Goal: Task Accomplishment & Management: Use online tool/utility

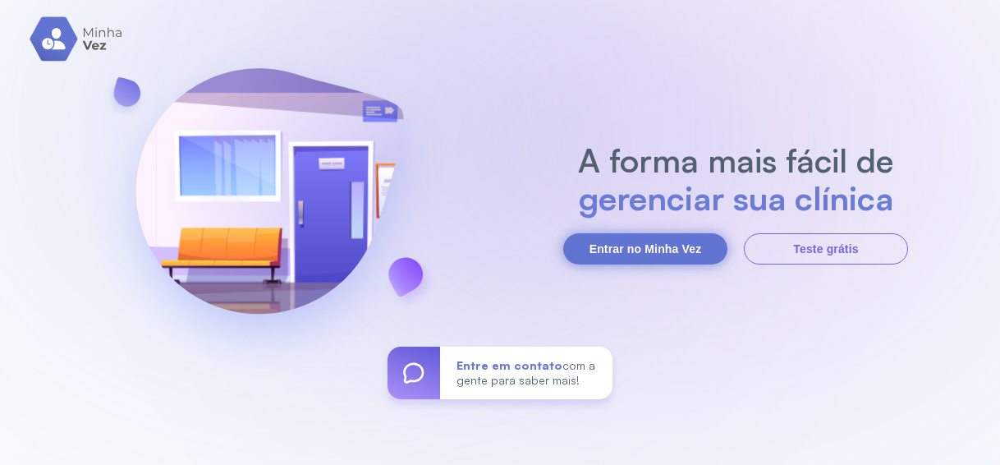
click at [634, 261] on button "Entrar no Minha Vez" at bounding box center [645, 248] width 164 height 31
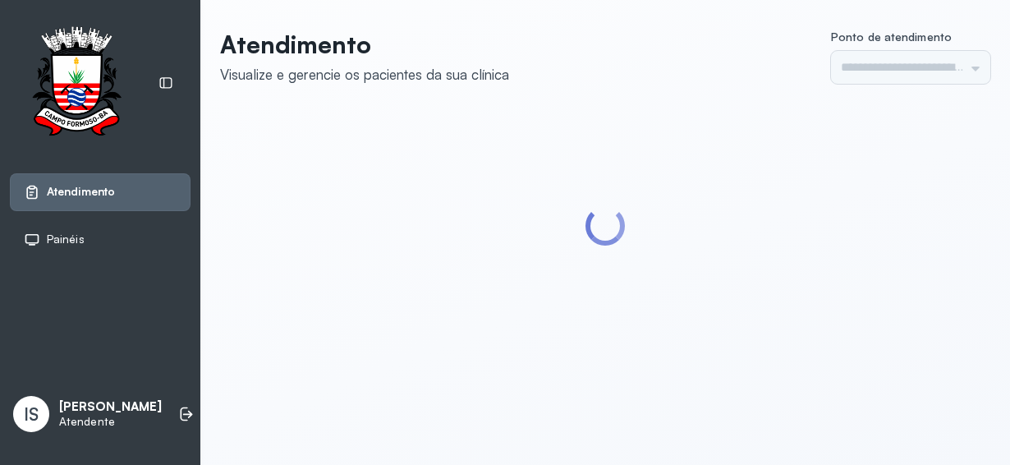
type input "******"
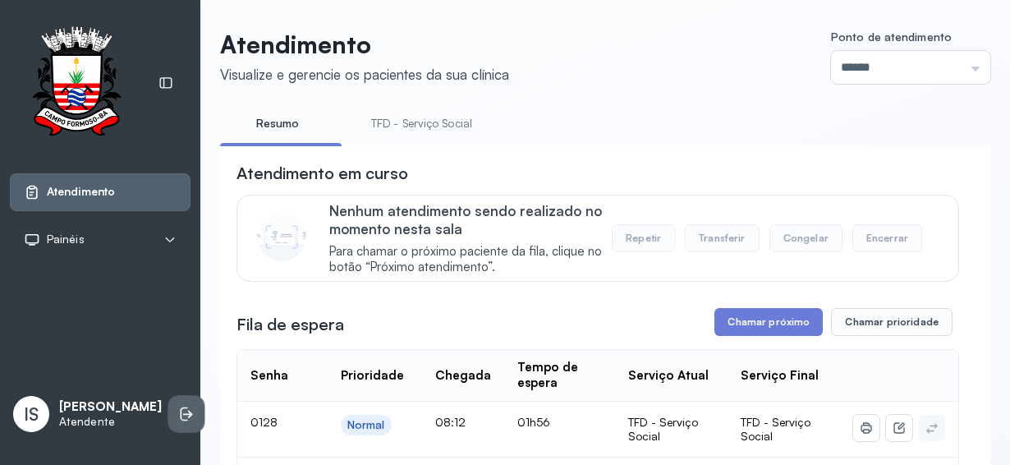
click at [178, 408] on icon at bounding box center [186, 414] width 16 height 16
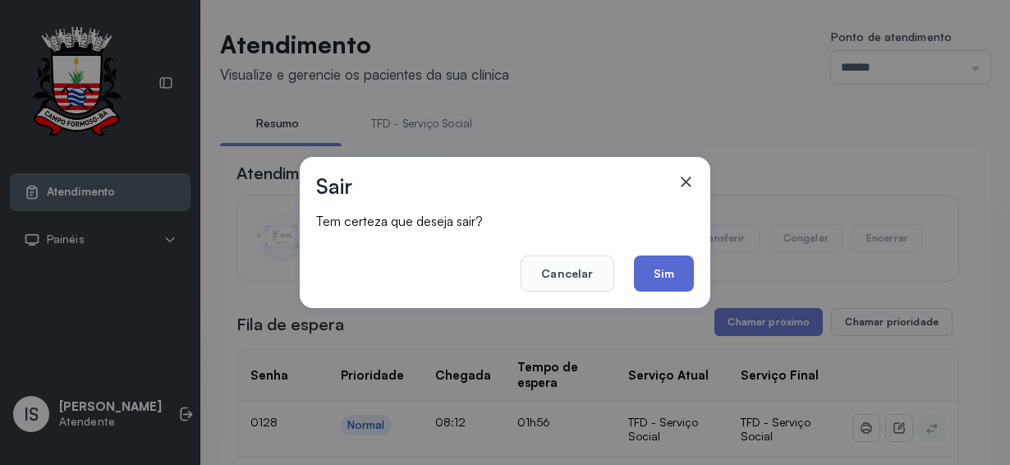
click at [664, 267] on button "Sim" at bounding box center [664, 273] width 60 height 36
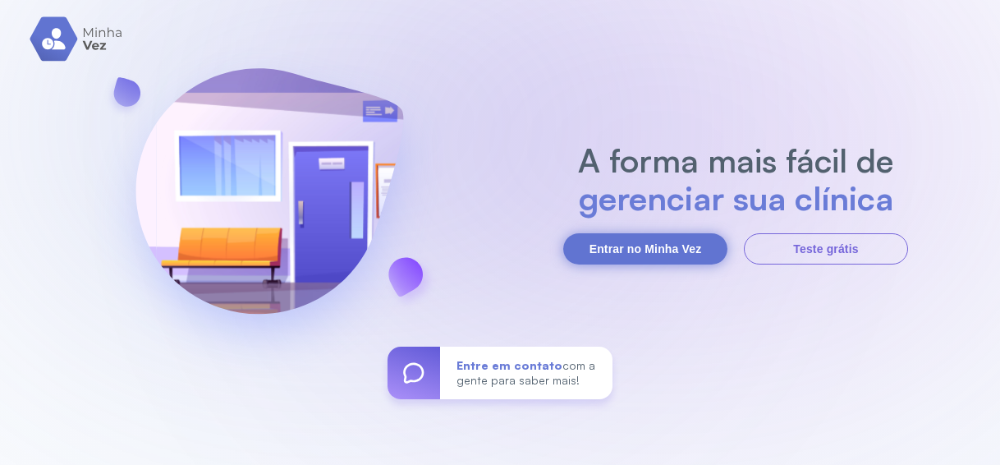
click at [609, 255] on button "Entrar no Minha Vez" at bounding box center [645, 248] width 164 height 31
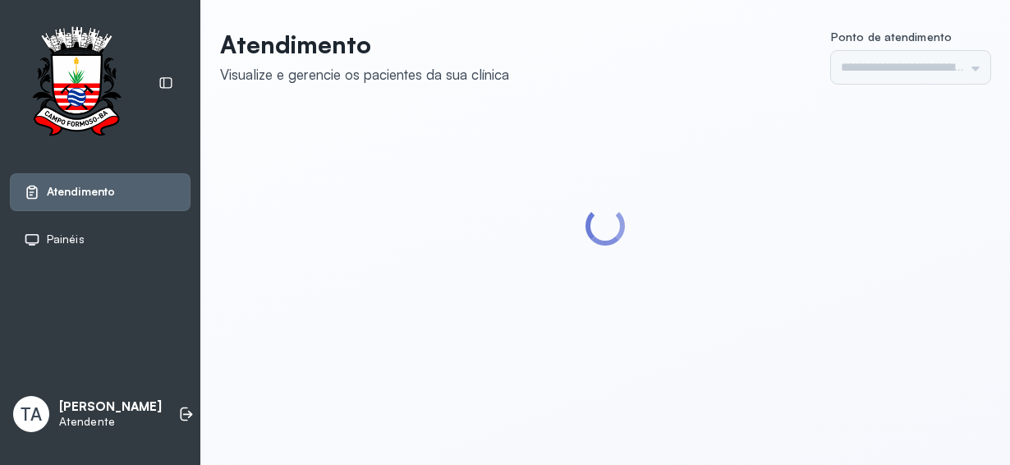
type input "******"
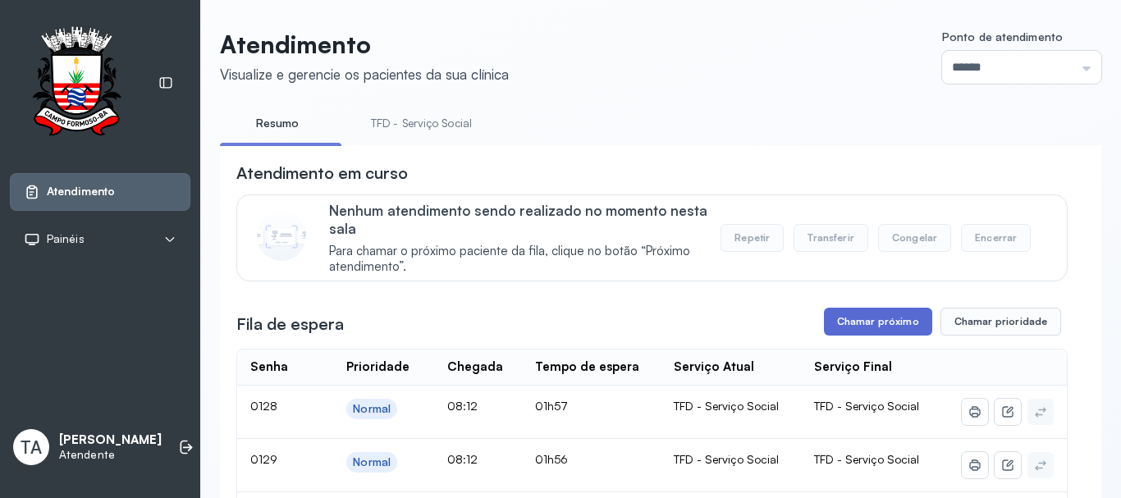
click at [841, 319] on button "Chamar próximo" at bounding box center [878, 322] width 108 height 28
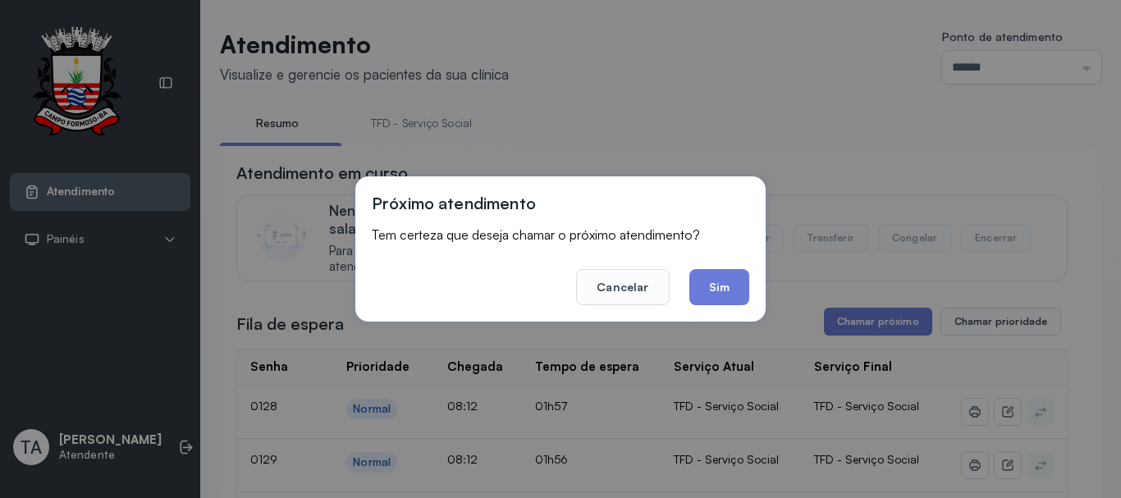
click at [729, 300] on button "Sim" at bounding box center [720, 287] width 60 height 36
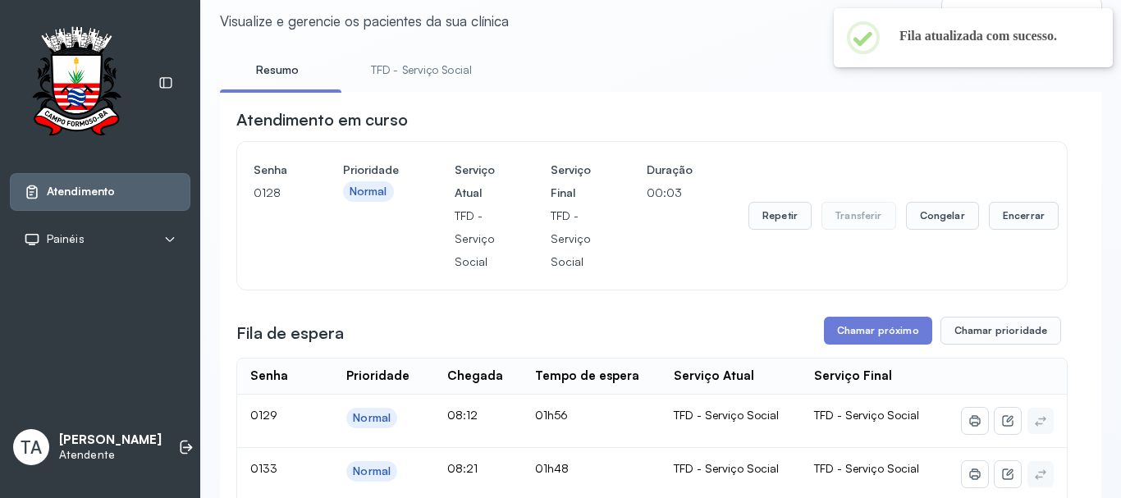
scroll to position [82, 0]
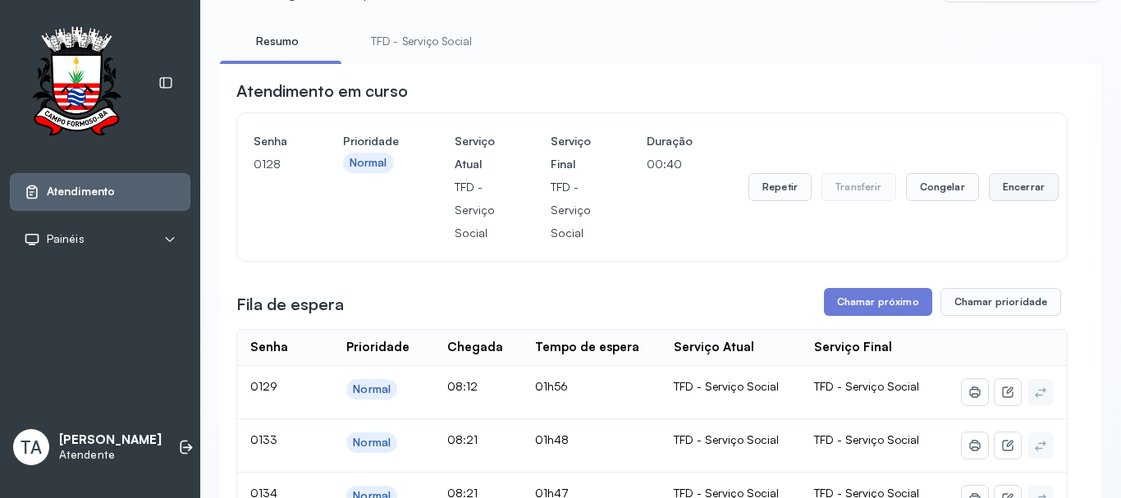
click at [1009, 183] on button "Encerrar" at bounding box center [1024, 187] width 70 height 28
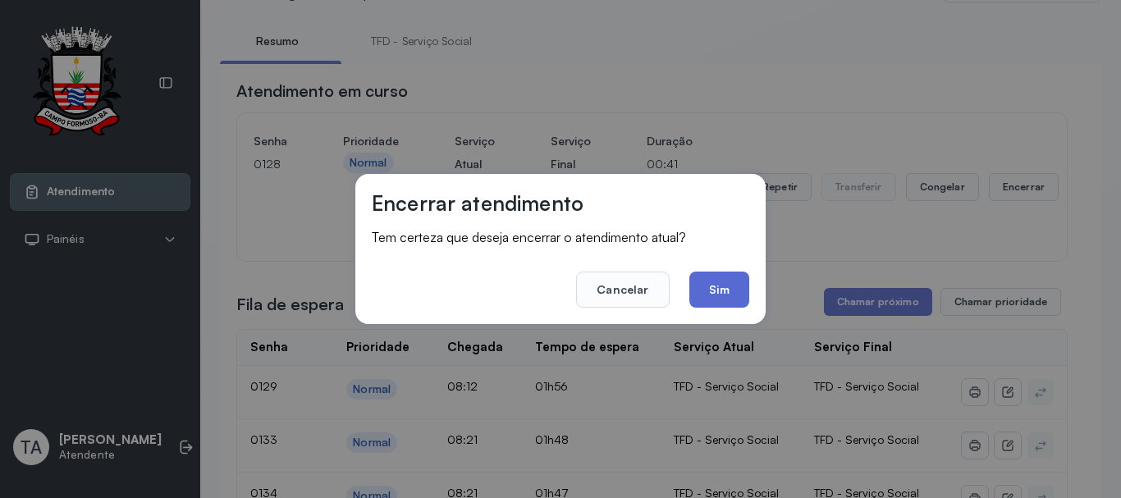
click at [718, 296] on button "Sim" at bounding box center [720, 290] width 60 height 36
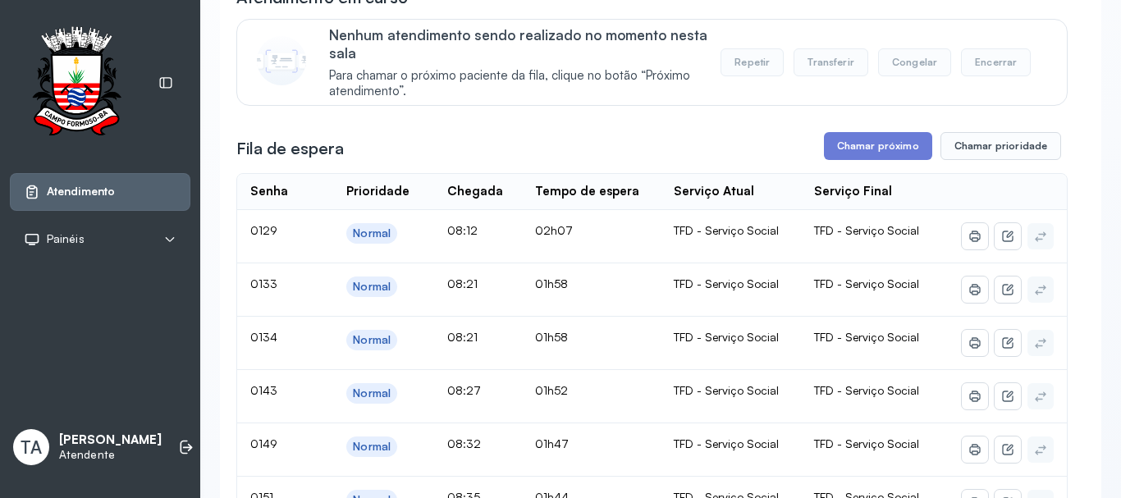
scroll to position [164, 0]
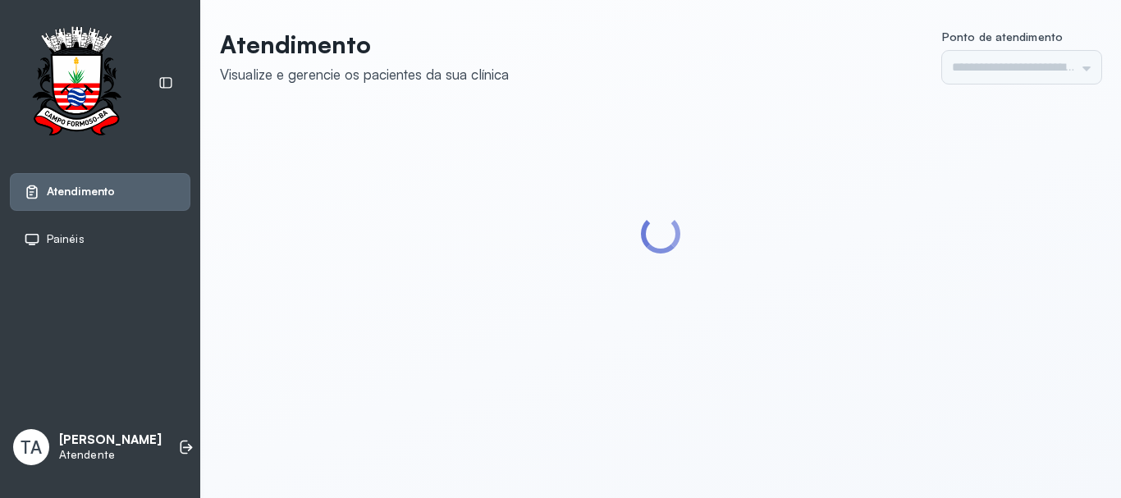
type input "******"
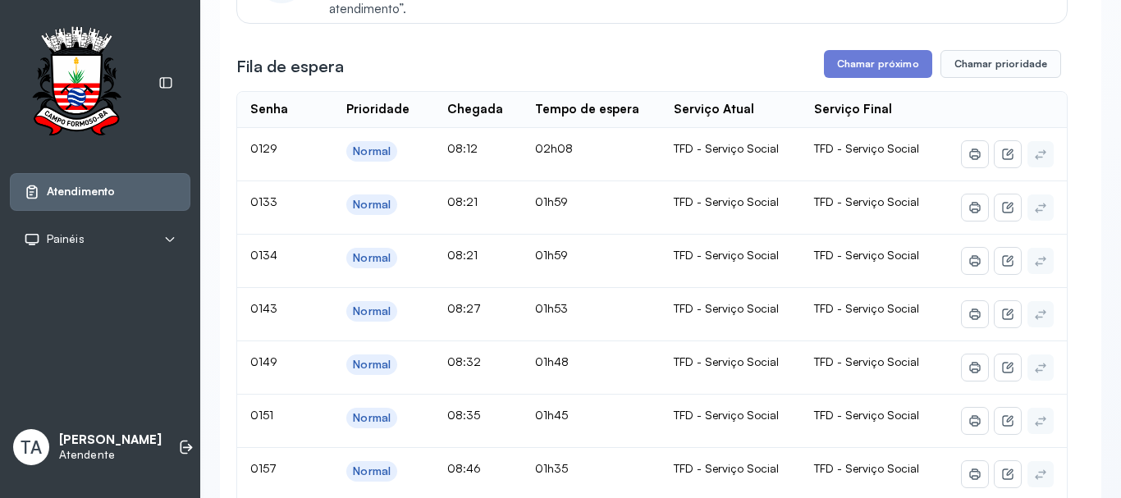
scroll to position [215, 0]
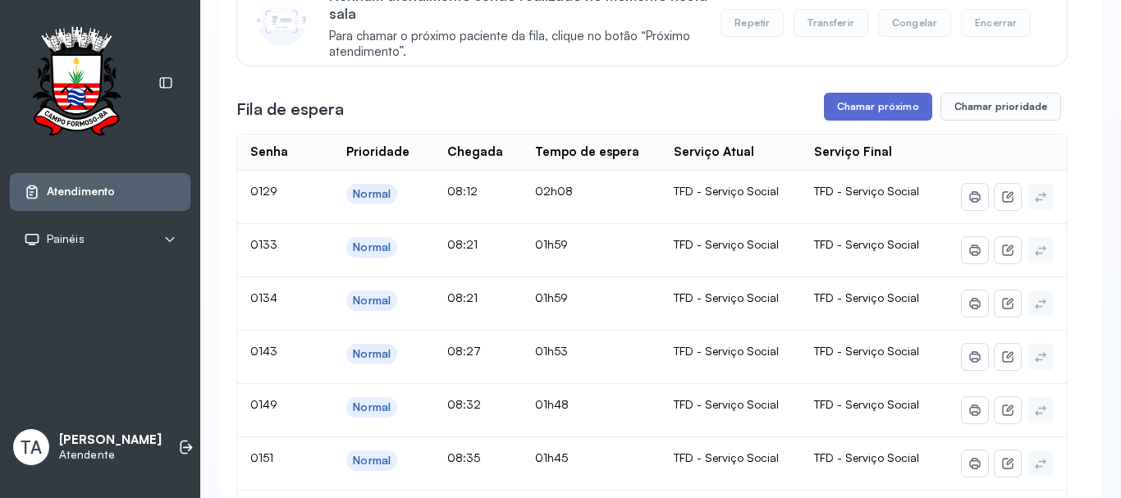
click at [848, 100] on button "Chamar próximo" at bounding box center [878, 107] width 108 height 28
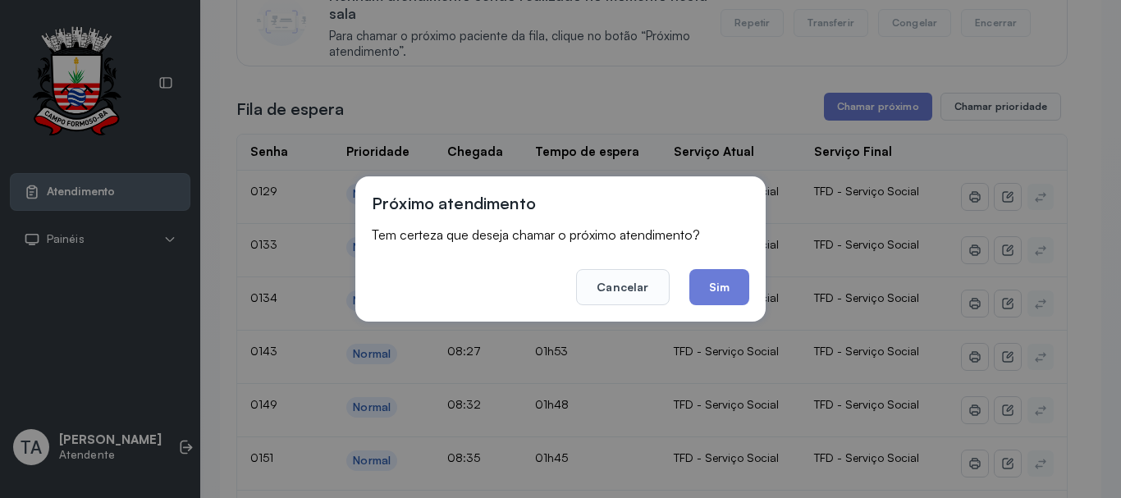
click at [722, 314] on div "Próximo atendimento Tem certeza que deseja chamar o próximo atendimento? Cancel…" at bounding box center [560, 249] width 410 height 145
click at [725, 295] on button "Sim" at bounding box center [720, 287] width 60 height 36
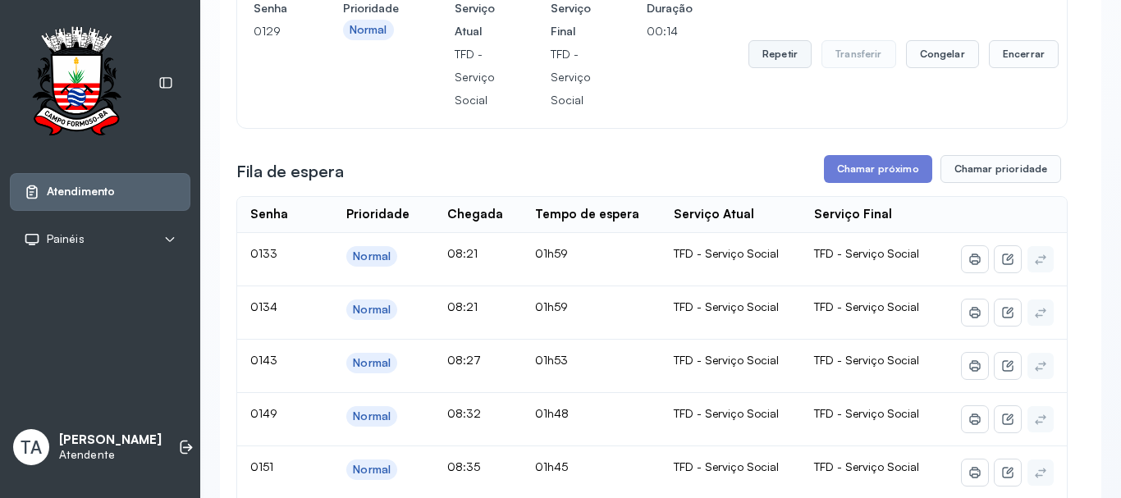
click at [757, 66] on button "Repetir" at bounding box center [780, 54] width 63 height 28
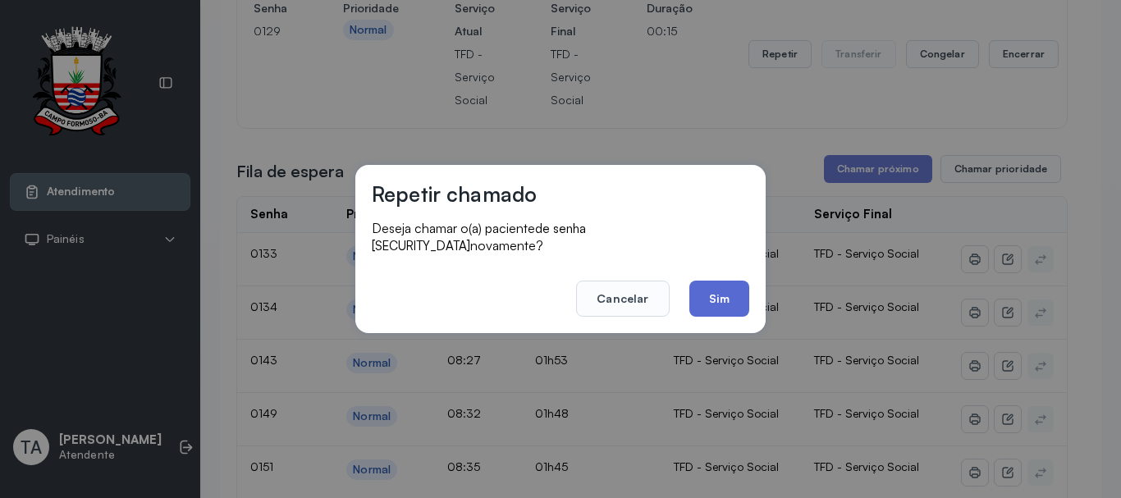
click at [715, 285] on button "Sim" at bounding box center [720, 299] width 60 height 36
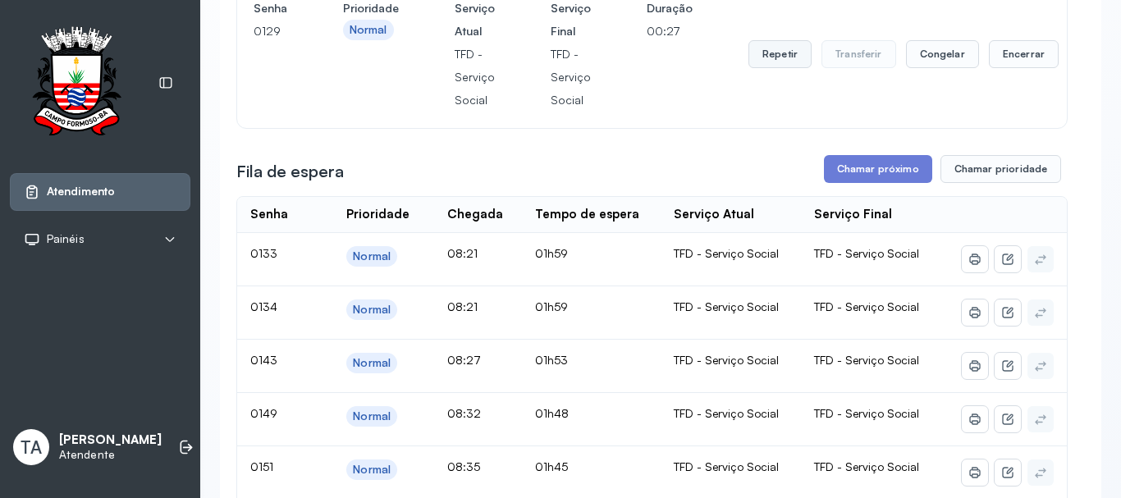
click at [781, 64] on button "Repetir" at bounding box center [780, 54] width 63 height 28
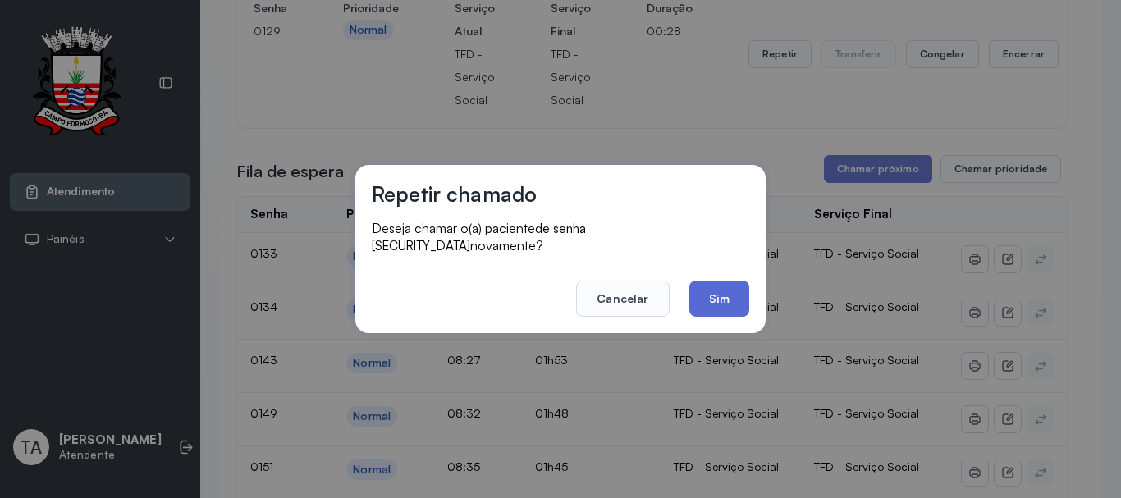
click at [730, 305] on button "Sim" at bounding box center [720, 299] width 60 height 36
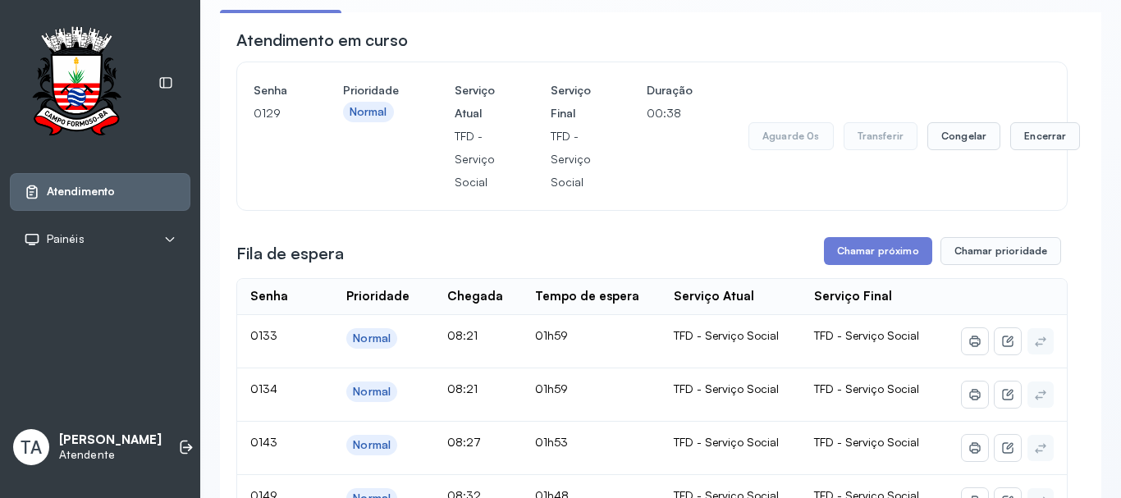
scroll to position [51, 0]
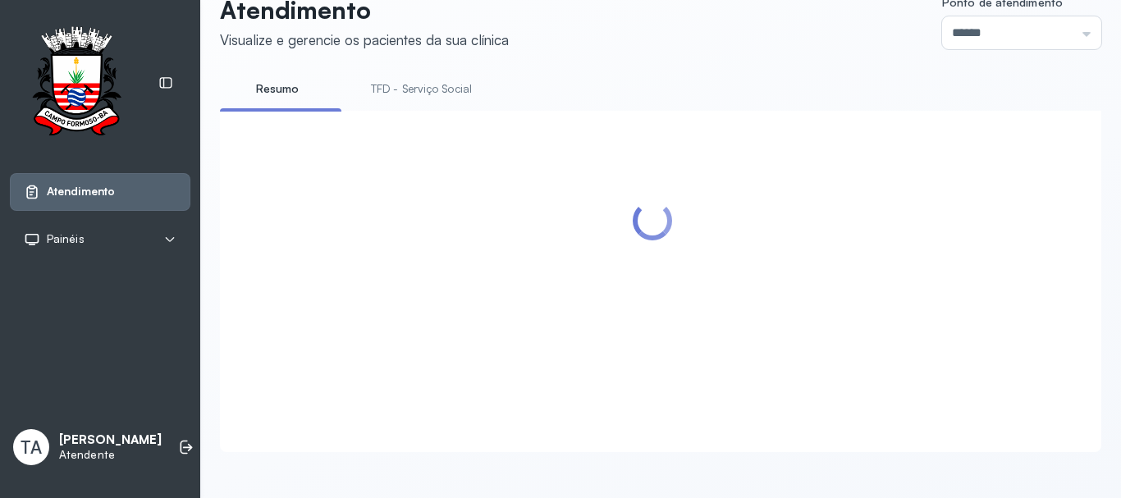
click at [461, 84] on link "TFD - Serviço Social" at bounding box center [422, 89] width 134 height 27
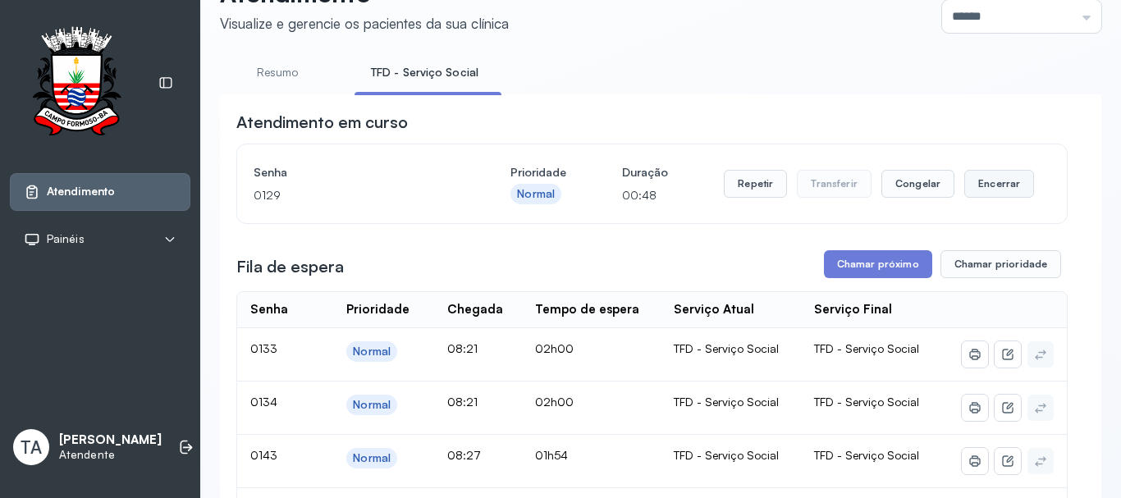
click at [1007, 192] on button "Encerrar" at bounding box center [1000, 184] width 70 height 28
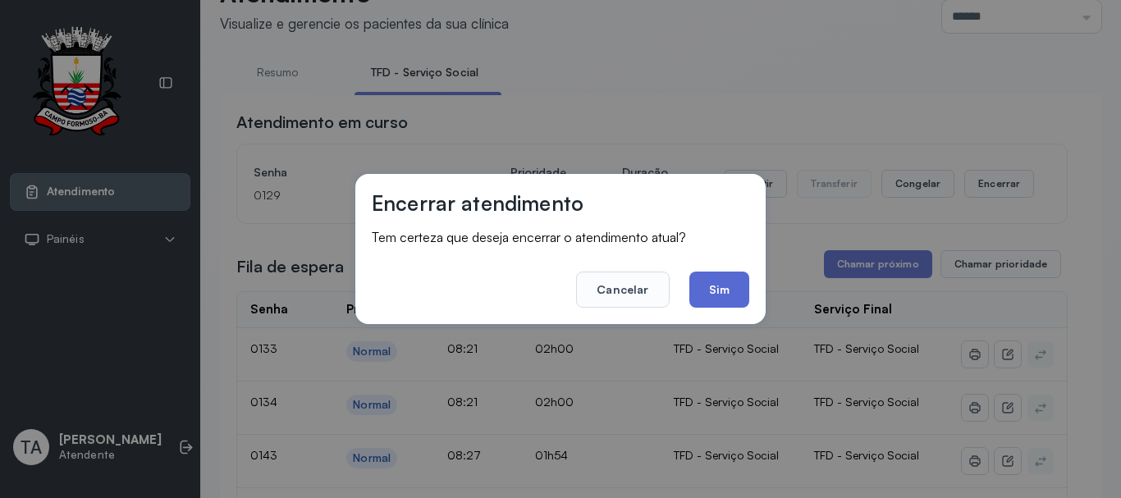
click at [719, 285] on button "Sim" at bounding box center [720, 290] width 60 height 36
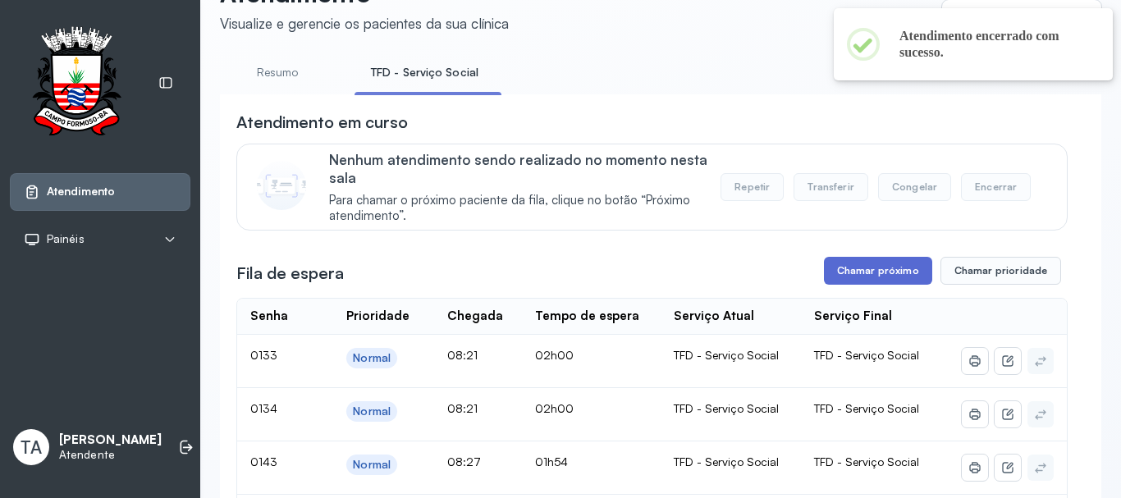
click at [824, 281] on button "Chamar próximo" at bounding box center [878, 271] width 108 height 28
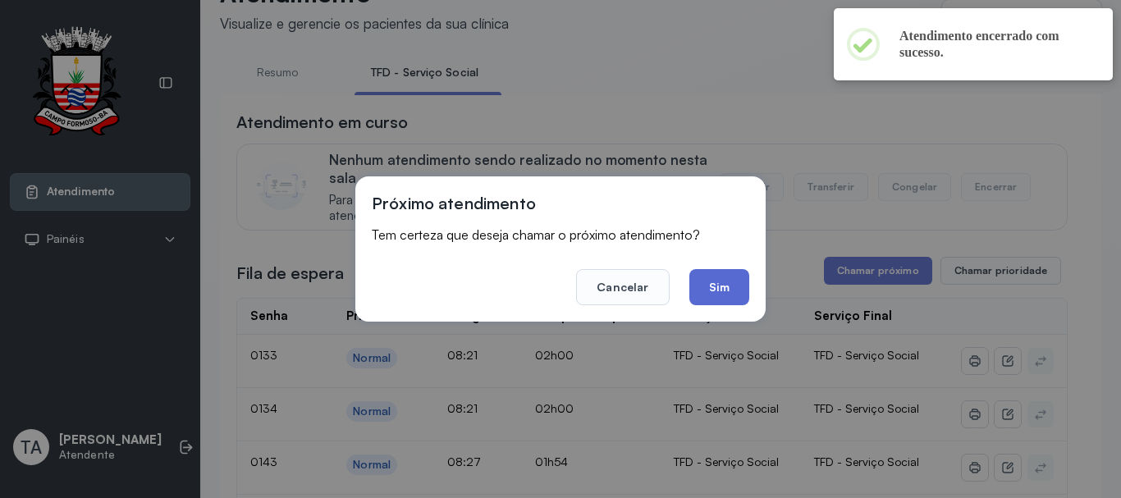
click at [707, 300] on button "Sim" at bounding box center [720, 287] width 60 height 36
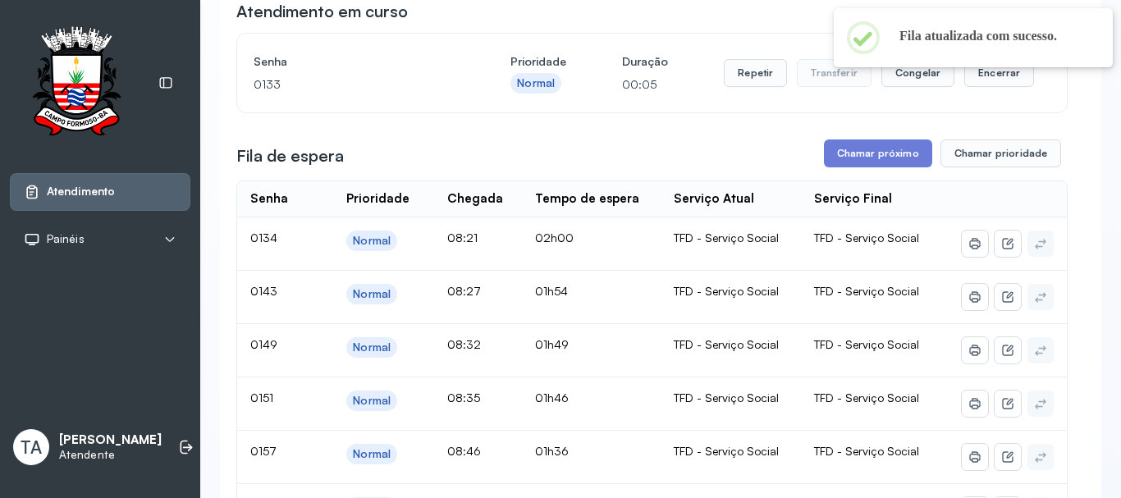
scroll to position [133, 0]
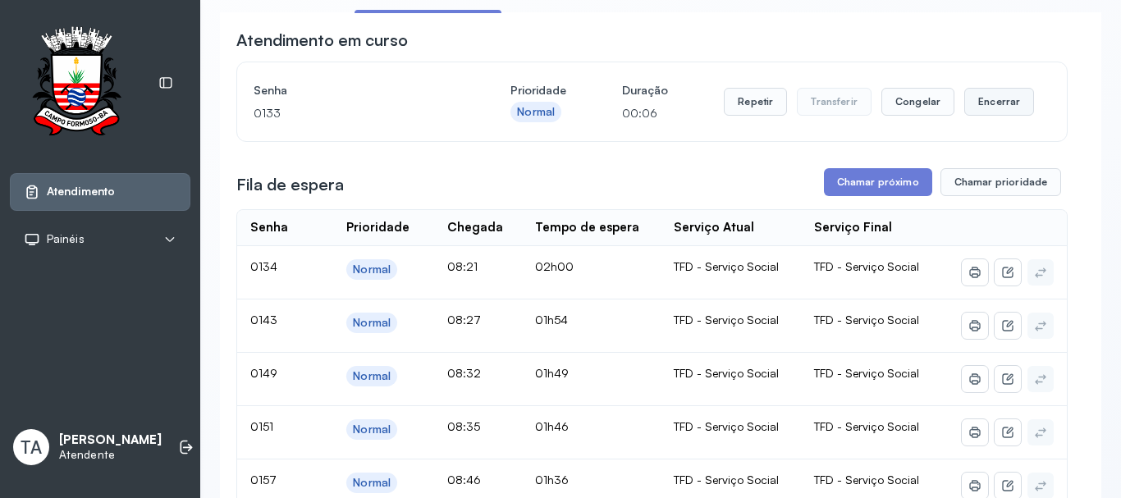
click at [984, 111] on button "Encerrar" at bounding box center [1000, 102] width 70 height 28
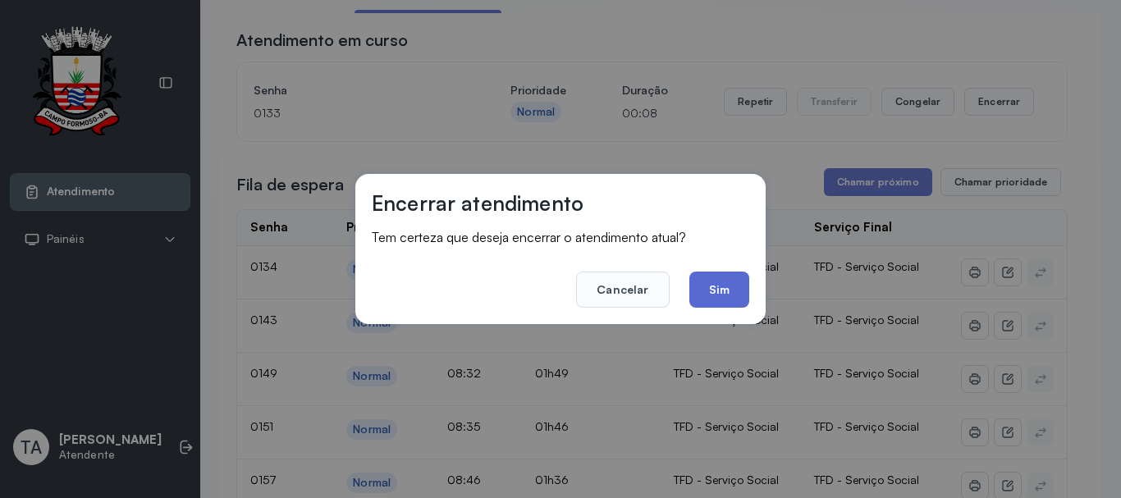
click at [699, 297] on button "Sim" at bounding box center [720, 290] width 60 height 36
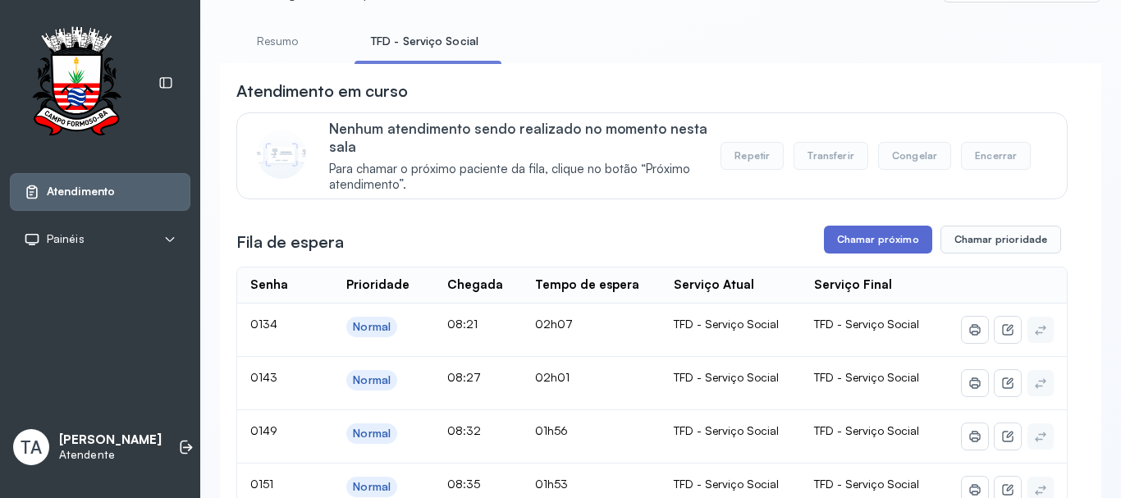
scroll to position [0, 0]
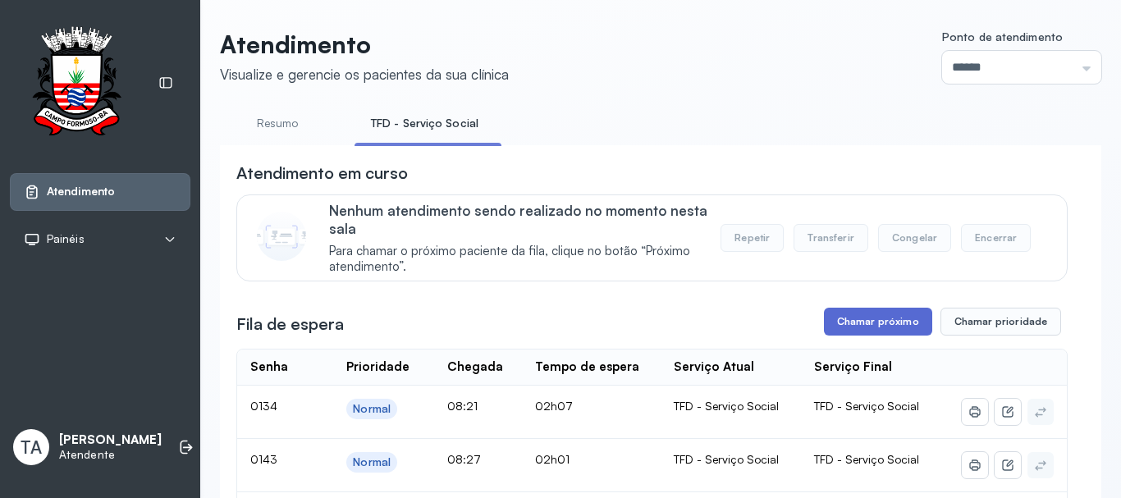
click at [879, 322] on button "Chamar próximo" at bounding box center [878, 322] width 108 height 28
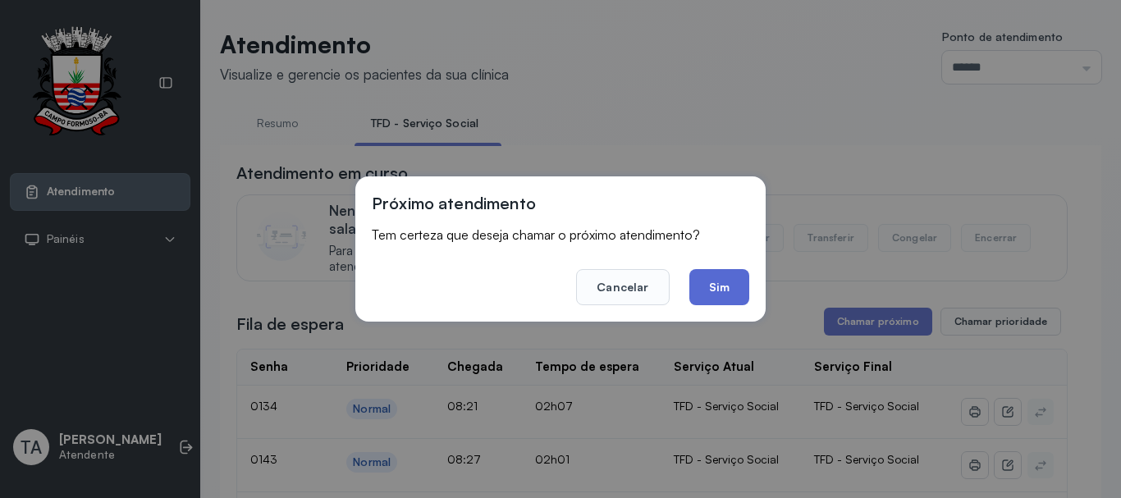
click at [727, 287] on button "Sim" at bounding box center [720, 287] width 60 height 36
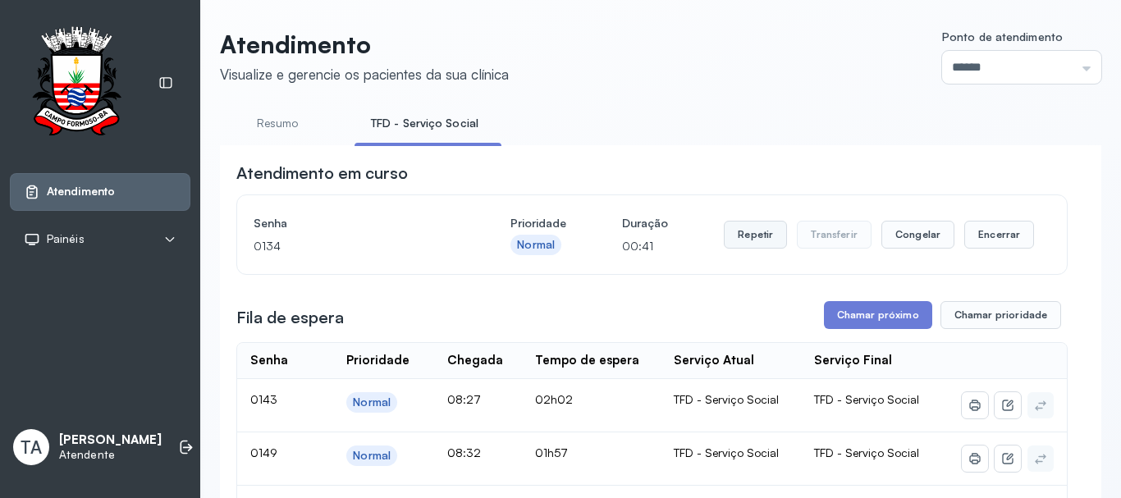
click at [771, 235] on button "Repetir" at bounding box center [755, 235] width 63 height 28
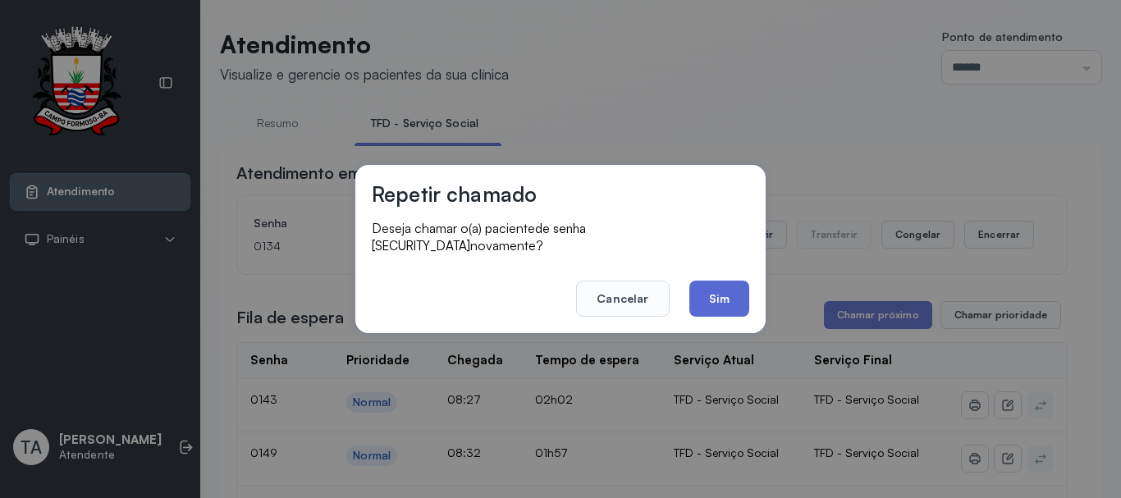
click at [742, 291] on button "Sim" at bounding box center [720, 299] width 60 height 36
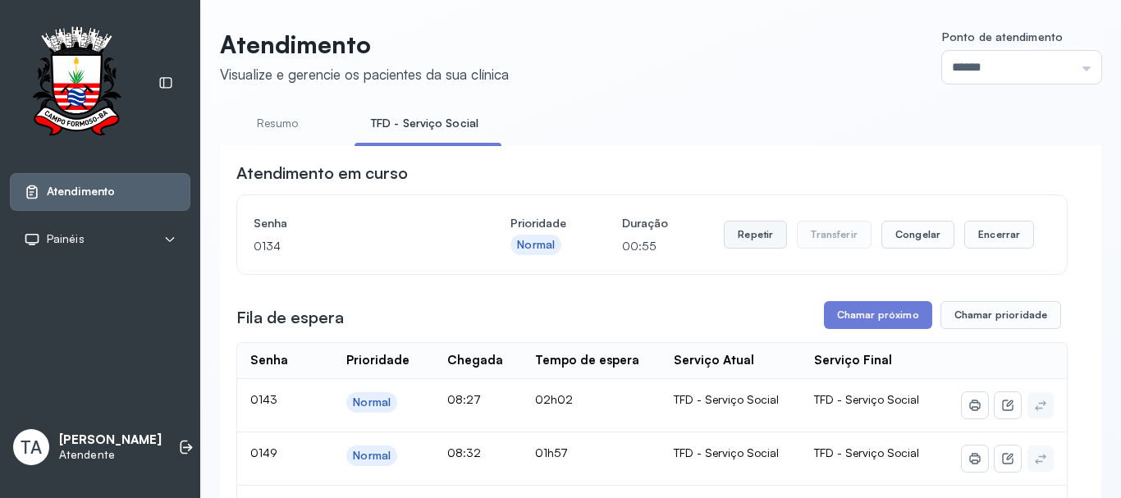
click at [734, 245] on button "Repetir" at bounding box center [755, 235] width 63 height 28
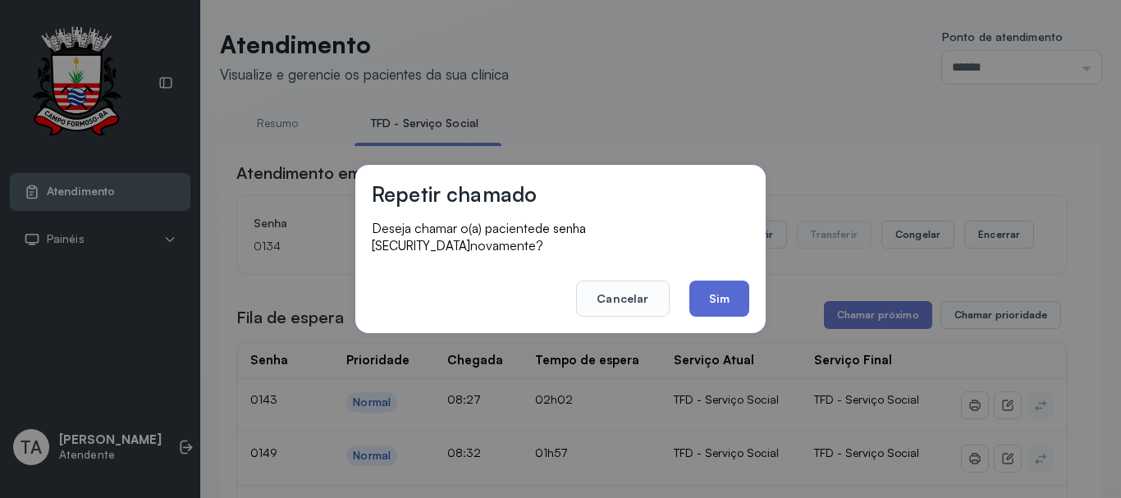
click at [725, 294] on button "Sim" at bounding box center [720, 299] width 60 height 36
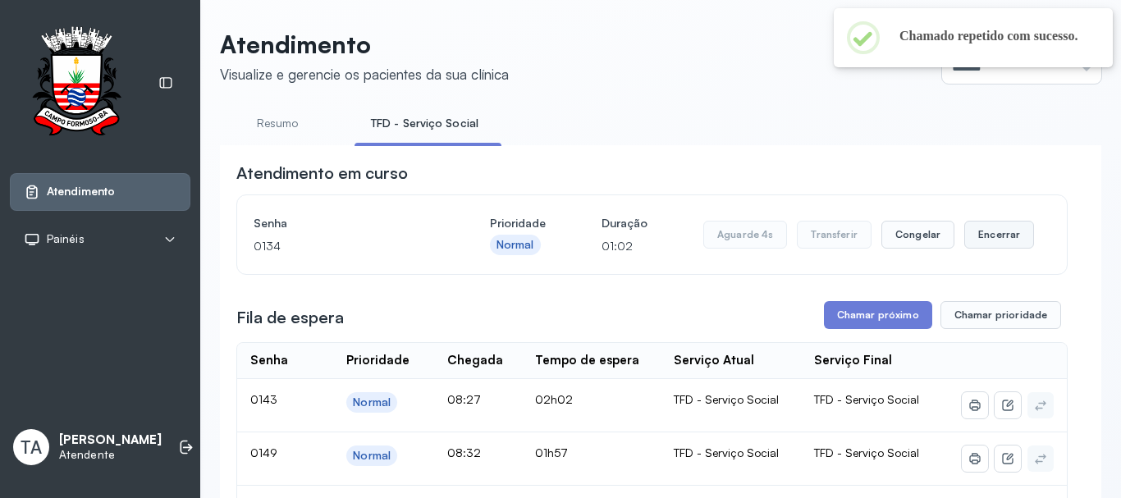
click at [993, 249] on button "Encerrar" at bounding box center [1000, 235] width 70 height 28
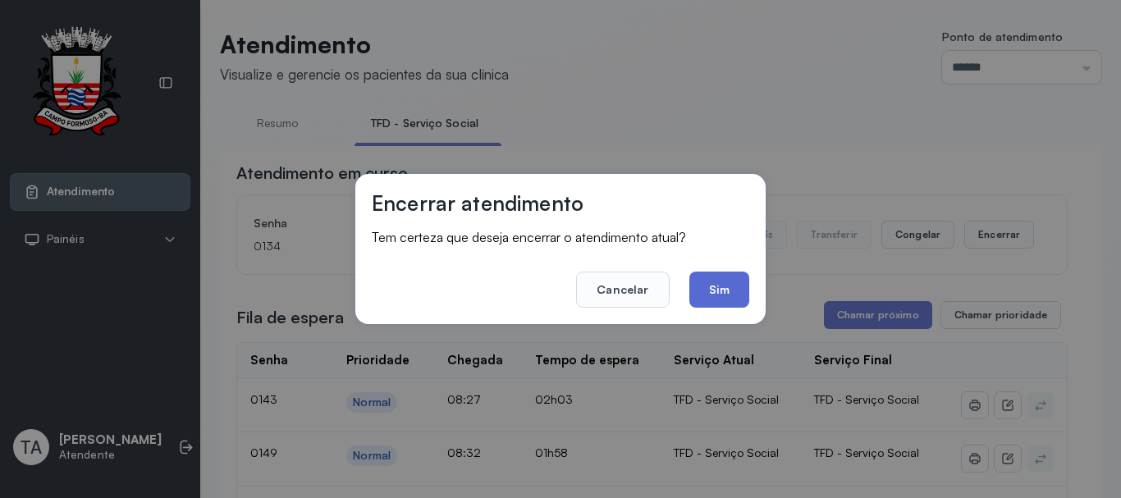
click at [737, 291] on button "Sim" at bounding box center [720, 290] width 60 height 36
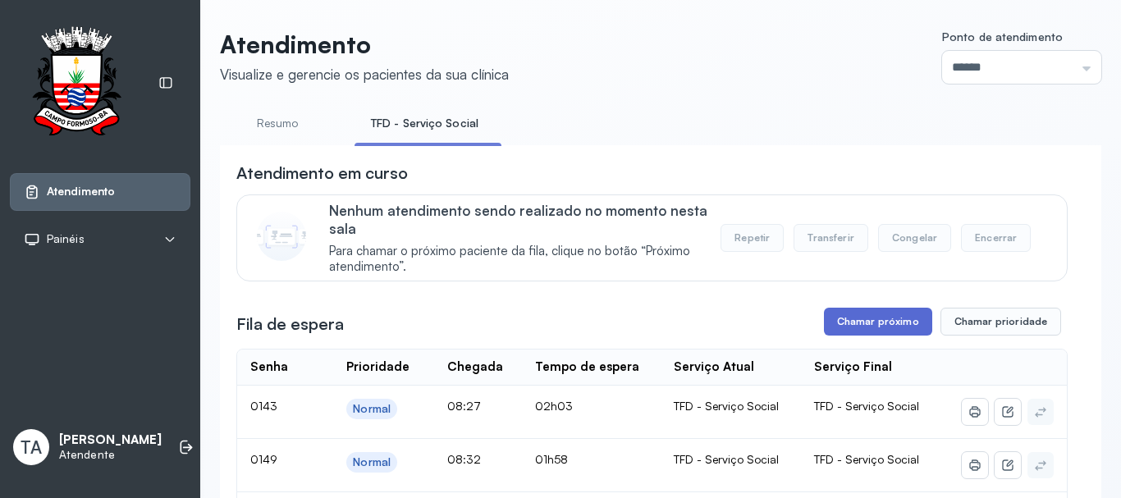
click at [837, 321] on button "Chamar próximo" at bounding box center [878, 322] width 108 height 28
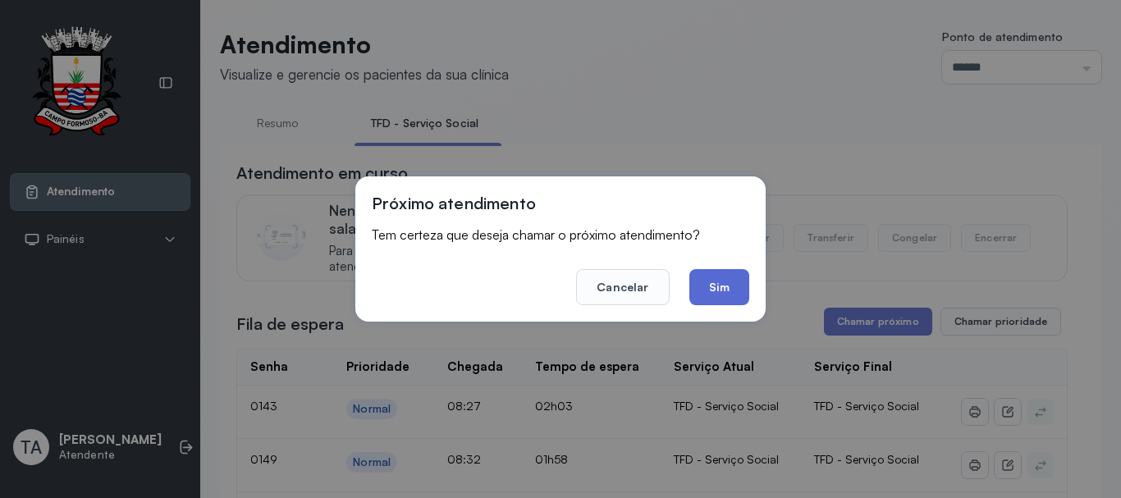
click at [702, 299] on button "Sim" at bounding box center [720, 287] width 60 height 36
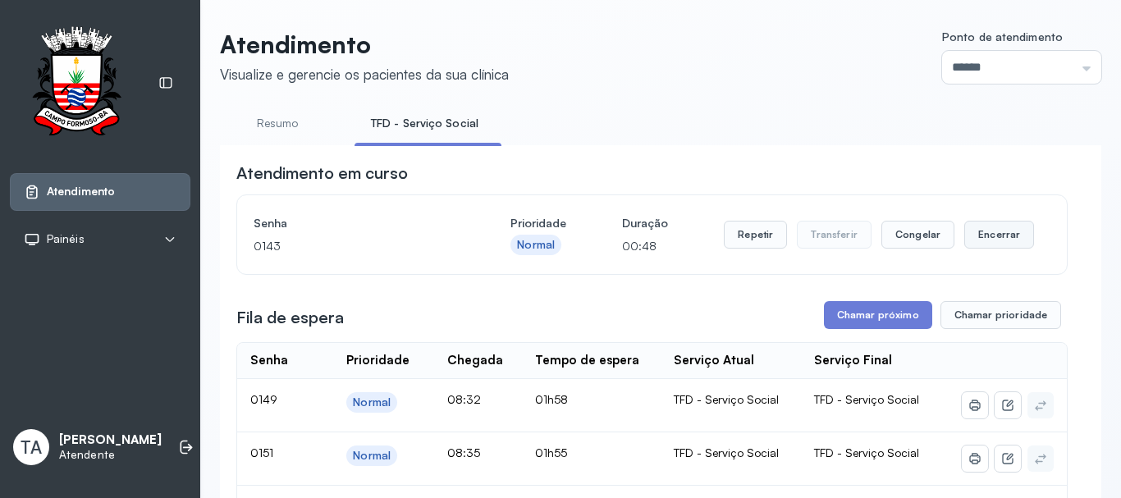
click at [992, 243] on button "Encerrar" at bounding box center [1000, 235] width 70 height 28
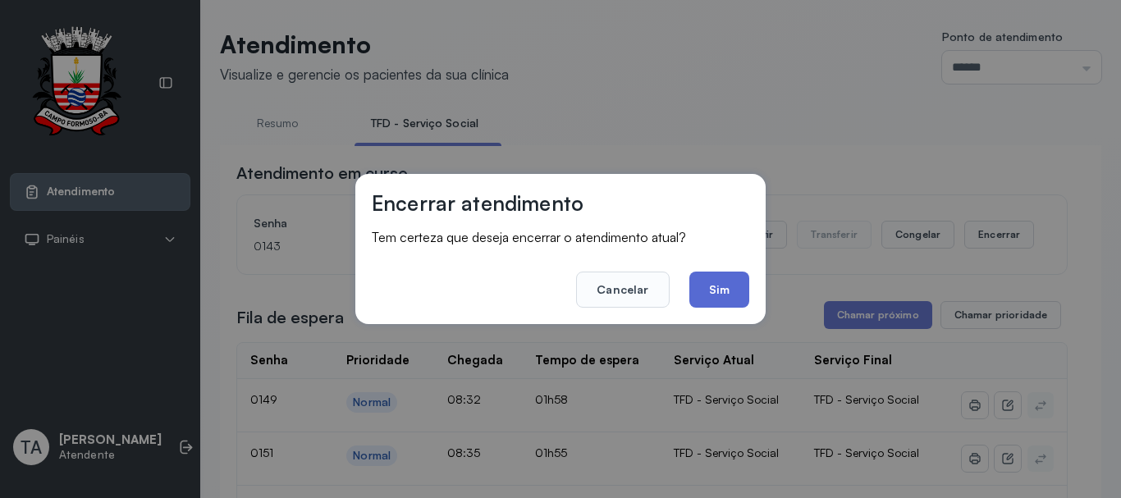
click at [700, 298] on button "Sim" at bounding box center [720, 290] width 60 height 36
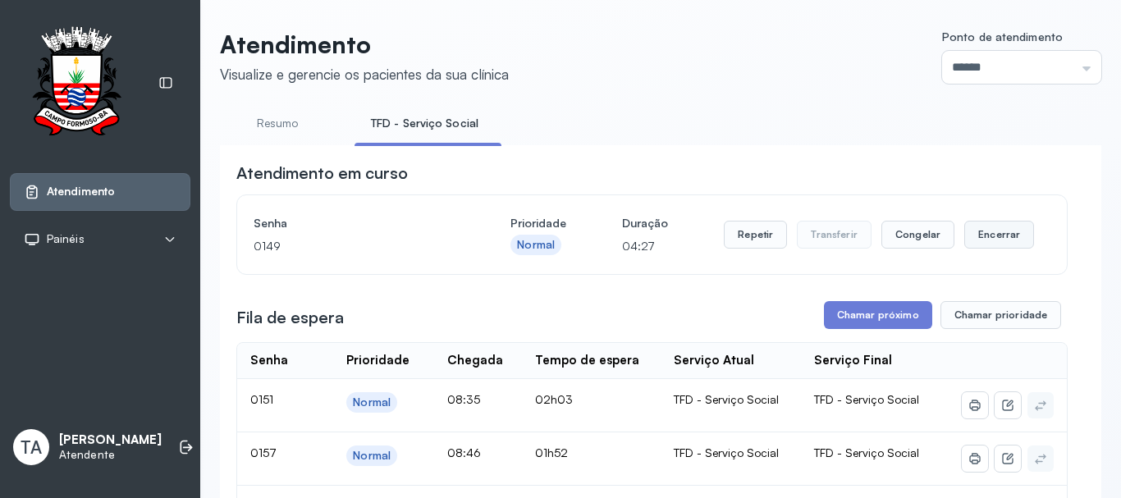
click at [965, 236] on button "Encerrar" at bounding box center [1000, 235] width 70 height 28
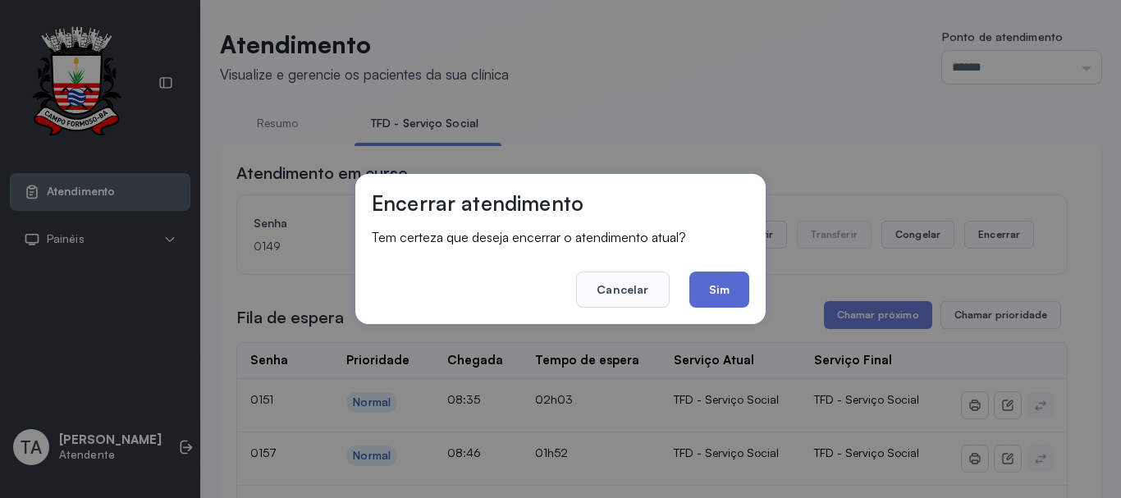
click at [737, 297] on button "Sim" at bounding box center [720, 290] width 60 height 36
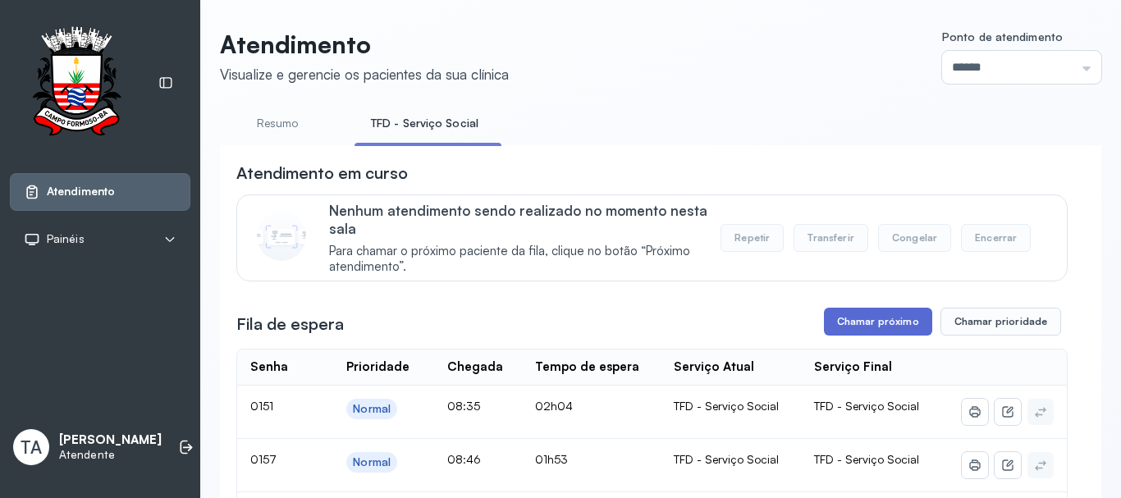
click at [836, 336] on button "Chamar próximo" at bounding box center [878, 322] width 108 height 28
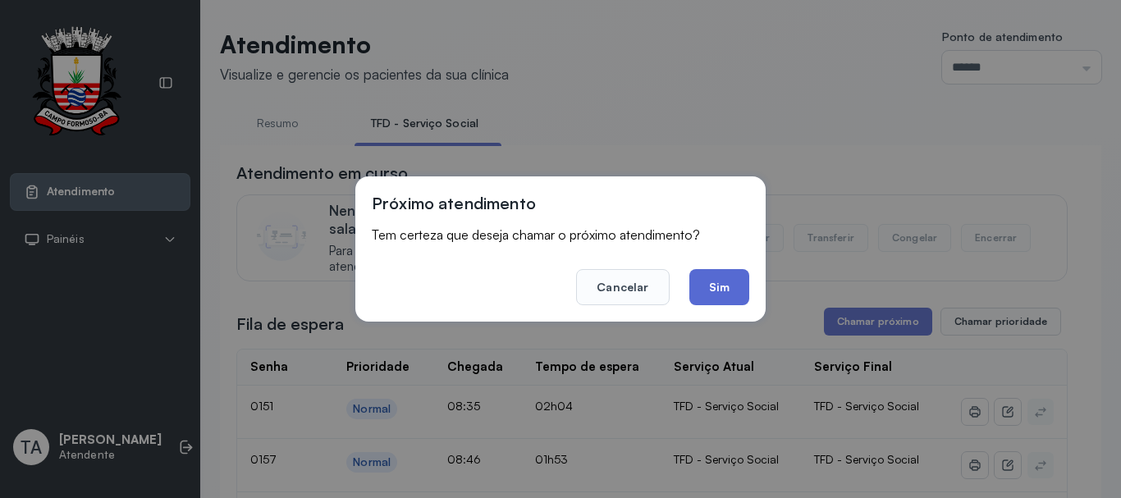
click at [710, 273] on button "Sim" at bounding box center [720, 287] width 60 height 36
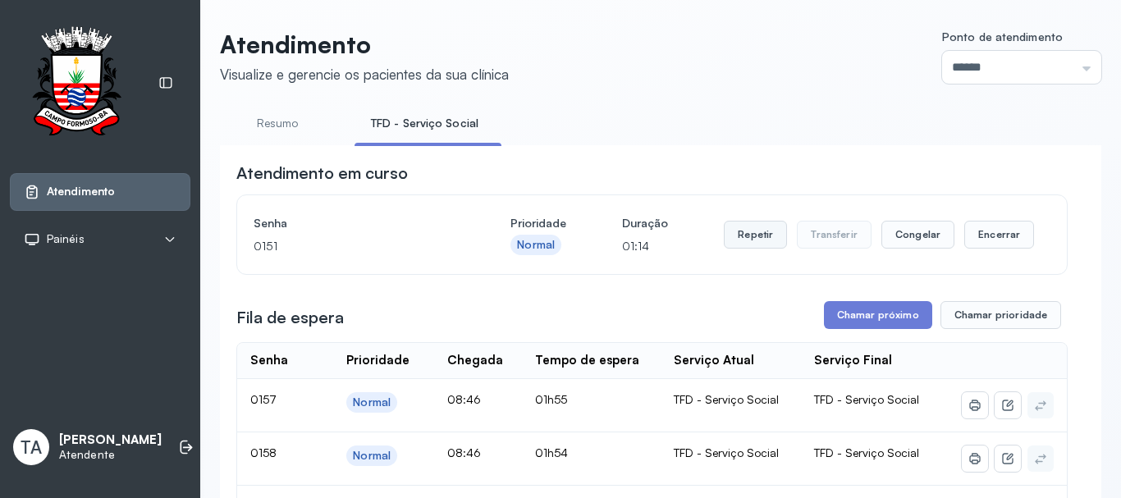
click at [765, 242] on button "Repetir" at bounding box center [755, 235] width 63 height 28
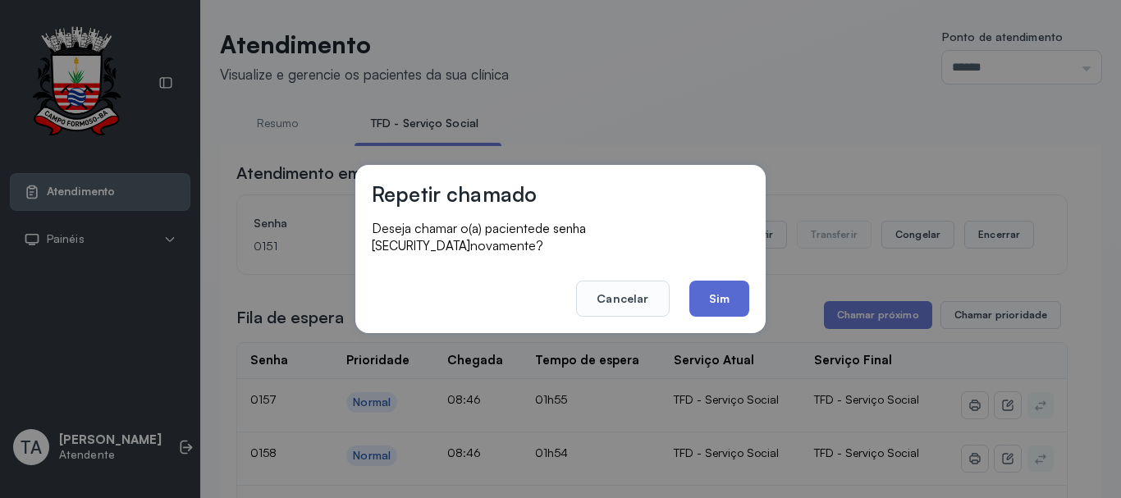
click at [711, 297] on button "Sim" at bounding box center [720, 299] width 60 height 36
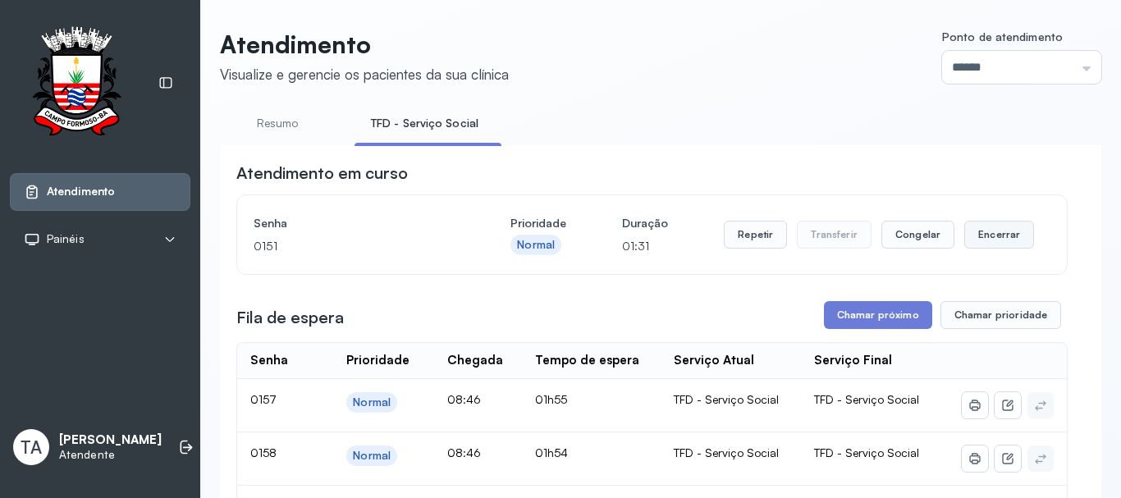
click at [984, 234] on button "Encerrar" at bounding box center [1000, 235] width 70 height 28
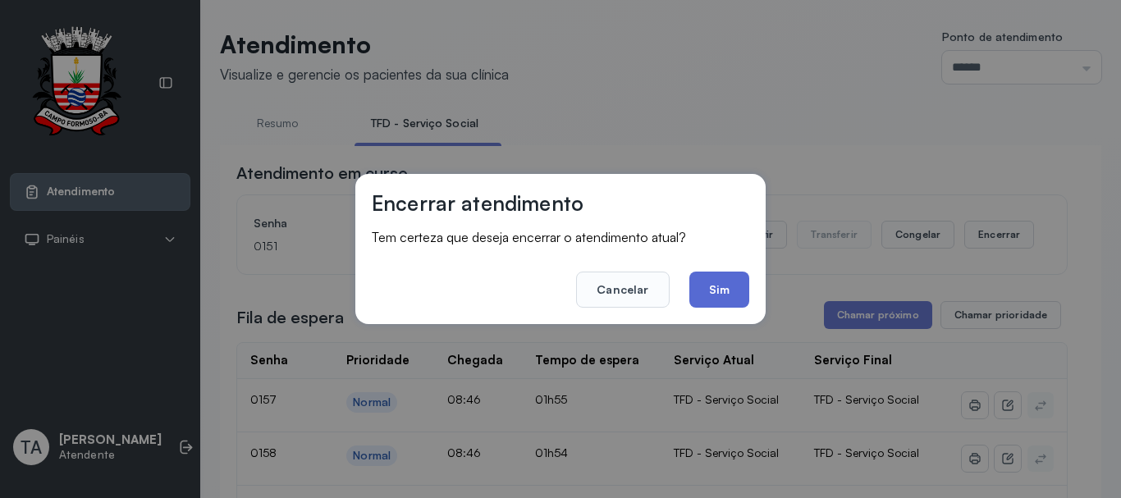
drag, startPoint x: 753, startPoint y: 288, endPoint x: 722, endPoint y: 300, distance: 33.2
click at [745, 289] on div "Encerrar atendimento Tem certeza que deseja encerrar o atendimento atual? Cance…" at bounding box center [560, 249] width 410 height 150
click at [722, 300] on button "Sim" at bounding box center [720, 290] width 60 height 36
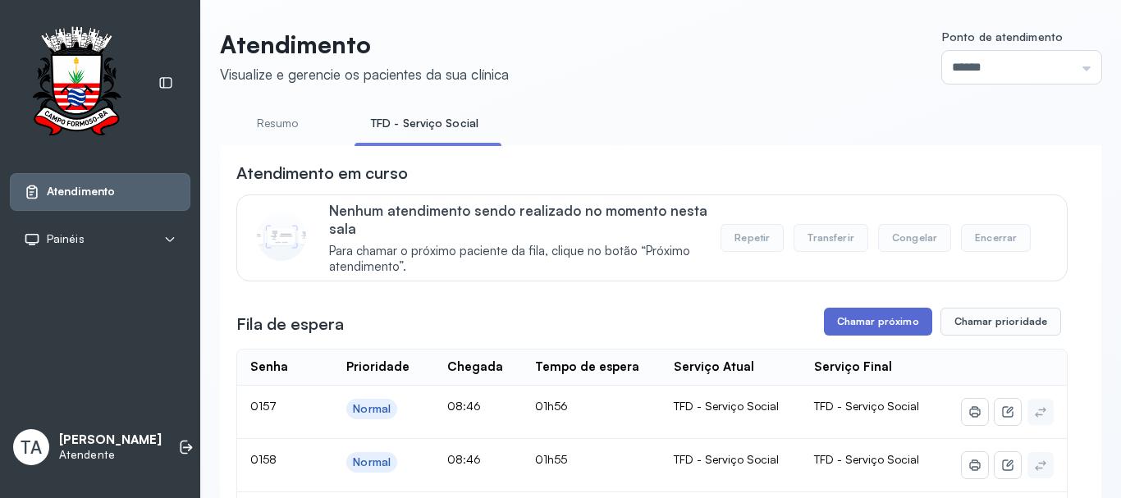
click at [905, 321] on button "Chamar próximo" at bounding box center [878, 322] width 108 height 28
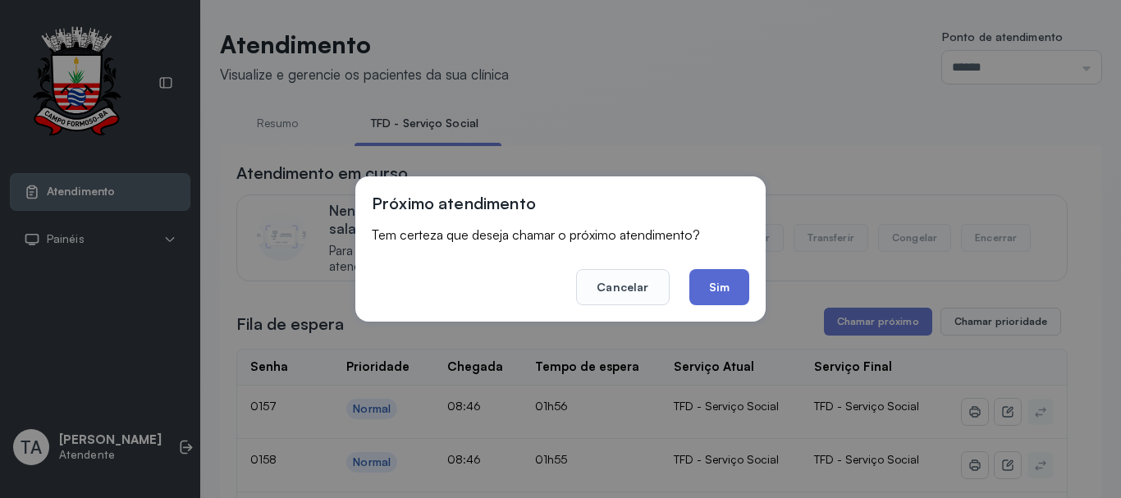
click at [742, 300] on button "Sim" at bounding box center [720, 287] width 60 height 36
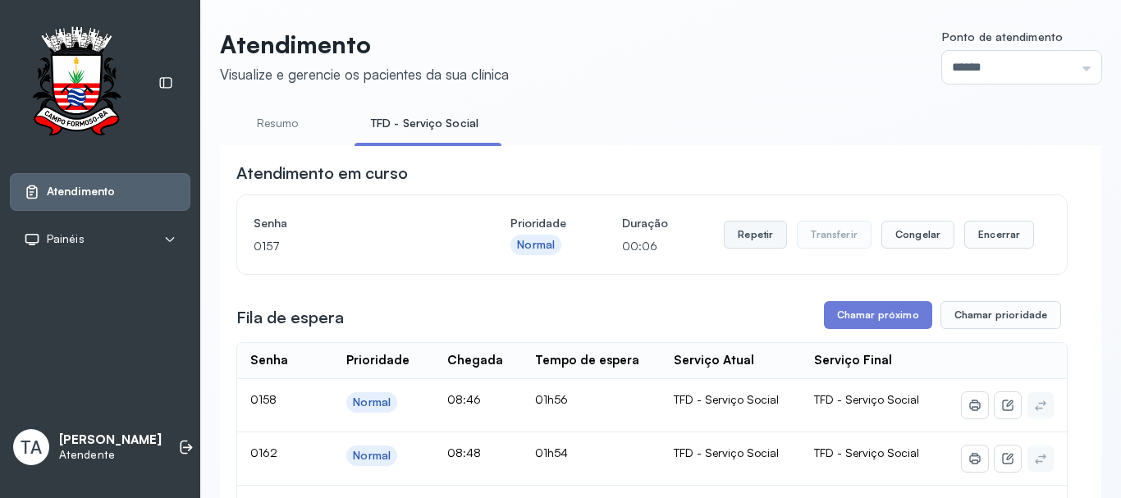
click at [768, 233] on button "Repetir" at bounding box center [755, 235] width 63 height 28
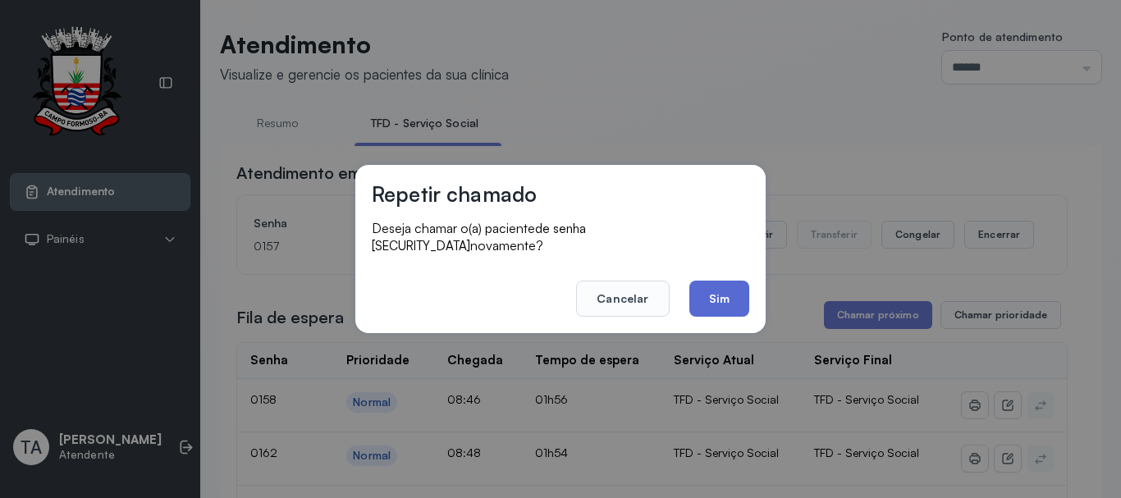
click at [710, 281] on button "Sim" at bounding box center [720, 299] width 60 height 36
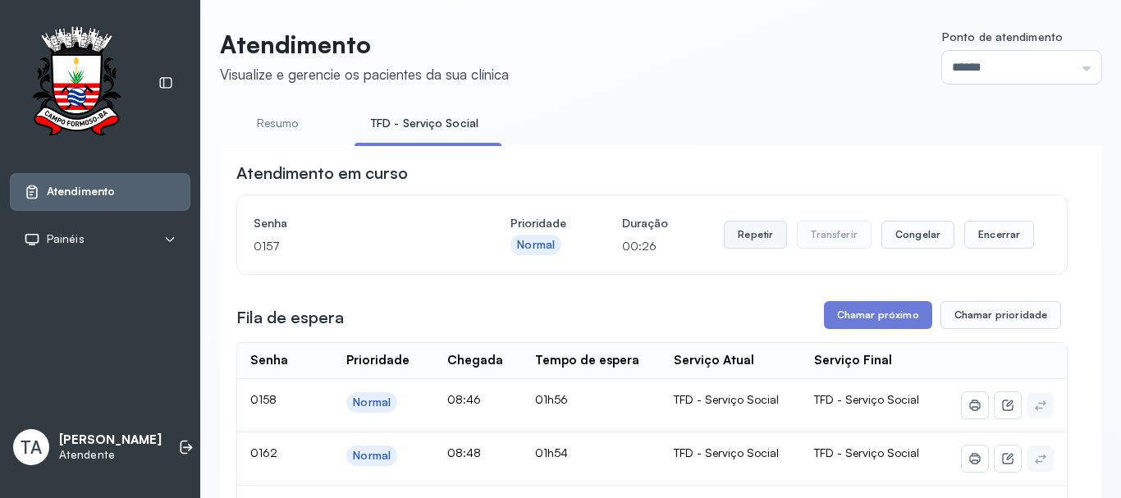
click at [746, 234] on button "Repetir" at bounding box center [755, 235] width 63 height 28
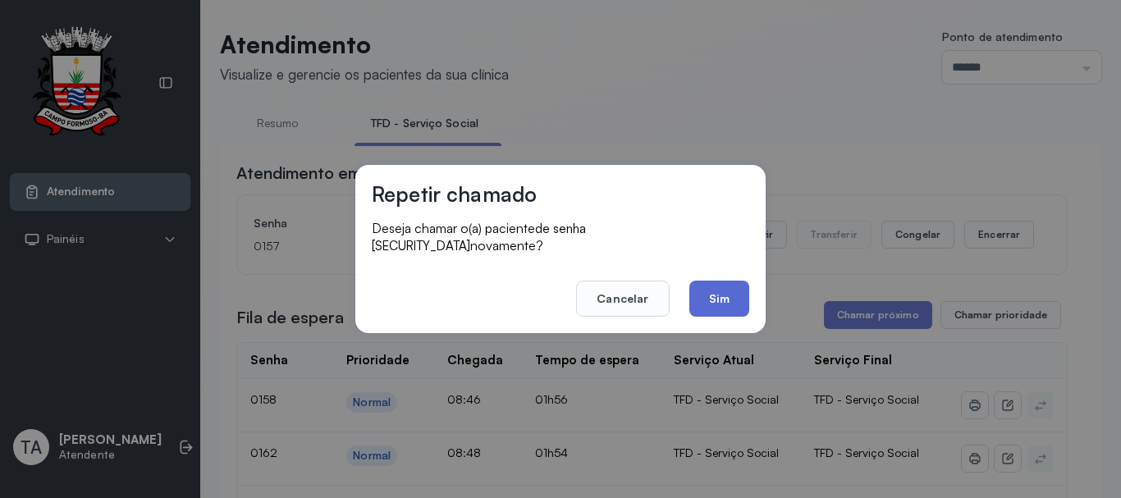
click at [708, 286] on button "Sim" at bounding box center [720, 299] width 60 height 36
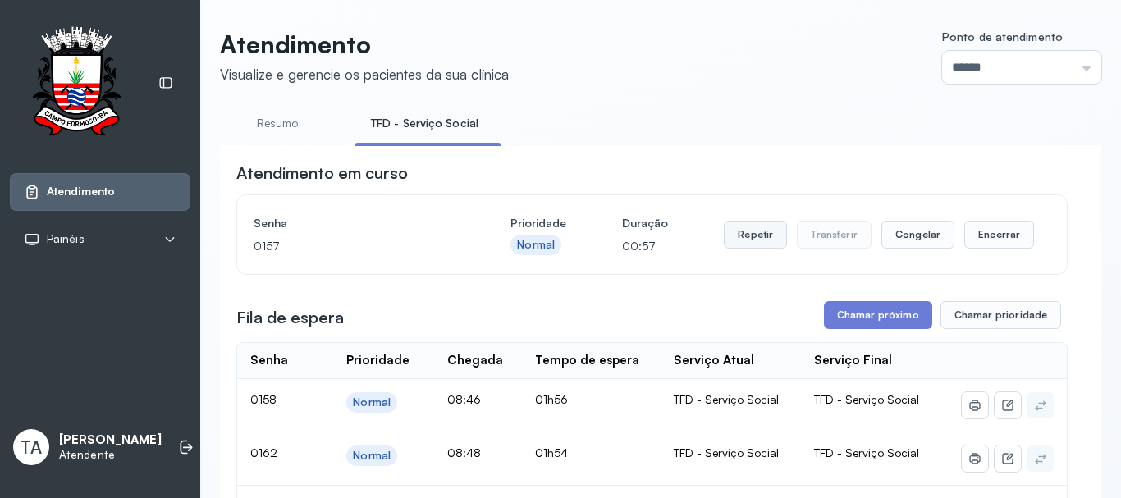
click at [742, 241] on button "Repetir" at bounding box center [755, 235] width 63 height 28
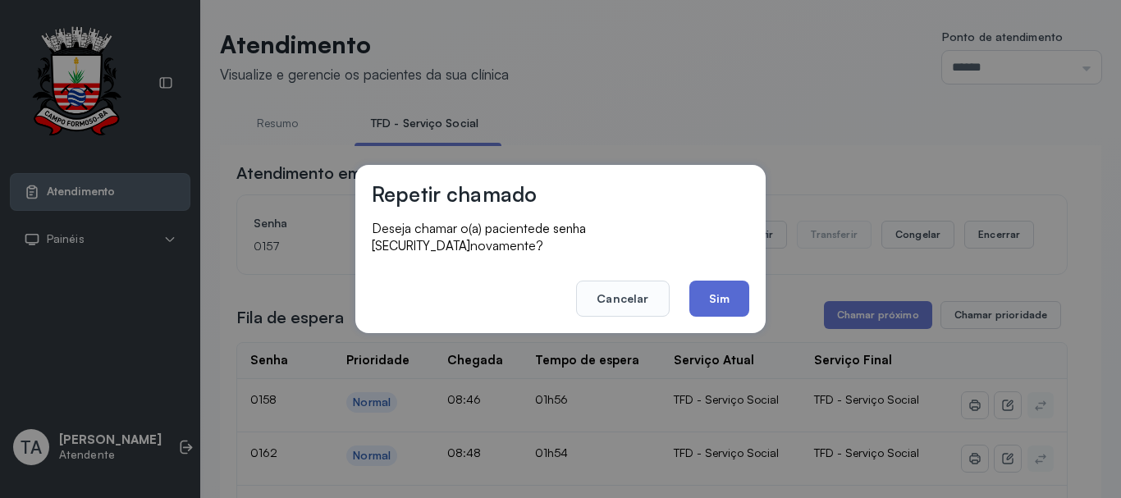
click at [719, 297] on button "Sim" at bounding box center [720, 299] width 60 height 36
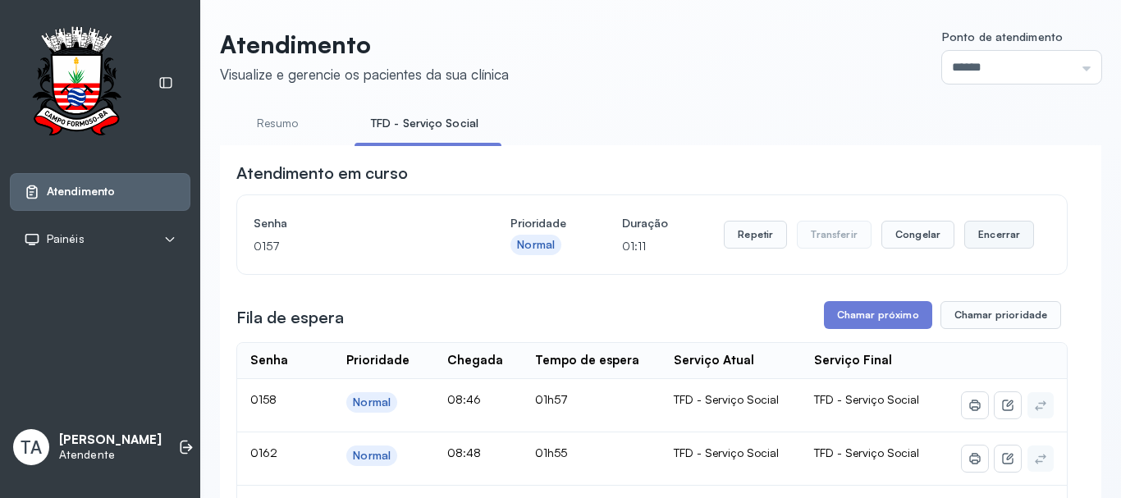
click at [995, 245] on button "Encerrar" at bounding box center [1000, 235] width 70 height 28
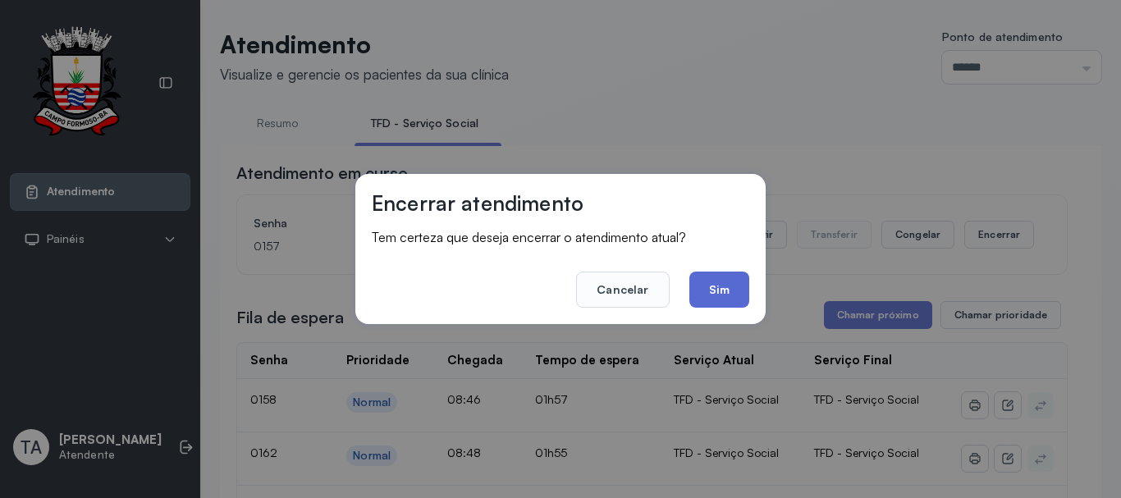
click at [734, 293] on button "Sim" at bounding box center [720, 290] width 60 height 36
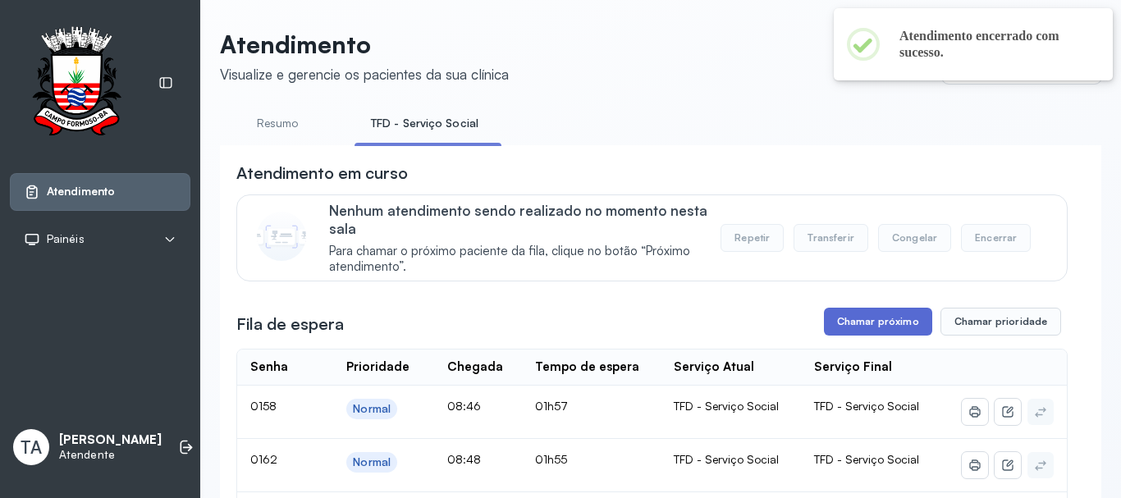
click at [841, 320] on button "Chamar próximo" at bounding box center [878, 322] width 108 height 28
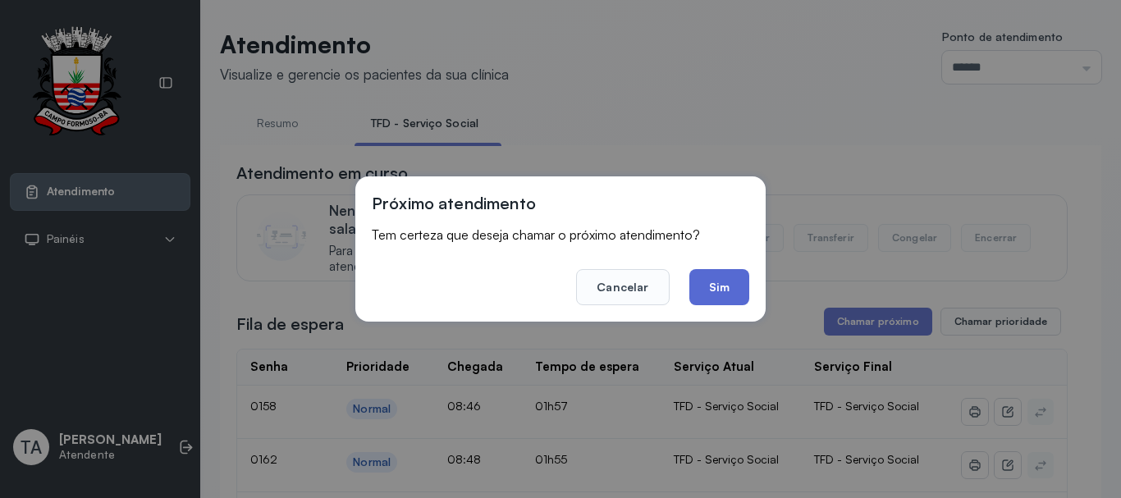
click at [708, 287] on button "Sim" at bounding box center [720, 287] width 60 height 36
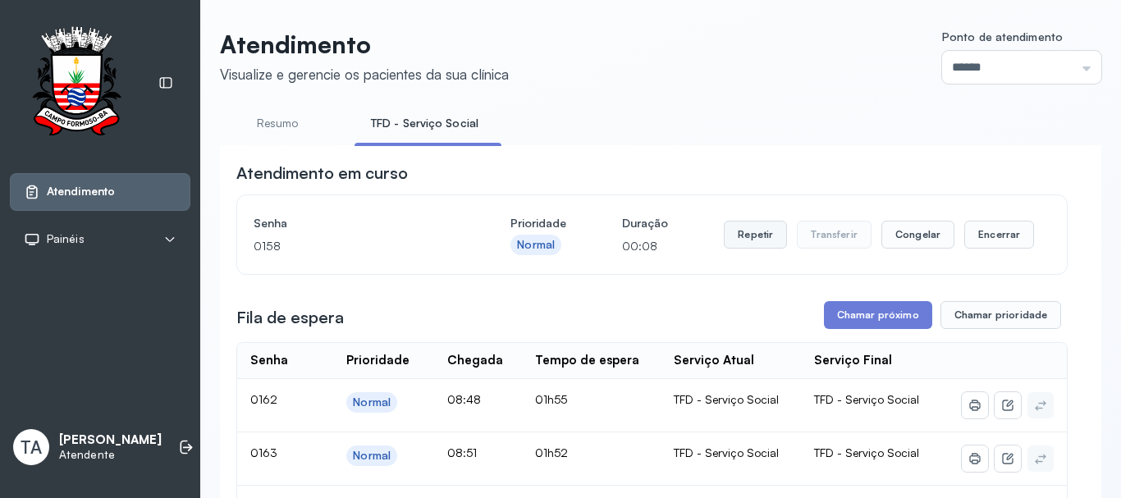
click at [732, 239] on button "Repetir" at bounding box center [755, 235] width 63 height 28
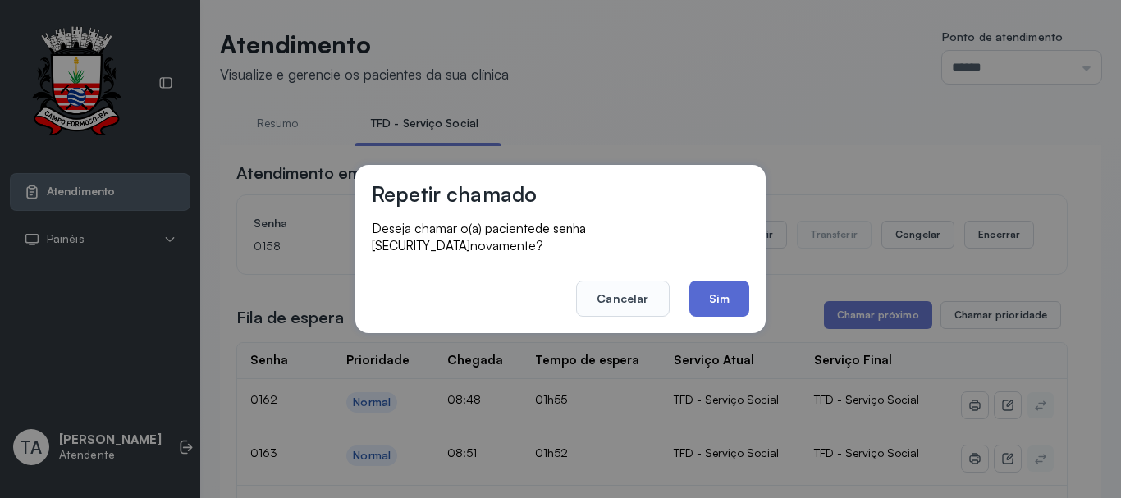
click at [703, 287] on button "Sim" at bounding box center [720, 299] width 60 height 36
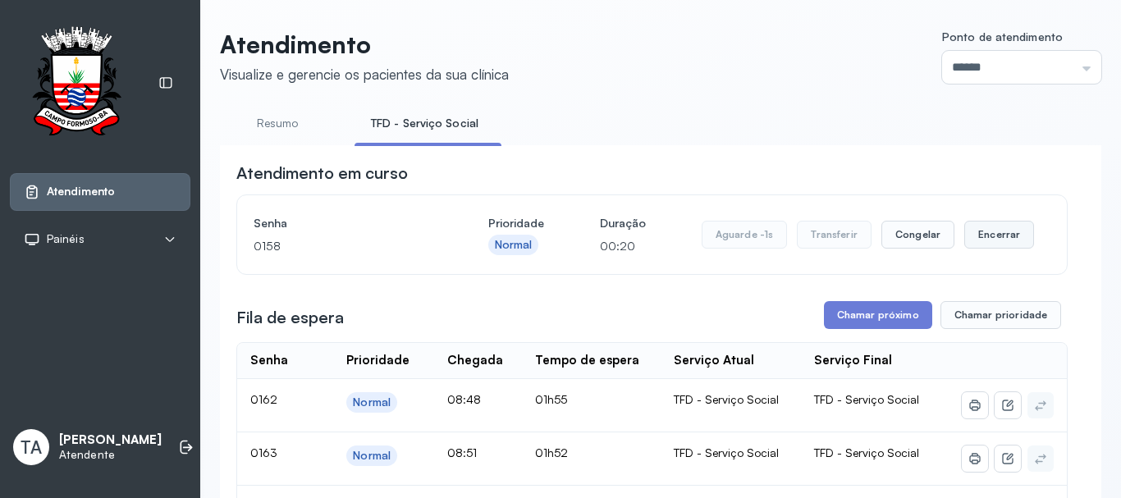
click at [983, 239] on button "Encerrar" at bounding box center [1000, 235] width 70 height 28
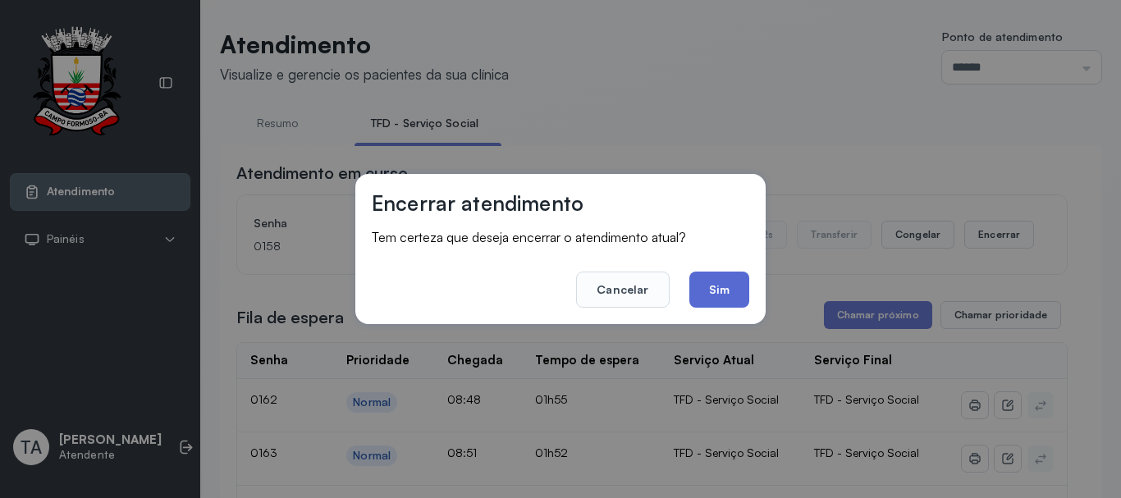
click at [743, 298] on button "Sim" at bounding box center [720, 290] width 60 height 36
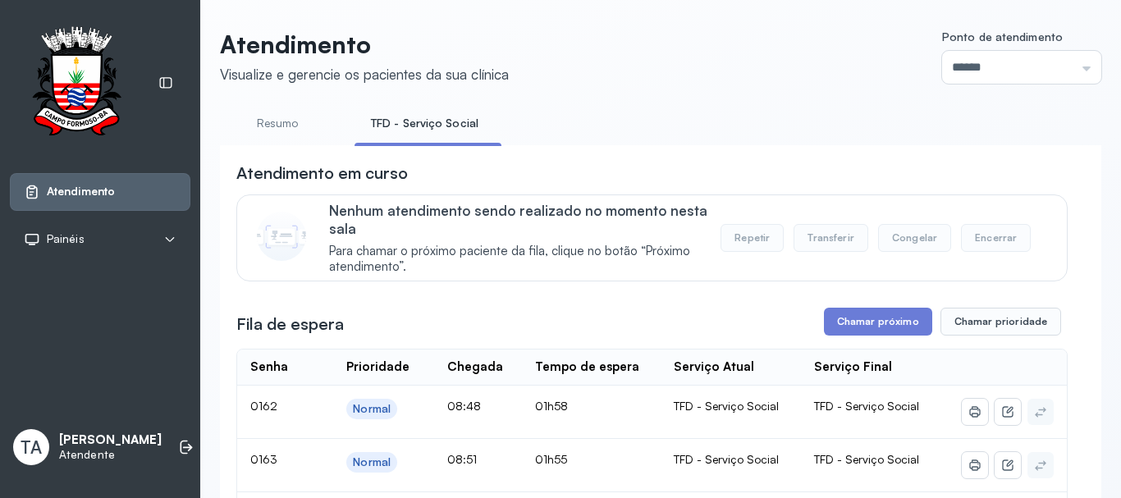
click at [562, 207] on p "Nenhum atendimento sendo realizado no momento nesta sala" at bounding box center [525, 219] width 392 height 35
click at [841, 333] on button "Chamar próximo" at bounding box center [878, 322] width 108 height 28
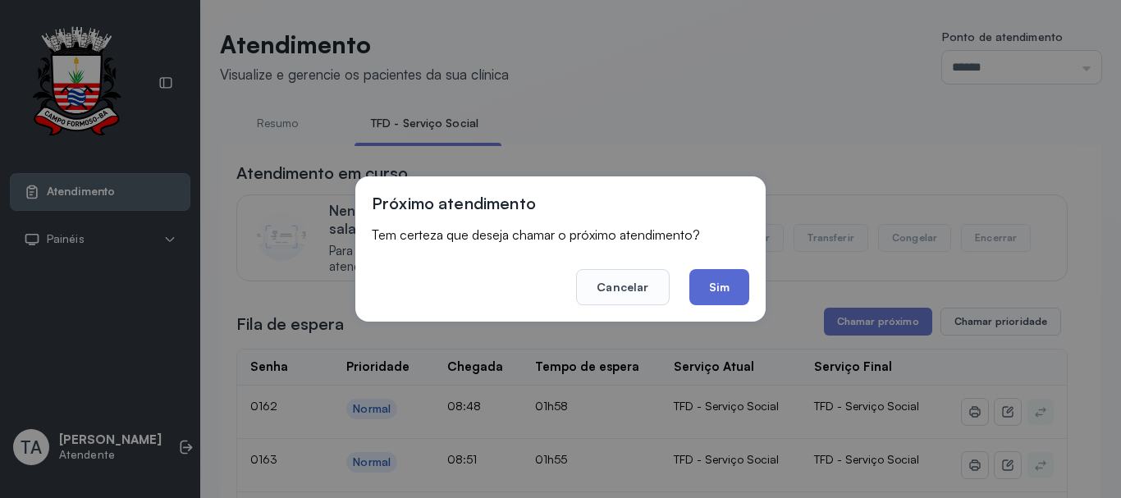
click at [744, 295] on button "Sim" at bounding box center [720, 287] width 60 height 36
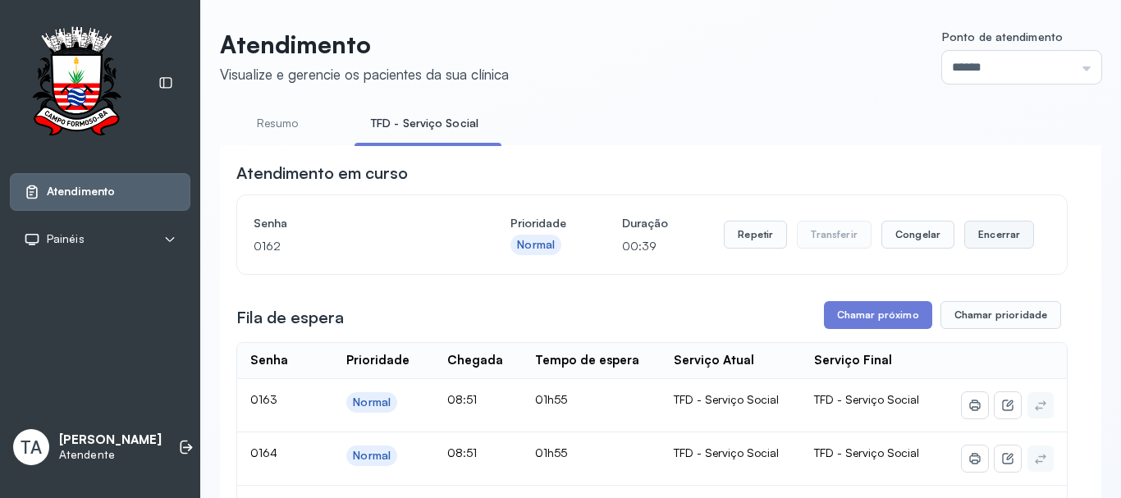
click at [999, 244] on button "Encerrar" at bounding box center [1000, 235] width 70 height 28
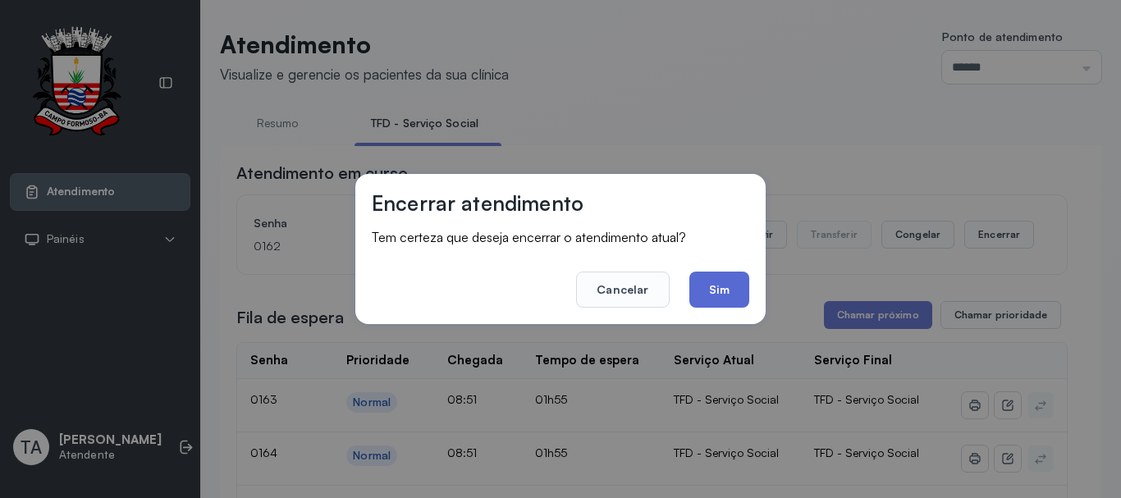
click at [720, 282] on button "Sim" at bounding box center [720, 290] width 60 height 36
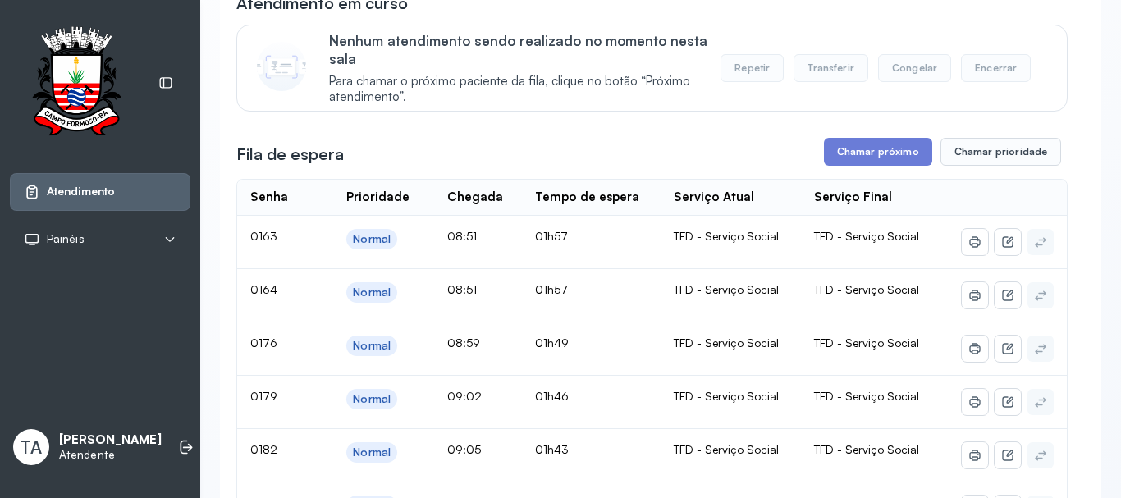
scroll to position [164, 0]
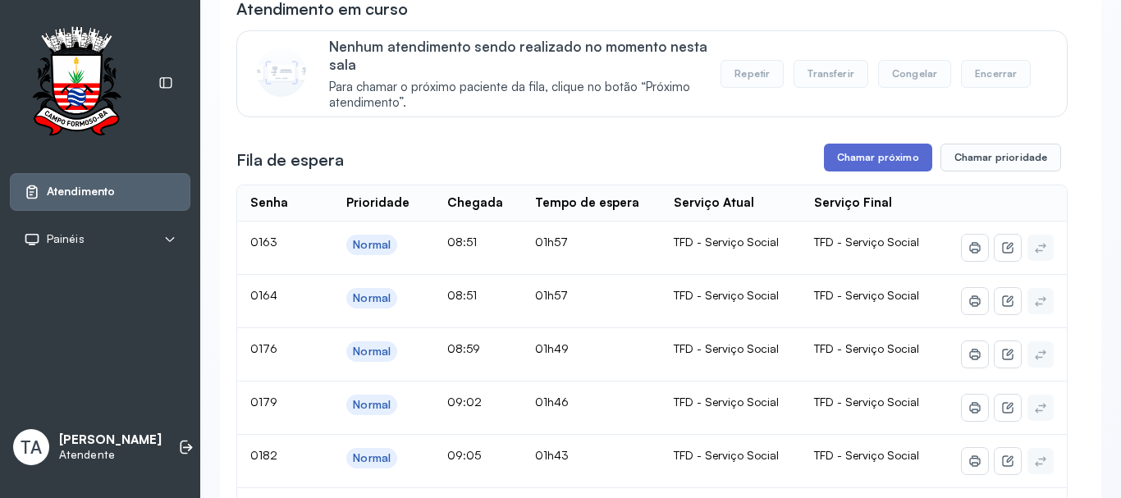
click at [852, 154] on button "Chamar próximo" at bounding box center [878, 158] width 108 height 28
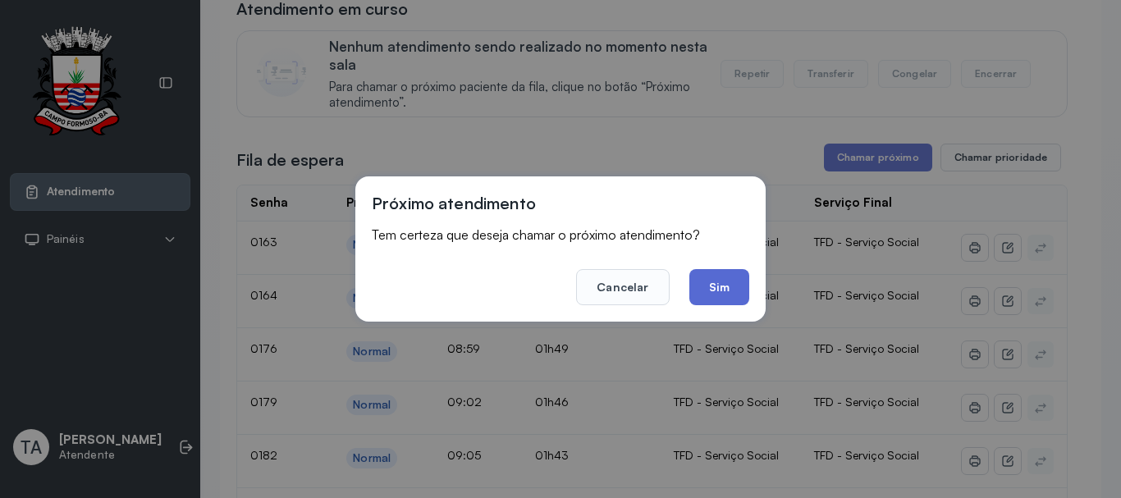
click at [721, 292] on button "Sim" at bounding box center [720, 287] width 60 height 36
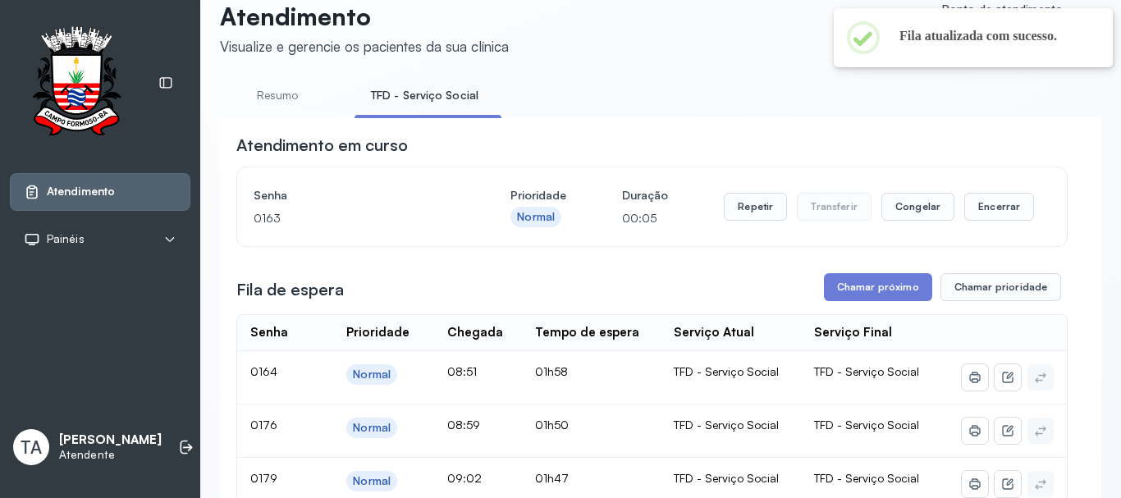
scroll to position [0, 0]
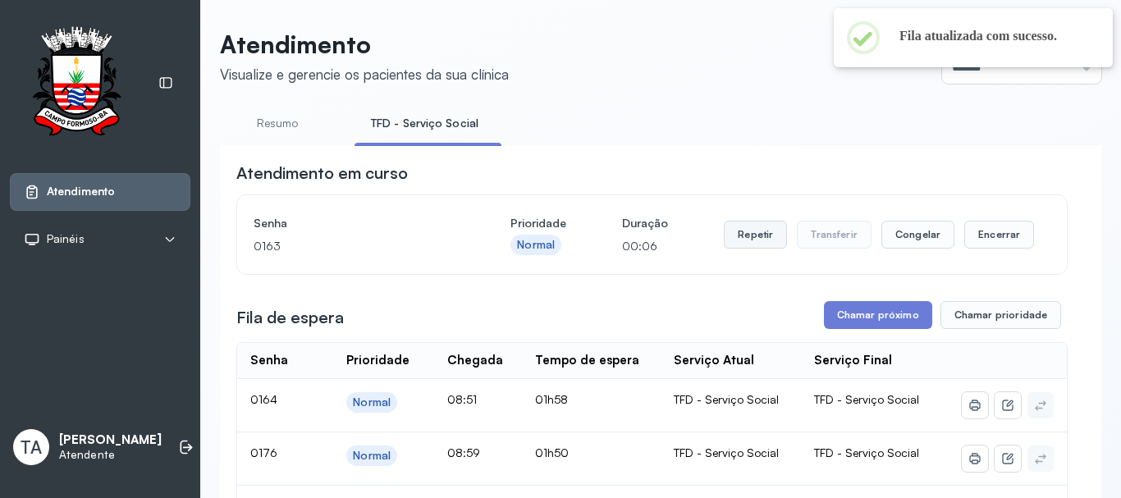
click at [761, 235] on button "Repetir" at bounding box center [755, 235] width 63 height 28
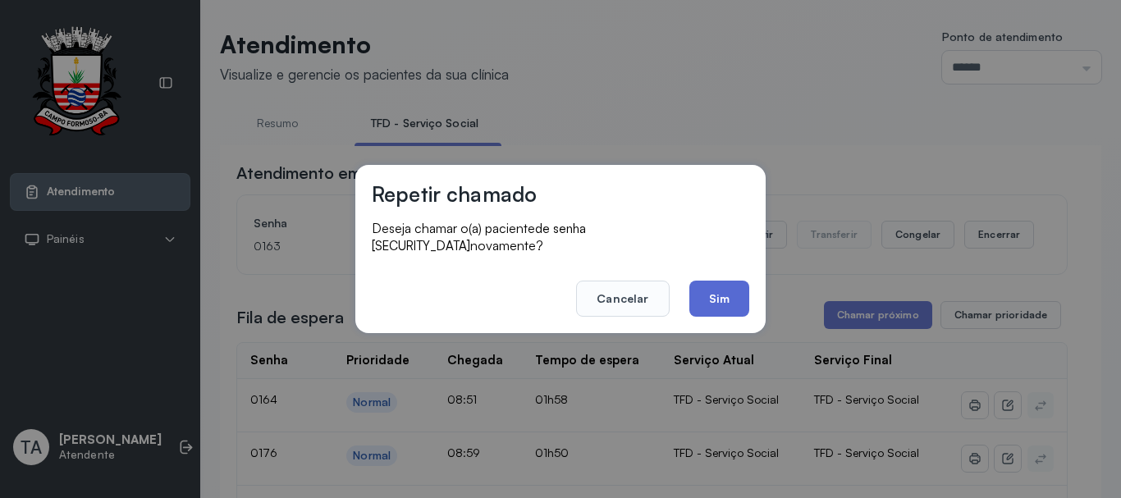
click at [697, 293] on button "Sim" at bounding box center [720, 299] width 60 height 36
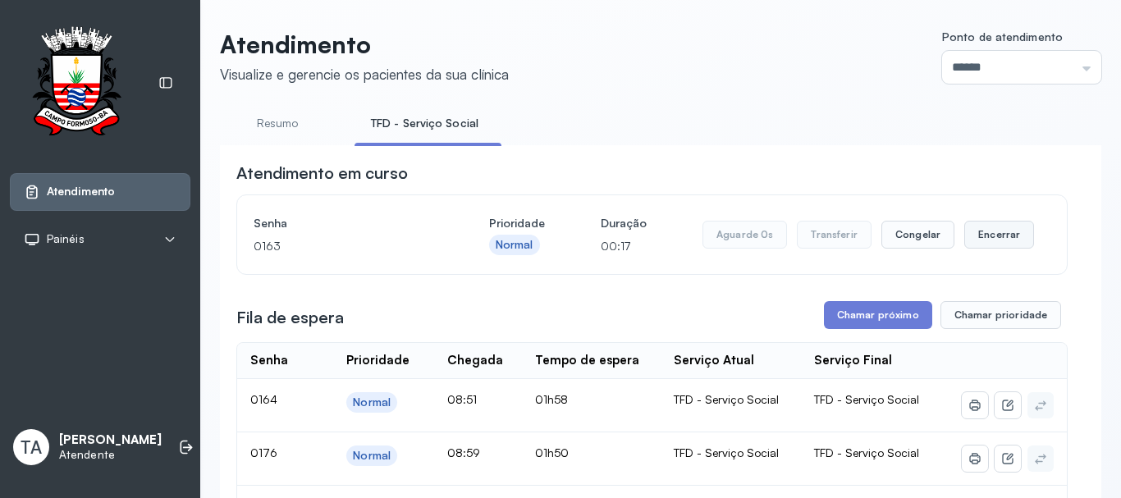
click at [970, 241] on button "Encerrar" at bounding box center [1000, 235] width 70 height 28
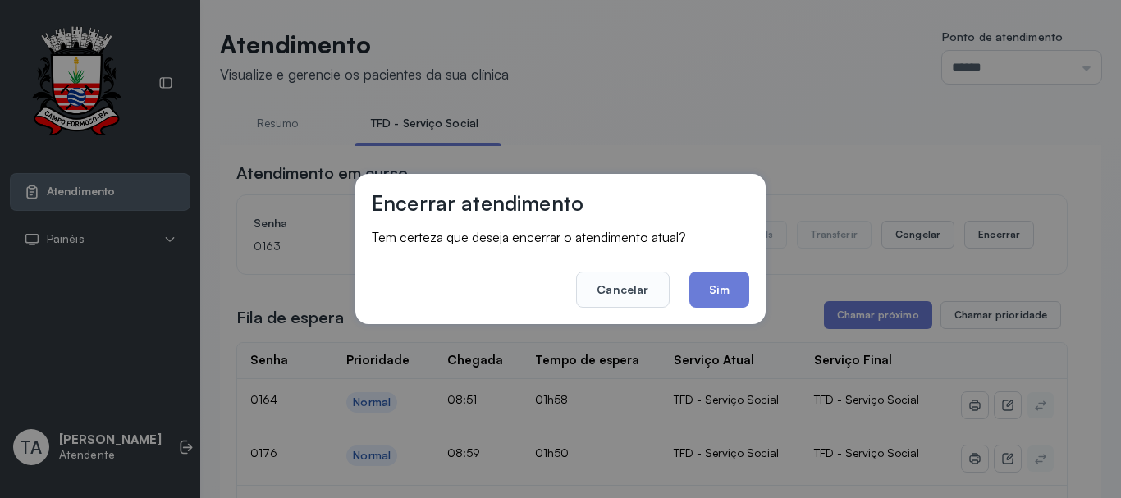
click at [686, 300] on footer "Cancelar Sim" at bounding box center [561, 278] width 378 height 59
click at [699, 299] on button "Sim" at bounding box center [720, 290] width 60 height 36
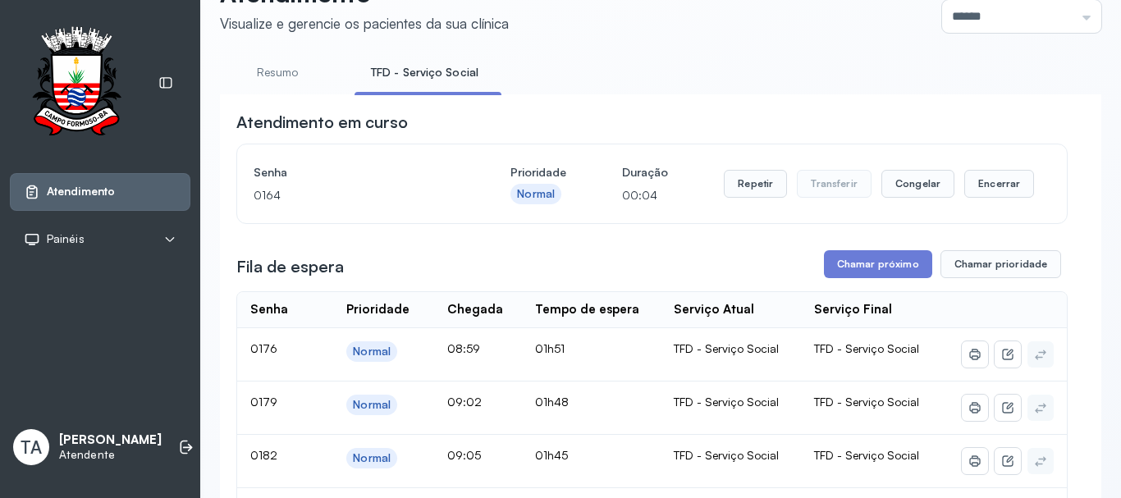
scroll to position [1149, 0]
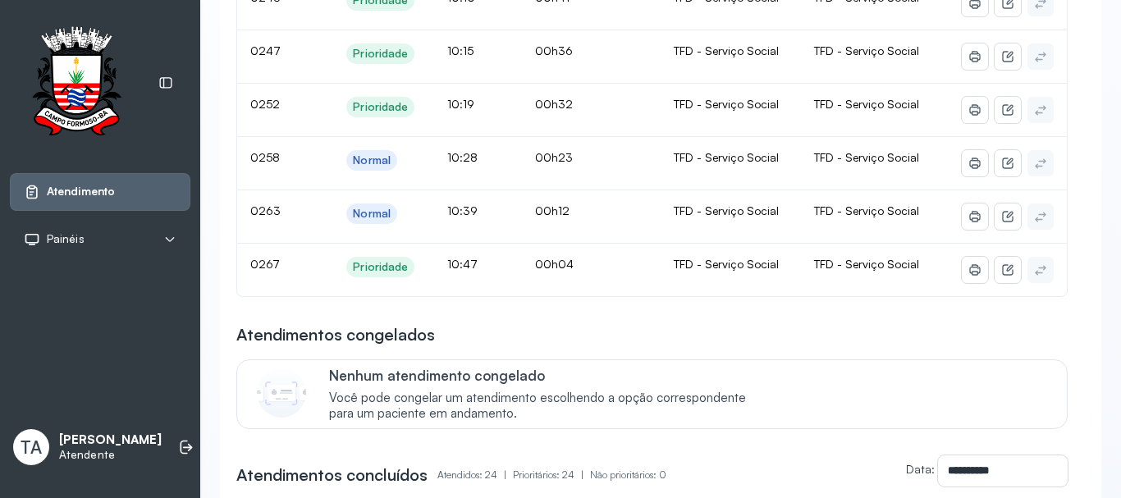
click at [711, 352] on div "Atendimentos congelados Nenhum atendimento congelado Você pode congelar um aten…" at bounding box center [652, 376] width 832 height 106
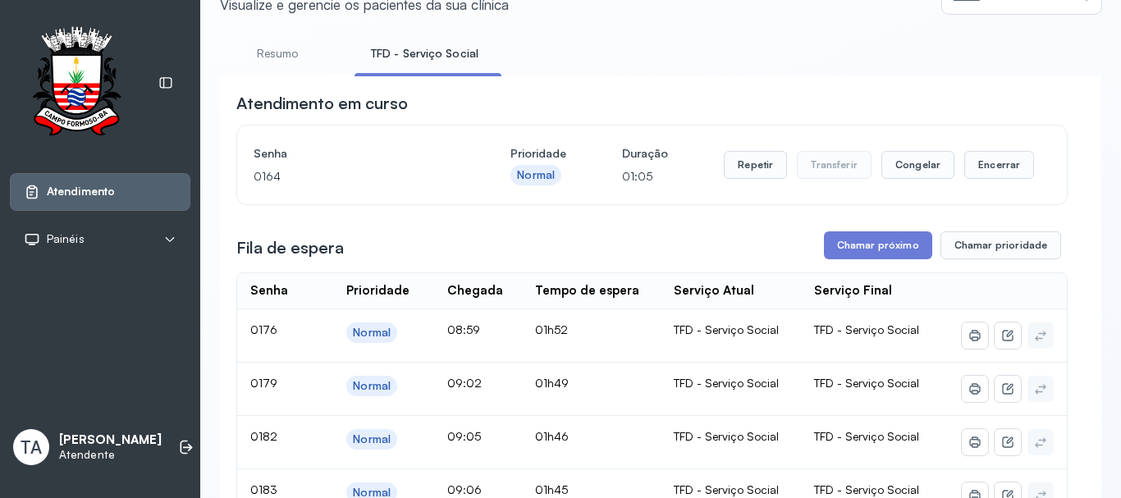
scroll to position [0, 0]
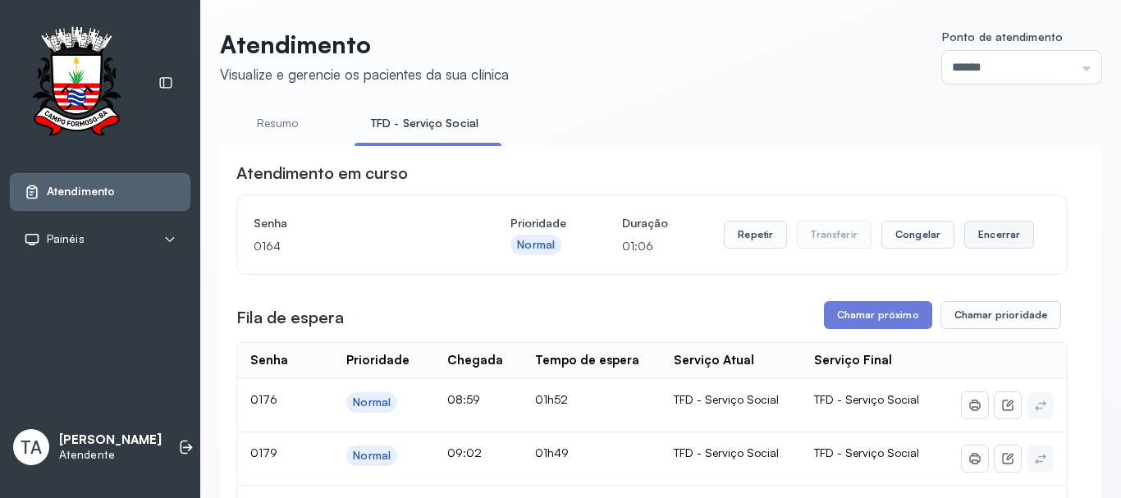
click at [968, 244] on button "Encerrar" at bounding box center [1000, 235] width 70 height 28
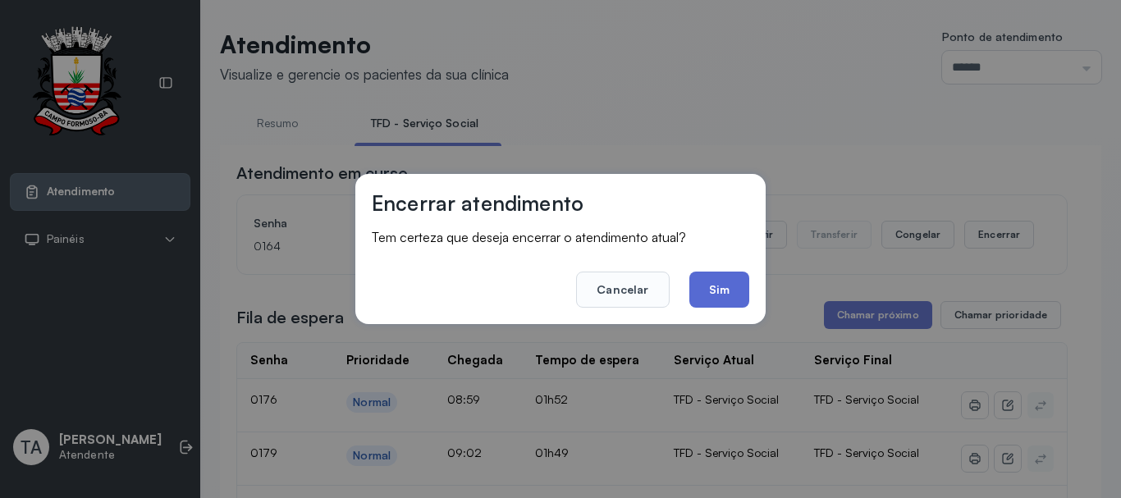
click at [742, 286] on button "Sim" at bounding box center [720, 290] width 60 height 36
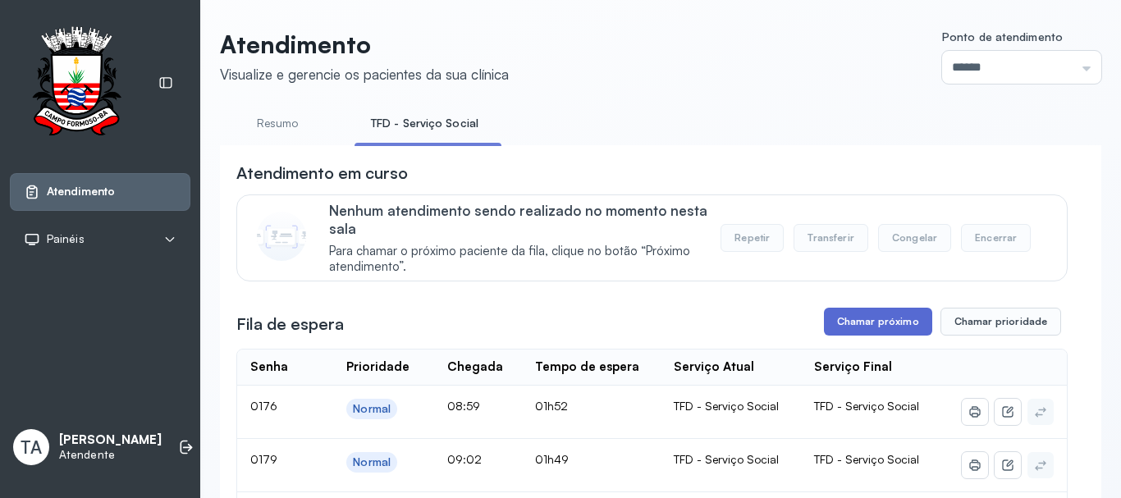
click at [894, 327] on button "Chamar próximo" at bounding box center [878, 322] width 108 height 28
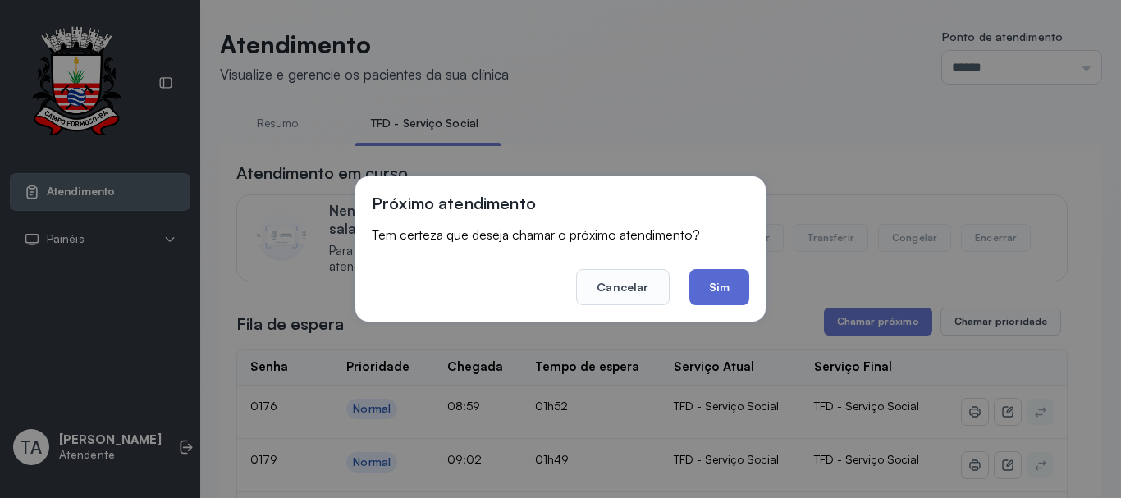
click at [724, 297] on button "Sim" at bounding box center [720, 287] width 60 height 36
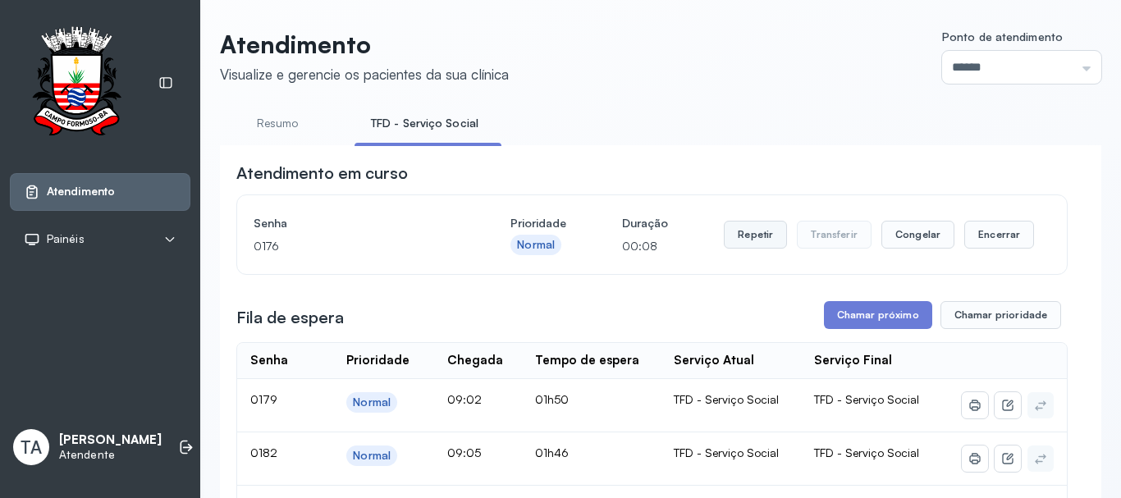
click at [754, 243] on button "Repetir" at bounding box center [755, 235] width 63 height 28
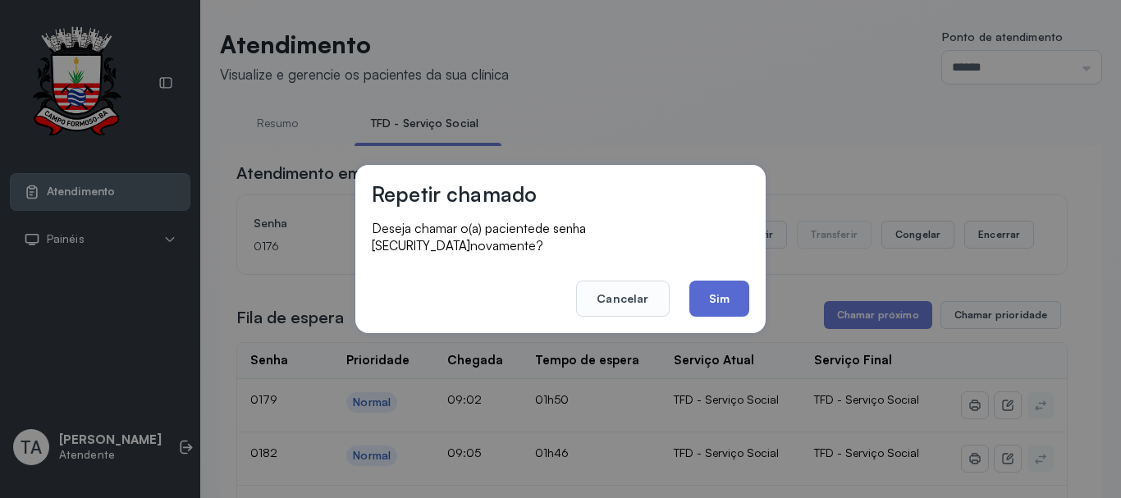
click at [713, 301] on button "Sim" at bounding box center [720, 299] width 60 height 36
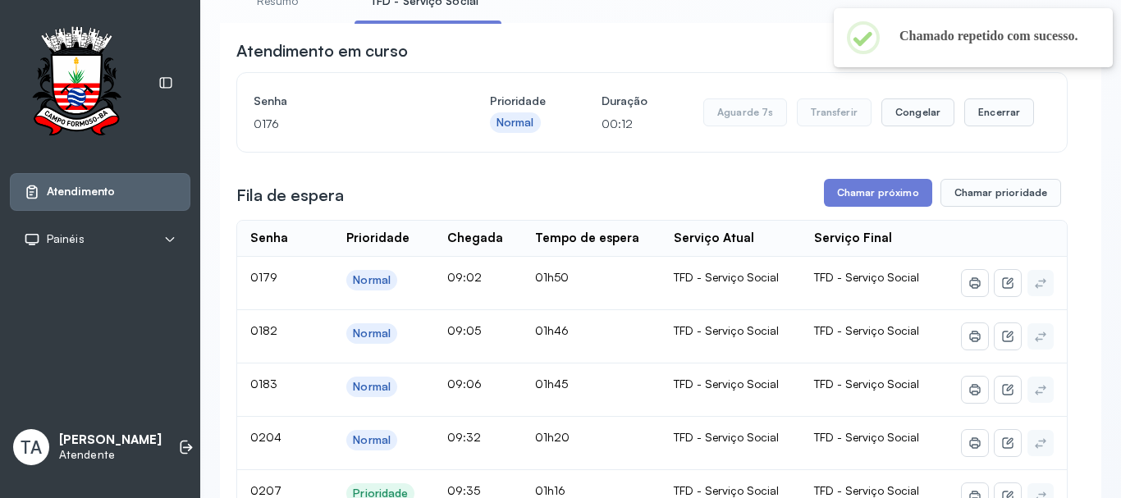
scroll to position [82, 0]
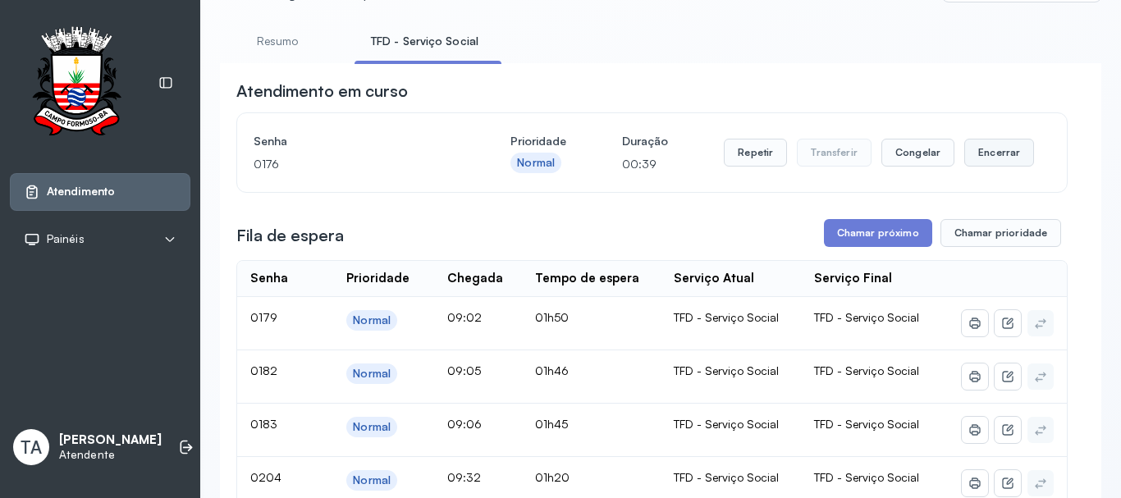
click at [1000, 156] on button "Encerrar" at bounding box center [1000, 153] width 70 height 28
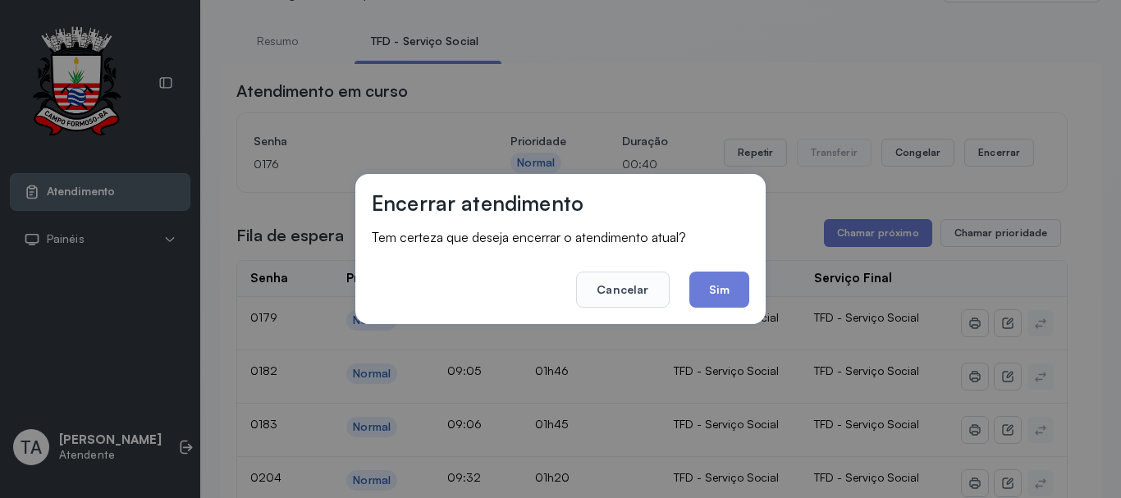
click at [733, 269] on footer "Cancelar Sim" at bounding box center [561, 278] width 378 height 59
click at [734, 287] on button "Sim" at bounding box center [720, 290] width 60 height 36
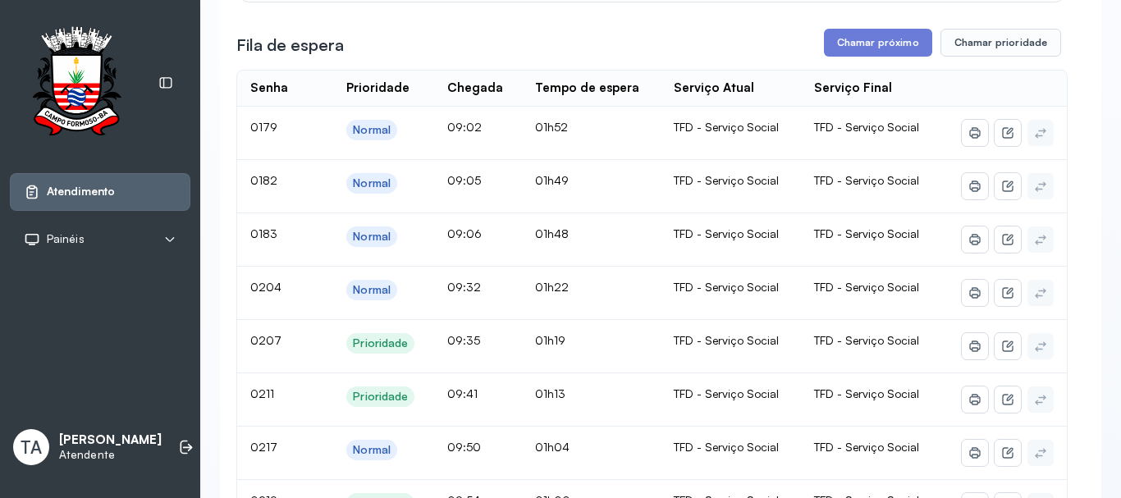
scroll to position [246, 0]
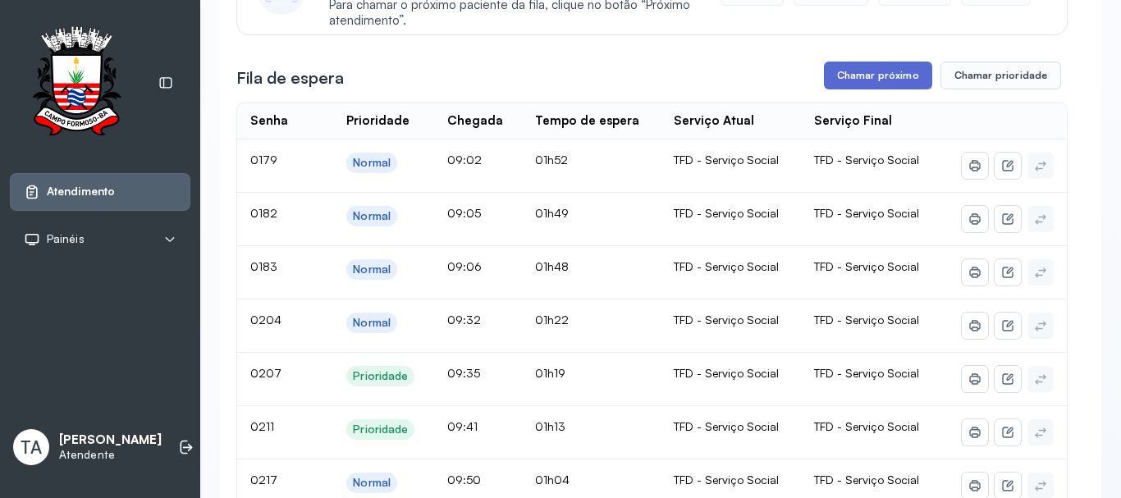
click at [874, 85] on button "Chamar próximo" at bounding box center [878, 76] width 108 height 28
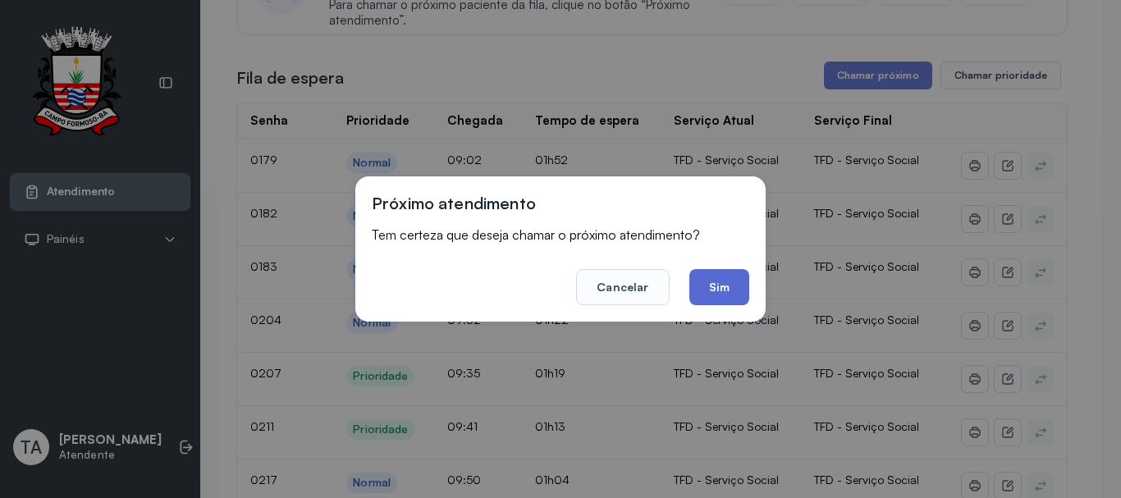
click at [721, 276] on button "Sim" at bounding box center [720, 287] width 60 height 36
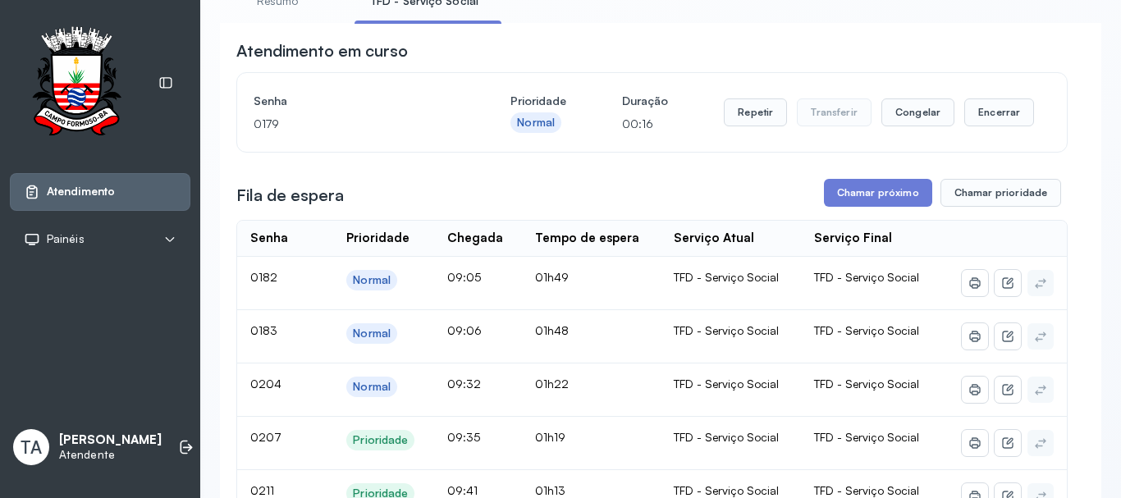
scroll to position [82, 0]
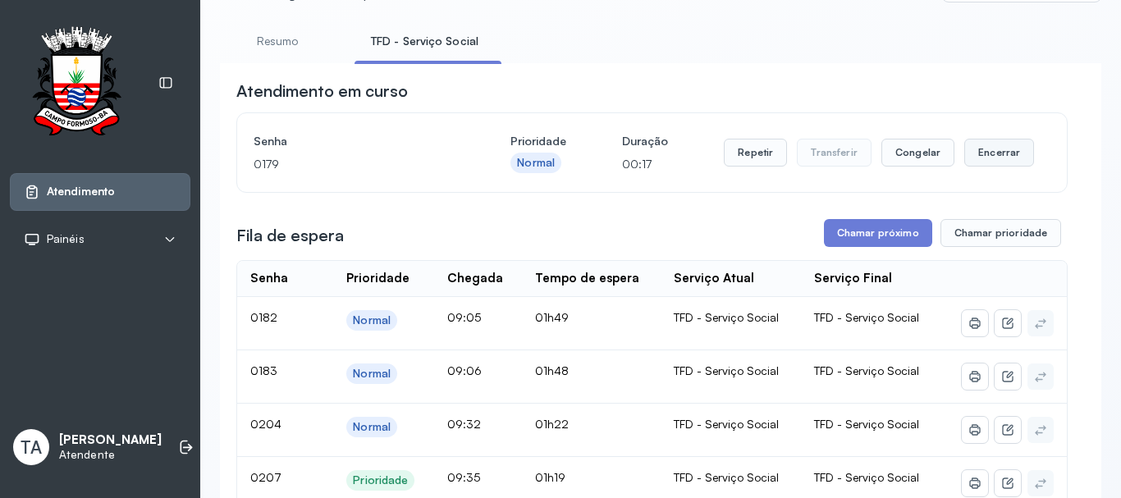
click at [983, 151] on button "Encerrar" at bounding box center [1000, 153] width 70 height 28
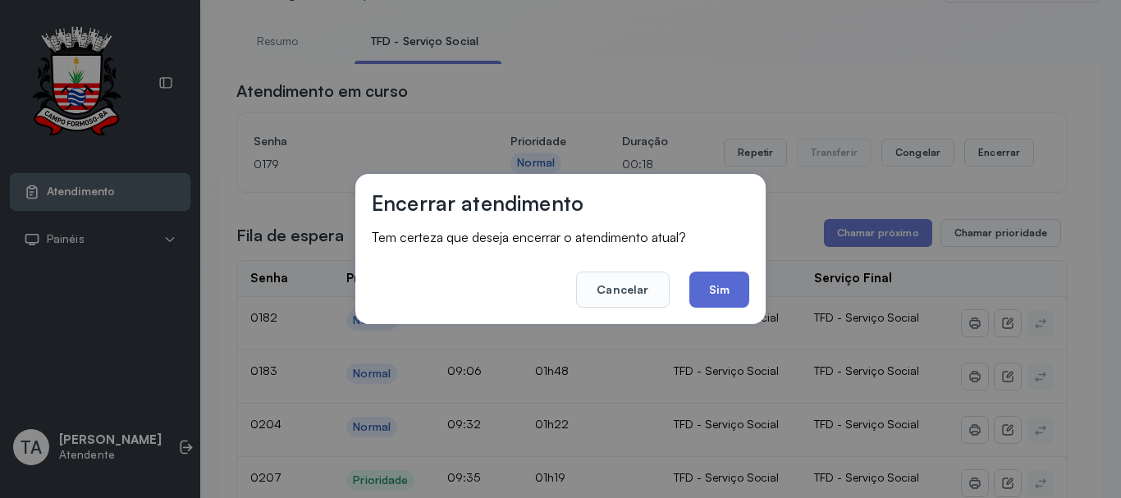
click at [720, 304] on button "Sim" at bounding box center [720, 290] width 60 height 36
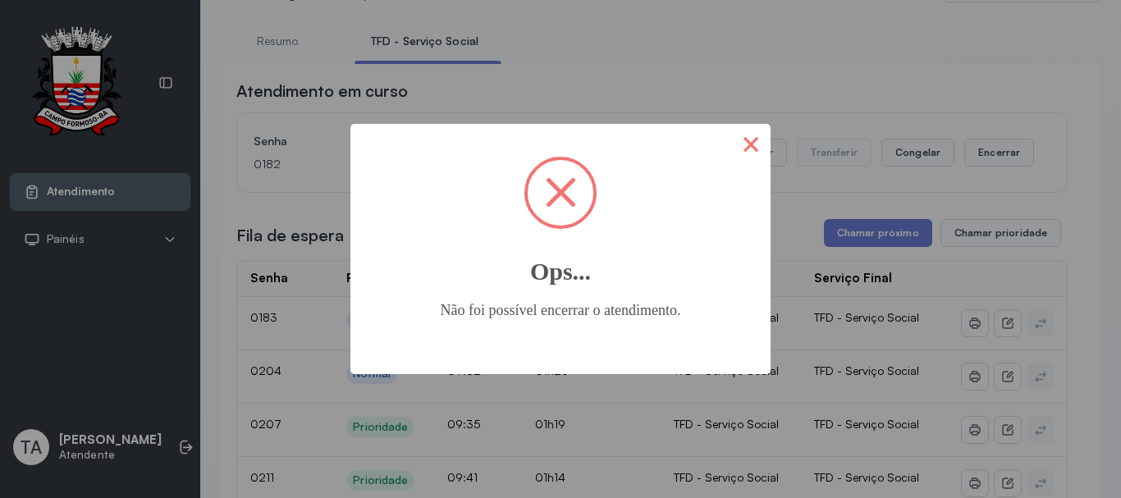
click at [759, 153] on button "×" at bounding box center [750, 143] width 39 height 39
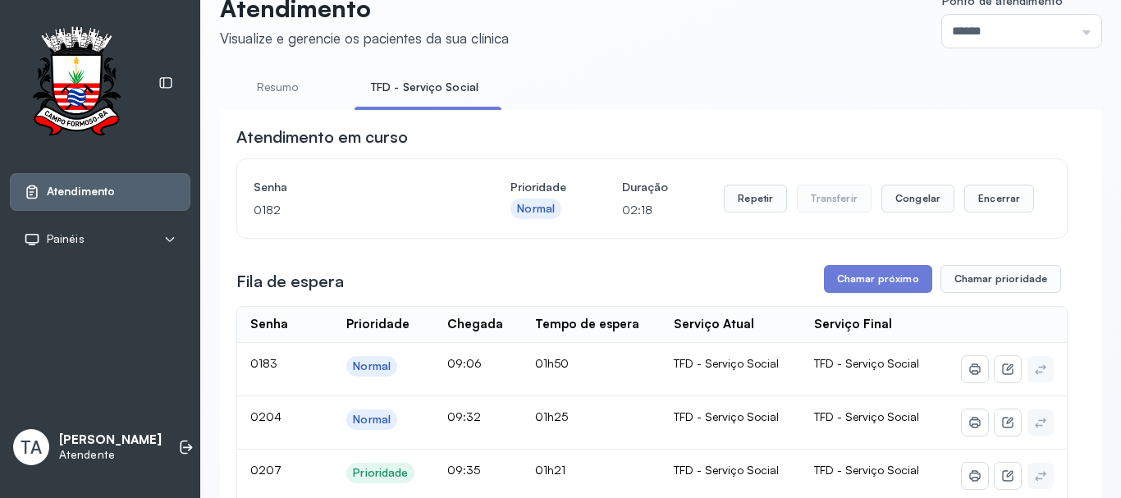
scroll to position [0, 0]
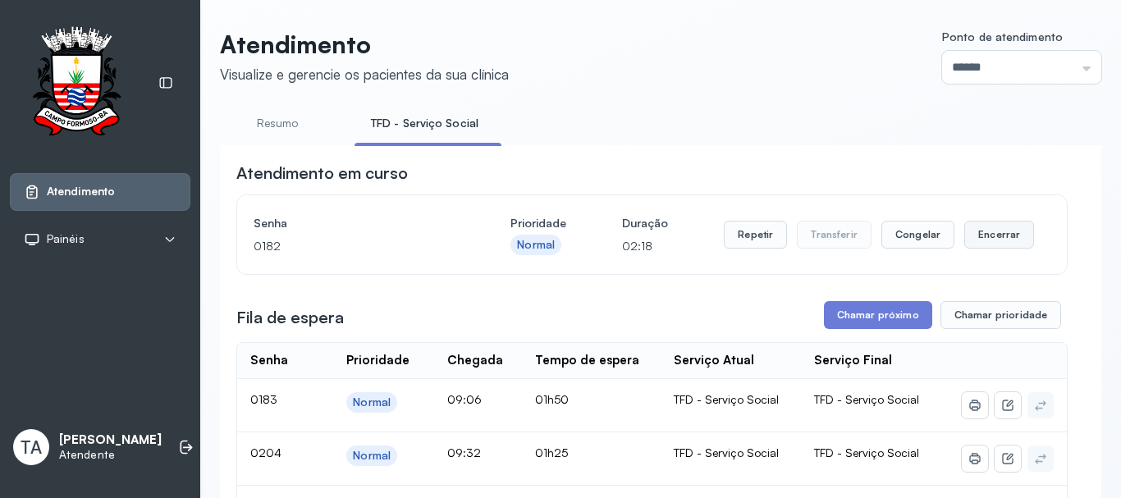
click at [983, 244] on button "Encerrar" at bounding box center [1000, 235] width 70 height 28
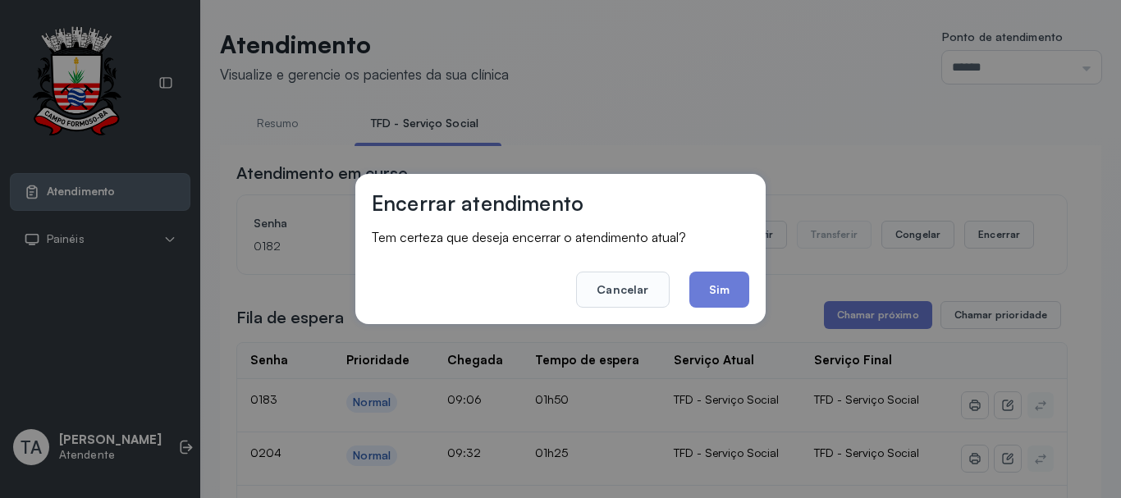
click at [708, 303] on button "Sim" at bounding box center [720, 290] width 60 height 36
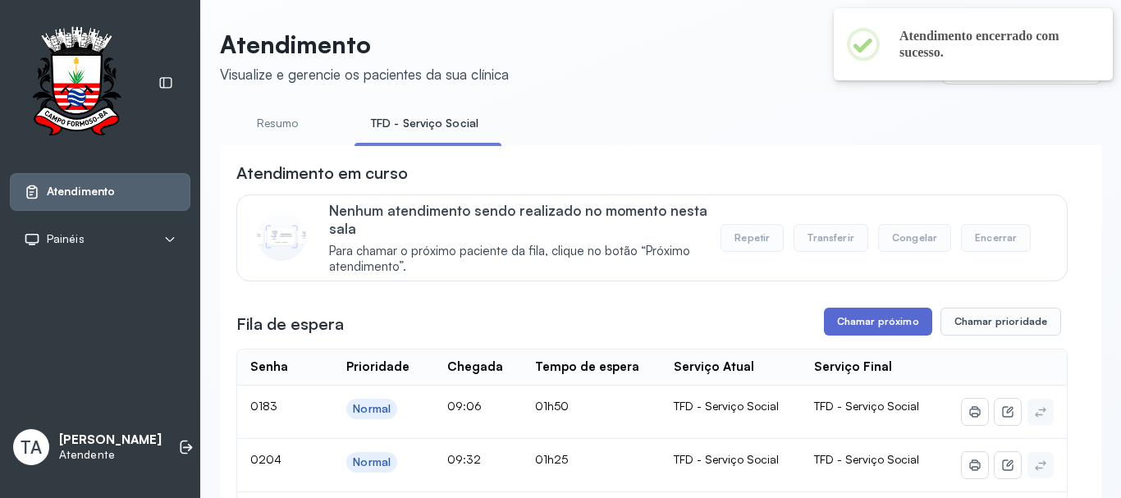
click at [852, 328] on button "Chamar próximo" at bounding box center [878, 322] width 108 height 28
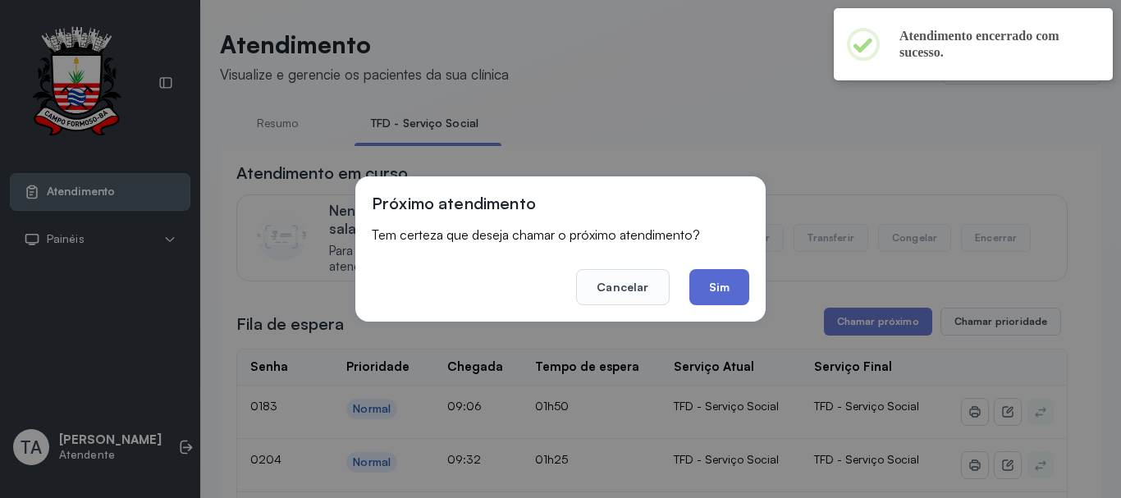
click at [727, 303] on button "Sim" at bounding box center [720, 287] width 60 height 36
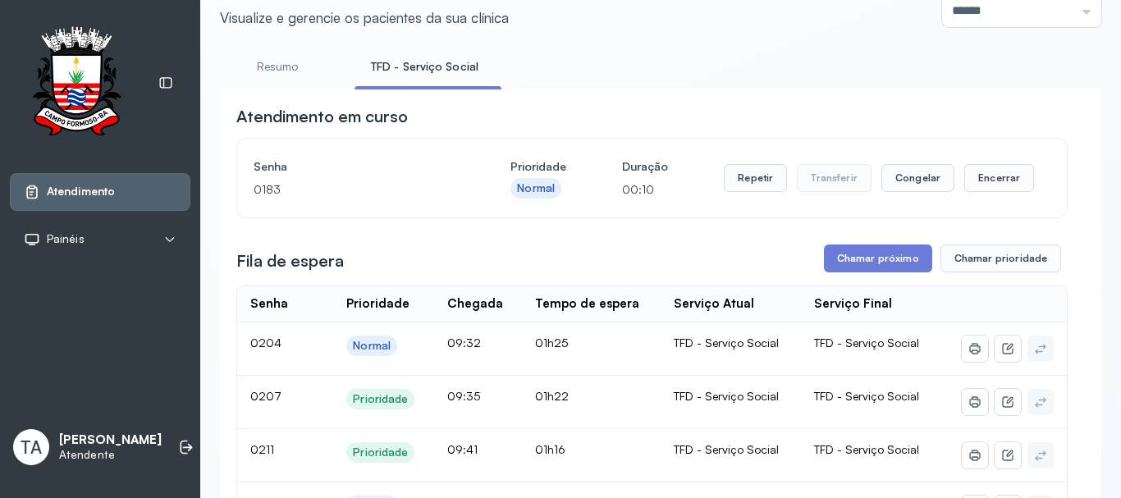
scroll to position [82, 0]
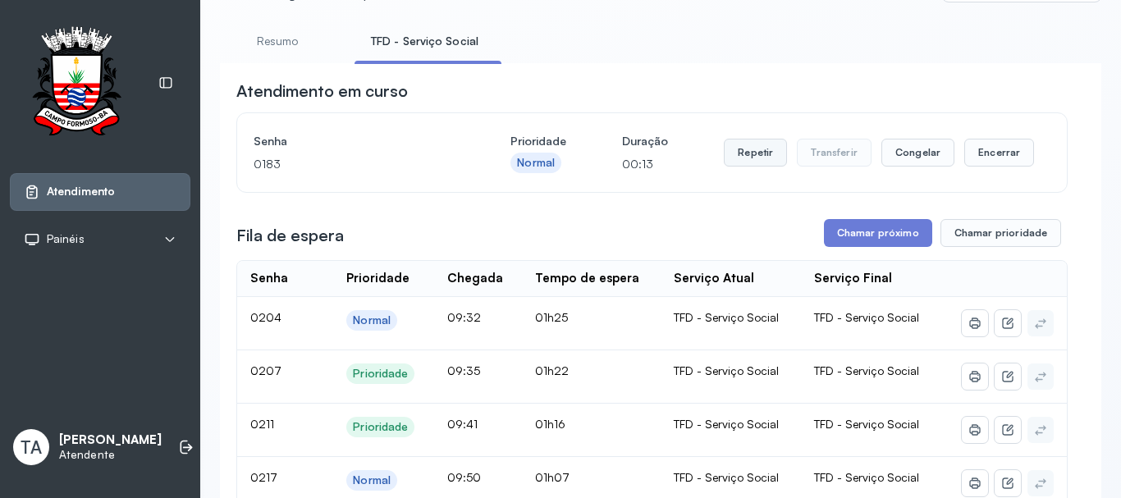
click at [748, 155] on button "Repetir" at bounding box center [755, 153] width 63 height 28
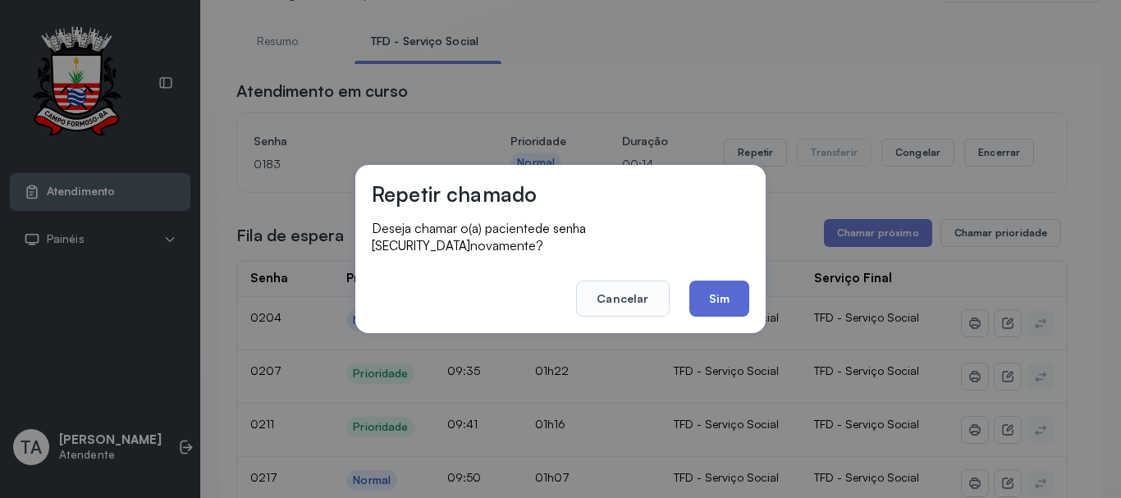
click at [704, 286] on button "Sim" at bounding box center [720, 299] width 60 height 36
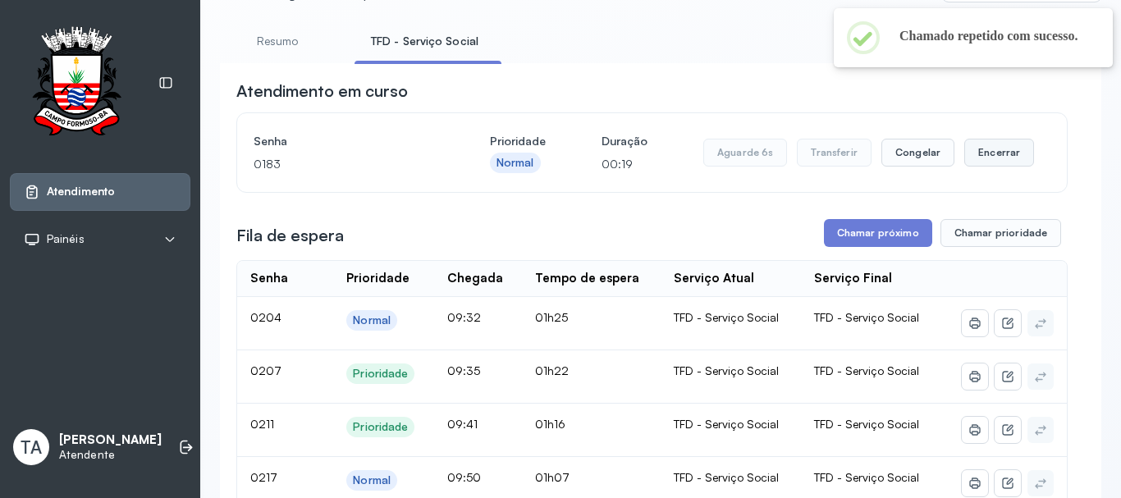
click at [1020, 161] on button "Encerrar" at bounding box center [1000, 153] width 70 height 28
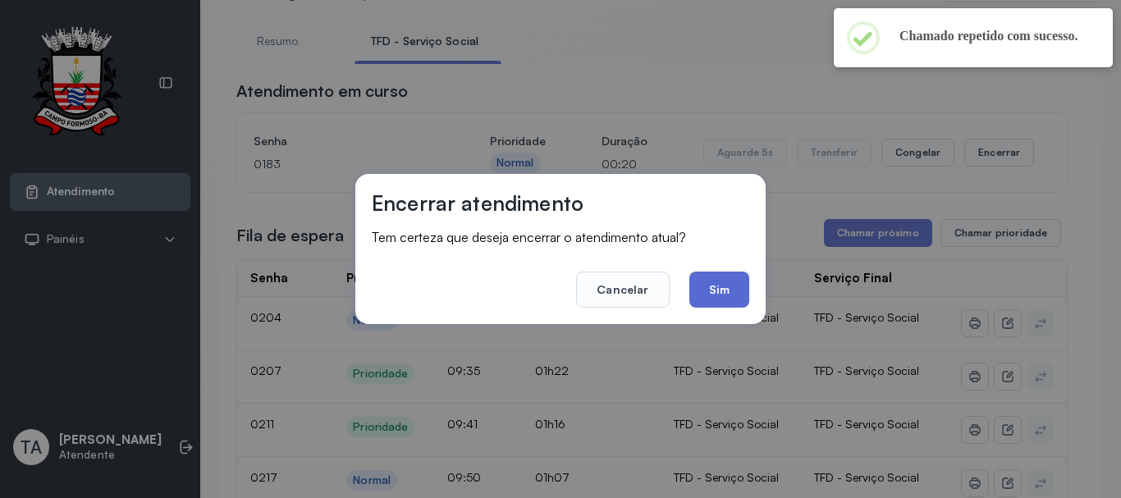
click at [709, 291] on button "Sim" at bounding box center [720, 290] width 60 height 36
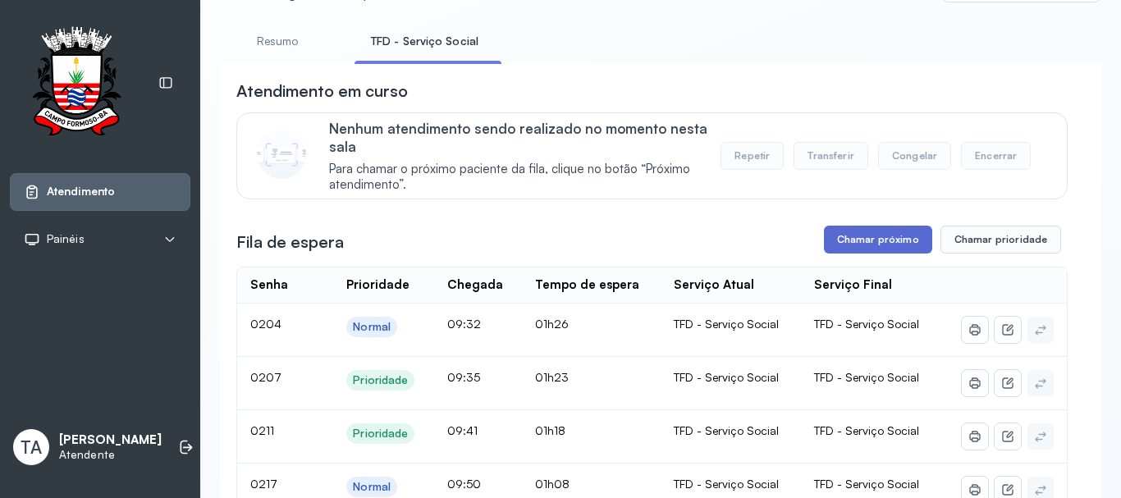
click at [857, 235] on button "Chamar próximo" at bounding box center [878, 240] width 108 height 28
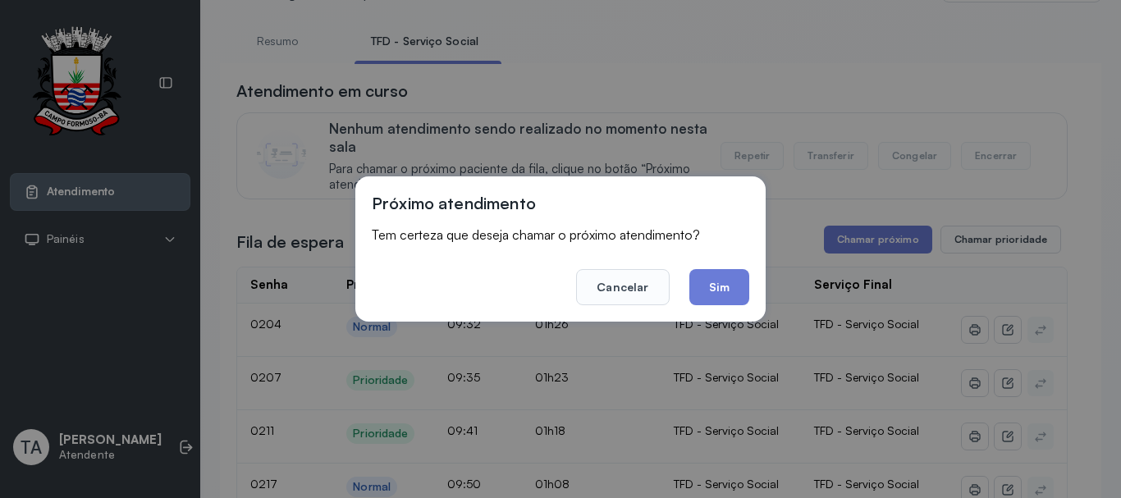
click at [700, 282] on button "Sim" at bounding box center [720, 287] width 60 height 36
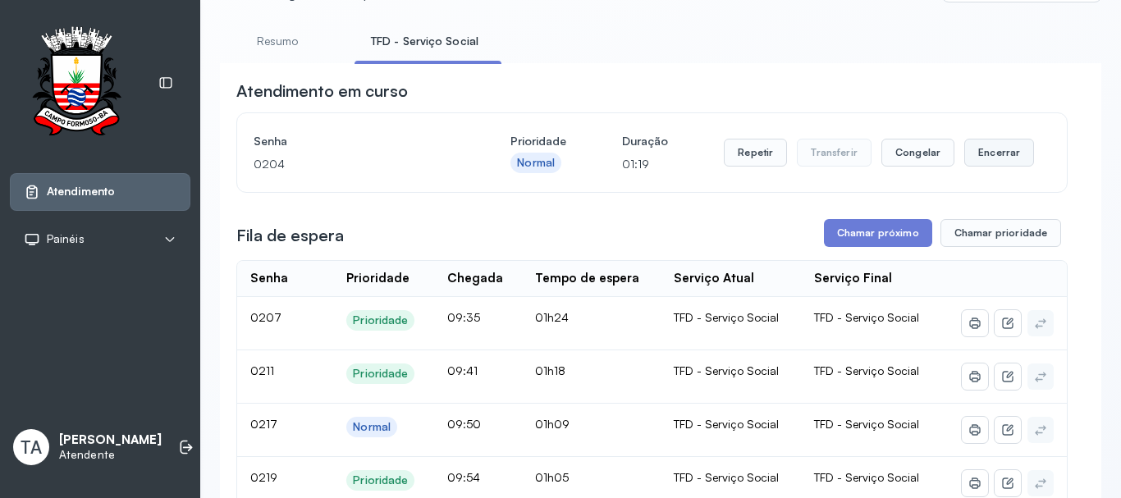
click at [973, 163] on button "Encerrar" at bounding box center [1000, 153] width 70 height 28
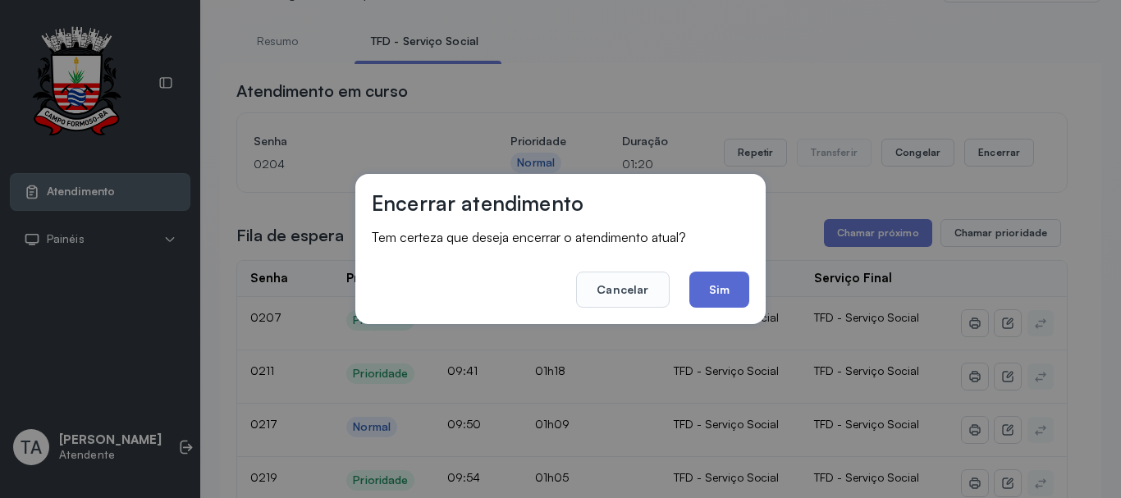
click at [714, 289] on button "Sim" at bounding box center [720, 290] width 60 height 36
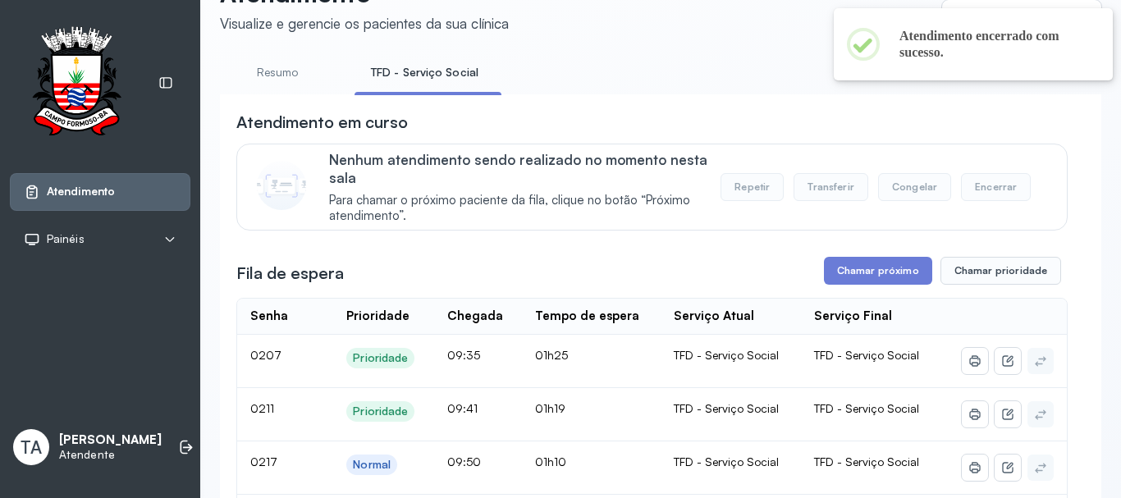
scroll to position [563, 0]
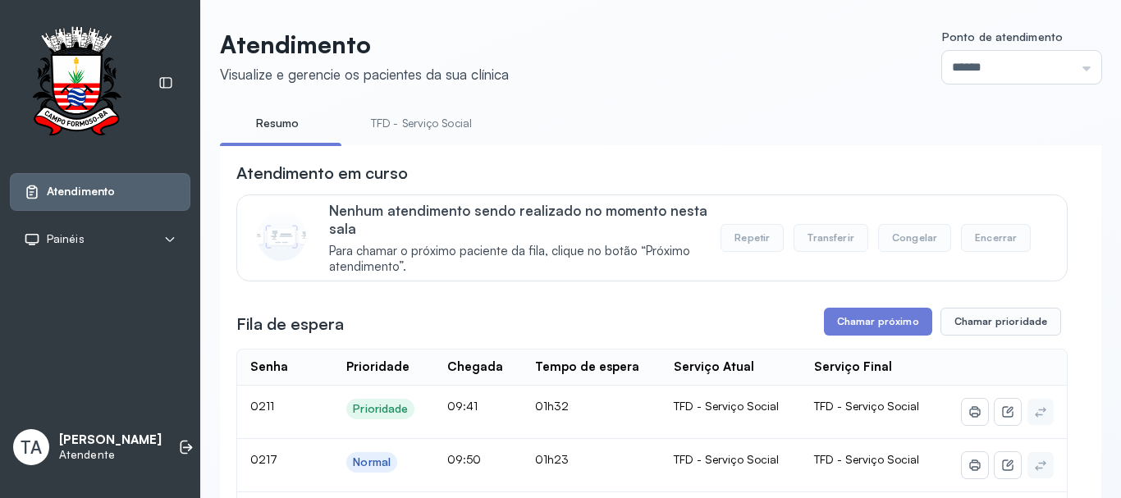
click at [450, 134] on link "TFD - Serviço Social" at bounding box center [422, 123] width 134 height 27
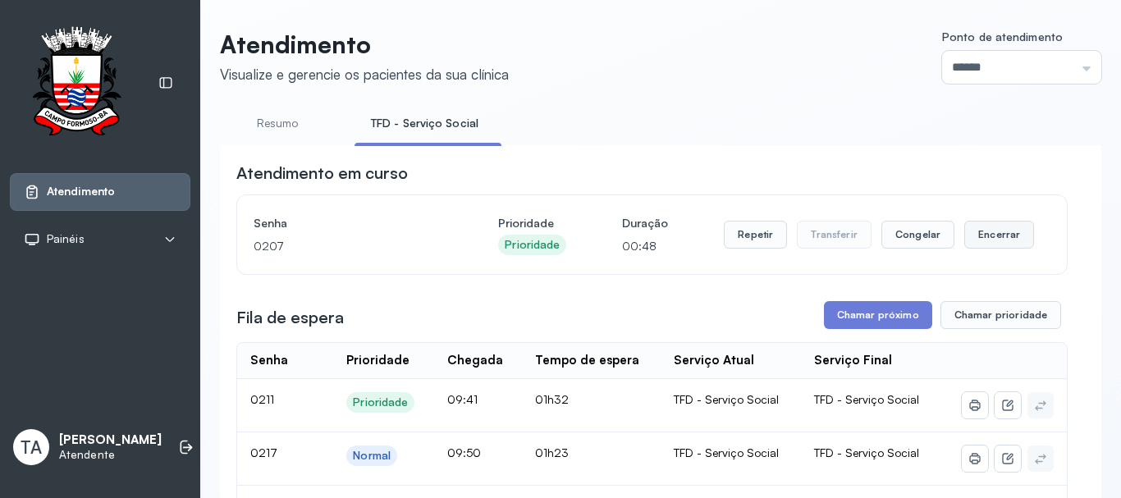
click at [965, 241] on button "Encerrar" at bounding box center [1000, 235] width 70 height 28
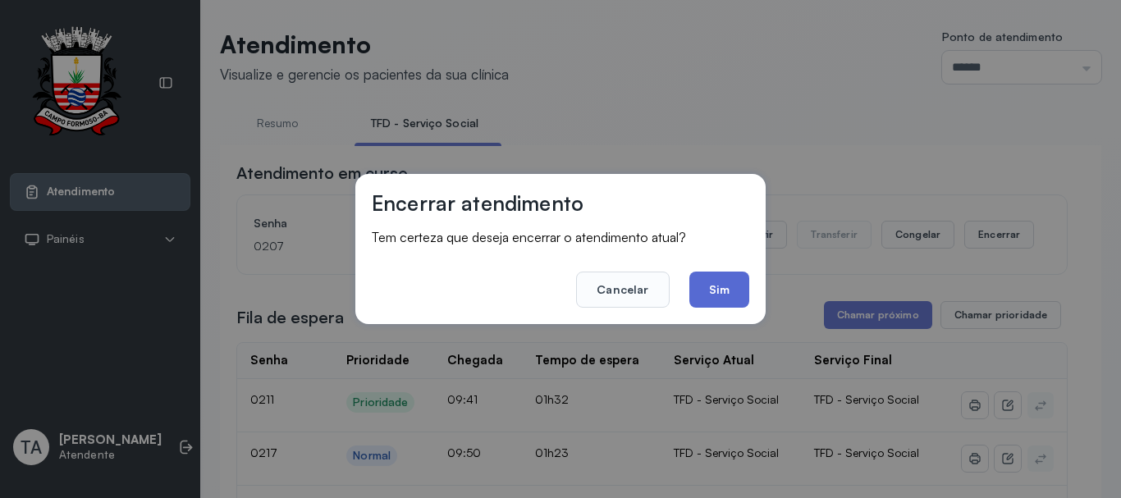
click at [736, 292] on button "Sim" at bounding box center [720, 290] width 60 height 36
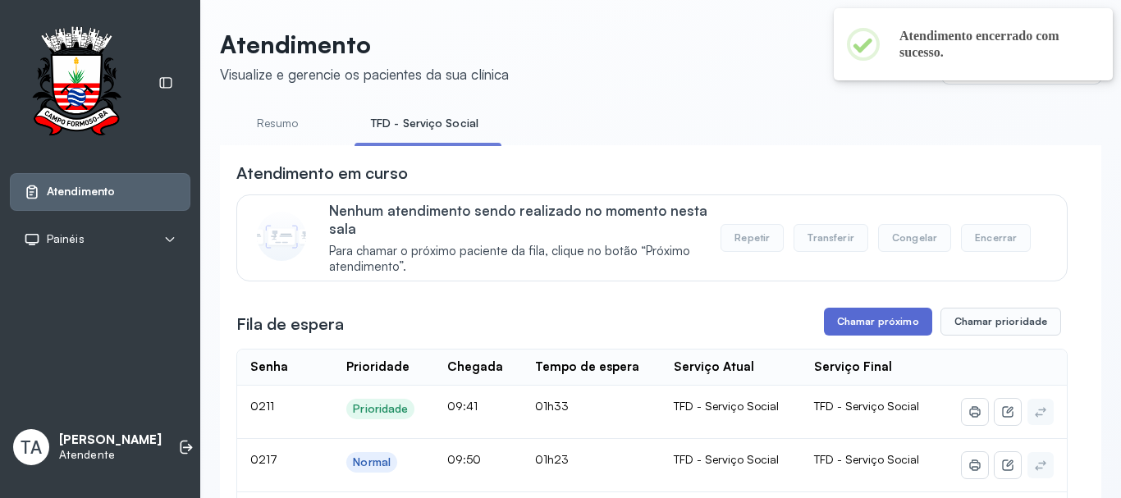
click at [861, 330] on button "Chamar próximo" at bounding box center [878, 322] width 108 height 28
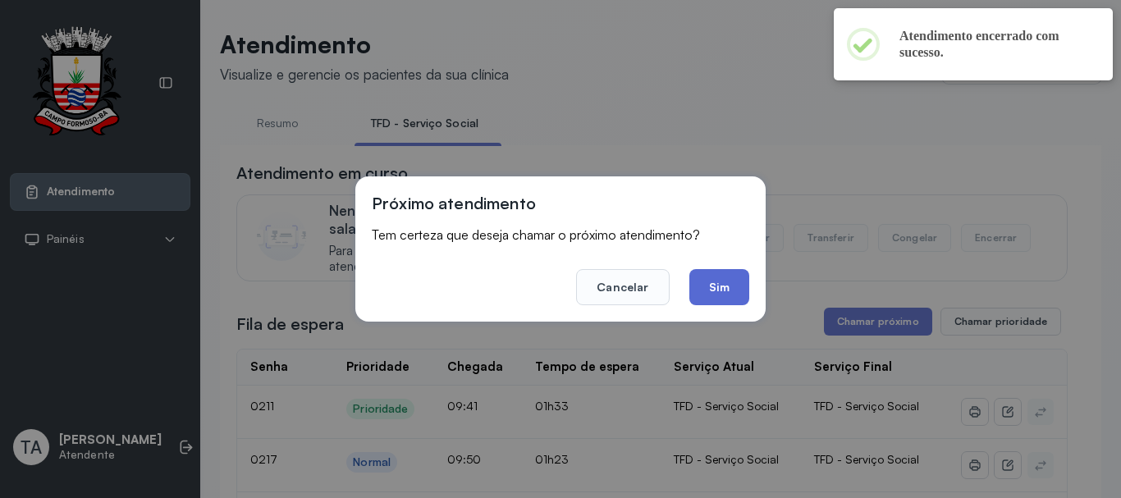
click at [720, 300] on button "Sim" at bounding box center [720, 287] width 60 height 36
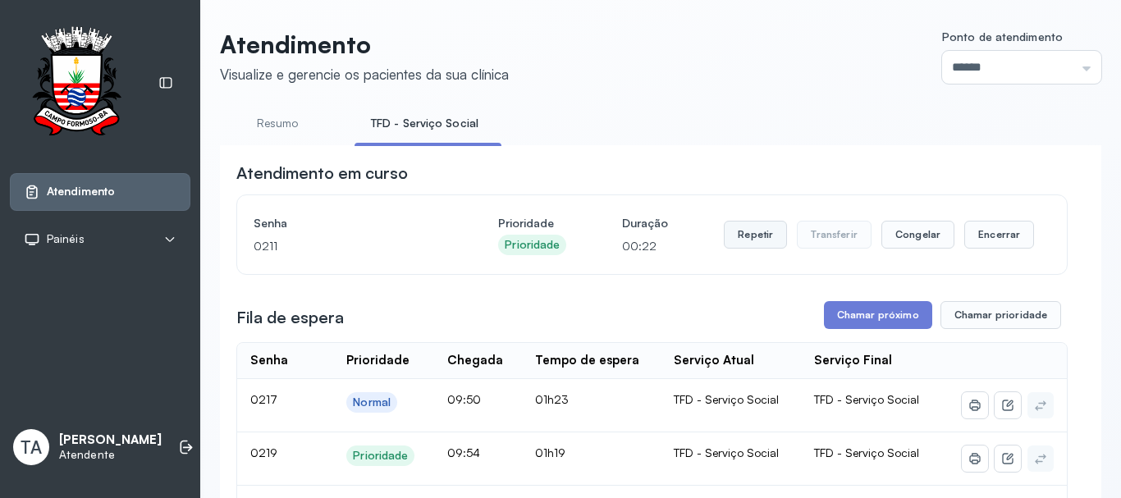
click at [757, 246] on button "Repetir" at bounding box center [755, 235] width 63 height 28
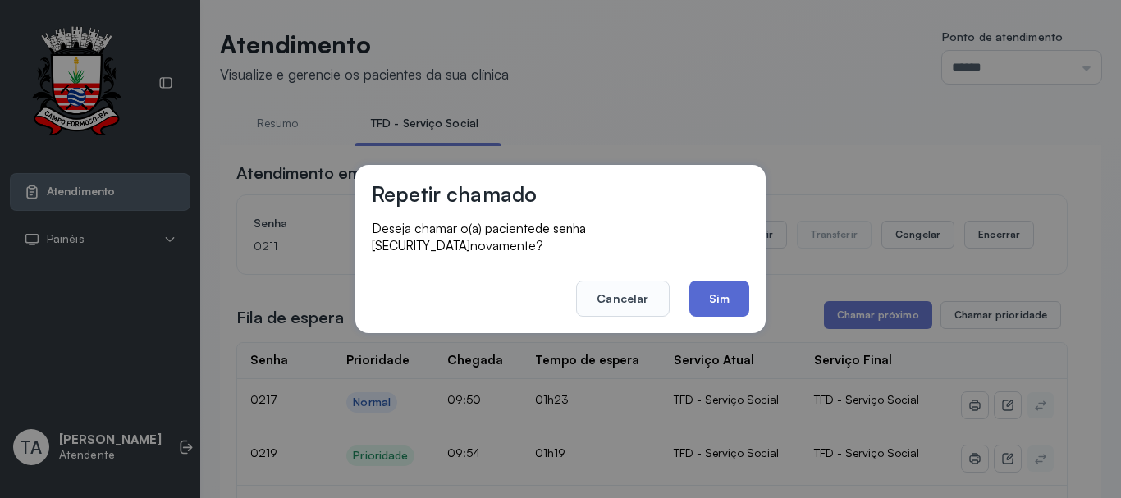
click at [713, 300] on button "Sim" at bounding box center [720, 299] width 60 height 36
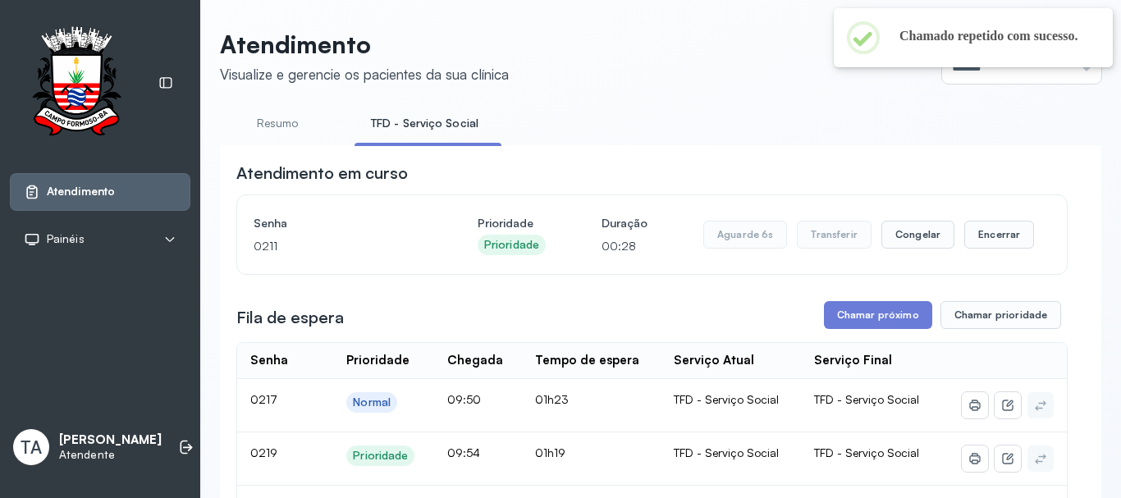
click at [976, 254] on div "Aguarde 6s Transferir Congelar Encerrar" at bounding box center [869, 235] width 331 height 46
click at [1022, 237] on button "Encerrar" at bounding box center [1000, 235] width 70 height 28
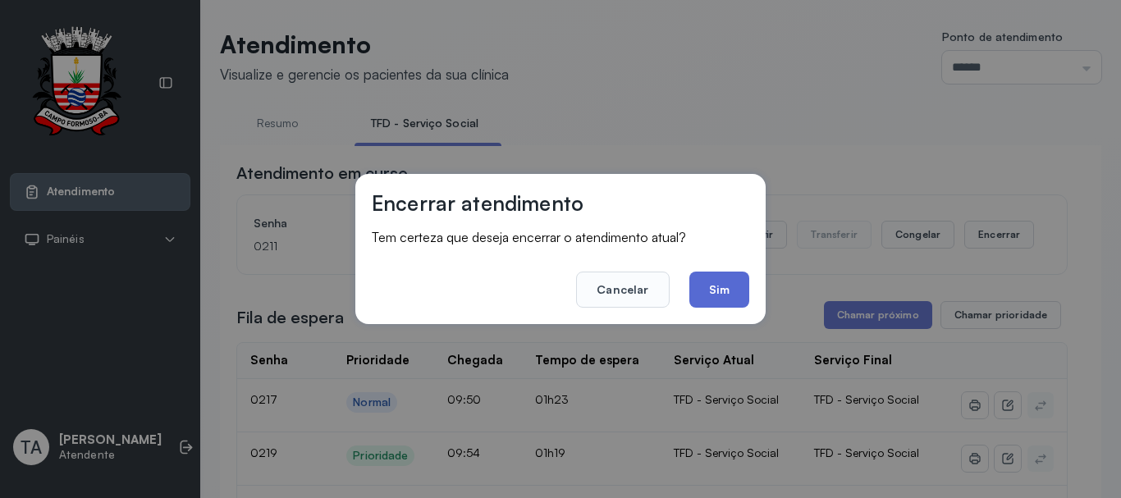
click at [728, 294] on button "Sim" at bounding box center [720, 290] width 60 height 36
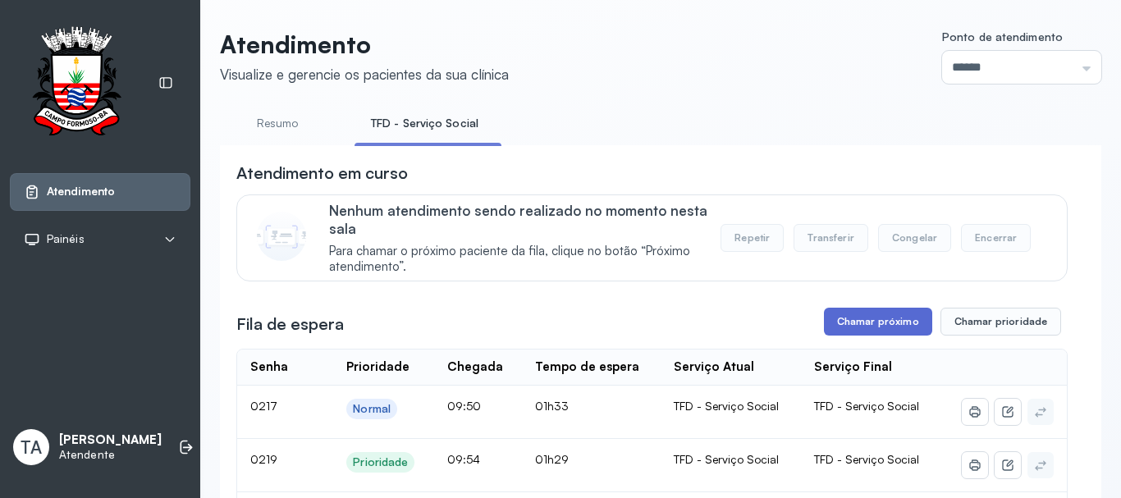
click at [886, 322] on button "Chamar próximo" at bounding box center [878, 322] width 108 height 28
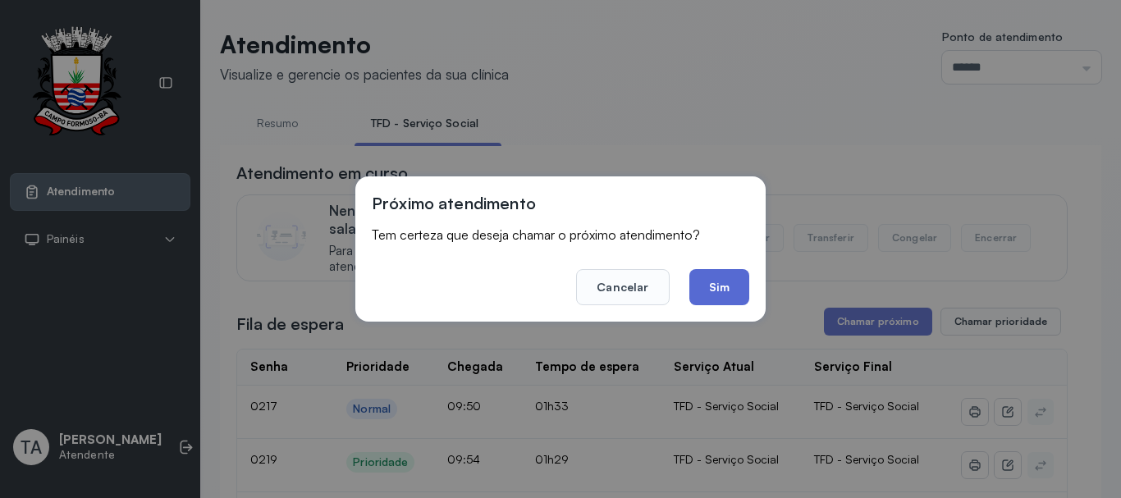
click at [712, 285] on button "Sim" at bounding box center [720, 287] width 60 height 36
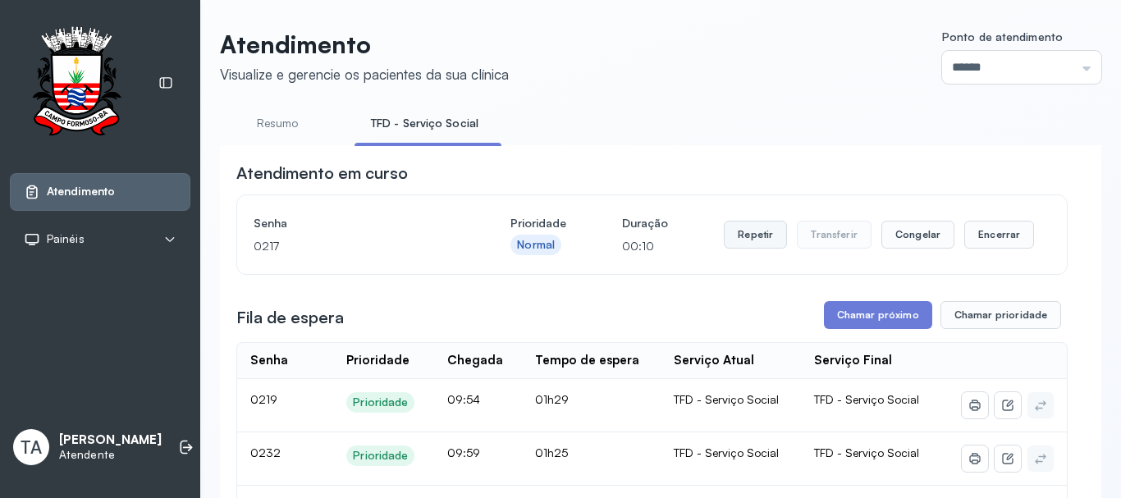
click at [748, 249] on button "Repetir" at bounding box center [755, 235] width 63 height 28
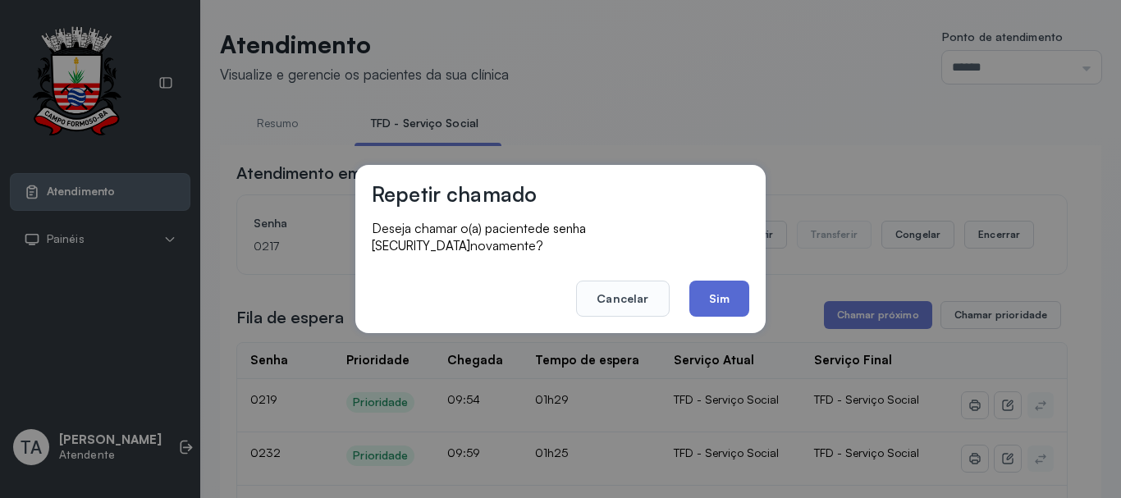
click at [725, 298] on button "Sim" at bounding box center [720, 299] width 60 height 36
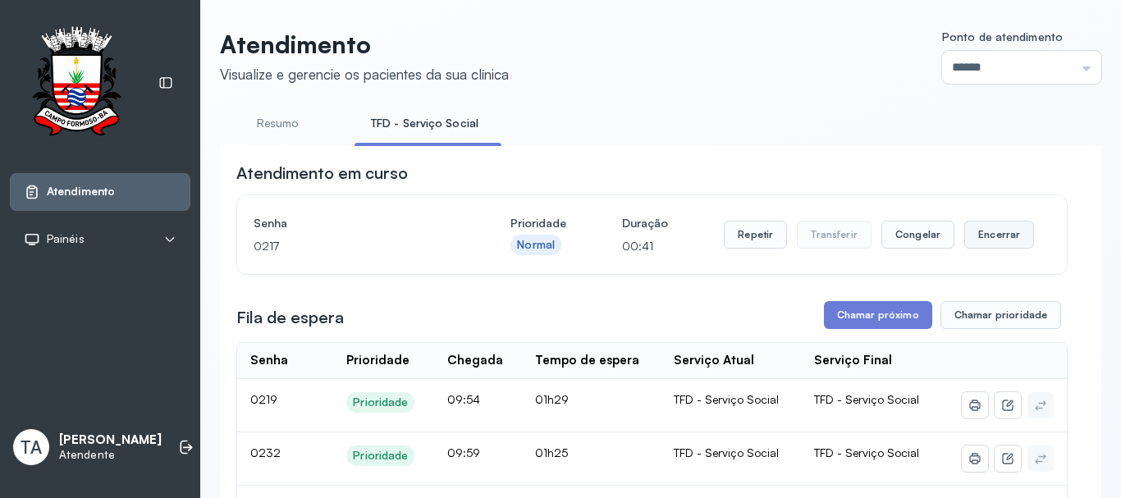
click at [966, 248] on button "Encerrar" at bounding box center [1000, 235] width 70 height 28
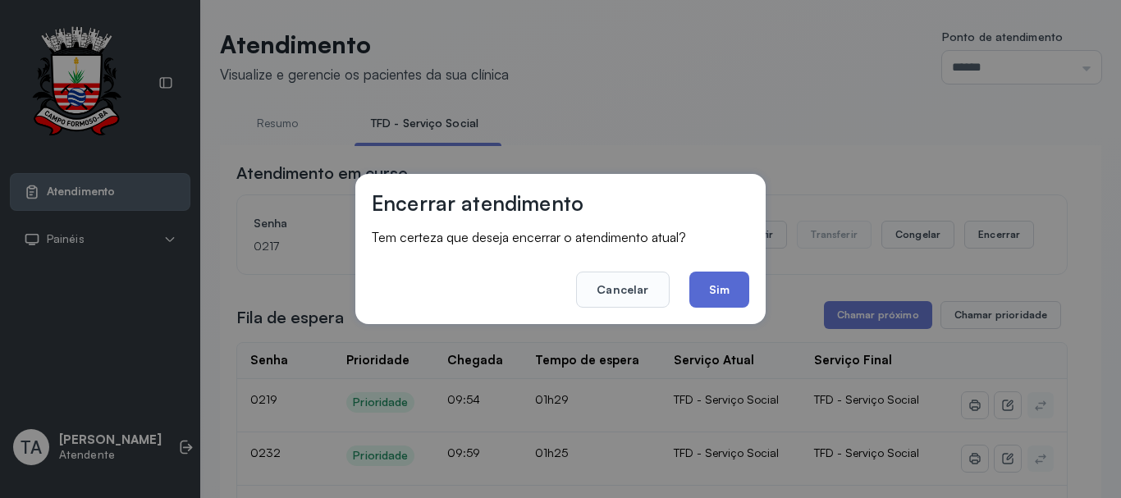
click at [720, 290] on button "Sim" at bounding box center [720, 290] width 60 height 36
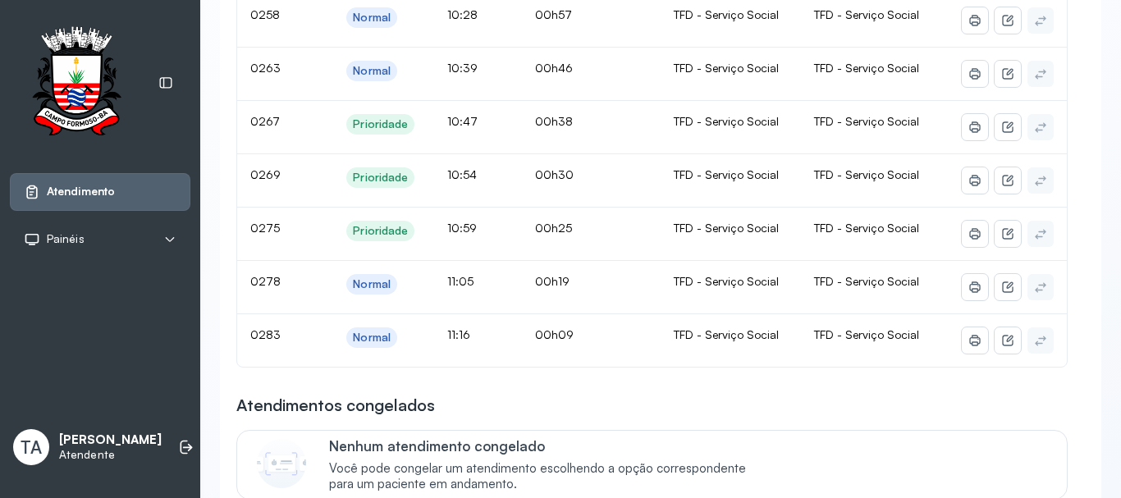
scroll to position [297, 0]
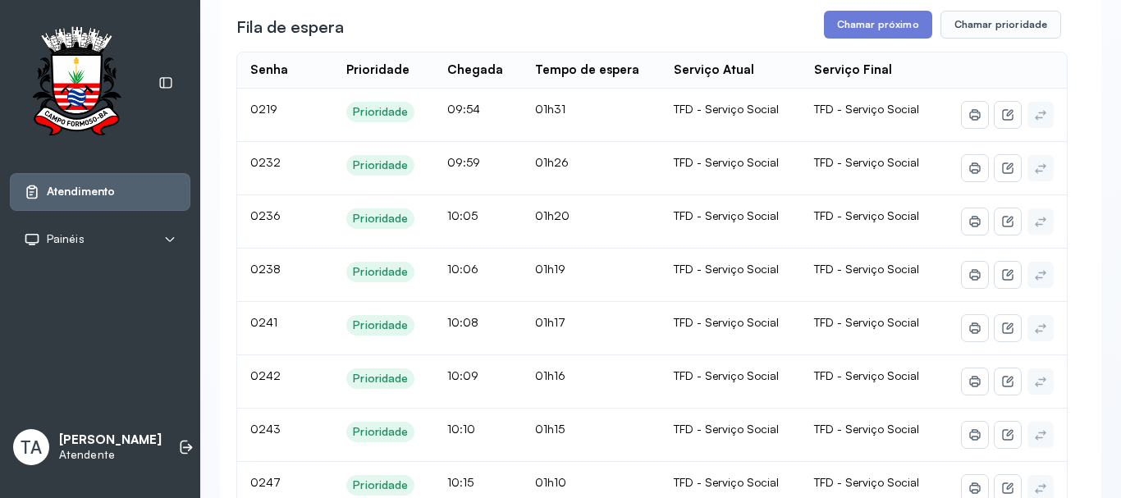
click at [851, 21] on button "Chamar próximo" at bounding box center [878, 25] width 108 height 28
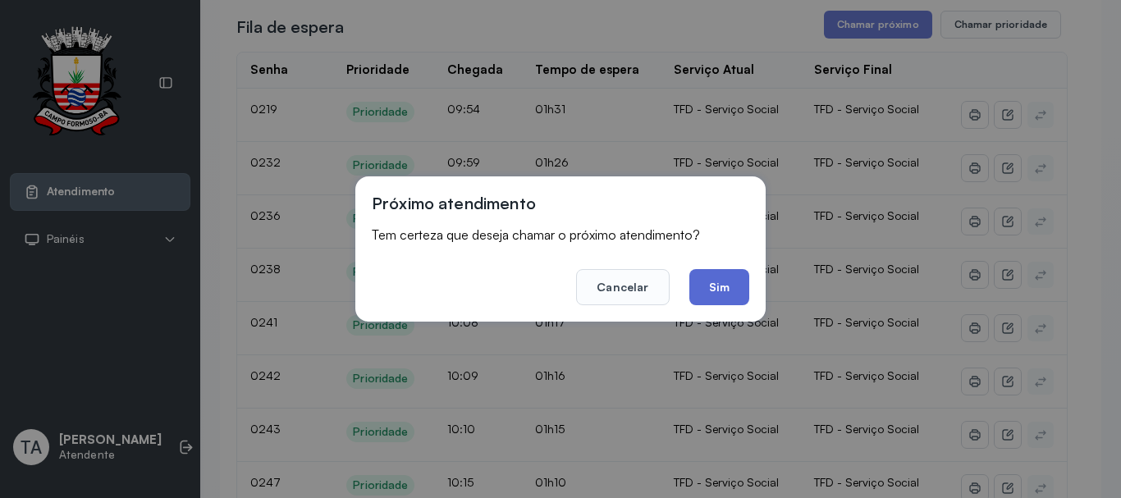
click at [724, 279] on button "Sim" at bounding box center [720, 287] width 60 height 36
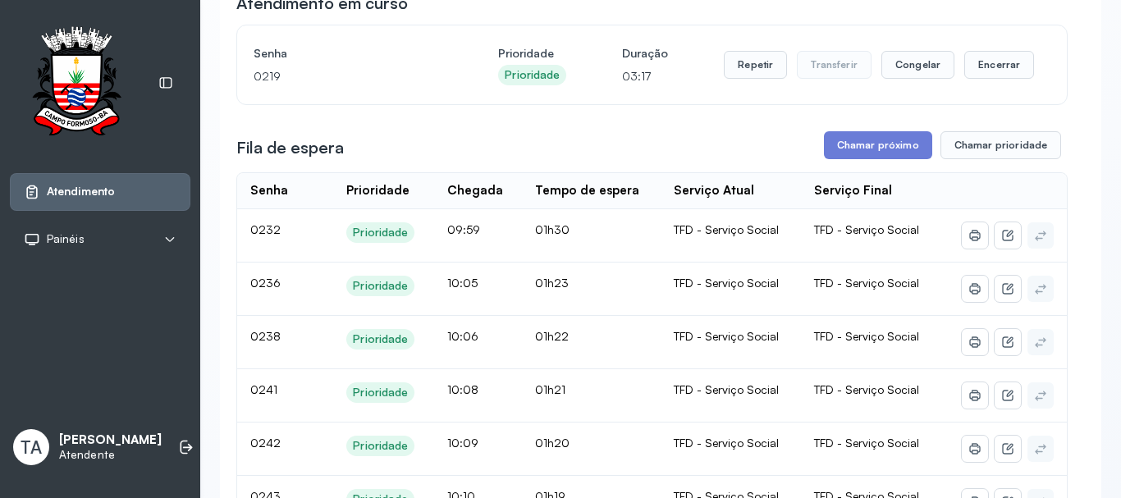
scroll to position [82, 0]
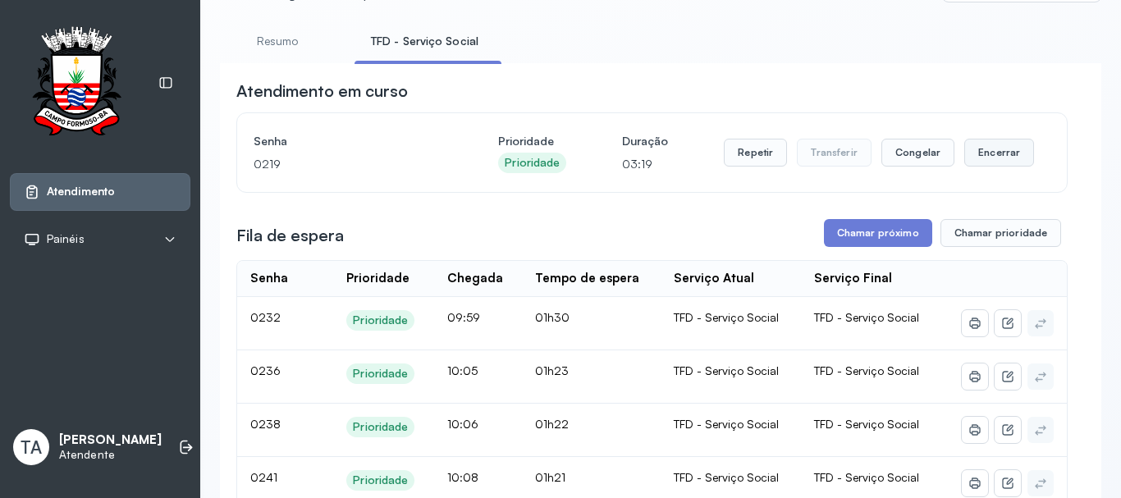
click at [984, 163] on button "Encerrar" at bounding box center [1000, 153] width 70 height 28
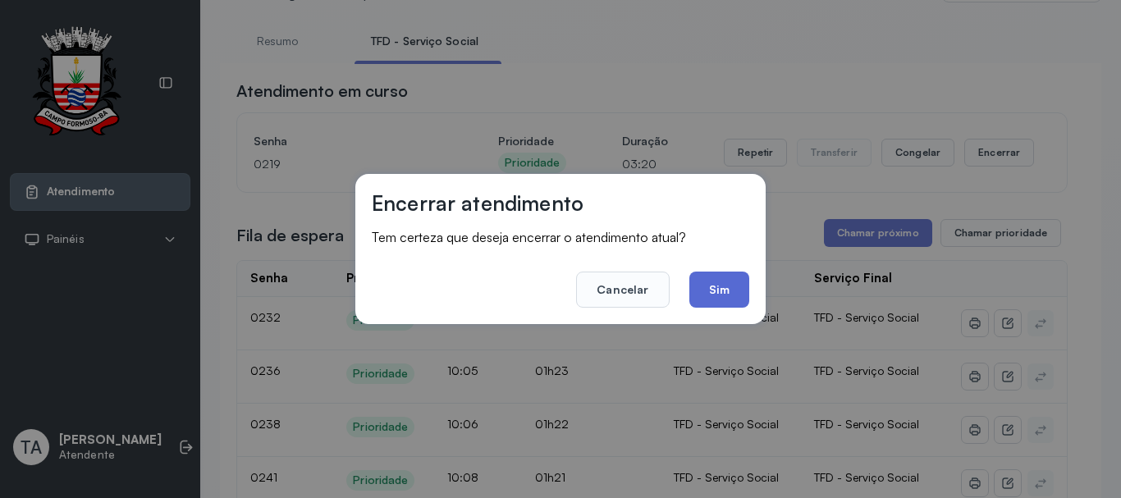
click at [715, 295] on button "Sim" at bounding box center [720, 290] width 60 height 36
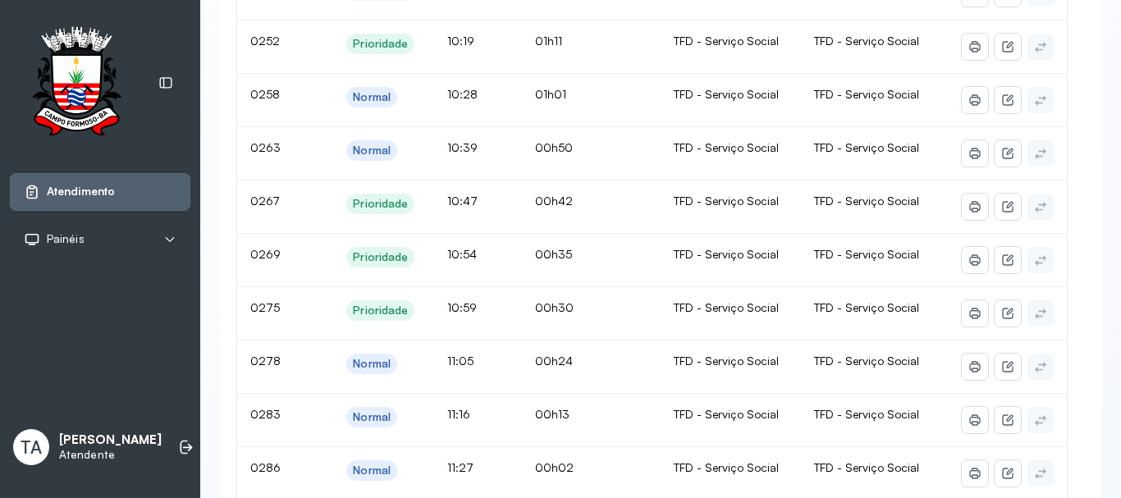
scroll to position [0, 0]
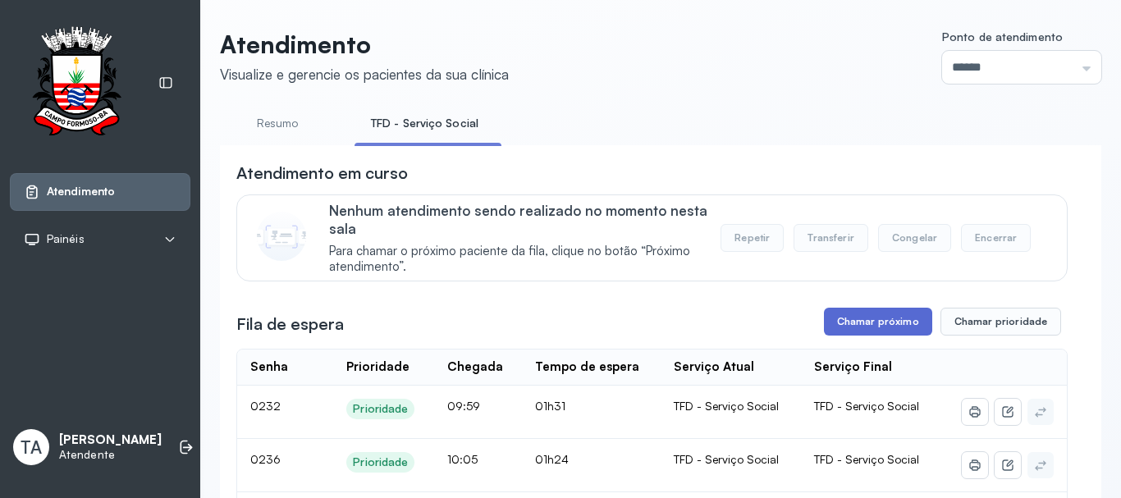
click at [828, 332] on button "Chamar próximo" at bounding box center [878, 322] width 108 height 28
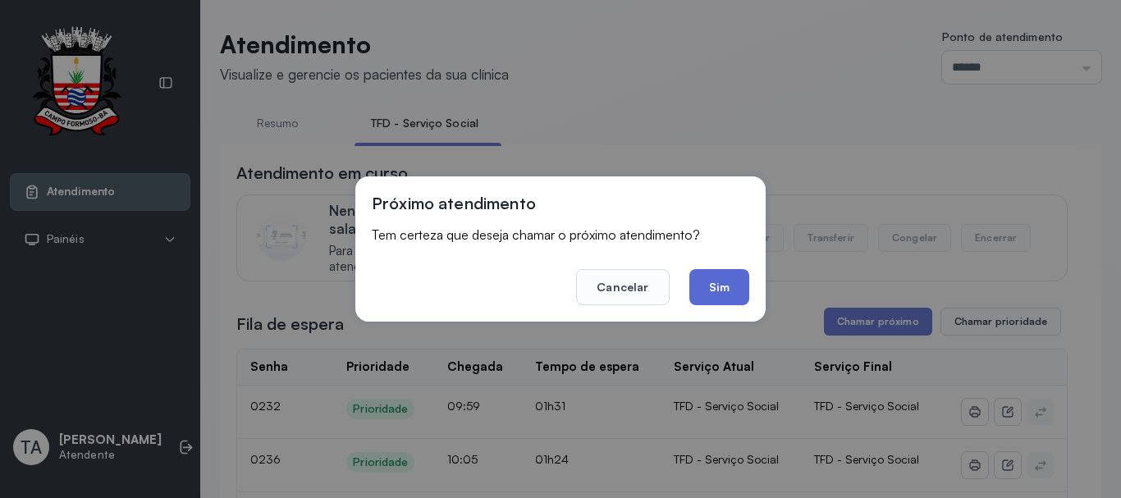
click at [723, 288] on button "Sim" at bounding box center [720, 287] width 60 height 36
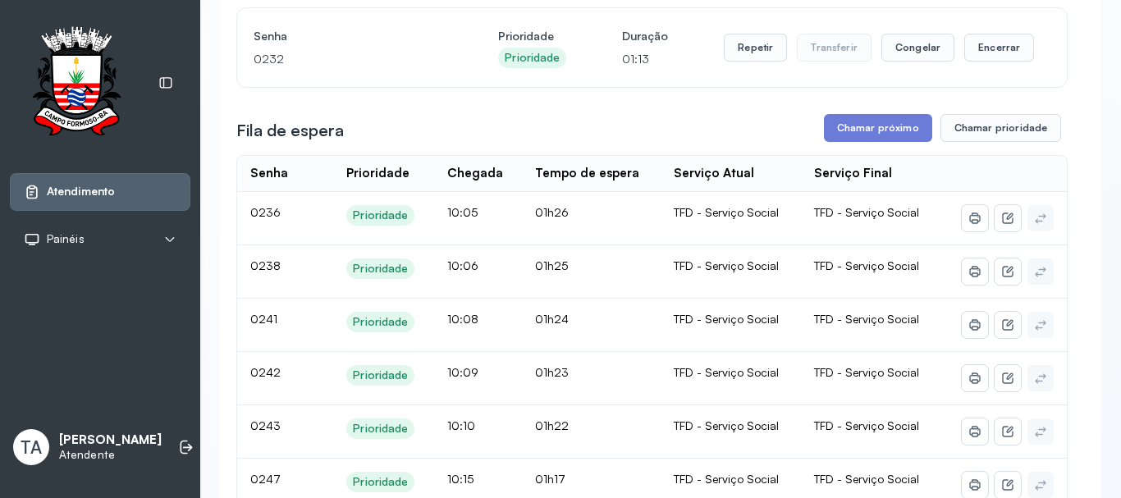
scroll to position [51, 0]
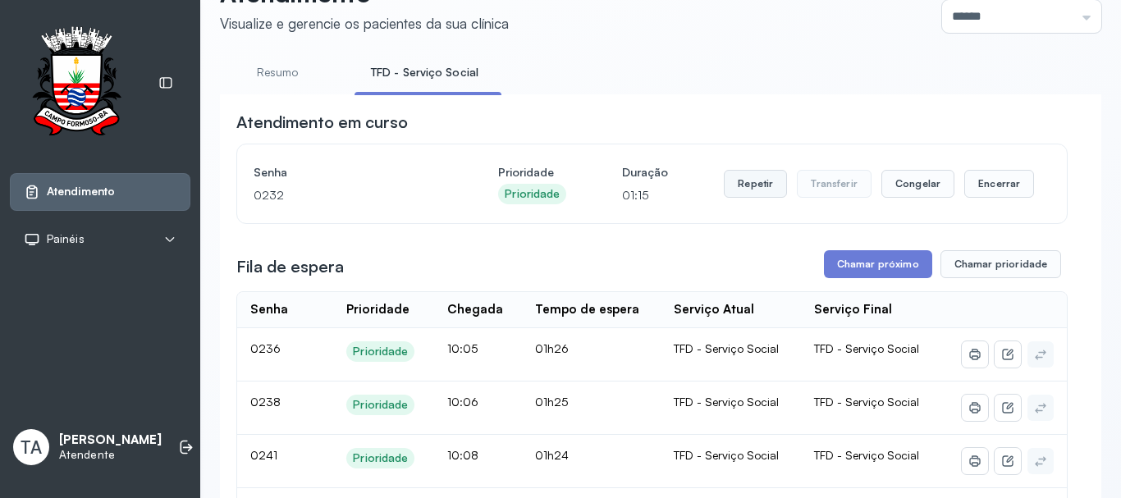
click at [747, 188] on button "Repetir" at bounding box center [755, 184] width 63 height 28
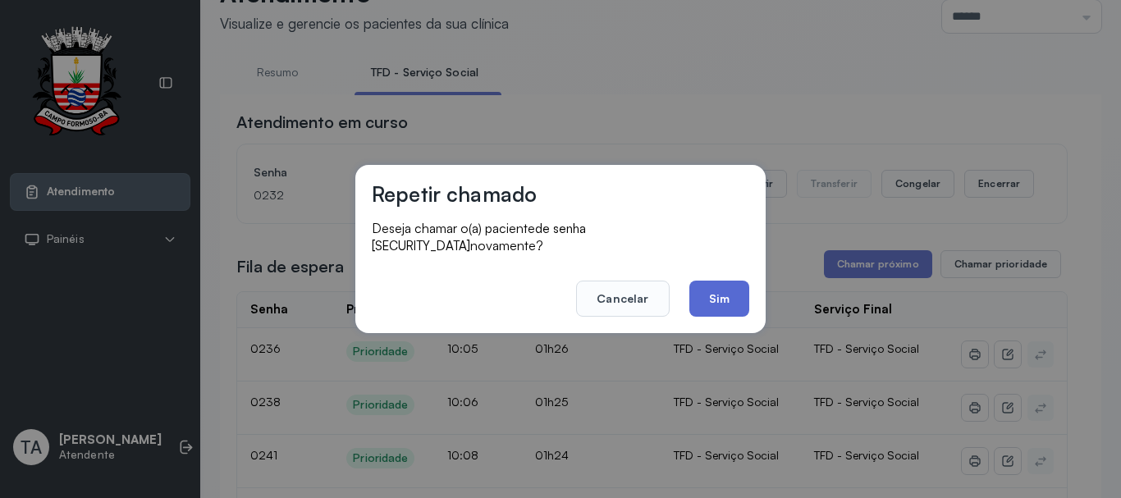
click at [709, 286] on button "Sim" at bounding box center [720, 299] width 60 height 36
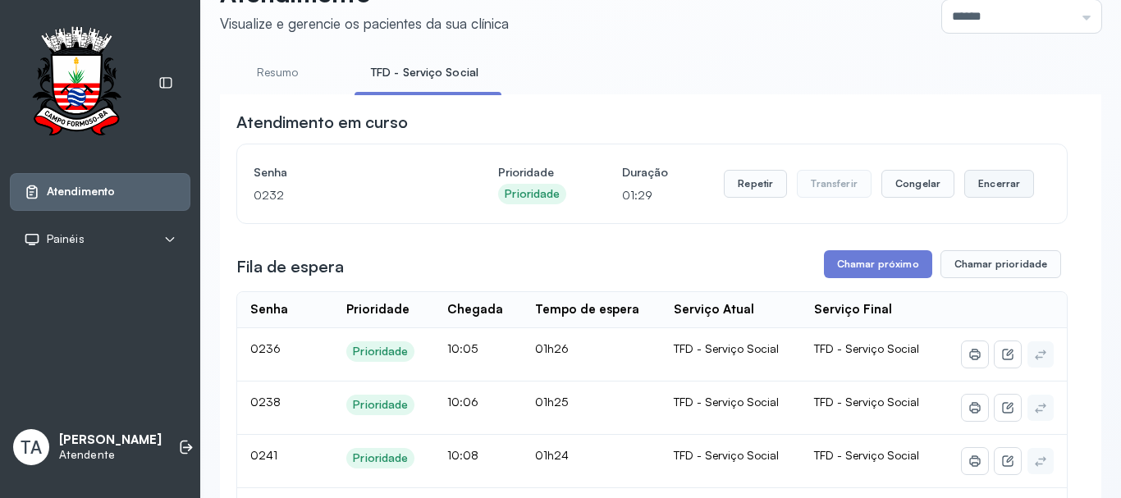
click at [993, 190] on button "Encerrar" at bounding box center [1000, 184] width 70 height 28
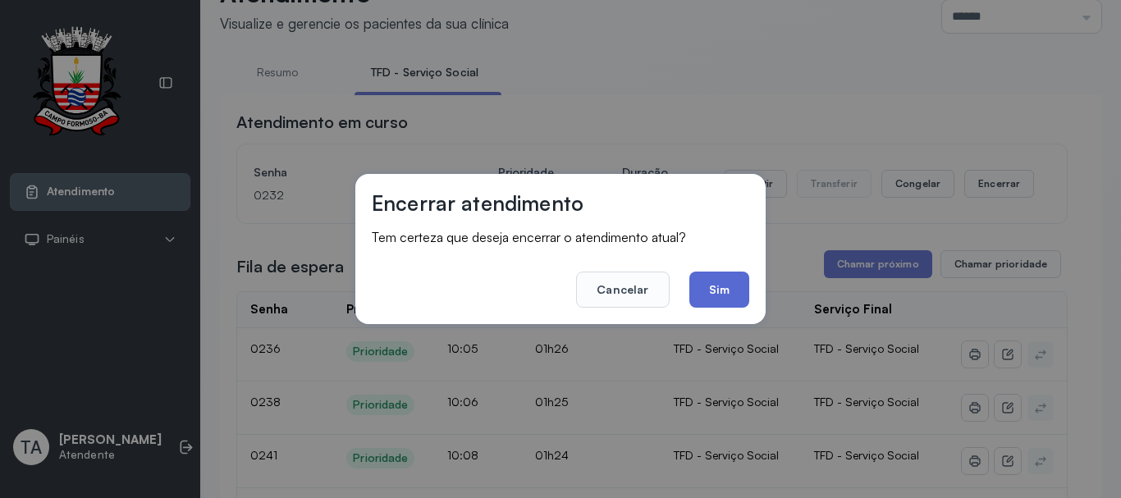
click at [720, 298] on button "Sim" at bounding box center [720, 290] width 60 height 36
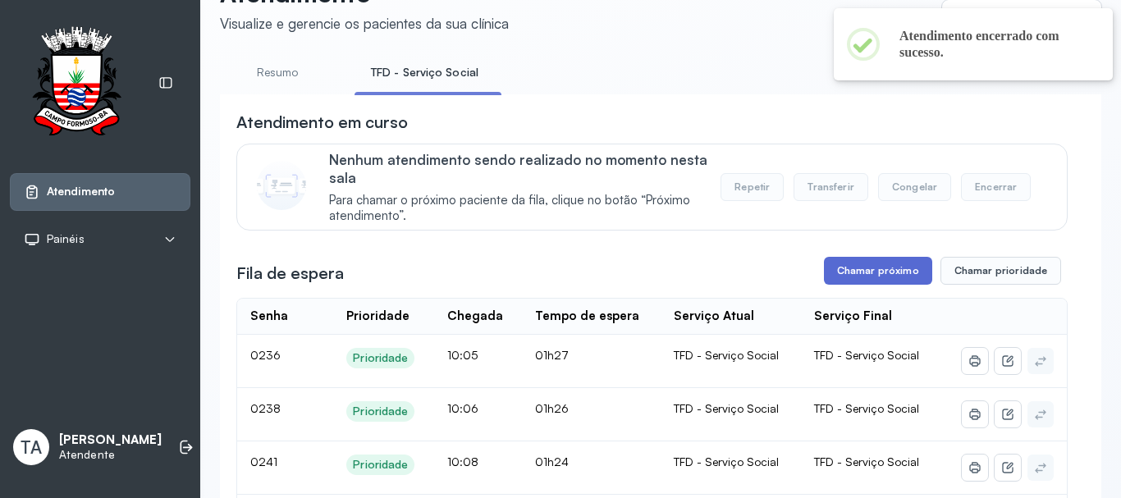
click at [907, 273] on button "Chamar próximo" at bounding box center [878, 271] width 108 height 28
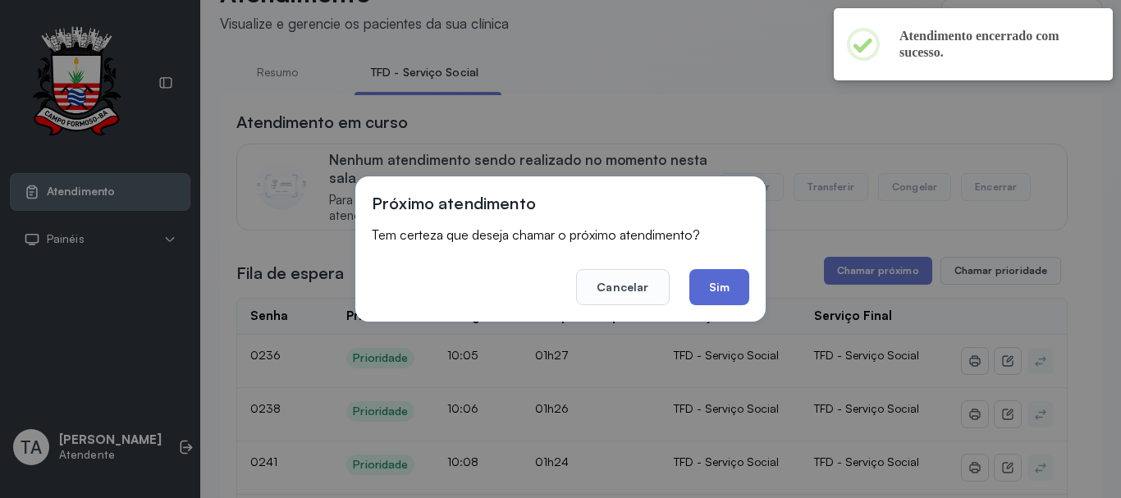
click at [747, 287] on button "Sim" at bounding box center [720, 287] width 60 height 36
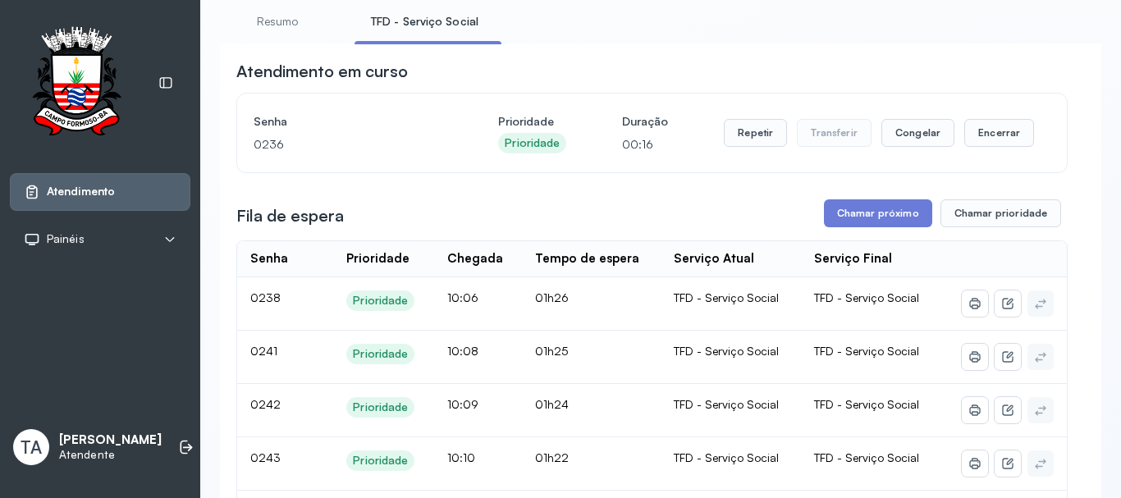
scroll to position [0, 0]
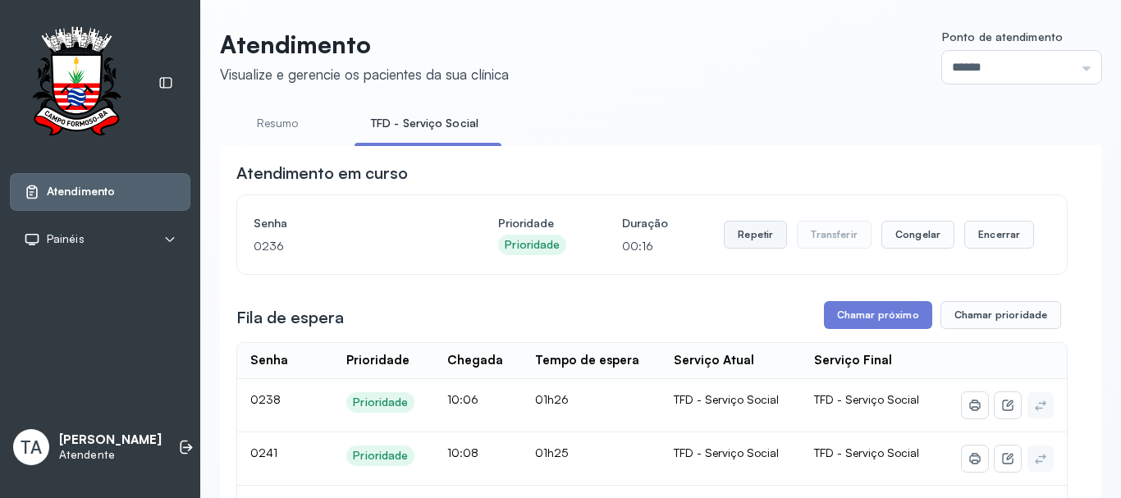
click at [760, 236] on button "Repetir" at bounding box center [755, 235] width 63 height 28
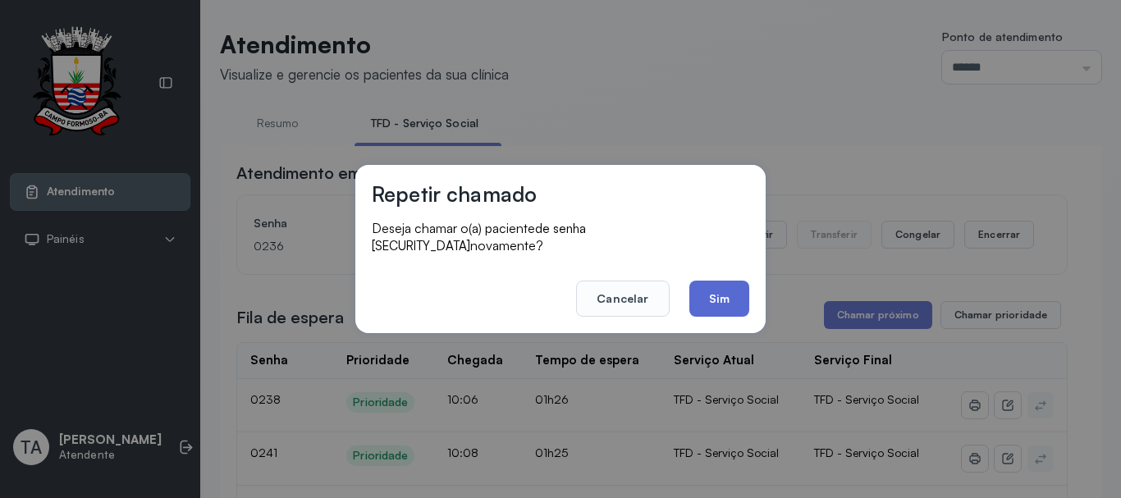
click at [716, 292] on button "Sim" at bounding box center [720, 299] width 60 height 36
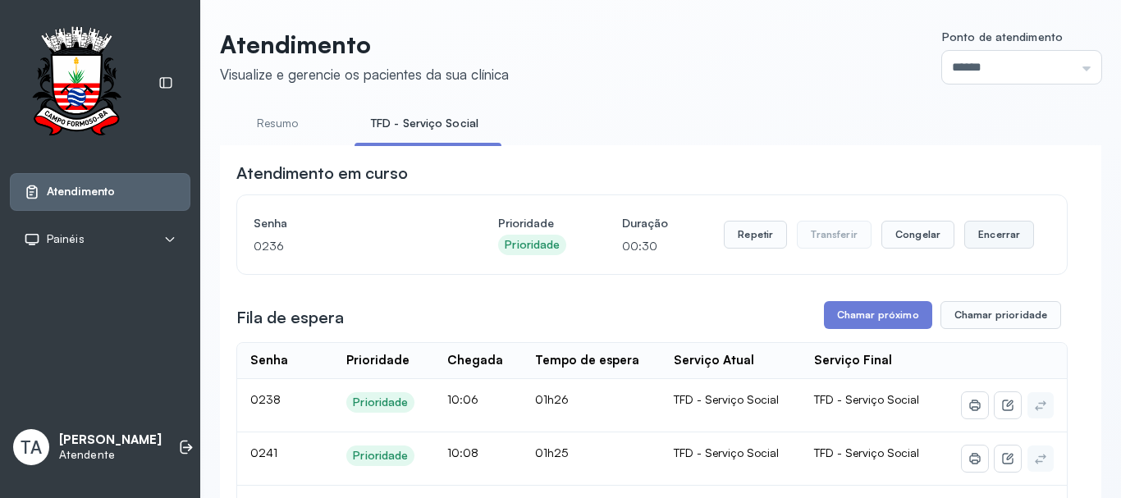
click at [993, 239] on button "Encerrar" at bounding box center [1000, 235] width 70 height 28
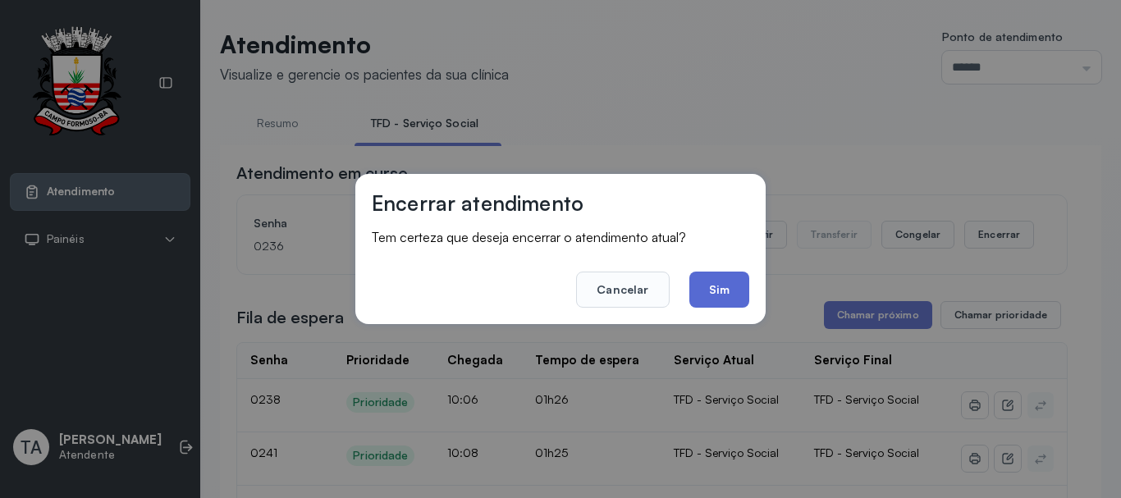
click at [727, 300] on button "Sim" at bounding box center [720, 290] width 60 height 36
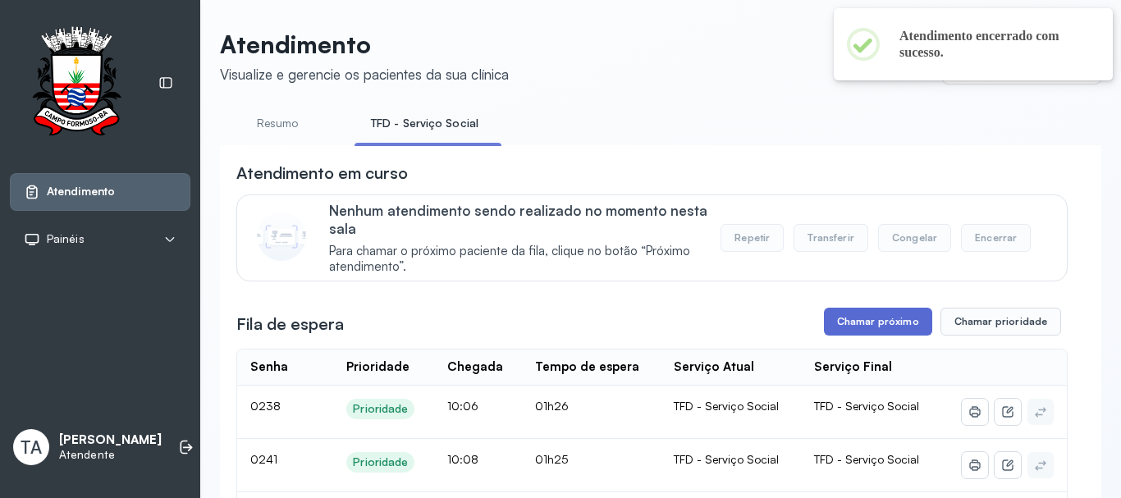
click at [839, 319] on button "Chamar próximo" at bounding box center [878, 322] width 108 height 28
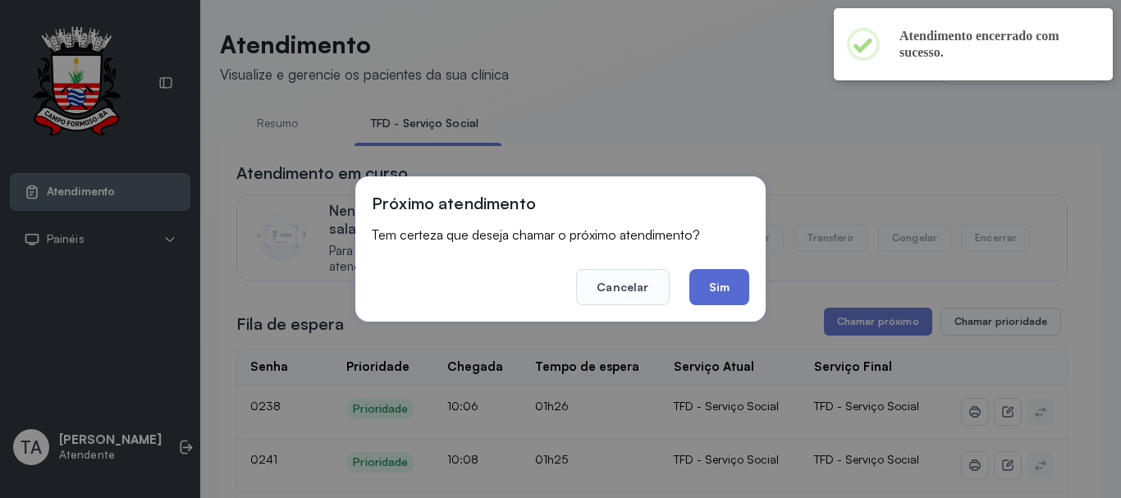
click at [730, 289] on button "Sim" at bounding box center [720, 287] width 60 height 36
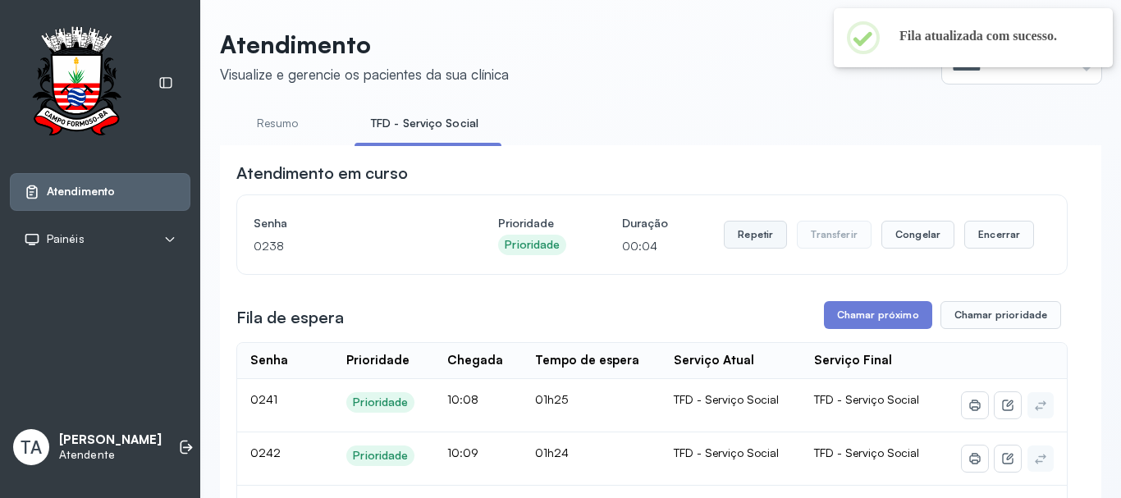
click at [751, 249] on button "Repetir" at bounding box center [755, 235] width 63 height 28
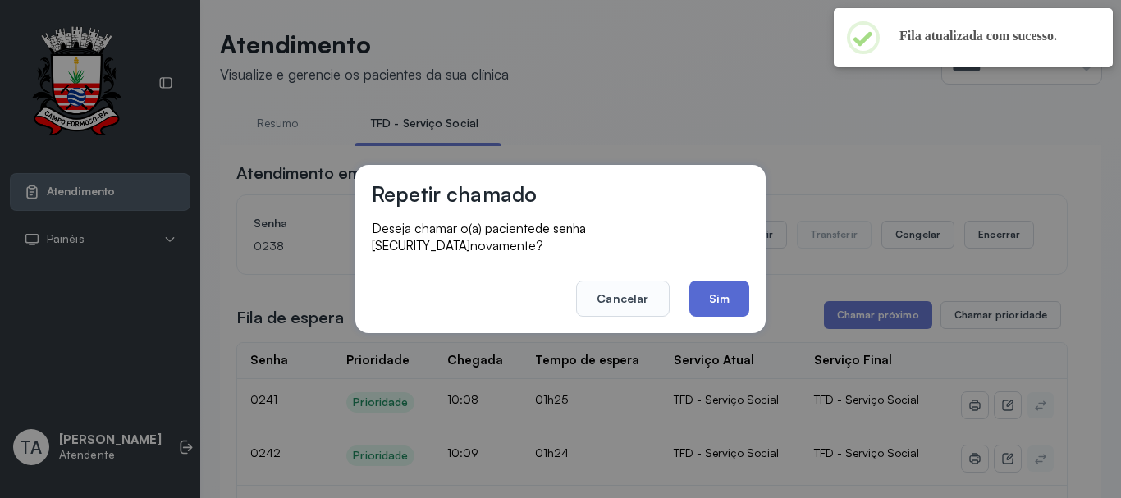
click at [735, 298] on button "Sim" at bounding box center [720, 299] width 60 height 36
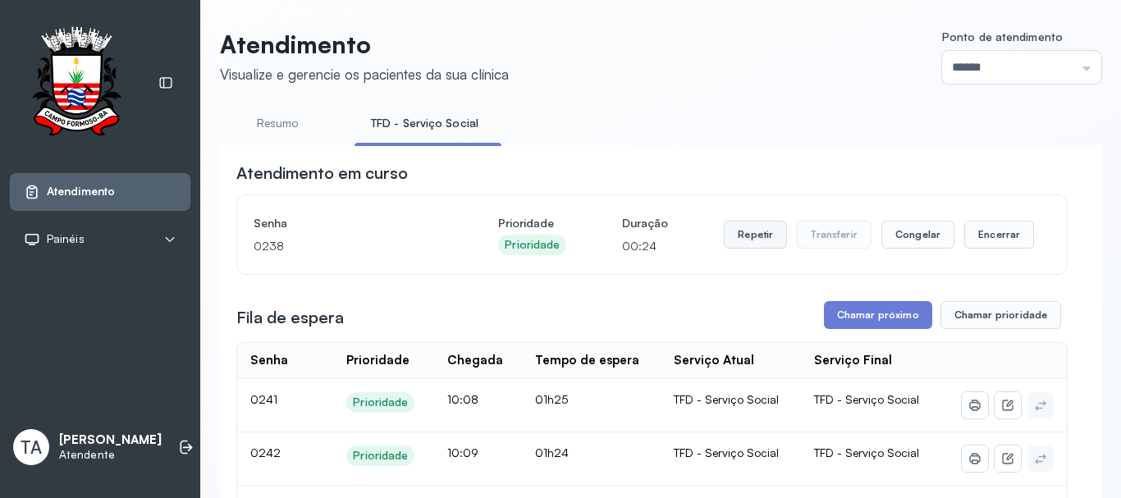
click at [724, 239] on button "Repetir" at bounding box center [755, 235] width 63 height 28
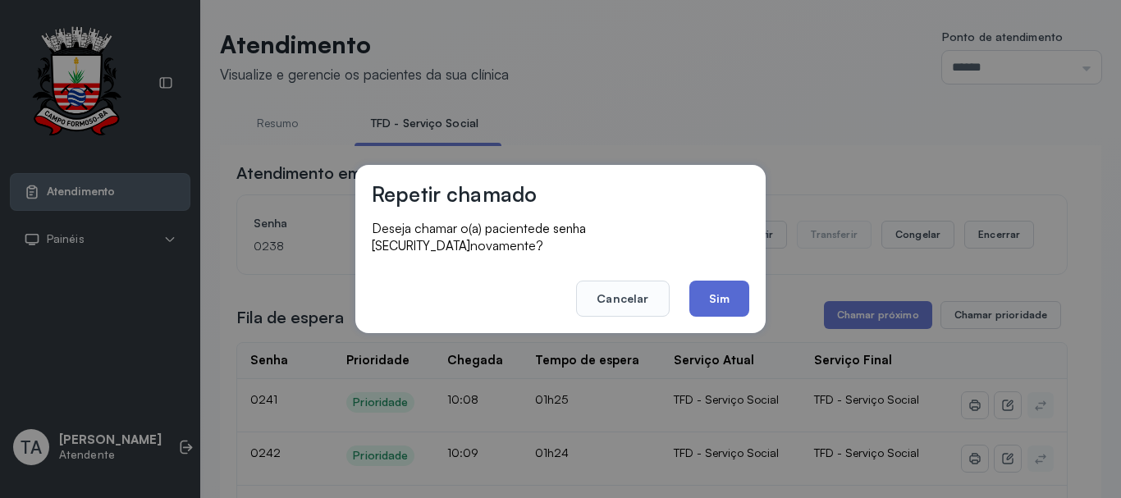
click at [700, 305] on button "Sim" at bounding box center [720, 299] width 60 height 36
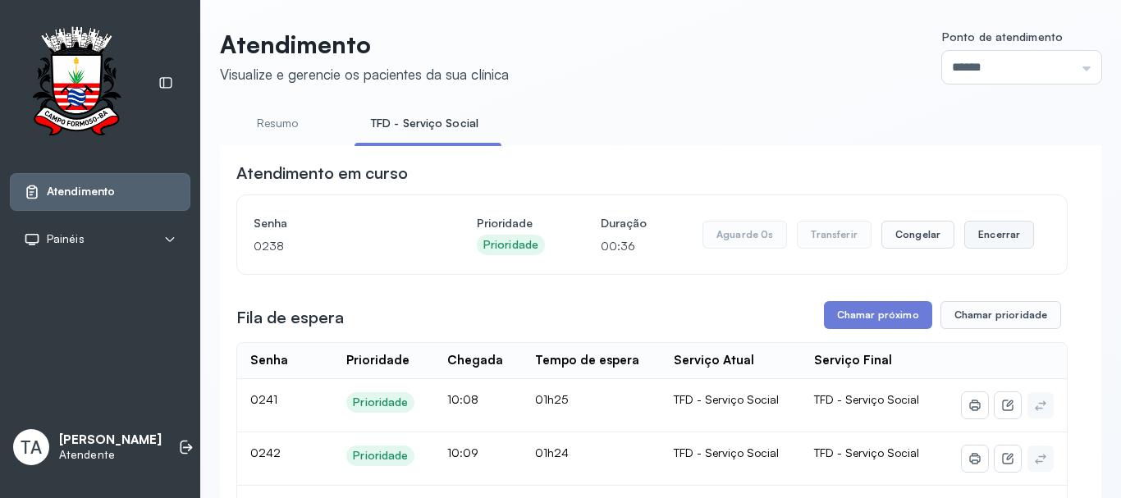
click at [966, 245] on button "Encerrar" at bounding box center [1000, 235] width 70 height 28
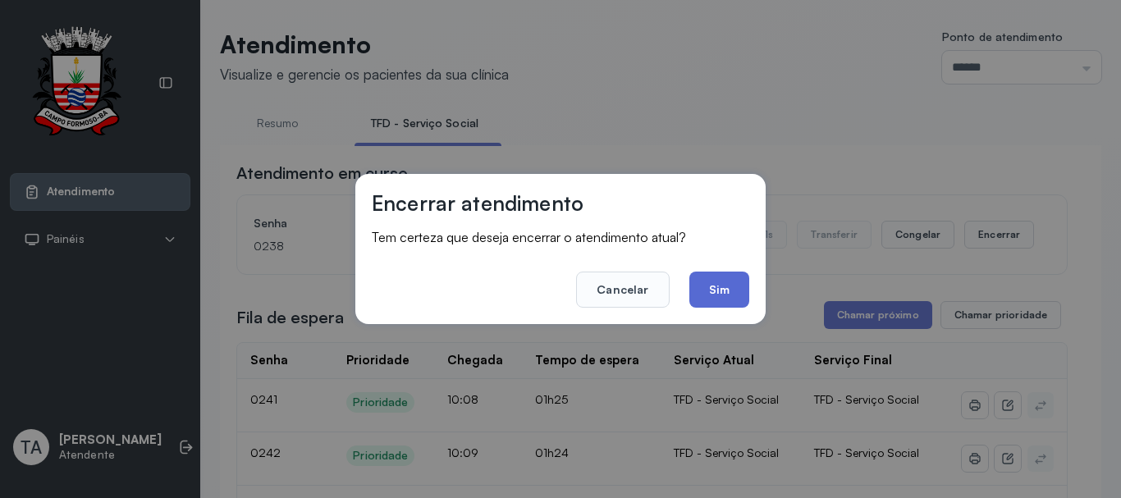
click at [726, 288] on button "Sim" at bounding box center [720, 290] width 60 height 36
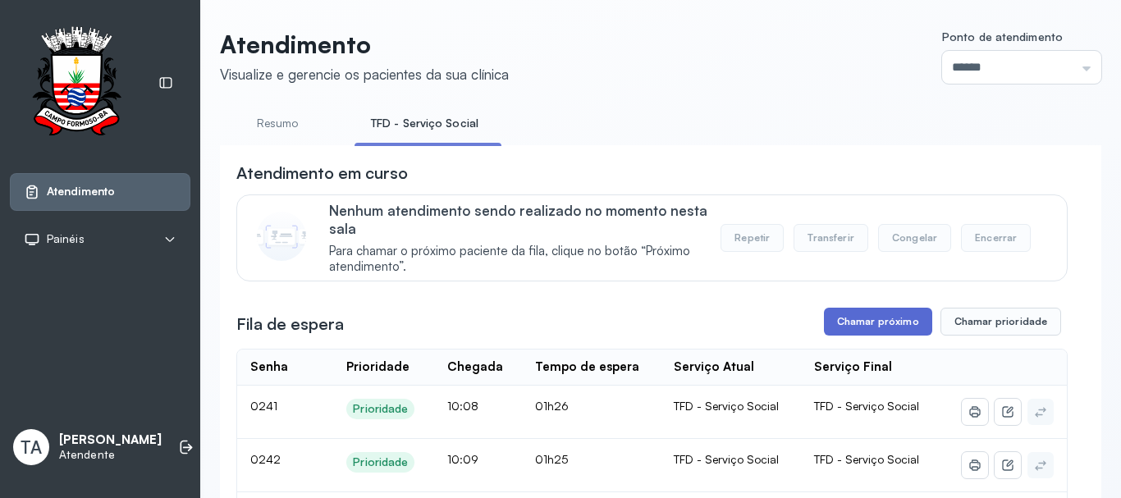
click at [864, 323] on button "Chamar próximo" at bounding box center [878, 322] width 108 height 28
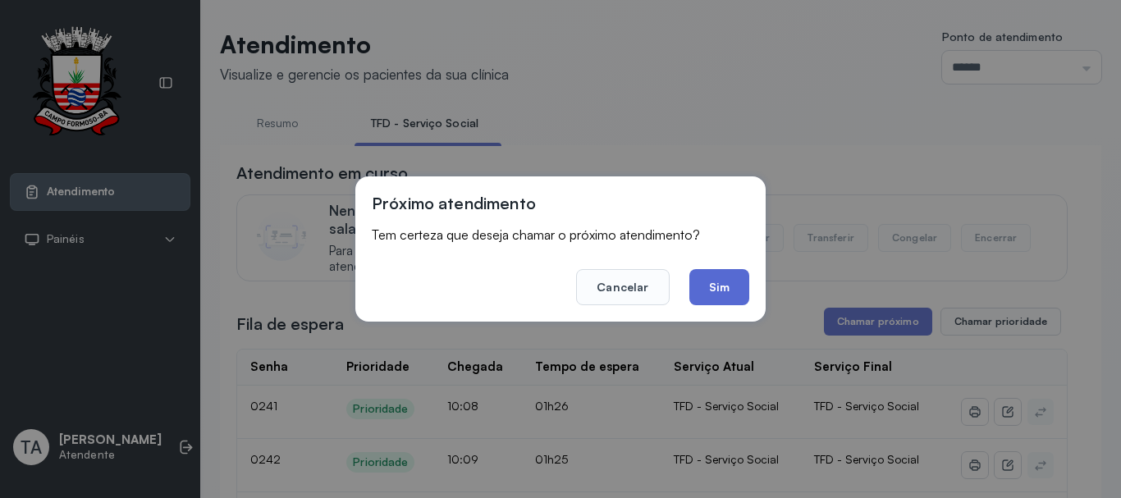
click at [713, 299] on button "Sim" at bounding box center [720, 287] width 60 height 36
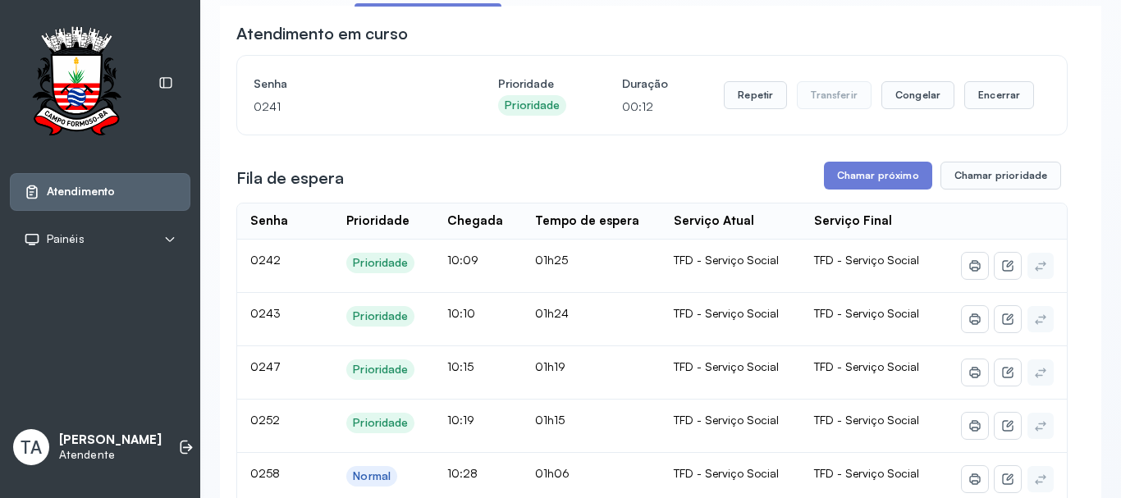
scroll to position [133, 0]
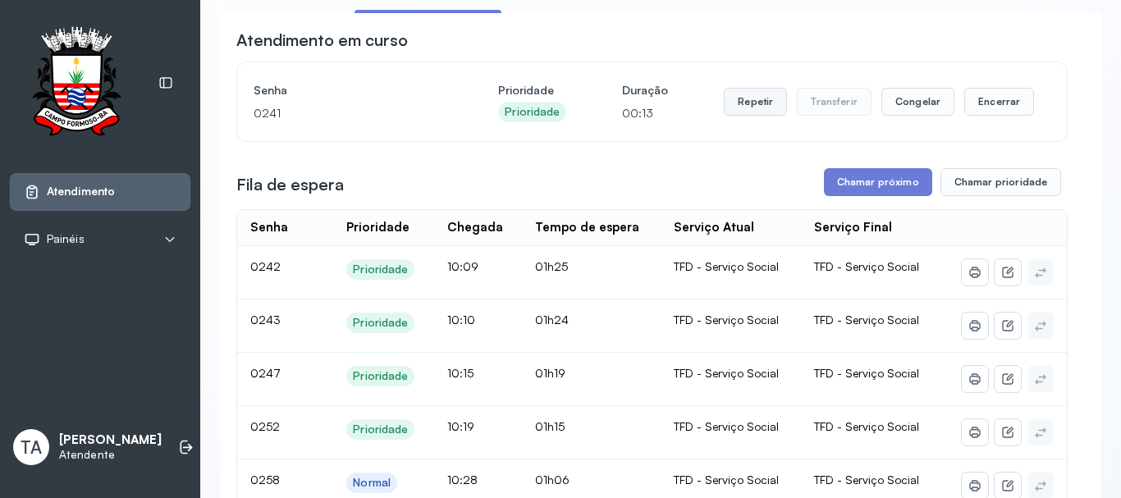
click at [750, 108] on button "Repetir" at bounding box center [755, 102] width 63 height 28
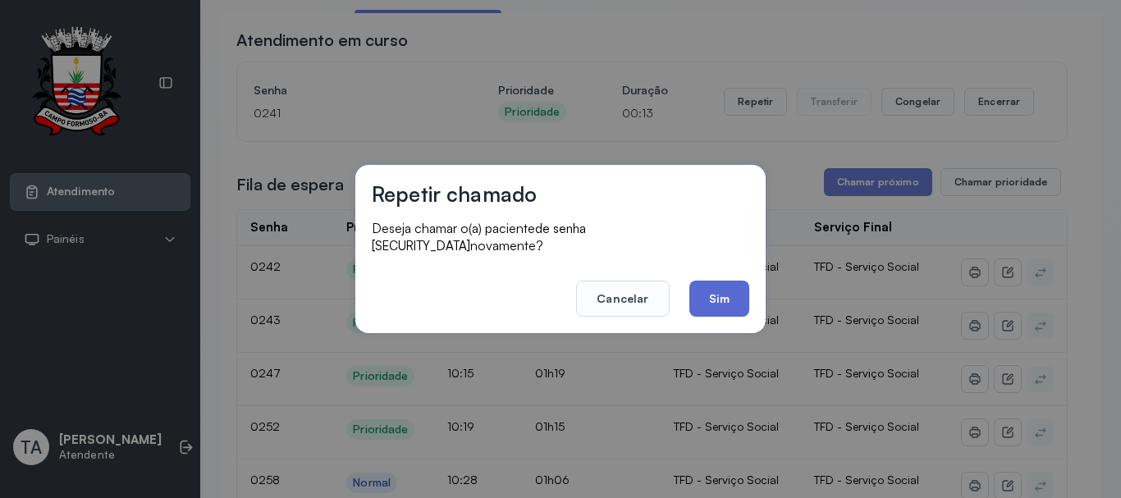
click at [713, 295] on button "Sim" at bounding box center [720, 299] width 60 height 36
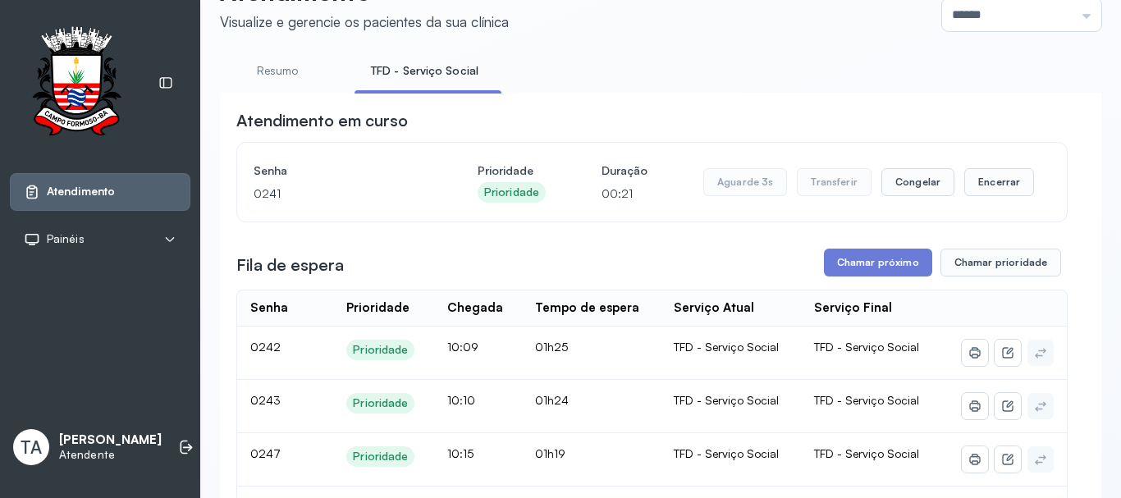
scroll to position [51, 0]
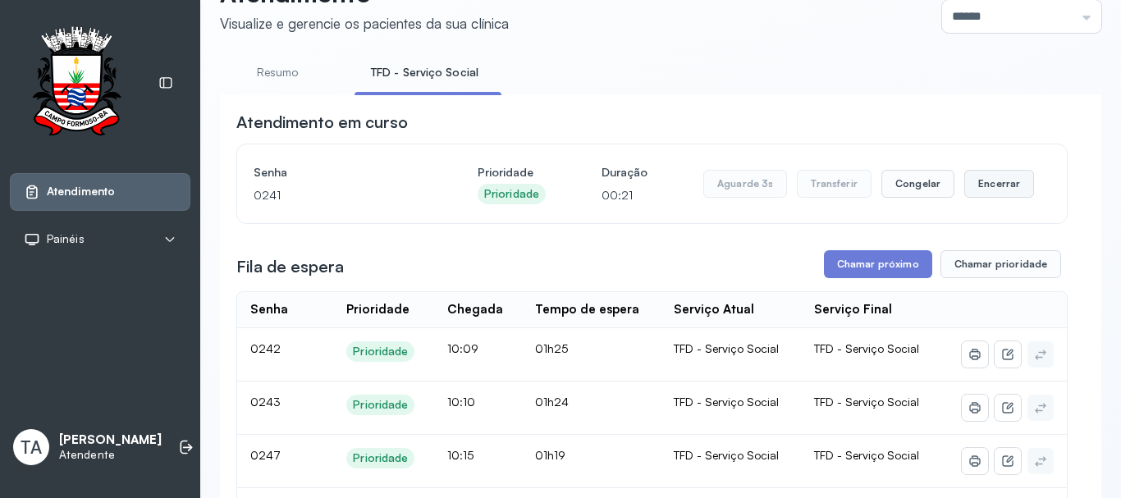
click at [1006, 186] on button "Encerrar" at bounding box center [1000, 184] width 70 height 28
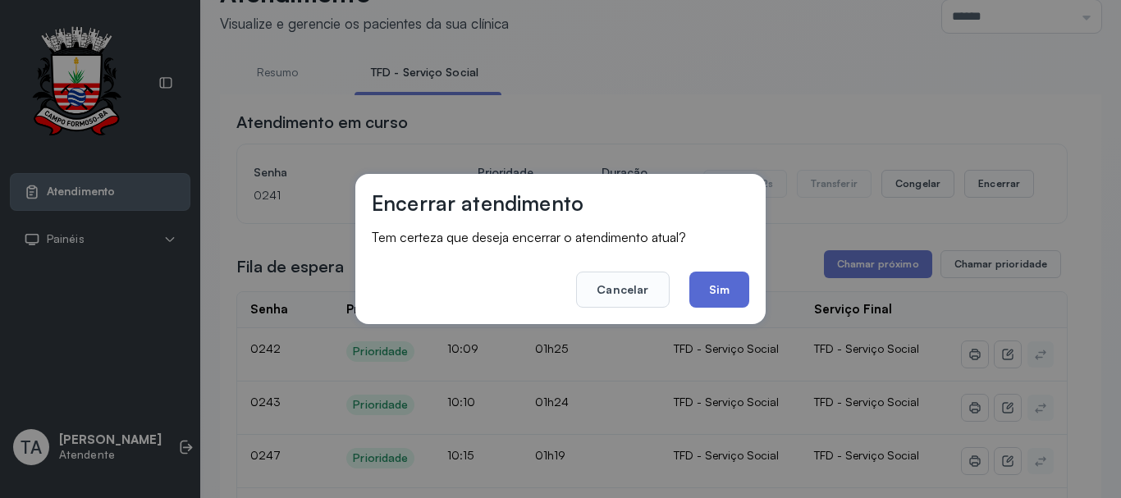
click at [723, 289] on button "Sim" at bounding box center [720, 290] width 60 height 36
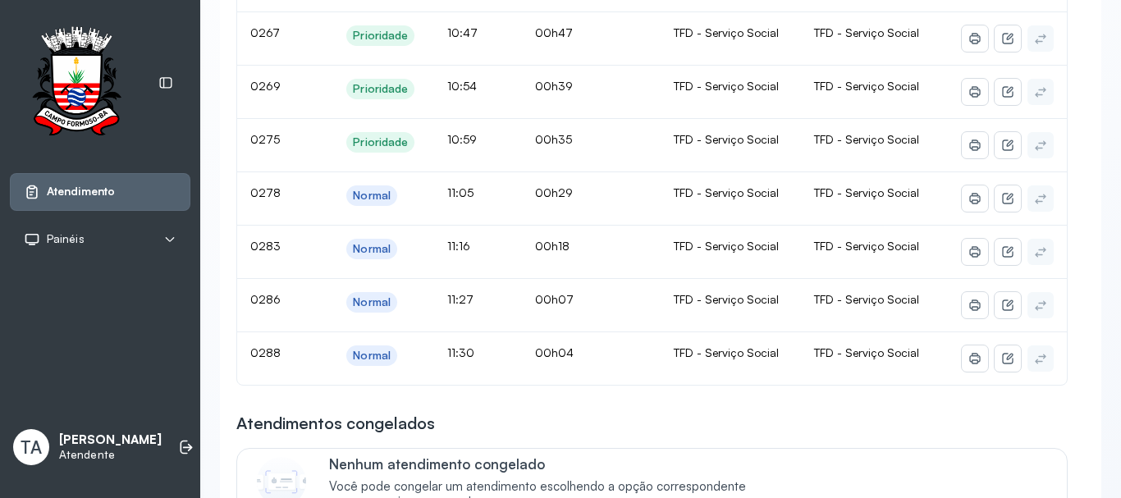
scroll to position [657, 0]
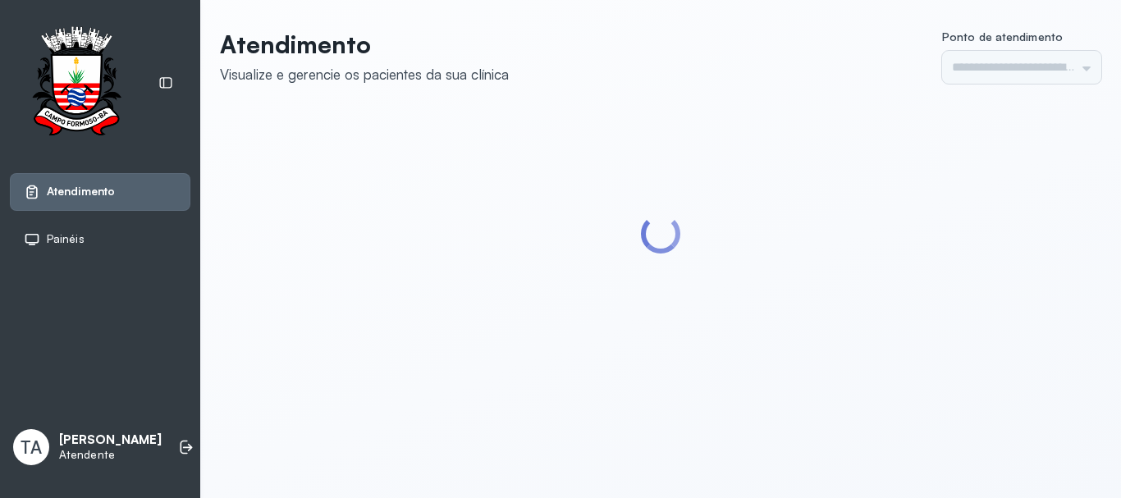
type input "******"
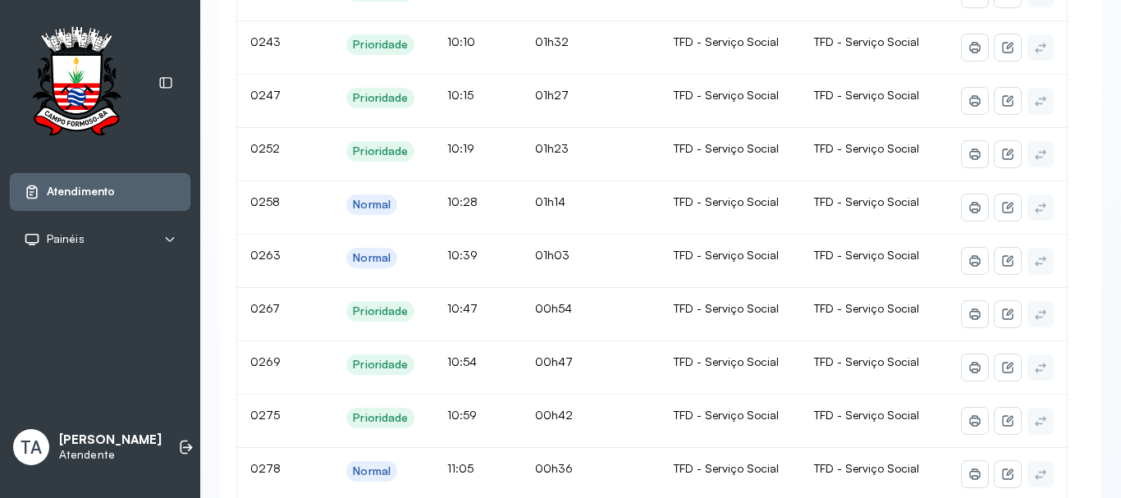
scroll to position [297, 0]
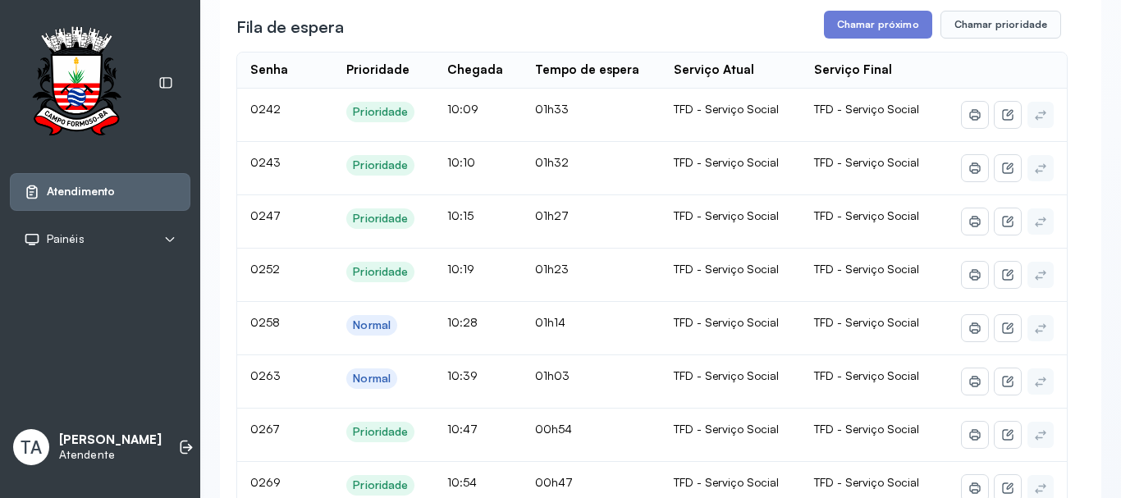
click at [836, 24] on button "Chamar próximo" at bounding box center [878, 25] width 108 height 28
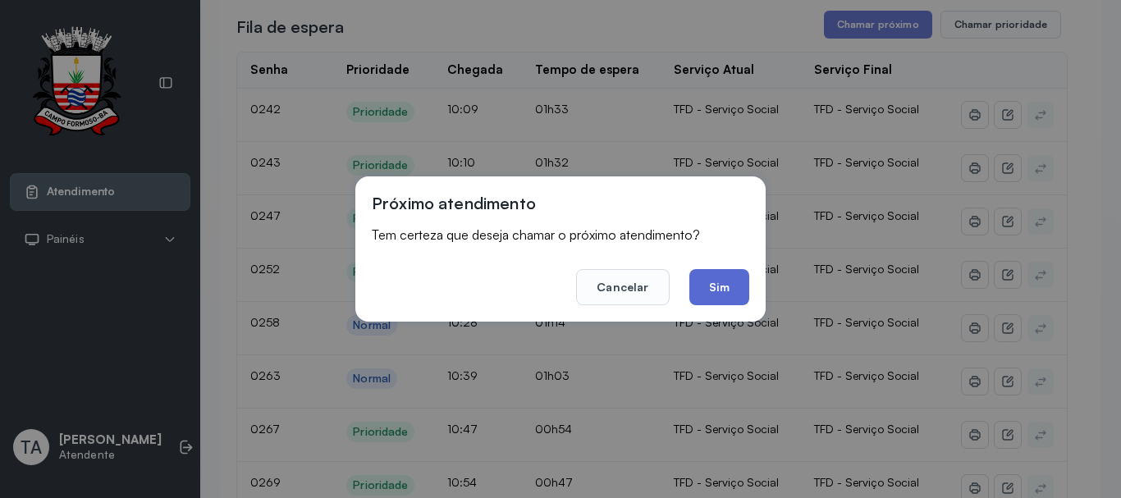
click at [713, 296] on button "Sim" at bounding box center [720, 287] width 60 height 36
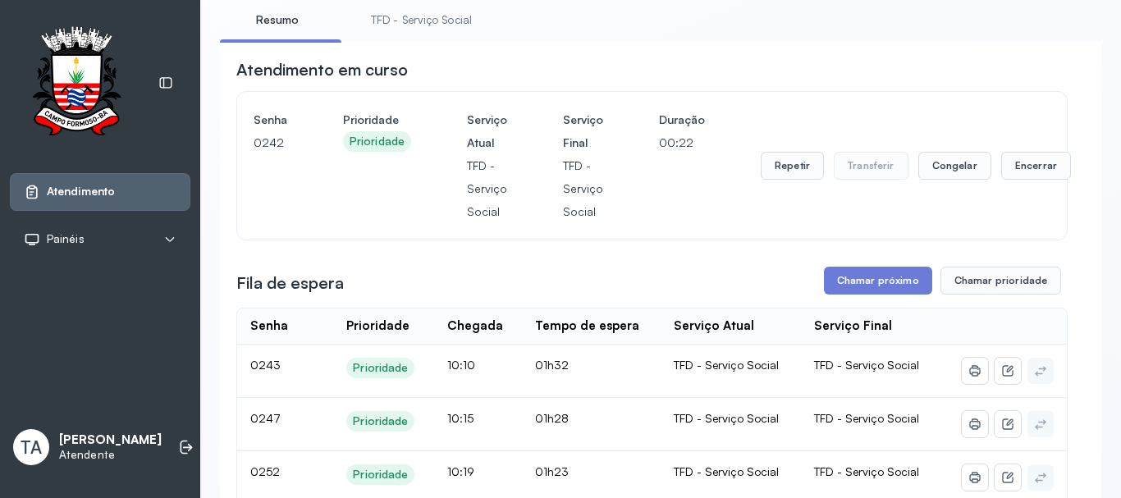
scroll to position [51, 0]
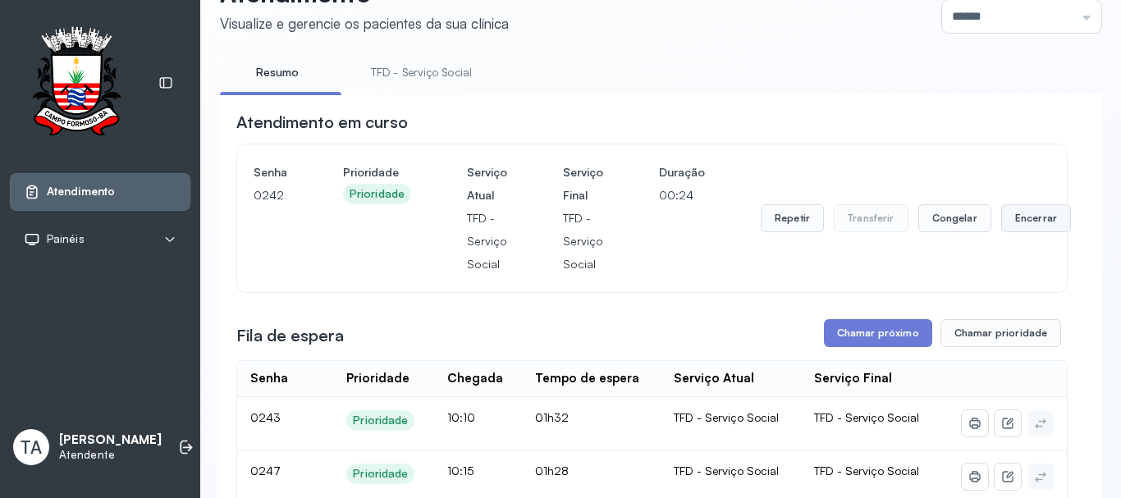
click at [1011, 220] on button "Encerrar" at bounding box center [1037, 218] width 70 height 28
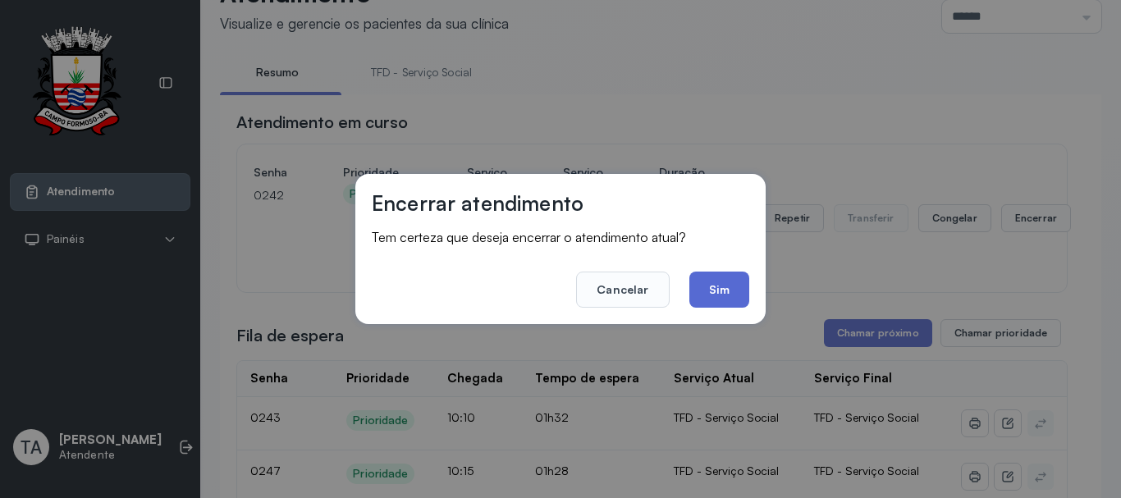
click at [728, 274] on button "Sim" at bounding box center [720, 290] width 60 height 36
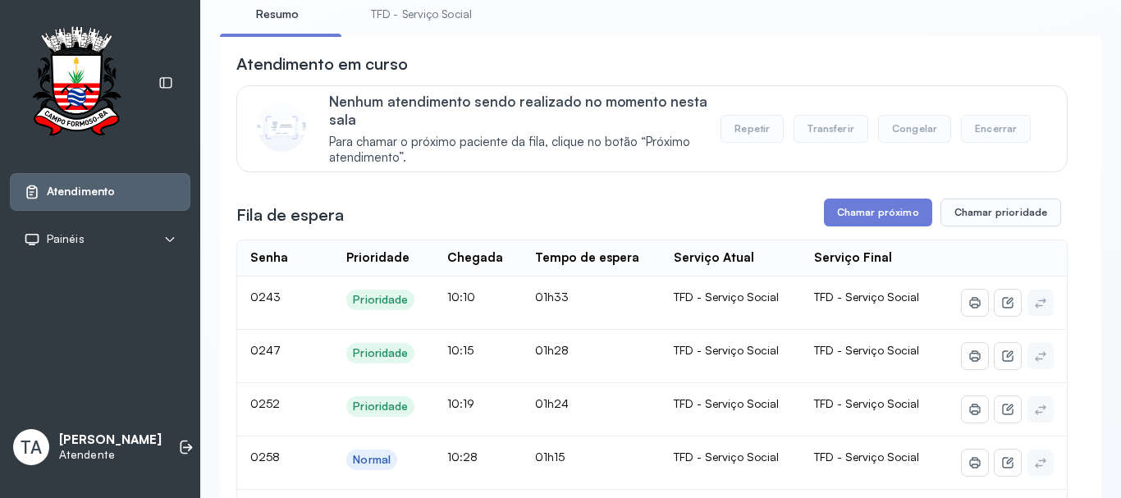
scroll to position [82, 0]
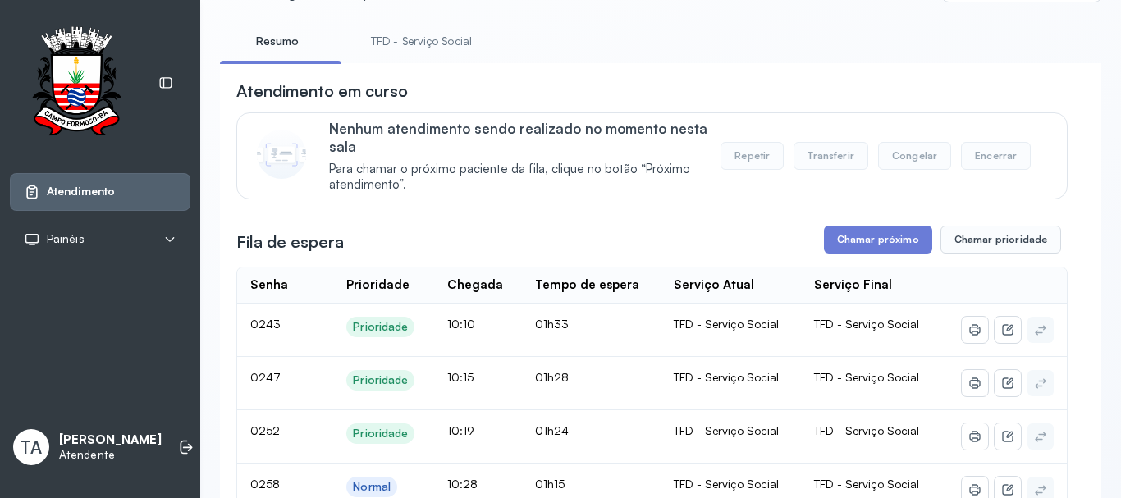
click at [436, 39] on link "TFD - Serviço Social" at bounding box center [422, 41] width 134 height 27
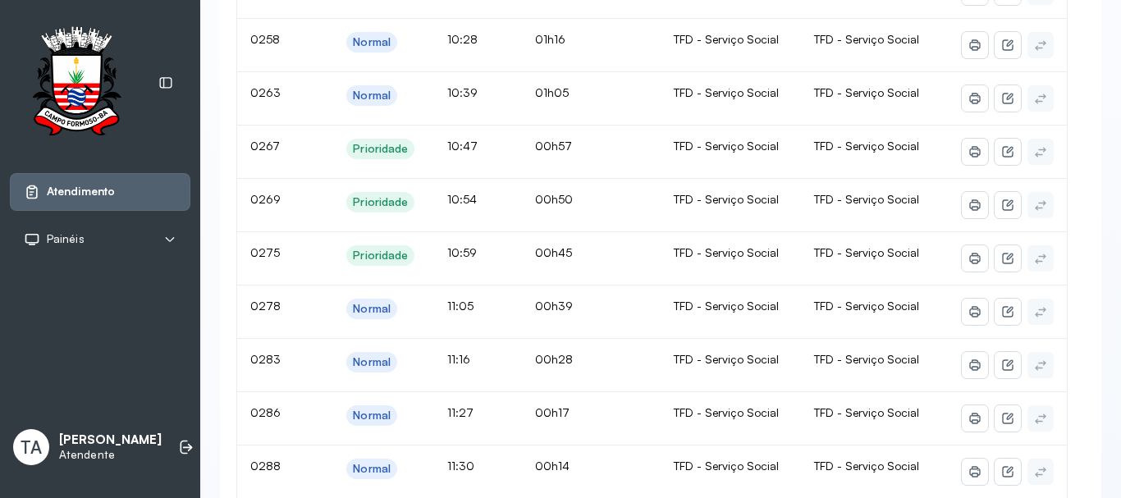
scroll to position [246, 0]
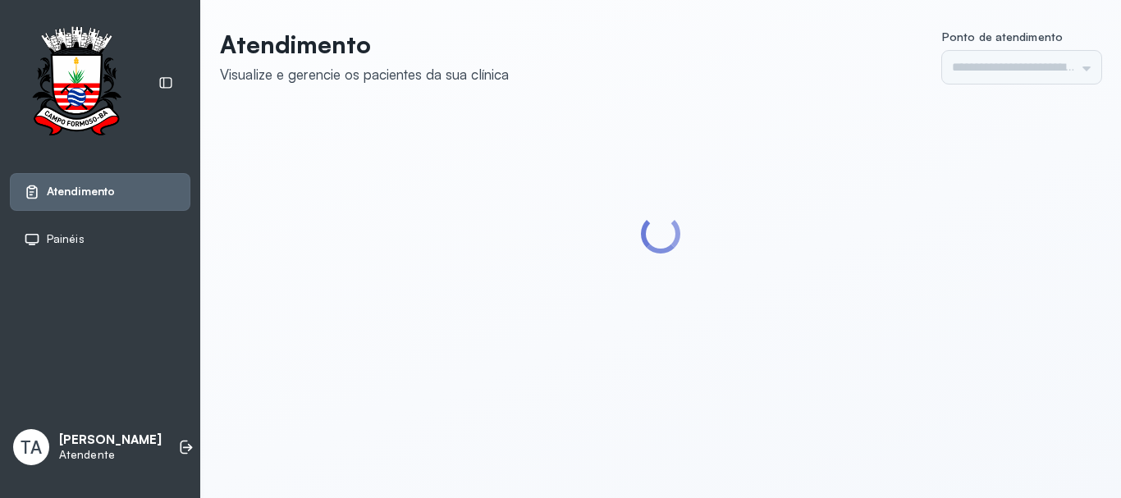
type input "******"
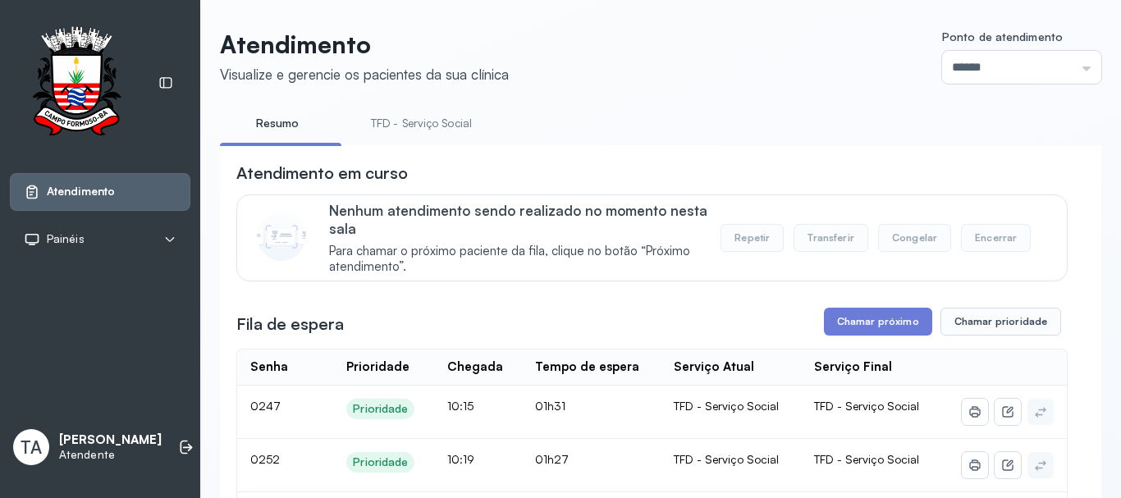
click at [441, 132] on link "TFD - Serviço Social" at bounding box center [422, 123] width 134 height 27
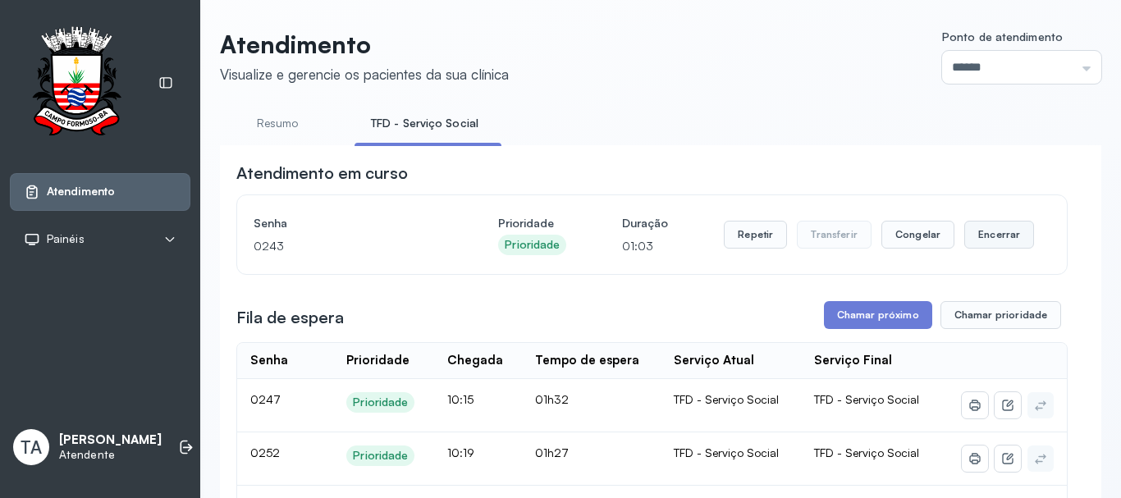
click at [991, 230] on button "Encerrar" at bounding box center [1000, 235] width 70 height 28
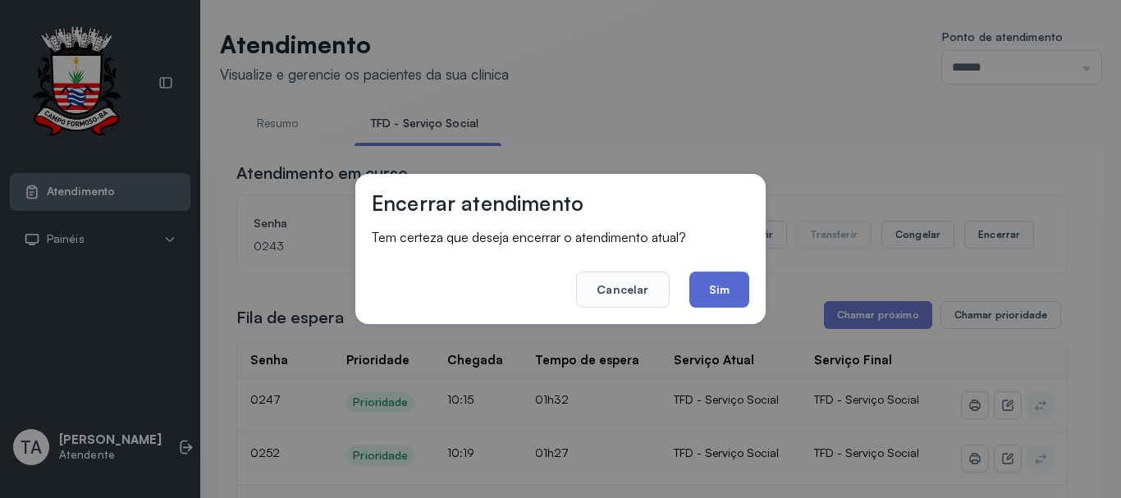
click at [713, 301] on button "Sim" at bounding box center [720, 290] width 60 height 36
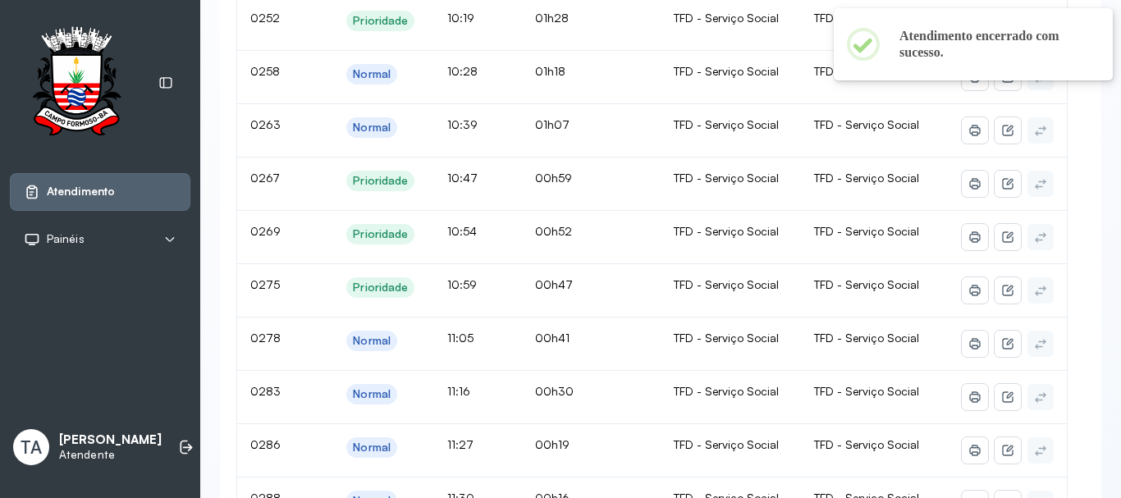
scroll to position [164, 0]
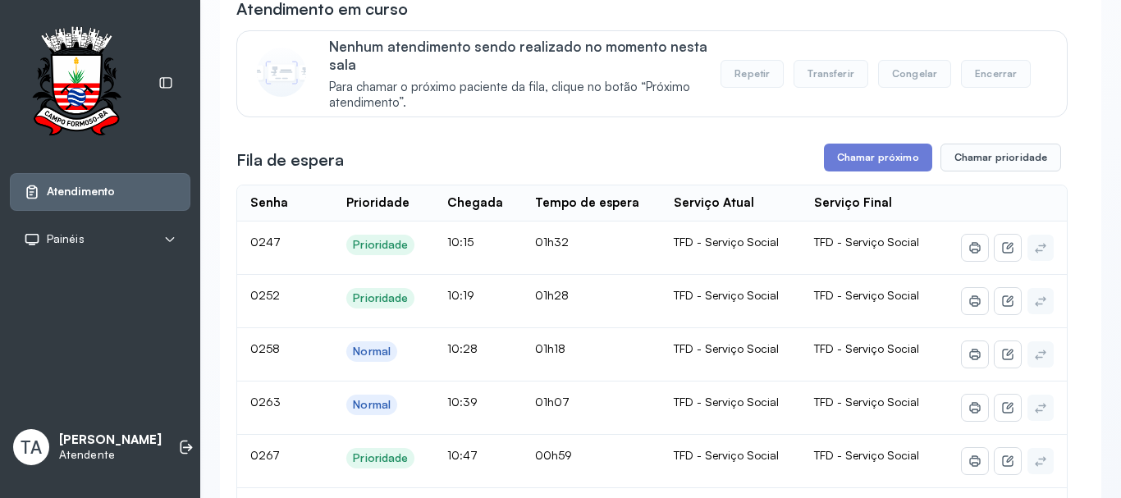
click at [589, 161] on div "Fila de espera Chamar próximo Chamar prioridade" at bounding box center [652, 158] width 832 height 28
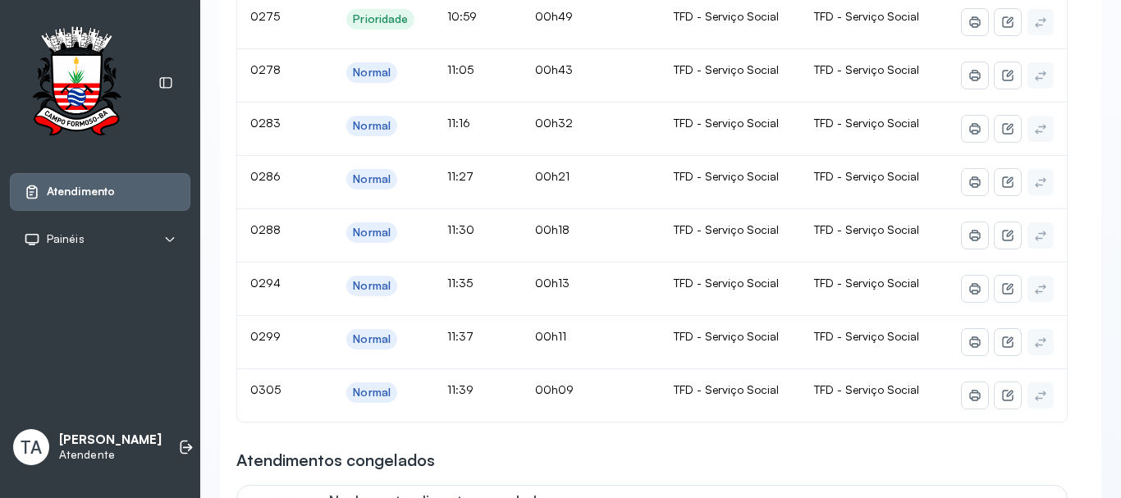
scroll to position [739, 0]
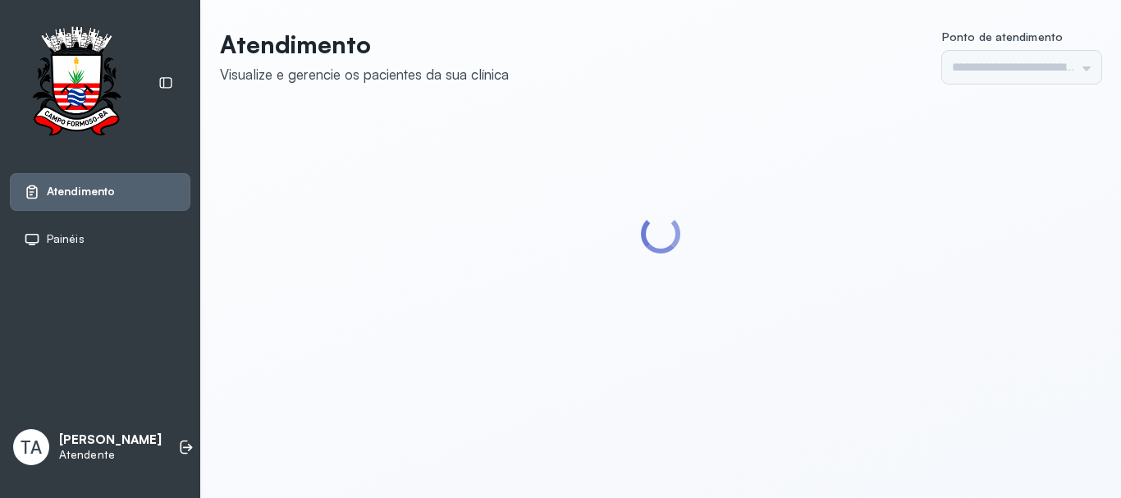
type input "******"
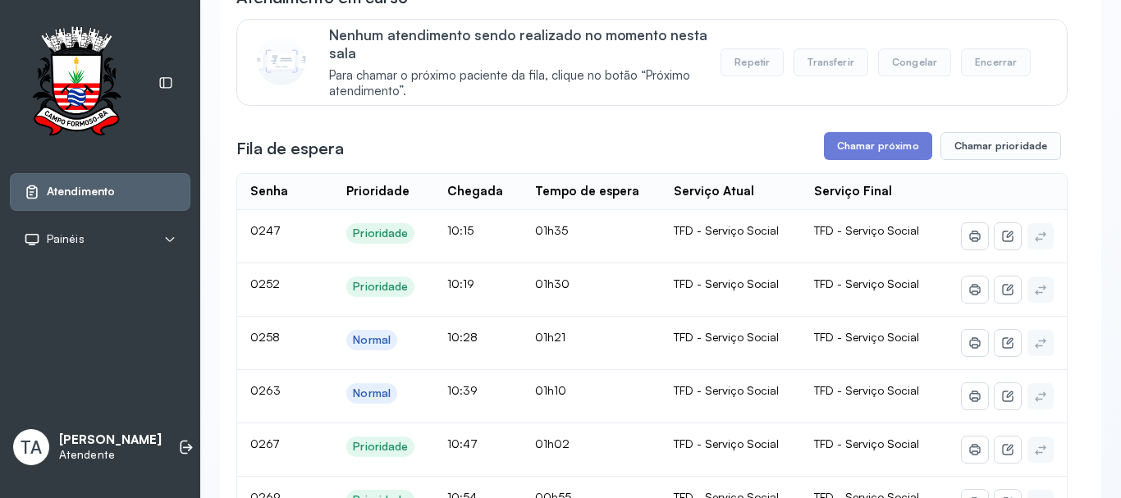
scroll to position [164, 0]
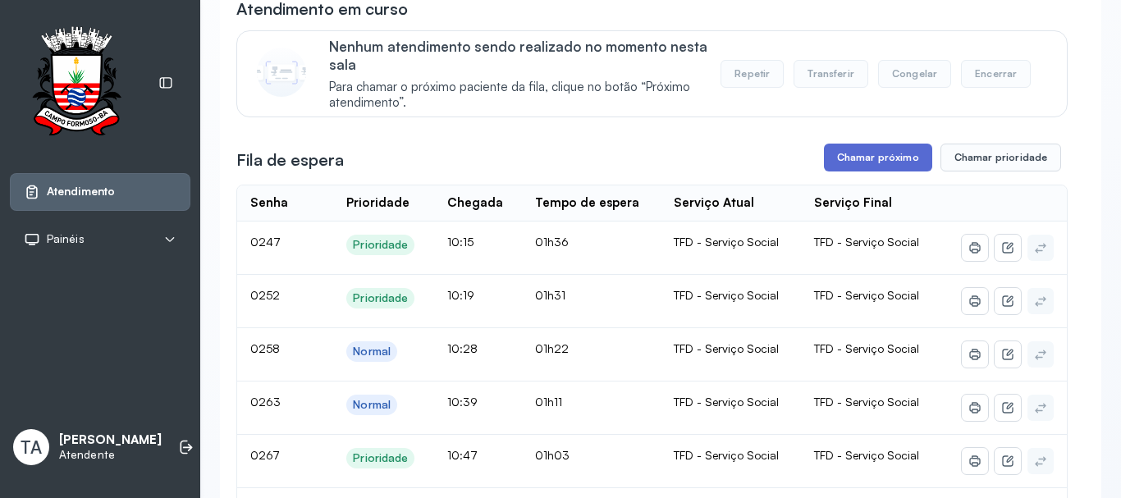
click at [840, 157] on button "Chamar próximo" at bounding box center [878, 158] width 108 height 28
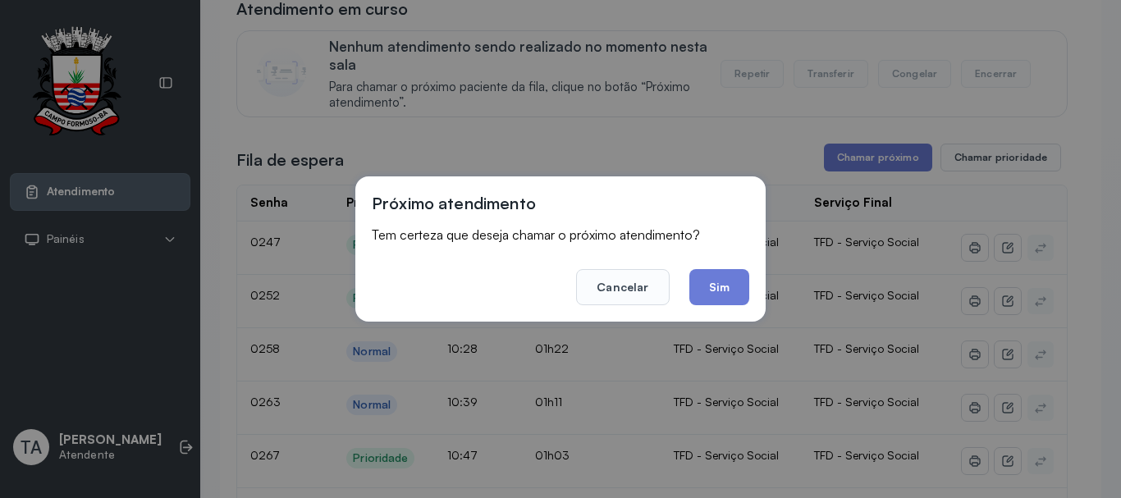
click at [662, 303] on button "Cancelar" at bounding box center [622, 287] width 93 height 36
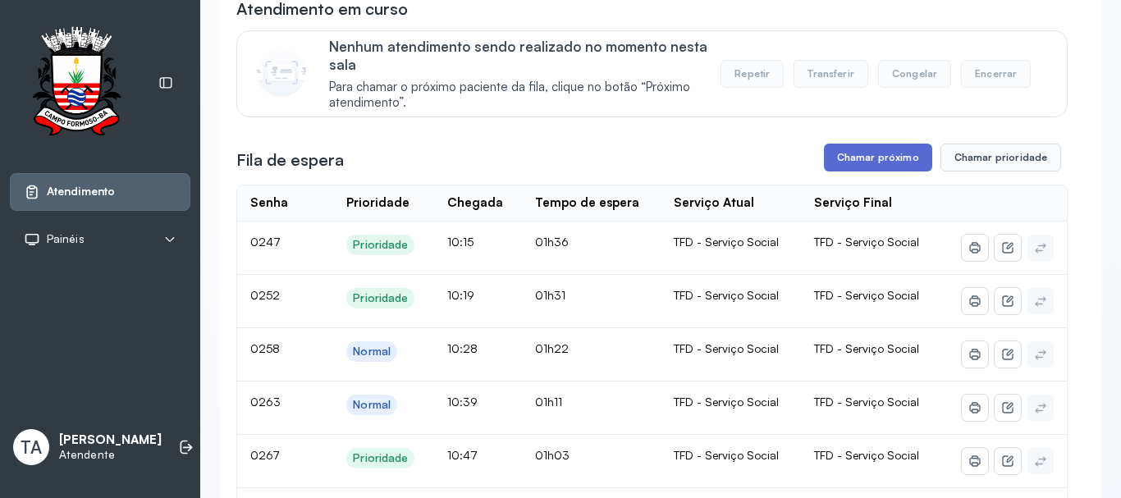
click at [863, 163] on button "Chamar próximo" at bounding box center [878, 158] width 108 height 28
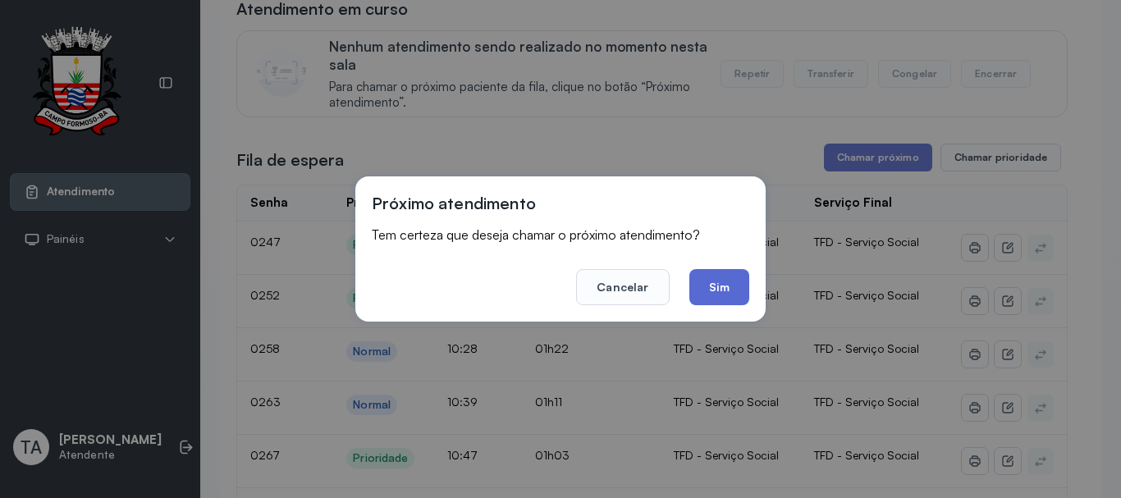
click at [739, 270] on button "Sim" at bounding box center [720, 287] width 60 height 36
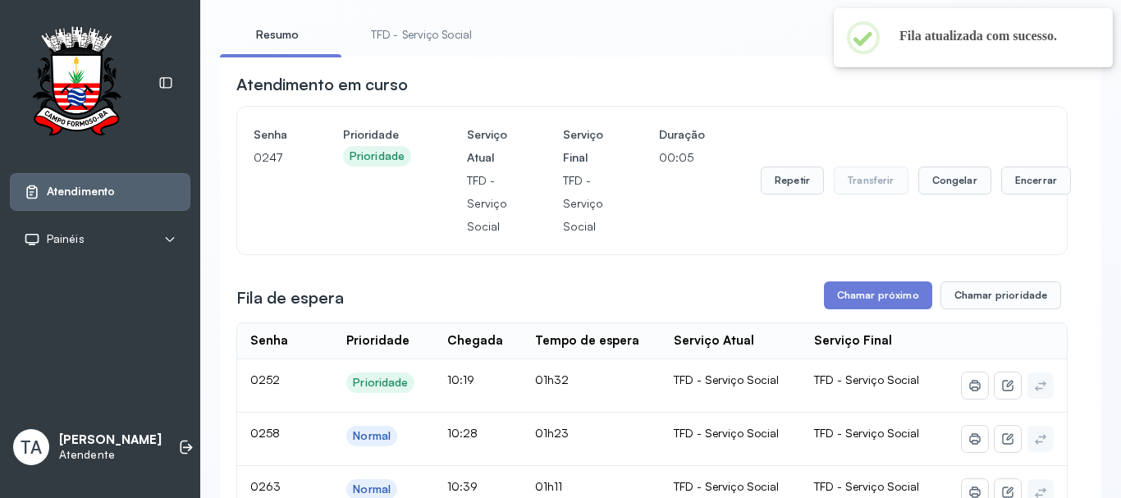
scroll to position [82, 0]
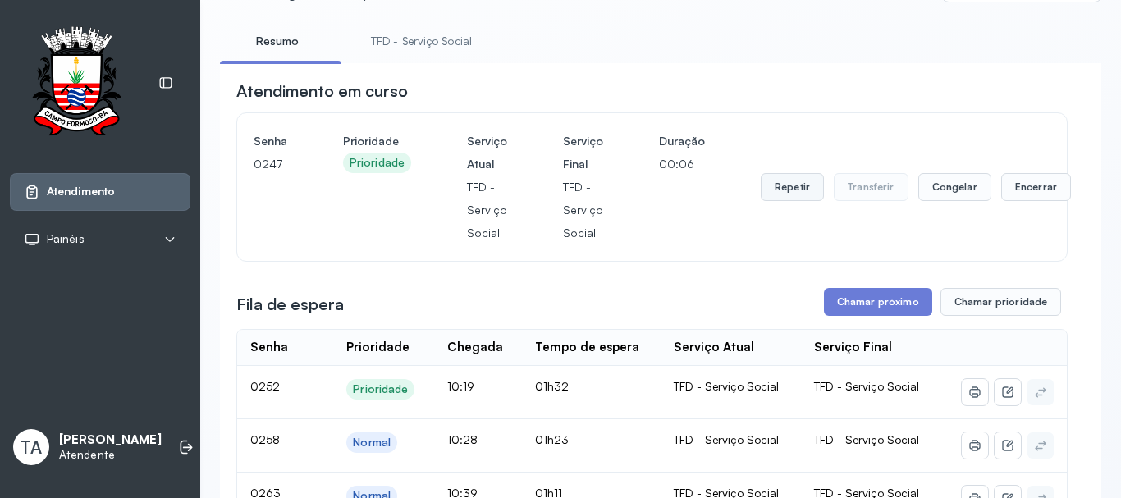
click at [785, 190] on button "Repetir" at bounding box center [792, 187] width 63 height 28
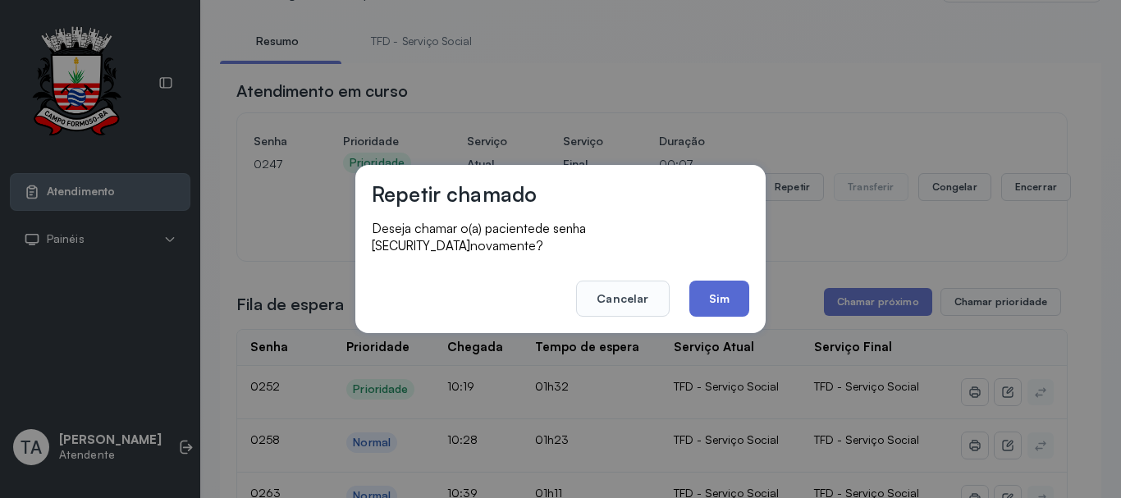
click at [731, 293] on button "Sim" at bounding box center [720, 299] width 60 height 36
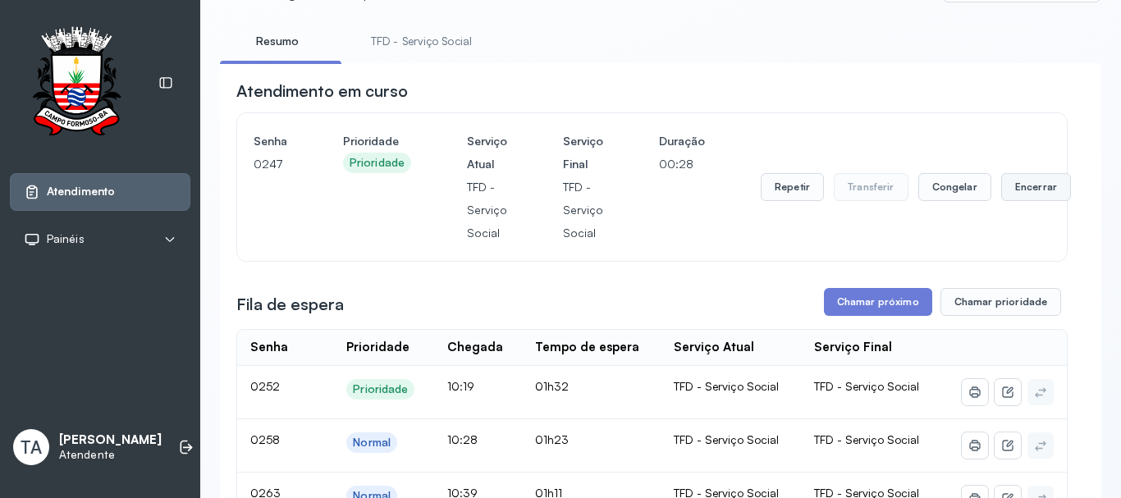
click at [1020, 184] on button "Encerrar" at bounding box center [1037, 187] width 70 height 28
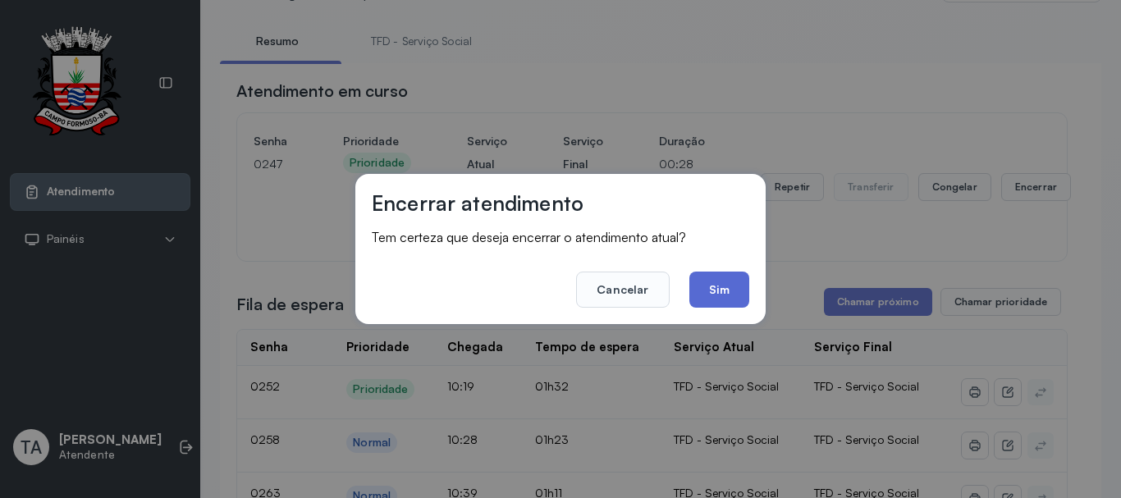
click at [732, 302] on button "Sim" at bounding box center [720, 290] width 60 height 36
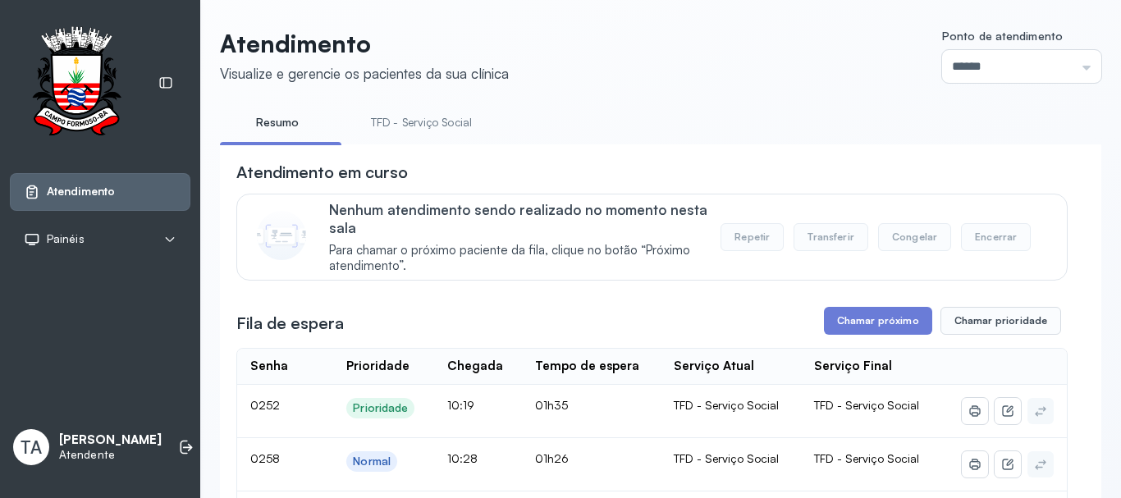
scroll to position [0, 0]
click at [878, 324] on button "Chamar próximo" at bounding box center [878, 322] width 108 height 28
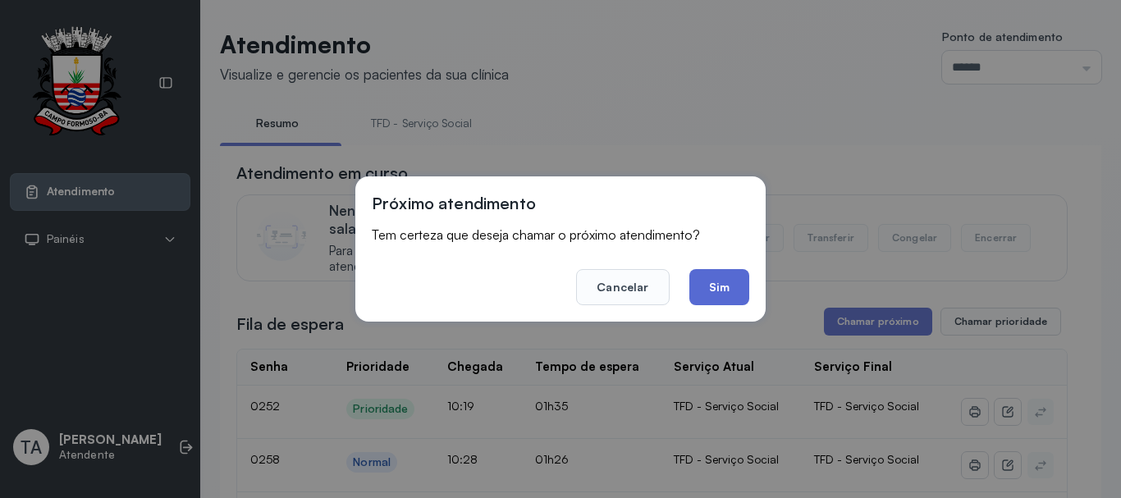
click at [713, 300] on button "Sim" at bounding box center [720, 287] width 60 height 36
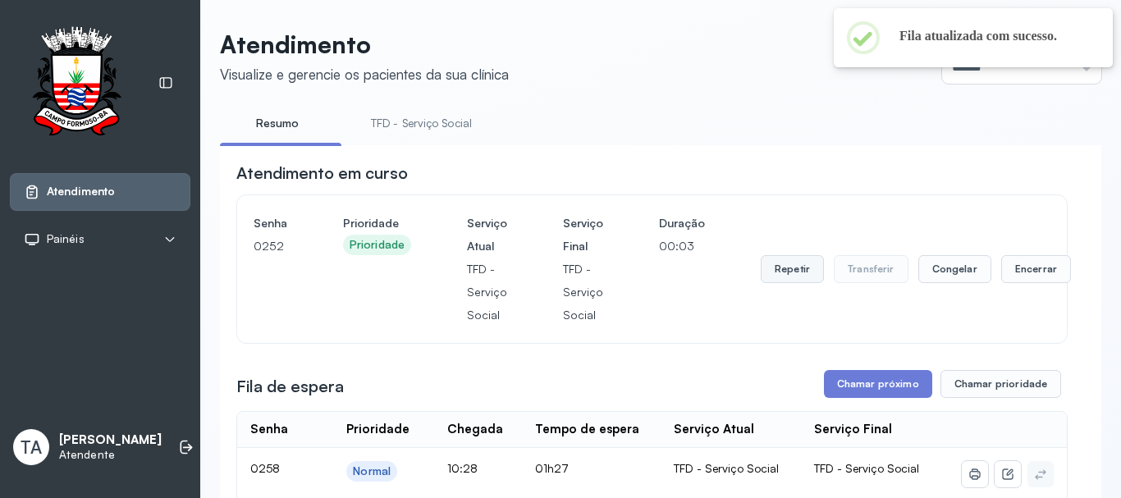
click at [786, 271] on button "Repetir" at bounding box center [792, 269] width 63 height 28
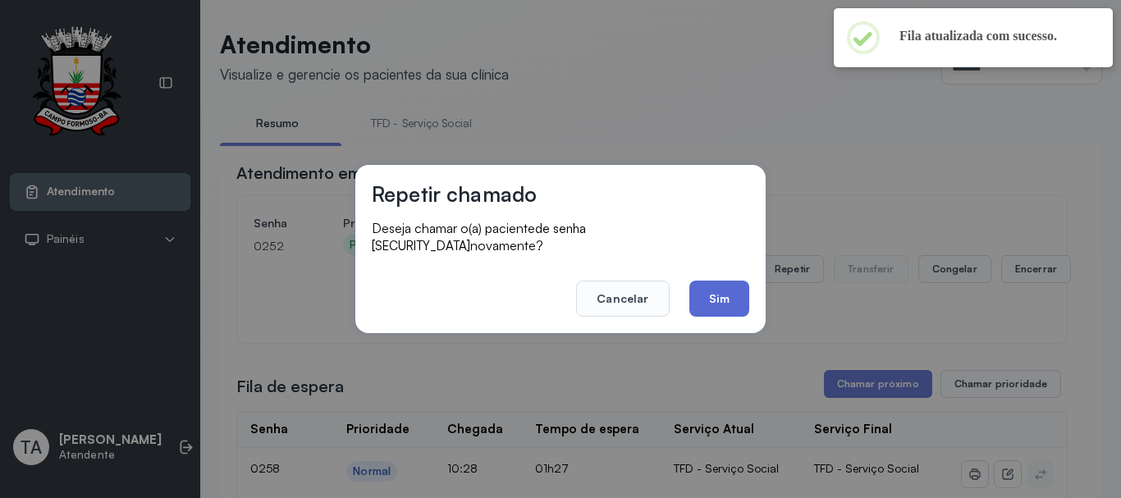
click at [731, 303] on button "Sim" at bounding box center [720, 299] width 60 height 36
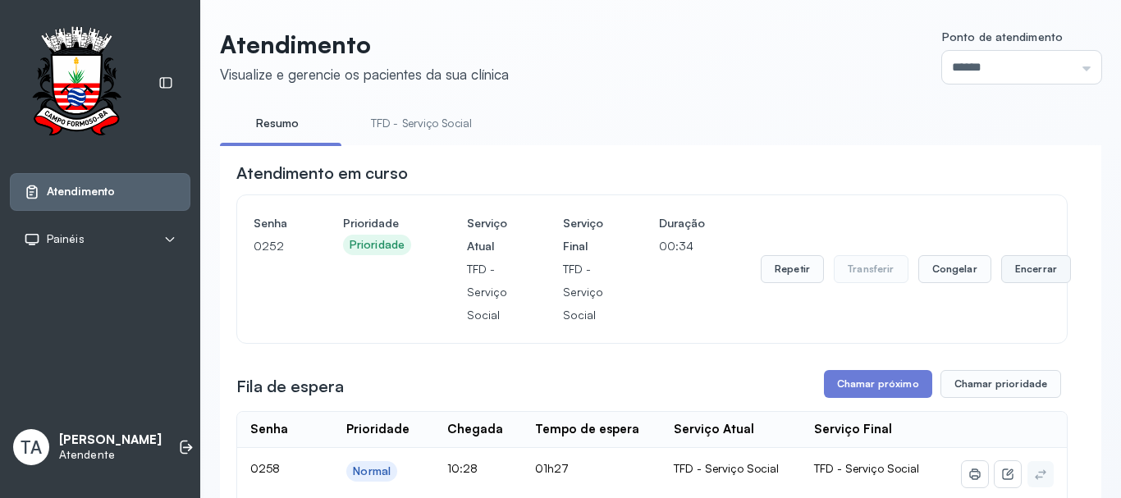
click at [1026, 283] on button "Encerrar" at bounding box center [1037, 269] width 70 height 28
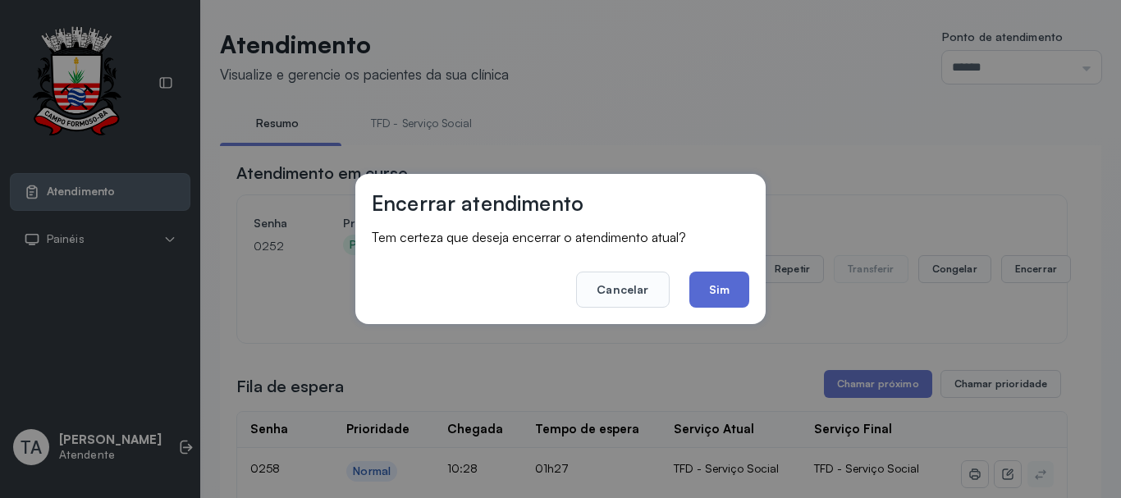
click at [743, 293] on button "Sim" at bounding box center [720, 290] width 60 height 36
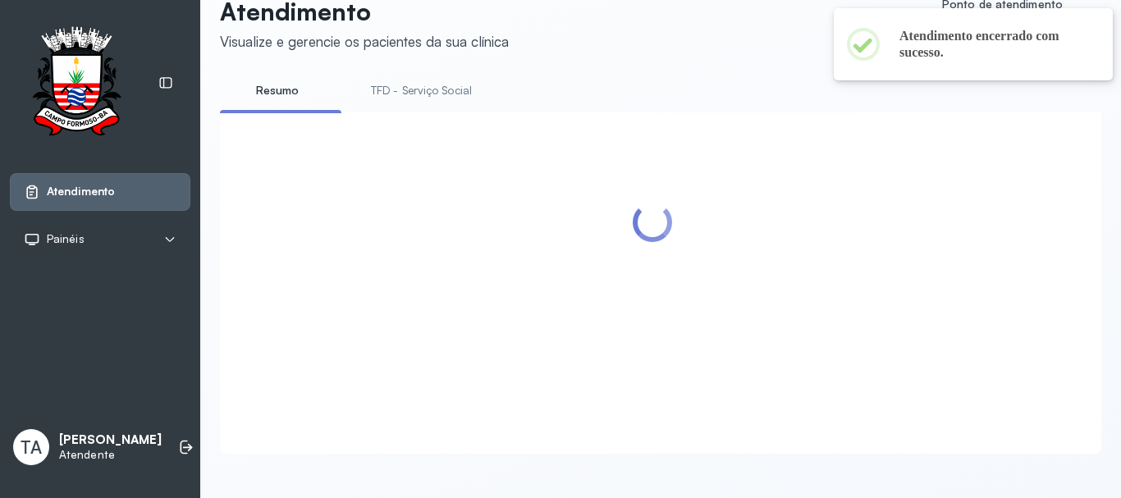
scroll to position [51, 0]
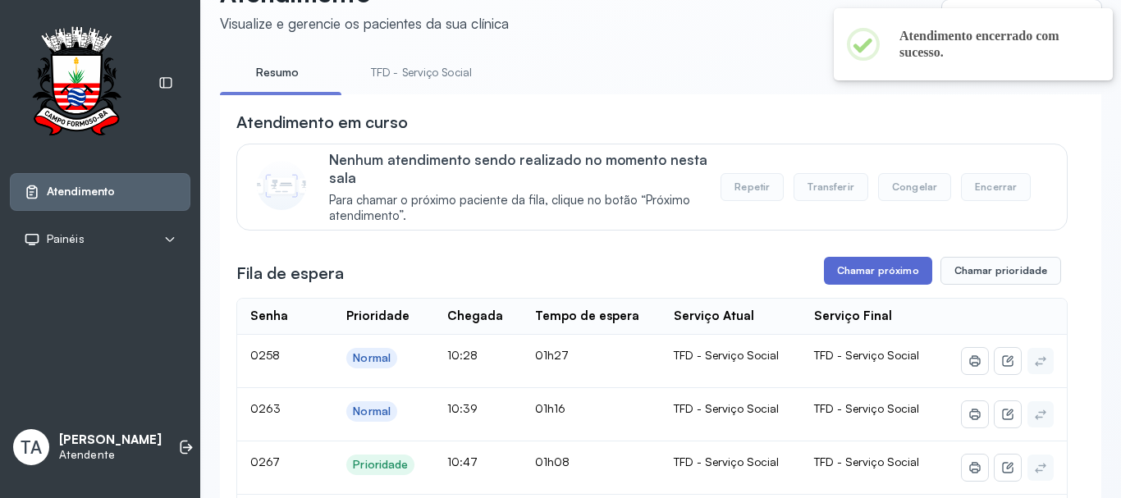
click at [896, 270] on button "Chamar próximo" at bounding box center [878, 271] width 108 height 28
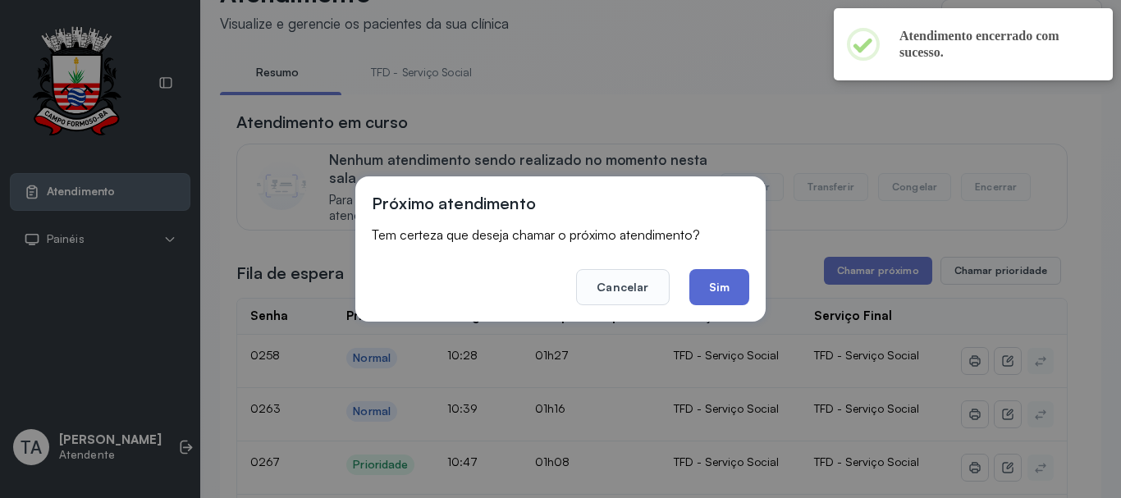
click at [744, 296] on button "Sim" at bounding box center [720, 287] width 60 height 36
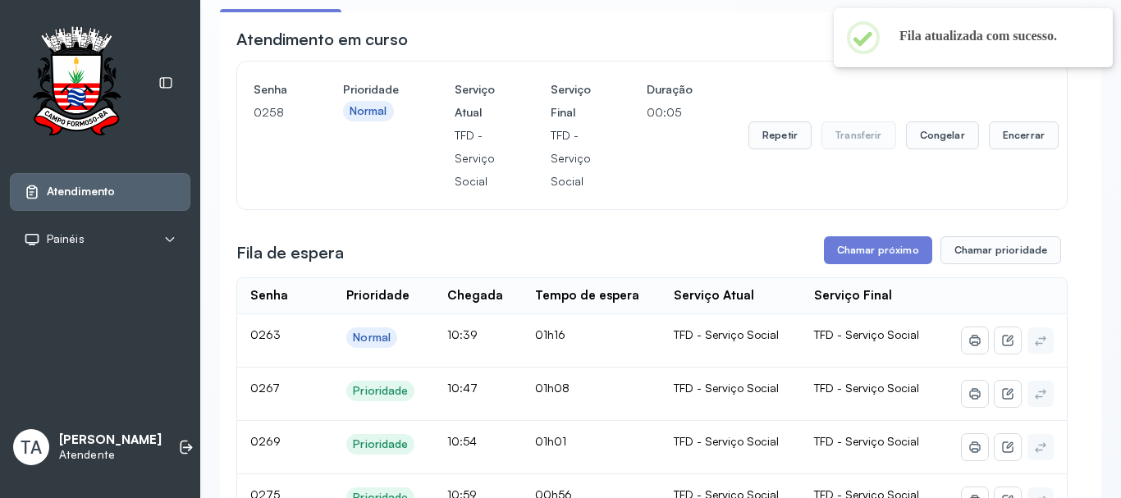
scroll to position [133, 0]
click at [766, 141] on button "Repetir" at bounding box center [780, 136] width 63 height 28
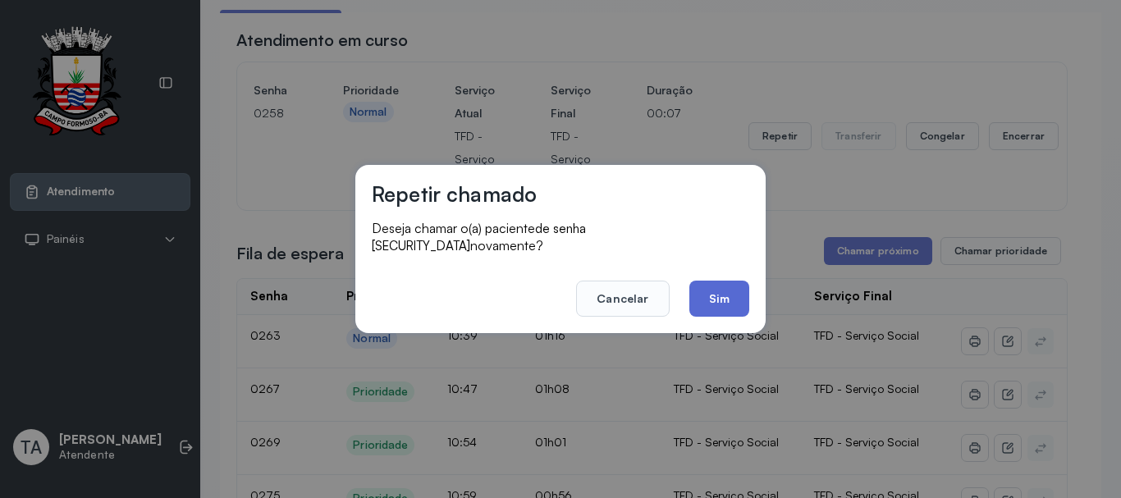
click at [714, 303] on button "Sim" at bounding box center [720, 299] width 60 height 36
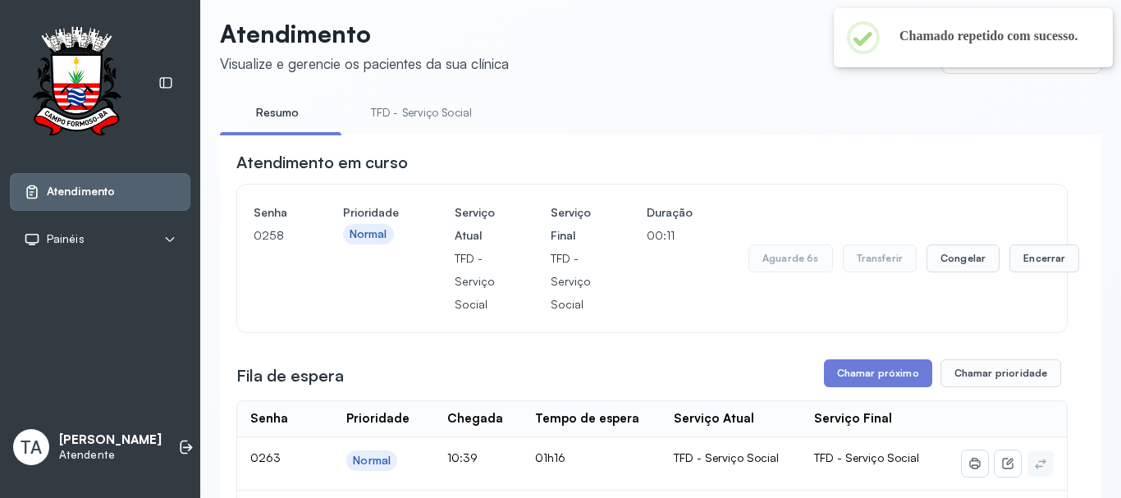
scroll to position [0, 0]
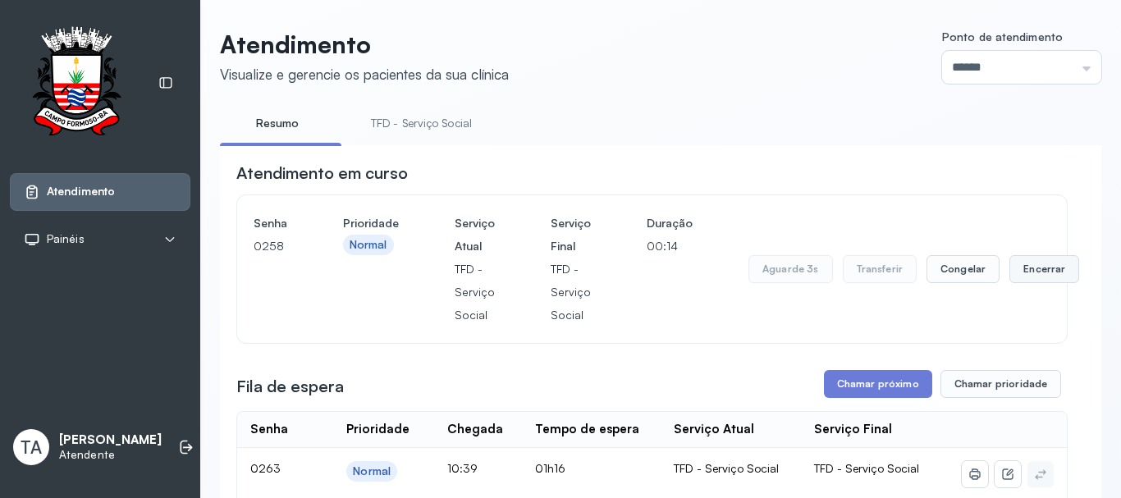
click at [1030, 277] on button "Encerrar" at bounding box center [1045, 269] width 70 height 28
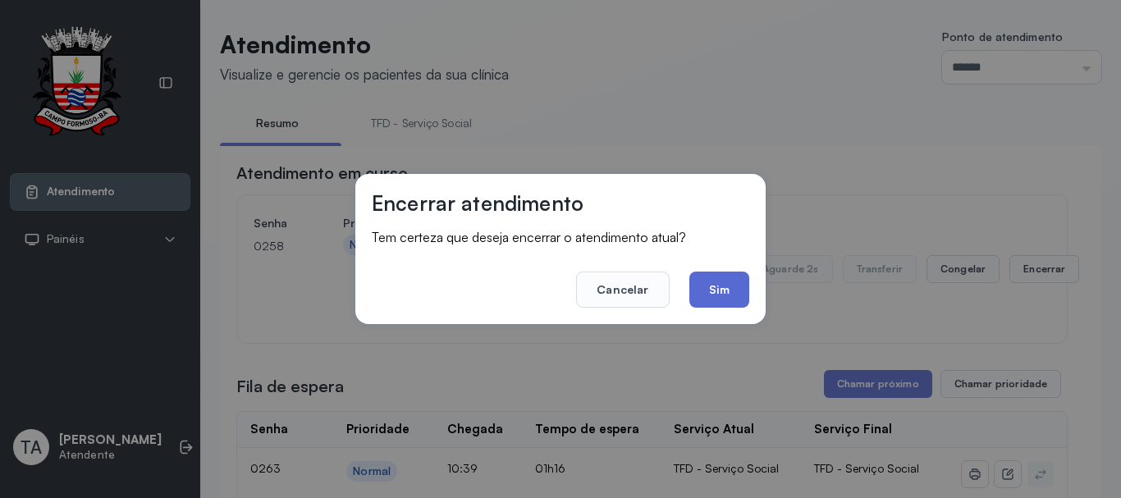
click at [713, 296] on button "Sim" at bounding box center [720, 290] width 60 height 36
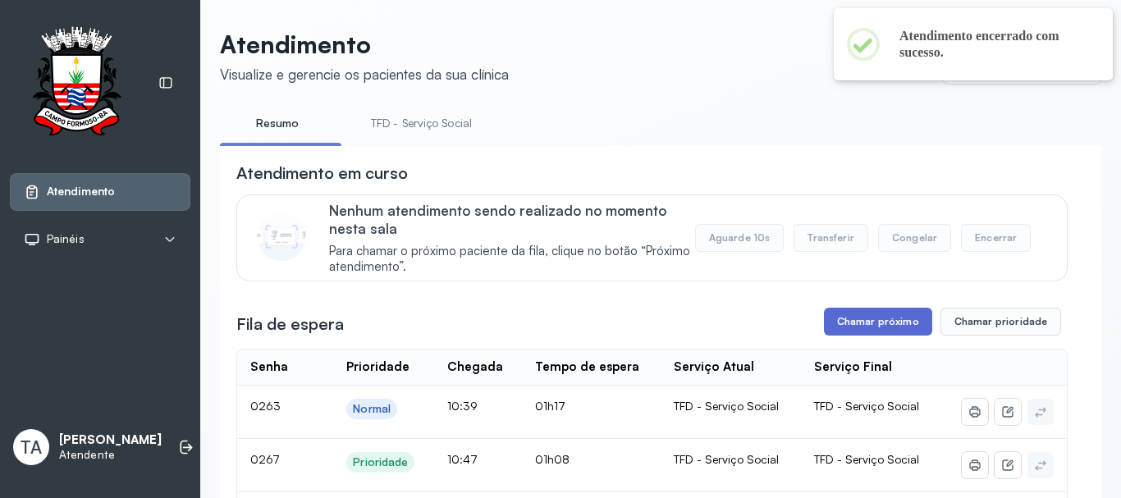
click at [837, 324] on button "Chamar próximo" at bounding box center [878, 322] width 108 height 28
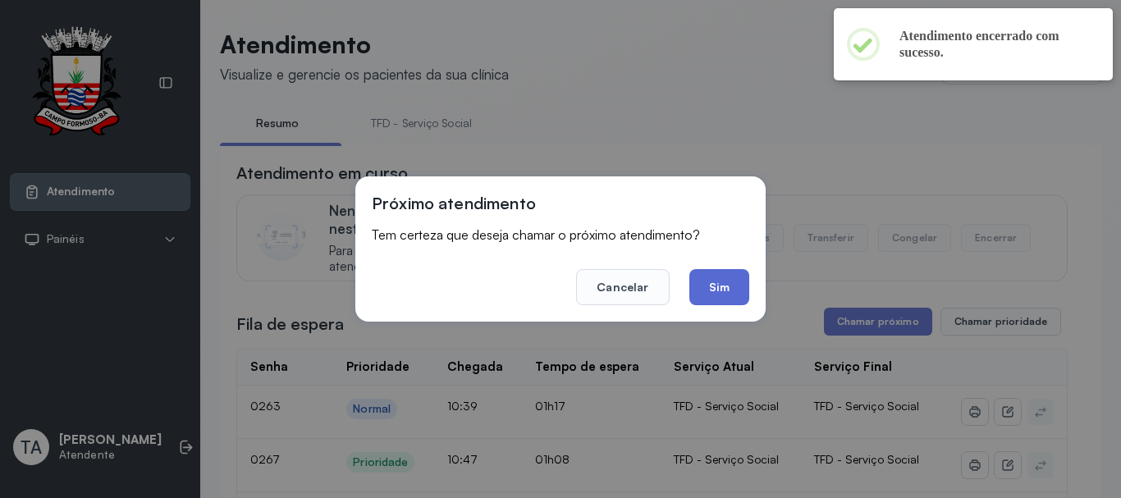
click at [718, 299] on button "Sim" at bounding box center [720, 287] width 60 height 36
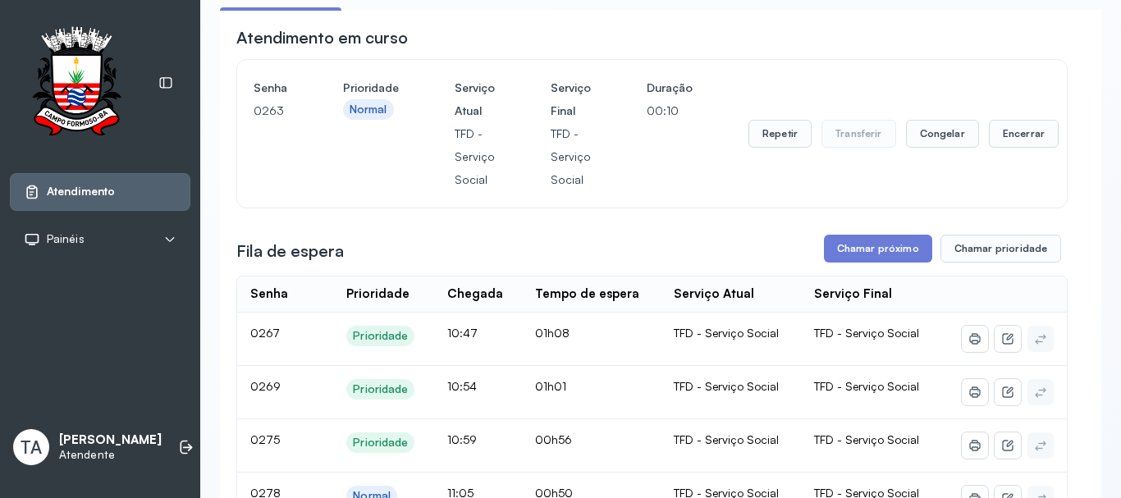
scroll to position [133, 0]
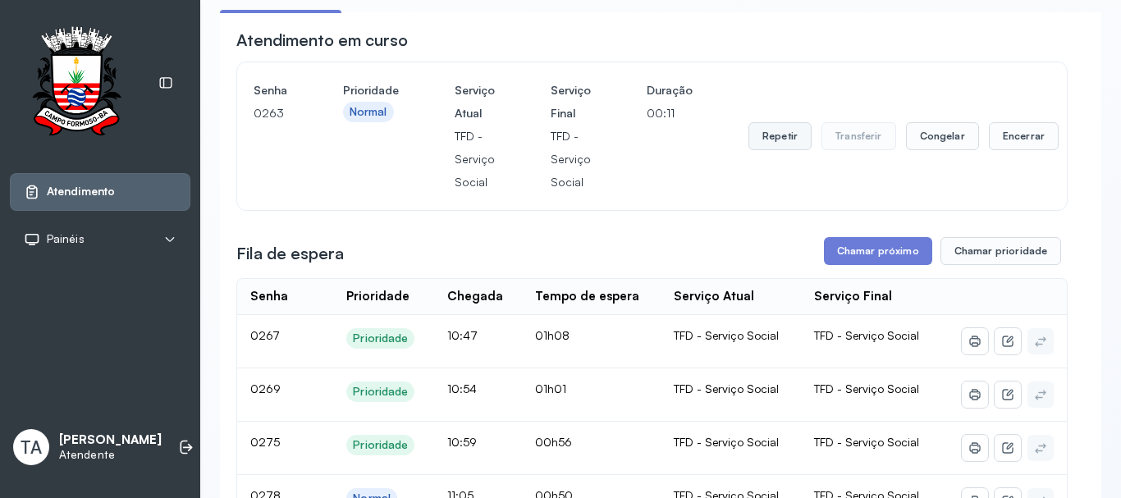
click at [770, 134] on button "Repetir" at bounding box center [780, 136] width 63 height 28
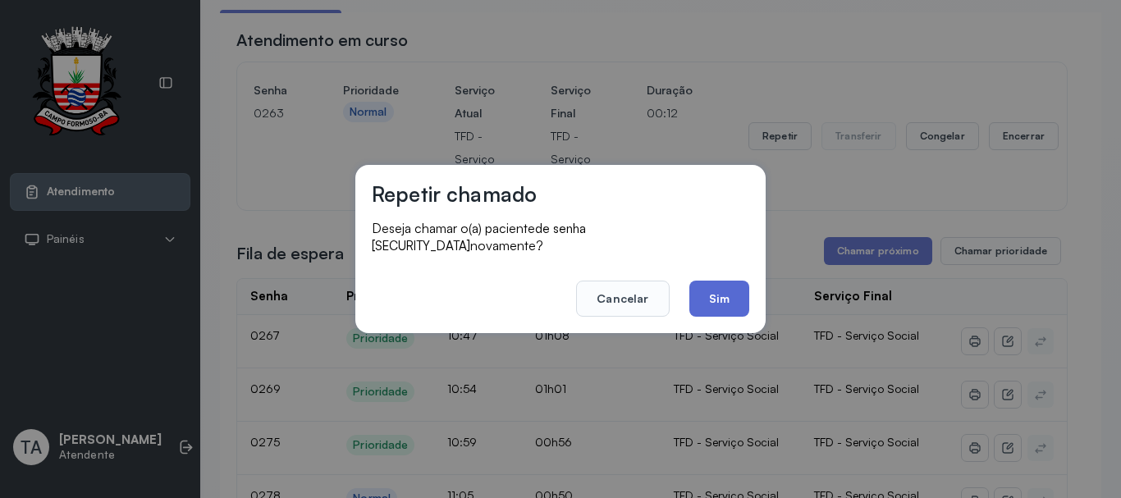
click at [743, 286] on button "Sim" at bounding box center [720, 299] width 60 height 36
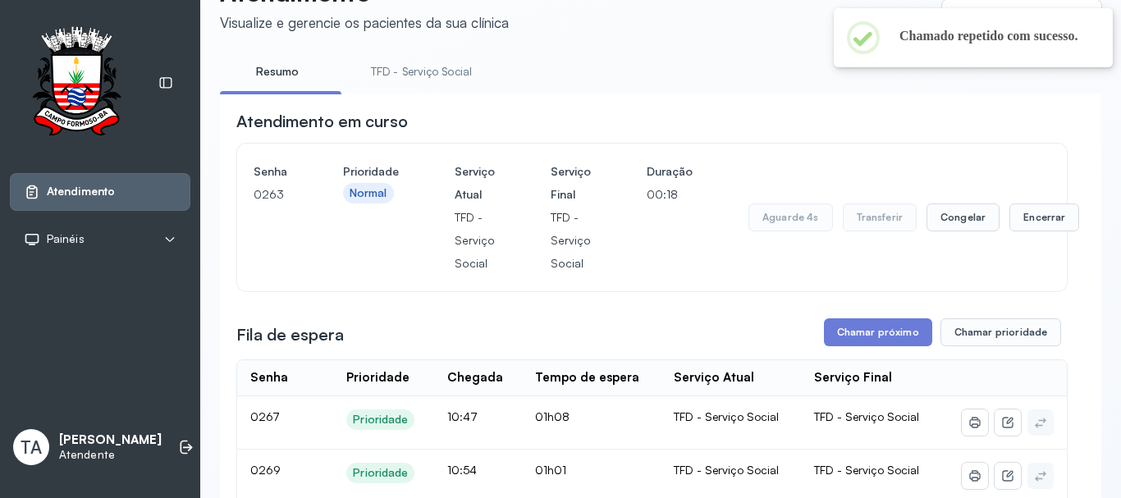
scroll to position [51, 0]
click at [1010, 230] on button "Encerrar" at bounding box center [1045, 218] width 70 height 28
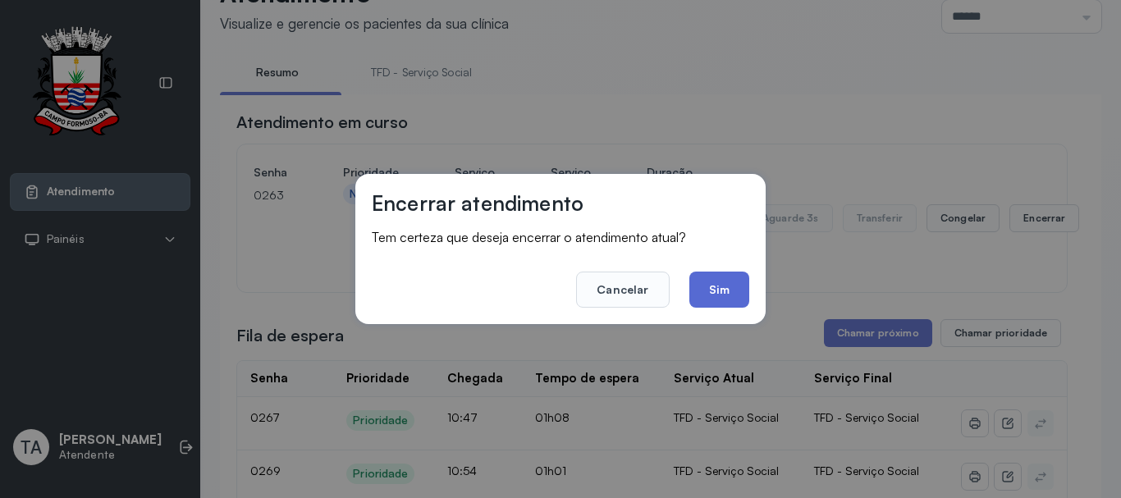
click at [738, 285] on button "Sim" at bounding box center [720, 290] width 60 height 36
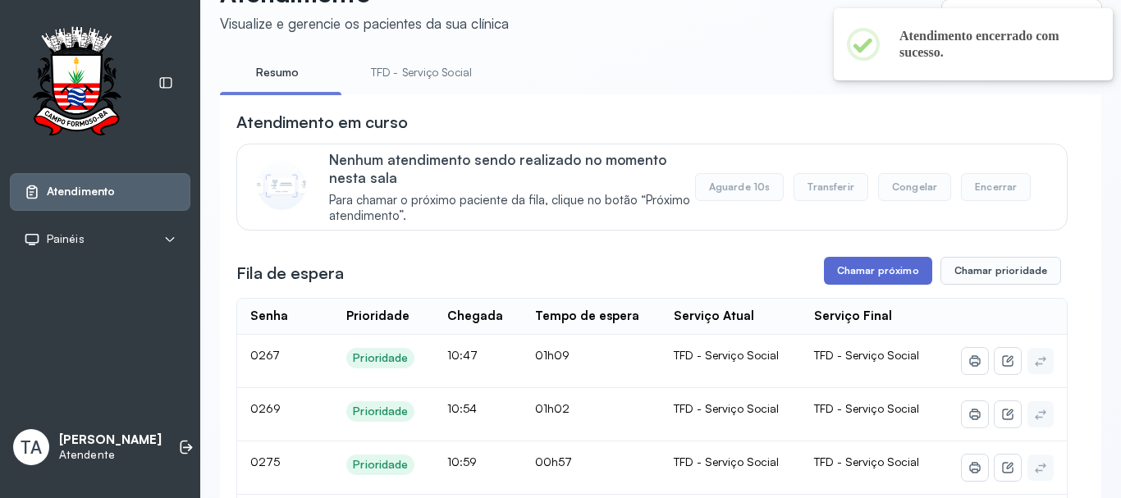
click at [824, 277] on button "Chamar próximo" at bounding box center [878, 271] width 108 height 28
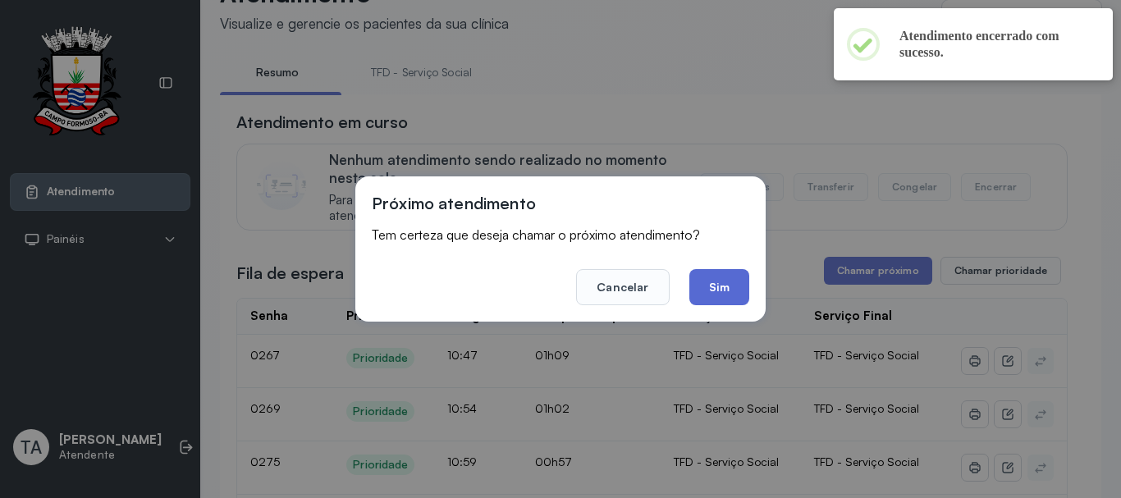
click at [704, 299] on button "Sim" at bounding box center [720, 287] width 60 height 36
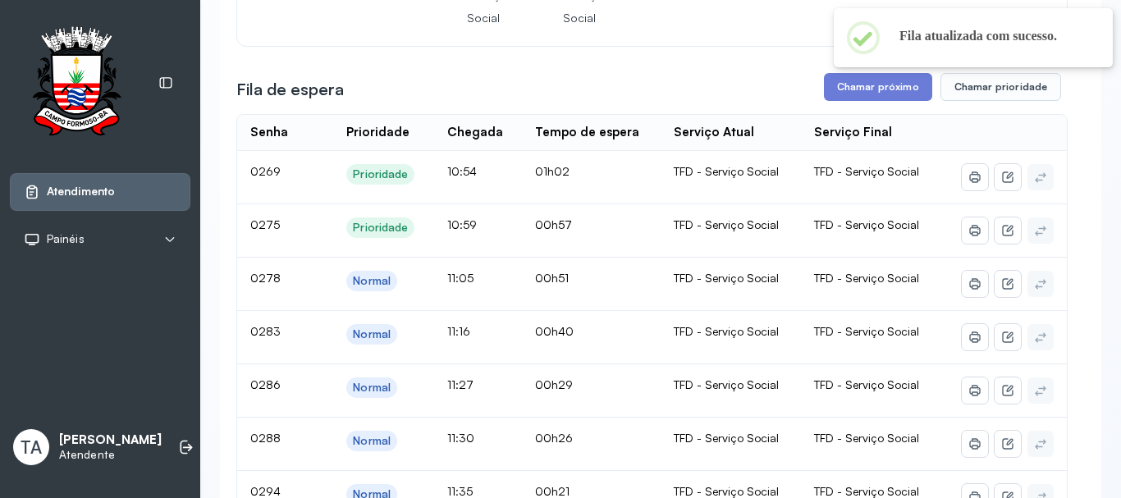
scroll to position [133, 0]
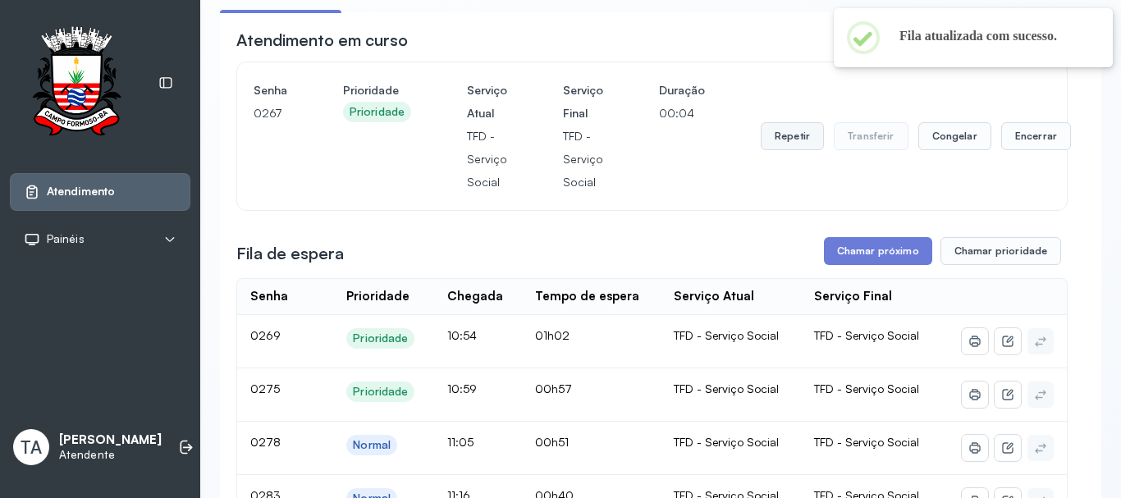
click at [788, 140] on button "Repetir" at bounding box center [792, 136] width 63 height 28
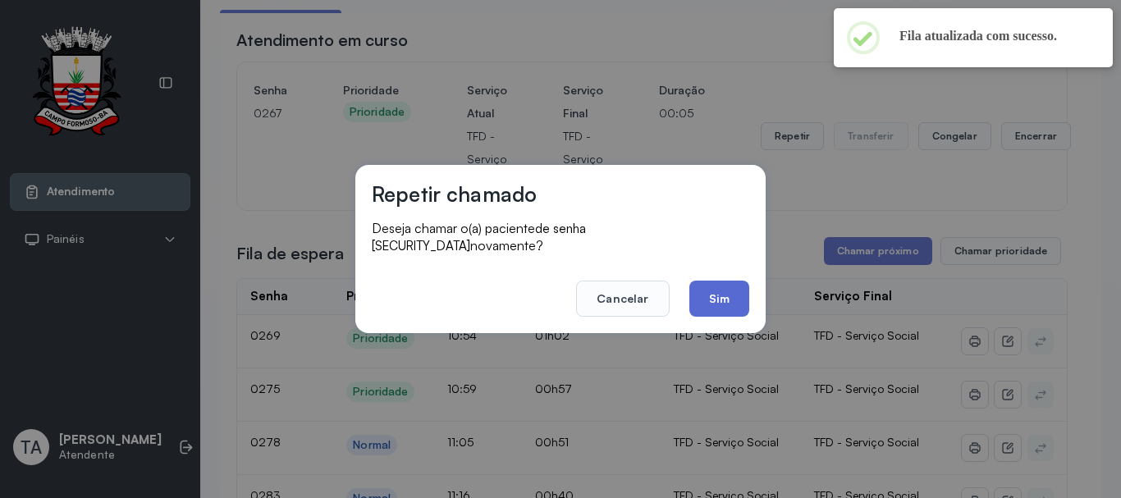
click at [728, 290] on button "Sim" at bounding box center [720, 299] width 60 height 36
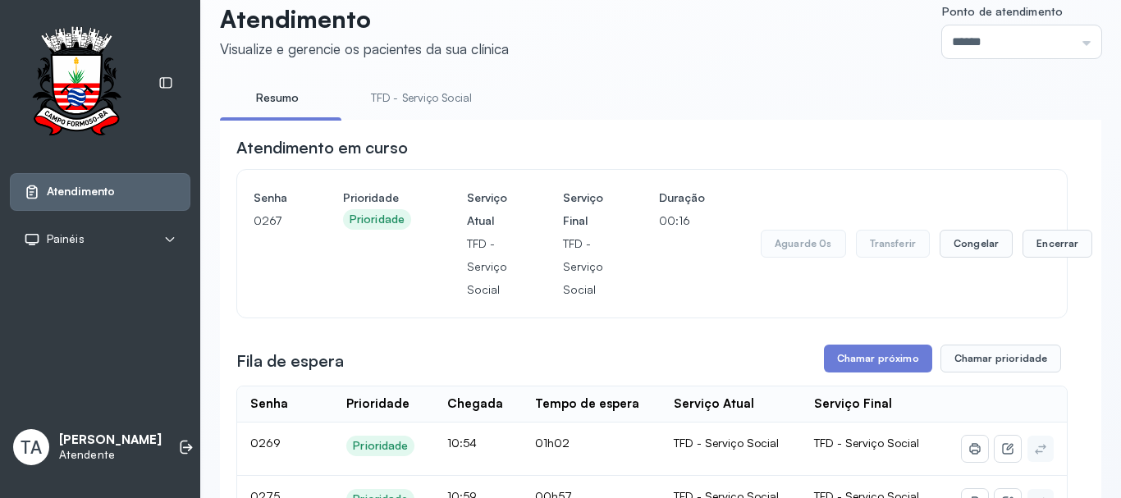
scroll to position [0, 0]
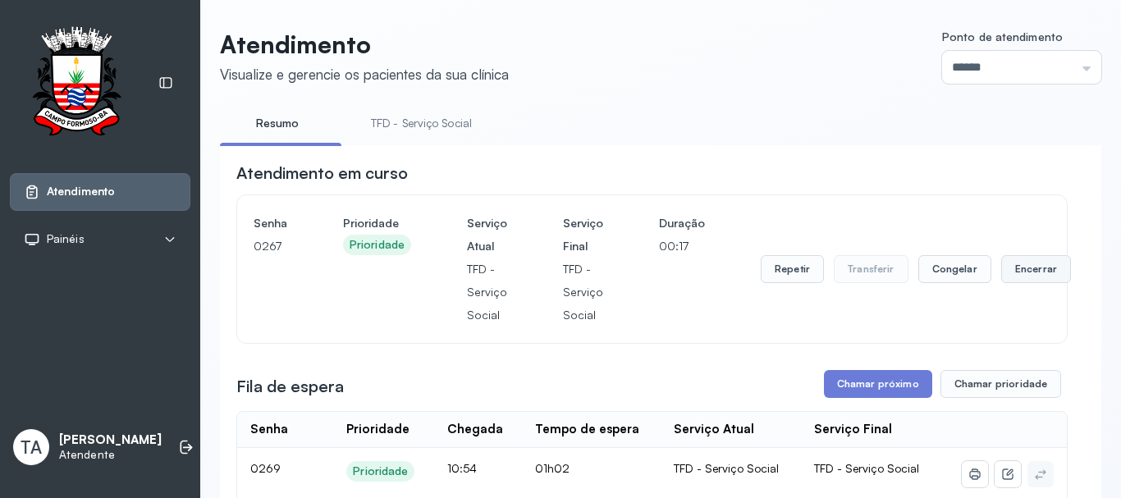
click at [1020, 283] on button "Encerrar" at bounding box center [1037, 269] width 70 height 28
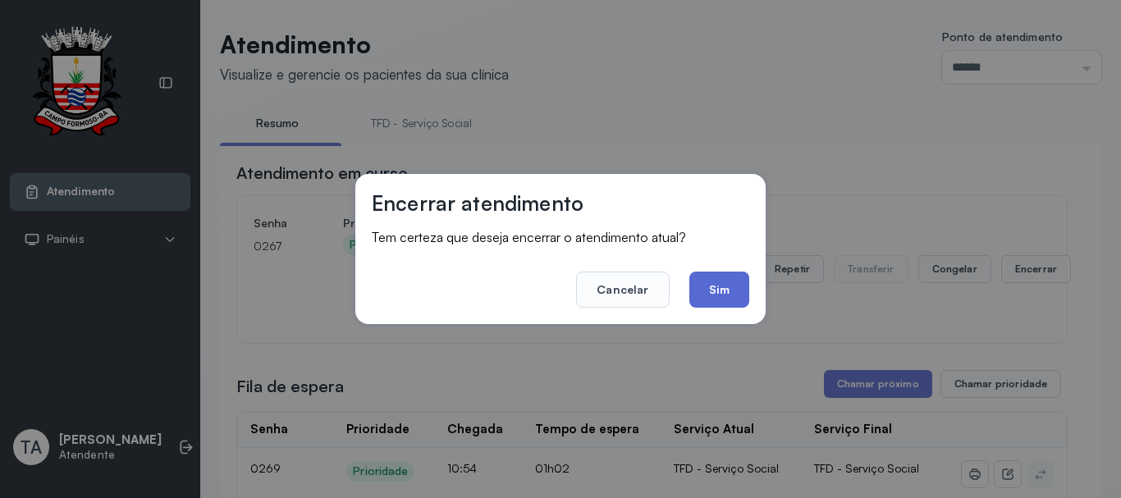
click at [735, 291] on button "Sim" at bounding box center [720, 290] width 60 height 36
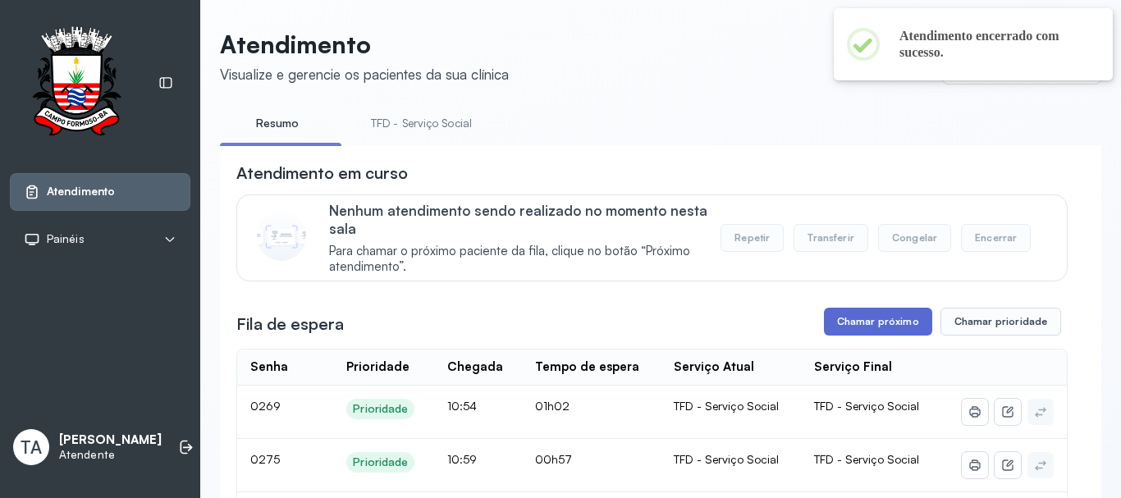
click at [863, 314] on button "Chamar próximo" at bounding box center [878, 322] width 108 height 28
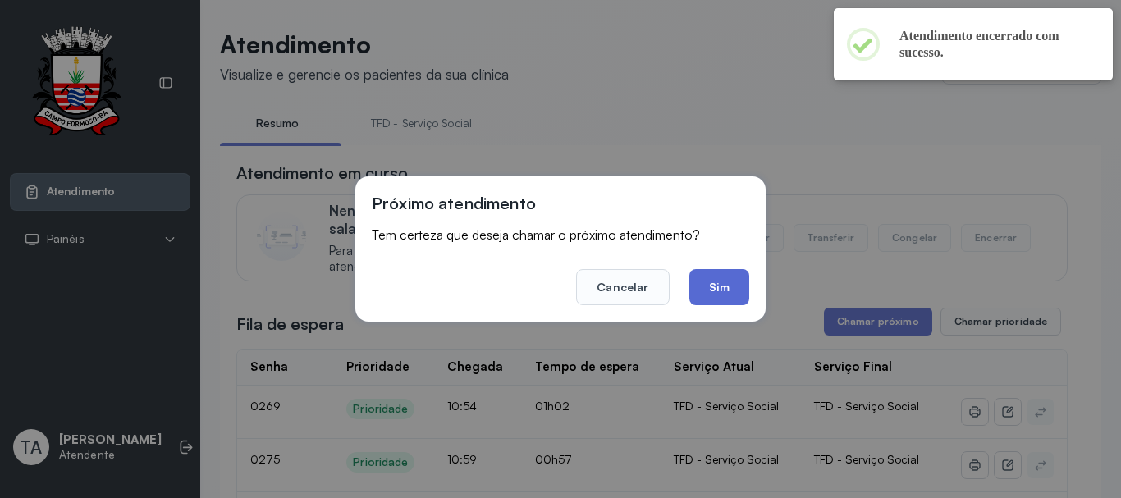
click at [749, 296] on button "Sim" at bounding box center [720, 287] width 60 height 36
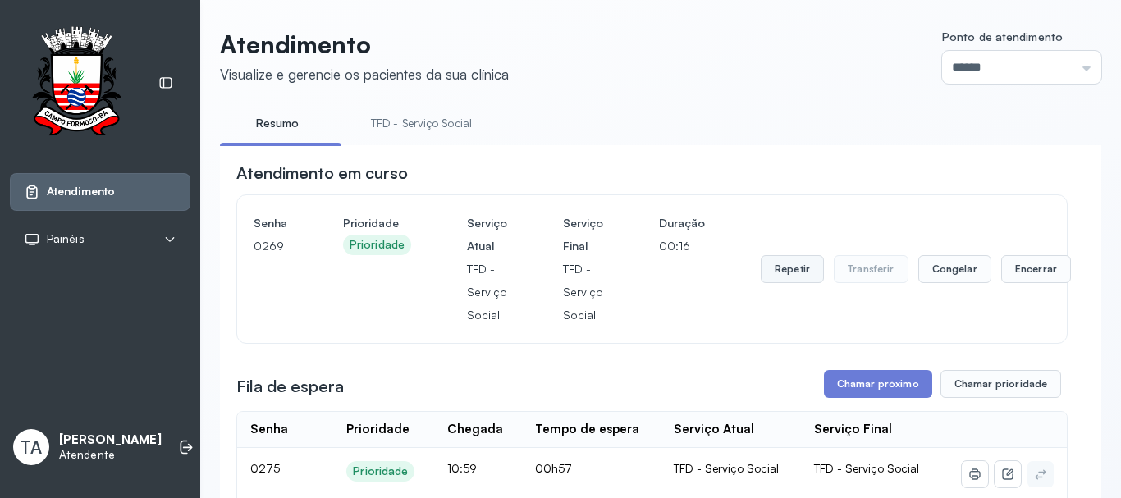
click at [790, 277] on button "Repetir" at bounding box center [792, 269] width 63 height 28
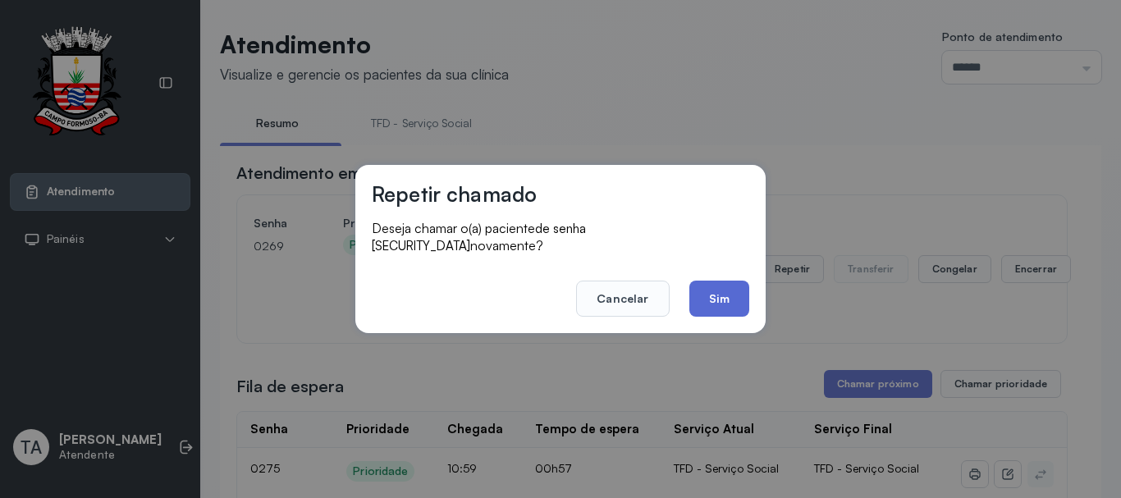
click at [741, 296] on button "Sim" at bounding box center [720, 299] width 60 height 36
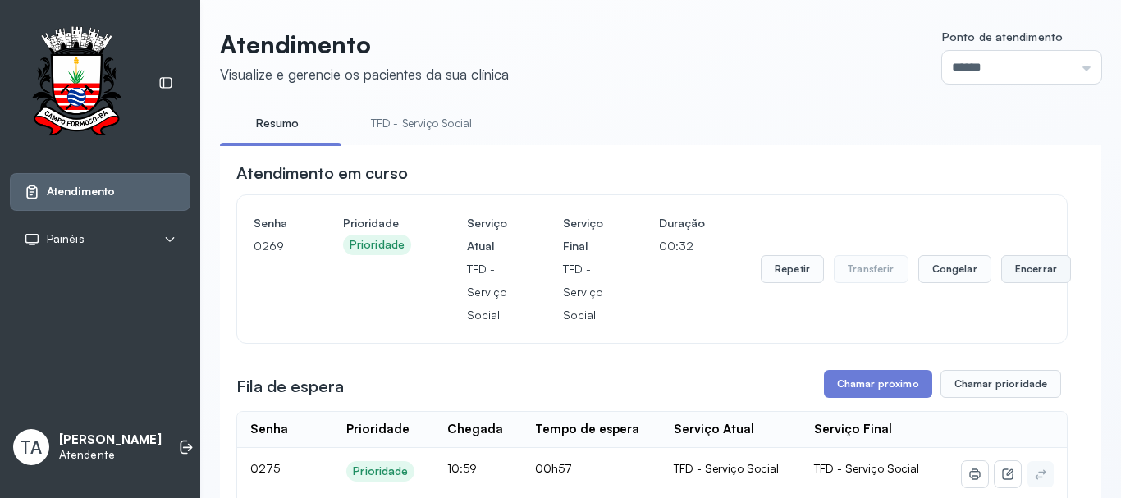
click at [1013, 282] on button "Encerrar" at bounding box center [1037, 269] width 70 height 28
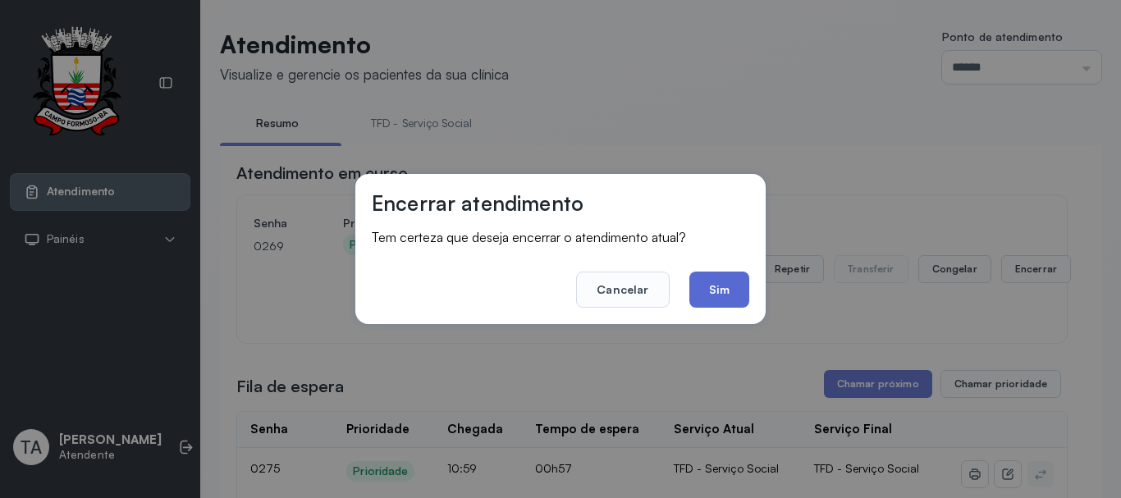
click at [728, 293] on button "Sim" at bounding box center [720, 290] width 60 height 36
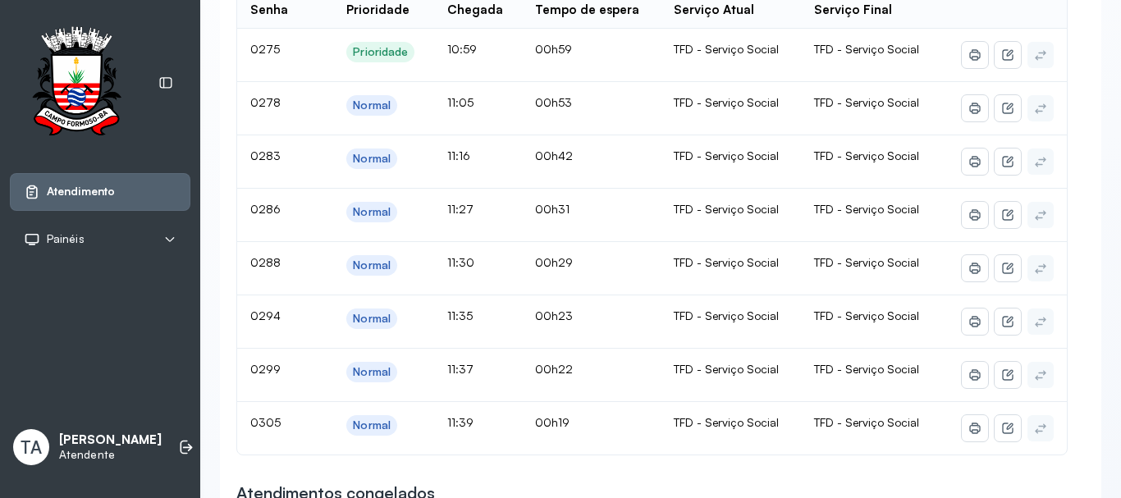
scroll to position [273, 0]
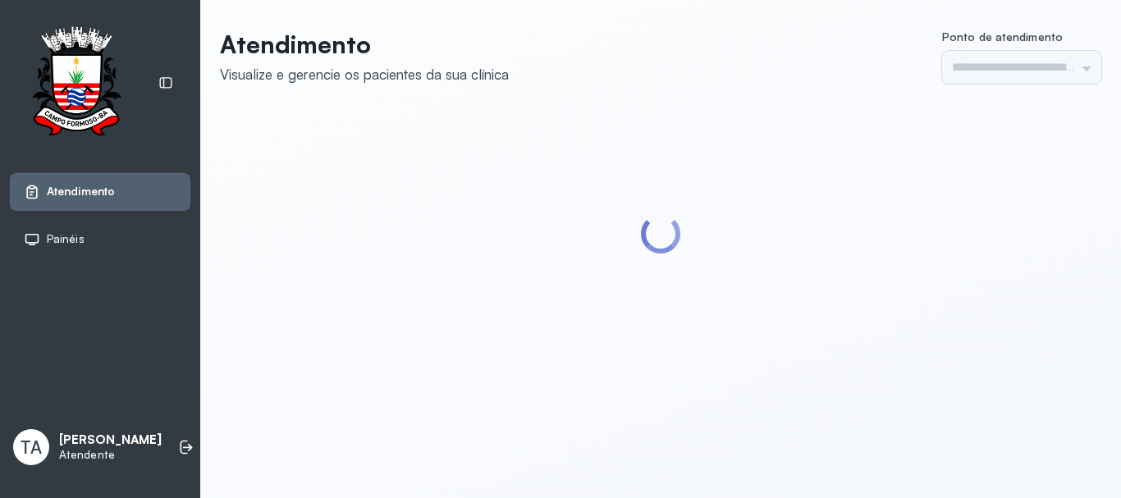
type input "******"
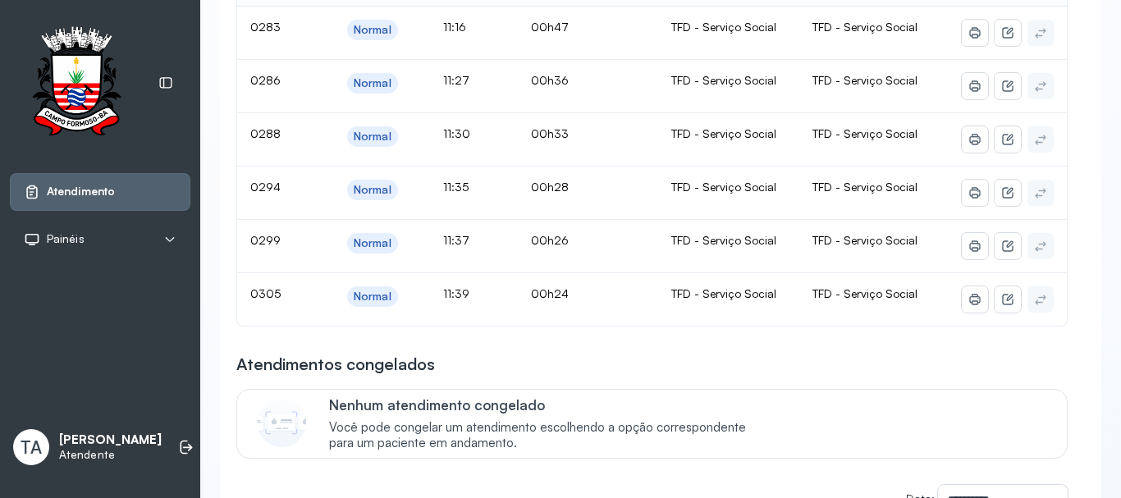
scroll to position [215, 0]
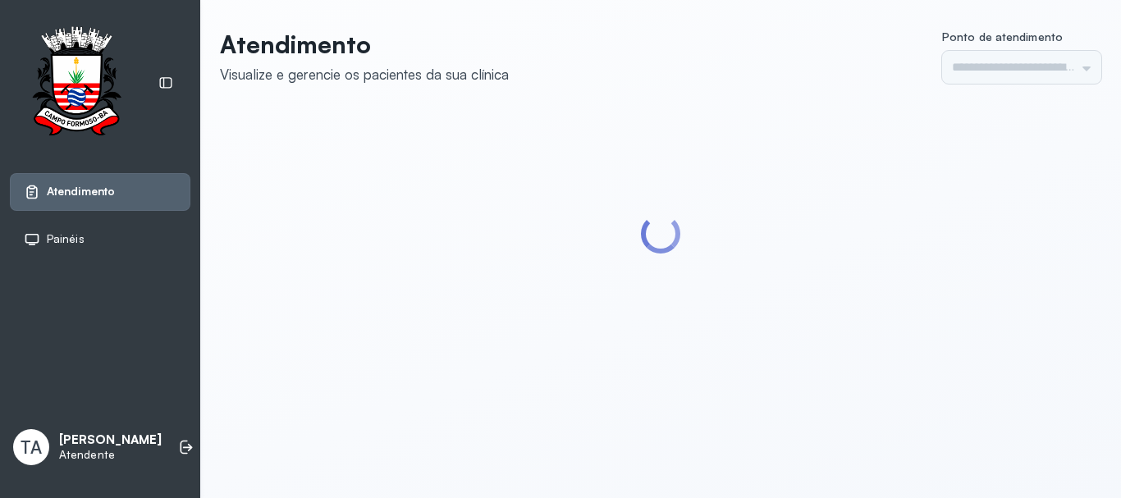
type input "******"
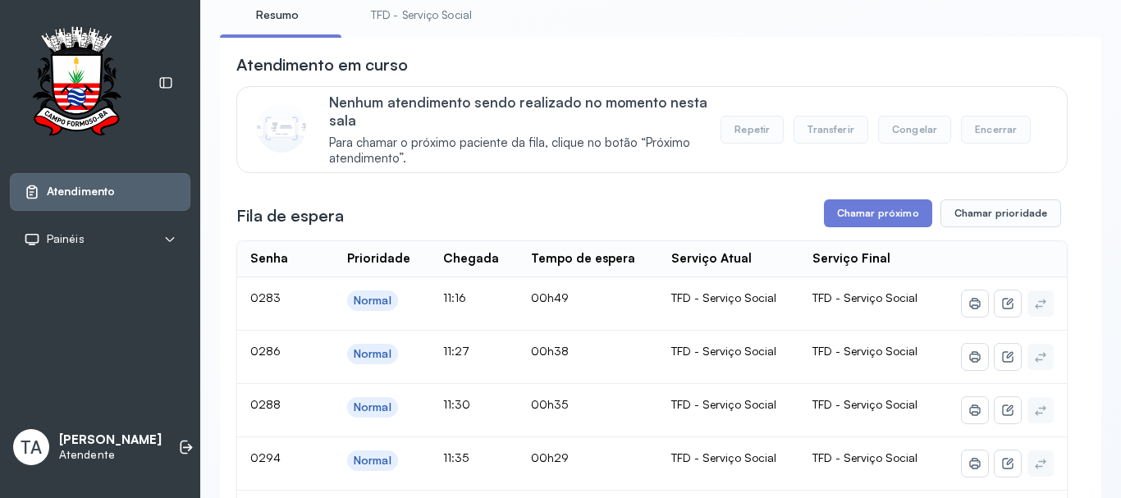
scroll to position [51, 0]
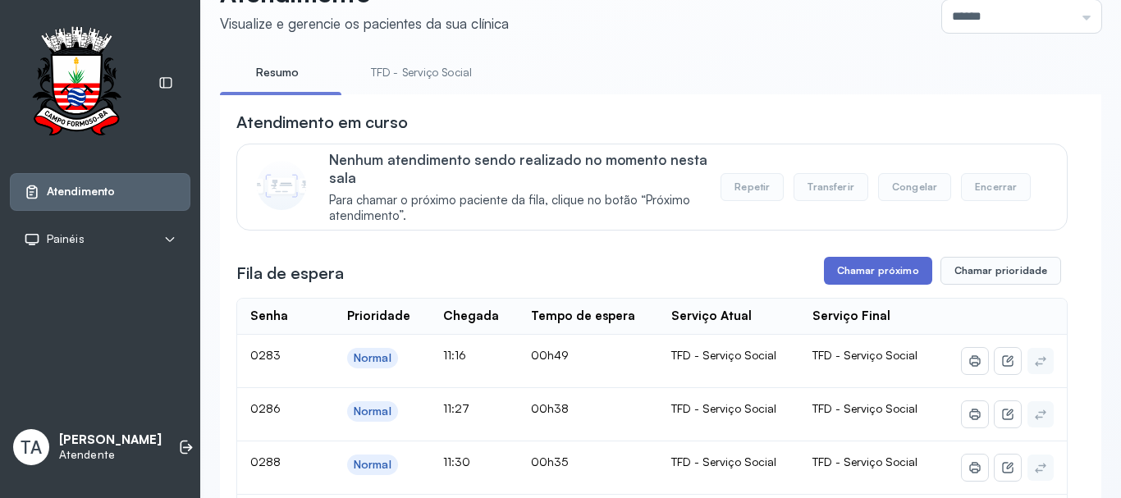
click at [892, 278] on button "Chamar próximo" at bounding box center [878, 271] width 108 height 28
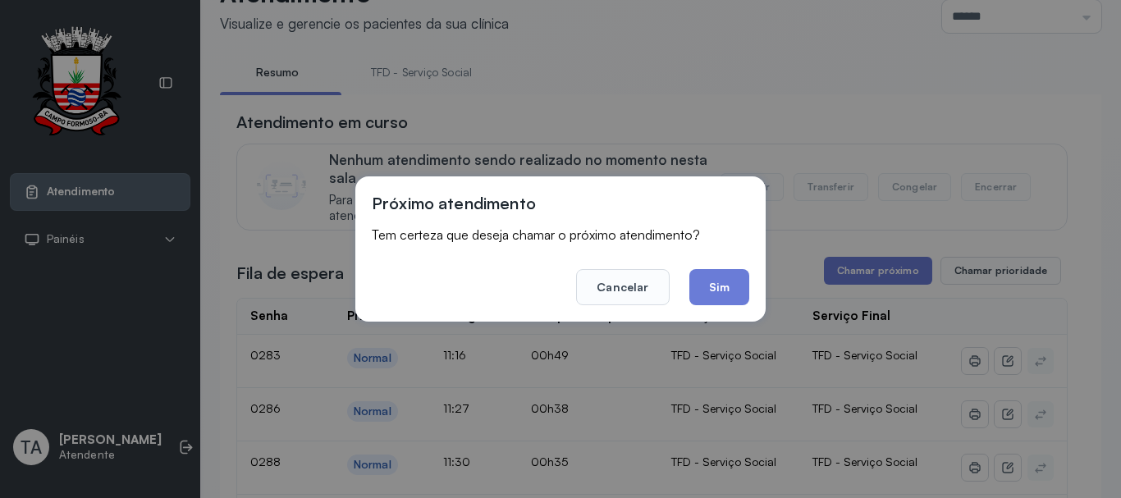
click at [730, 292] on button "Sim" at bounding box center [720, 287] width 60 height 36
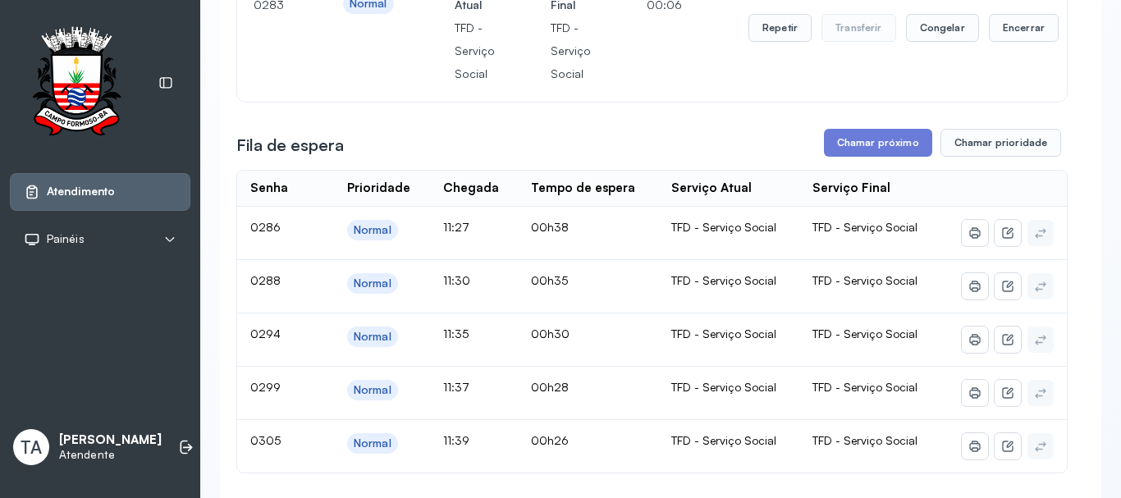
scroll to position [133, 0]
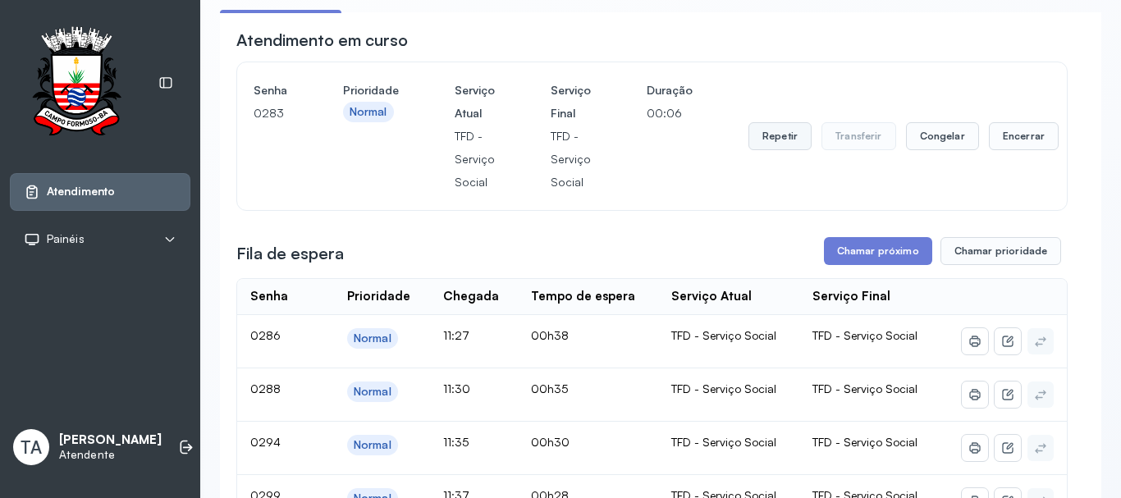
click at [780, 140] on button "Repetir" at bounding box center [780, 136] width 63 height 28
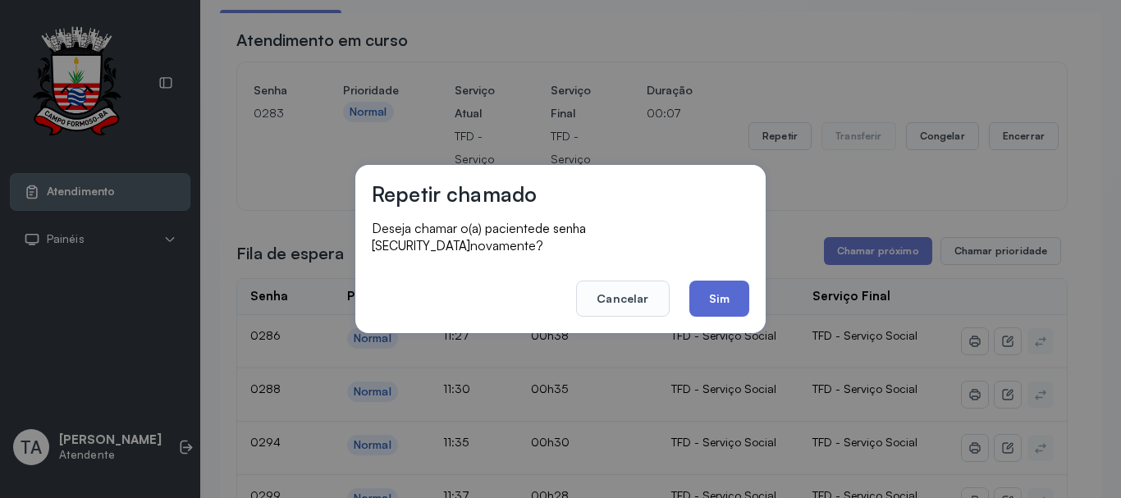
click at [706, 303] on button "Sim" at bounding box center [720, 299] width 60 height 36
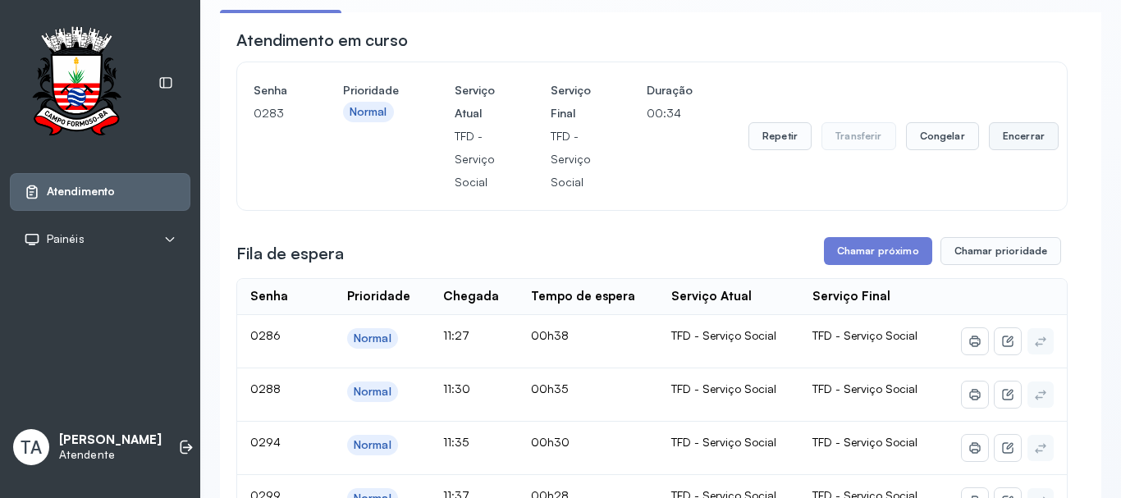
click at [1000, 139] on button "Encerrar" at bounding box center [1024, 136] width 70 height 28
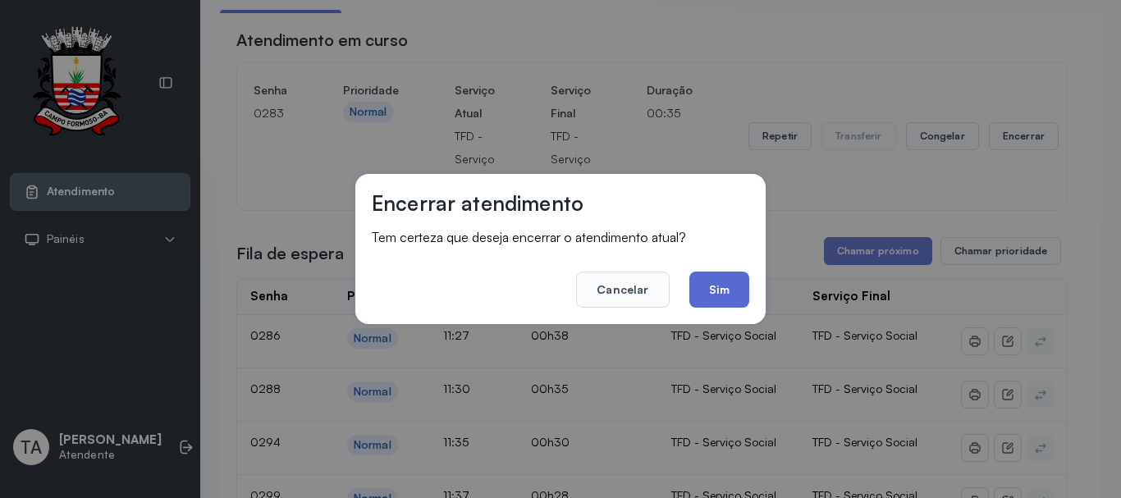
click at [728, 288] on button "Sim" at bounding box center [720, 290] width 60 height 36
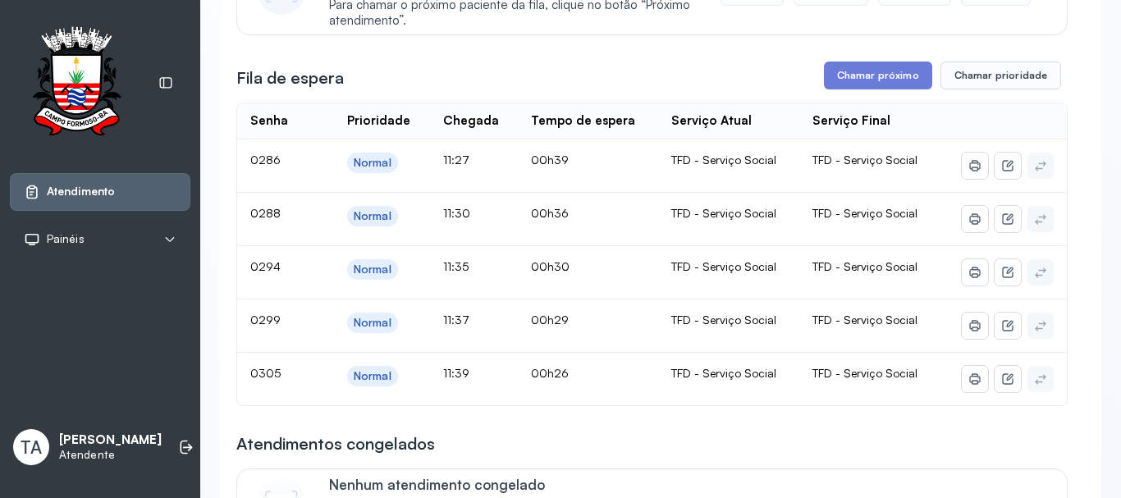
scroll to position [328, 0]
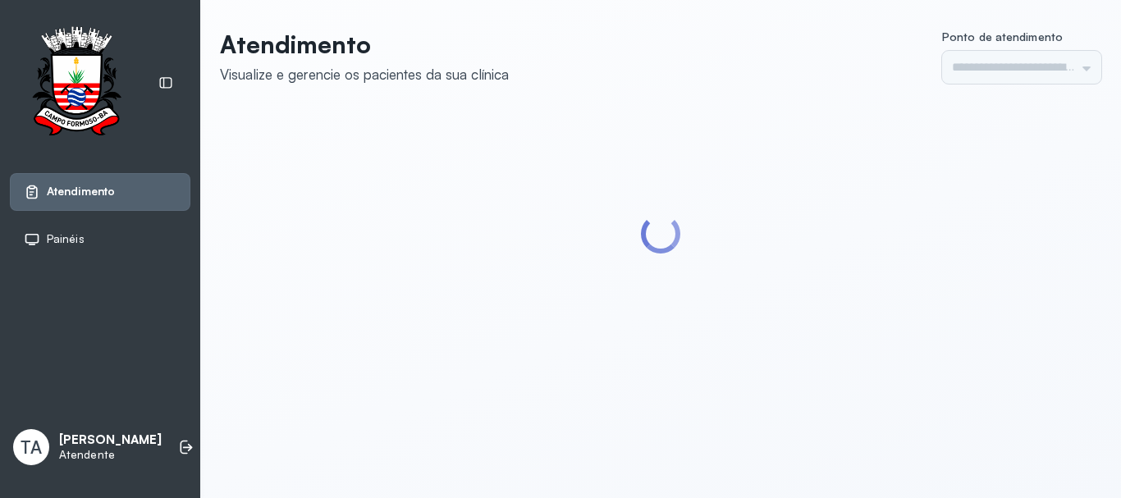
type input "******"
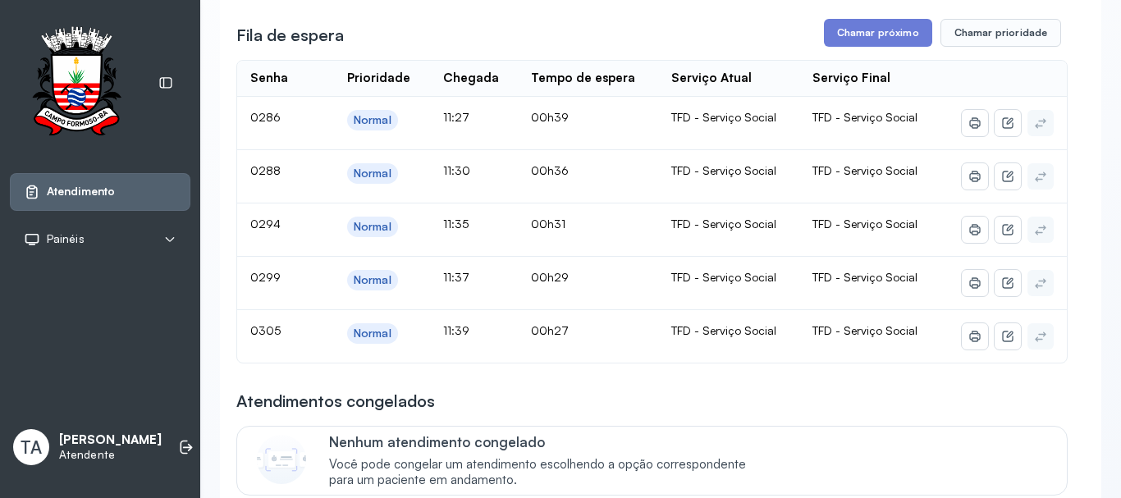
scroll to position [328, 0]
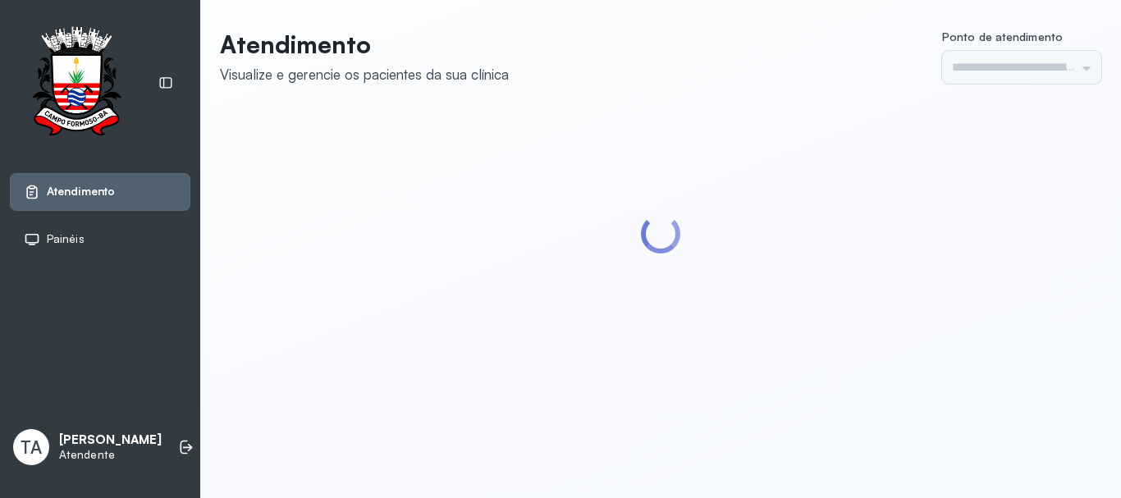
type input "******"
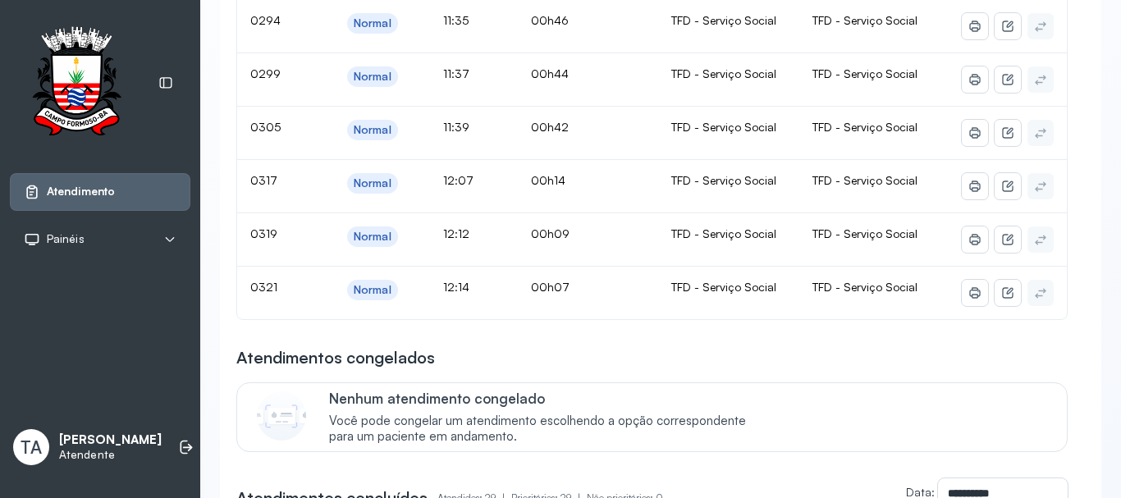
scroll to position [51, 0]
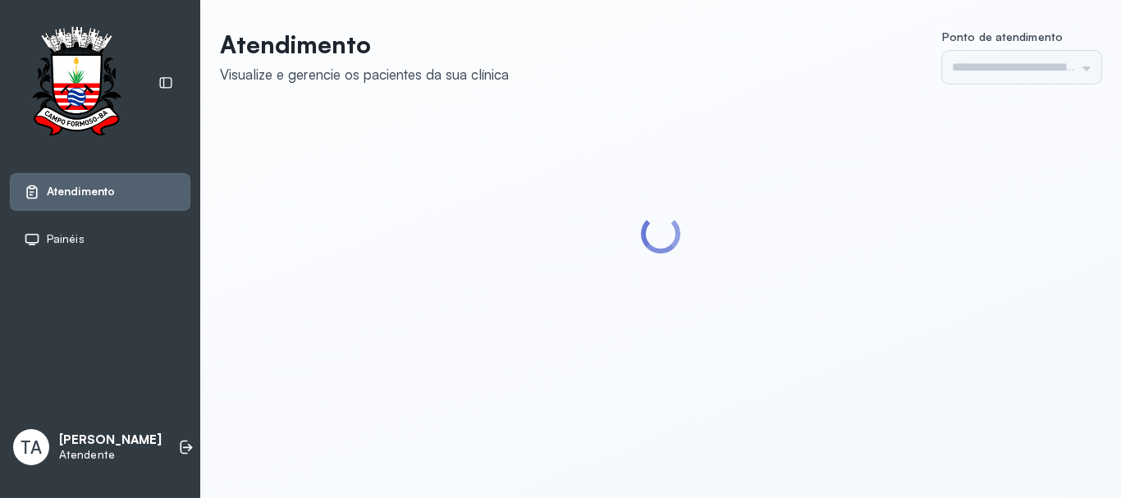
type input "******"
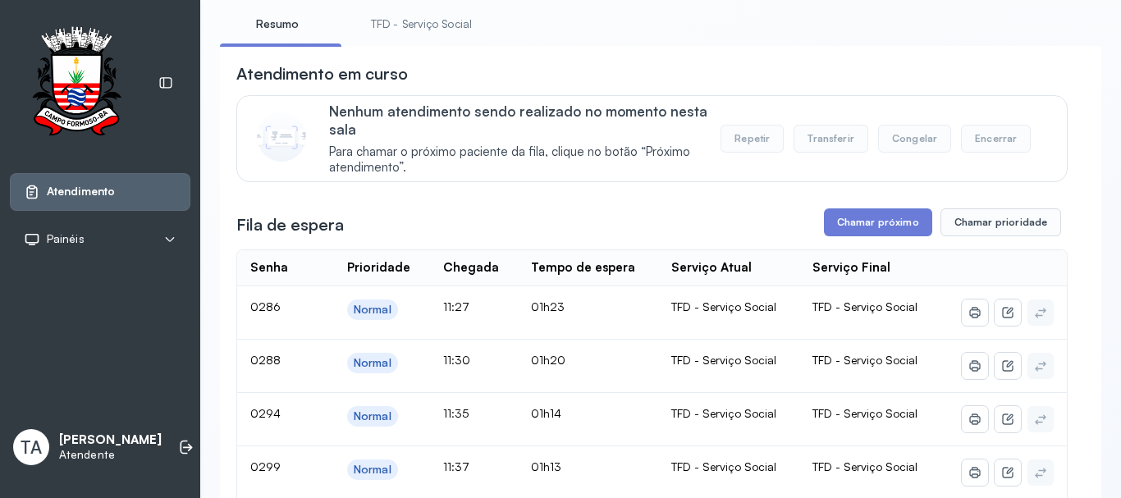
scroll to position [82, 0]
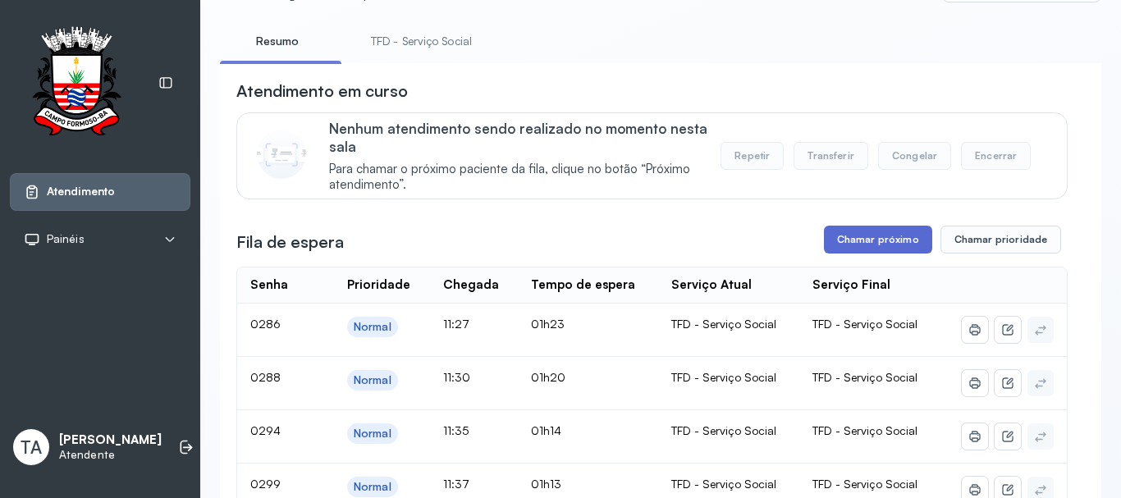
click at [860, 246] on button "Chamar próximo" at bounding box center [878, 240] width 108 height 28
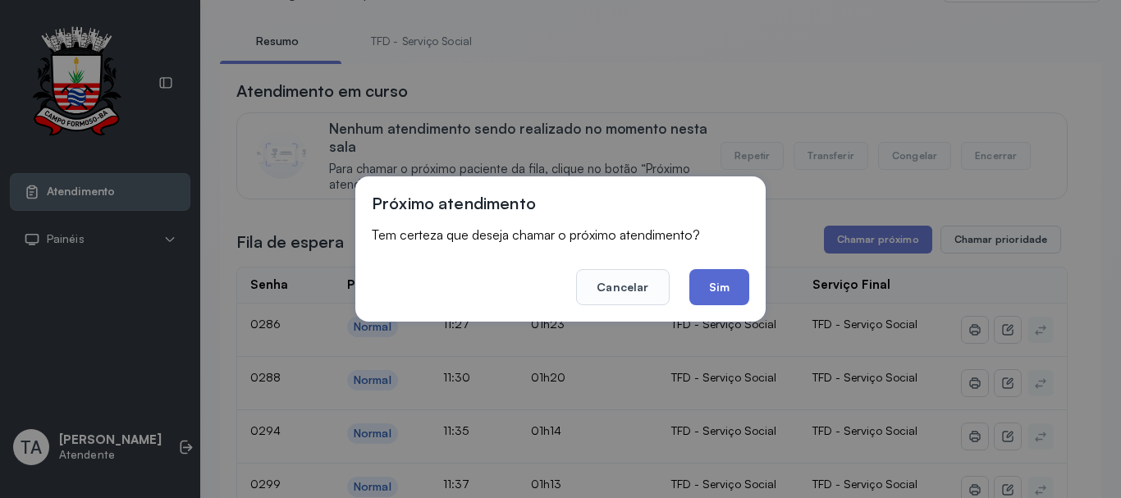
click at [725, 291] on button "Sim" at bounding box center [720, 287] width 60 height 36
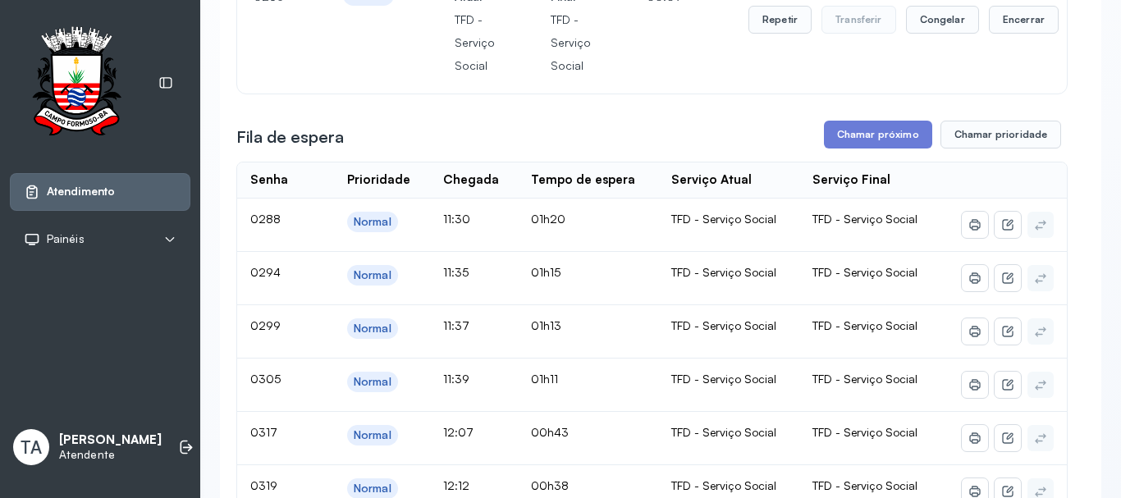
scroll to position [246, 0]
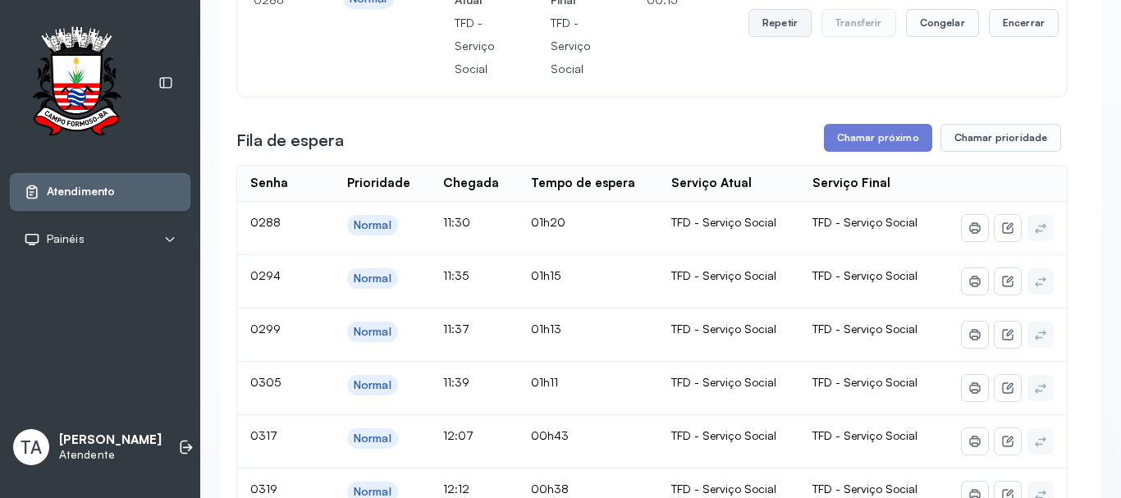
click at [759, 37] on button "Repetir" at bounding box center [780, 23] width 63 height 28
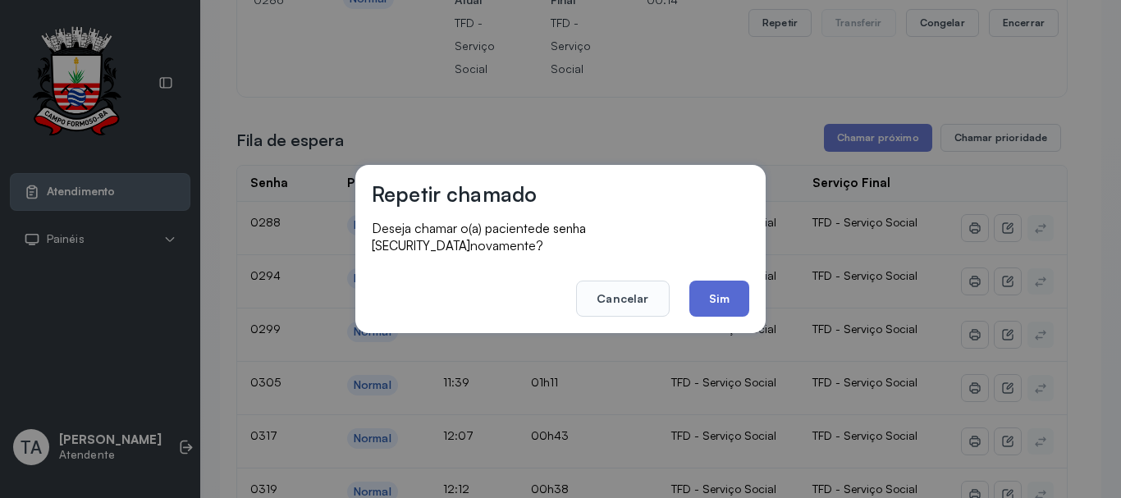
click at [712, 292] on button "Sim" at bounding box center [720, 299] width 60 height 36
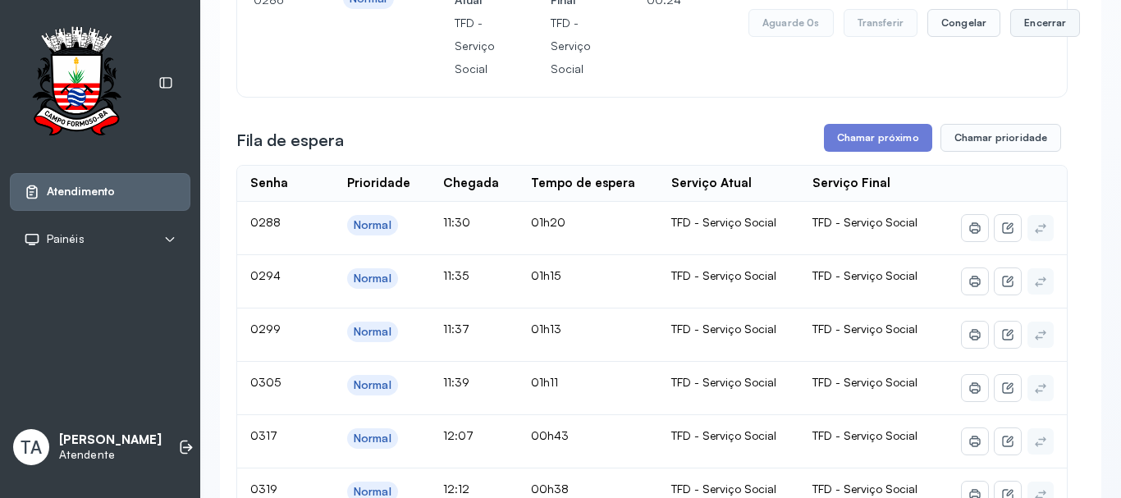
click at [1018, 32] on button "Encerrar" at bounding box center [1046, 23] width 70 height 28
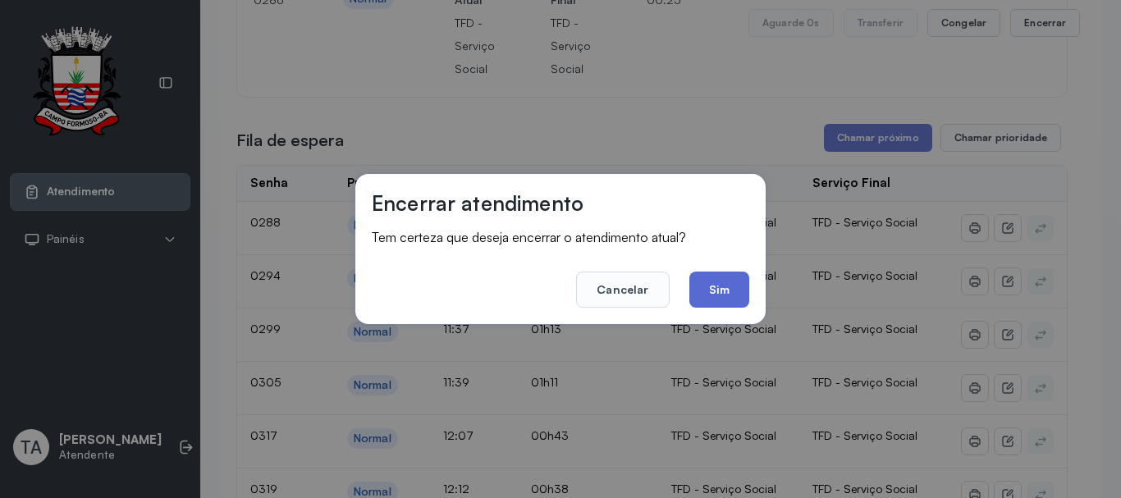
click at [706, 302] on button "Sim" at bounding box center [720, 290] width 60 height 36
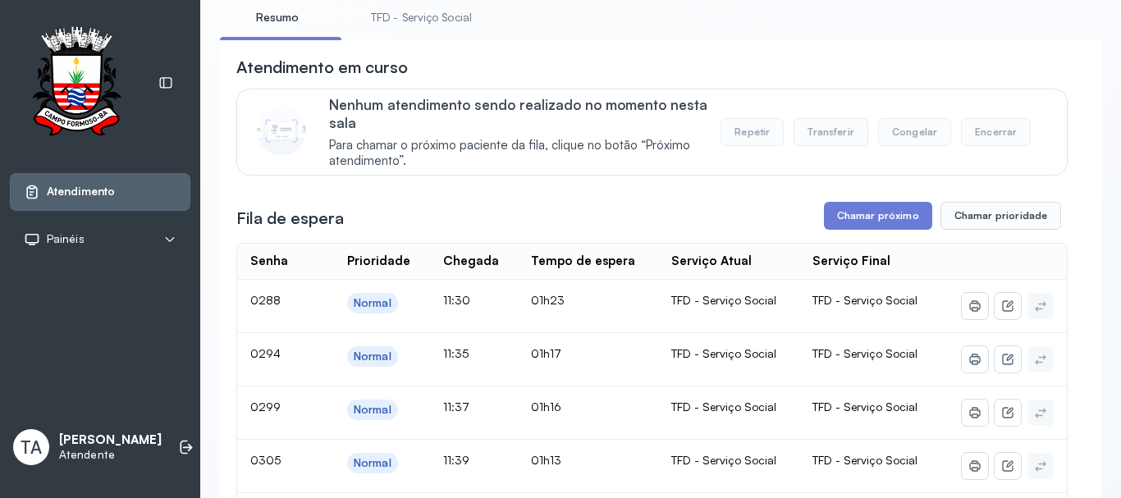
scroll to position [82, 0]
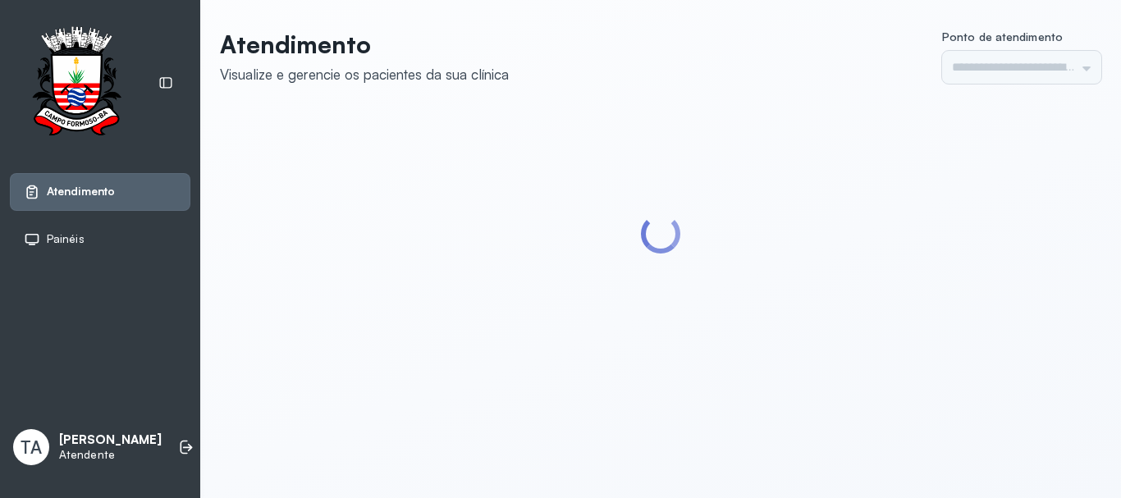
type input "******"
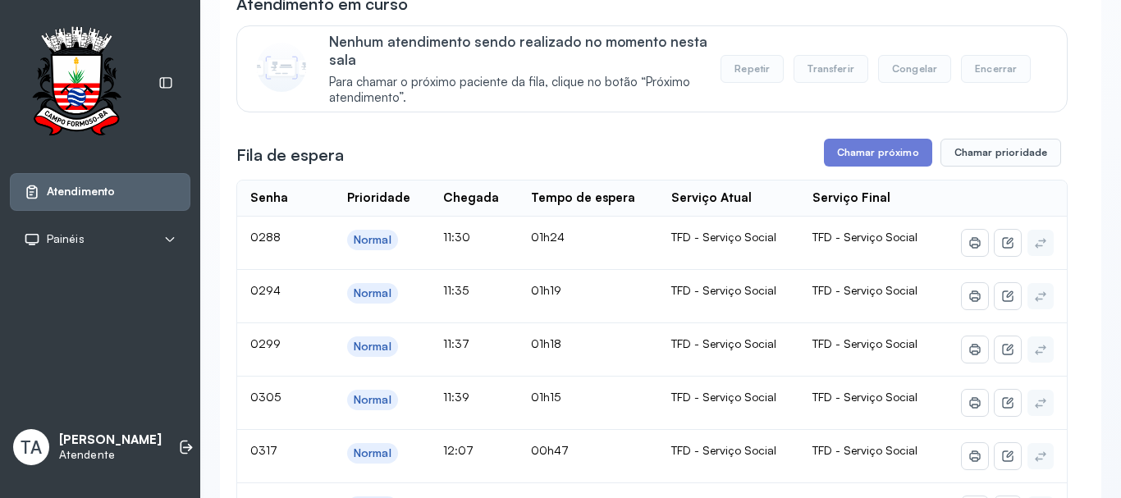
scroll to position [164, 0]
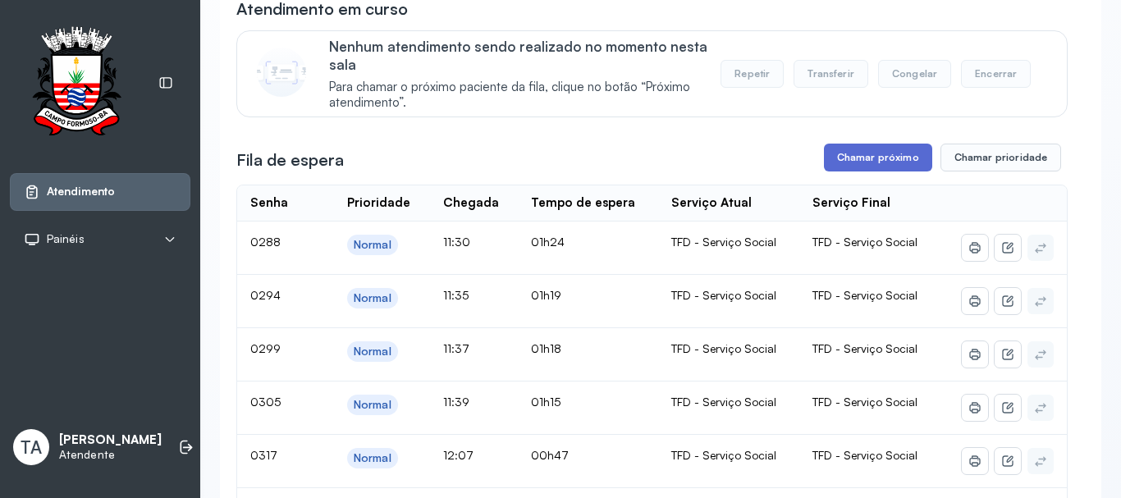
click at [838, 154] on button "Chamar próximo" at bounding box center [878, 158] width 108 height 28
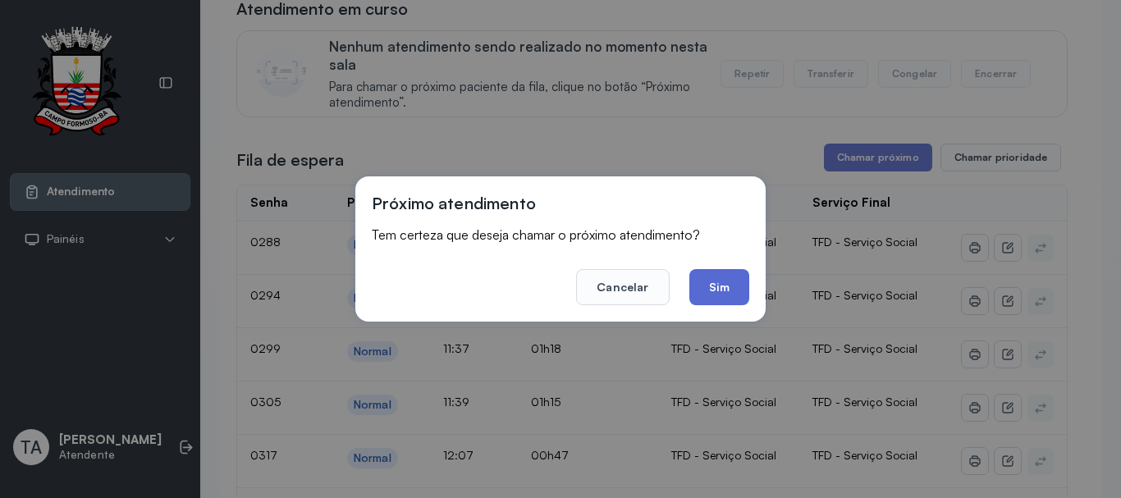
click at [742, 287] on button "Sim" at bounding box center [720, 287] width 60 height 36
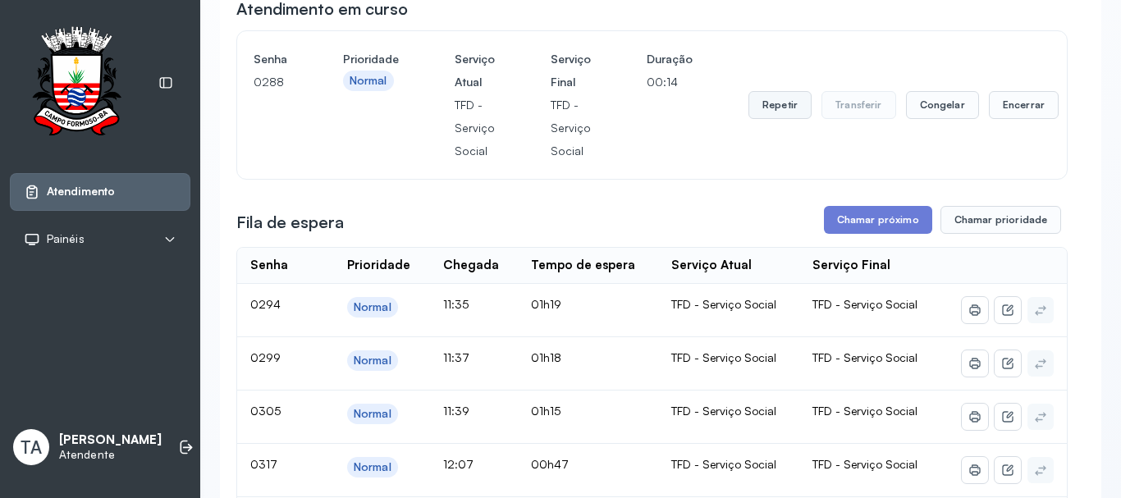
click at [764, 113] on button "Repetir" at bounding box center [780, 105] width 63 height 28
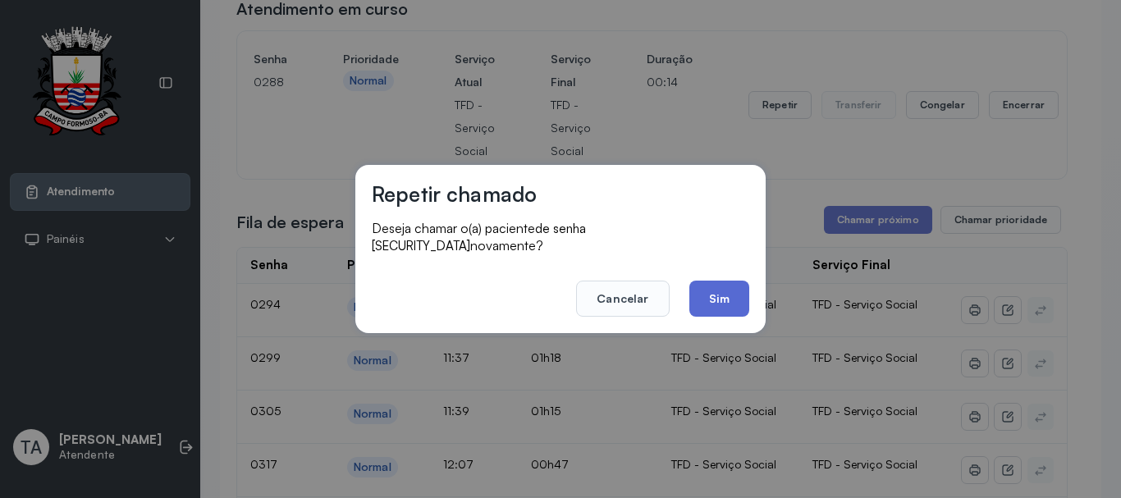
click at [704, 299] on button "Sim" at bounding box center [720, 299] width 60 height 36
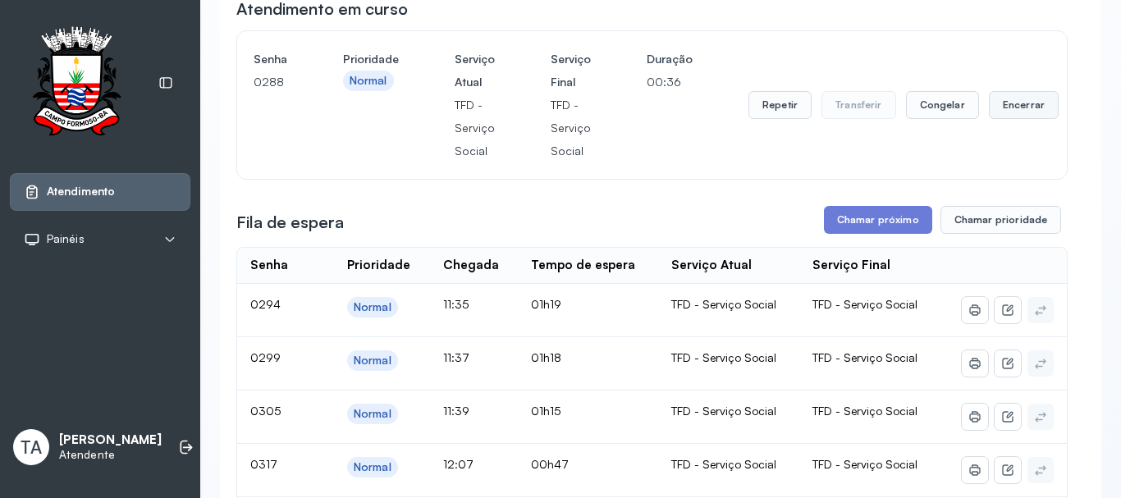
click at [1001, 109] on button "Encerrar" at bounding box center [1024, 105] width 70 height 28
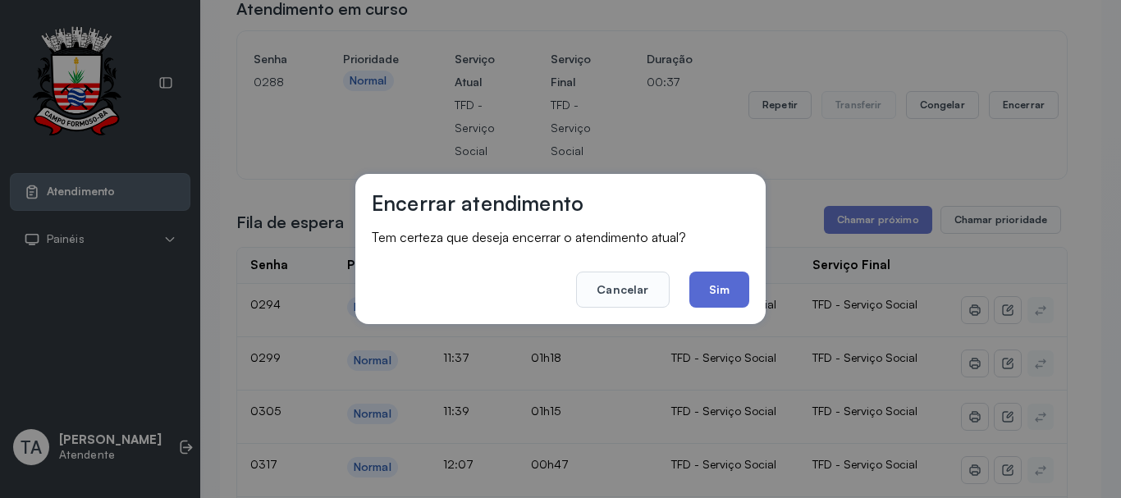
click at [720, 276] on button "Sim" at bounding box center [720, 290] width 60 height 36
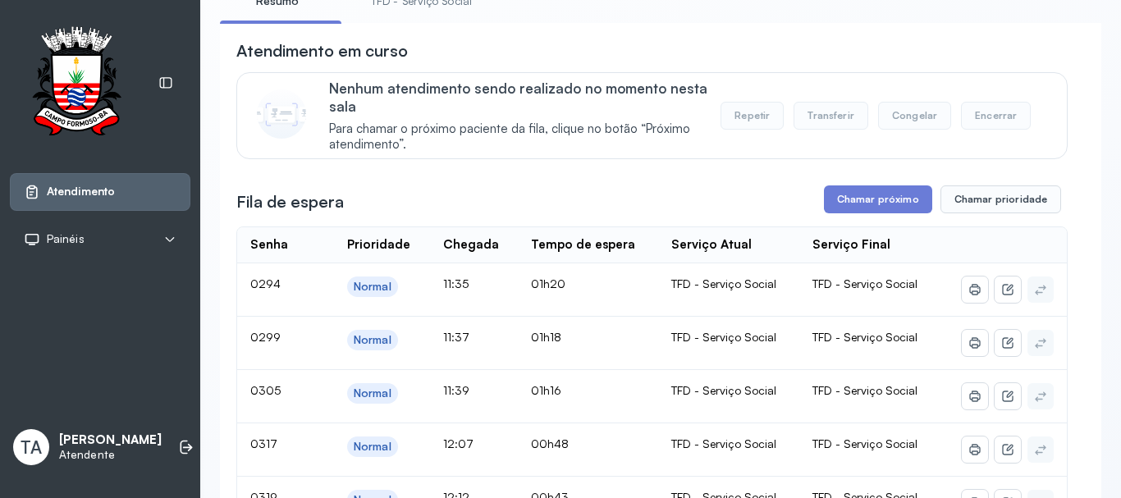
scroll to position [82, 0]
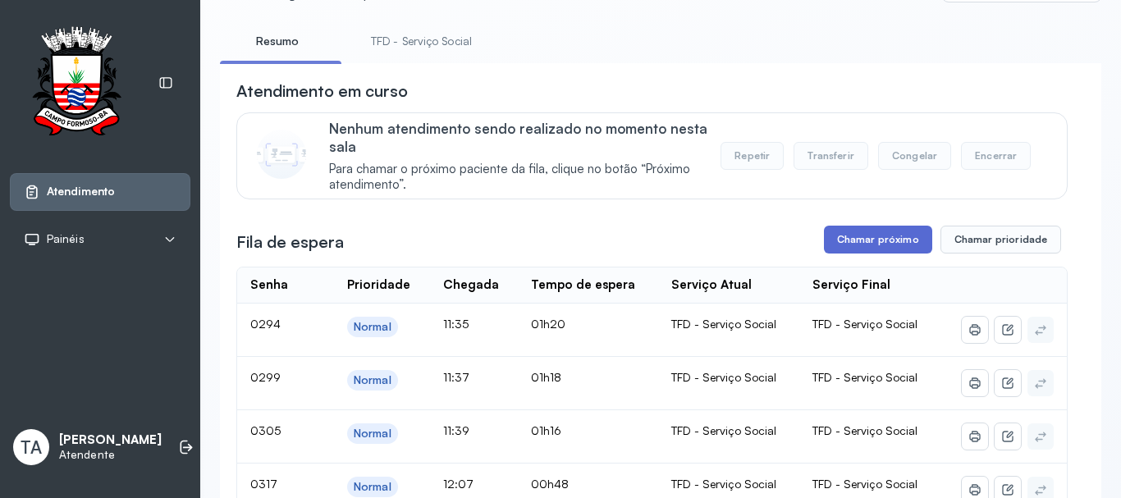
click at [839, 254] on button "Chamar próximo" at bounding box center [878, 240] width 108 height 28
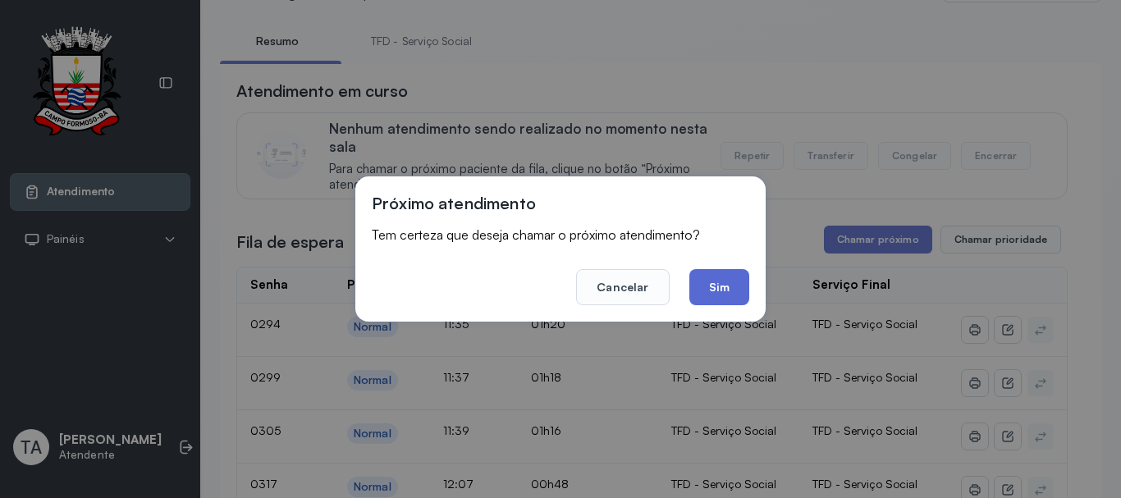
click at [736, 298] on button "Sim" at bounding box center [720, 287] width 60 height 36
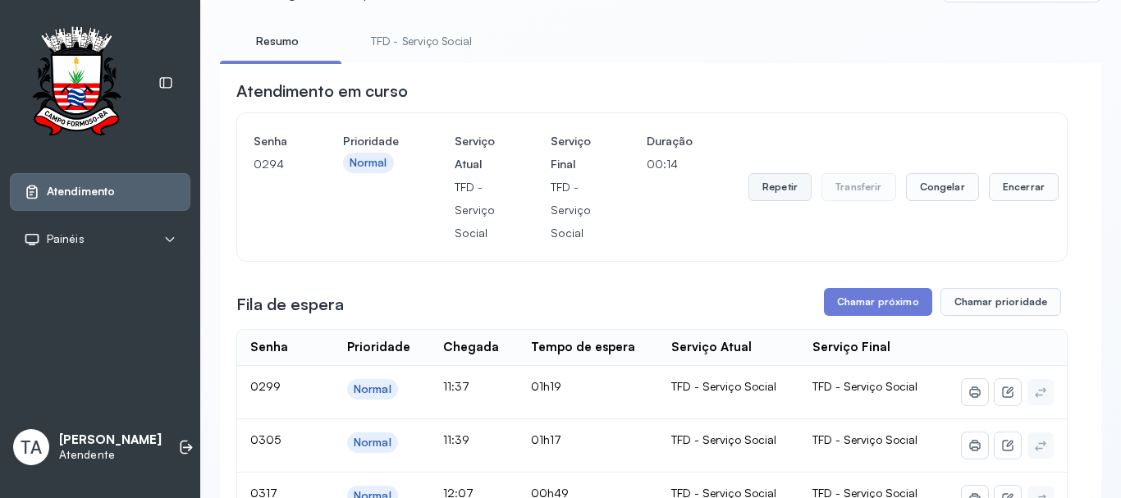
click at [797, 192] on button "Repetir" at bounding box center [780, 187] width 63 height 28
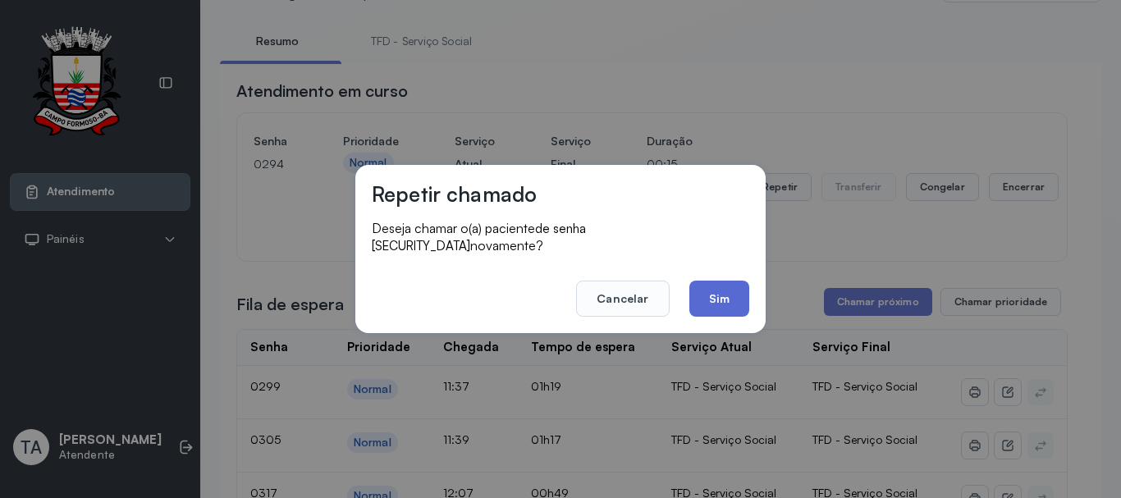
click at [712, 303] on button "Sim" at bounding box center [720, 299] width 60 height 36
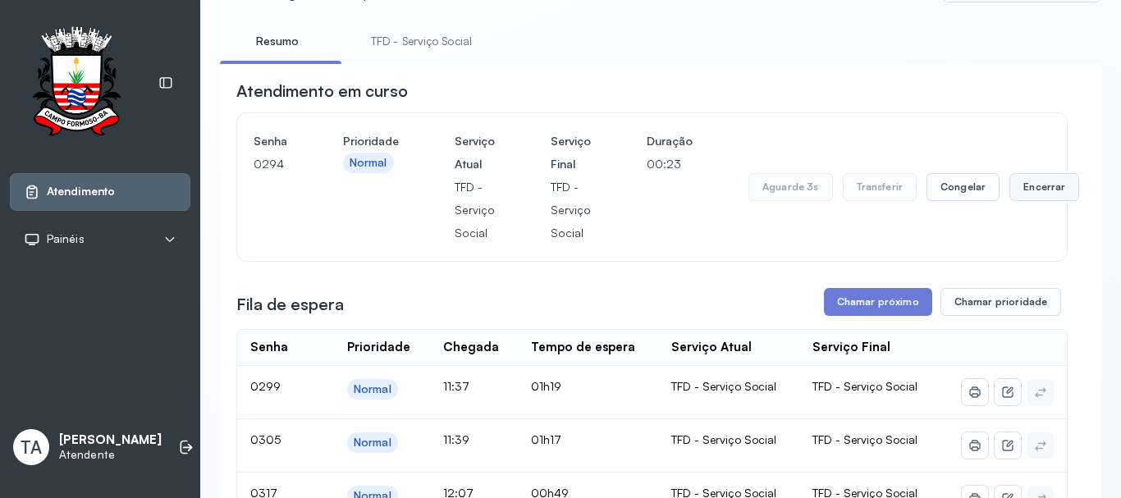
click at [1014, 195] on button "Encerrar" at bounding box center [1045, 187] width 70 height 28
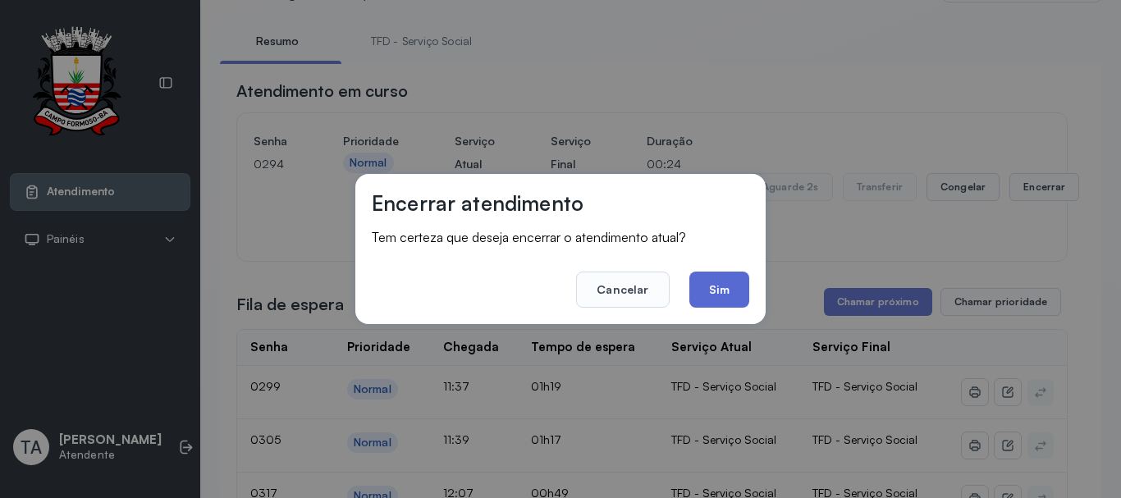
click at [745, 287] on button "Sim" at bounding box center [720, 290] width 60 height 36
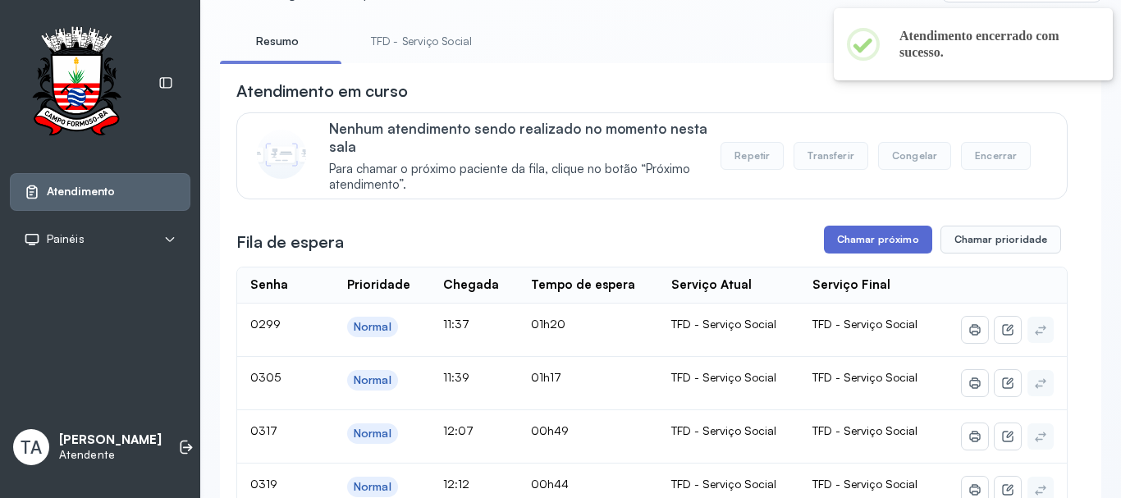
click at [857, 247] on button "Chamar próximo" at bounding box center [878, 240] width 108 height 28
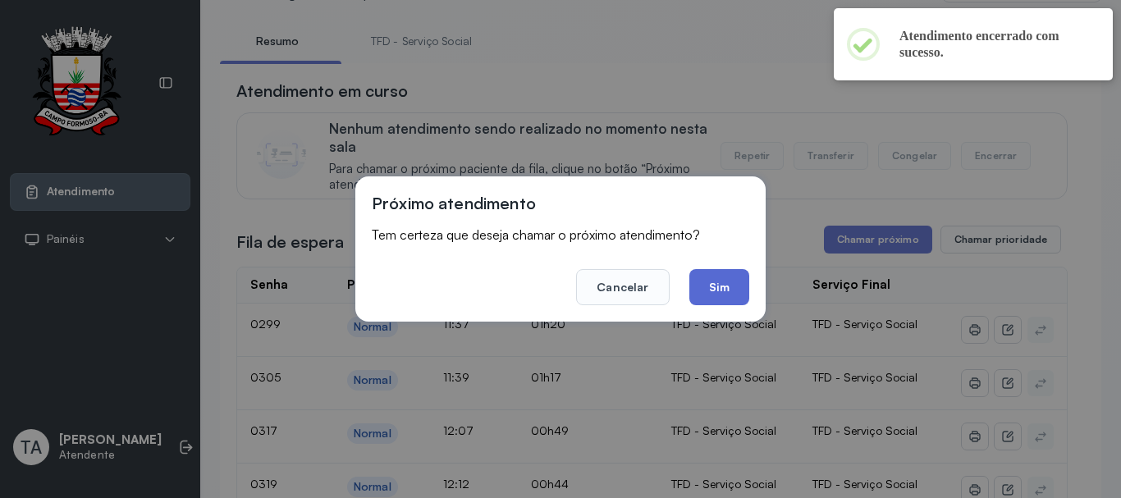
click at [721, 292] on button "Sim" at bounding box center [720, 287] width 60 height 36
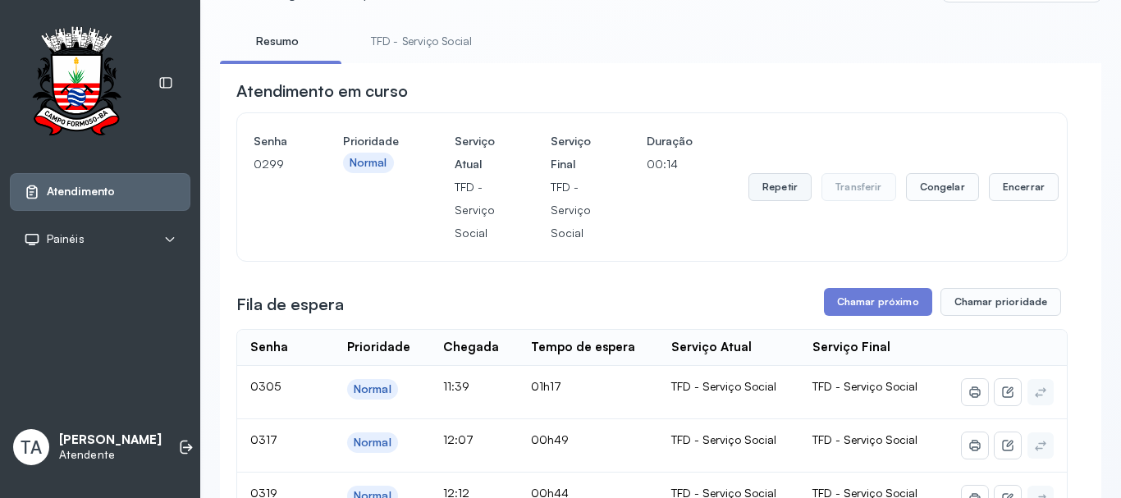
click at [792, 195] on button "Repetir" at bounding box center [780, 187] width 63 height 28
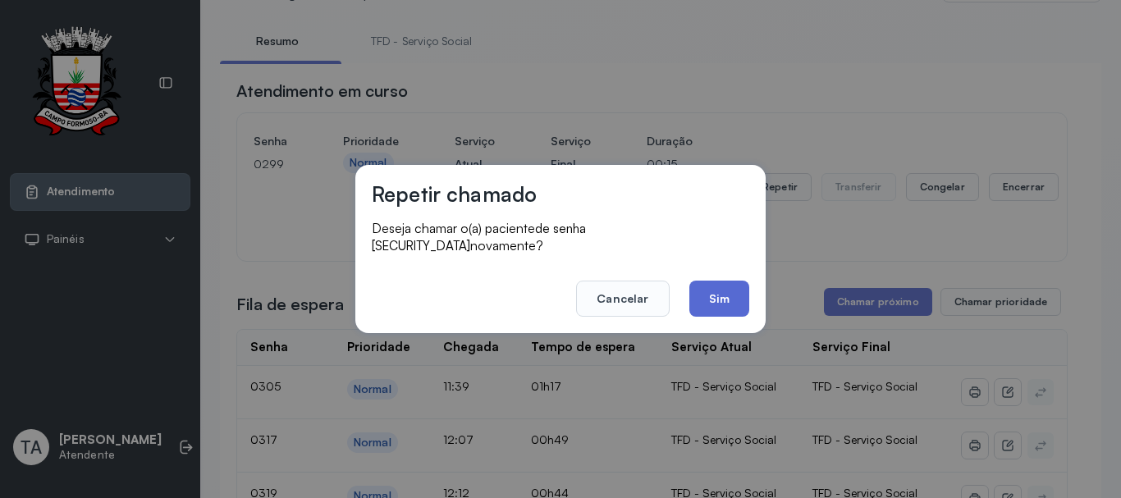
click at [729, 299] on button "Sim" at bounding box center [720, 299] width 60 height 36
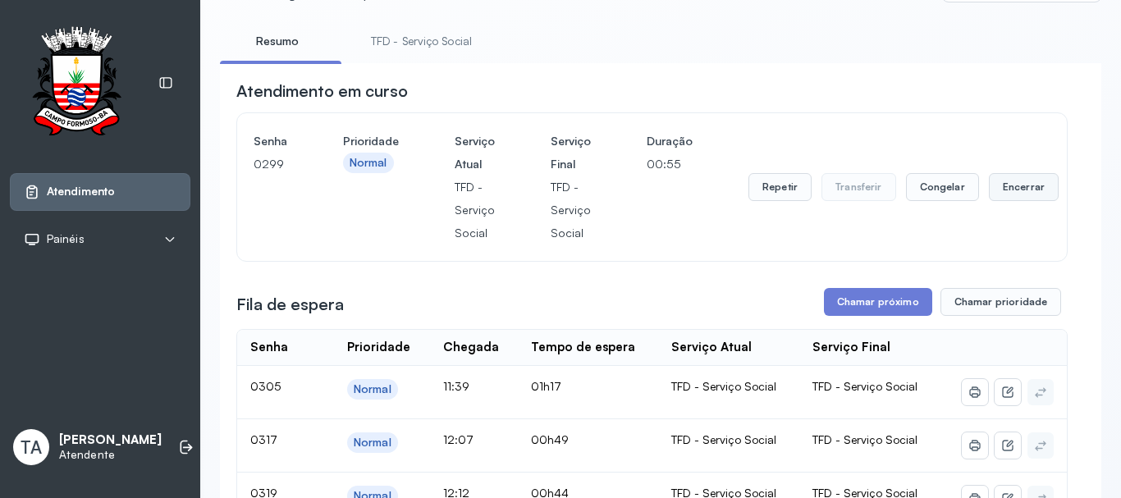
click at [997, 186] on button "Encerrar" at bounding box center [1024, 187] width 70 height 28
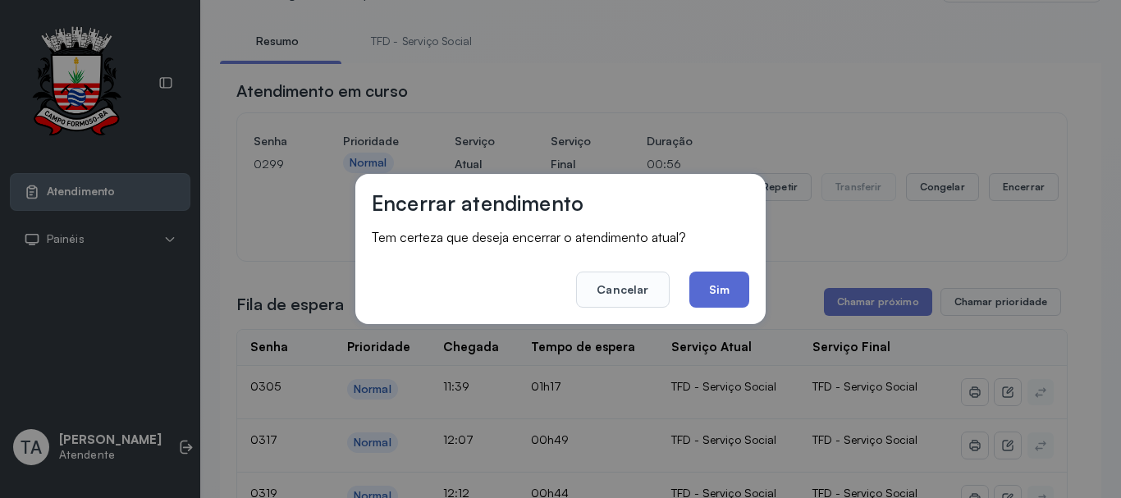
click at [712, 293] on button "Sim" at bounding box center [720, 290] width 60 height 36
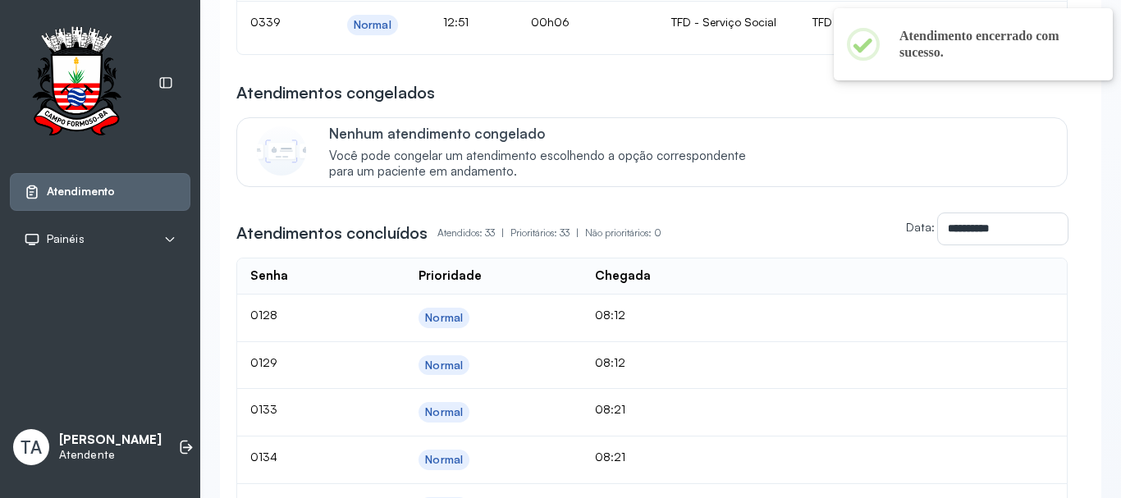
scroll to position [700, 0]
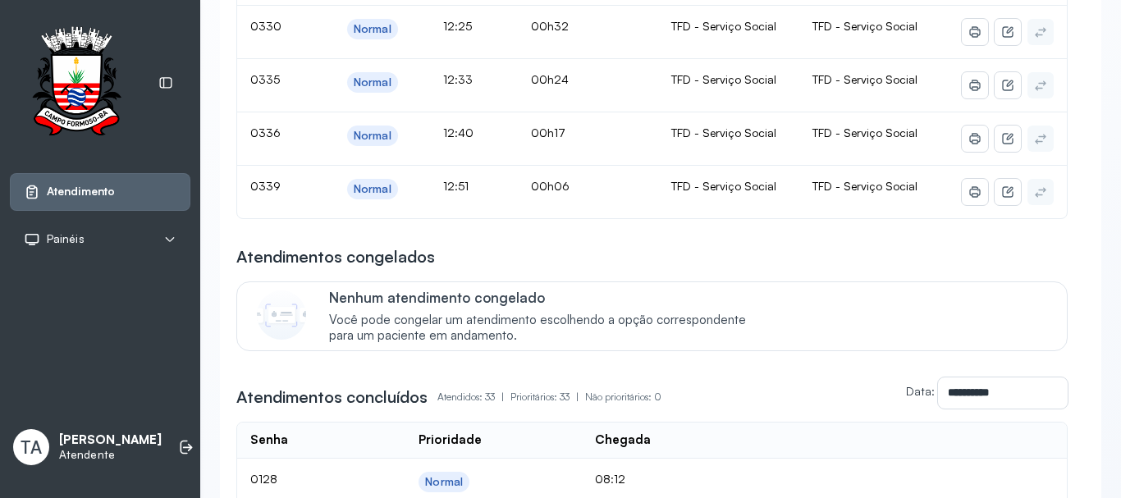
click at [695, 268] on div "Atendimentos congelados" at bounding box center [652, 256] width 832 height 23
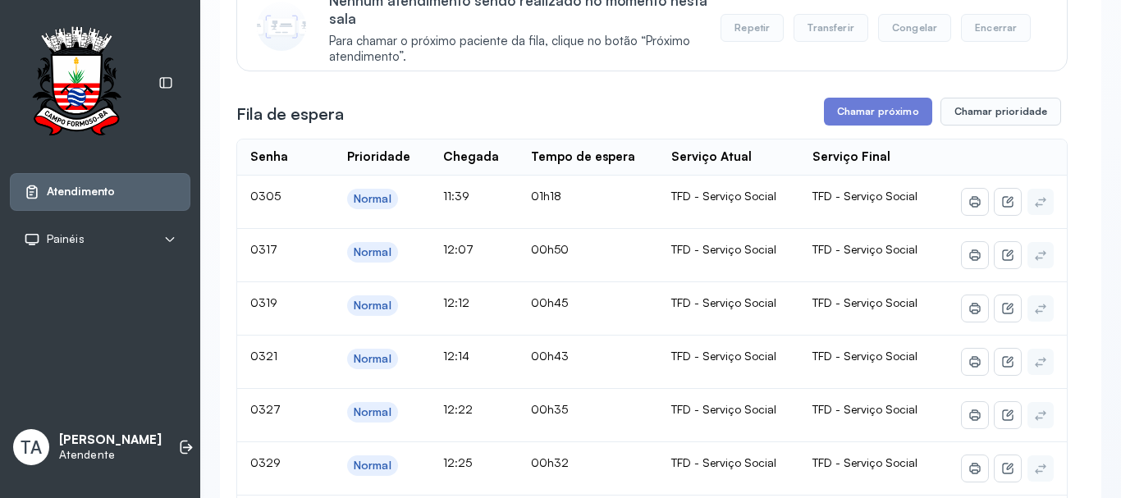
scroll to position [208, 0]
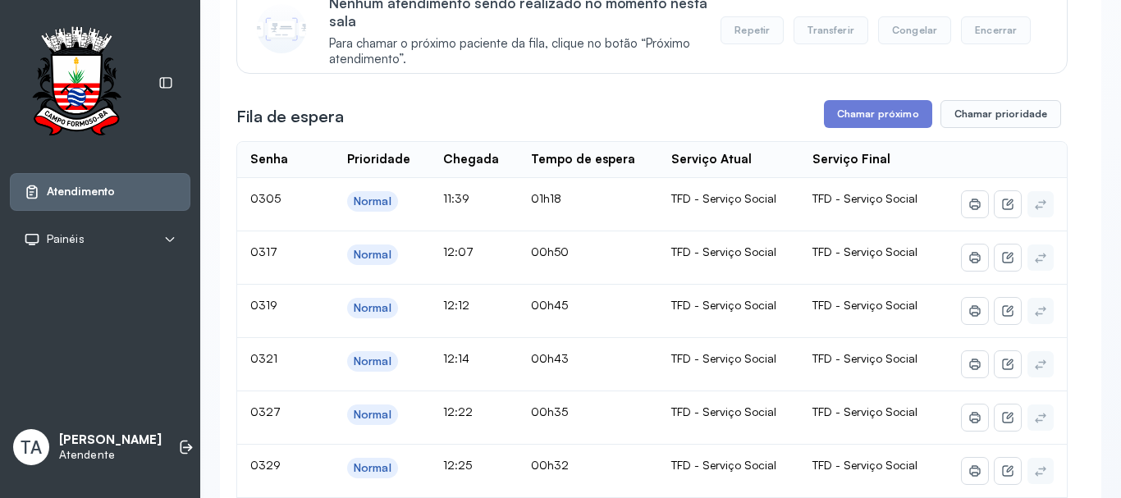
click at [735, 115] on div "Fila de espera Chamar próximo Chamar prioridade" at bounding box center [652, 114] width 832 height 28
click at [825, 112] on button "Chamar próximo" at bounding box center [878, 114] width 108 height 28
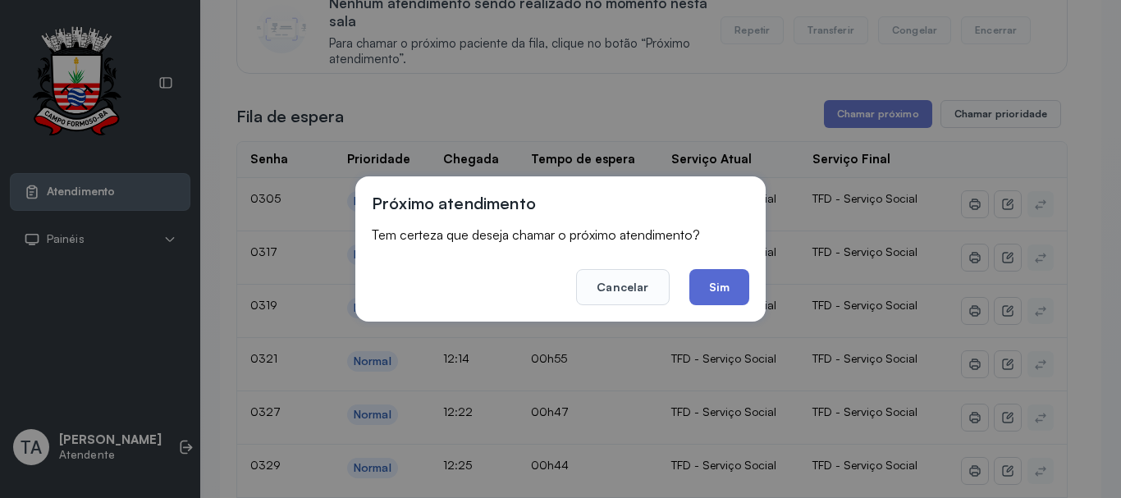
click at [736, 279] on button "Sim" at bounding box center [720, 287] width 60 height 36
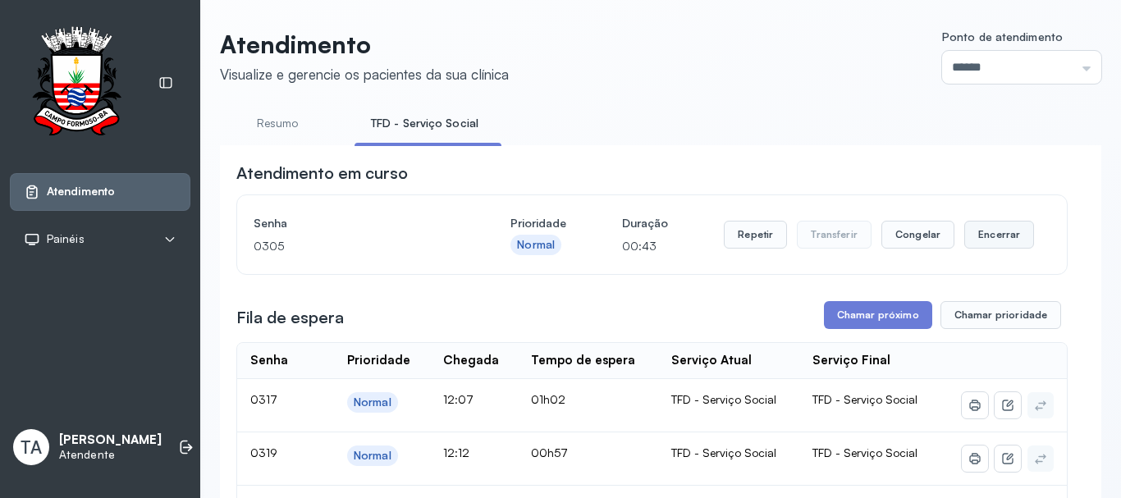
click at [974, 239] on button "Encerrar" at bounding box center [1000, 235] width 70 height 28
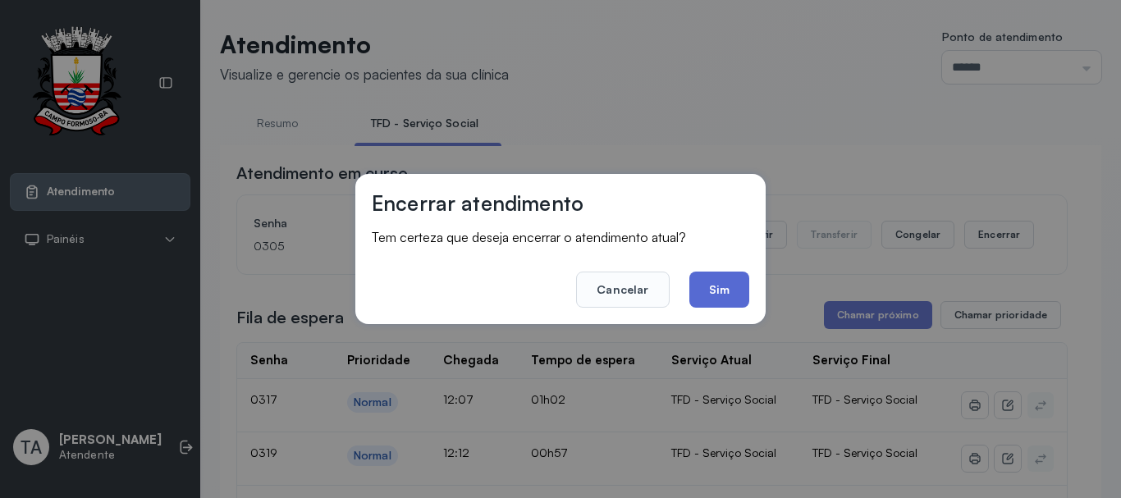
click at [718, 273] on button "Sim" at bounding box center [720, 290] width 60 height 36
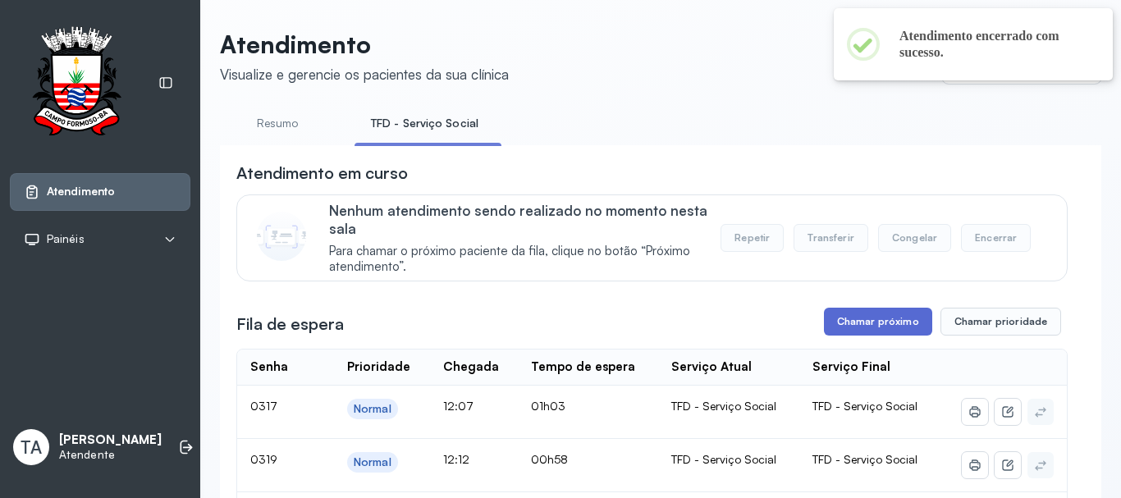
click at [839, 332] on button "Chamar próximo" at bounding box center [878, 322] width 108 height 28
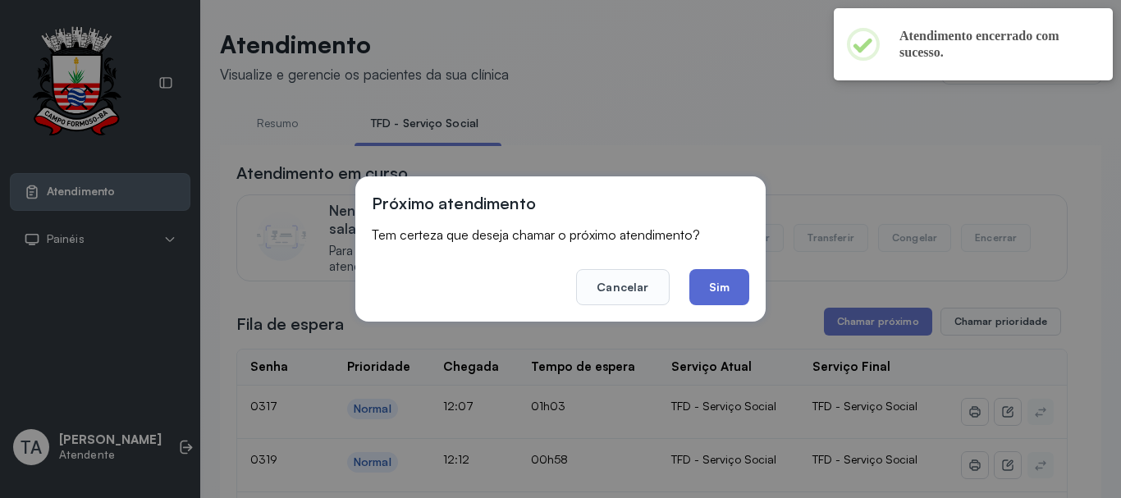
click at [706, 281] on button "Sim" at bounding box center [720, 287] width 60 height 36
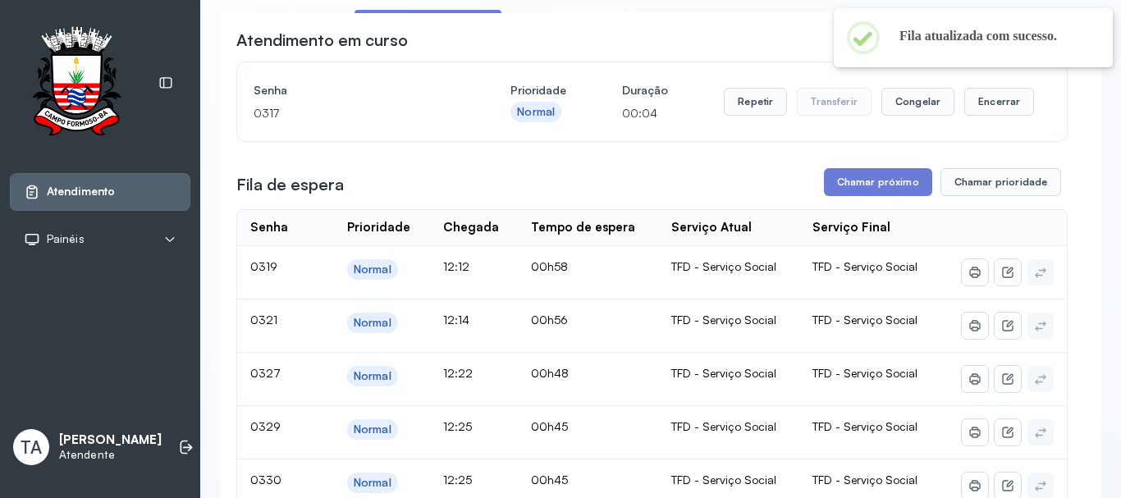
scroll to position [51, 0]
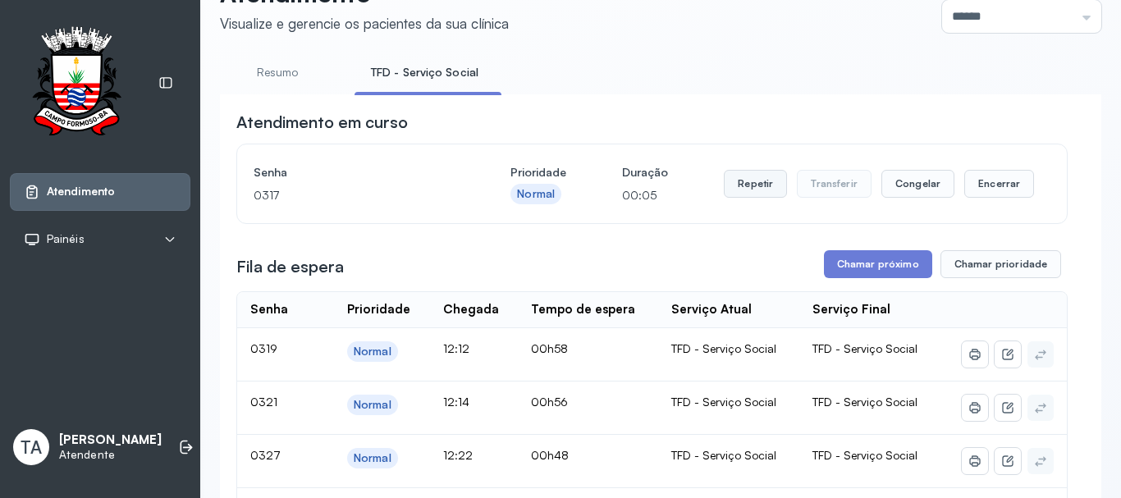
click at [738, 190] on button "Repetir" at bounding box center [755, 184] width 63 height 28
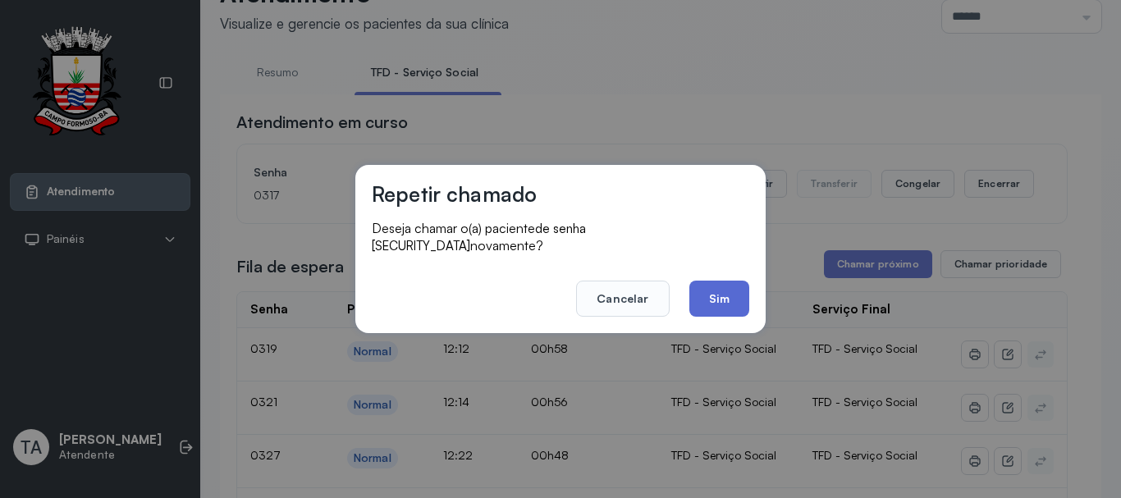
click at [722, 289] on button "Sim" at bounding box center [720, 299] width 60 height 36
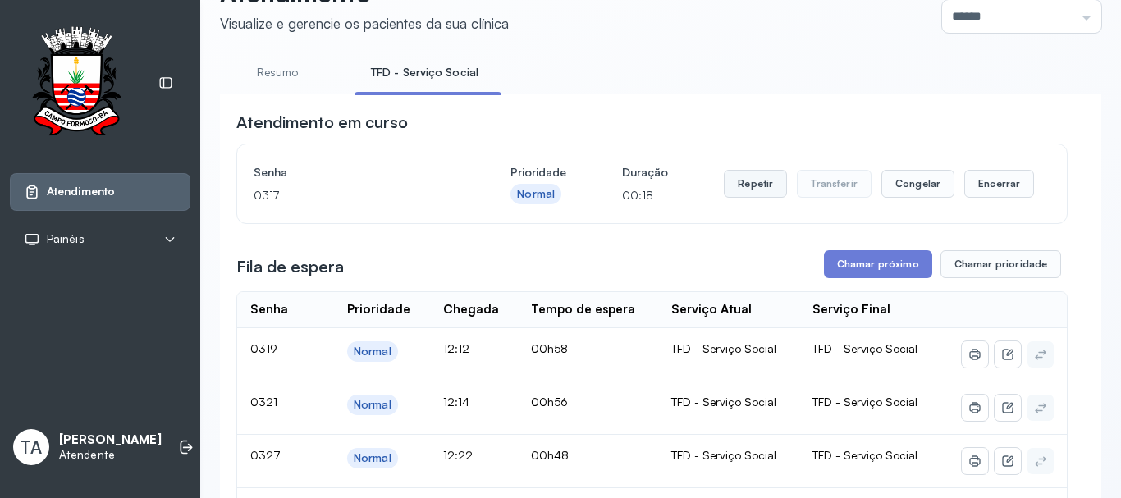
click at [745, 196] on button "Repetir" at bounding box center [755, 184] width 63 height 28
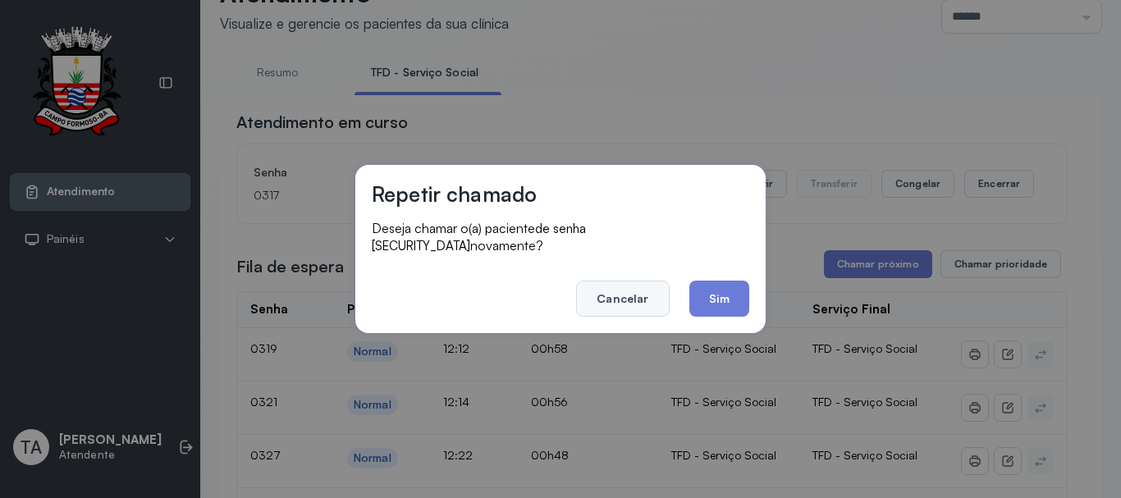
click at [653, 289] on button "Cancelar" at bounding box center [622, 299] width 93 height 36
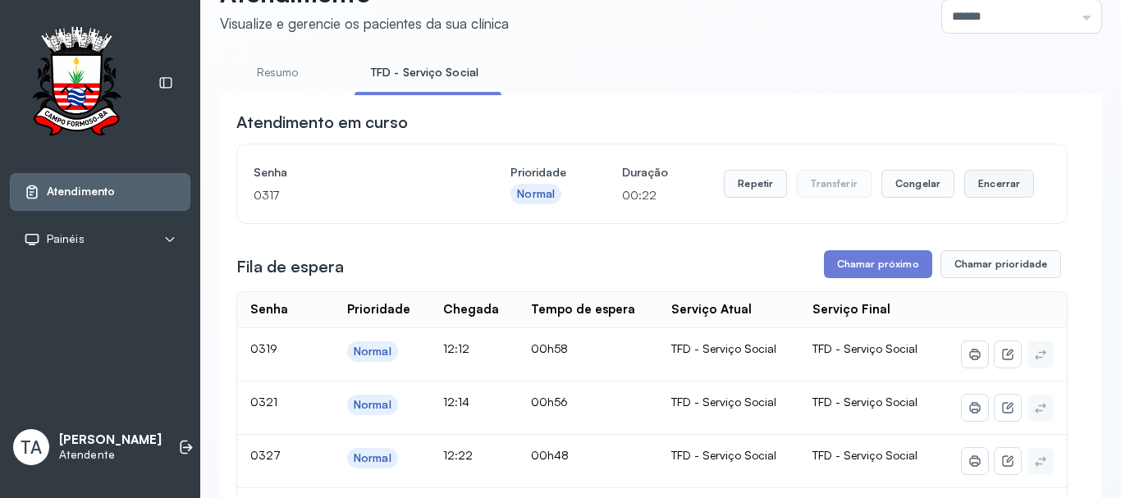
click at [972, 178] on button "Encerrar" at bounding box center [1000, 184] width 70 height 28
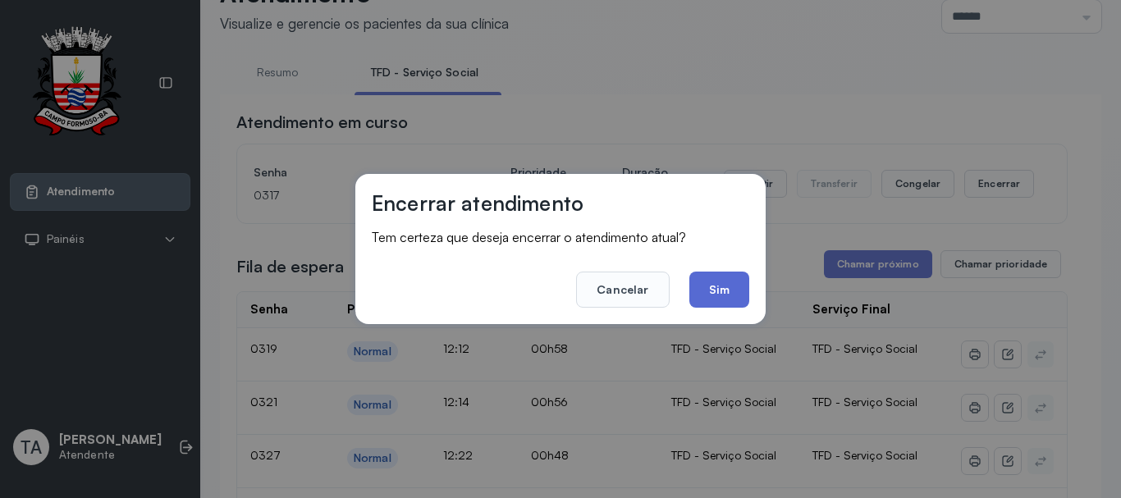
drag, startPoint x: 751, startPoint y: 310, endPoint x: 728, endPoint y: 298, distance: 26.1
click at [749, 308] on div "Encerrar atendimento Tem certeza que deseja encerrar o atendimento atual? Cance…" at bounding box center [560, 249] width 410 height 150
click at [718, 294] on button "Sim" at bounding box center [720, 290] width 60 height 36
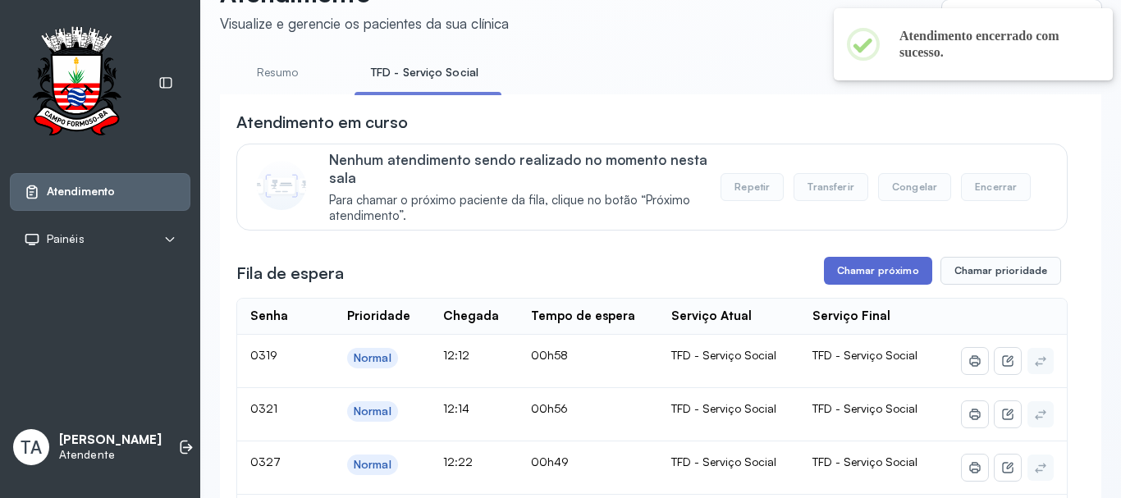
click at [860, 268] on button "Chamar próximo" at bounding box center [878, 271] width 108 height 28
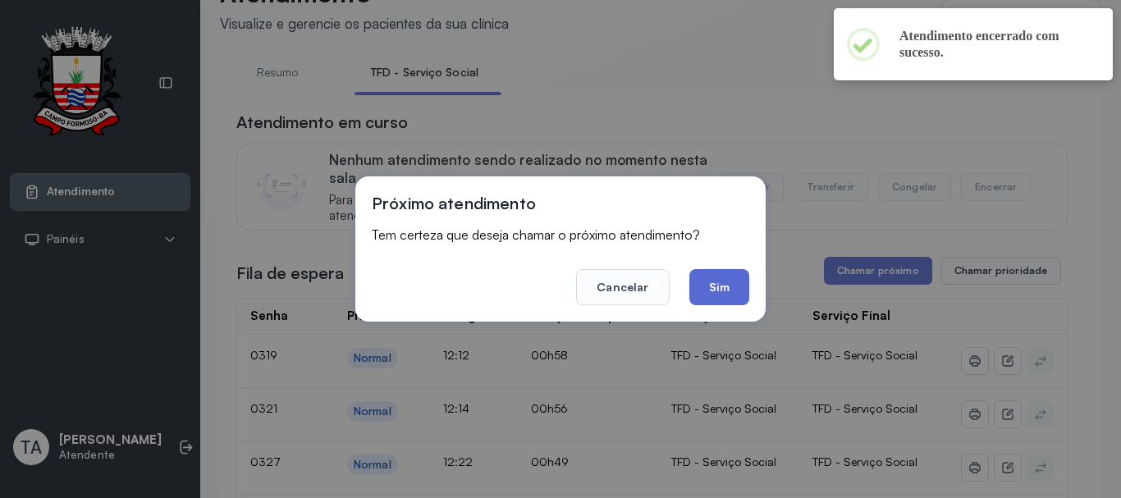
click at [713, 277] on button "Sim" at bounding box center [720, 287] width 60 height 36
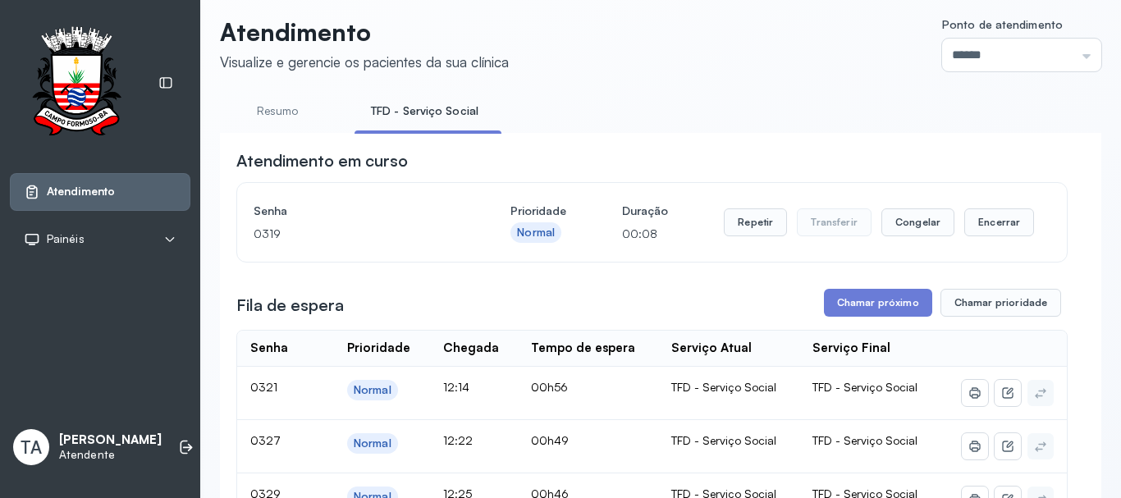
scroll to position [0, 0]
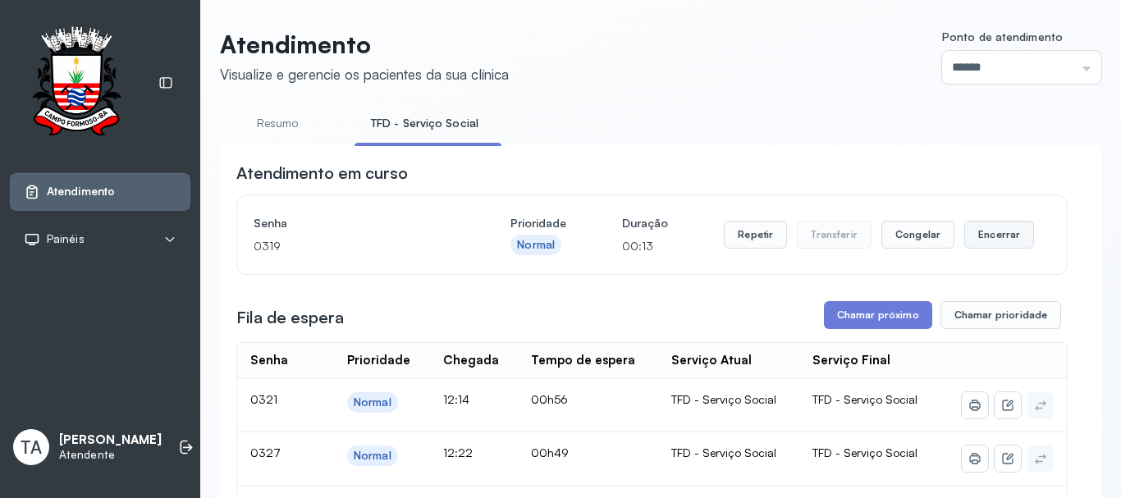
click at [1021, 232] on button "Encerrar" at bounding box center [1000, 235] width 70 height 28
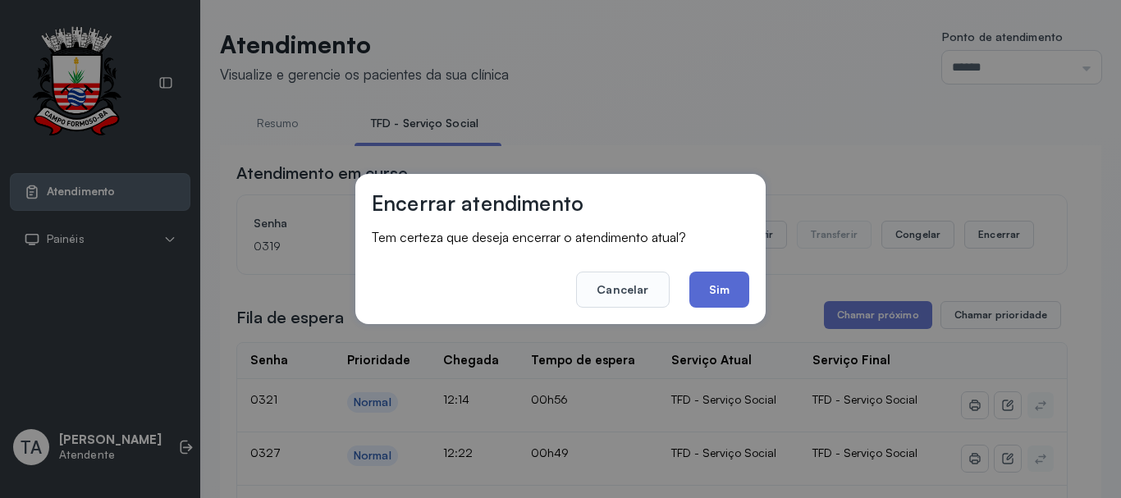
click at [731, 295] on button "Sim" at bounding box center [720, 290] width 60 height 36
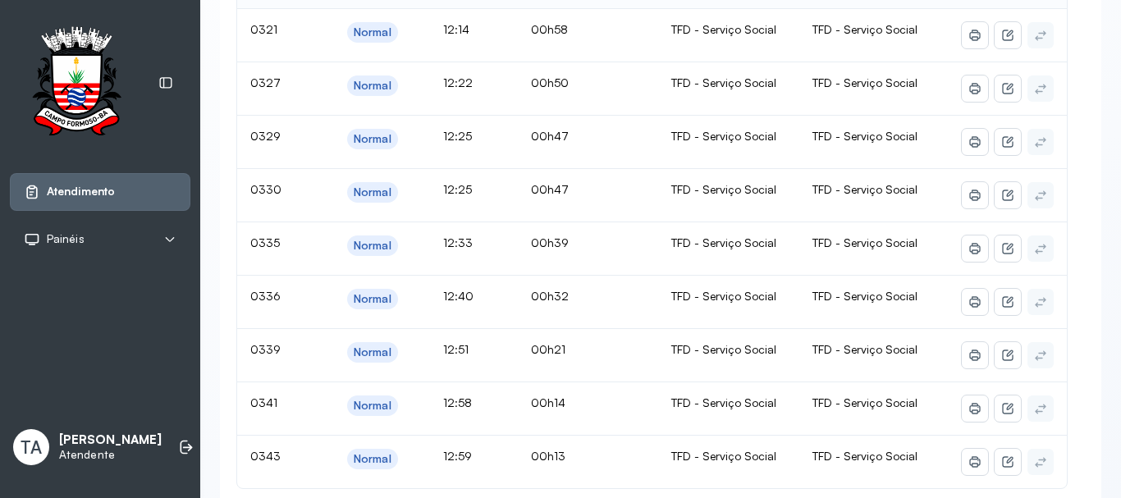
scroll to position [461, 0]
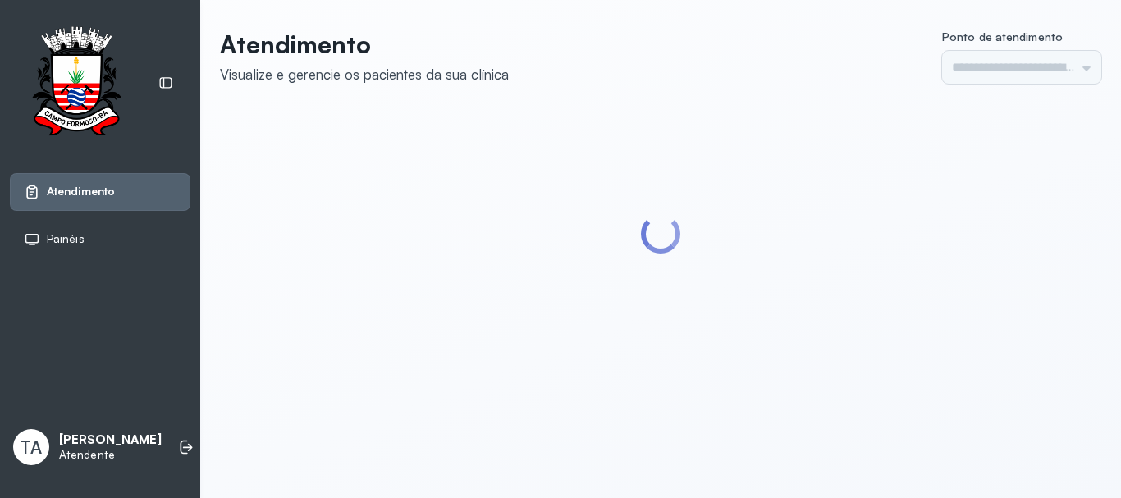
type input "******"
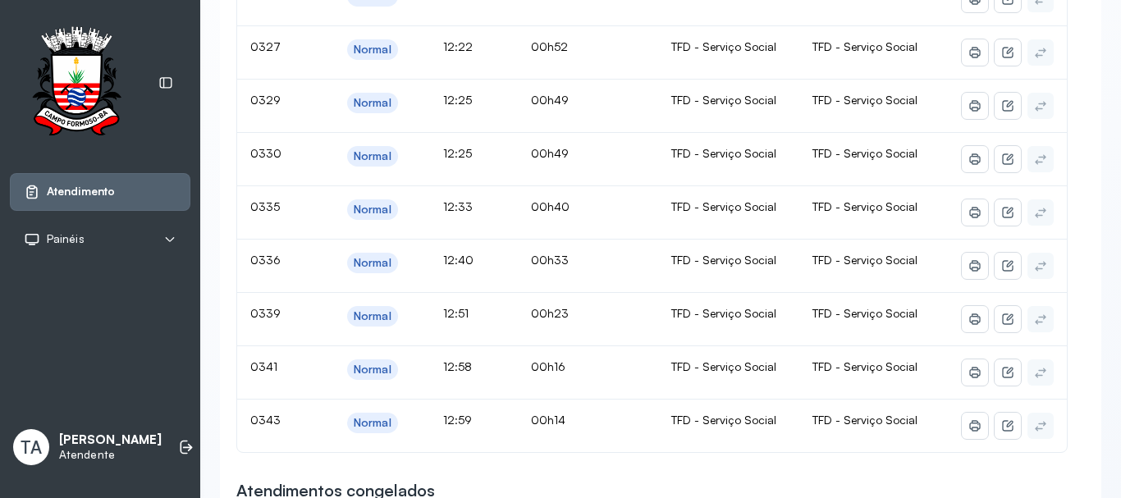
scroll to position [246, 0]
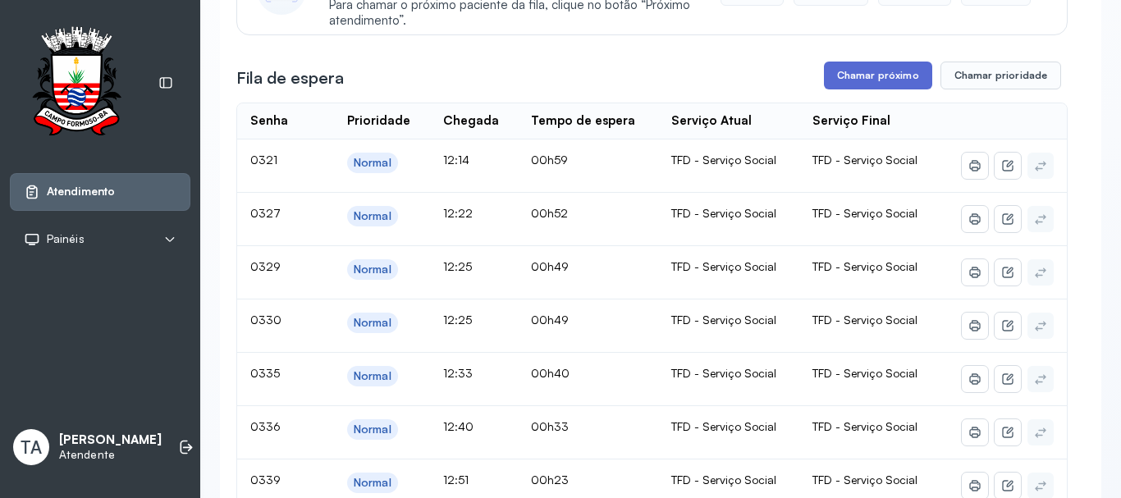
click at [869, 84] on button "Chamar próximo" at bounding box center [878, 76] width 108 height 28
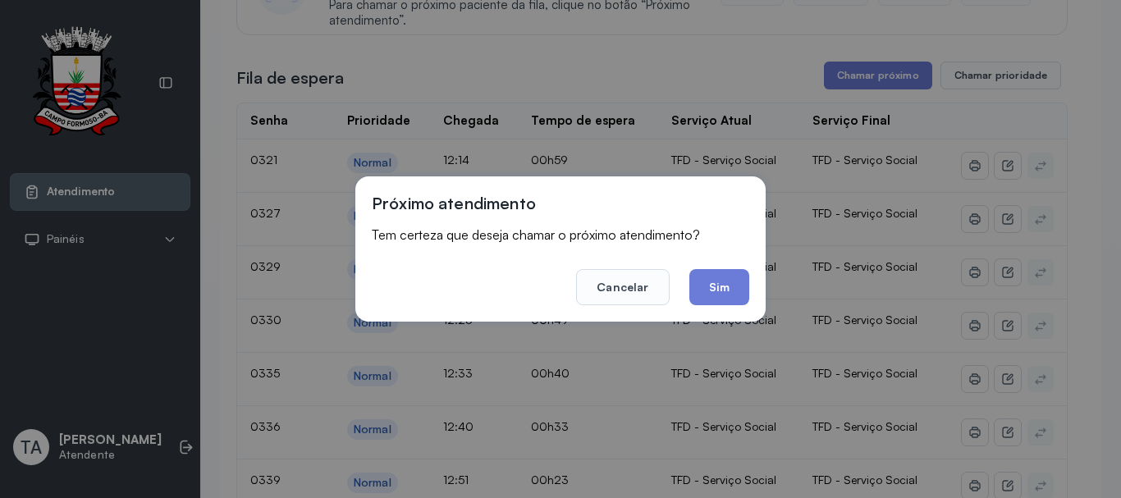
drag, startPoint x: 725, startPoint y: 289, endPoint x: 718, endPoint y: 293, distance: 8.5
click at [718, 293] on button "Sim" at bounding box center [720, 287] width 60 height 36
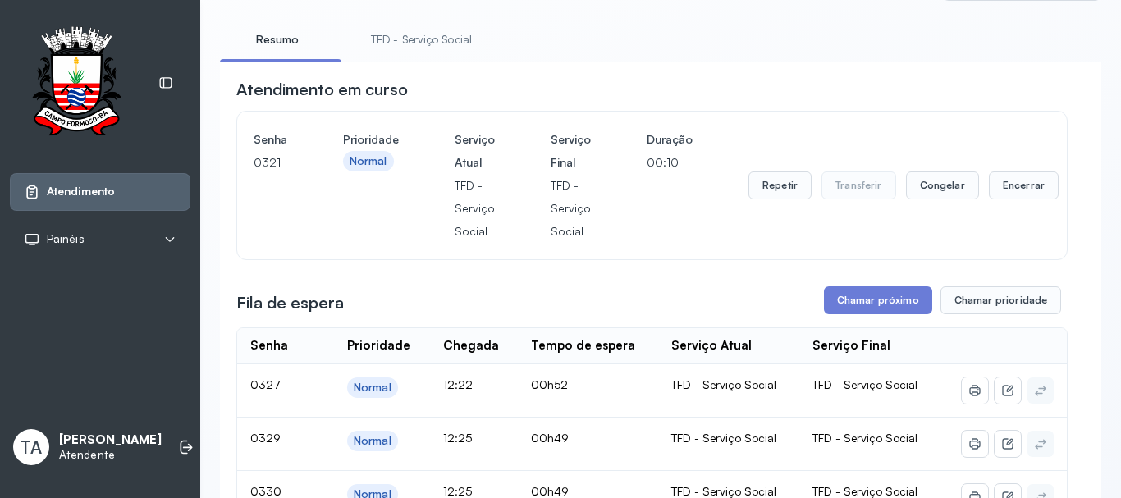
scroll to position [82, 0]
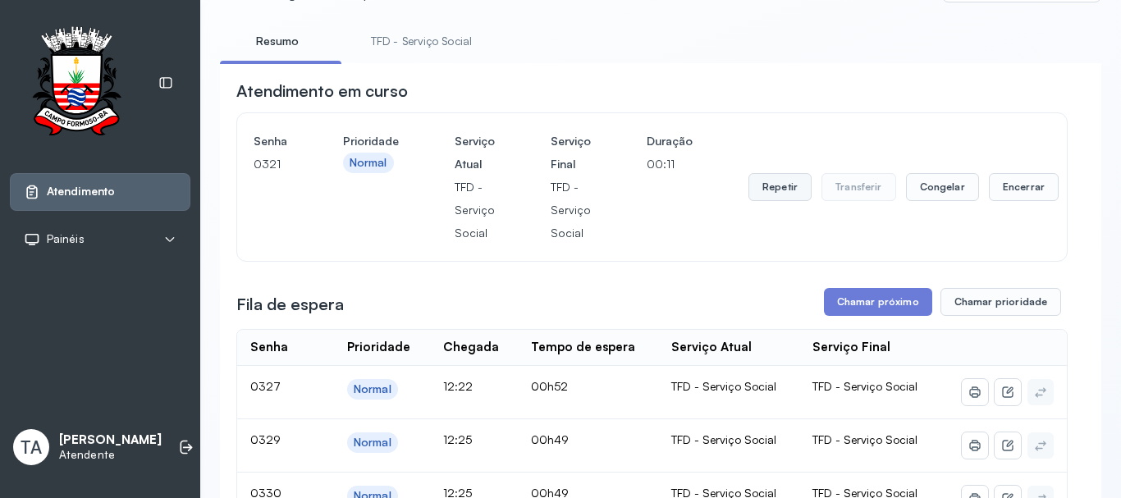
click at [777, 201] on button "Repetir" at bounding box center [780, 187] width 63 height 28
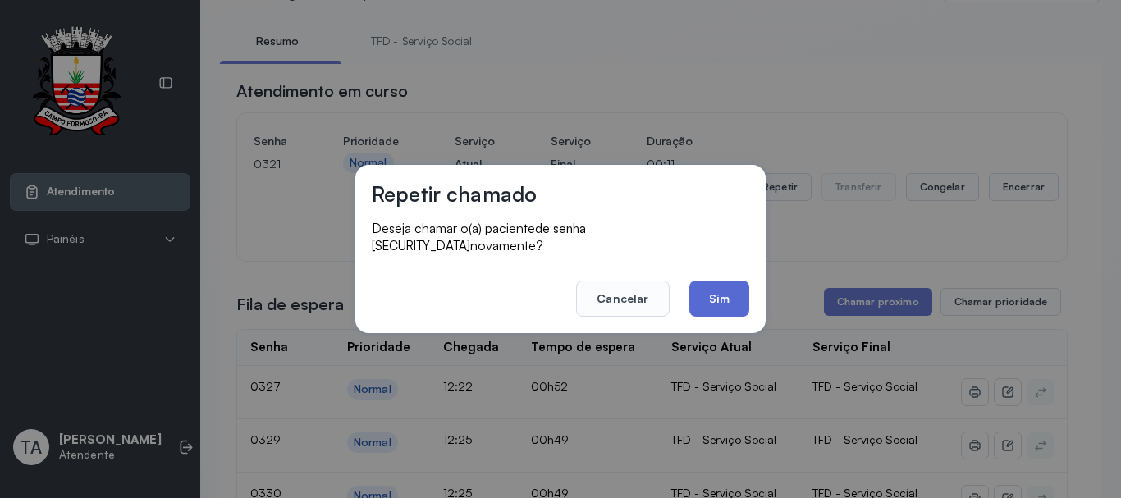
click at [703, 296] on button "Sim" at bounding box center [720, 299] width 60 height 36
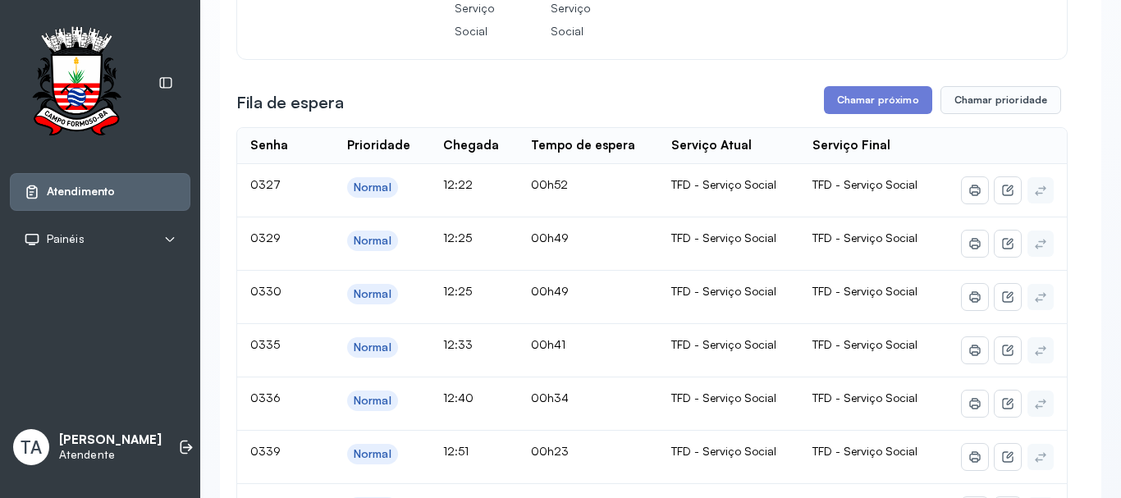
scroll to position [164, 0]
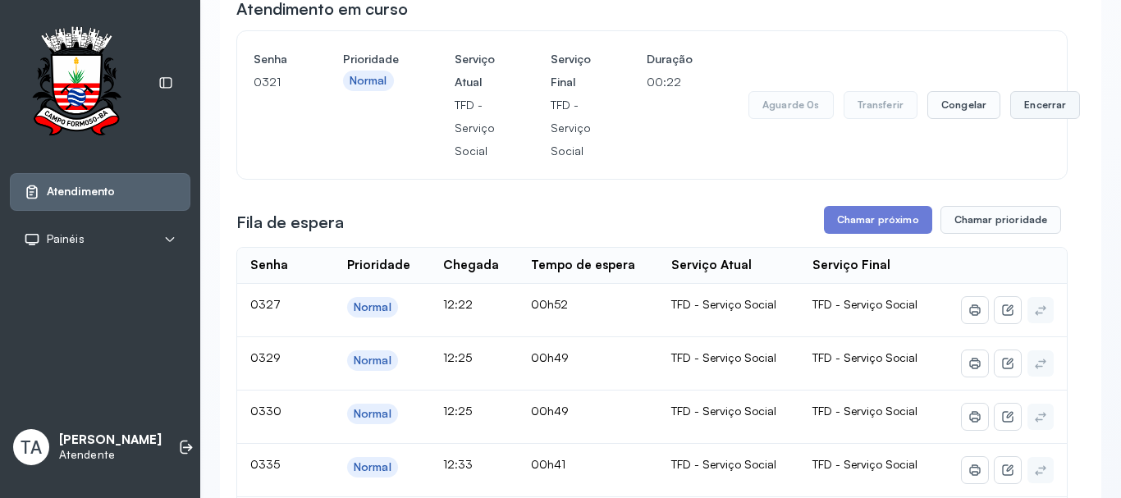
click at [1025, 103] on button "Encerrar" at bounding box center [1046, 105] width 70 height 28
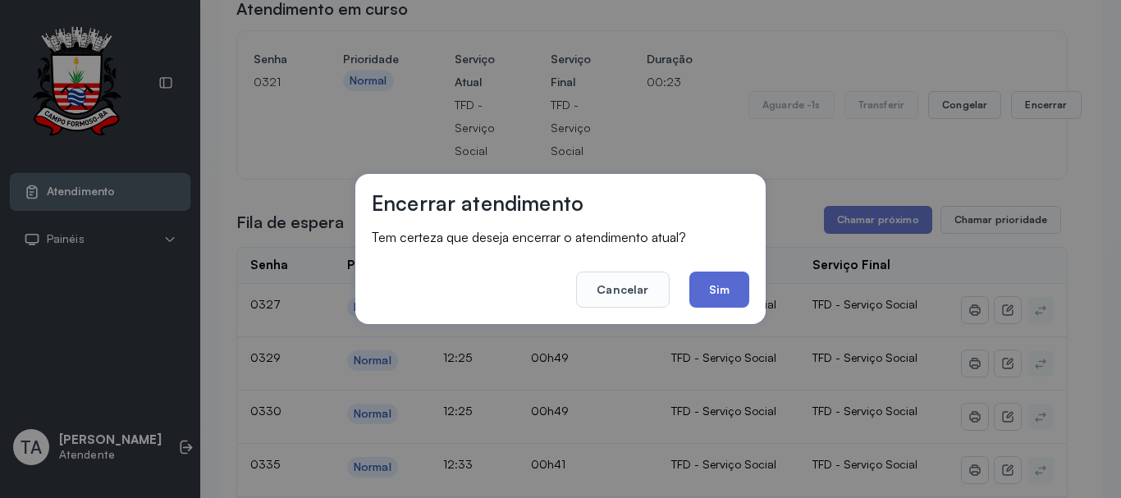
click at [726, 287] on button "Sim" at bounding box center [720, 290] width 60 height 36
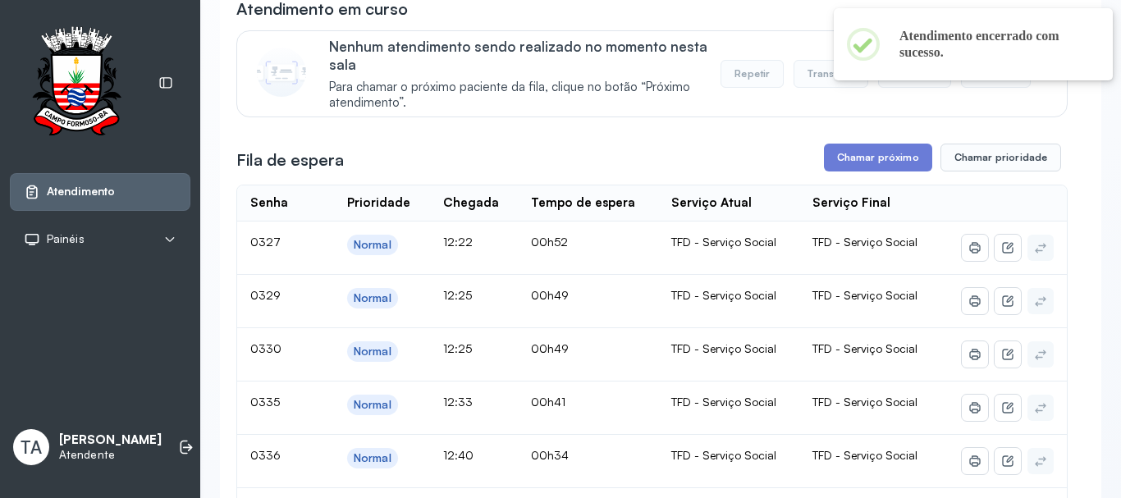
click at [853, 162] on button "Chamar próximo" at bounding box center [878, 158] width 108 height 28
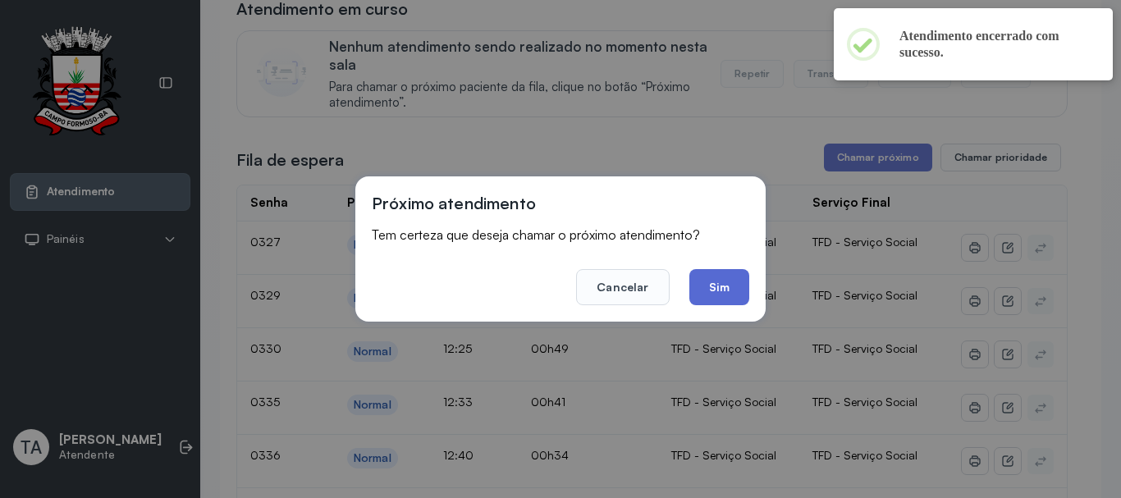
click at [732, 283] on button "Sim" at bounding box center [720, 287] width 60 height 36
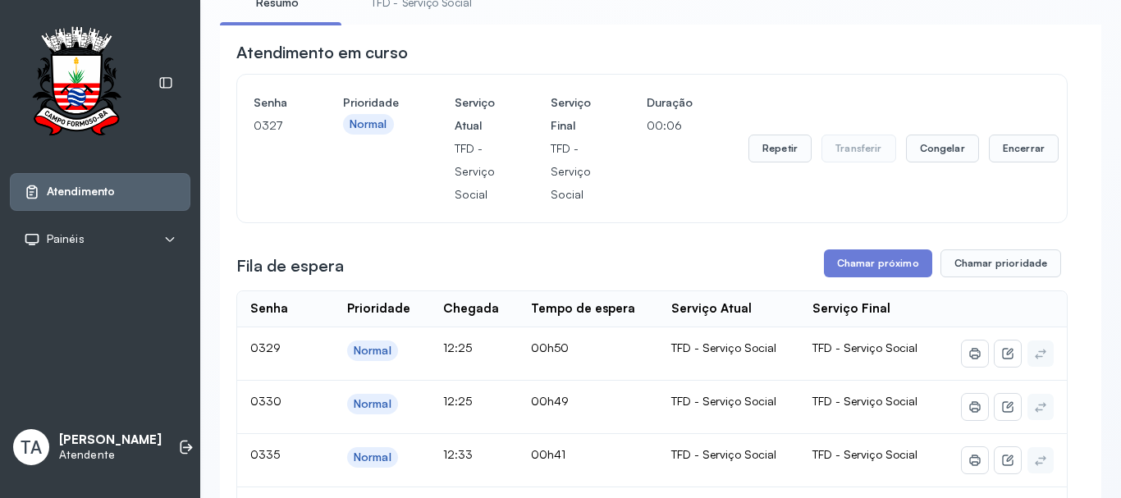
scroll to position [82, 0]
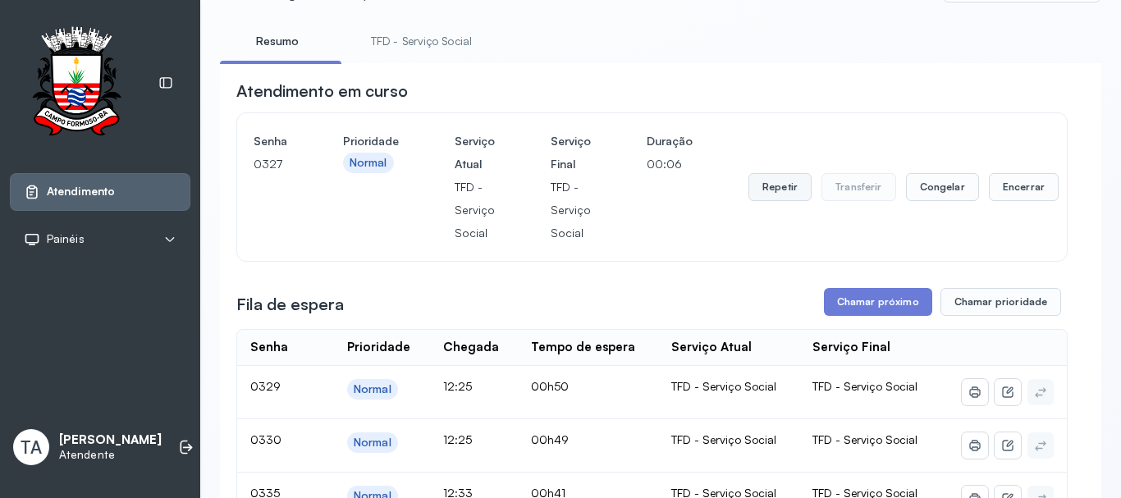
click at [778, 191] on button "Repetir" at bounding box center [780, 187] width 63 height 28
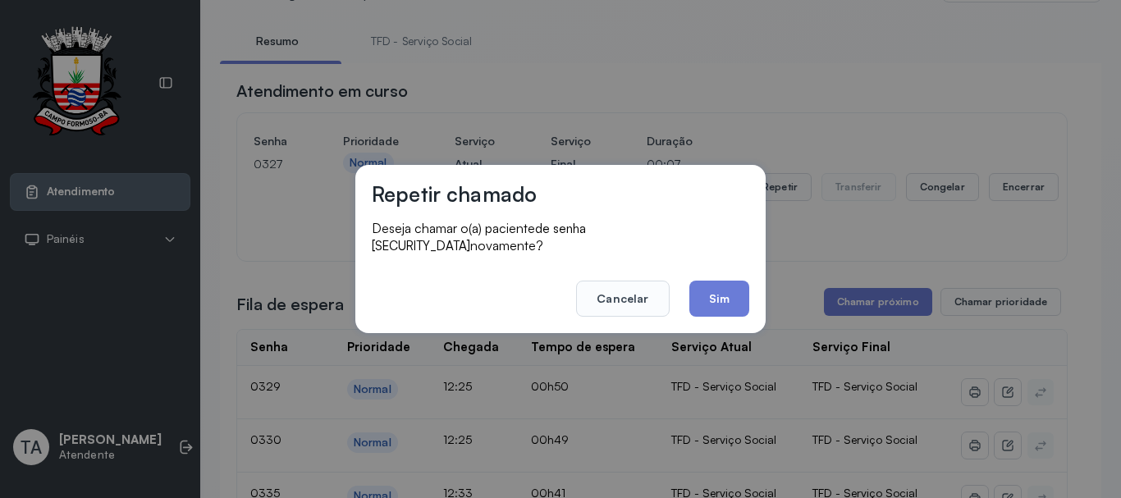
drag, startPoint x: 719, startPoint y: 317, endPoint x: 709, endPoint y: 314, distance: 10.4
click at [714, 317] on div "Repetir chamado Deseja chamar o(a) paciente de senha [SECURITY_DATA] novamente?…" at bounding box center [560, 249] width 410 height 168
click at [706, 303] on button "Sim" at bounding box center [720, 299] width 60 height 36
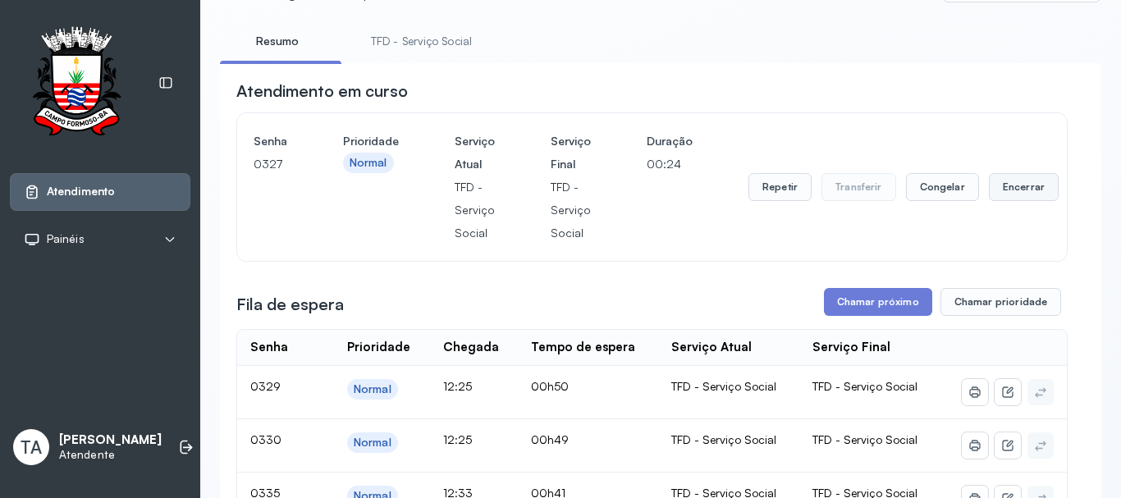
click at [993, 189] on button "Encerrar" at bounding box center [1024, 187] width 70 height 28
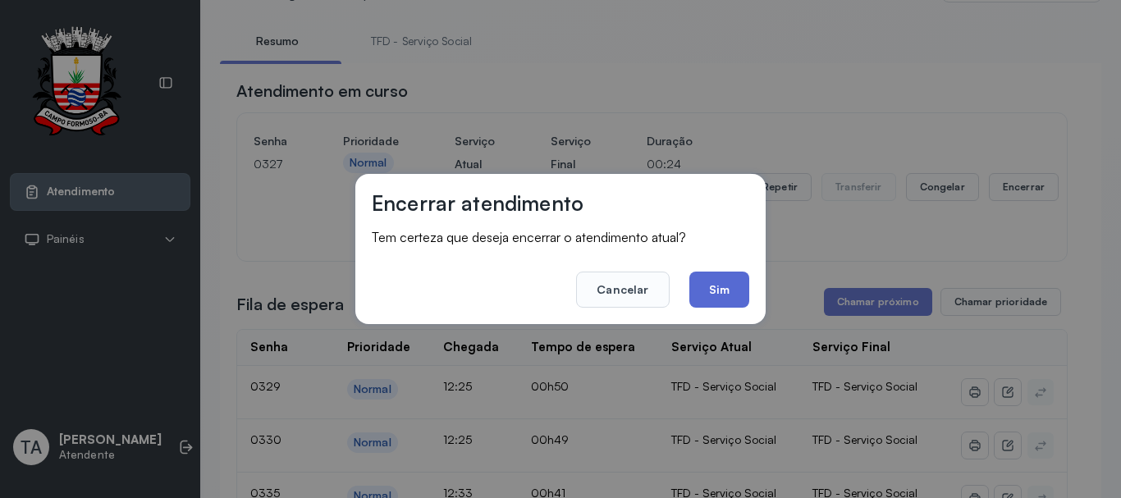
click at [723, 298] on button "Sim" at bounding box center [720, 290] width 60 height 36
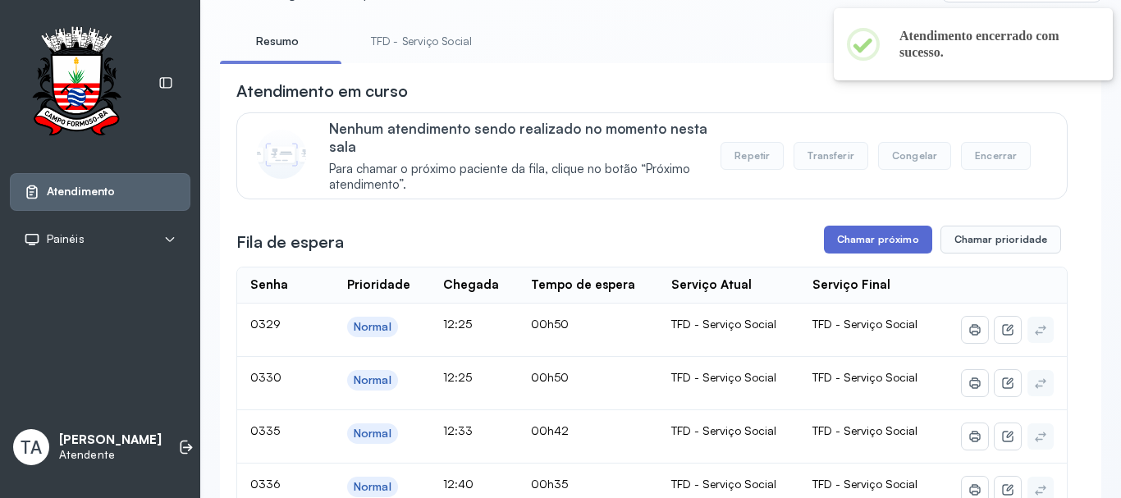
click at [841, 238] on button "Chamar próximo" at bounding box center [878, 240] width 108 height 28
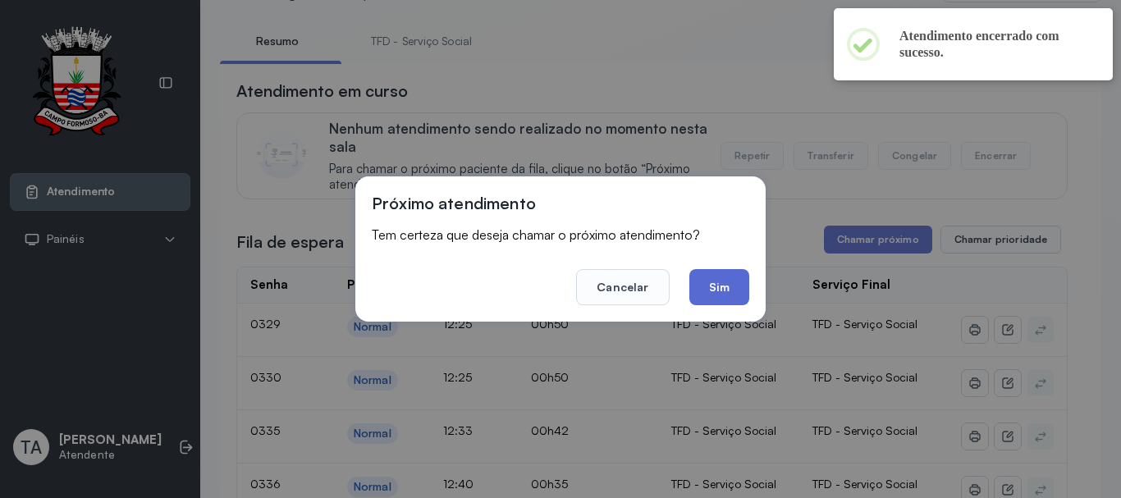
click at [739, 281] on button "Sim" at bounding box center [720, 287] width 60 height 36
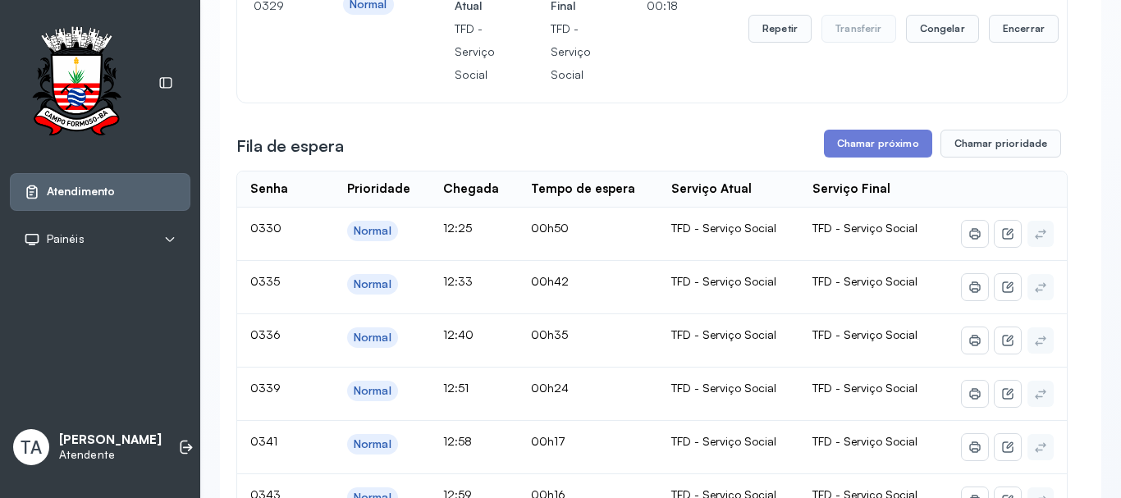
scroll to position [0, 0]
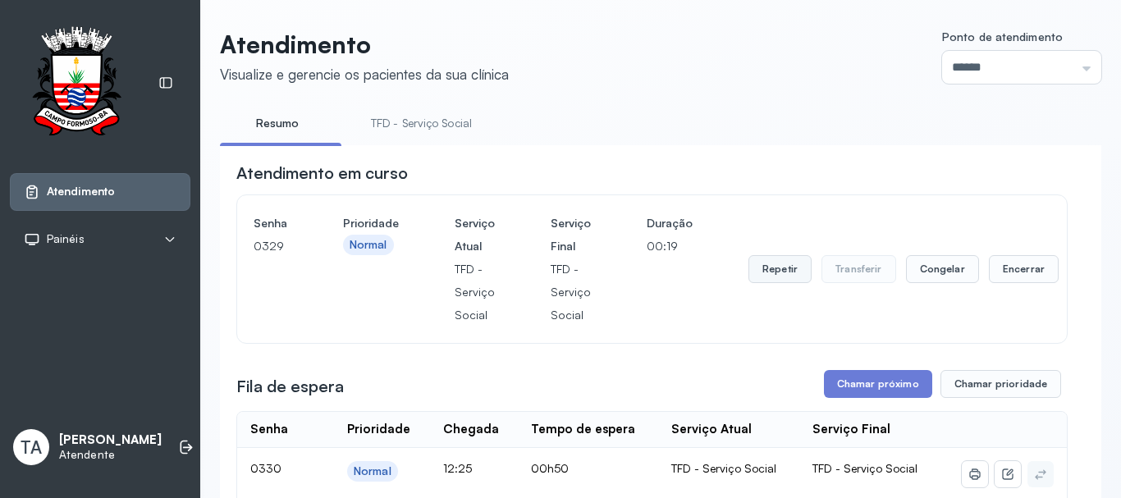
click at [786, 279] on button "Repetir" at bounding box center [780, 269] width 63 height 28
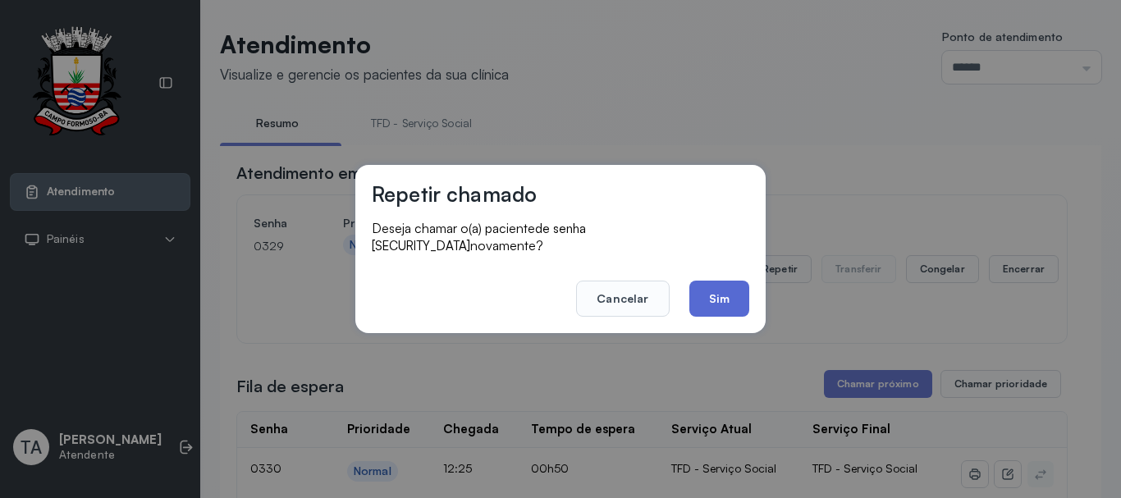
click at [721, 301] on button "Sim" at bounding box center [720, 299] width 60 height 36
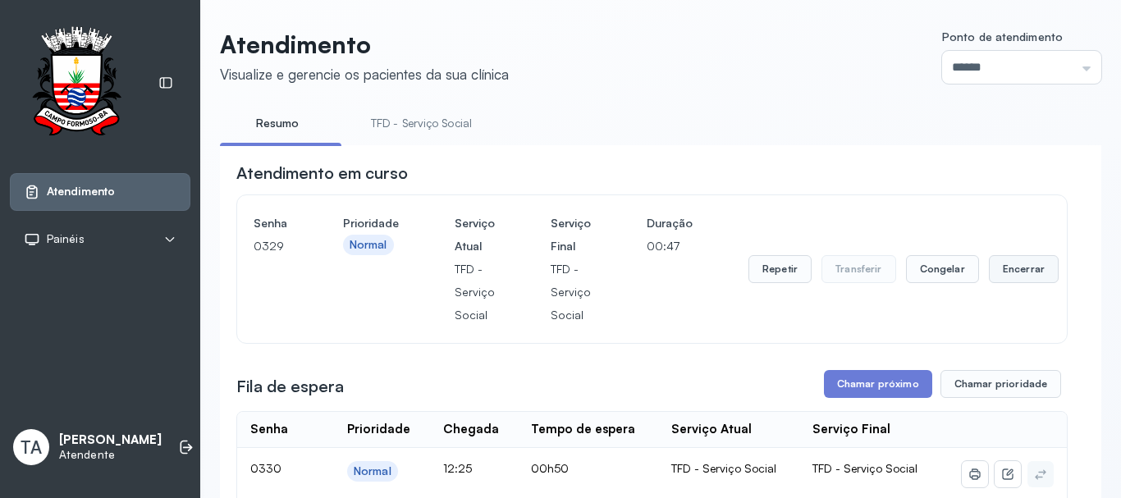
click at [1020, 268] on button "Encerrar" at bounding box center [1024, 269] width 70 height 28
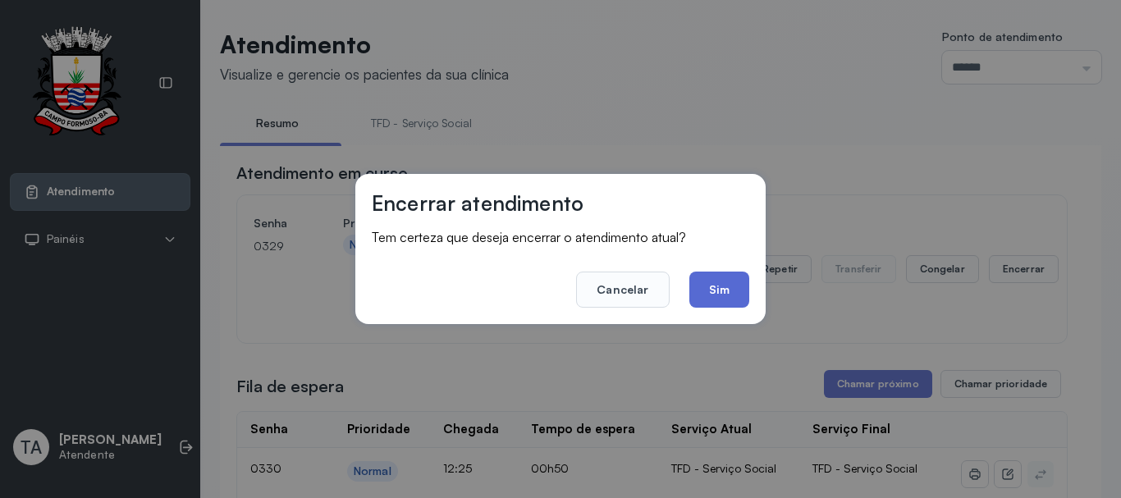
click at [708, 295] on button "Sim" at bounding box center [720, 290] width 60 height 36
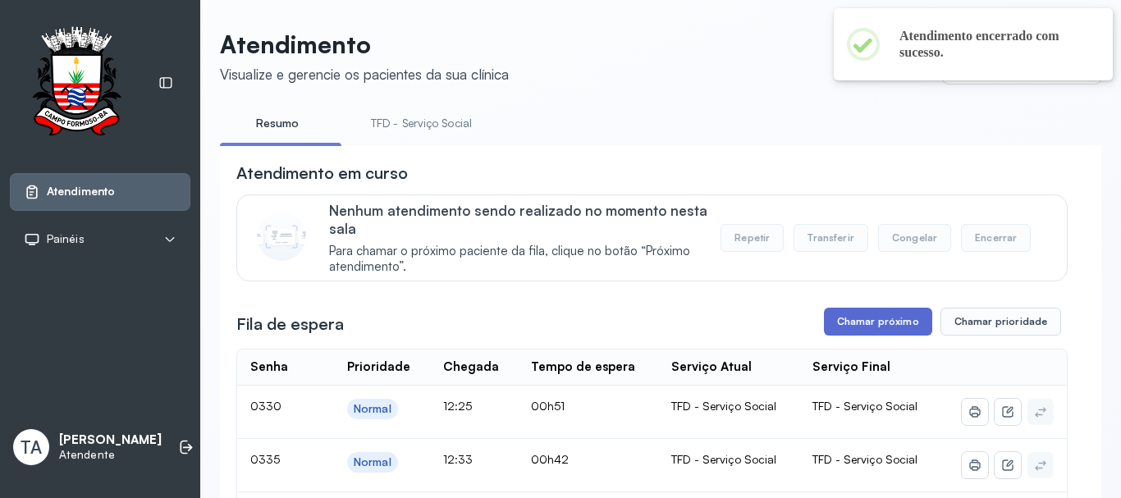
click at [855, 321] on button "Chamar próximo" at bounding box center [878, 322] width 108 height 28
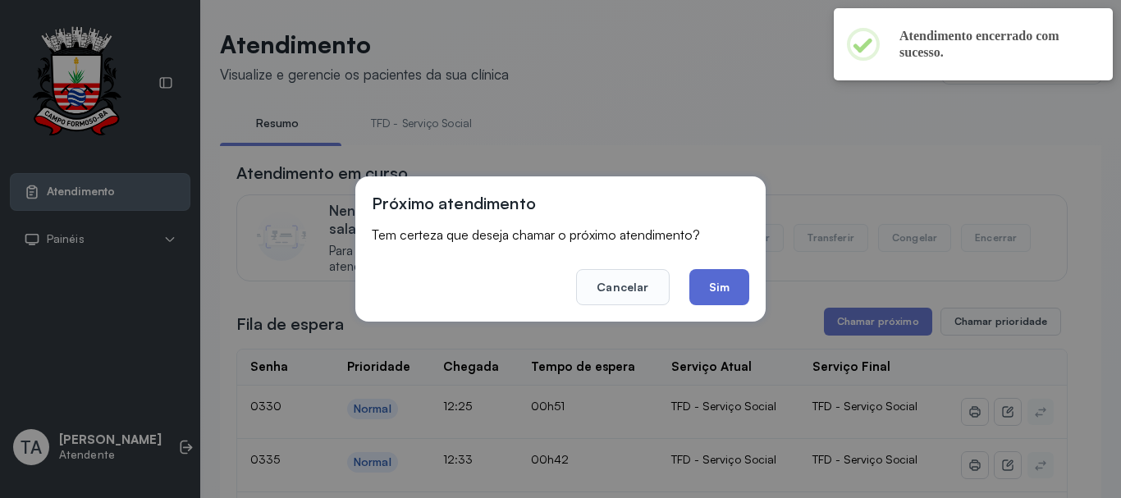
click at [718, 288] on button "Sim" at bounding box center [720, 287] width 60 height 36
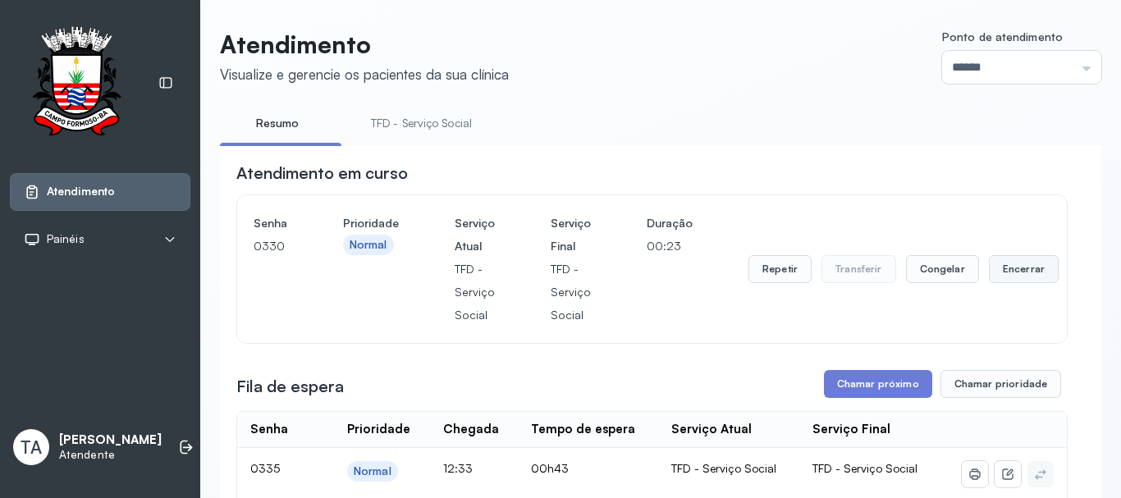
click at [1016, 264] on button "Encerrar" at bounding box center [1024, 269] width 70 height 28
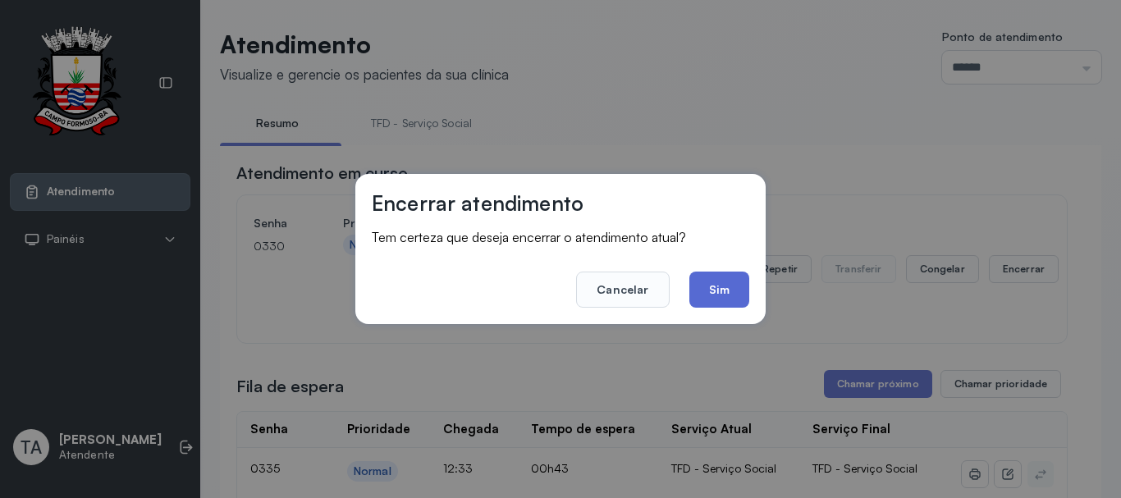
drag, startPoint x: 741, startPoint y: 283, endPoint x: 708, endPoint y: 299, distance: 35.6
click at [739, 283] on button "Sim" at bounding box center [720, 290] width 60 height 36
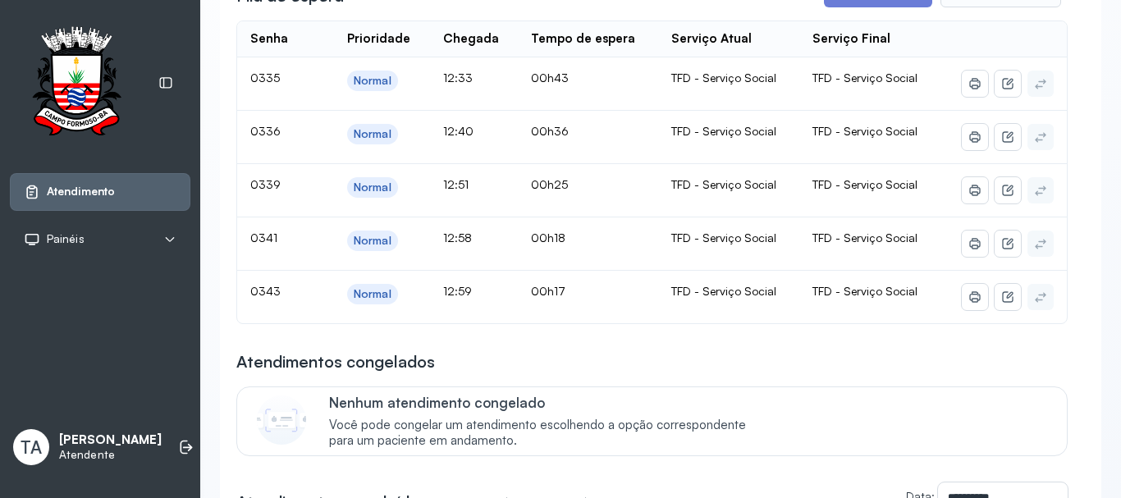
scroll to position [246, 0]
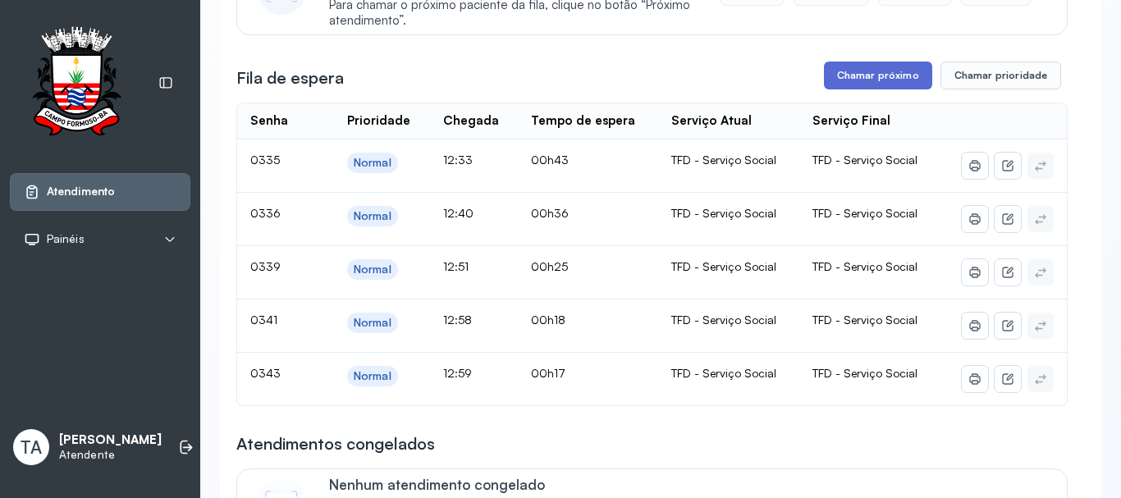
click at [846, 89] on button "Chamar próximo" at bounding box center [878, 76] width 108 height 28
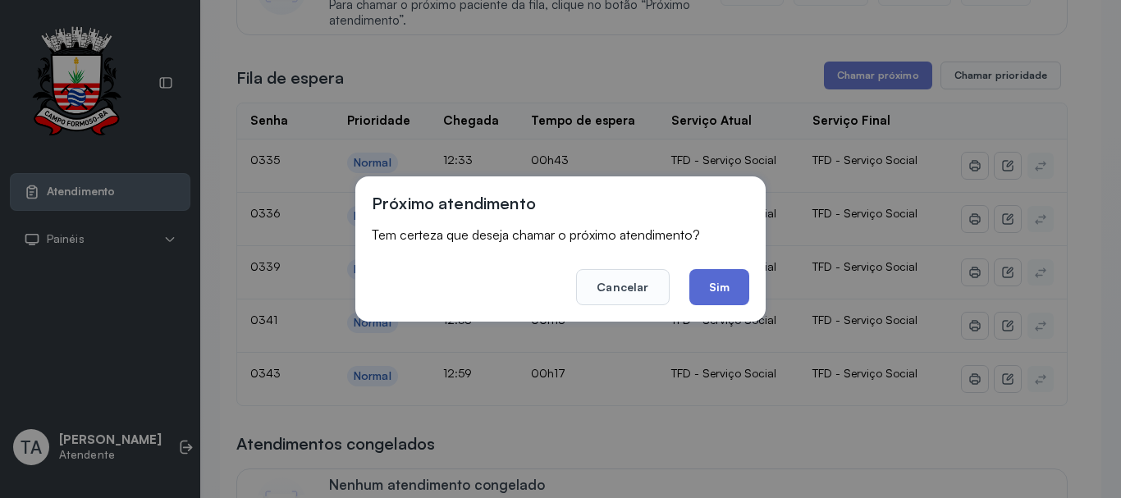
click at [703, 296] on button "Sim" at bounding box center [720, 287] width 60 height 36
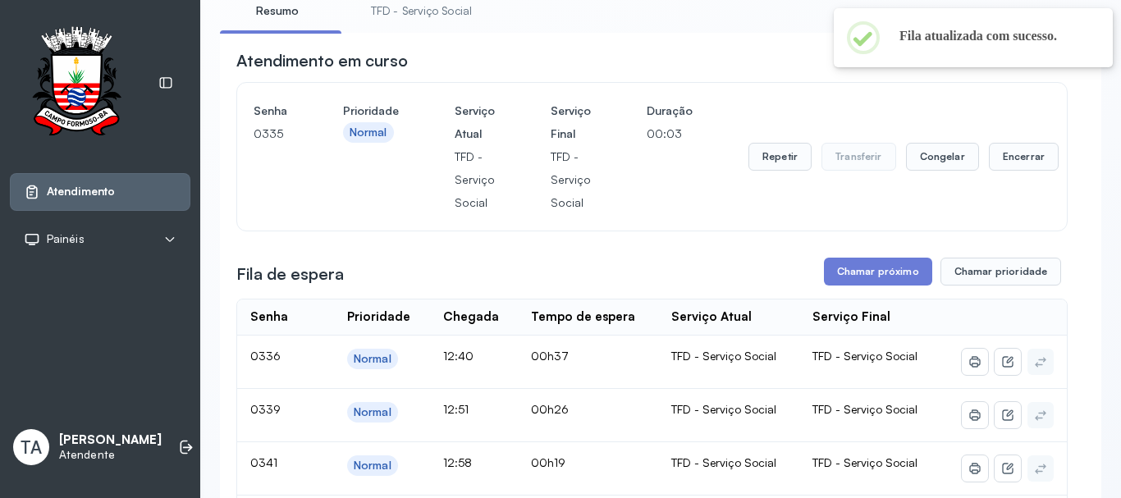
scroll to position [82, 0]
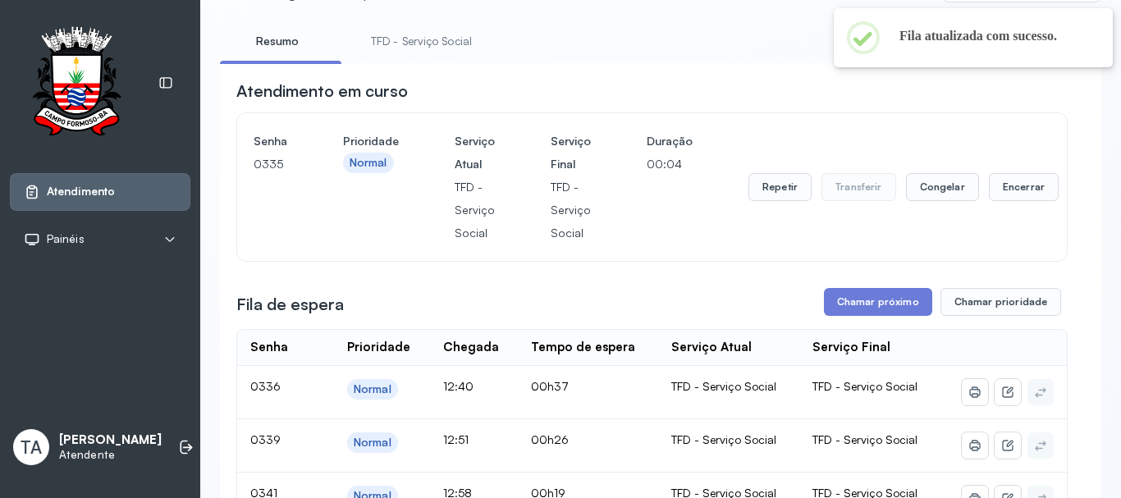
click at [755, 177] on div "Repetir Transferir Congelar Encerrar" at bounding box center [904, 187] width 310 height 115
click at [757, 190] on button "Repetir" at bounding box center [780, 187] width 63 height 28
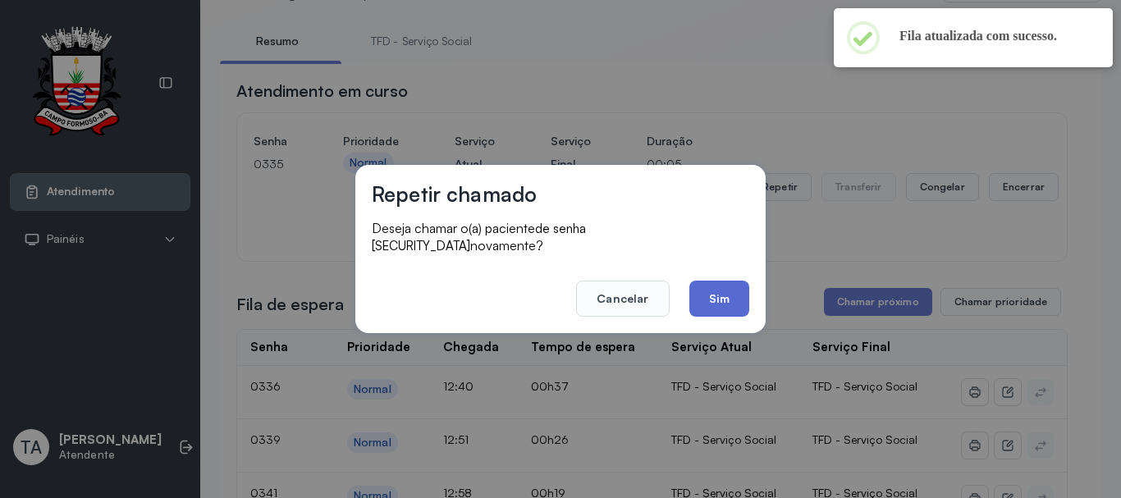
click at [718, 288] on button "Sim" at bounding box center [720, 299] width 60 height 36
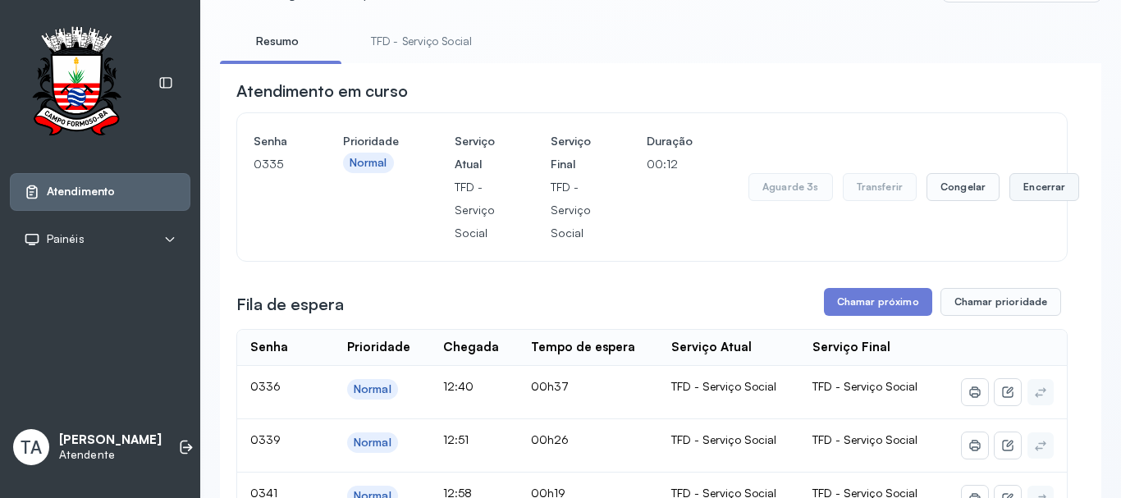
click at [1016, 195] on button "Encerrar" at bounding box center [1045, 187] width 70 height 28
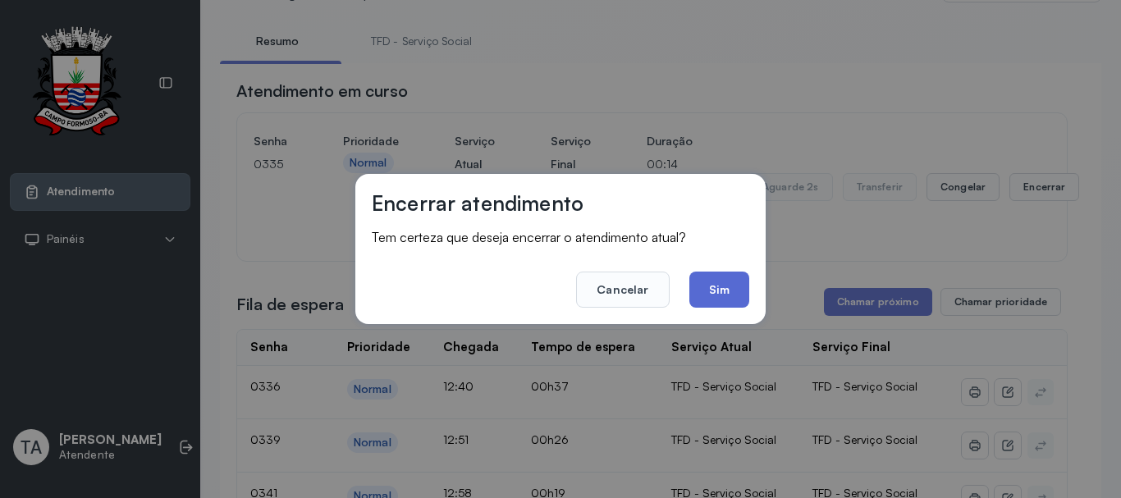
click at [730, 290] on button "Sim" at bounding box center [720, 290] width 60 height 36
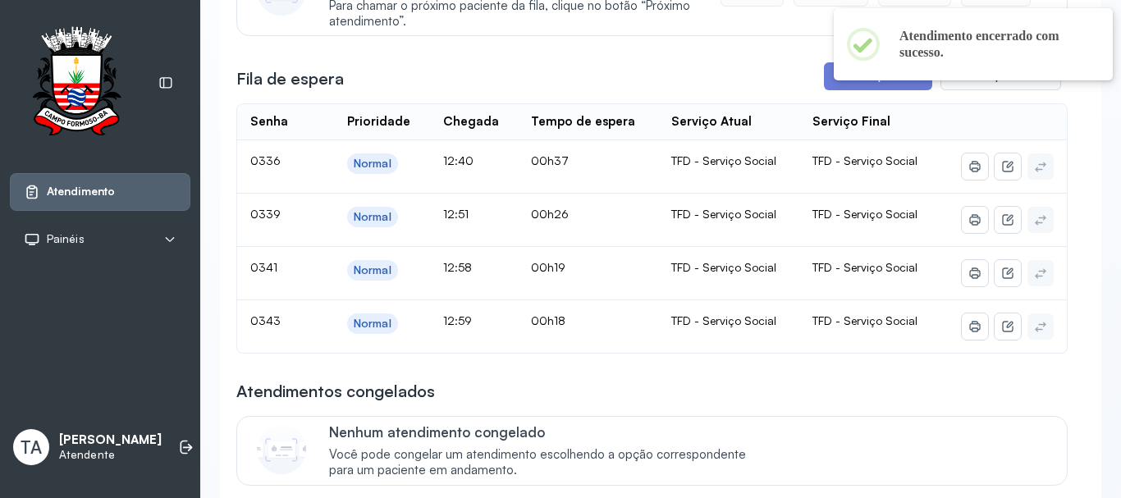
scroll to position [246, 0]
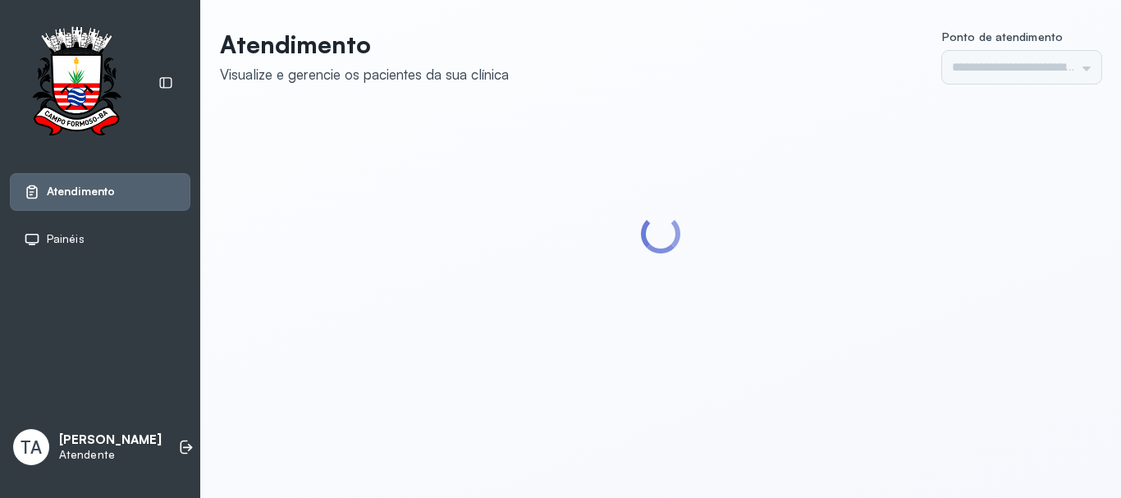
type input "******"
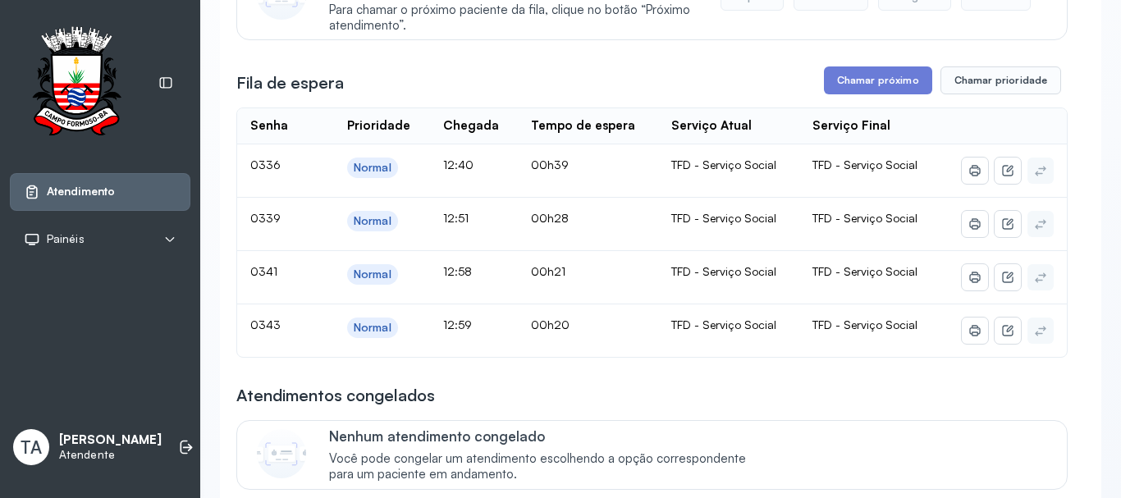
scroll to position [246, 0]
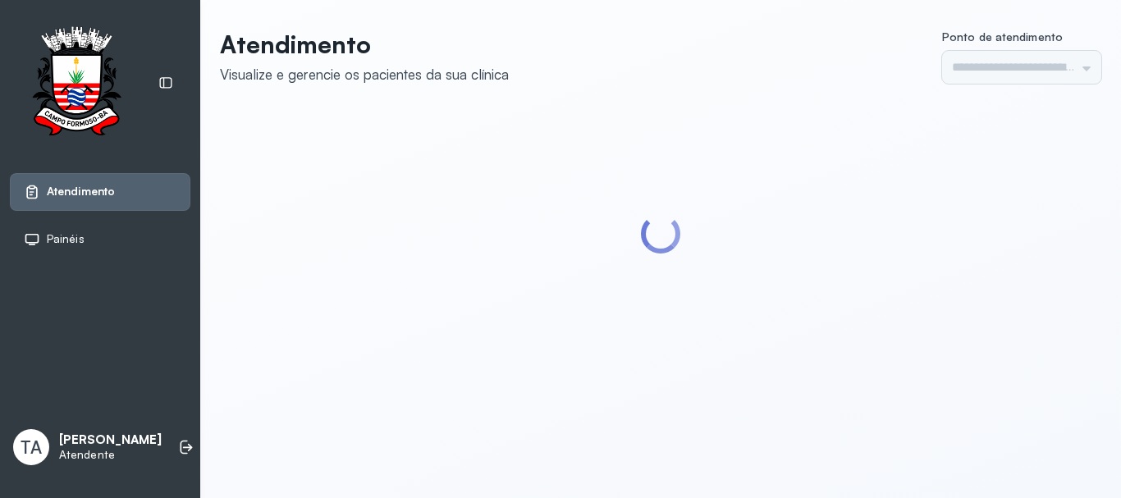
type input "******"
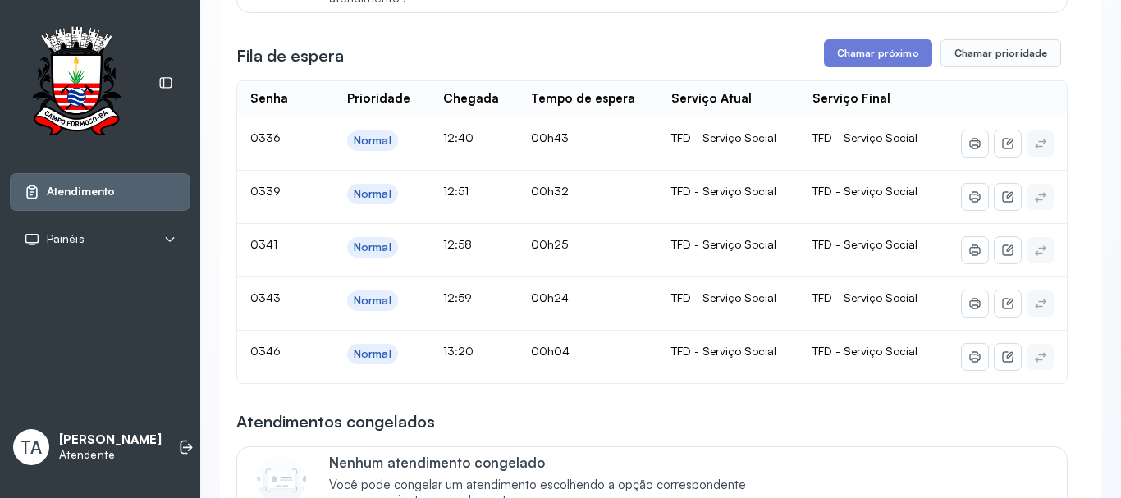
scroll to position [297, 0]
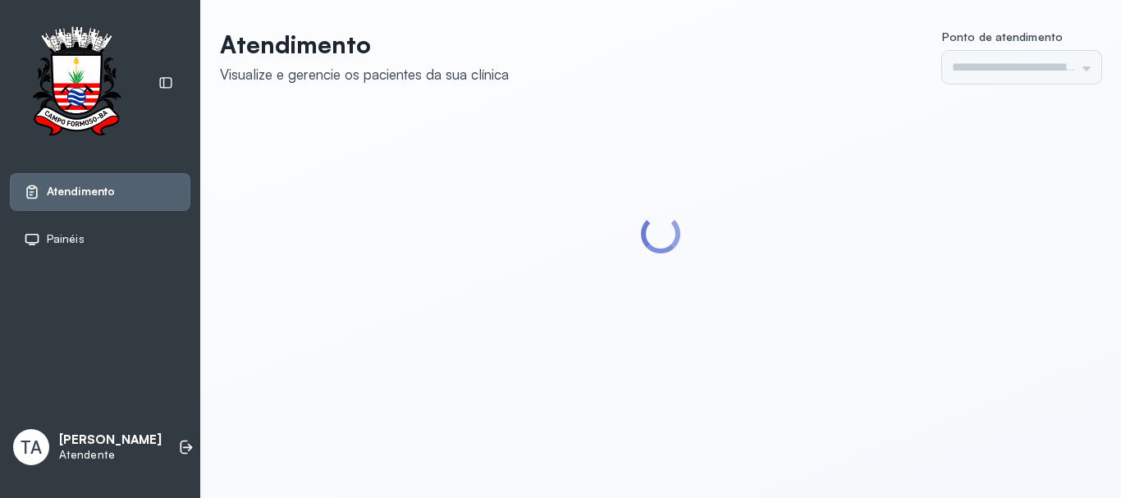
type input "******"
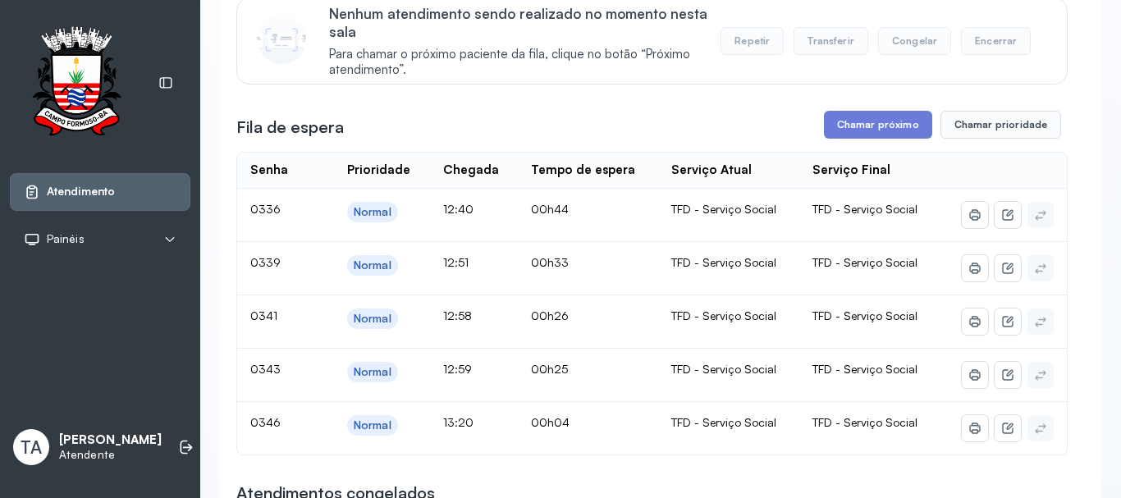
scroll to position [164, 0]
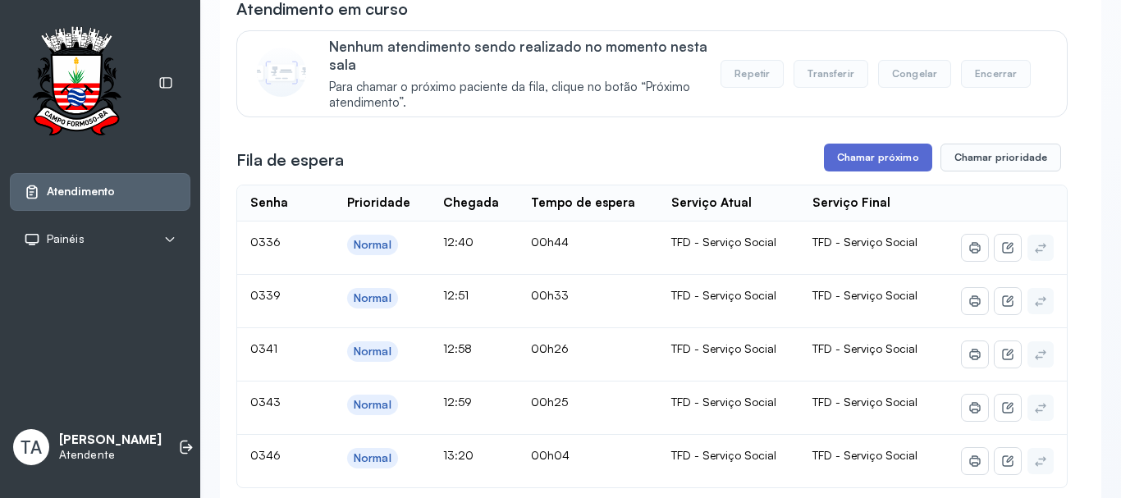
click at [841, 164] on button "Chamar próximo" at bounding box center [878, 158] width 108 height 28
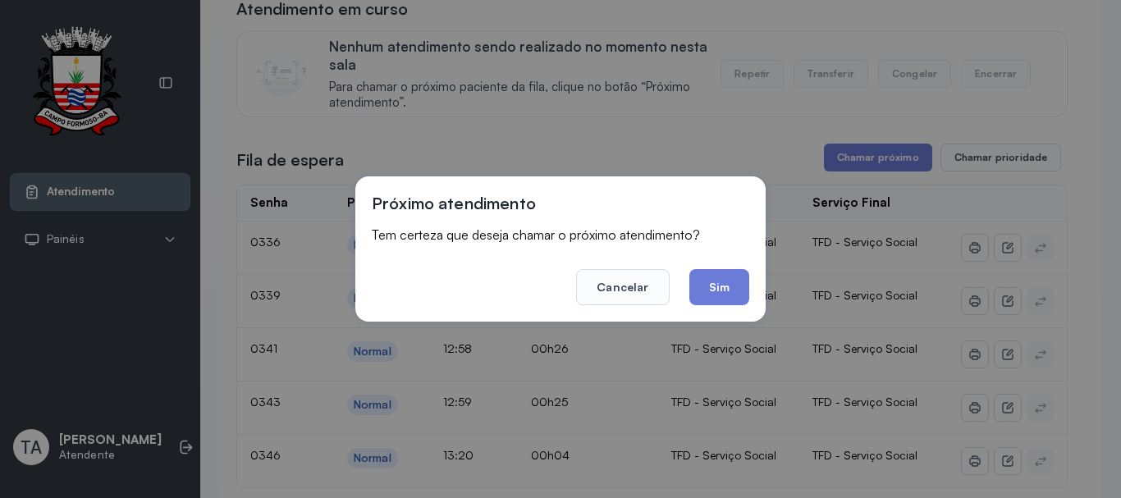
click at [710, 307] on div "Próximo atendimento Tem certeza que deseja chamar o próximo atendimento? Cancel…" at bounding box center [560, 249] width 410 height 145
click at [710, 304] on button "Sim" at bounding box center [720, 287] width 60 height 36
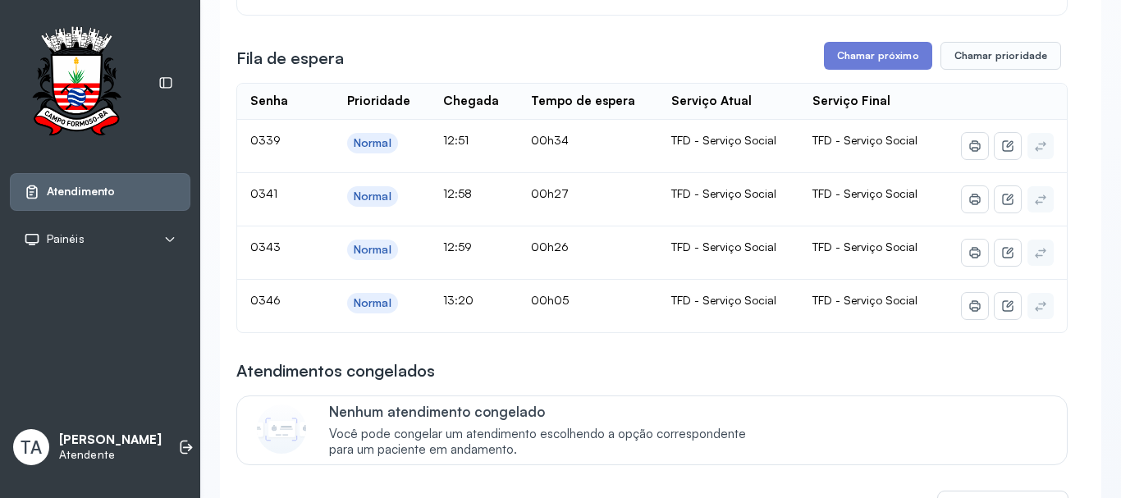
scroll to position [82, 0]
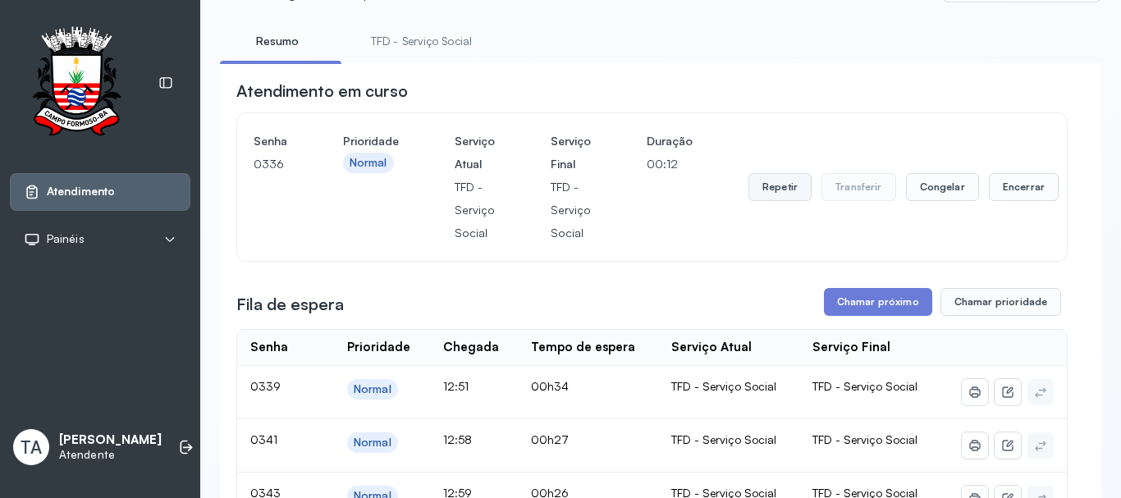
click at [778, 187] on button "Repetir" at bounding box center [780, 187] width 63 height 28
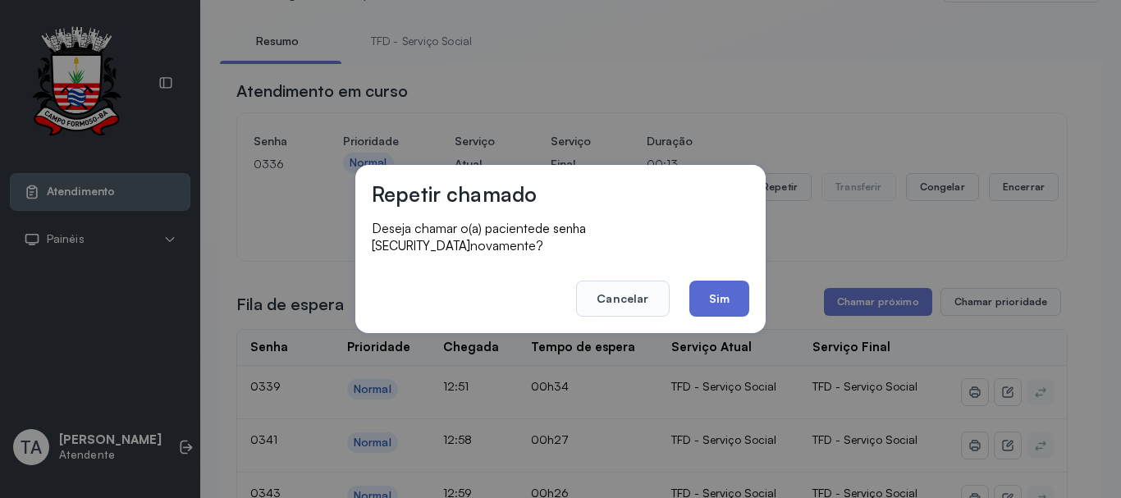
click at [727, 287] on button "Sim" at bounding box center [720, 299] width 60 height 36
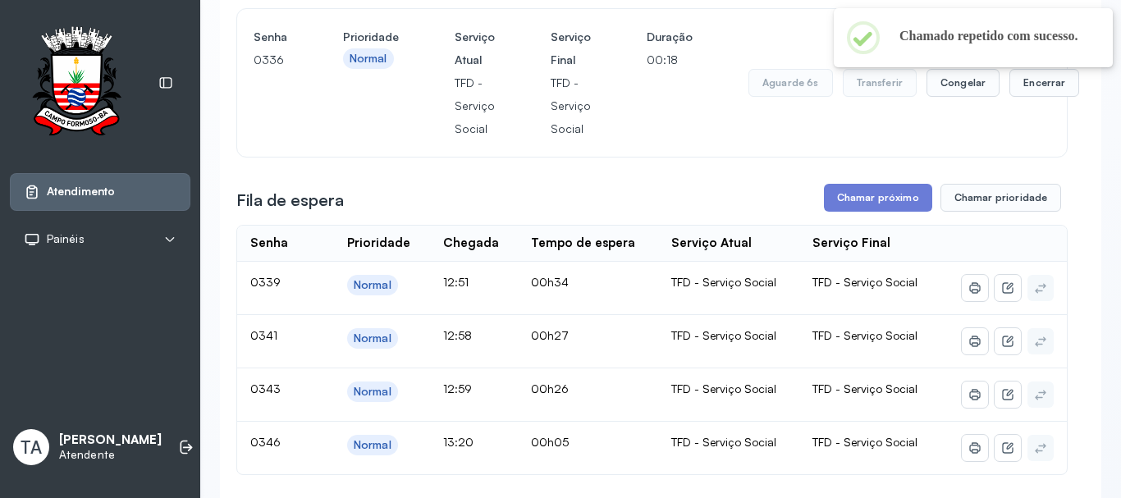
scroll to position [164, 0]
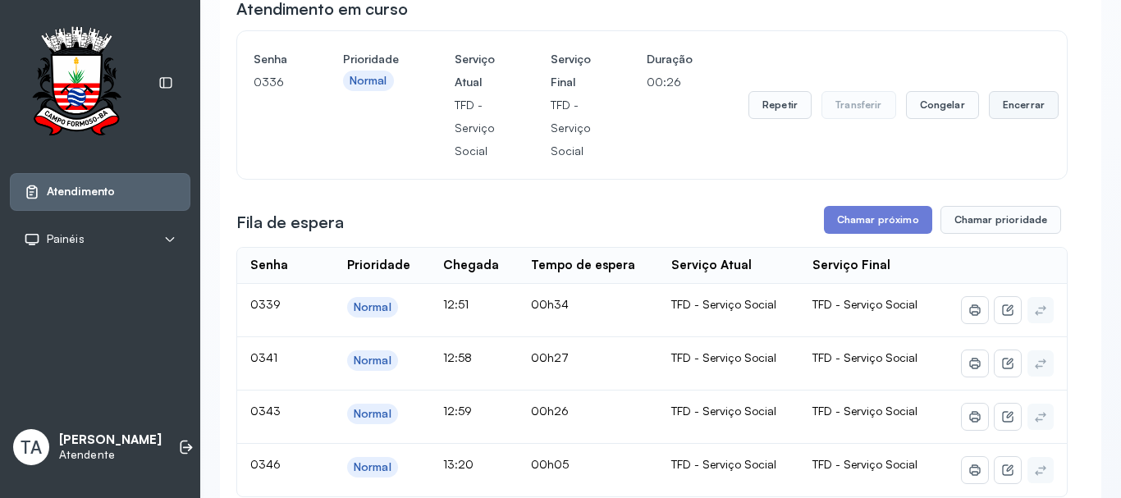
click at [1022, 110] on button "Encerrar" at bounding box center [1024, 105] width 70 height 28
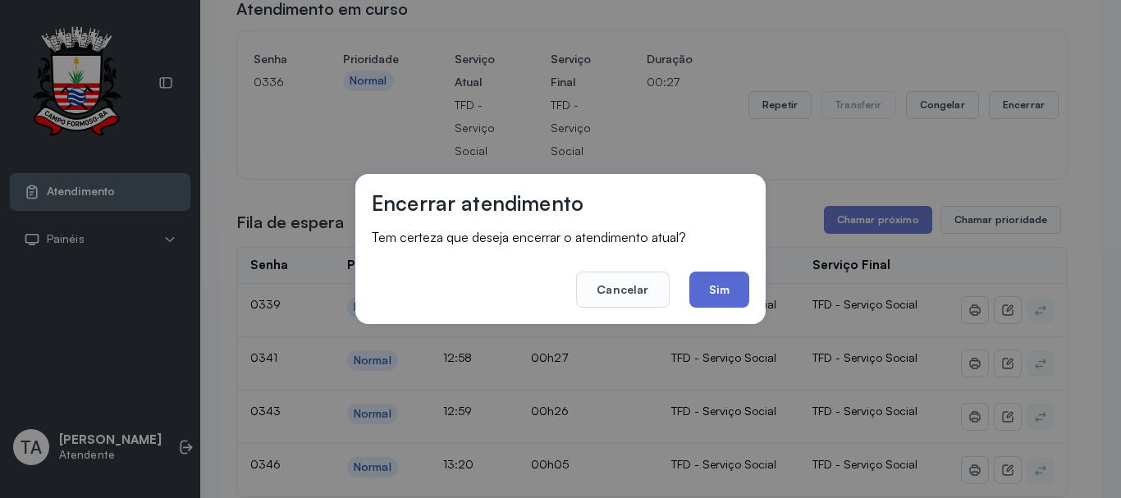
click at [714, 283] on button "Sim" at bounding box center [720, 290] width 60 height 36
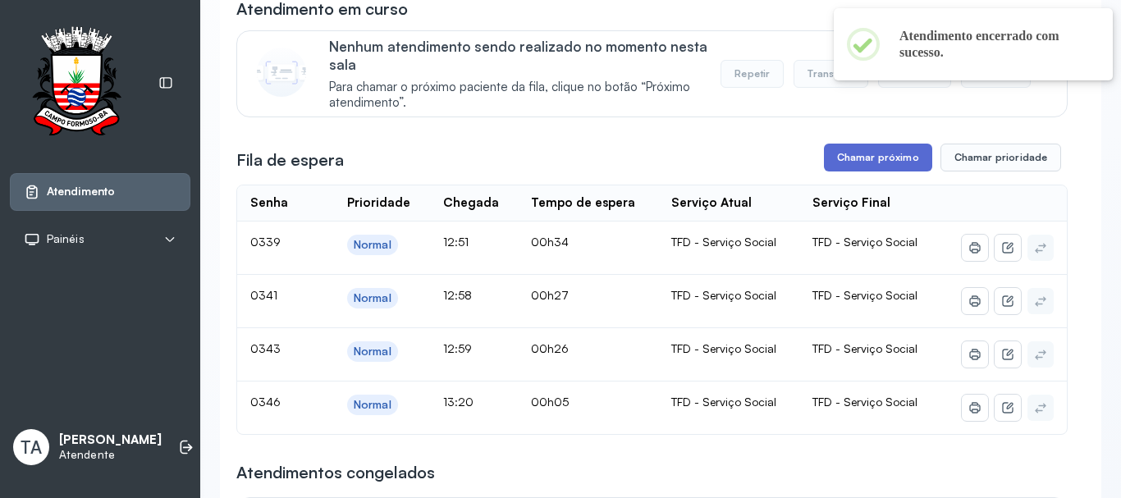
click at [866, 167] on button "Chamar próximo" at bounding box center [878, 158] width 108 height 28
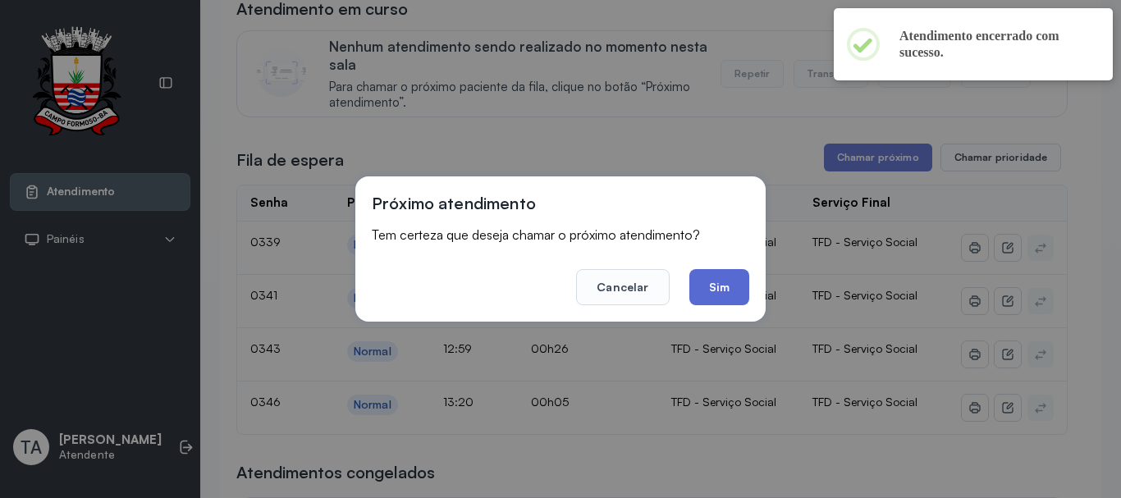
click at [729, 277] on button "Sim" at bounding box center [720, 287] width 60 height 36
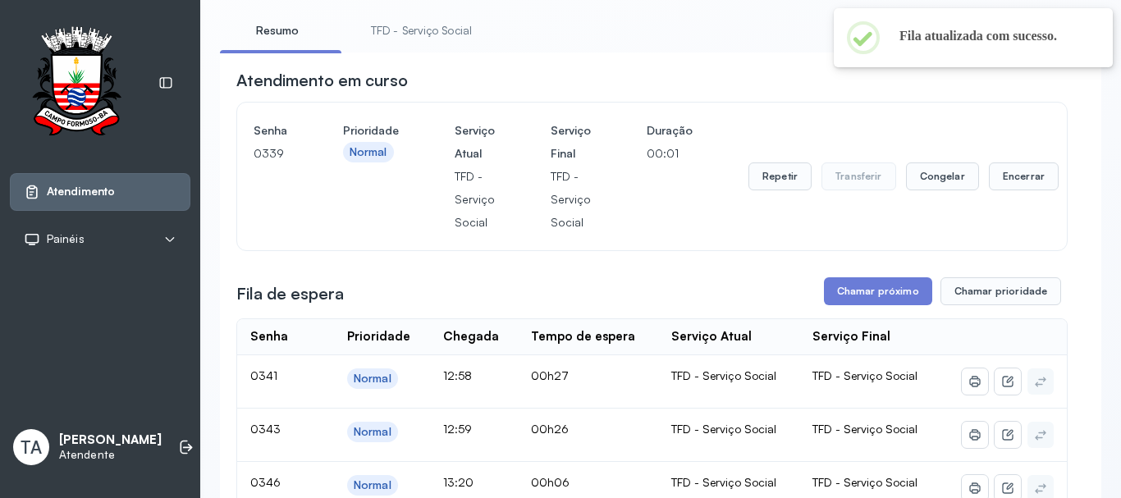
scroll to position [82, 0]
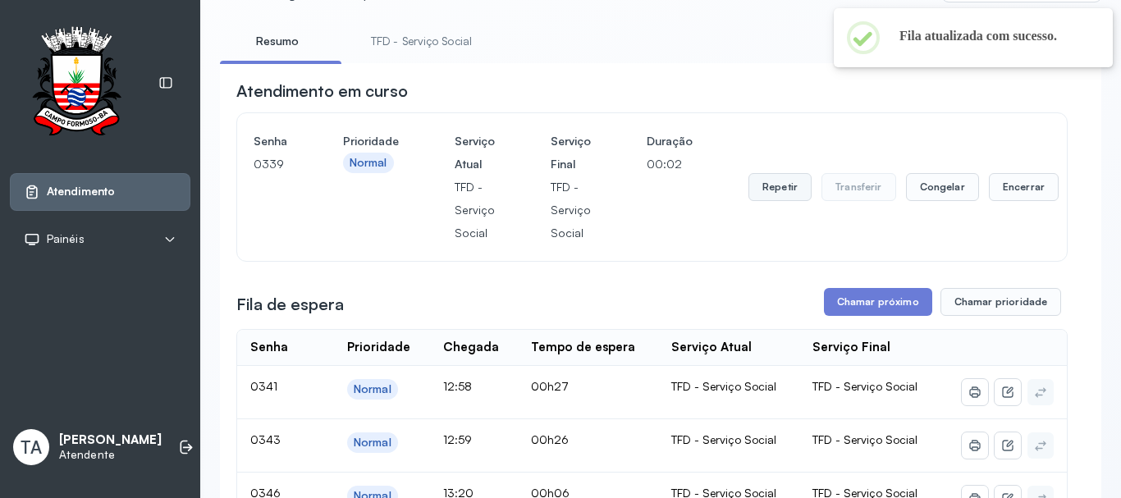
click at [791, 189] on button "Repetir" at bounding box center [780, 187] width 63 height 28
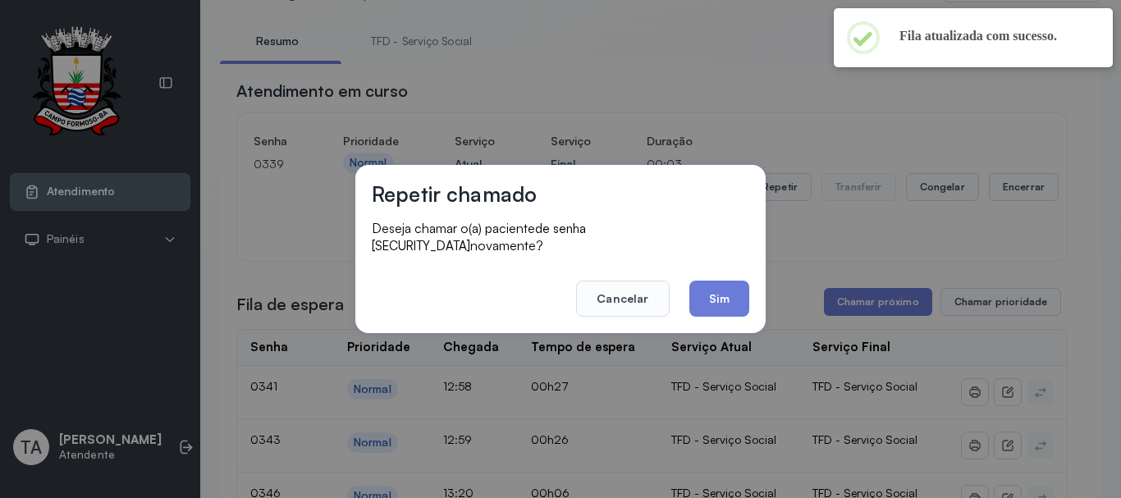
click at [706, 284] on button "Sim" at bounding box center [720, 299] width 60 height 36
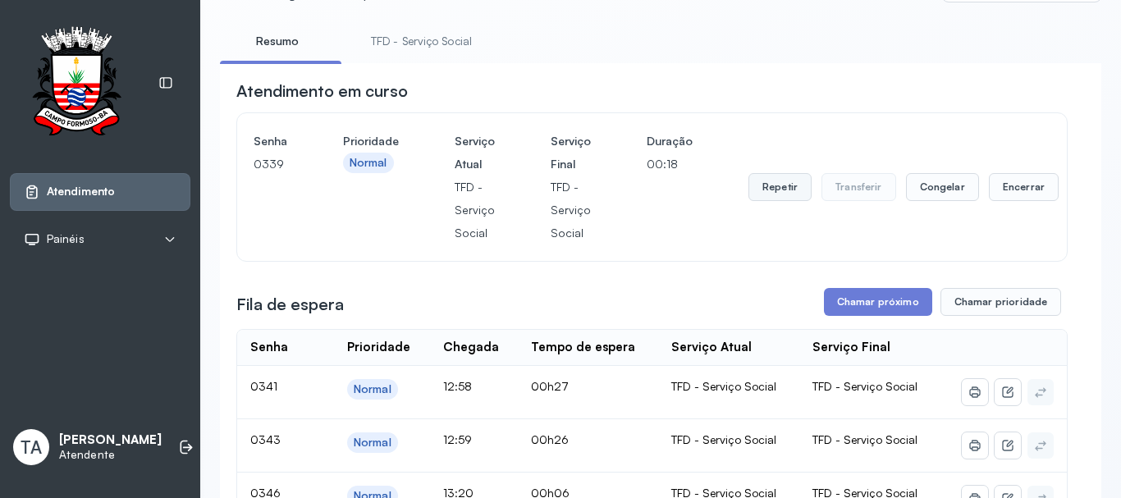
click at [758, 188] on button "Repetir" at bounding box center [780, 187] width 63 height 28
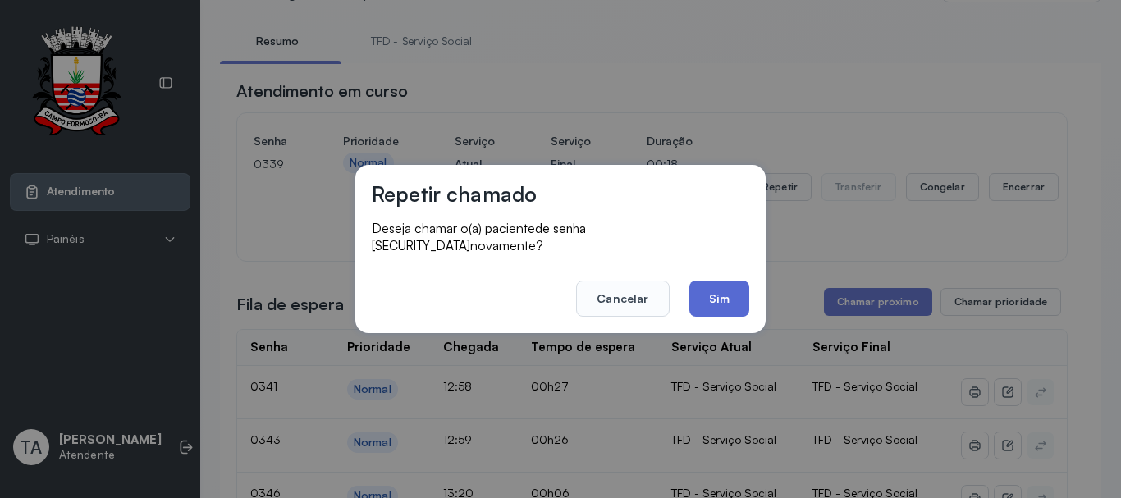
click at [716, 284] on button "Sim" at bounding box center [720, 299] width 60 height 36
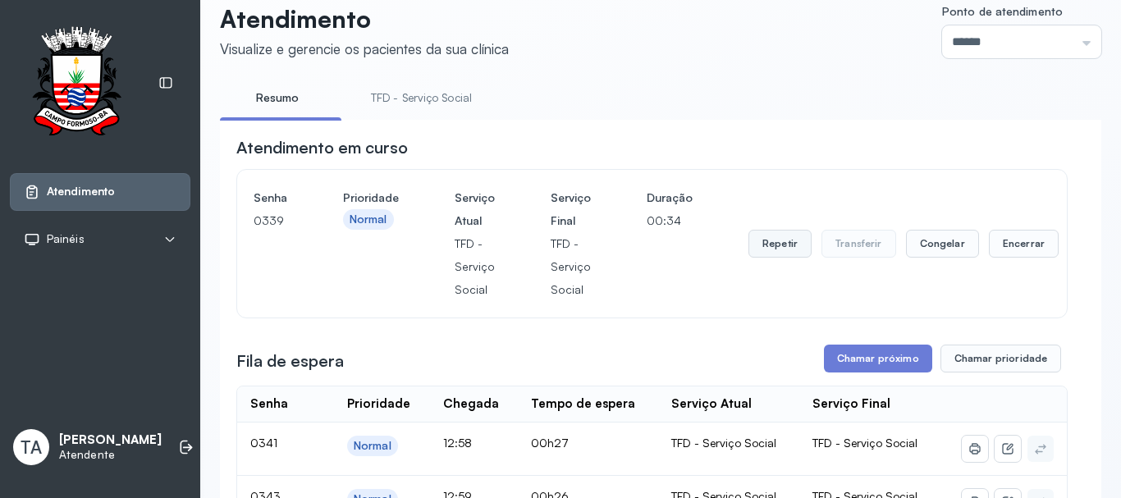
scroll to position [0, 0]
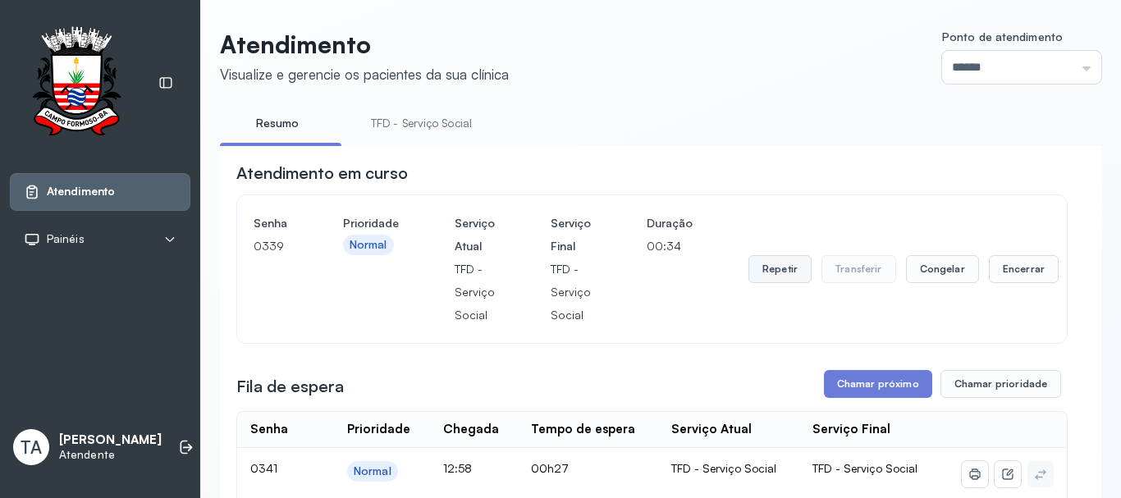
click at [791, 268] on button "Repetir" at bounding box center [780, 269] width 63 height 28
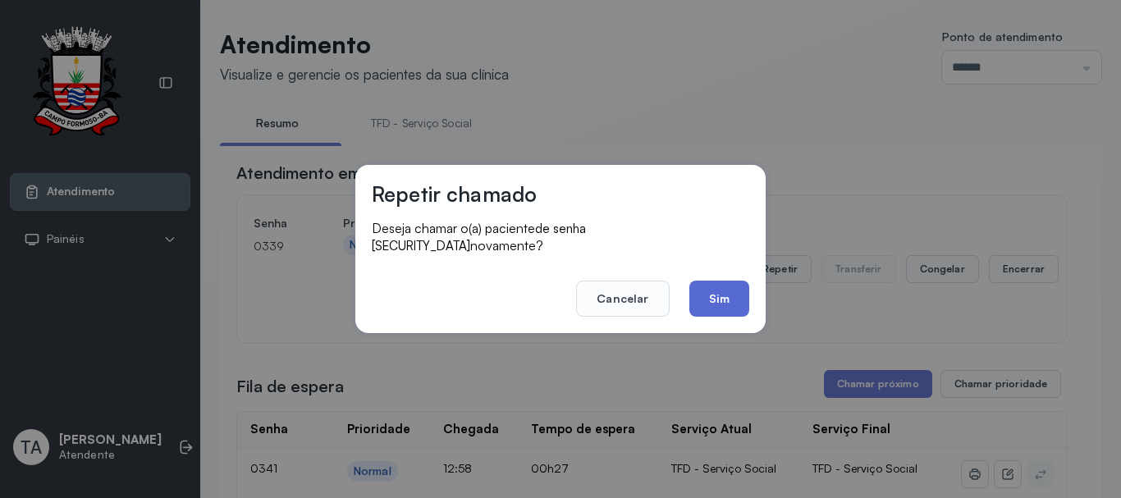
click at [736, 292] on button "Sim" at bounding box center [720, 299] width 60 height 36
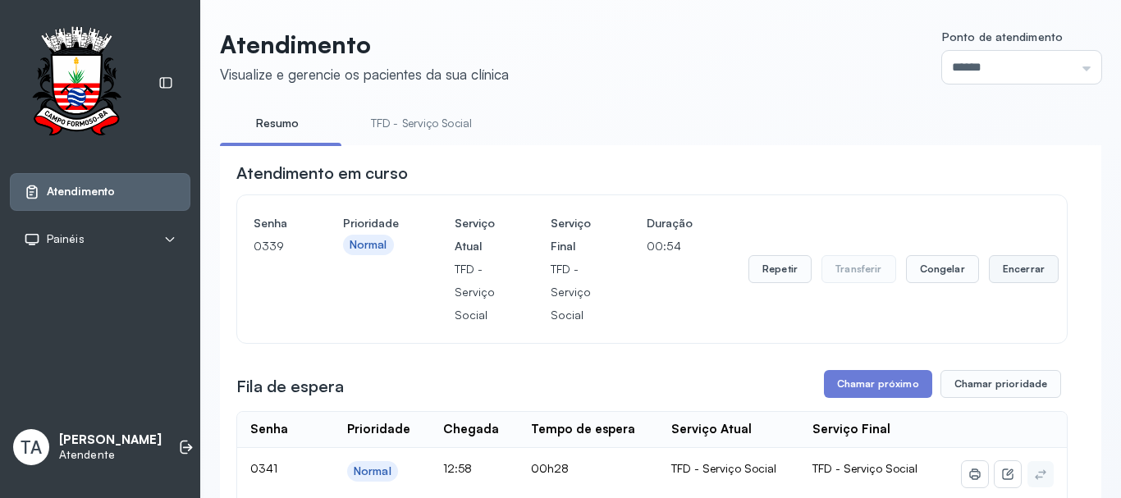
click at [1008, 270] on button "Encerrar" at bounding box center [1024, 269] width 70 height 28
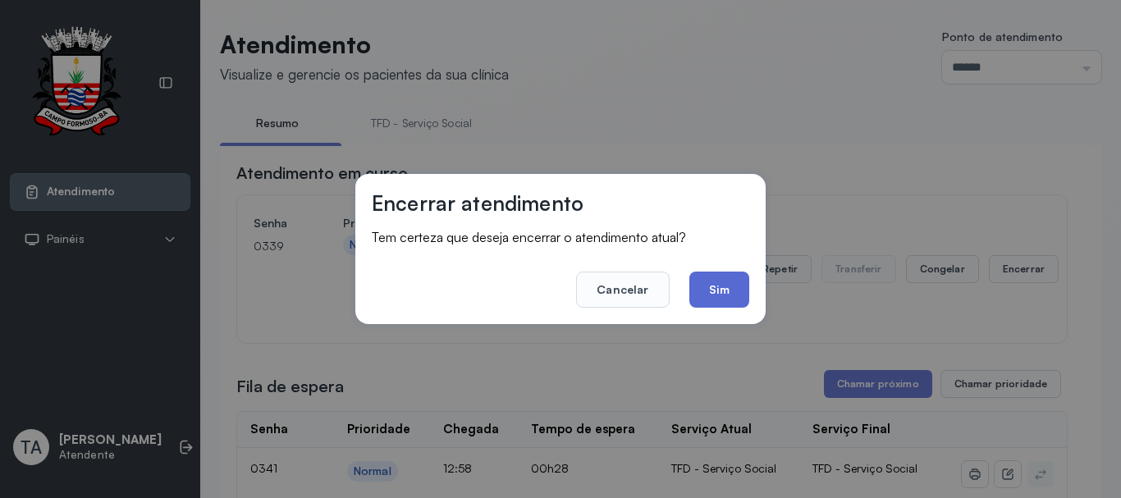
click at [720, 297] on button "Sim" at bounding box center [720, 290] width 60 height 36
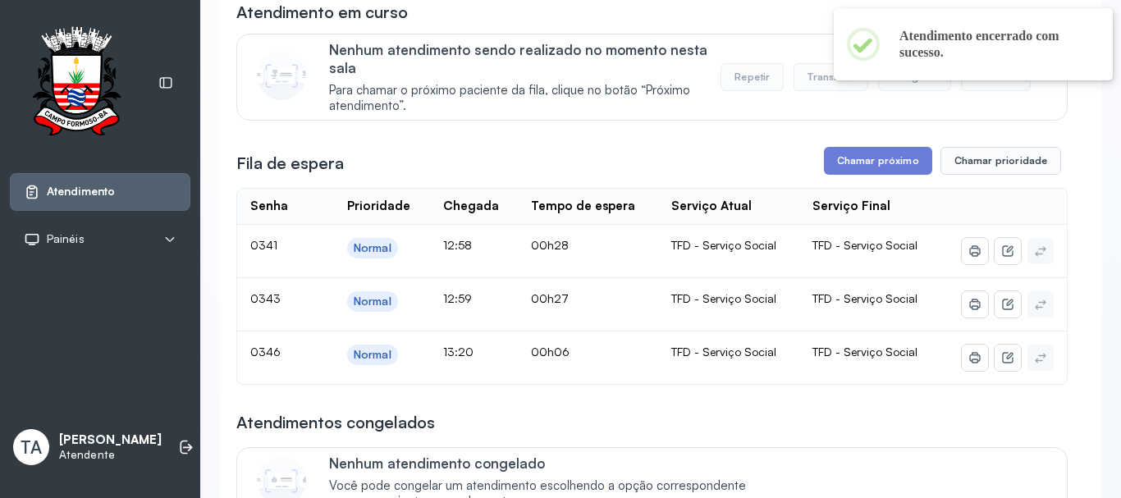
scroll to position [164, 0]
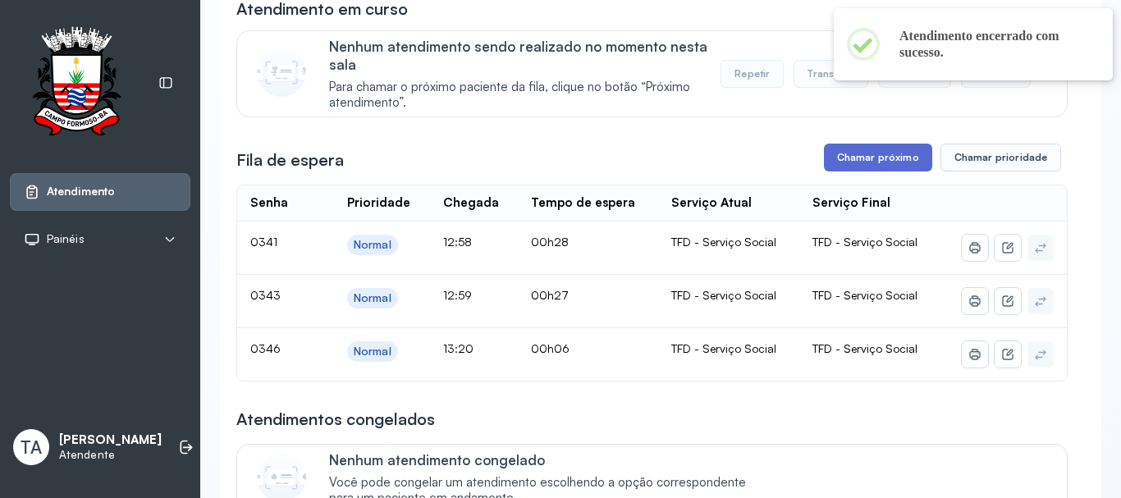
click at [841, 157] on button "Chamar próximo" at bounding box center [878, 158] width 108 height 28
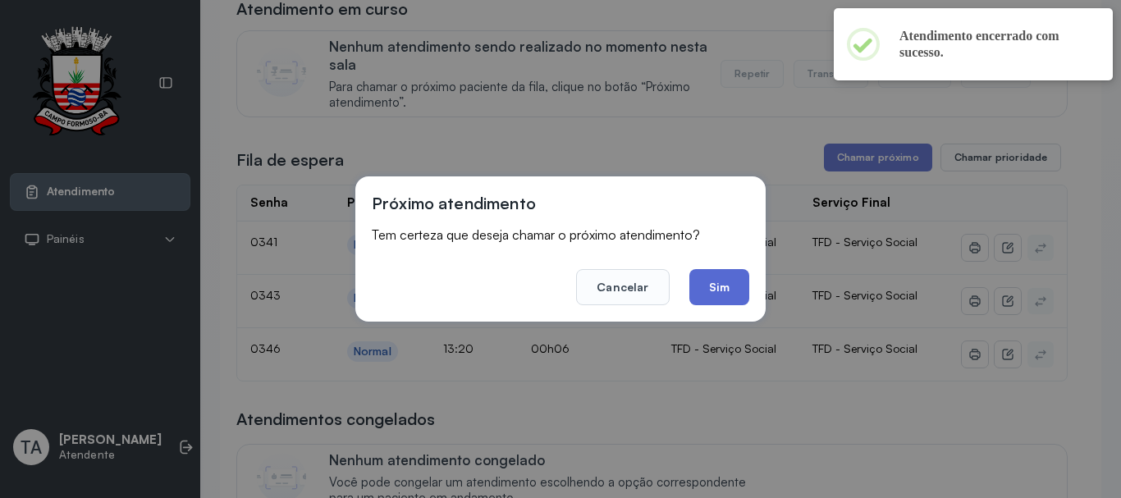
click at [719, 273] on button "Sim" at bounding box center [720, 287] width 60 height 36
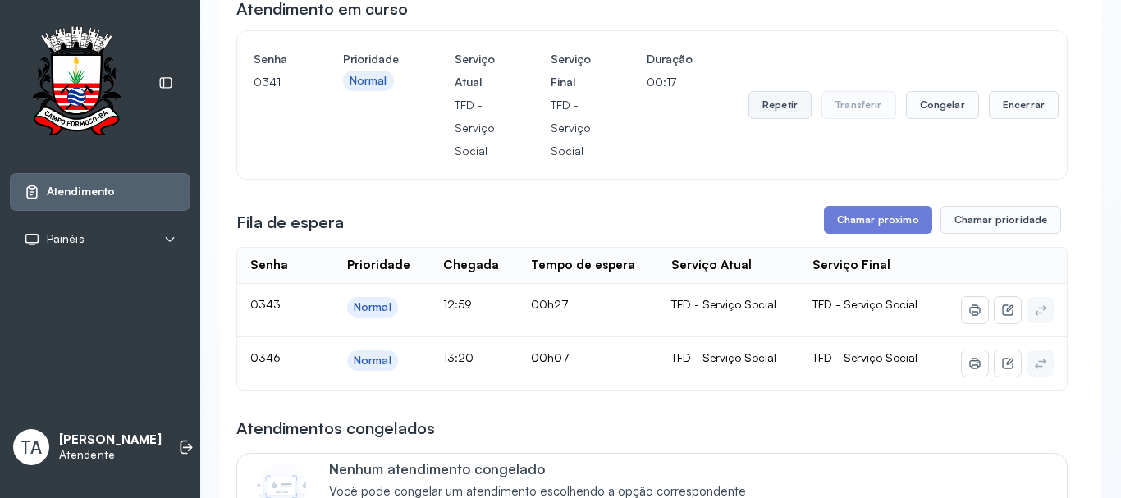
click at [782, 109] on button "Repetir" at bounding box center [780, 105] width 63 height 28
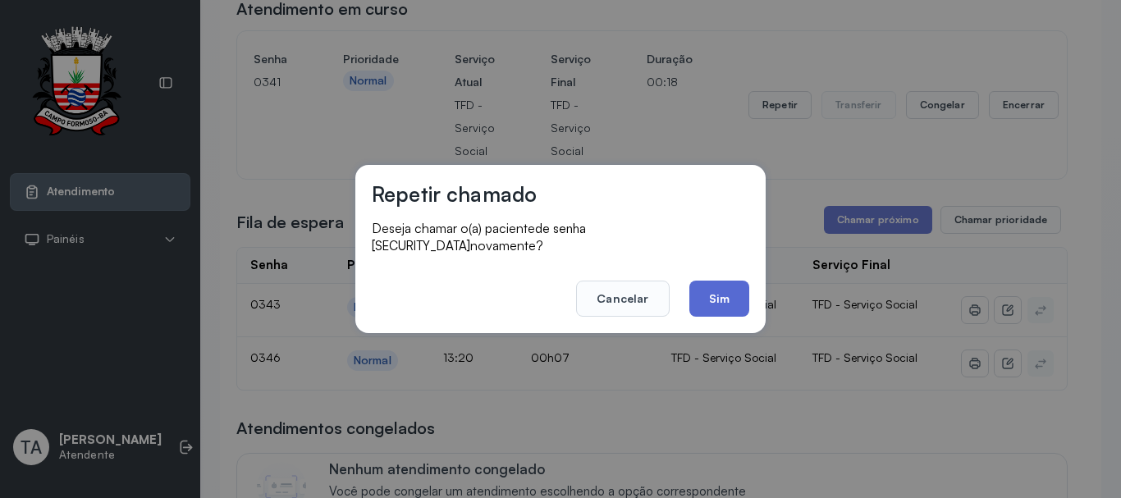
click at [703, 282] on button "Sim" at bounding box center [720, 299] width 60 height 36
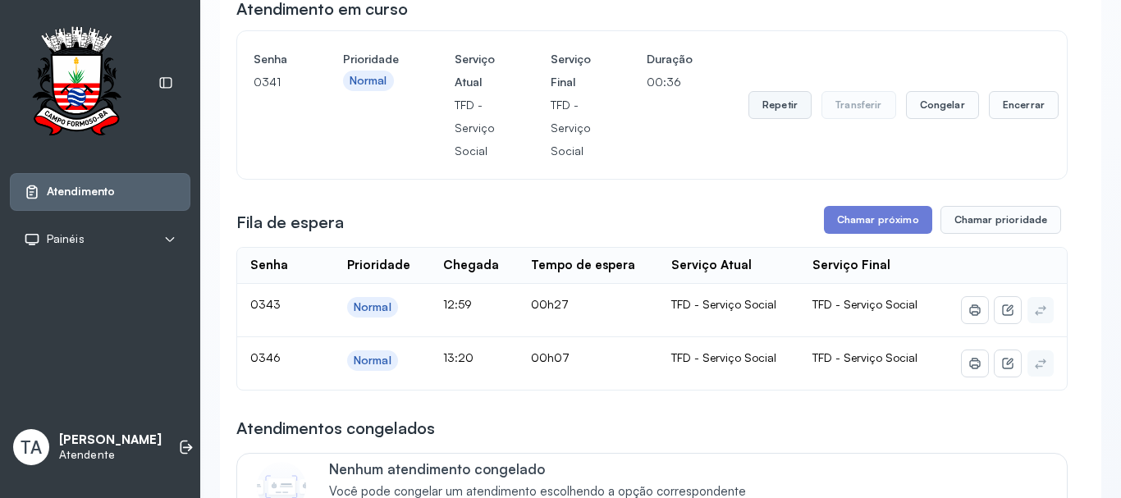
click at [782, 115] on button "Repetir" at bounding box center [780, 105] width 63 height 28
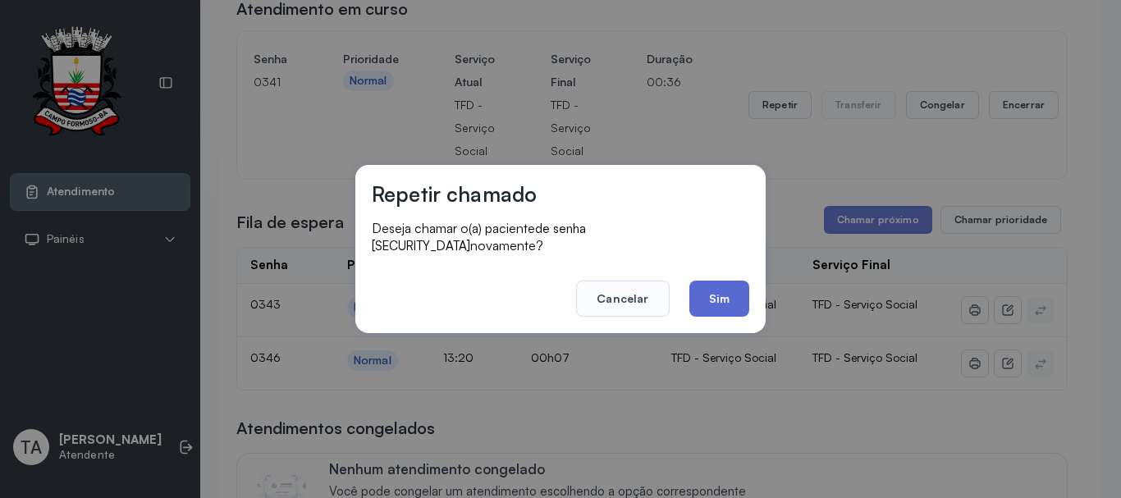
click at [718, 292] on button "Sim" at bounding box center [720, 299] width 60 height 36
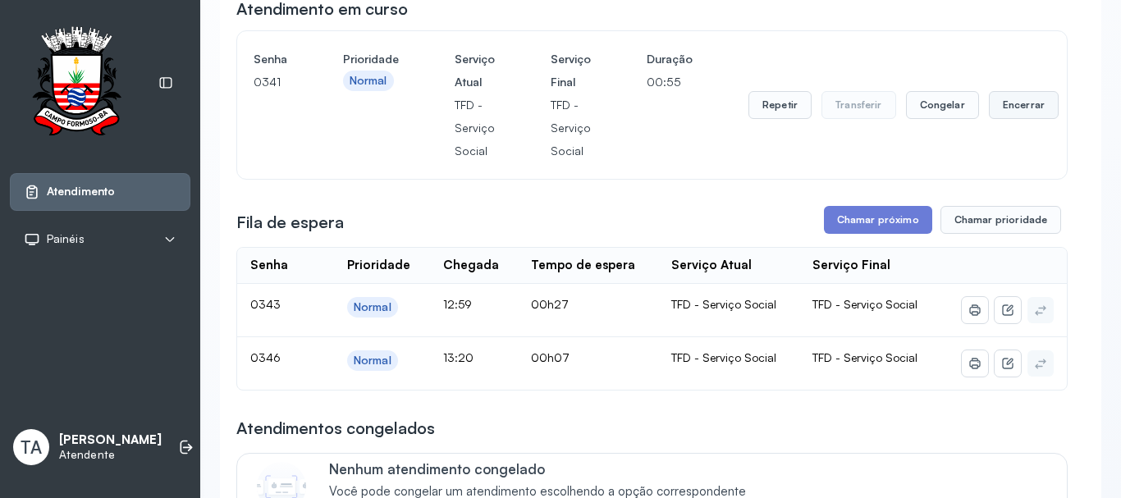
click at [1015, 117] on button "Encerrar" at bounding box center [1024, 105] width 70 height 28
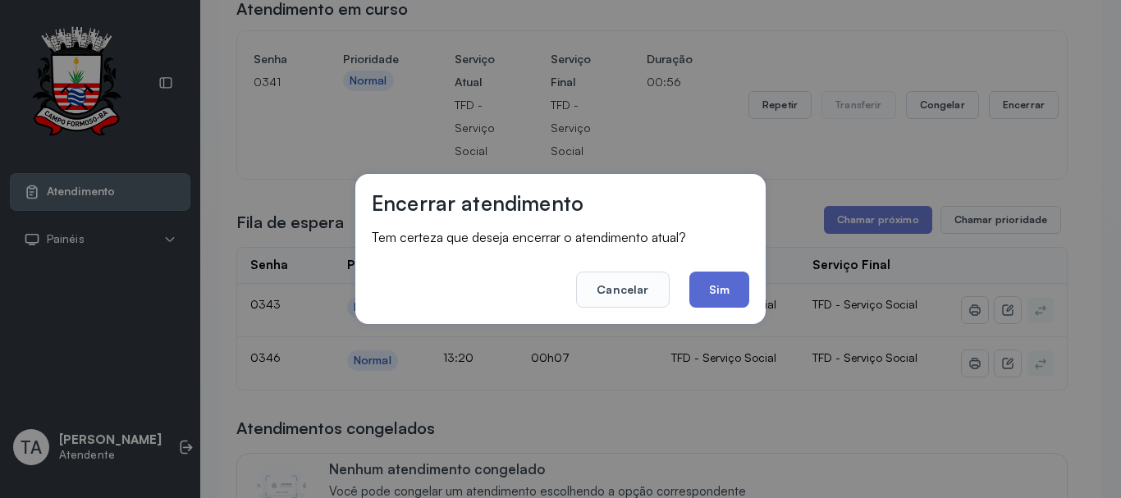
click at [710, 294] on button "Sim" at bounding box center [720, 290] width 60 height 36
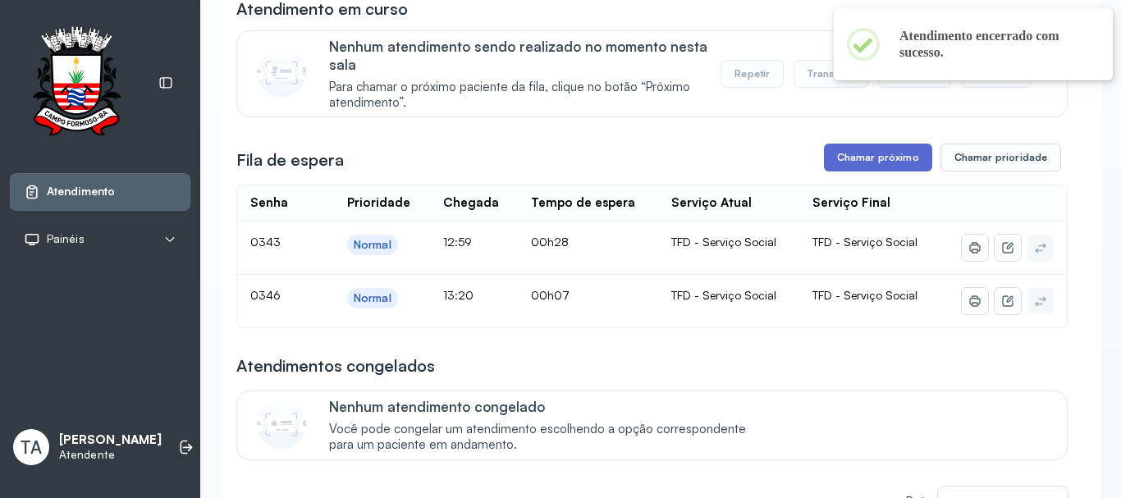
drag, startPoint x: 821, startPoint y: 176, endPoint x: 834, endPoint y: 164, distance: 17.5
click at [824, 172] on div "Chamar próximo Chamar prioridade" at bounding box center [943, 158] width 238 height 28
click at [835, 164] on button "Chamar próximo" at bounding box center [878, 158] width 108 height 28
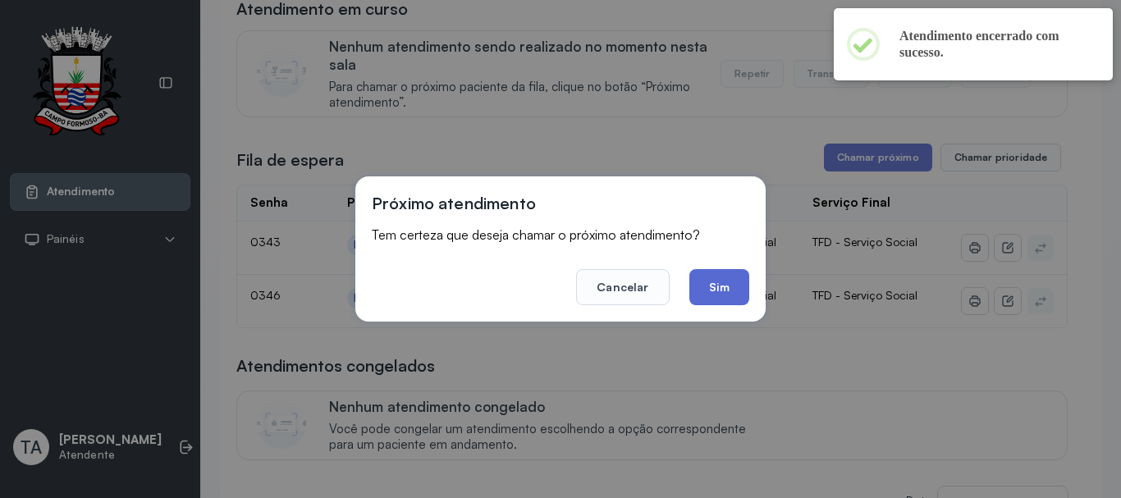
click at [722, 277] on button "Sim" at bounding box center [720, 287] width 60 height 36
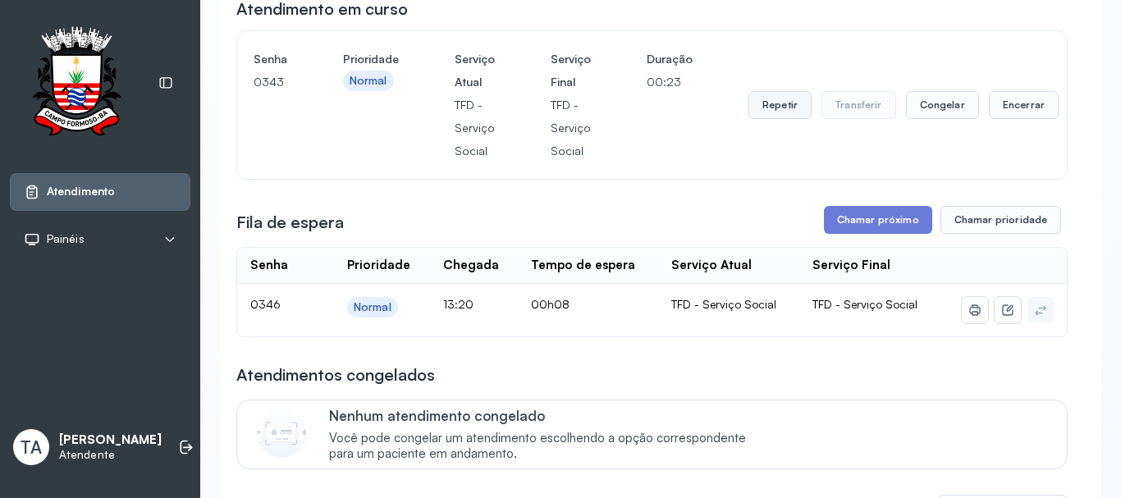
click at [773, 108] on button "Repetir" at bounding box center [780, 105] width 63 height 28
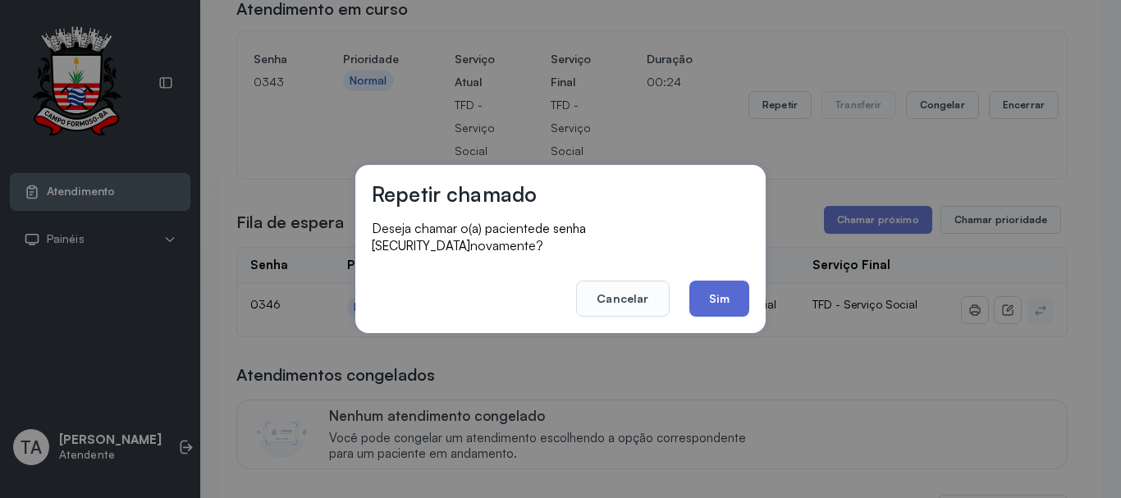
click at [722, 288] on button "Sim" at bounding box center [720, 299] width 60 height 36
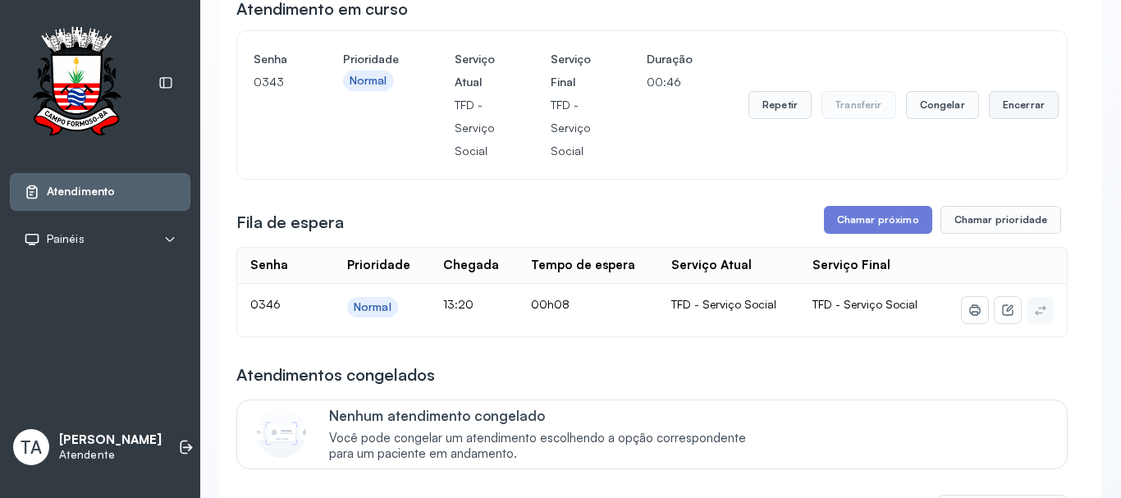
click at [1015, 114] on button "Encerrar" at bounding box center [1024, 105] width 70 height 28
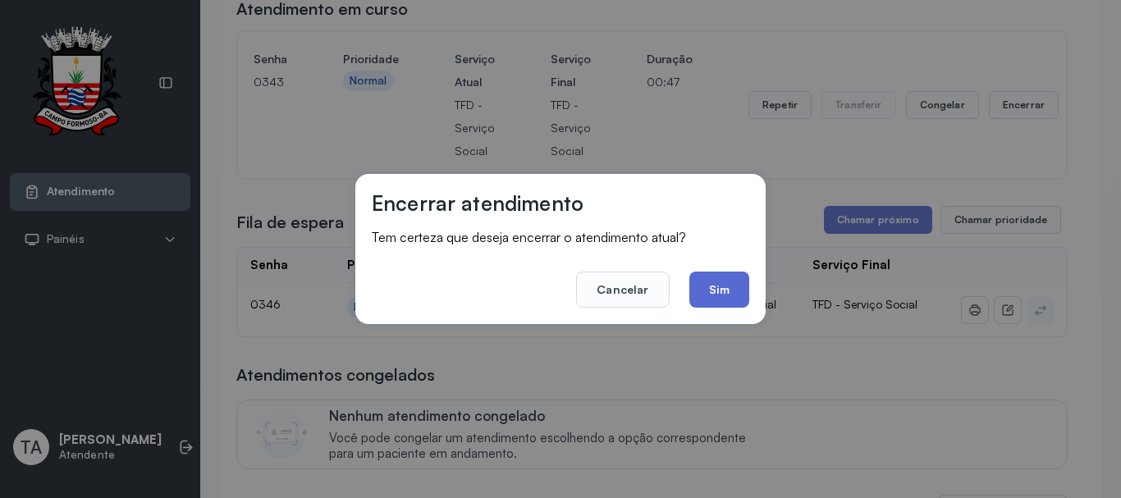
click at [698, 305] on button "Sim" at bounding box center [720, 290] width 60 height 36
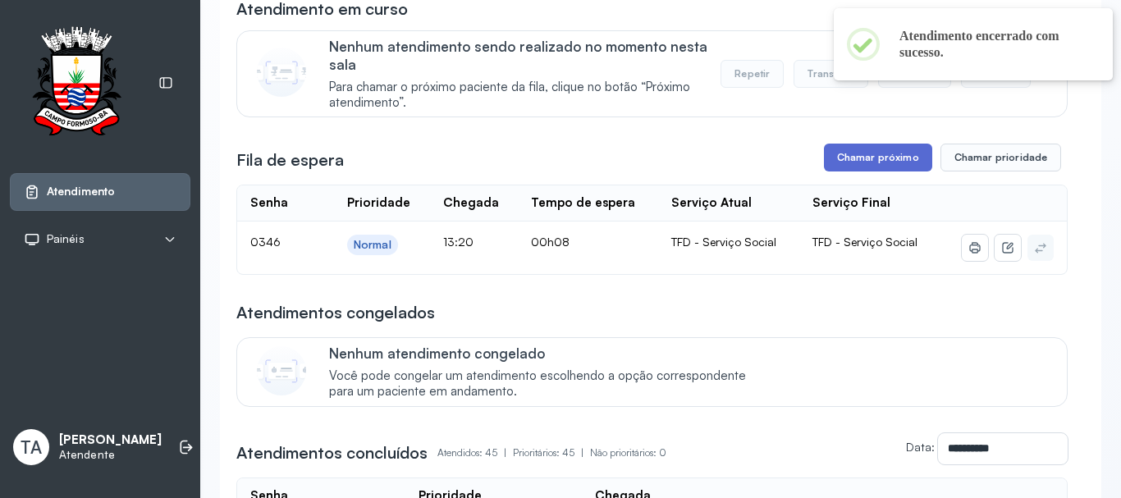
click at [834, 169] on button "Chamar próximo" at bounding box center [878, 158] width 108 height 28
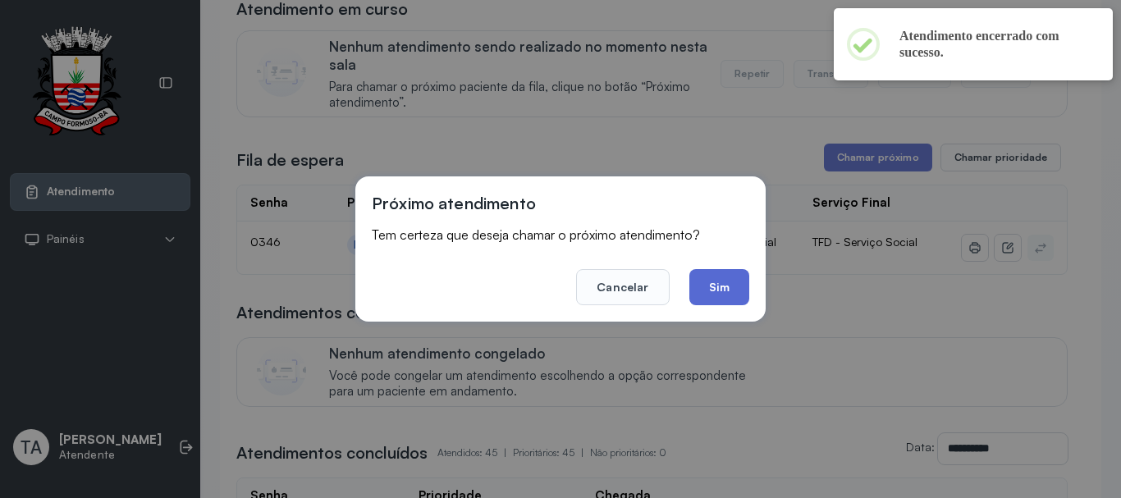
click at [736, 277] on button "Sim" at bounding box center [720, 287] width 60 height 36
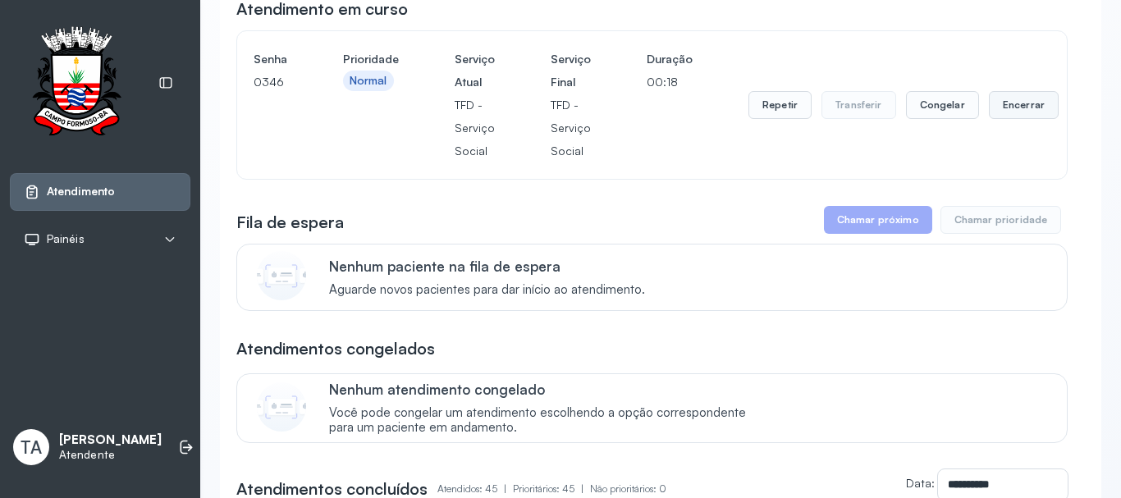
click at [1020, 98] on button "Encerrar" at bounding box center [1024, 105] width 70 height 28
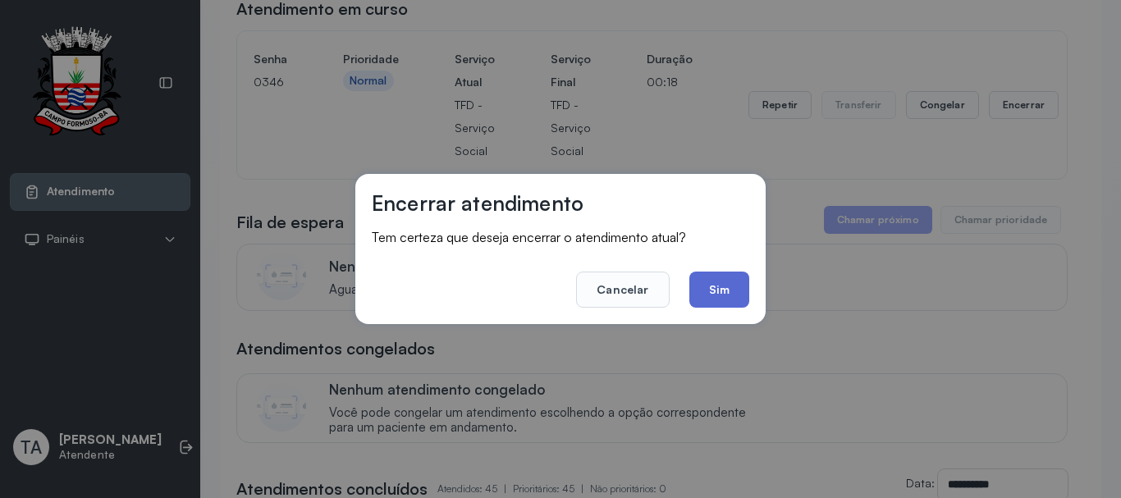
click at [722, 283] on button "Sim" at bounding box center [720, 290] width 60 height 36
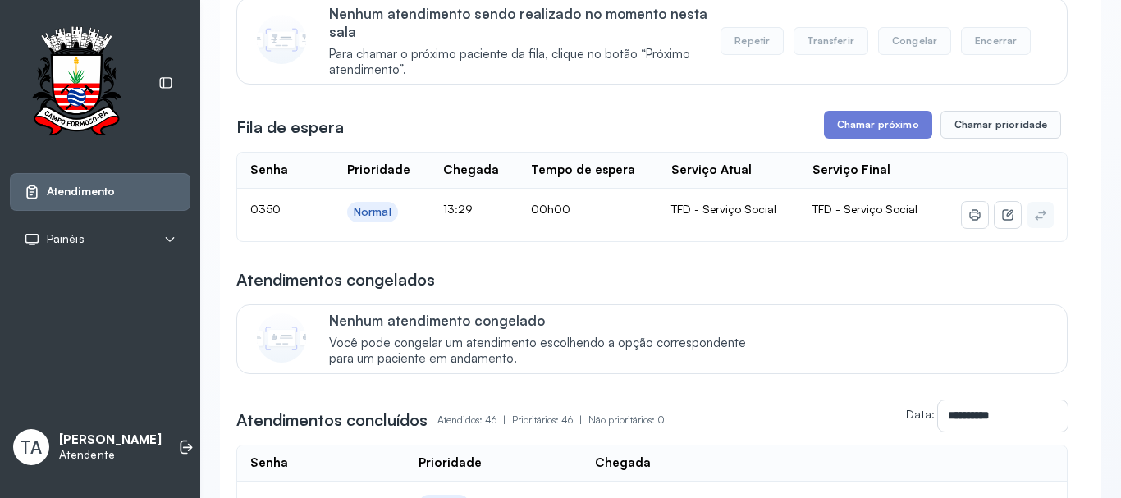
scroll to position [230, 0]
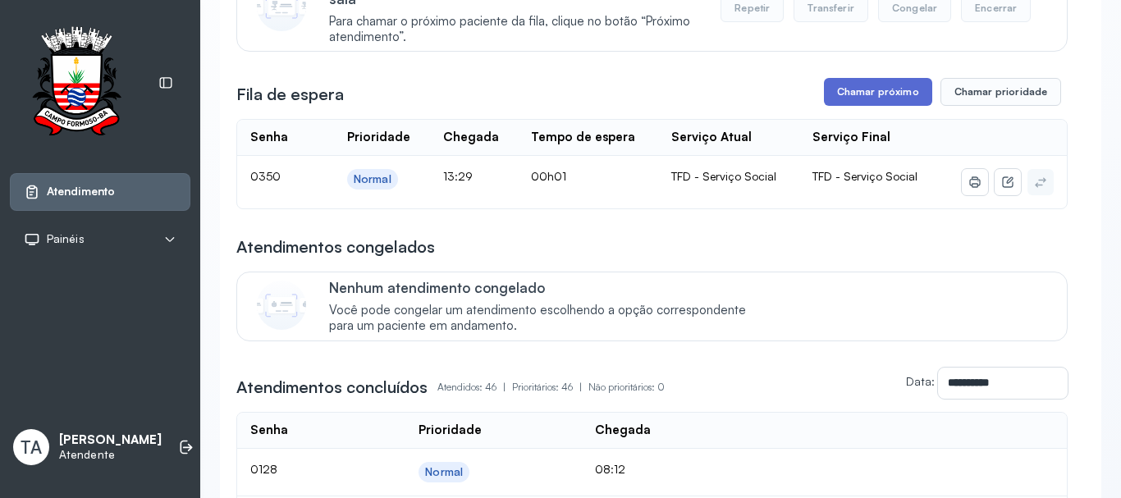
click at [884, 103] on button "Chamar próximo" at bounding box center [878, 92] width 108 height 28
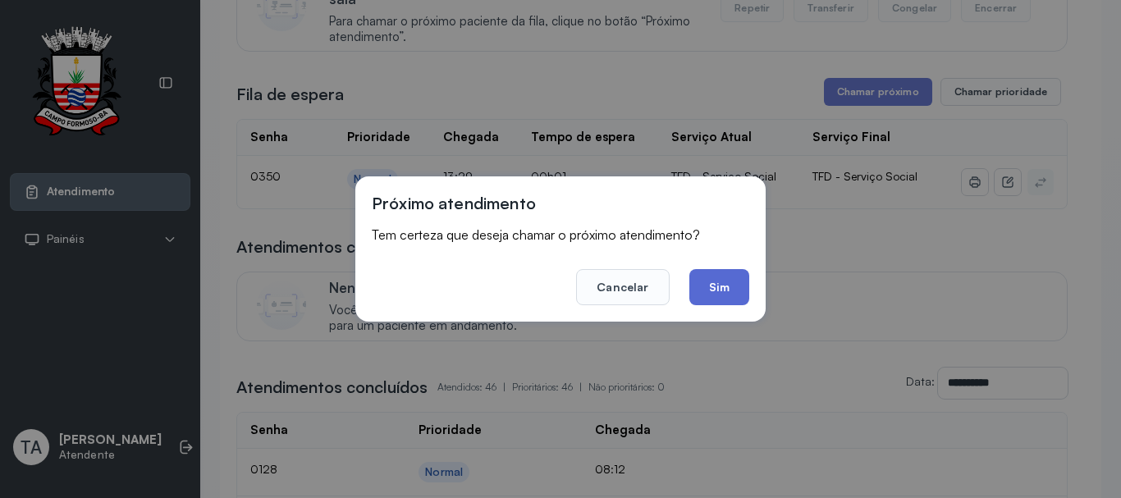
click at [729, 290] on button "Sim" at bounding box center [720, 287] width 60 height 36
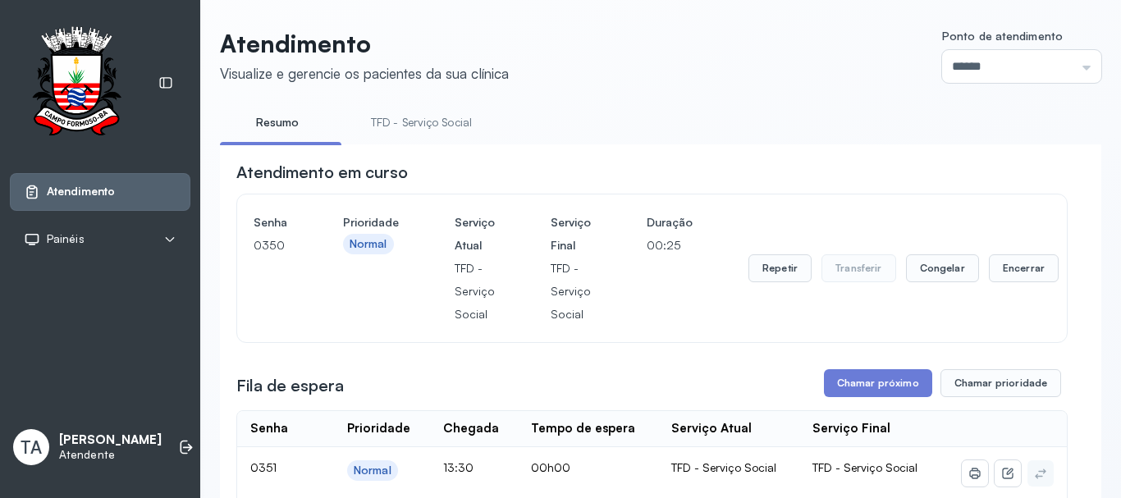
scroll to position [0, 0]
click at [1031, 277] on button "Encerrar" at bounding box center [1024, 269] width 70 height 28
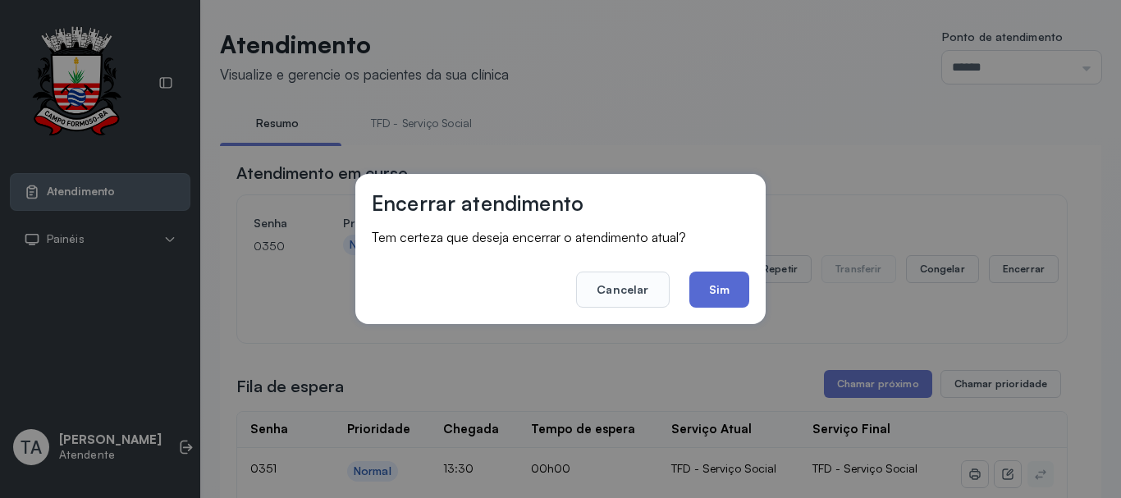
click at [749, 304] on button "Sim" at bounding box center [720, 290] width 60 height 36
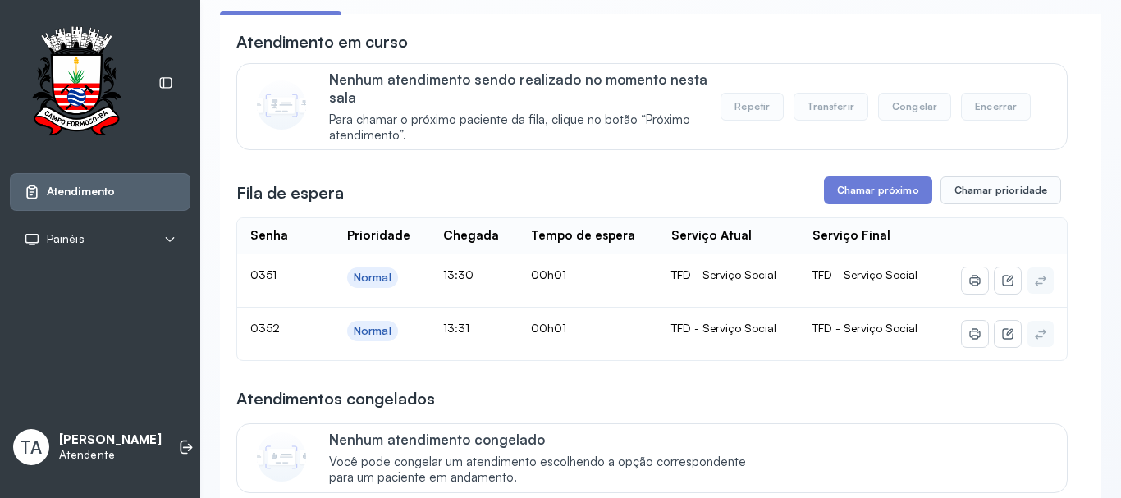
scroll to position [246, 0]
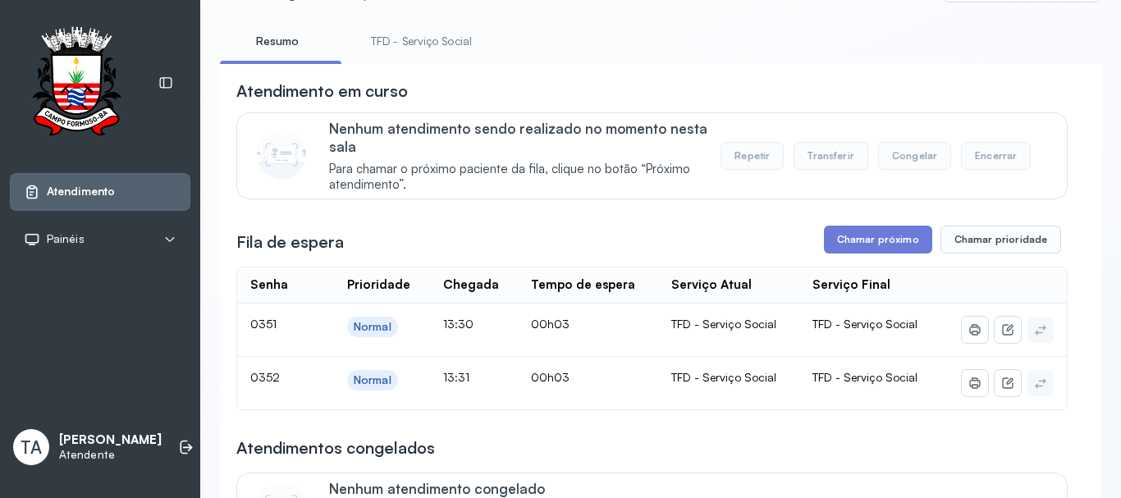
click at [420, 36] on link "TFD - Serviço Social" at bounding box center [422, 41] width 134 height 27
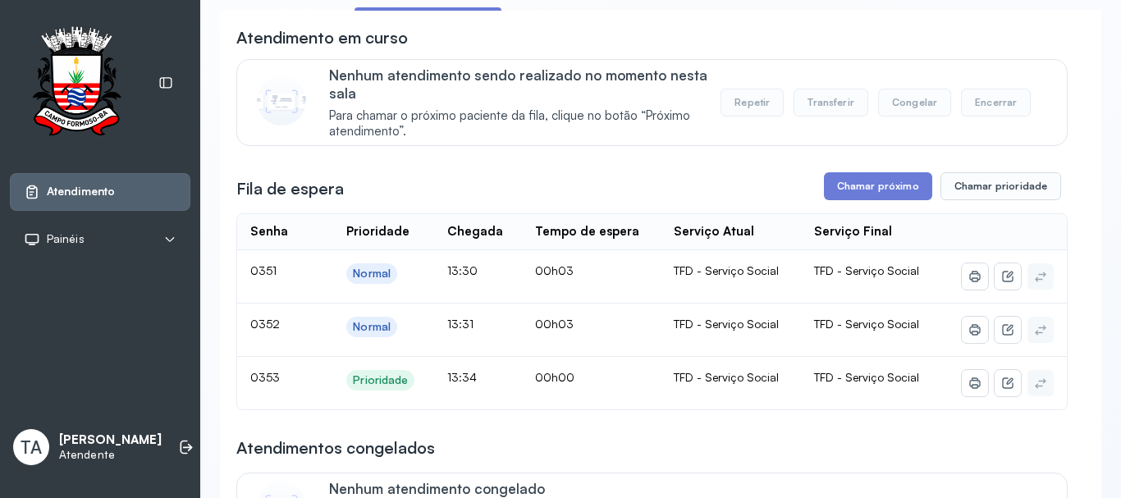
scroll to position [164, 0]
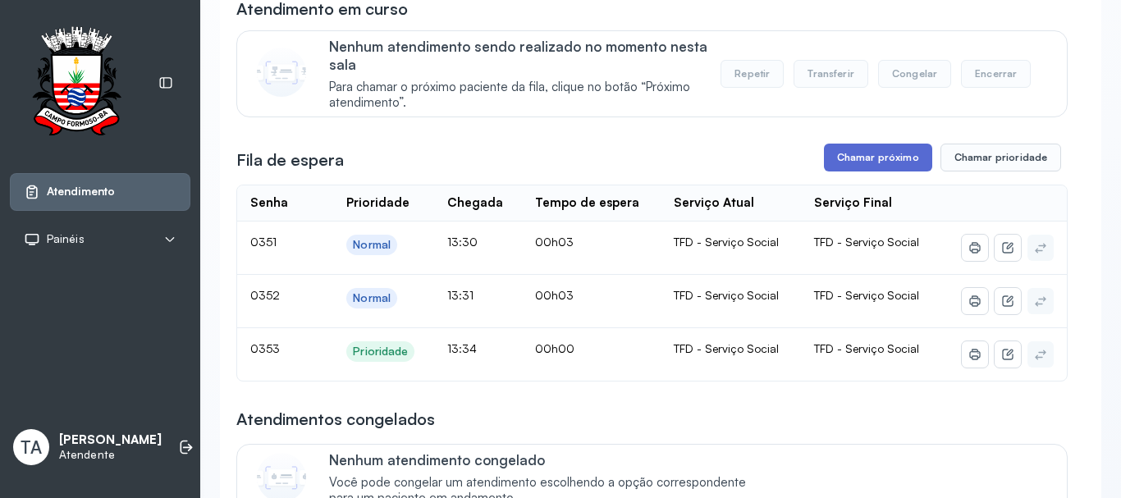
click at [855, 152] on button "Chamar próximo" at bounding box center [878, 158] width 108 height 28
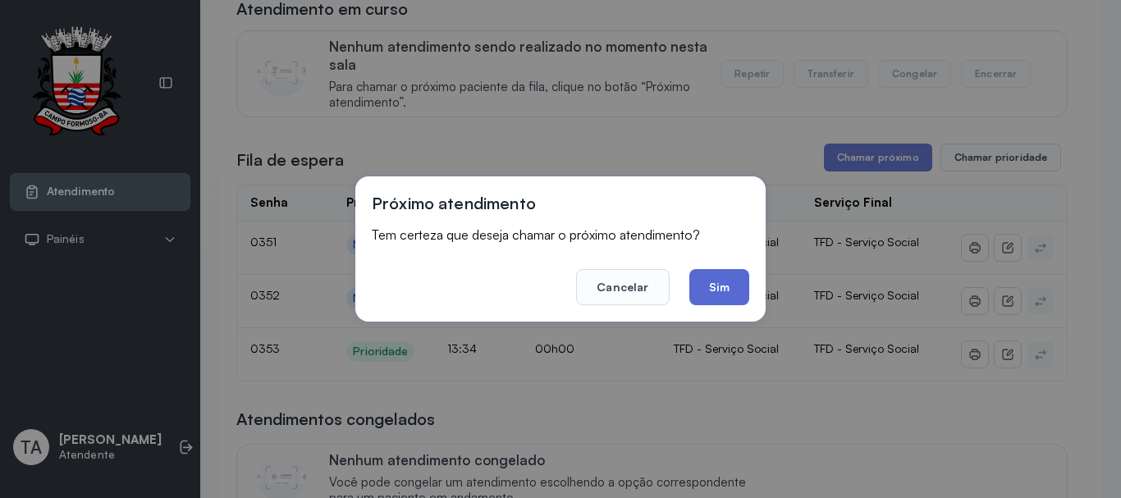
click at [711, 273] on button "Sim" at bounding box center [720, 287] width 60 height 36
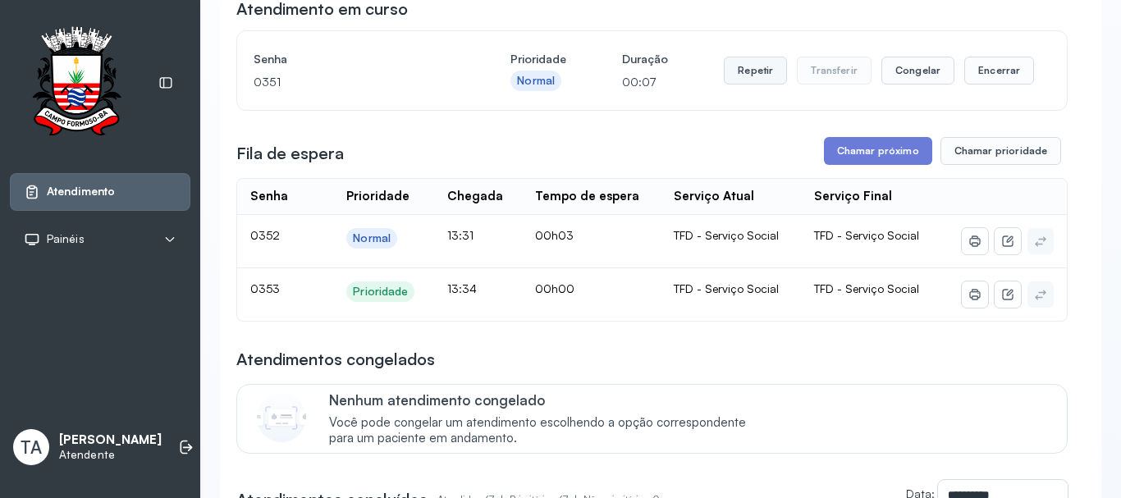
click at [744, 79] on button "Repetir" at bounding box center [755, 71] width 63 height 28
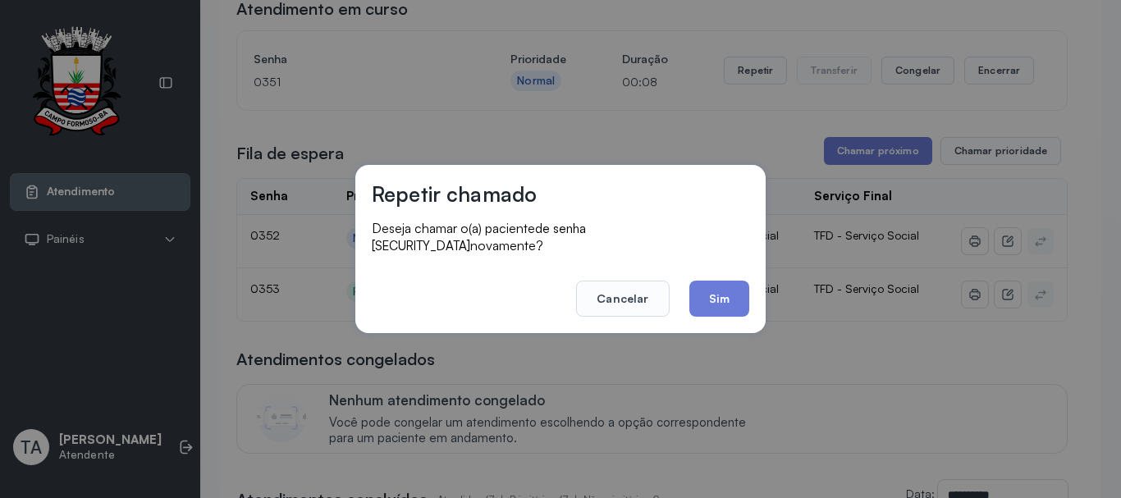
click at [689, 292] on footer "Cancelar Sim" at bounding box center [561, 287] width 378 height 59
click at [699, 293] on button "Sim" at bounding box center [720, 299] width 60 height 36
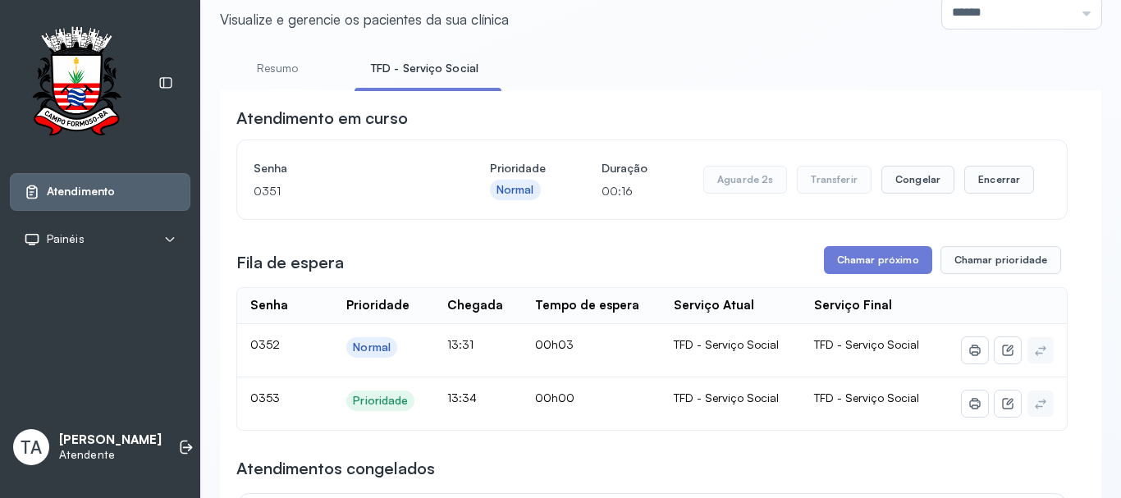
scroll to position [82, 0]
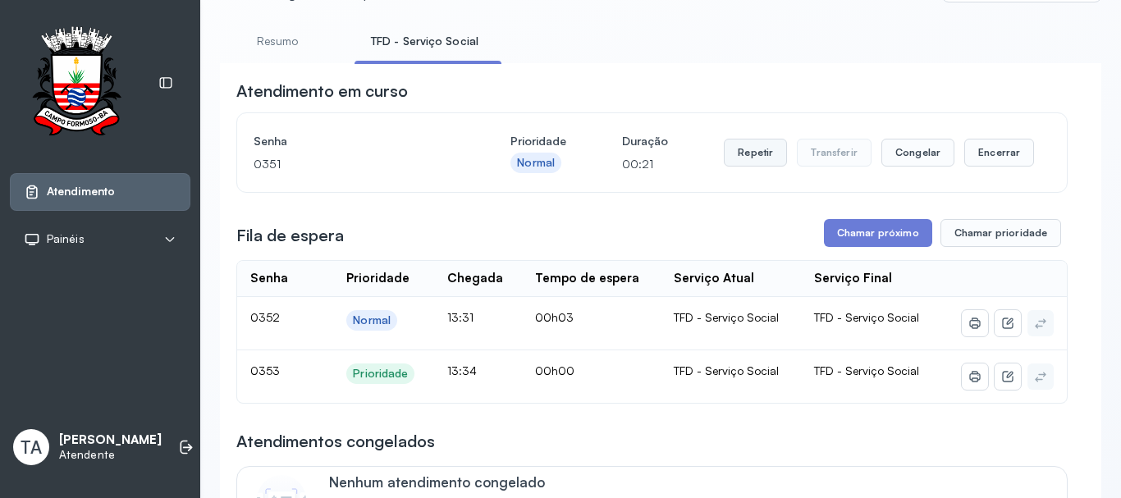
click at [741, 164] on button "Repetir" at bounding box center [755, 153] width 63 height 28
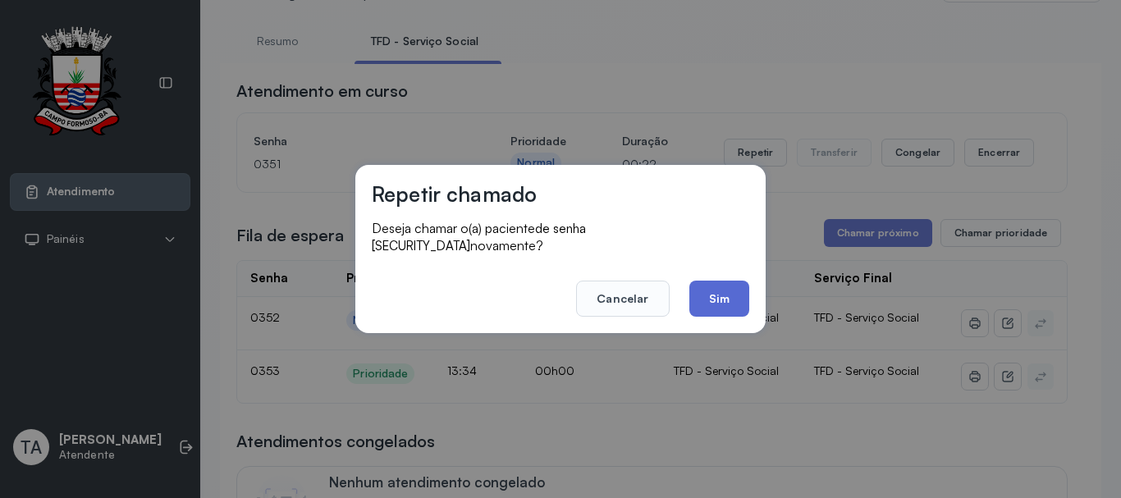
click at [718, 298] on button "Sim" at bounding box center [720, 299] width 60 height 36
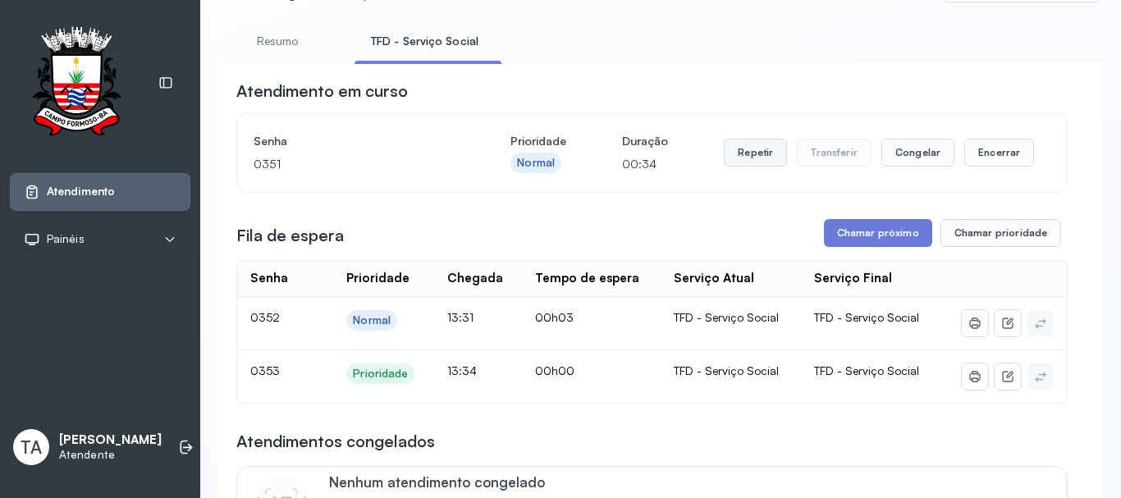
click at [763, 167] on button "Repetir" at bounding box center [755, 153] width 63 height 28
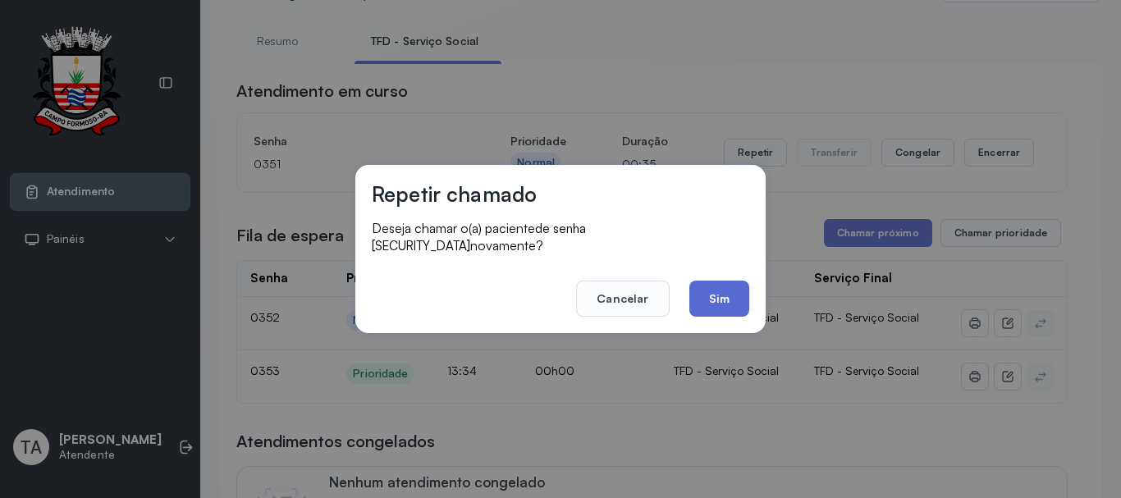
click at [707, 294] on button "Sim" at bounding box center [720, 299] width 60 height 36
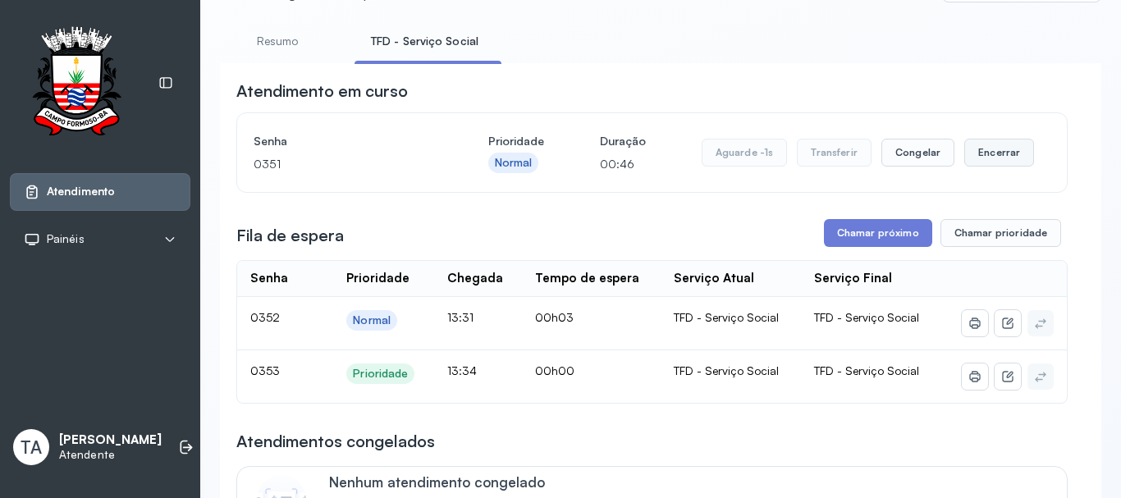
click at [985, 159] on button "Encerrar" at bounding box center [1000, 153] width 70 height 28
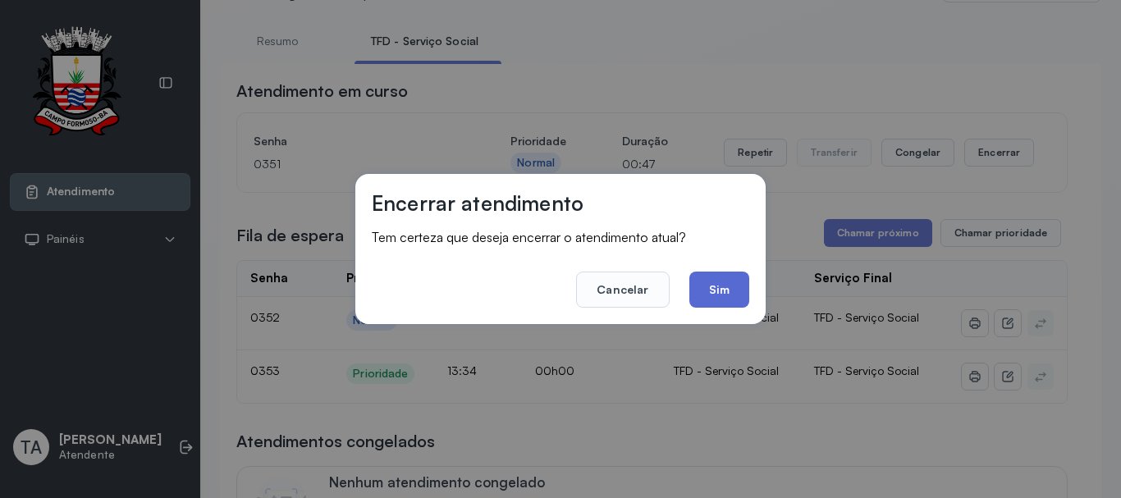
click at [736, 287] on button "Sim" at bounding box center [720, 290] width 60 height 36
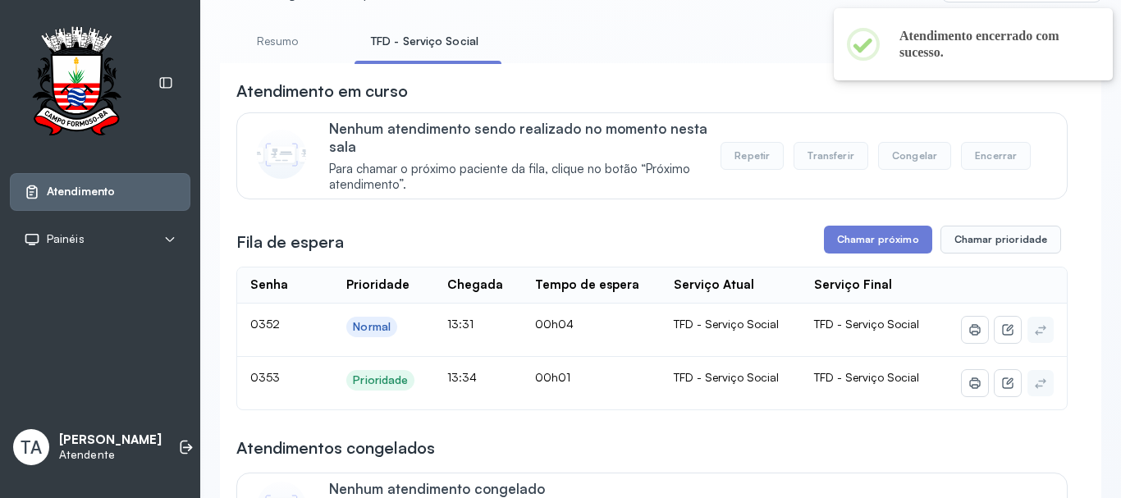
click at [818, 247] on div "Fila de espera Chamar próximo Chamar prioridade" at bounding box center [652, 240] width 832 height 28
click at [832, 245] on button "Chamar próximo" at bounding box center [878, 240] width 108 height 28
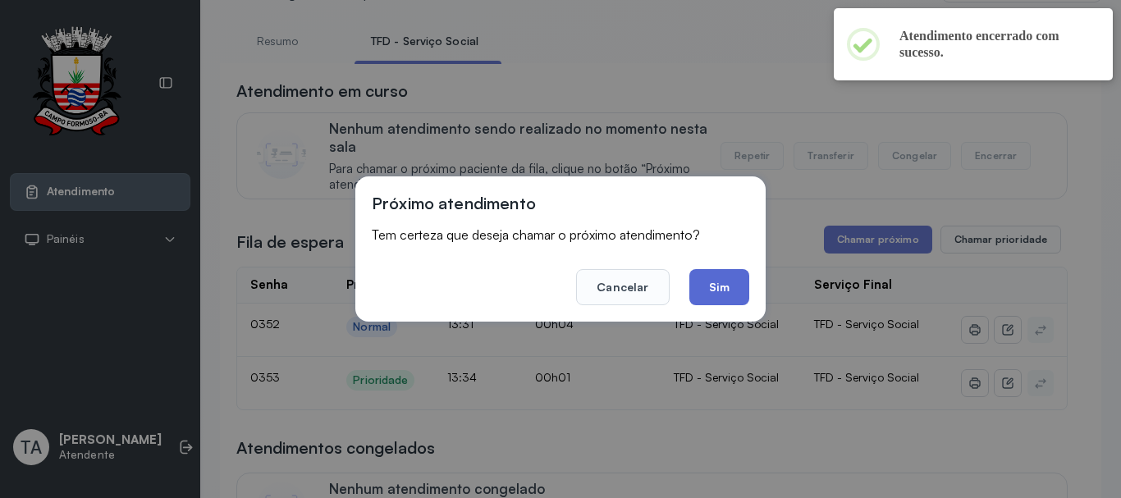
click at [718, 300] on div "Próximo atendimento Tem certeza que deseja chamar o próximo atendimento? Cancel…" at bounding box center [560, 249] width 410 height 145
click at [701, 294] on button "Sim" at bounding box center [720, 287] width 60 height 36
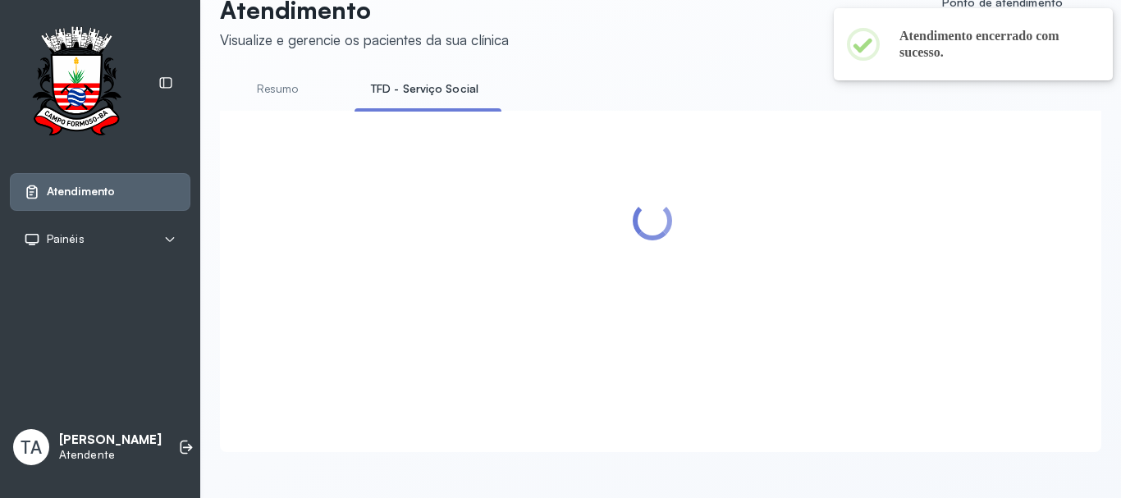
click at [704, 295] on div at bounding box center [652, 261] width 832 height 269
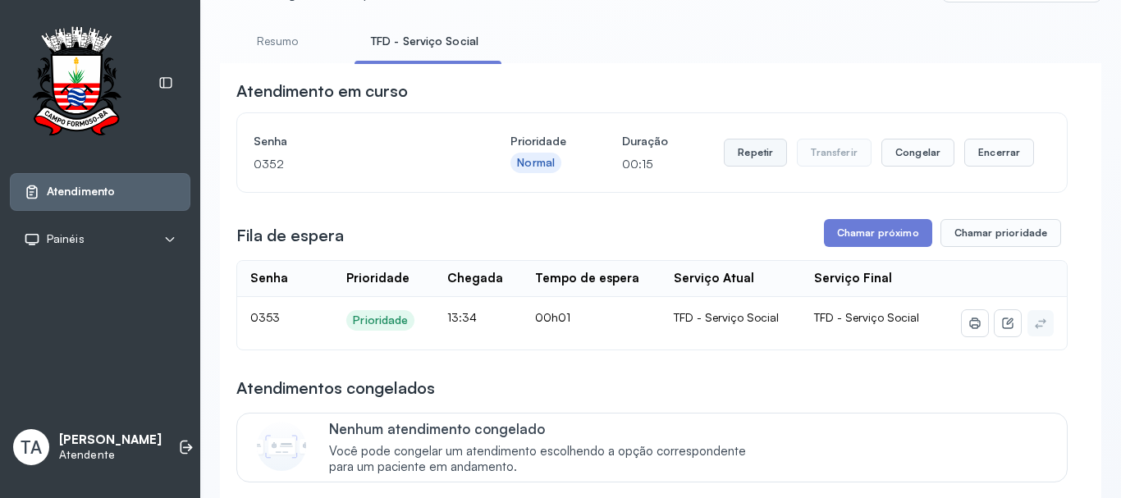
click at [734, 153] on button "Repetir" at bounding box center [755, 153] width 63 height 28
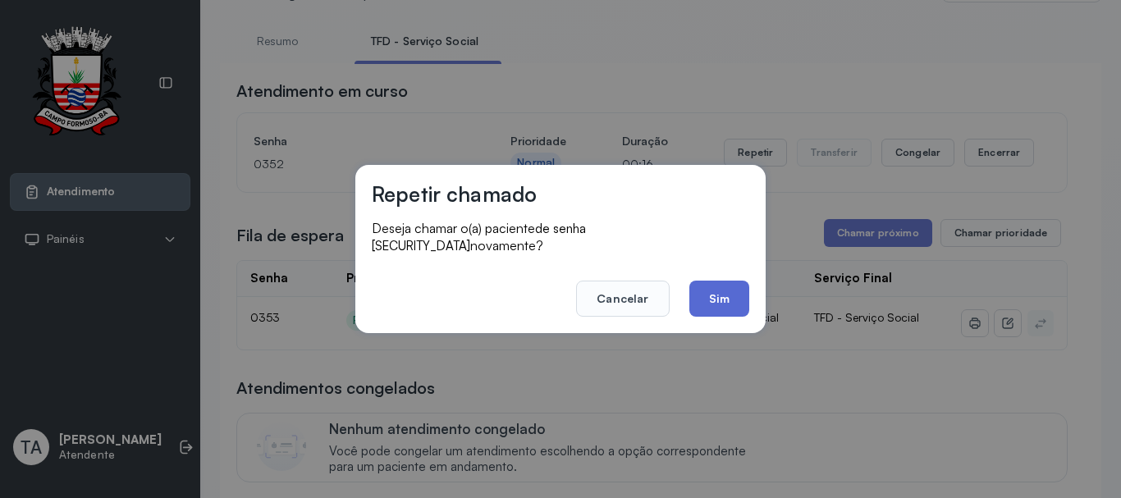
click at [718, 297] on button "Sim" at bounding box center [720, 299] width 60 height 36
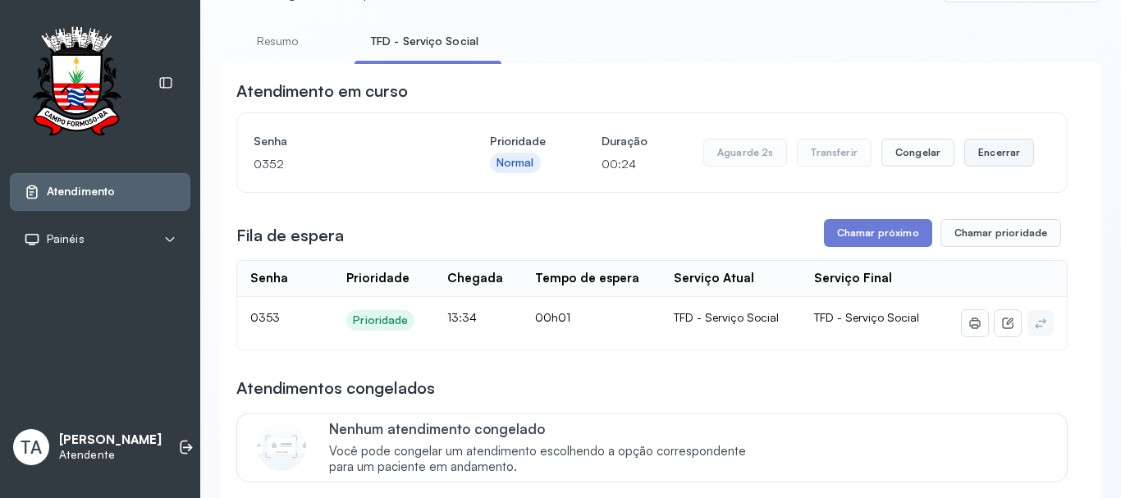
click at [984, 149] on button "Encerrar" at bounding box center [1000, 153] width 70 height 28
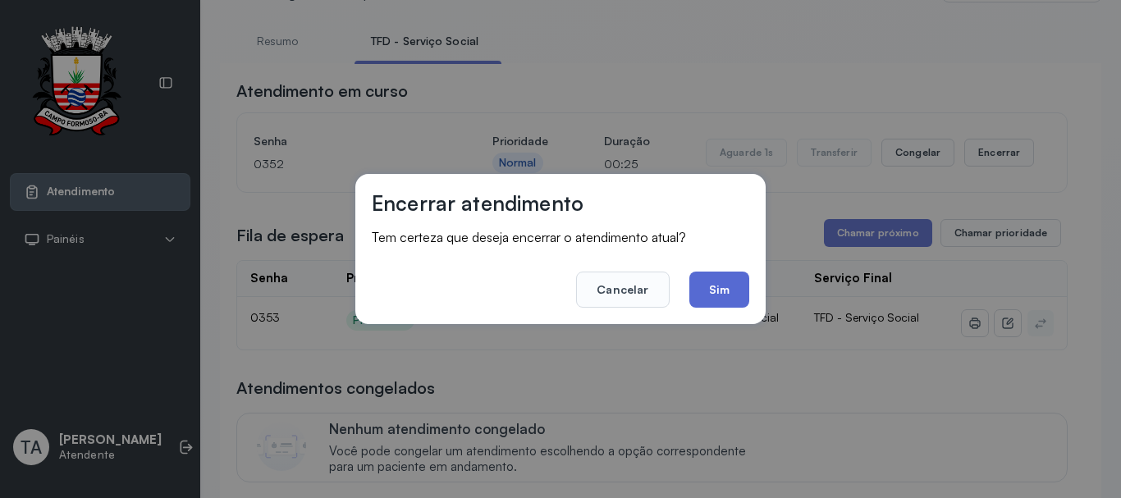
click at [734, 304] on button "Sim" at bounding box center [720, 290] width 60 height 36
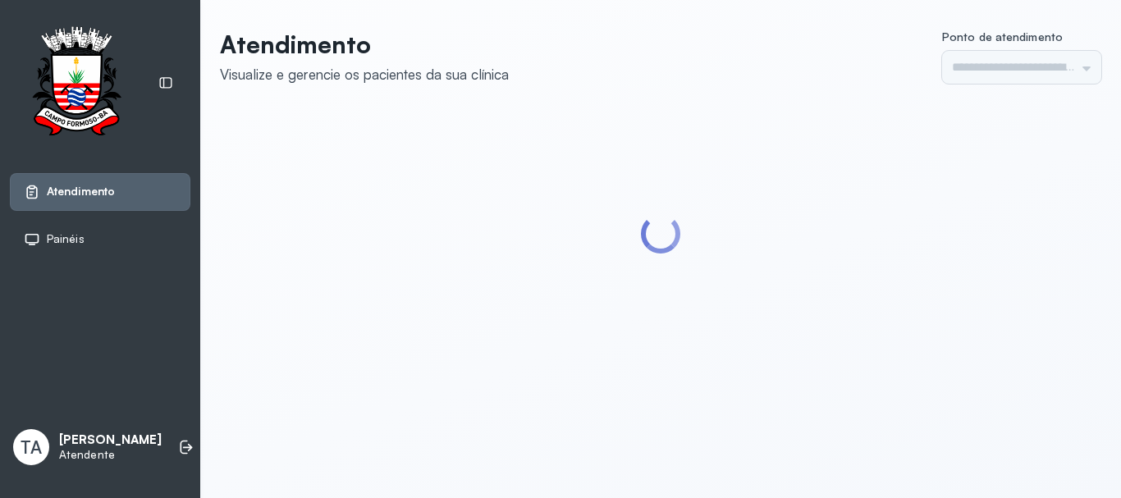
type input "******"
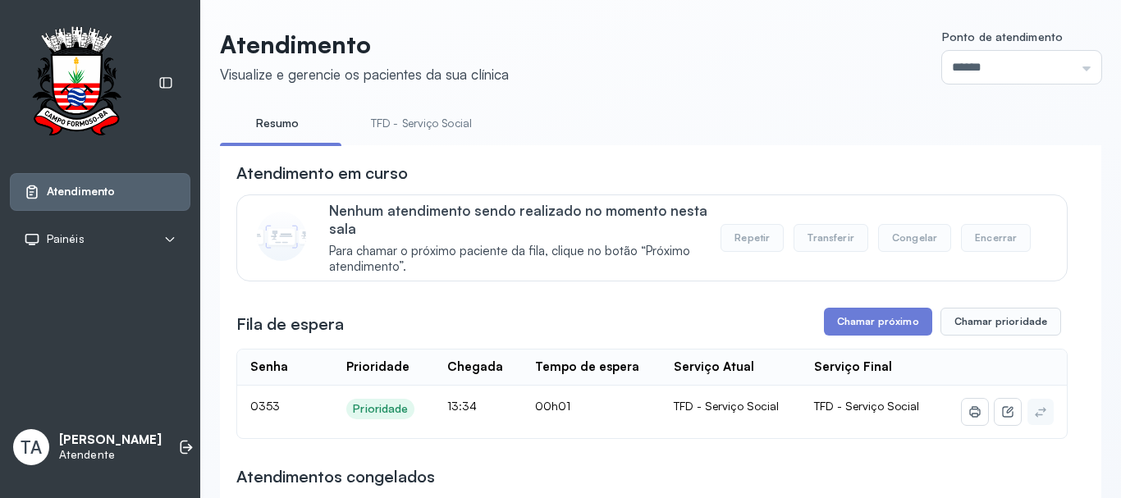
click at [412, 122] on link "TFD - Serviço Social" at bounding box center [422, 123] width 134 height 27
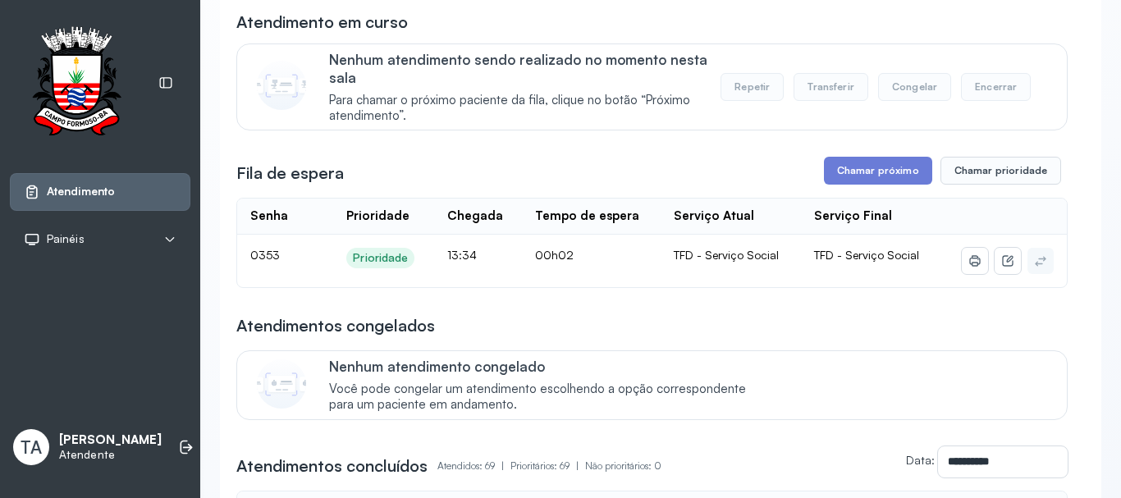
scroll to position [164, 0]
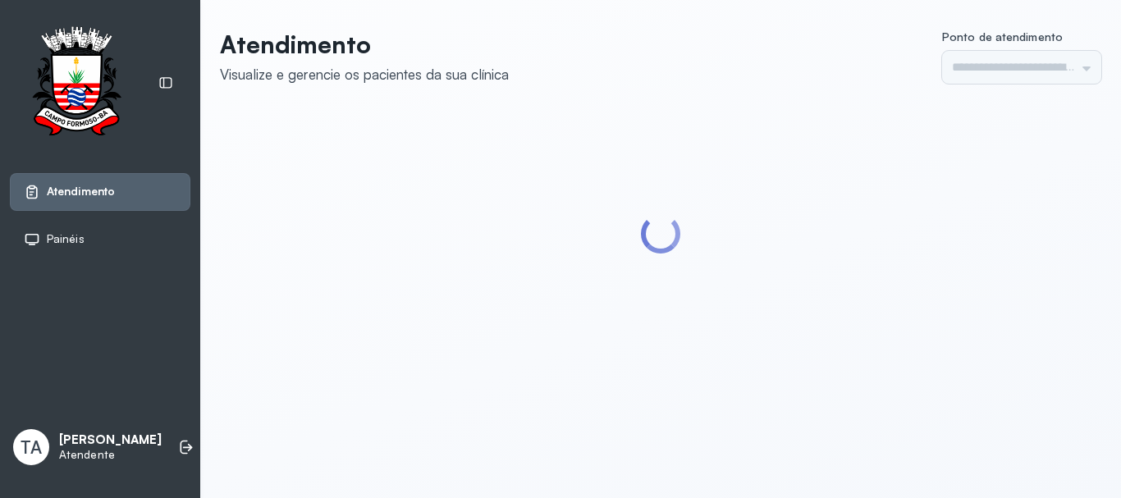
type input "******"
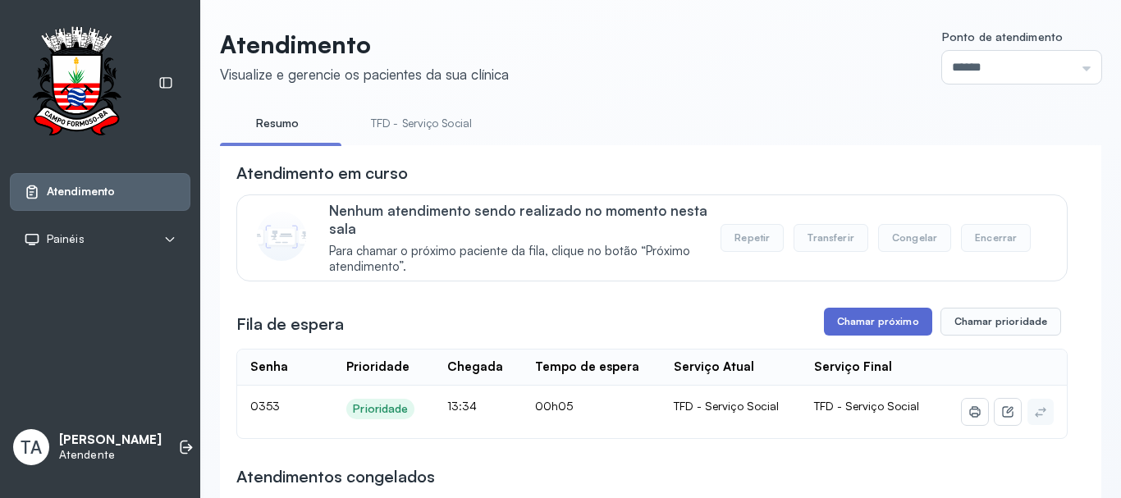
click at [838, 326] on button "Chamar próximo" at bounding box center [878, 322] width 108 height 28
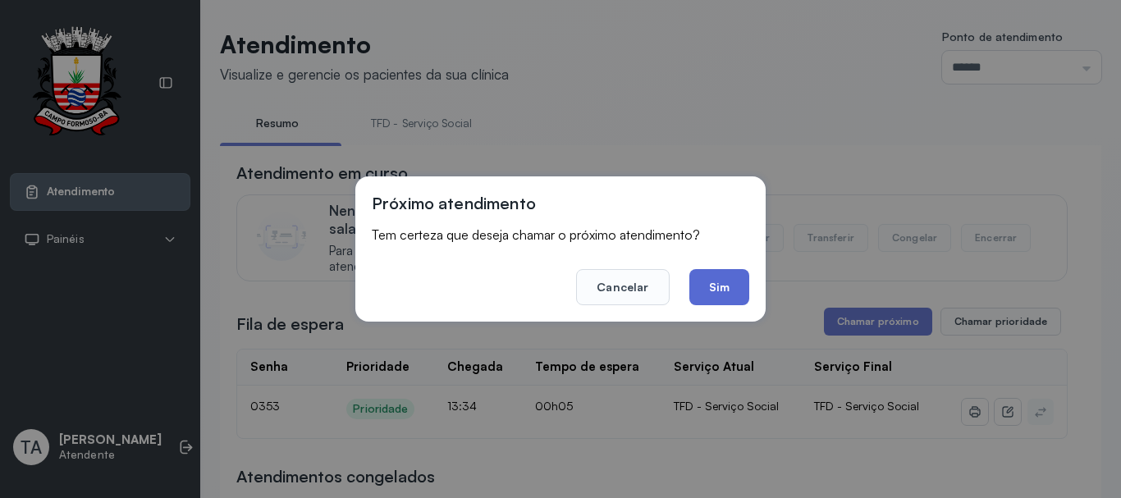
click at [734, 287] on button "Sim" at bounding box center [720, 287] width 60 height 36
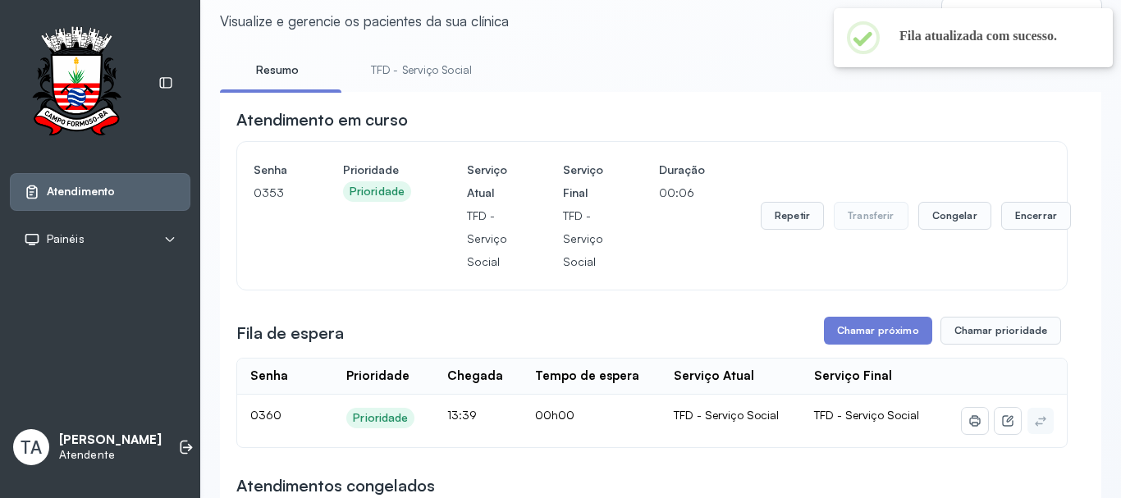
scroll to position [82, 0]
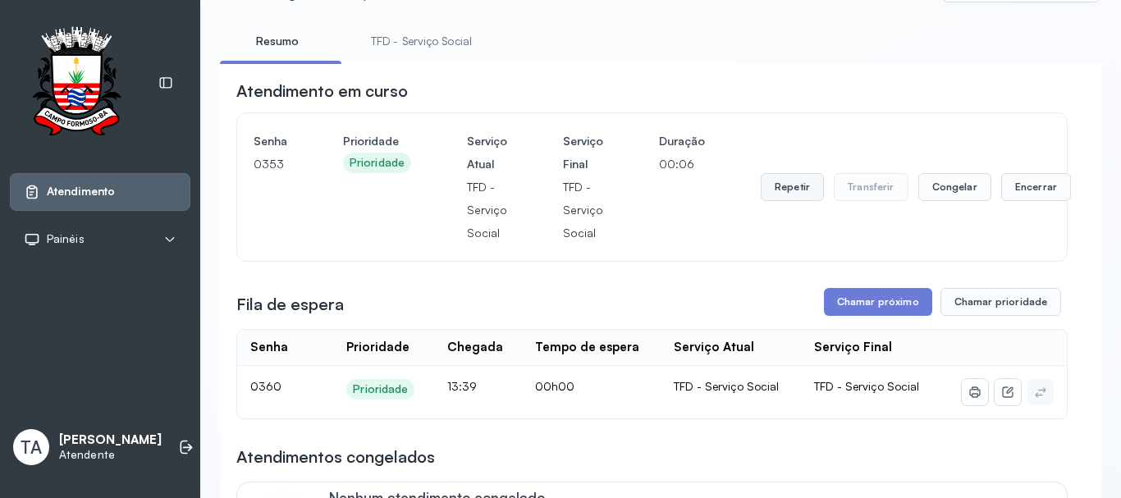
click at [768, 191] on button "Repetir" at bounding box center [792, 187] width 63 height 28
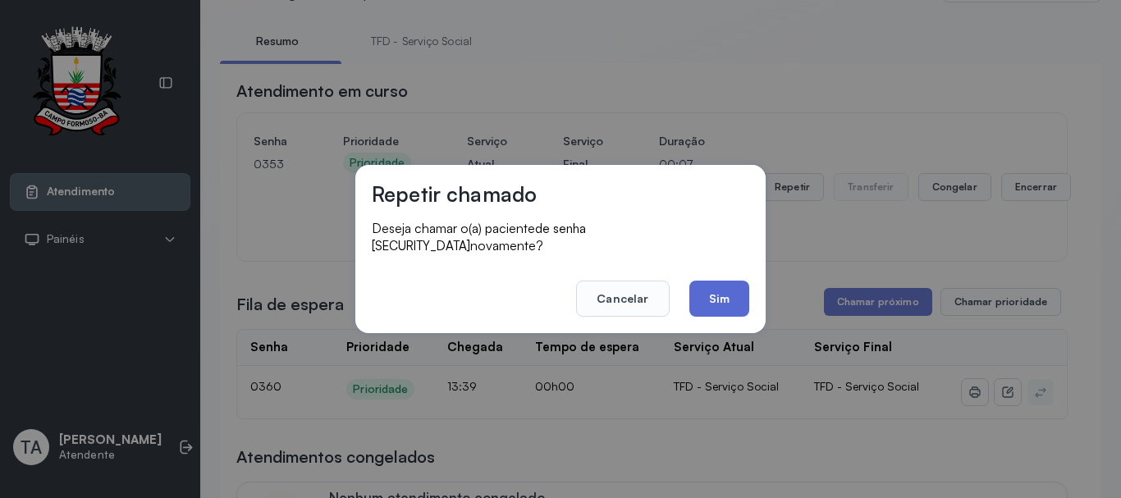
click at [718, 290] on button "Sim" at bounding box center [720, 299] width 60 height 36
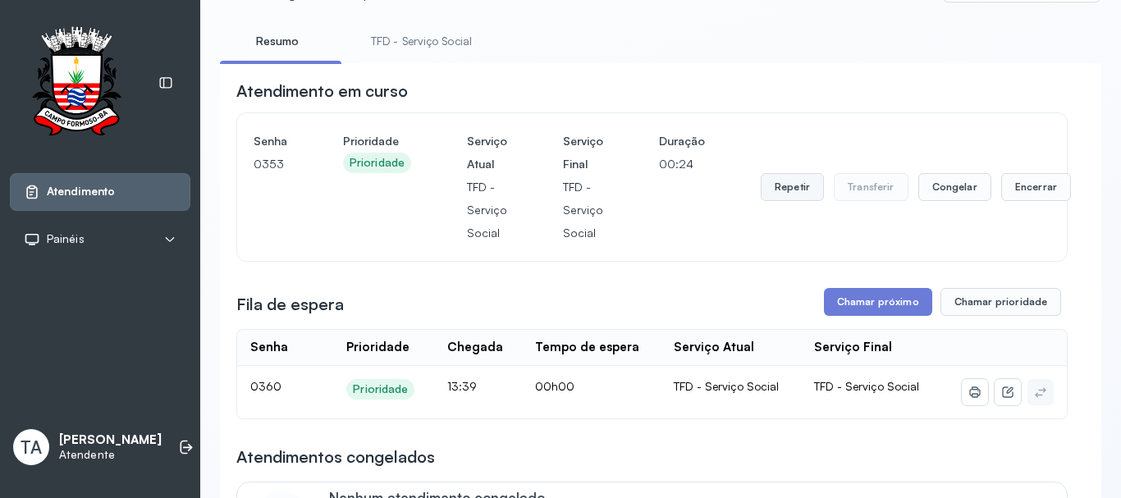
click at [781, 190] on button "Repetir" at bounding box center [792, 187] width 63 height 28
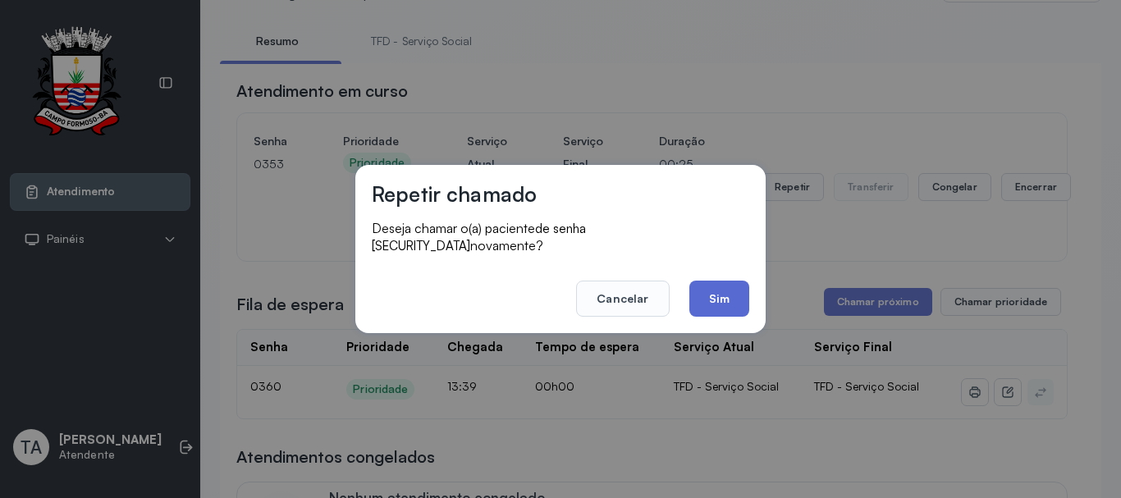
click at [739, 287] on button "Sim" at bounding box center [720, 299] width 60 height 36
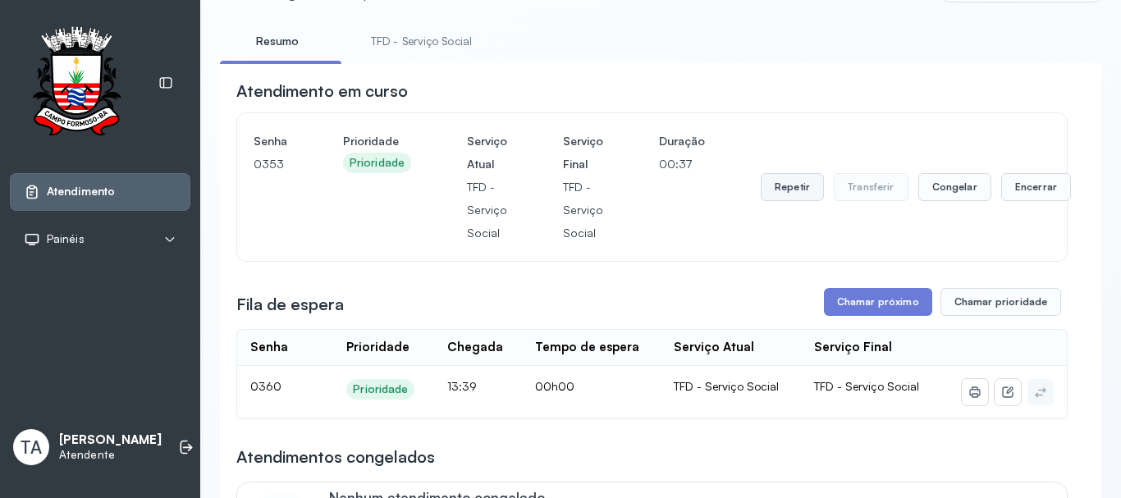
click at [774, 197] on button "Repetir" at bounding box center [792, 187] width 63 height 28
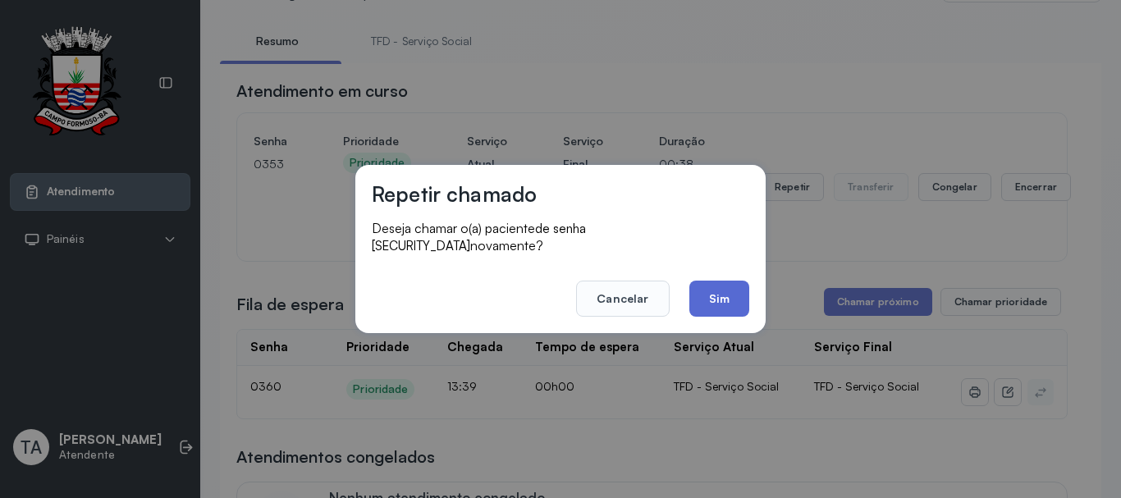
click at [731, 305] on button "Sim" at bounding box center [720, 299] width 60 height 36
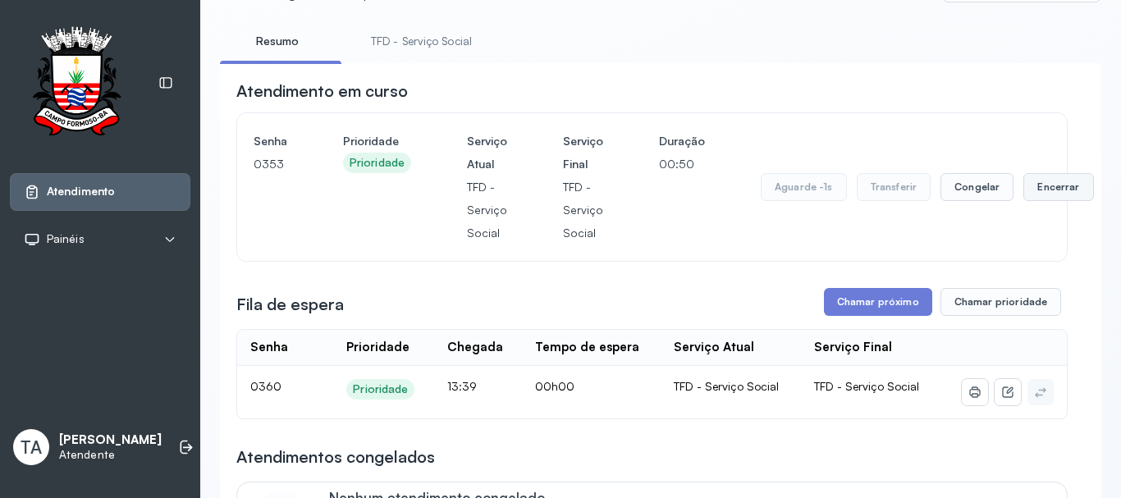
click at [1024, 199] on button "Encerrar" at bounding box center [1059, 187] width 70 height 28
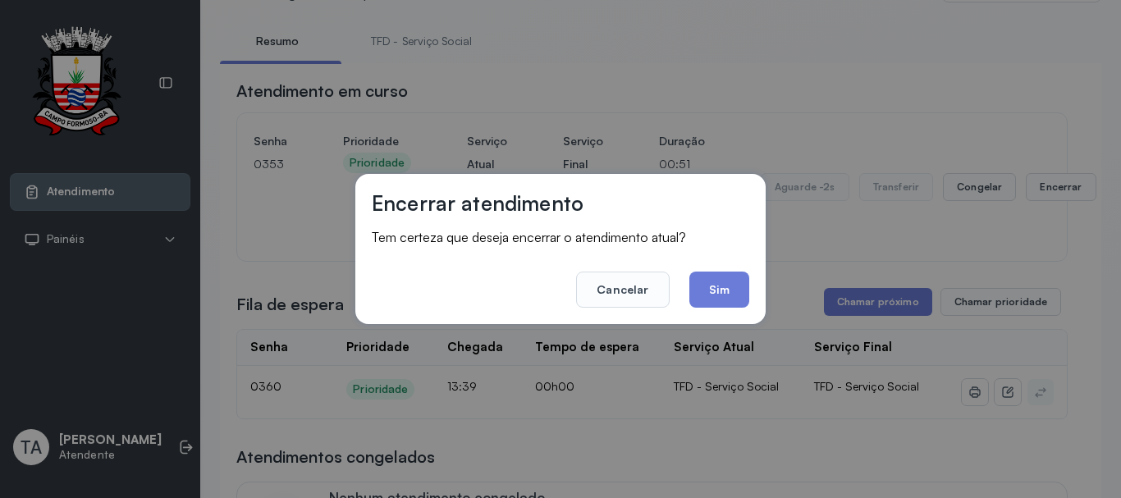
click at [744, 288] on button "Sim" at bounding box center [720, 290] width 60 height 36
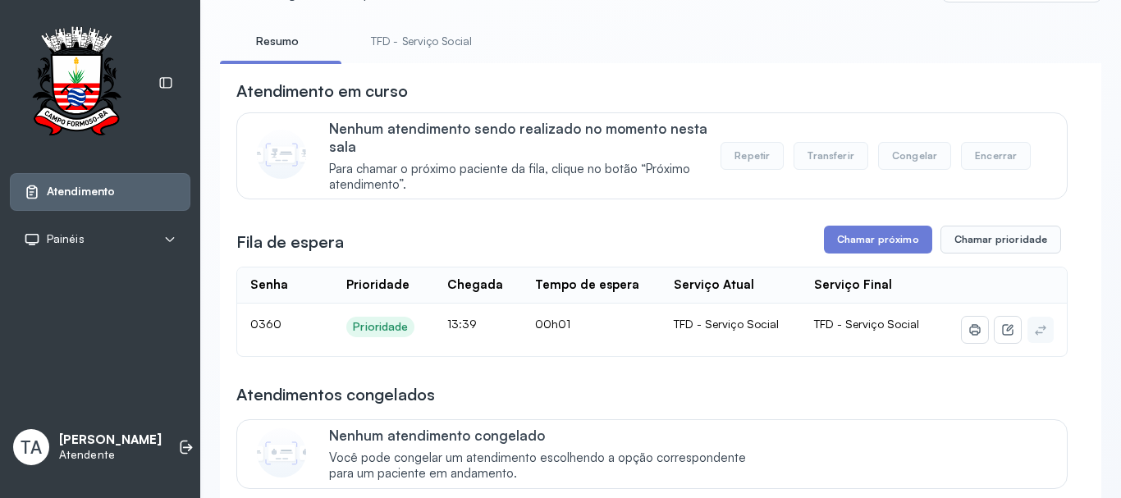
click at [410, 36] on link "TFD - Serviço Social" at bounding box center [422, 41] width 134 height 27
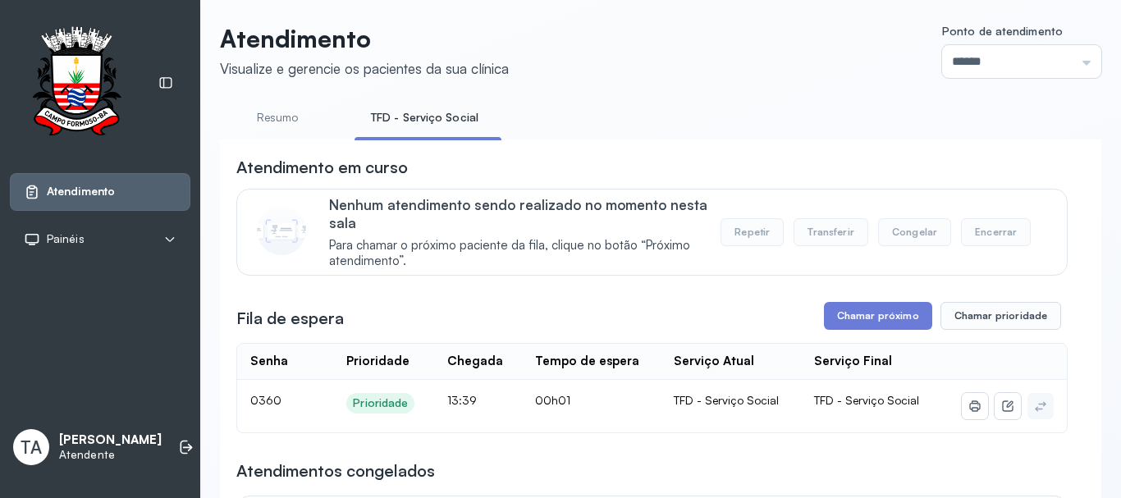
scroll to position [0, 0]
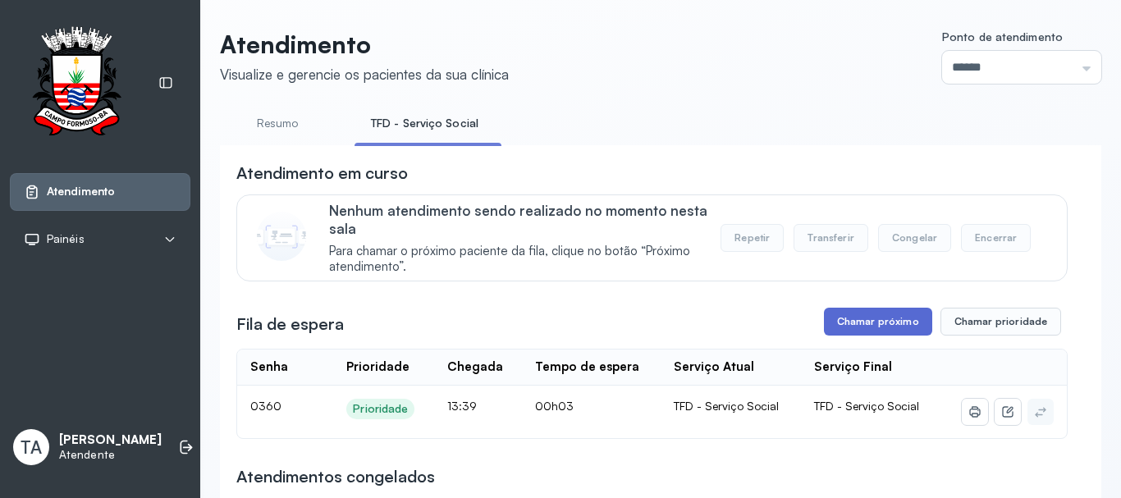
click at [824, 328] on button "Chamar próximo" at bounding box center [878, 322] width 108 height 28
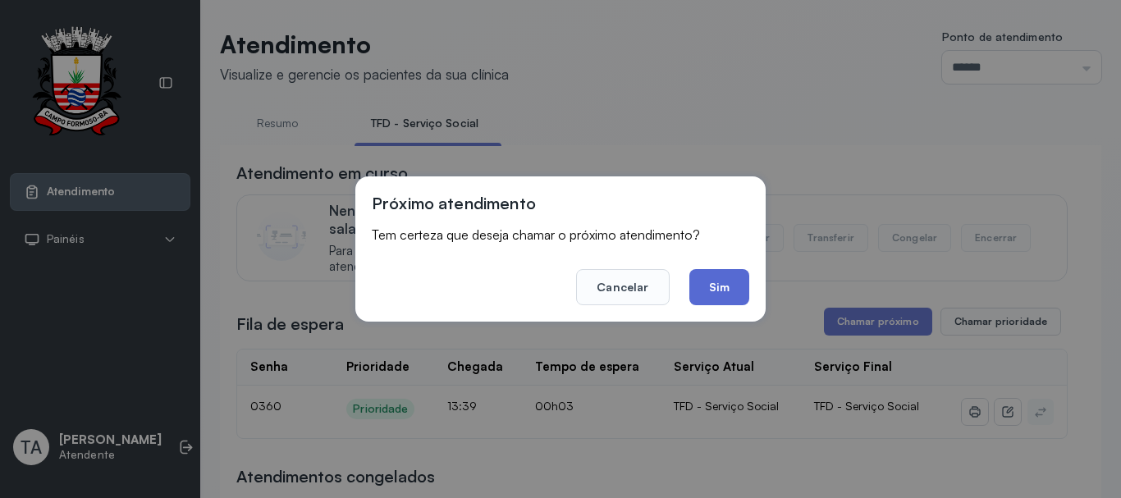
click at [713, 299] on button "Sim" at bounding box center [720, 287] width 60 height 36
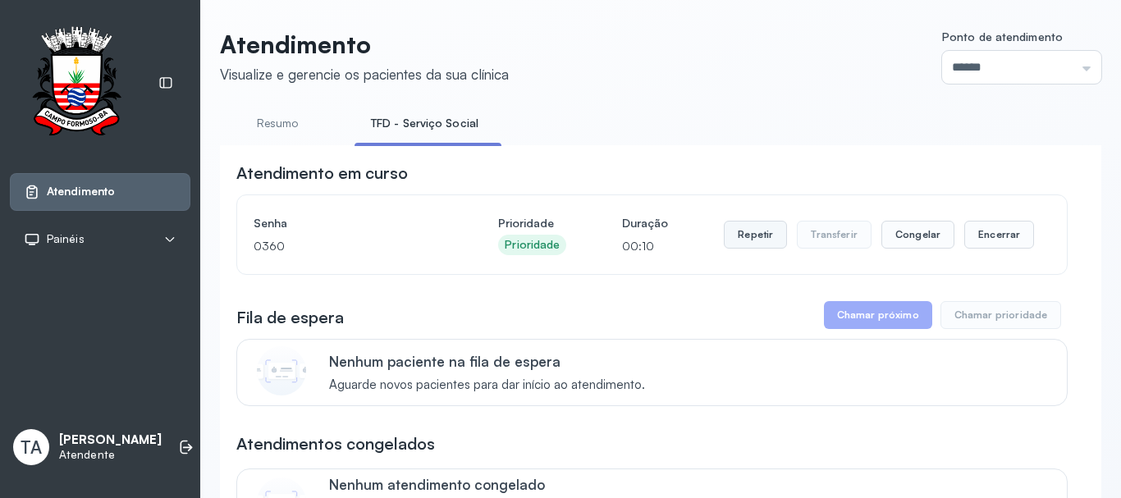
click at [767, 241] on button "Repetir" at bounding box center [755, 235] width 63 height 28
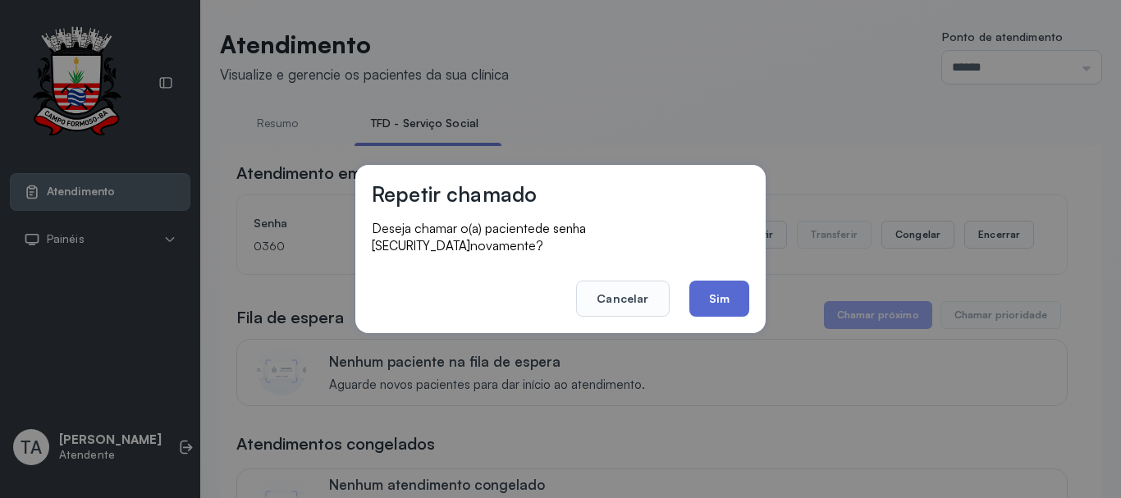
click at [747, 294] on button "Sim" at bounding box center [720, 299] width 60 height 36
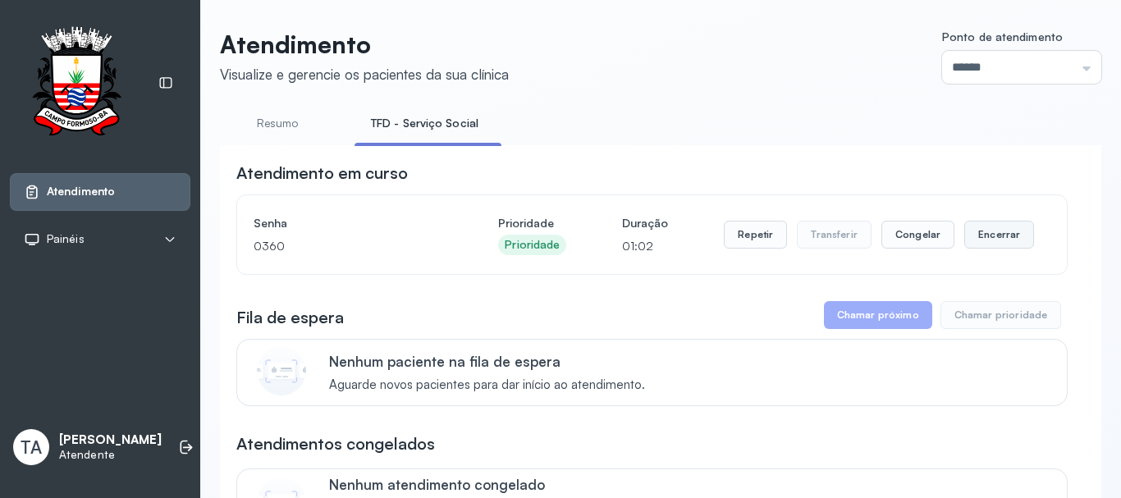
click at [1001, 245] on button "Encerrar" at bounding box center [1000, 235] width 70 height 28
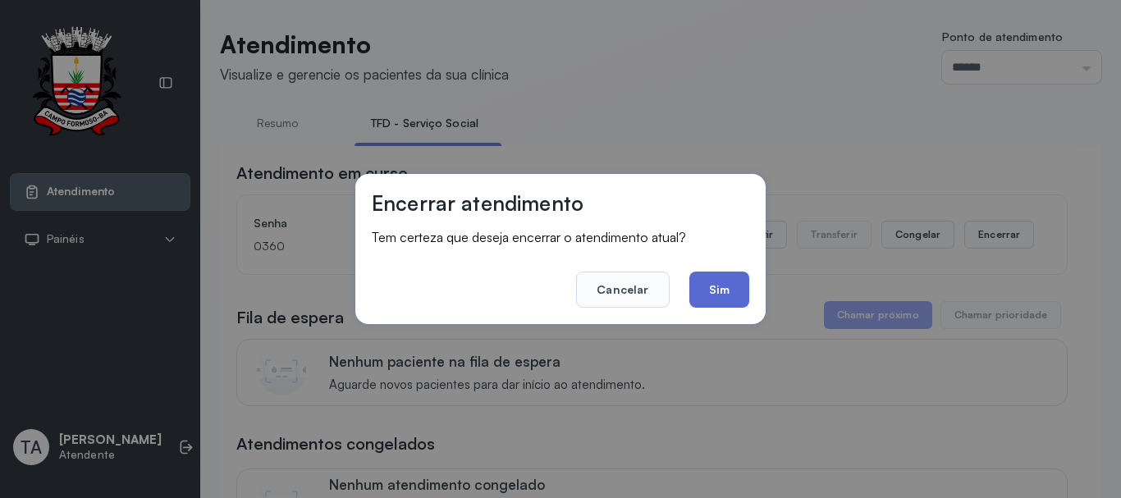
click at [712, 297] on button "Sim" at bounding box center [720, 290] width 60 height 36
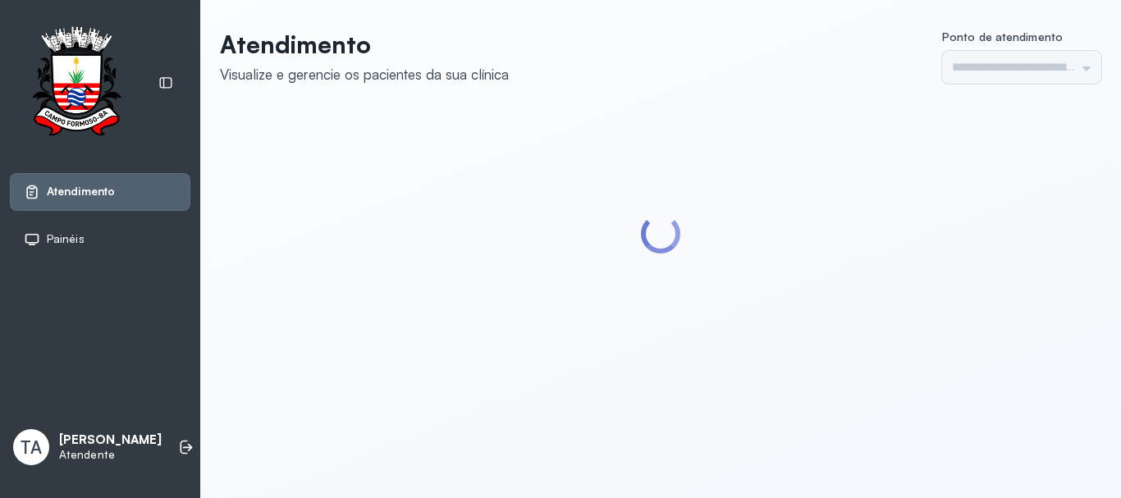
type input "******"
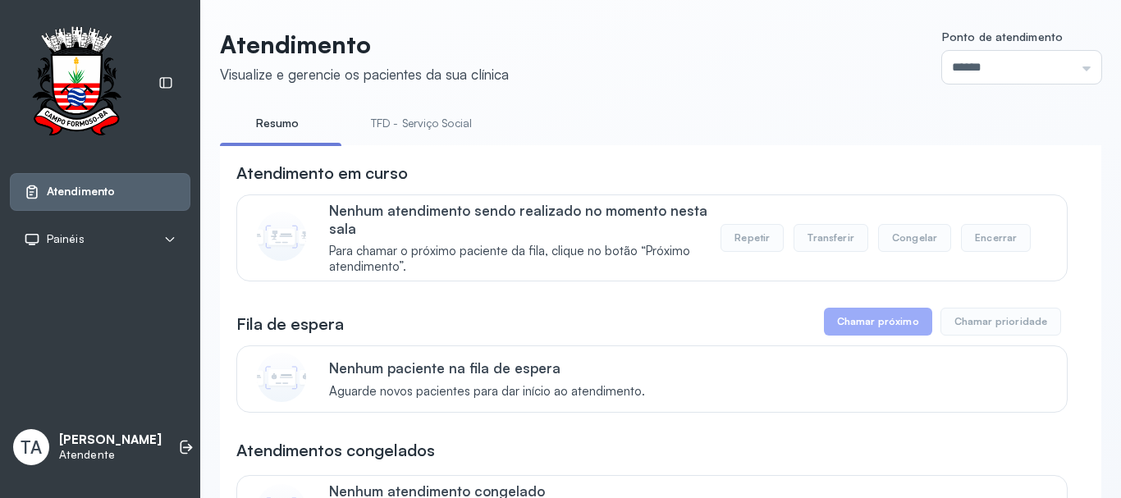
click at [375, 122] on link "TFD - Serviço Social" at bounding box center [422, 123] width 134 height 27
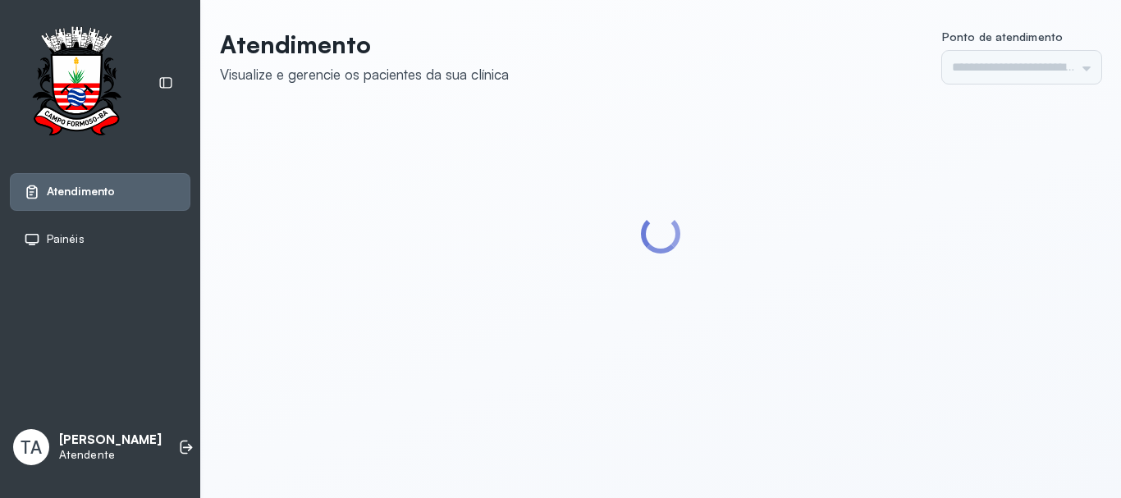
type input "******"
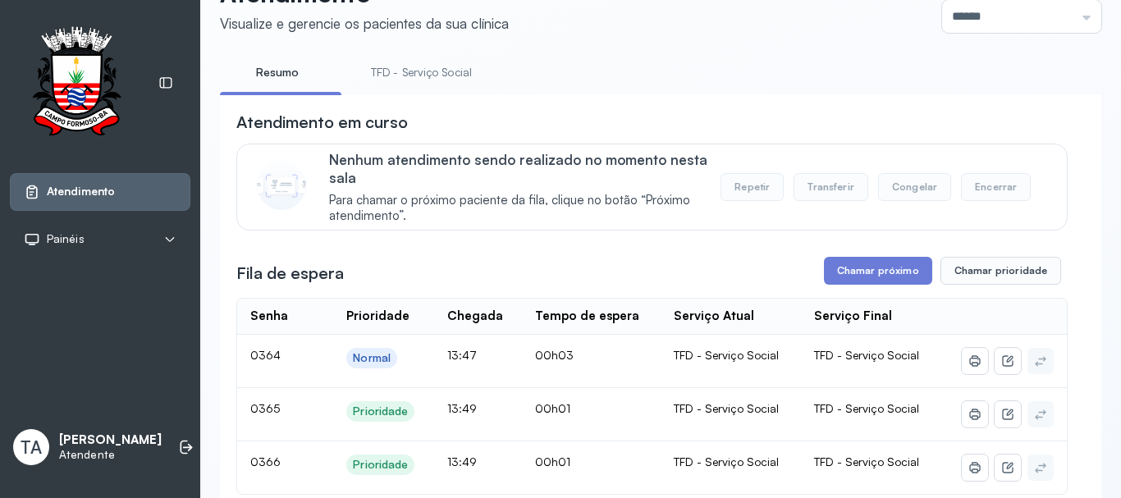
scroll to position [133, 0]
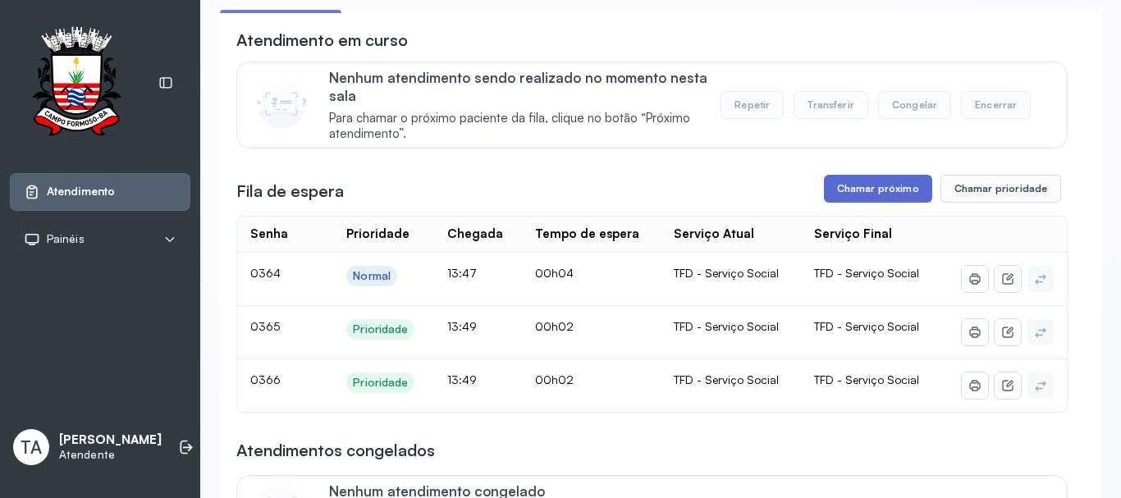
click at [851, 196] on button "Chamar próximo" at bounding box center [878, 189] width 108 height 28
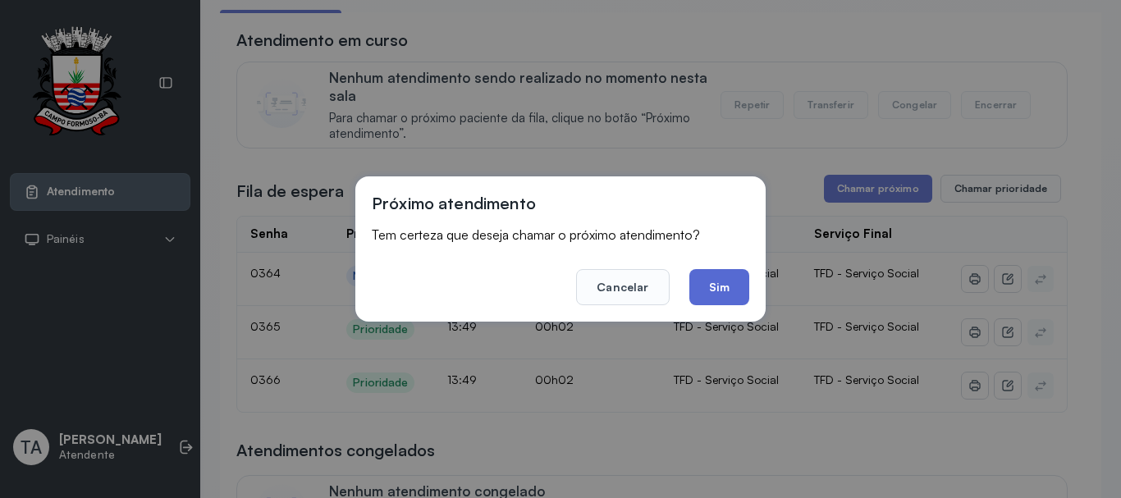
click at [729, 289] on button "Sim" at bounding box center [720, 287] width 60 height 36
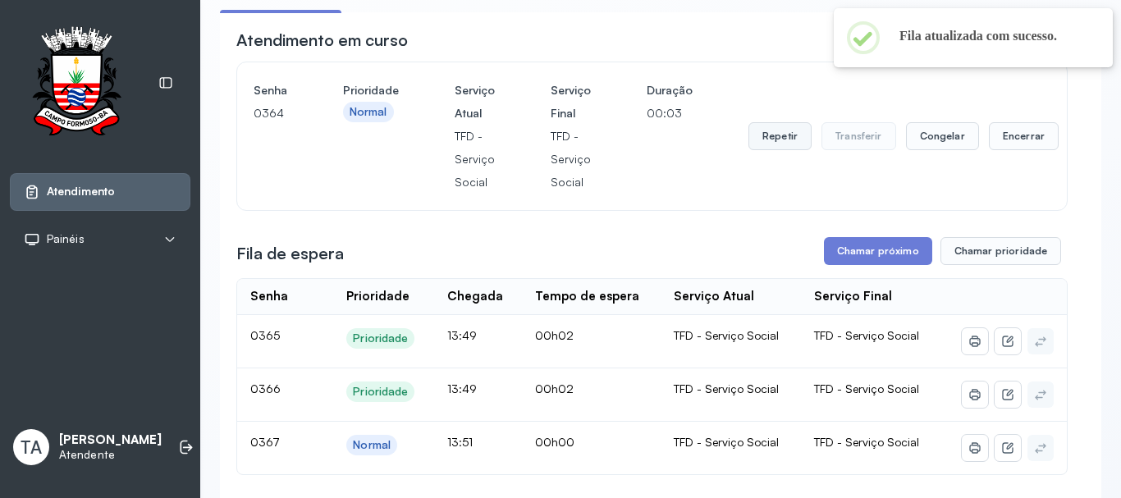
click at [781, 140] on button "Repetir" at bounding box center [780, 136] width 63 height 28
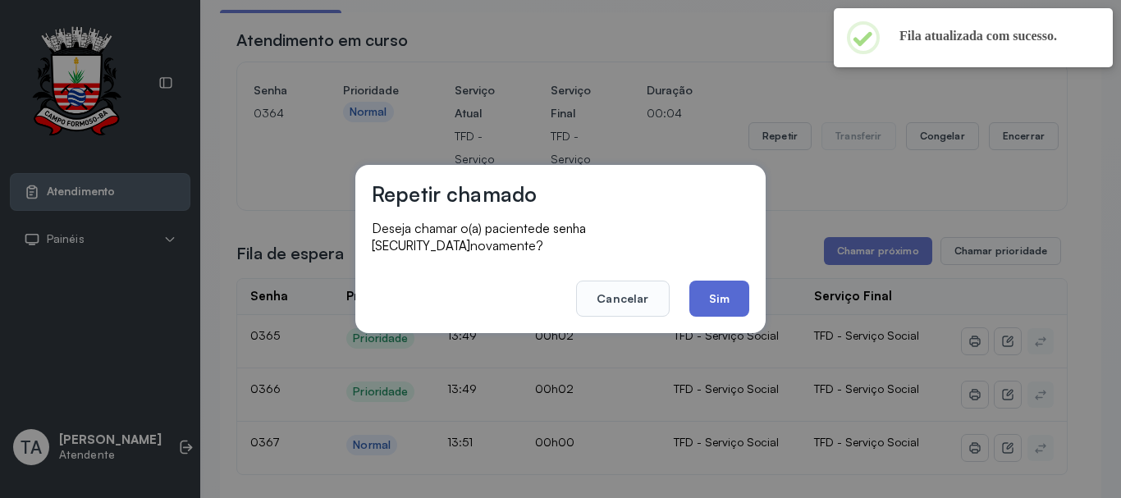
click at [690, 281] on button "Sim" at bounding box center [720, 299] width 60 height 36
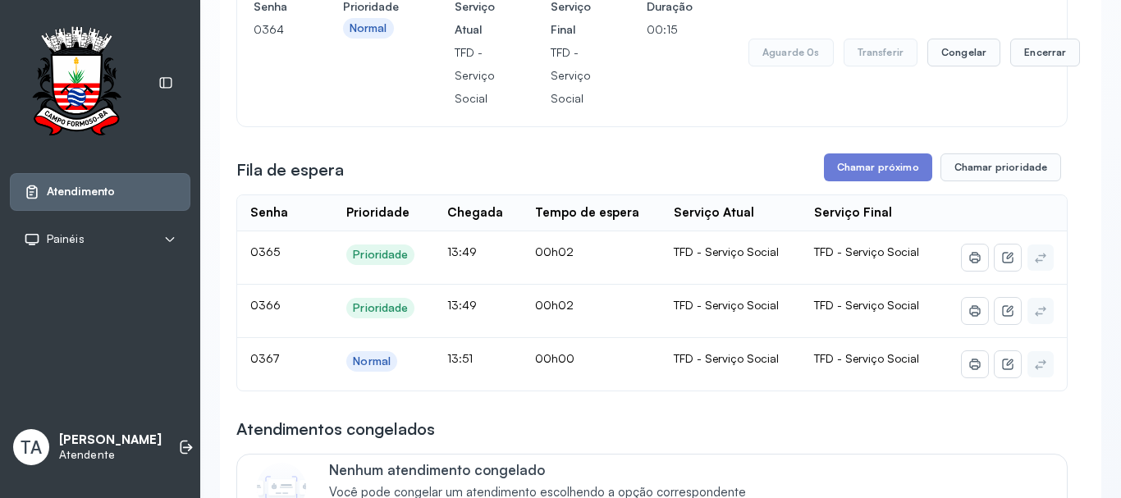
scroll to position [215, 0]
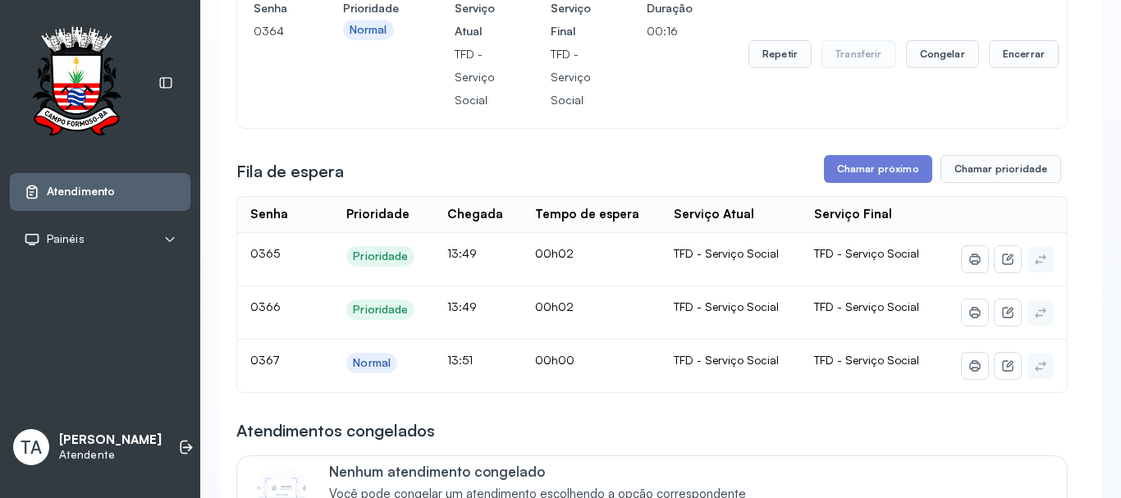
click at [768, 44] on div "Repetir Transferir Congelar Encerrar" at bounding box center [904, 54] width 310 height 115
click at [767, 63] on button "Repetir" at bounding box center [780, 54] width 63 height 28
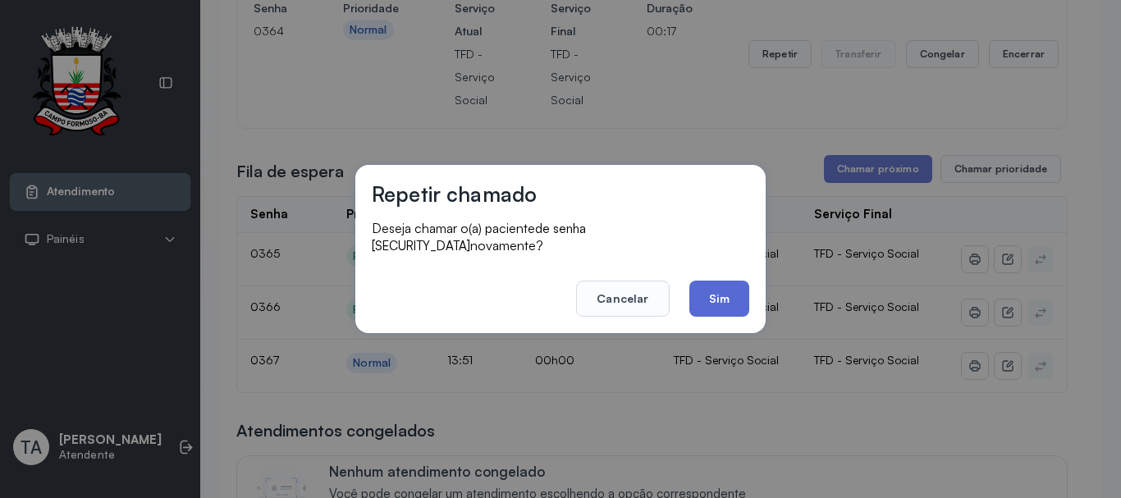
click at [718, 294] on button "Sim" at bounding box center [720, 299] width 60 height 36
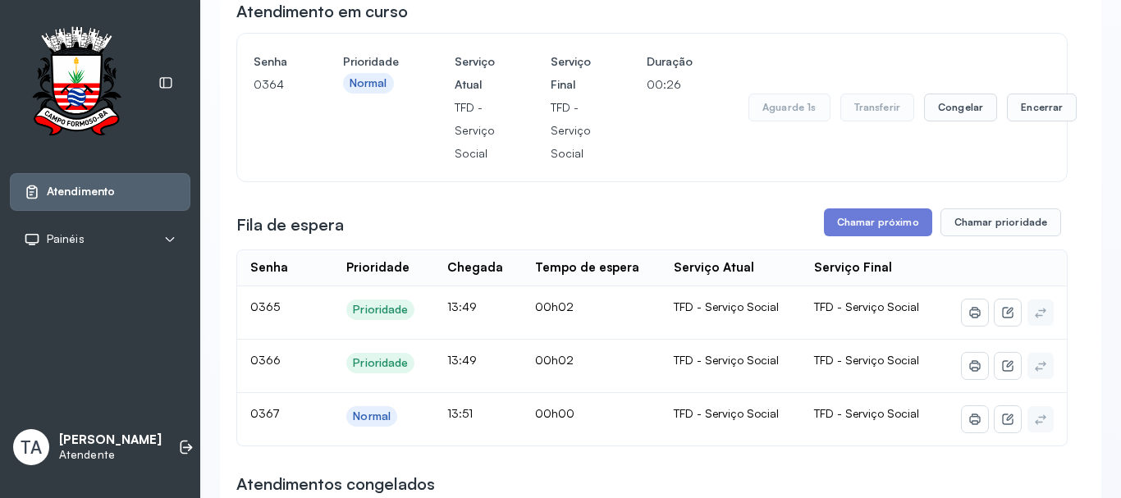
scroll to position [133, 0]
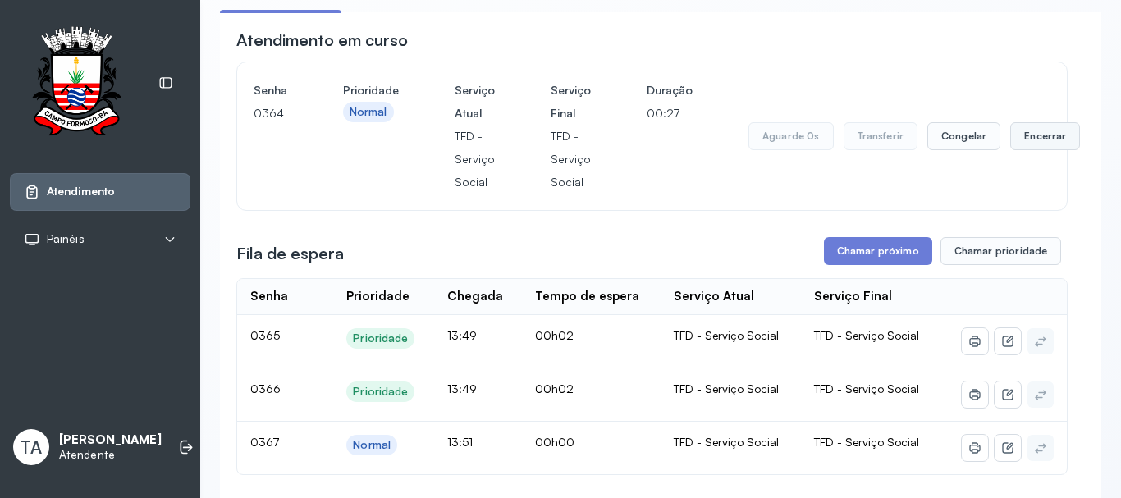
click at [1028, 137] on button "Encerrar" at bounding box center [1046, 136] width 70 height 28
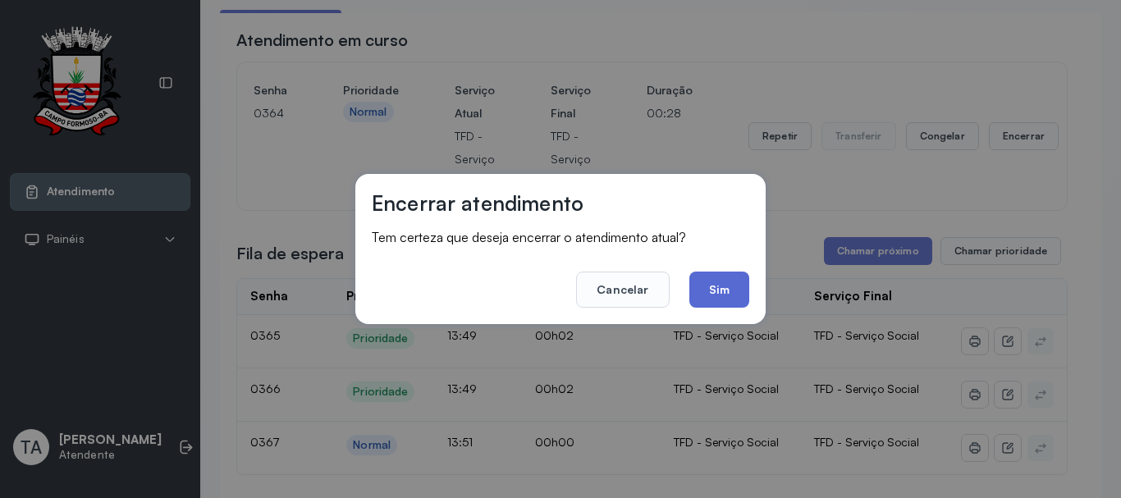
click at [722, 296] on button "Sim" at bounding box center [720, 290] width 60 height 36
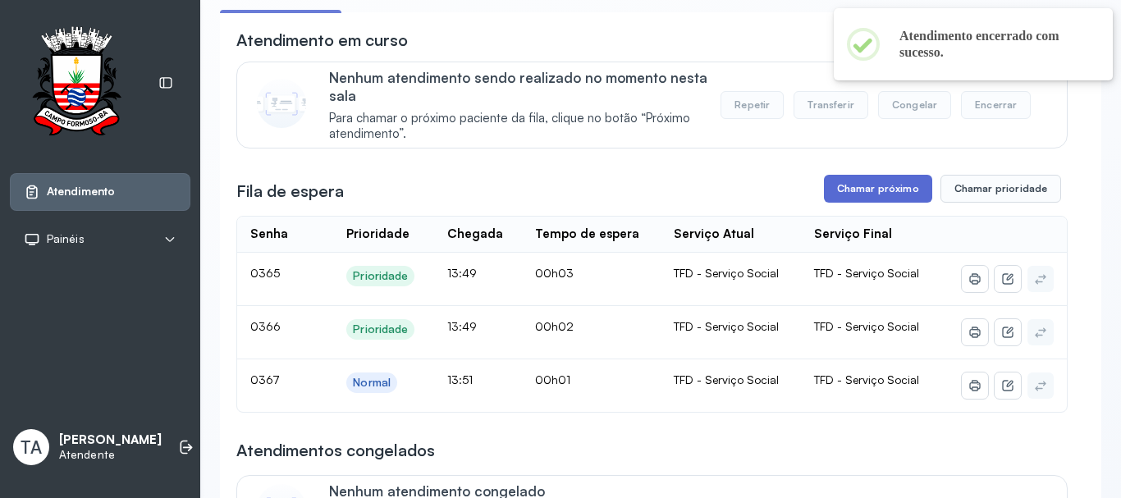
click at [826, 196] on button "Chamar próximo" at bounding box center [878, 189] width 108 height 28
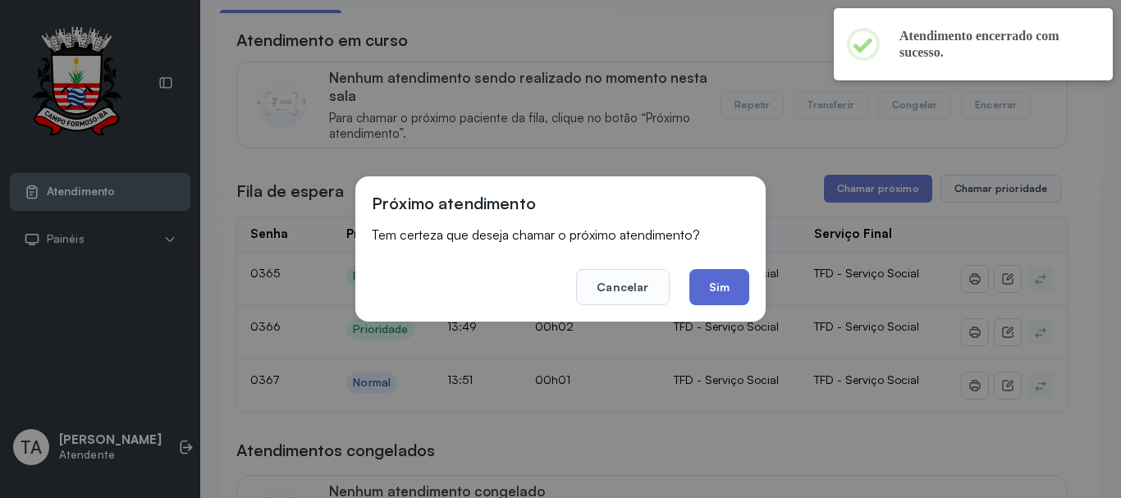
click at [695, 292] on button "Sim" at bounding box center [720, 287] width 60 height 36
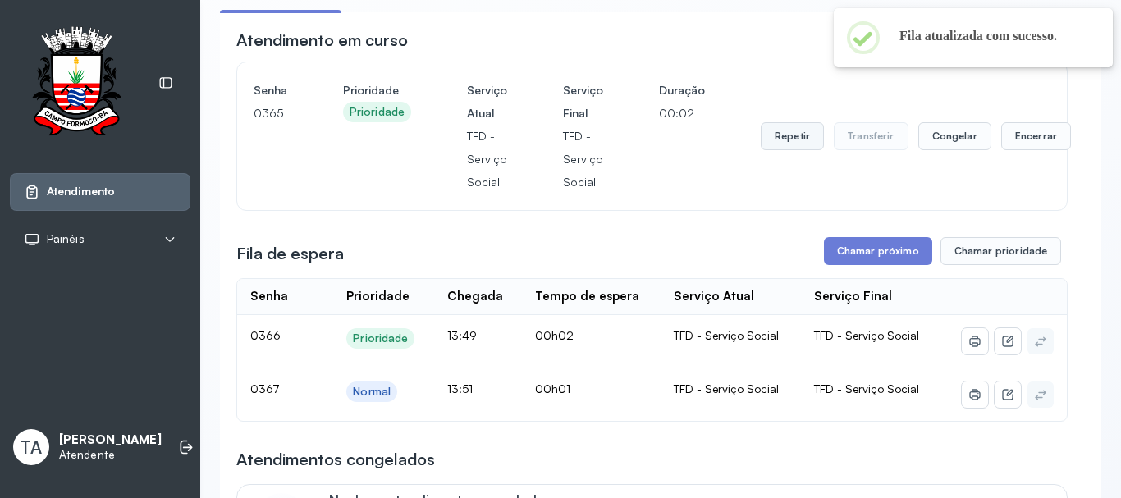
click at [776, 150] on button "Repetir" at bounding box center [792, 136] width 63 height 28
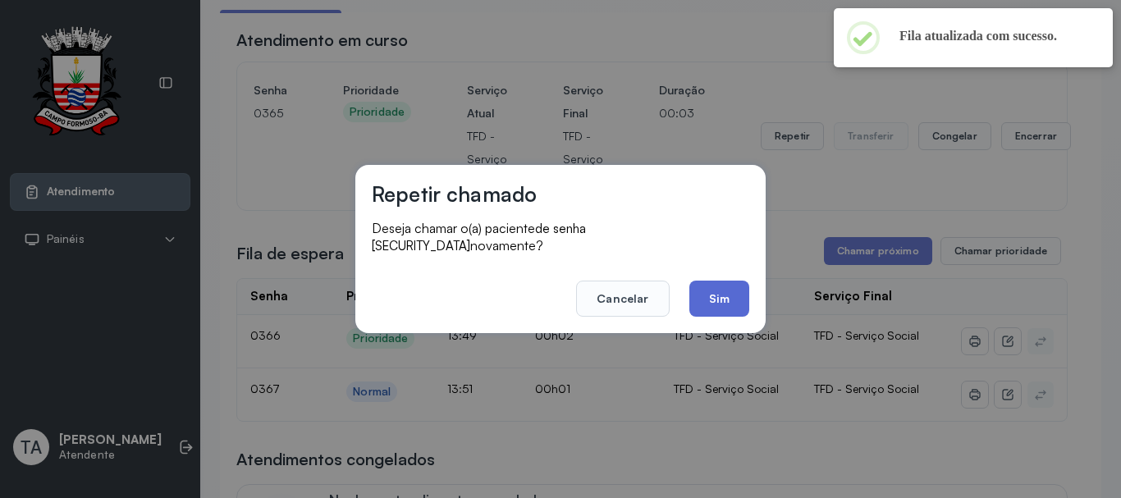
click at [725, 289] on button "Sim" at bounding box center [720, 299] width 60 height 36
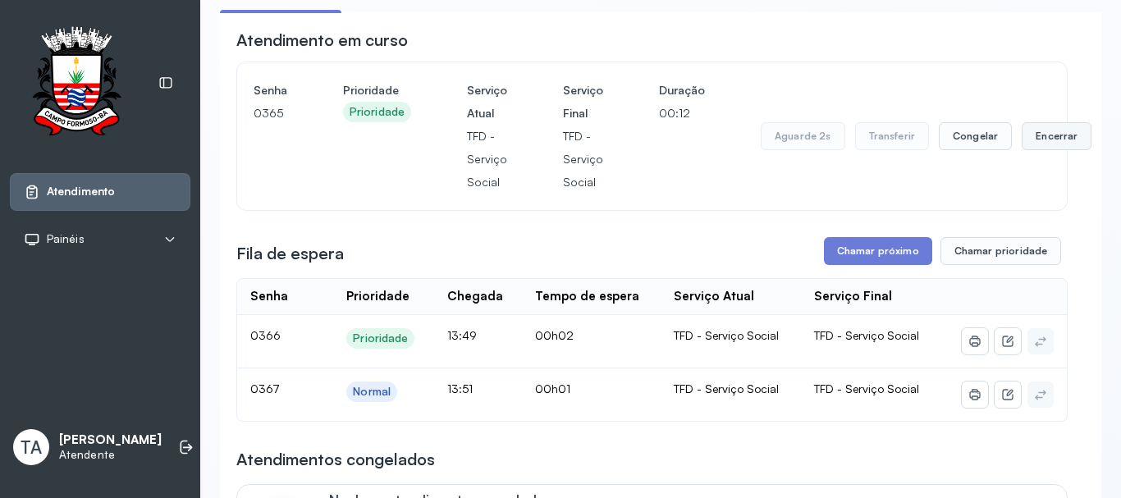
click at [1052, 142] on button "Encerrar" at bounding box center [1057, 136] width 70 height 28
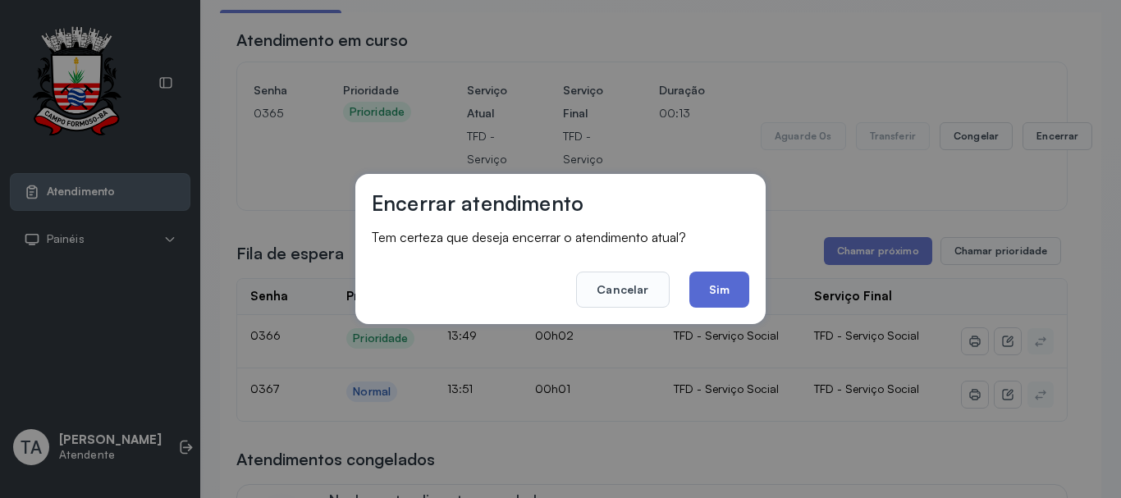
click at [715, 300] on button "Sim" at bounding box center [720, 290] width 60 height 36
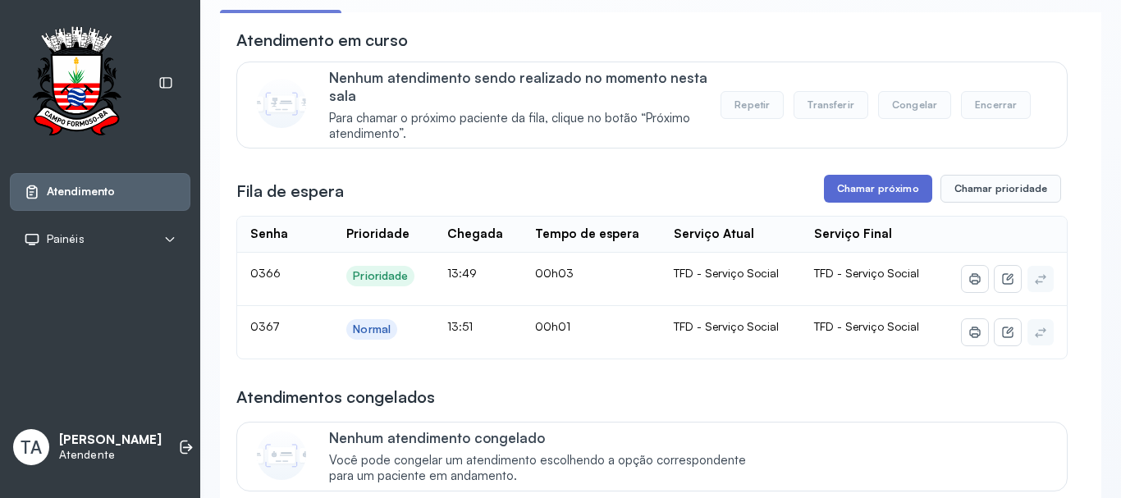
click at [843, 203] on button "Chamar próximo" at bounding box center [878, 189] width 108 height 28
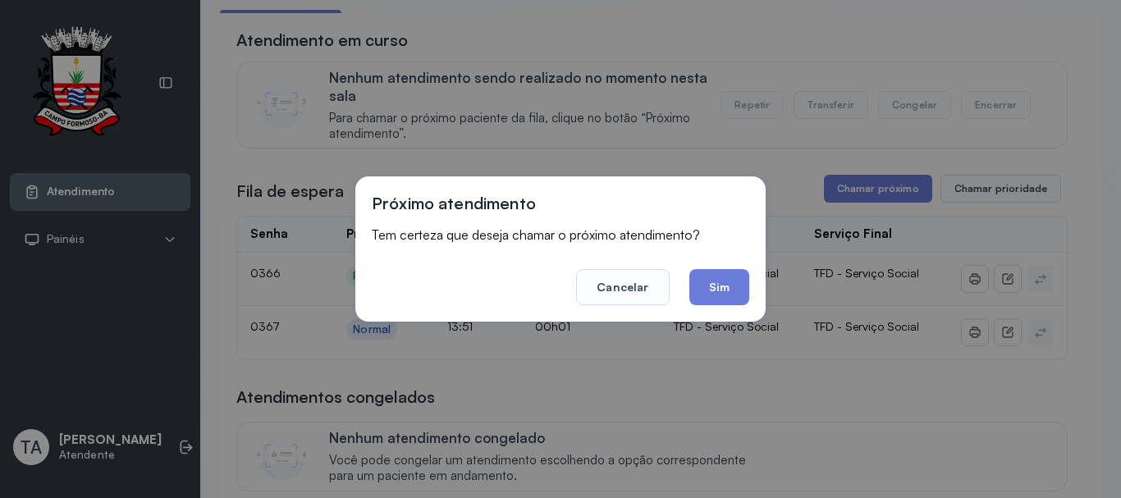
drag, startPoint x: 722, startPoint y: 297, endPoint x: 701, endPoint y: 302, distance: 21.1
click at [717, 300] on button "Sim" at bounding box center [720, 287] width 60 height 36
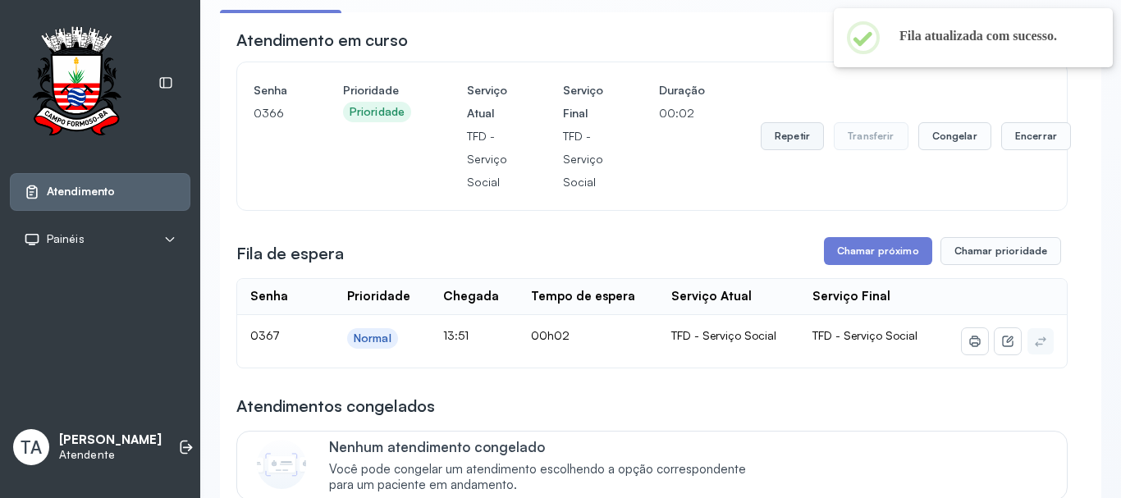
click at [788, 143] on button "Repetir" at bounding box center [792, 136] width 63 height 28
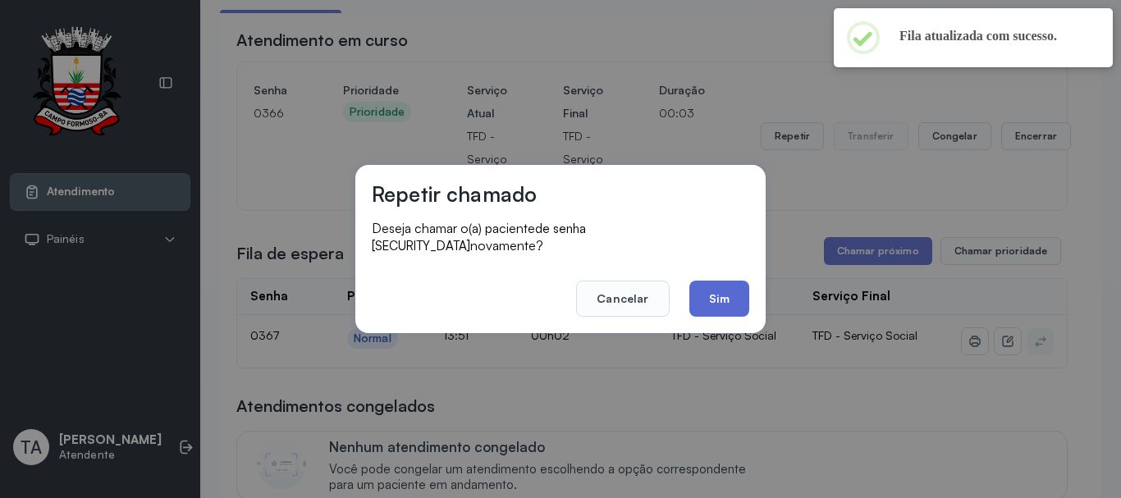
click at [726, 291] on button "Sim" at bounding box center [720, 299] width 60 height 36
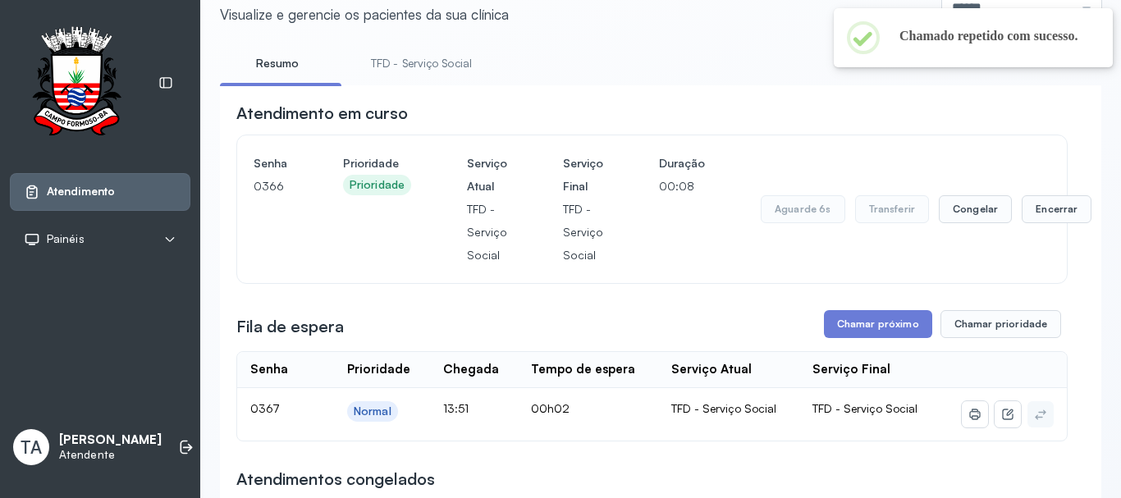
scroll to position [0, 0]
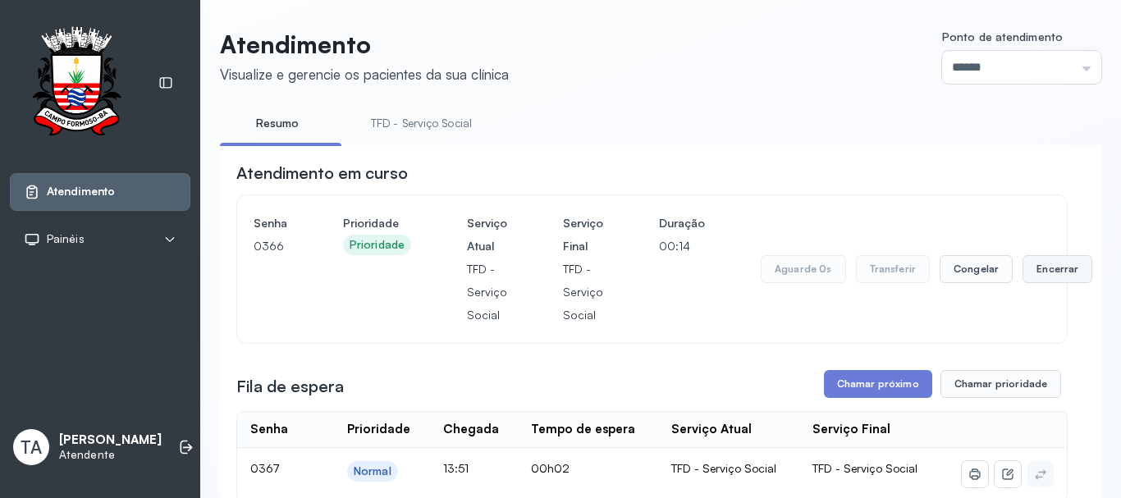
click at [1039, 277] on button "Encerrar" at bounding box center [1058, 269] width 70 height 28
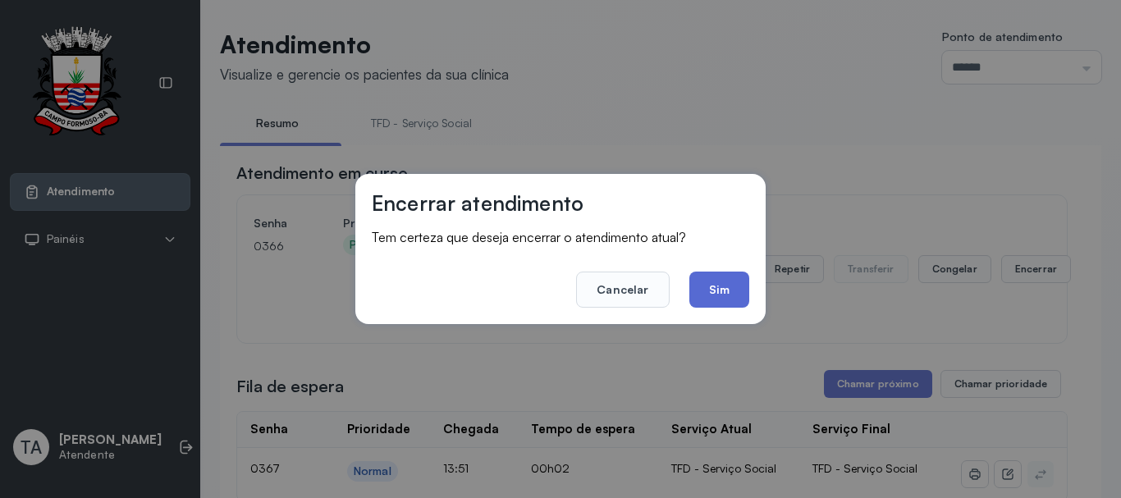
click at [705, 298] on button "Sim" at bounding box center [720, 290] width 60 height 36
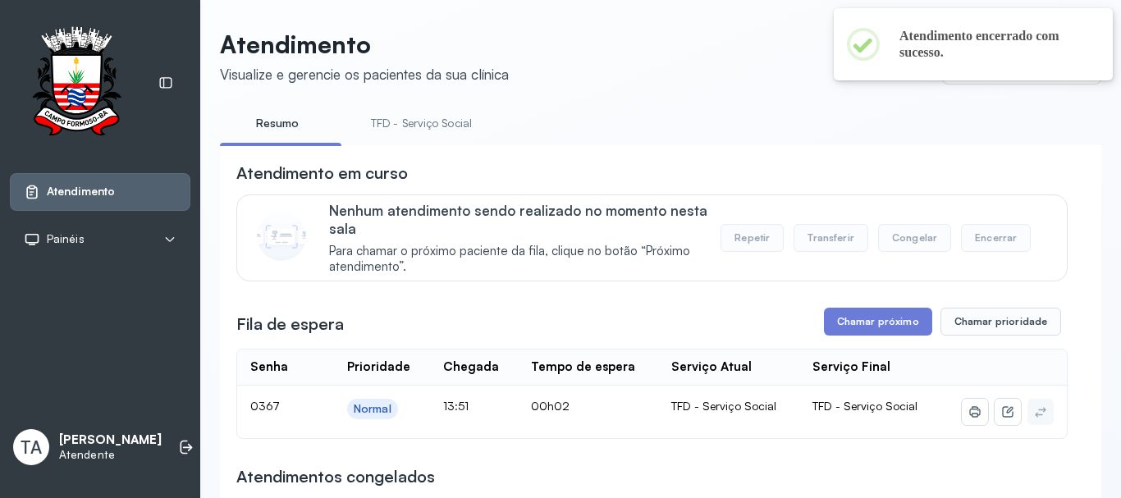
scroll to position [82, 0]
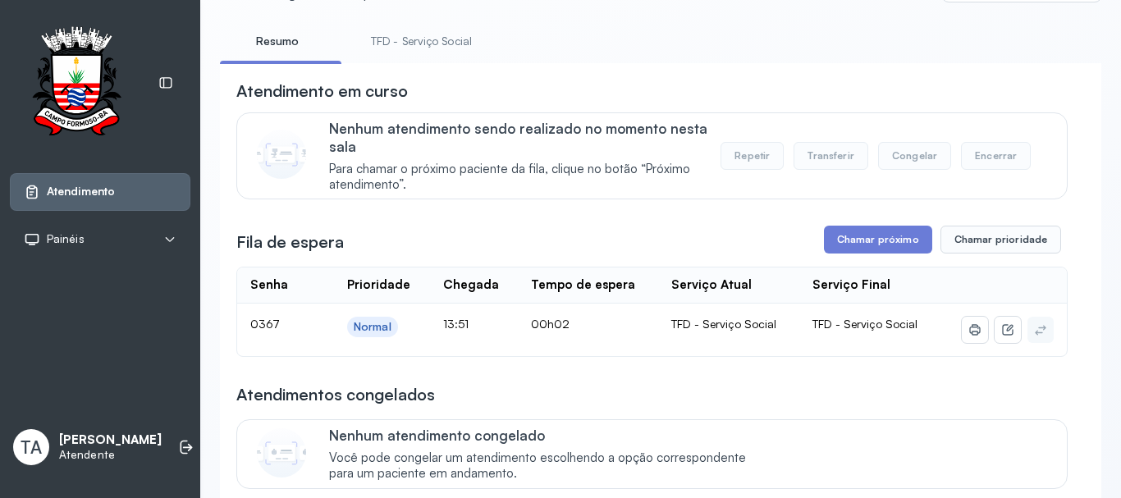
click at [400, 30] on link "TFD - Serviço Social" at bounding box center [422, 41] width 134 height 27
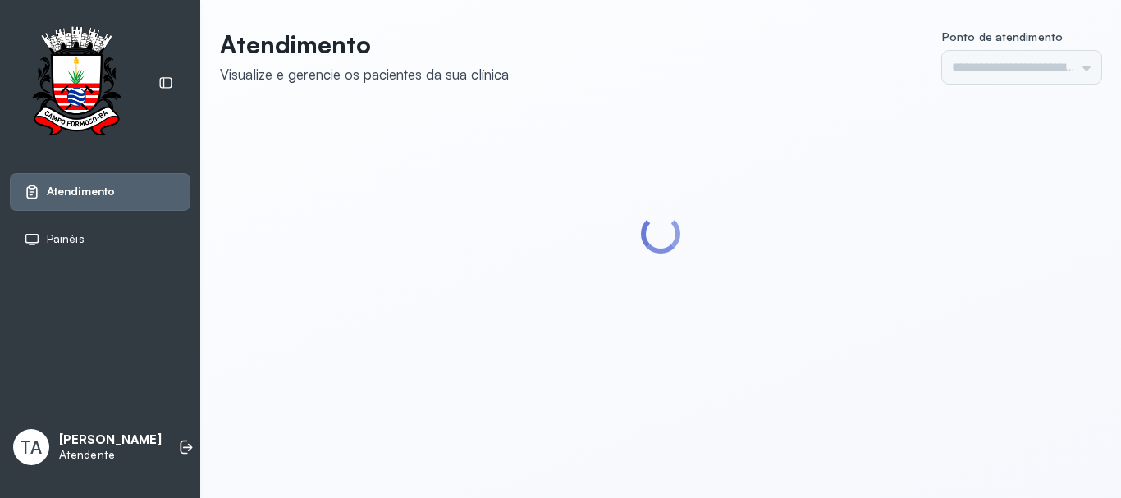
type input "******"
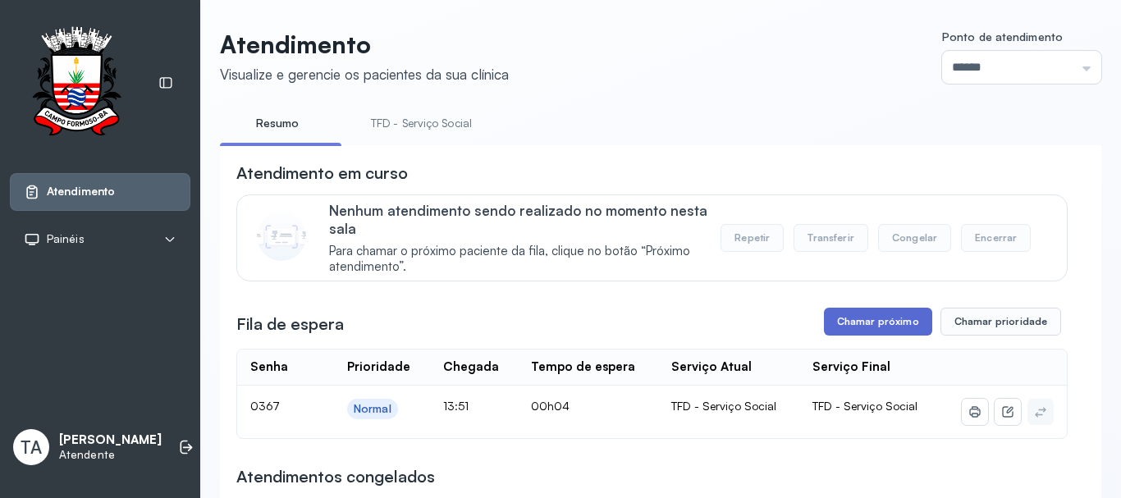
click at [875, 319] on button "Chamar próximo" at bounding box center [878, 322] width 108 height 28
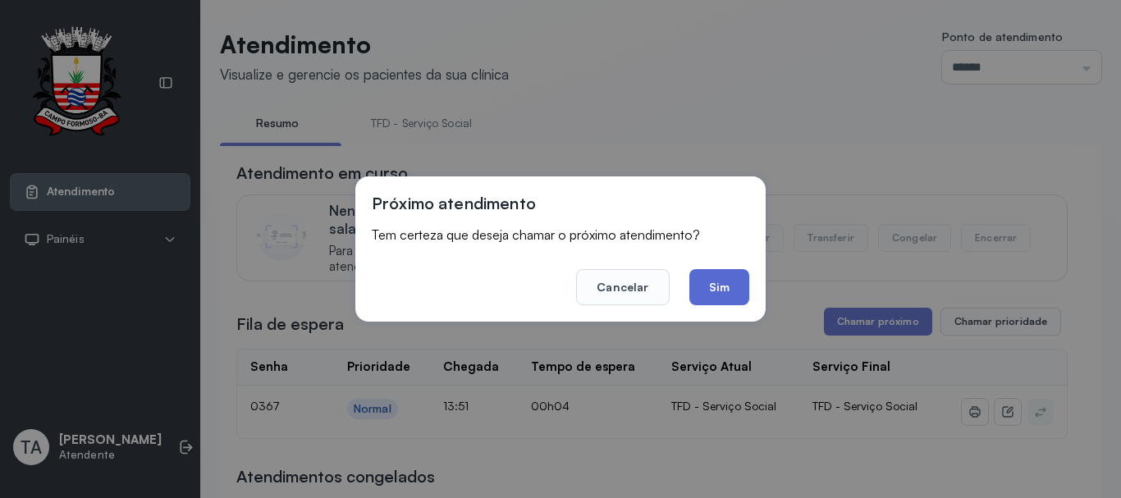
click at [722, 291] on button "Sim" at bounding box center [720, 287] width 60 height 36
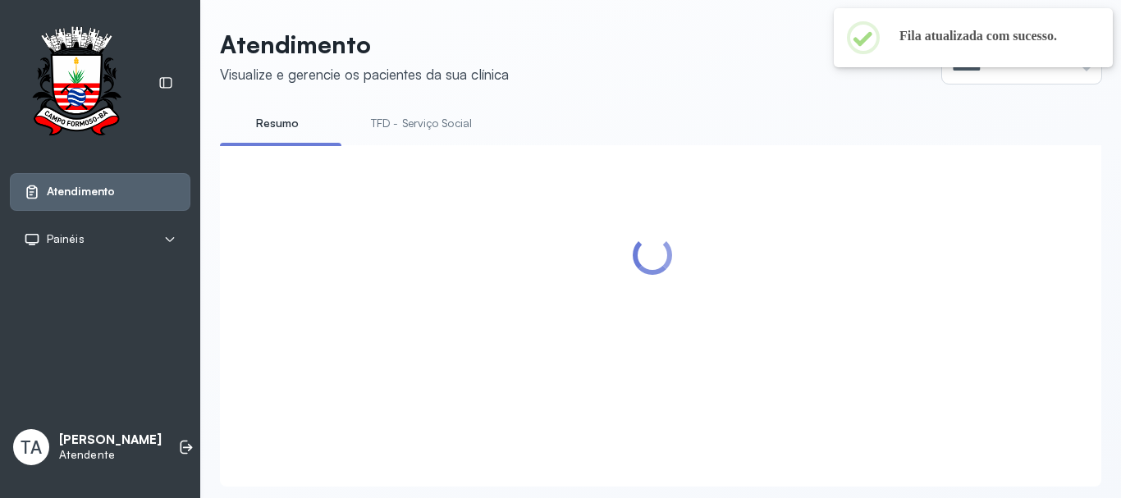
click at [383, 128] on link "TFD - Serviço Social" at bounding box center [422, 123] width 134 height 27
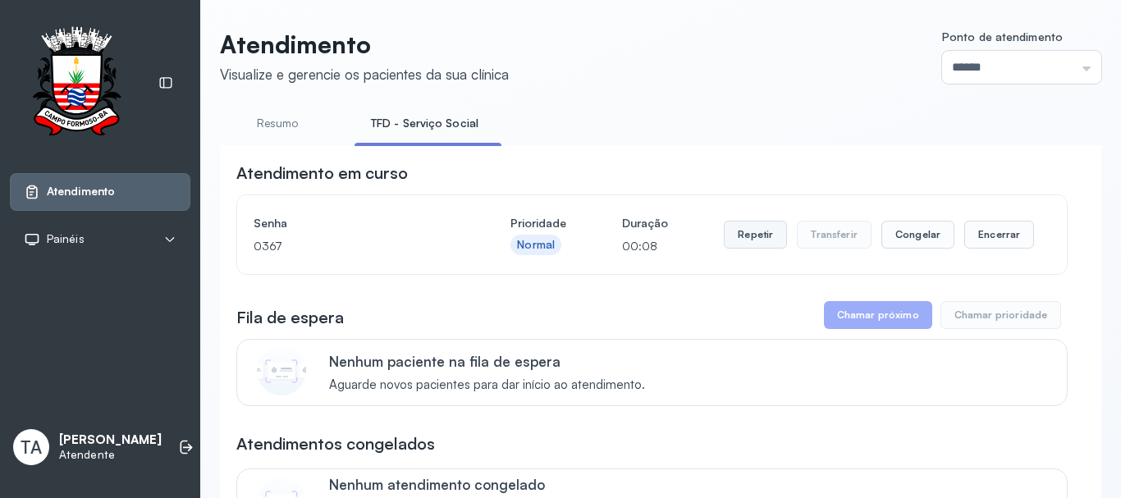
click at [763, 249] on button "Repetir" at bounding box center [755, 235] width 63 height 28
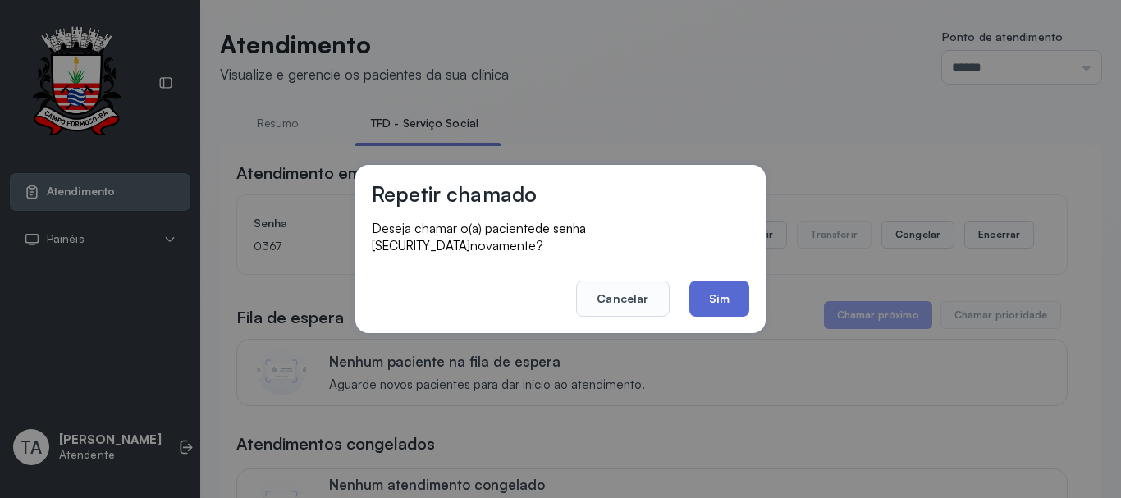
click at [693, 294] on button "Sim" at bounding box center [720, 299] width 60 height 36
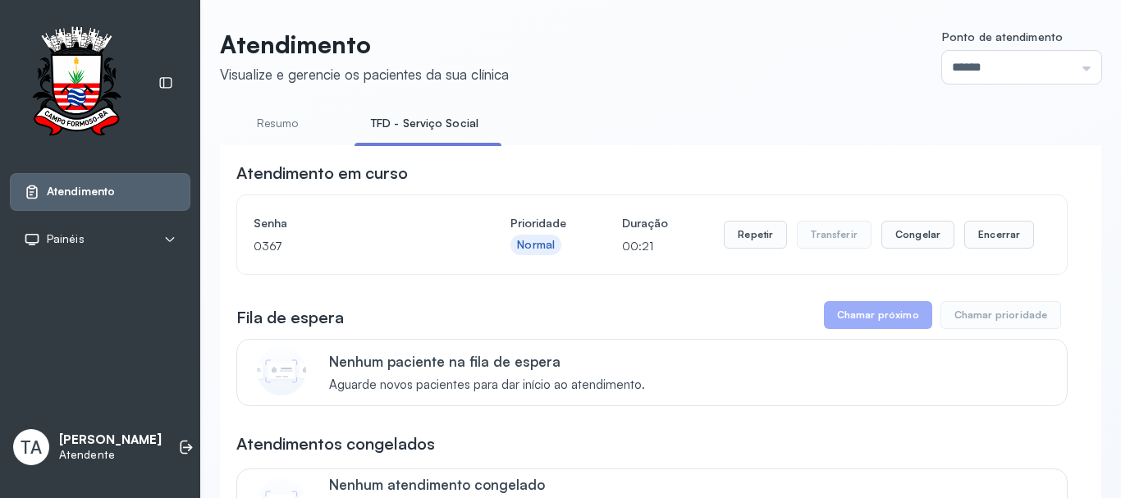
click at [746, 241] on button "Repetir" at bounding box center [755, 235] width 63 height 28
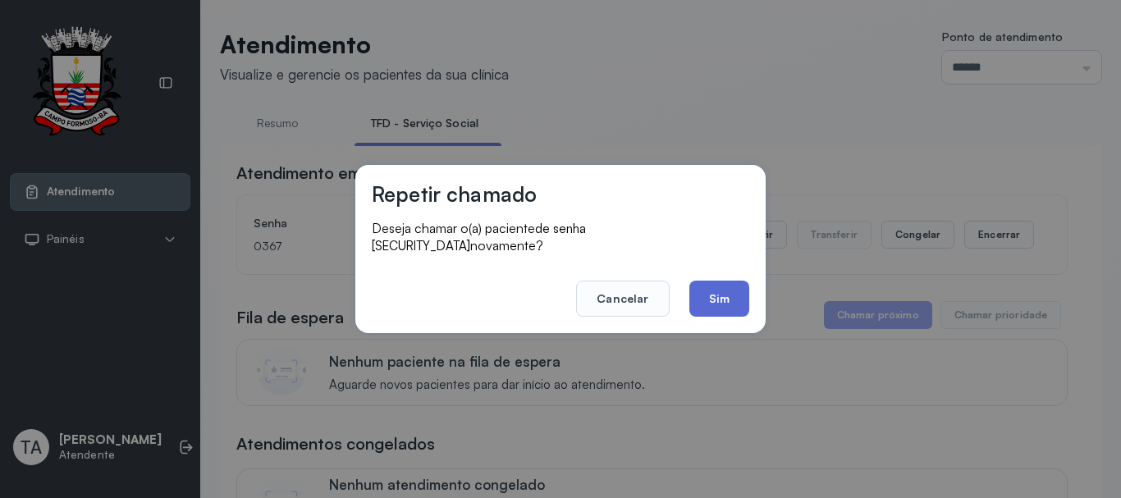
click at [722, 298] on button "Sim" at bounding box center [720, 299] width 60 height 36
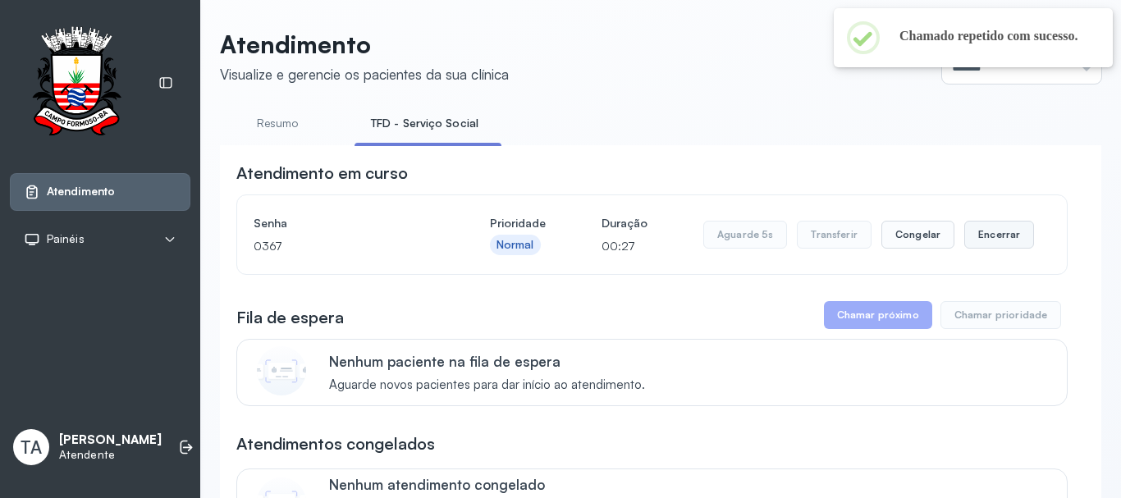
click at [976, 249] on button "Encerrar" at bounding box center [1000, 235] width 70 height 28
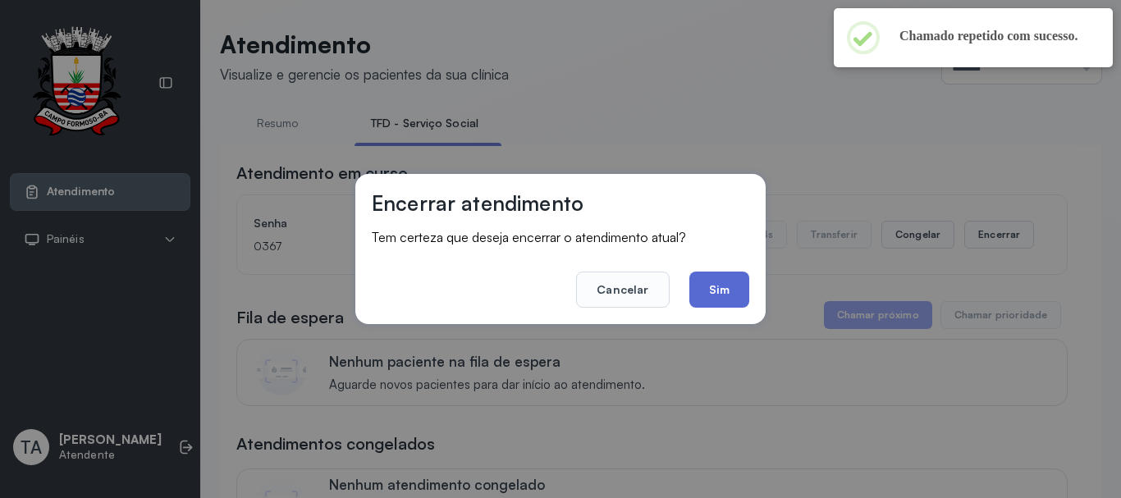
click at [721, 300] on button "Sim" at bounding box center [720, 290] width 60 height 36
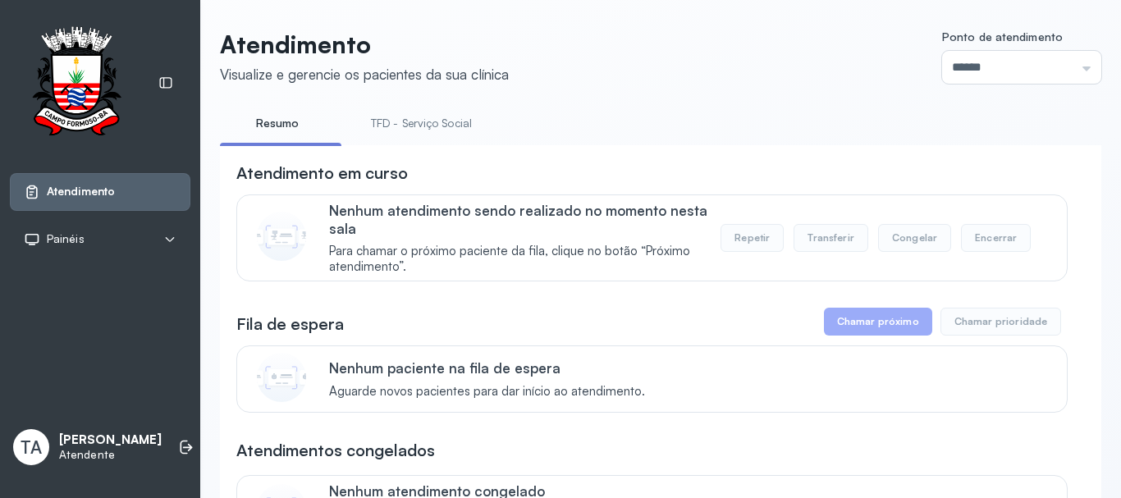
scroll to position [208, 0]
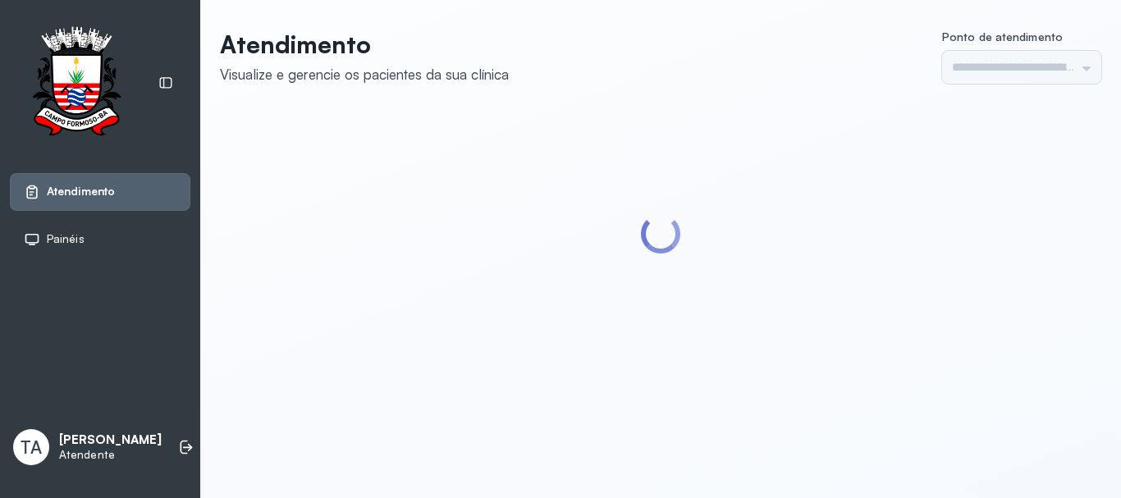
type input "******"
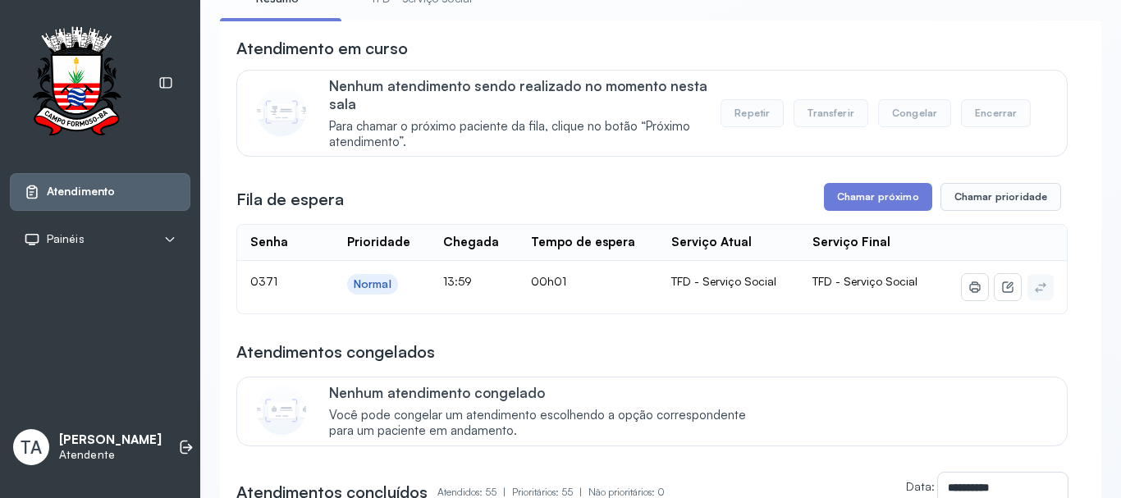
scroll to position [164, 0]
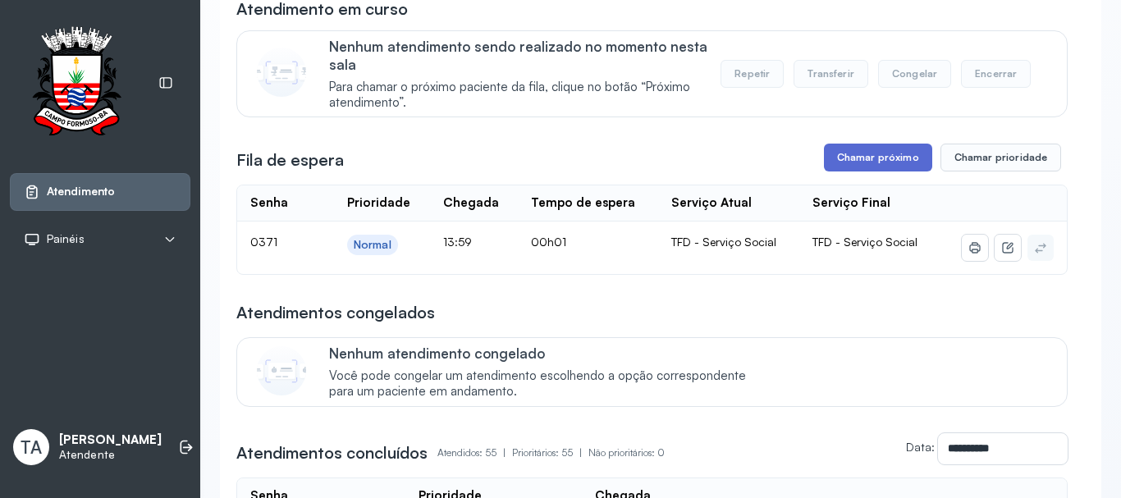
click at [846, 170] on button "Chamar próximo" at bounding box center [878, 158] width 108 height 28
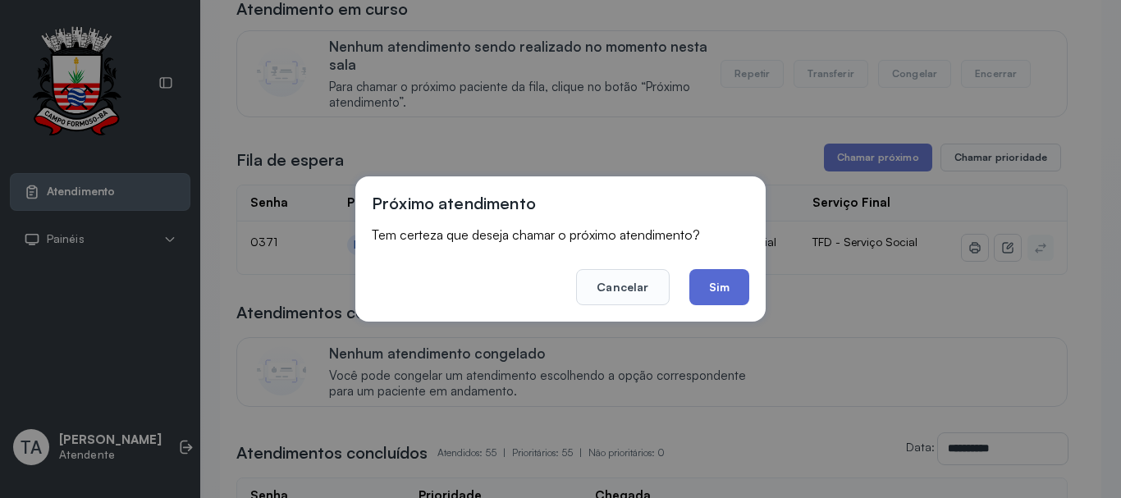
click at [710, 290] on button "Sim" at bounding box center [720, 287] width 60 height 36
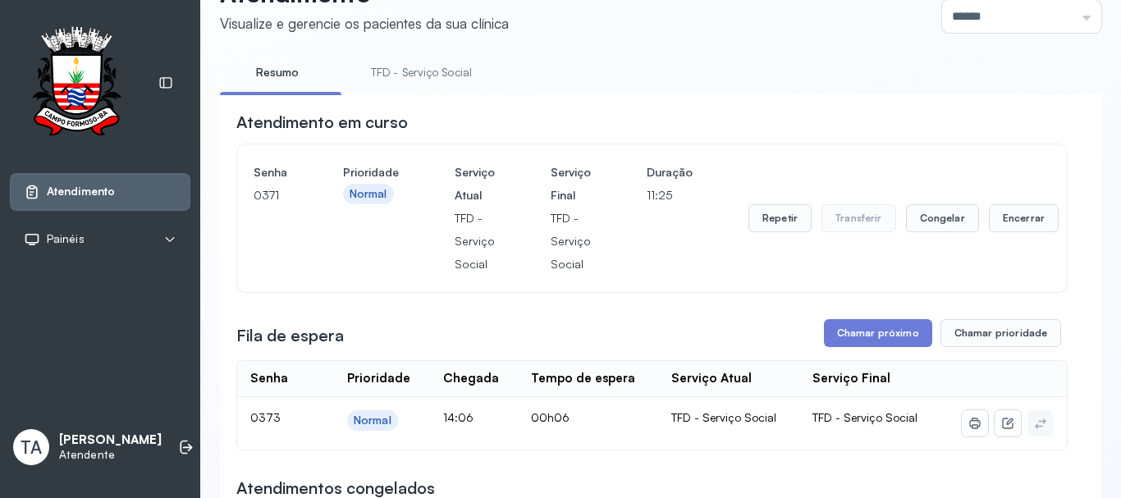
scroll to position [82, 0]
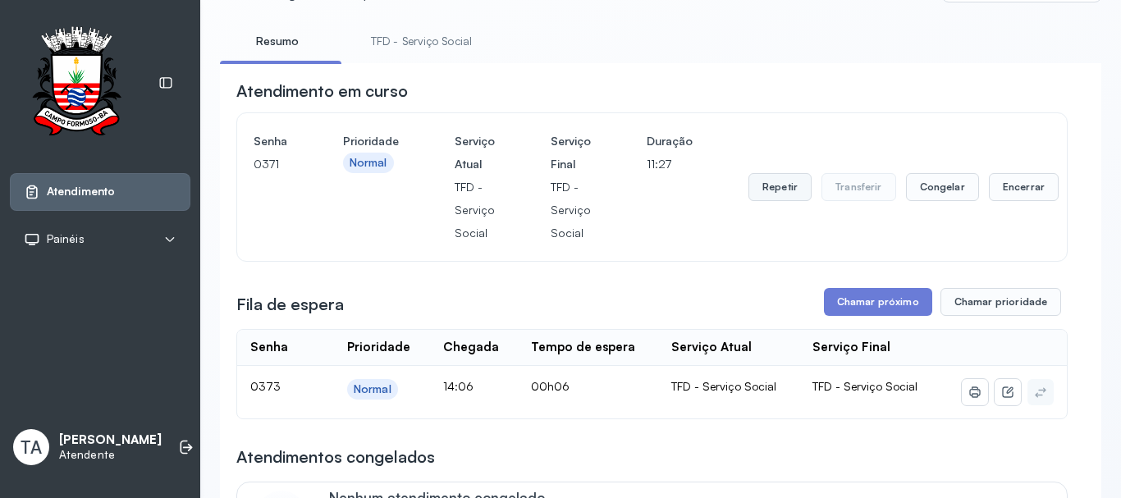
click at [774, 197] on button "Repetir" at bounding box center [780, 187] width 63 height 28
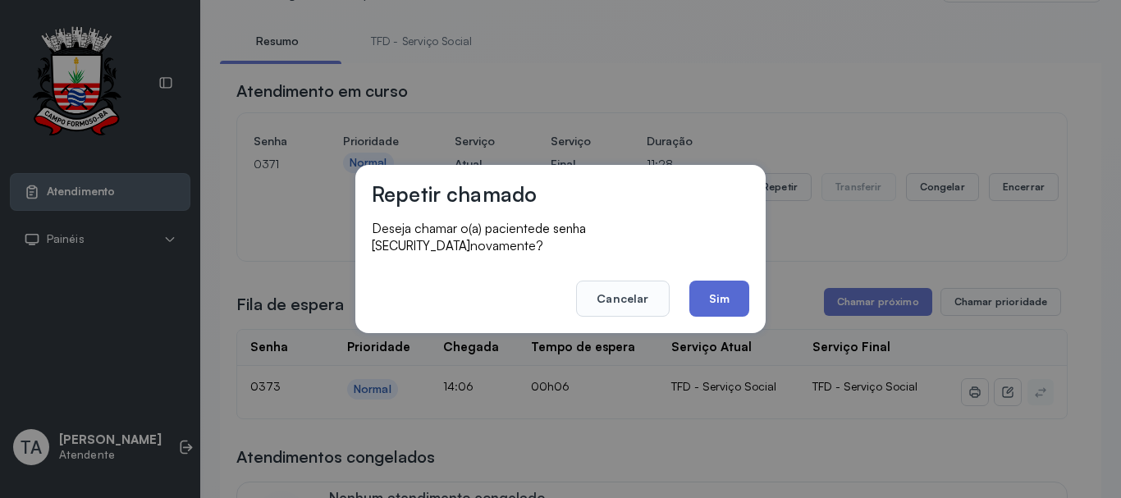
click at [696, 295] on button "Sim" at bounding box center [720, 299] width 60 height 36
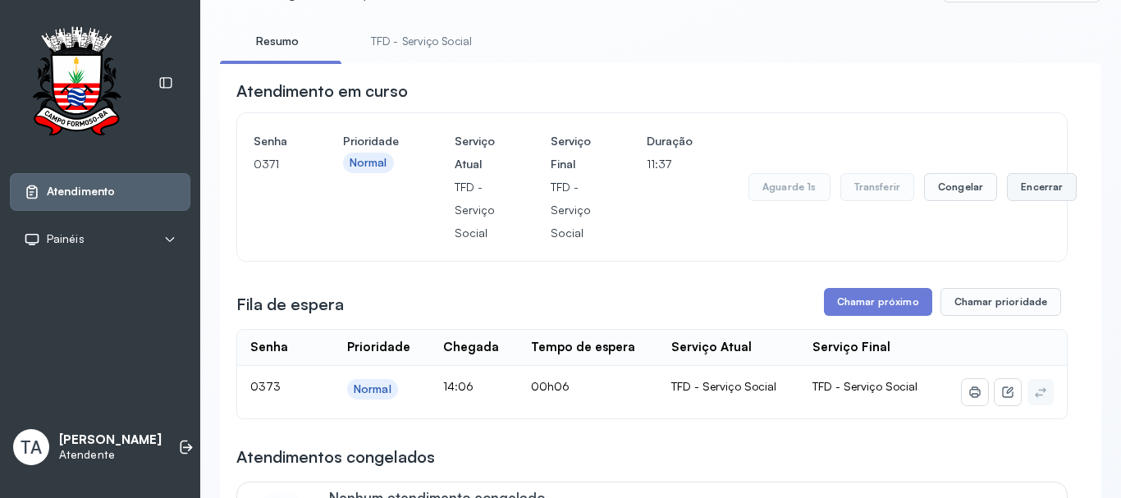
click at [1008, 201] on button "Encerrar" at bounding box center [1042, 187] width 70 height 28
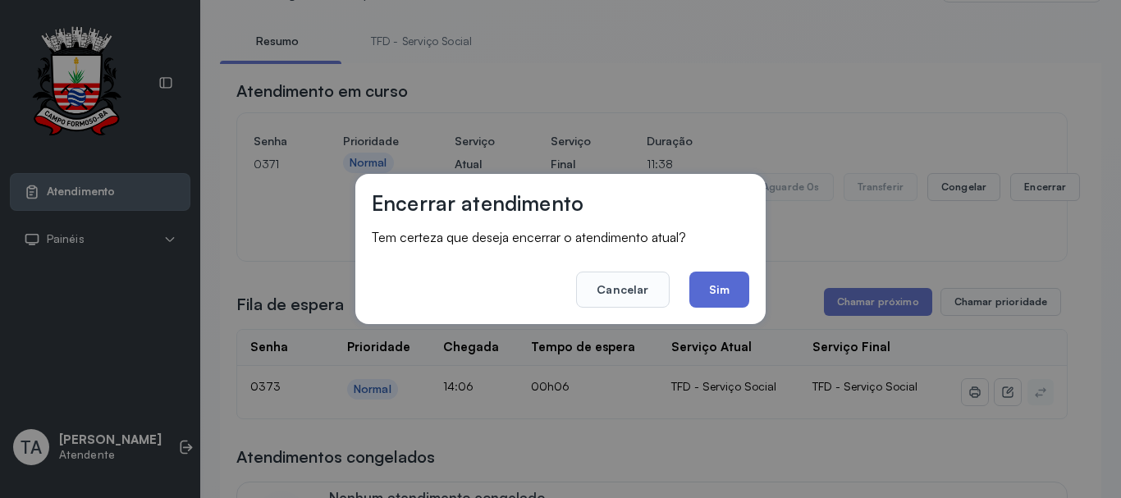
click at [737, 288] on button "Sim" at bounding box center [720, 290] width 60 height 36
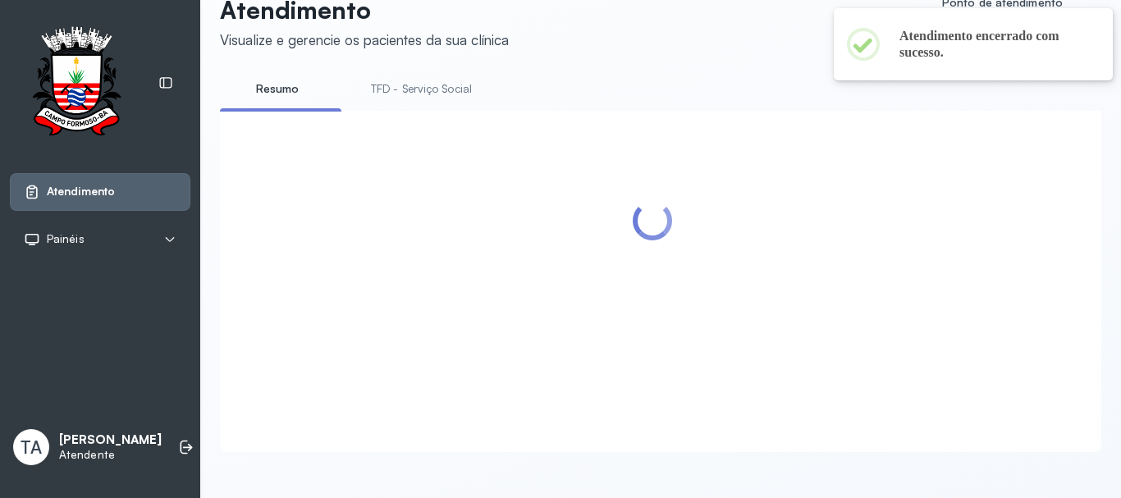
click at [860, 259] on div at bounding box center [652, 261] width 832 height 269
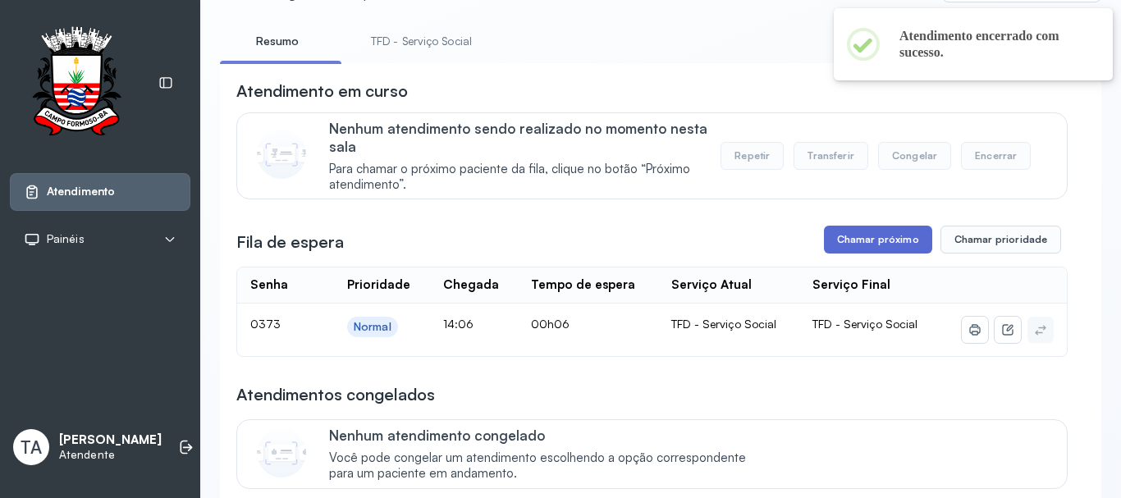
click at [861, 232] on button "Chamar próximo" at bounding box center [878, 240] width 108 height 28
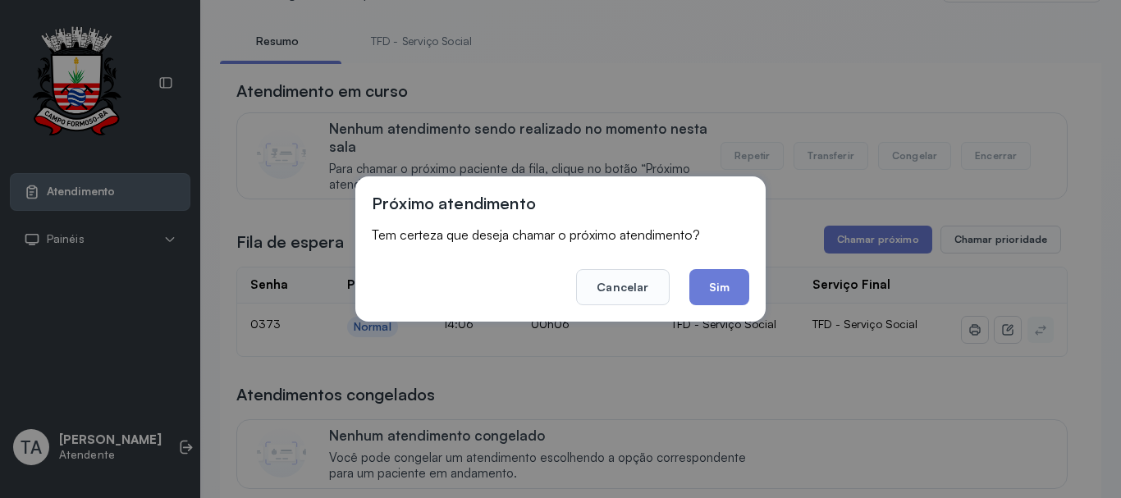
click at [701, 294] on button "Sim" at bounding box center [720, 287] width 60 height 36
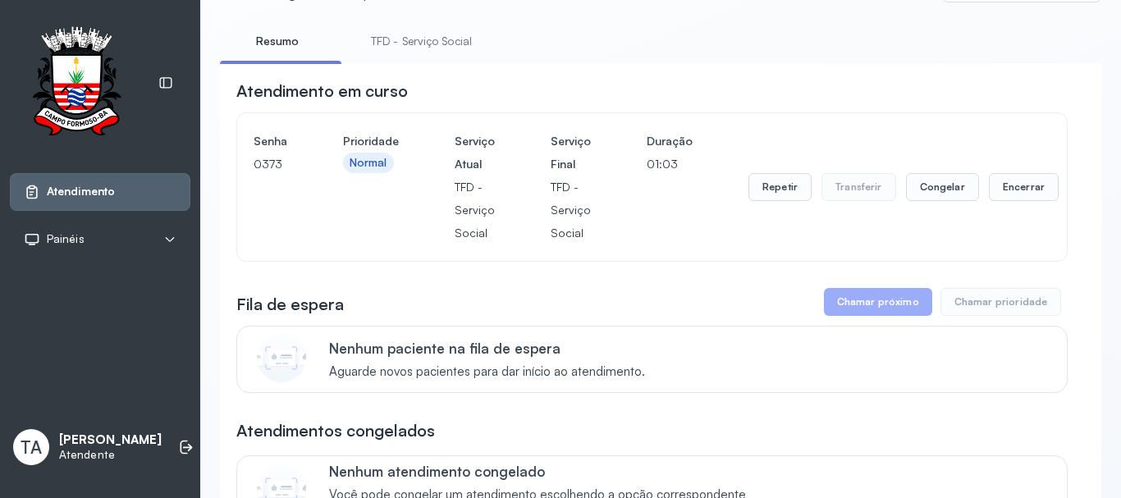
click at [415, 48] on link "TFD - Serviço Social" at bounding box center [422, 41] width 134 height 27
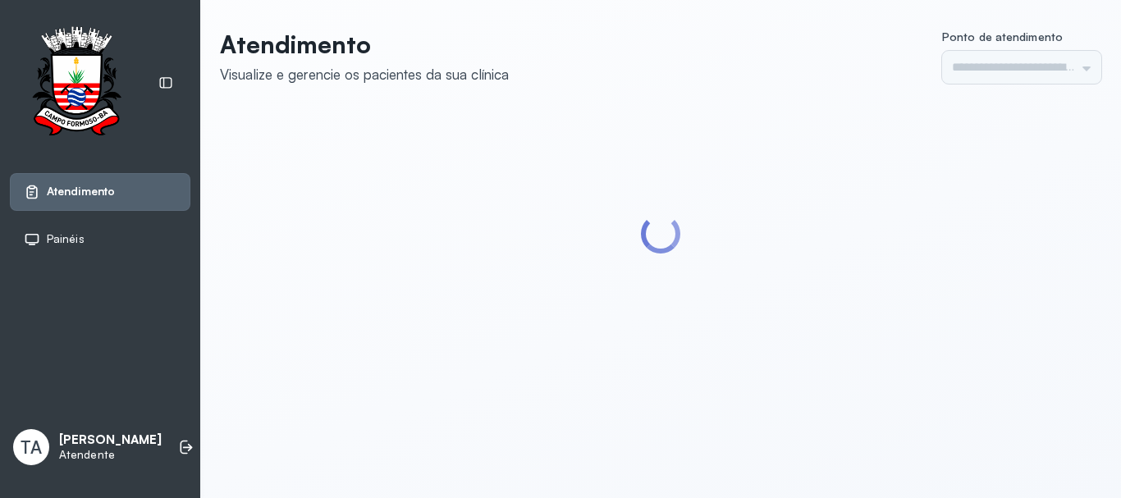
type input "******"
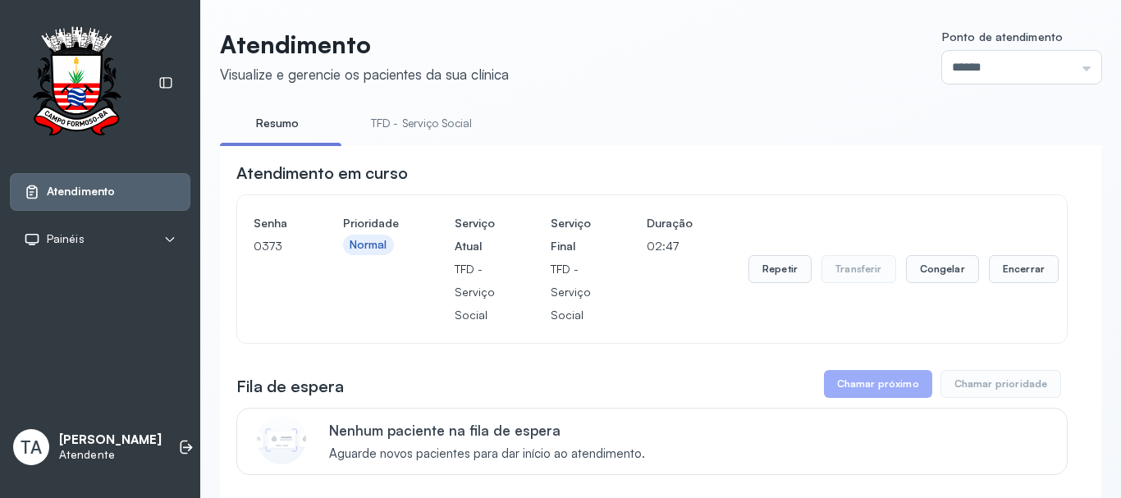
click at [376, 124] on link "TFD - Serviço Social" at bounding box center [422, 123] width 134 height 27
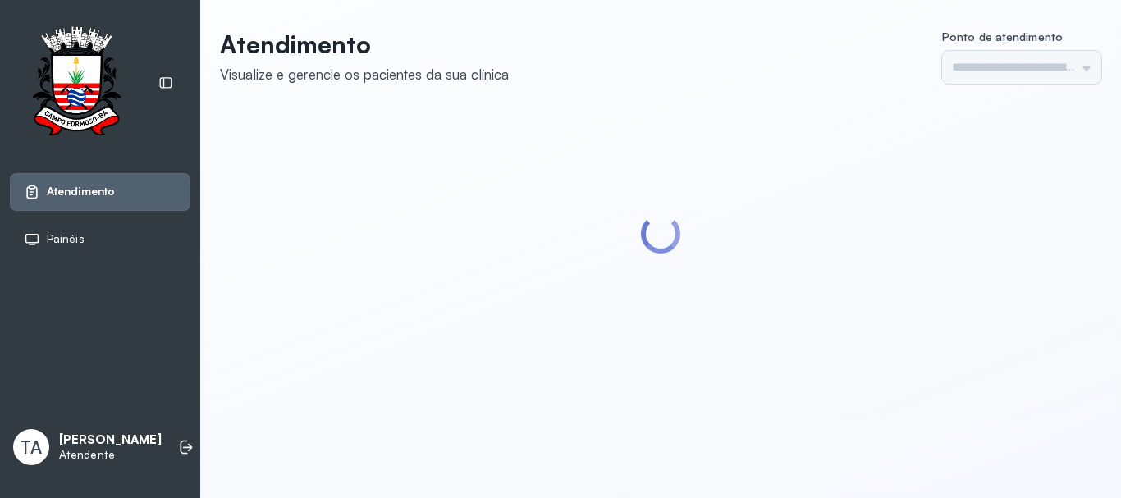
type input "******"
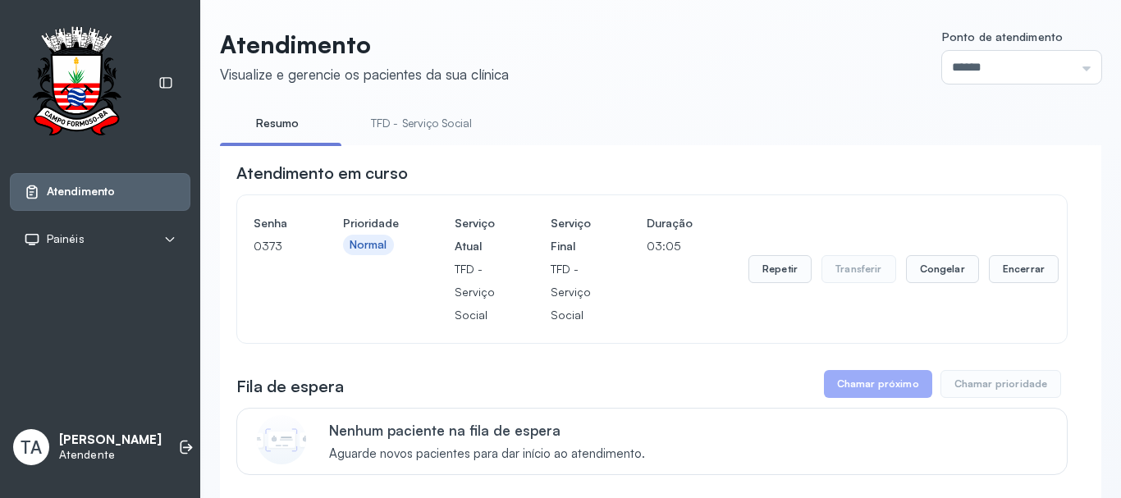
scroll to position [82, 0]
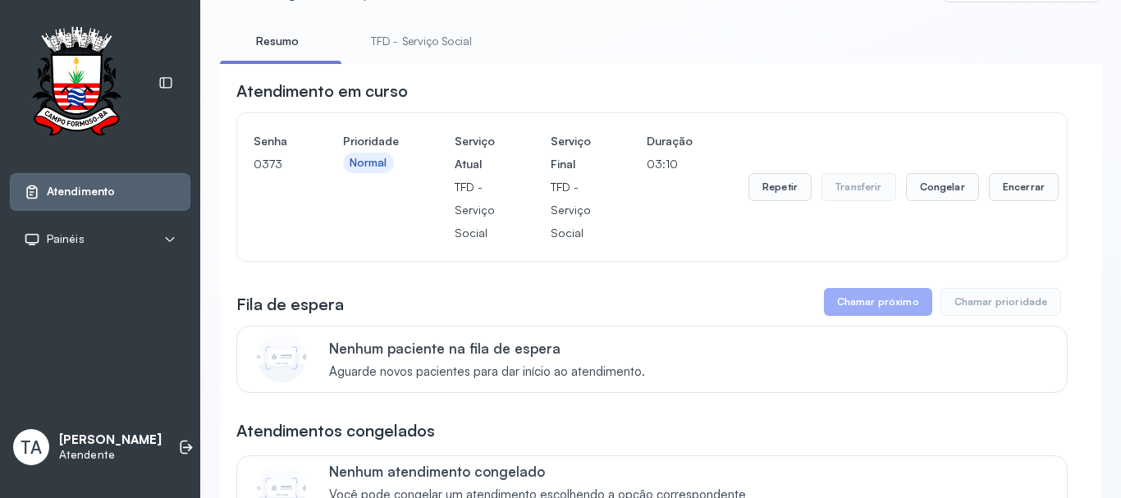
click at [445, 44] on link "TFD - Serviço Social" at bounding box center [422, 41] width 134 height 27
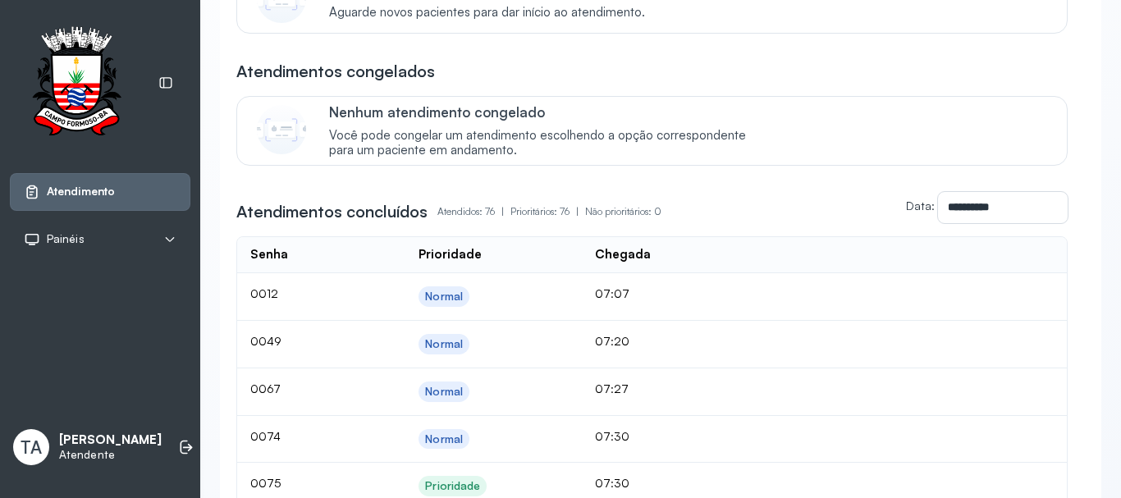
scroll to position [0, 0]
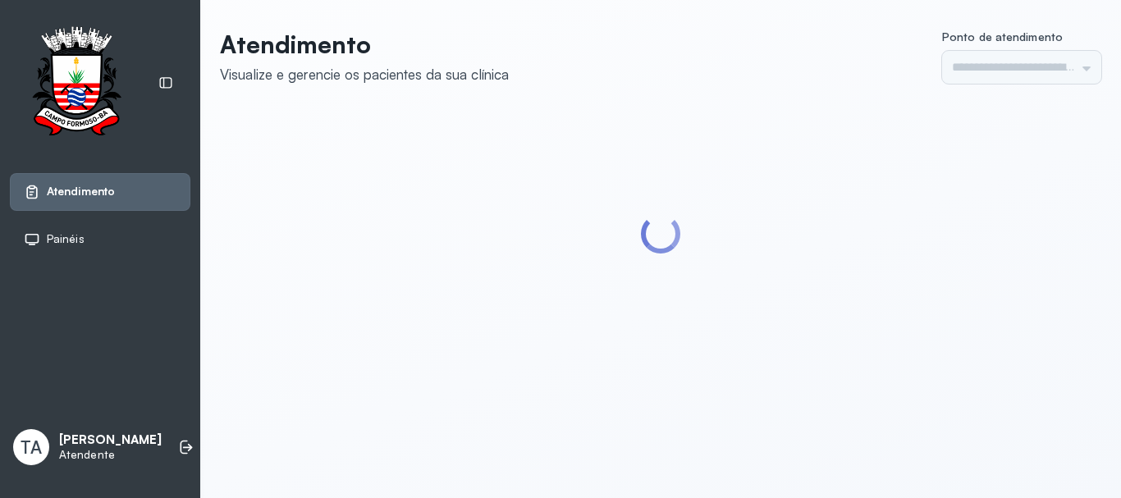
type input "******"
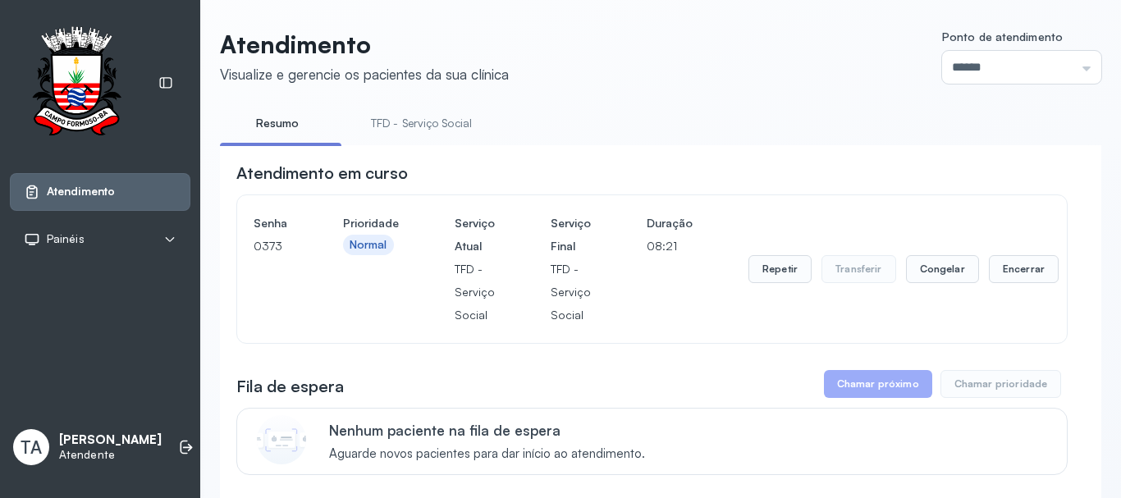
click at [383, 121] on link "TFD - Serviço Social" at bounding box center [422, 123] width 134 height 27
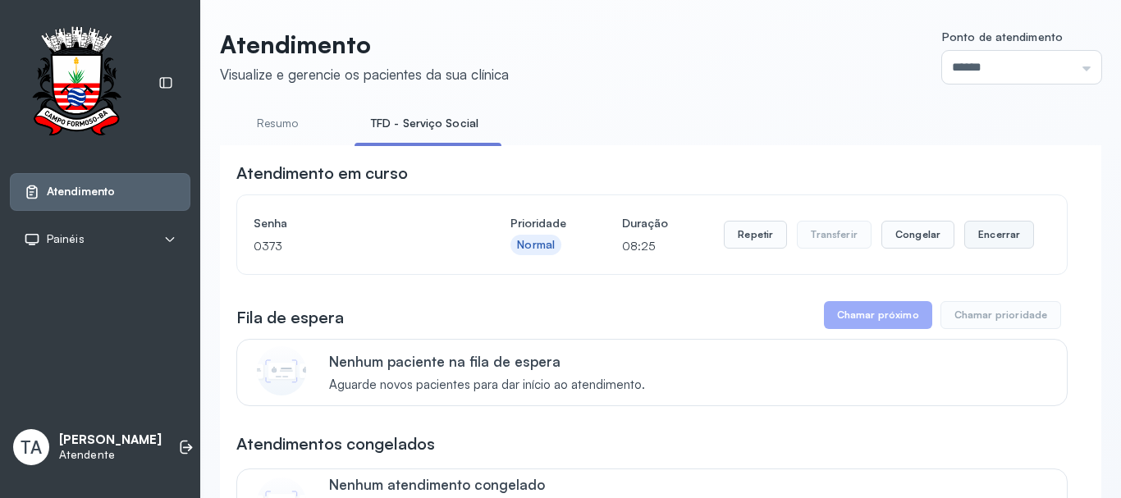
click at [985, 230] on button "Encerrar" at bounding box center [1000, 235] width 70 height 28
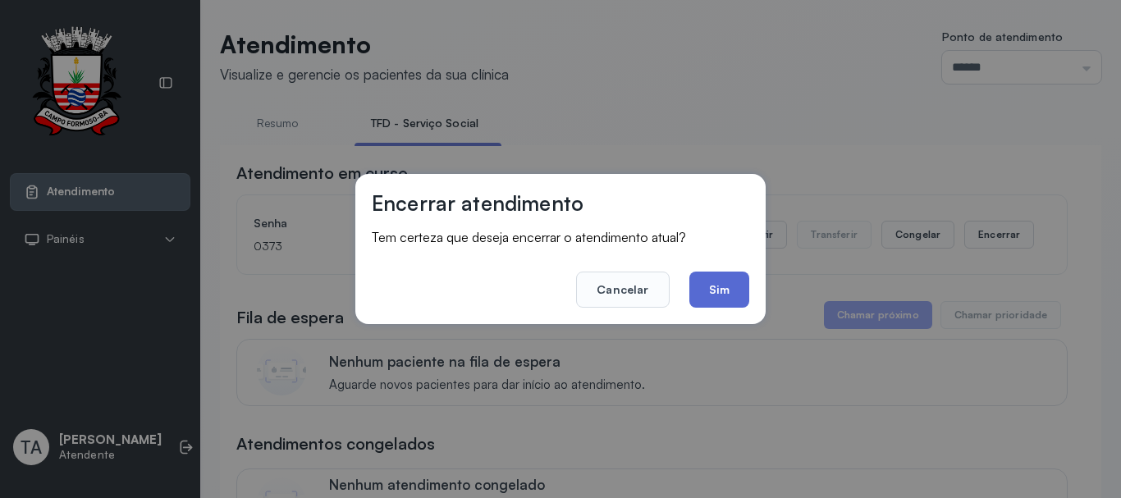
click at [724, 291] on button "Sim" at bounding box center [720, 290] width 60 height 36
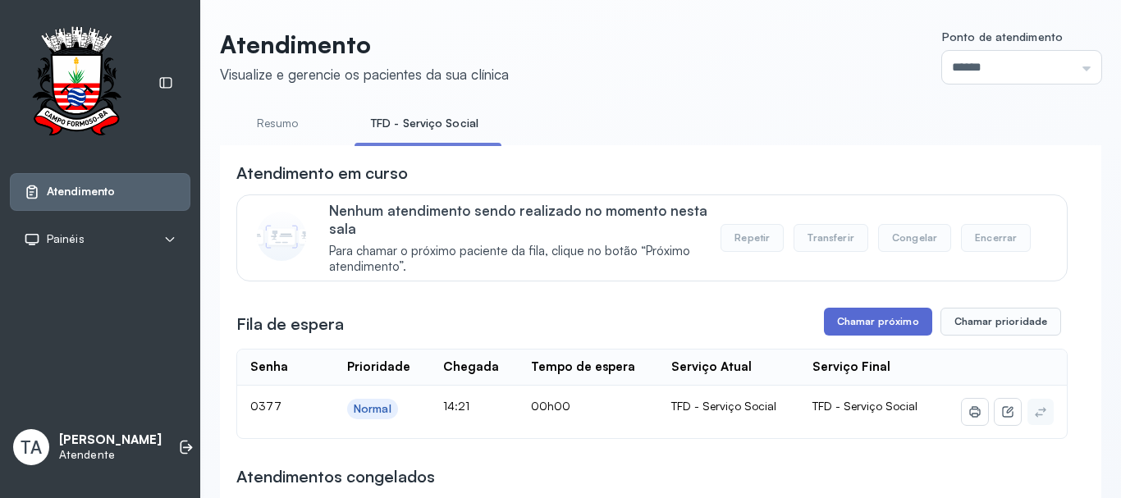
click at [874, 332] on button "Chamar próximo" at bounding box center [878, 322] width 108 height 28
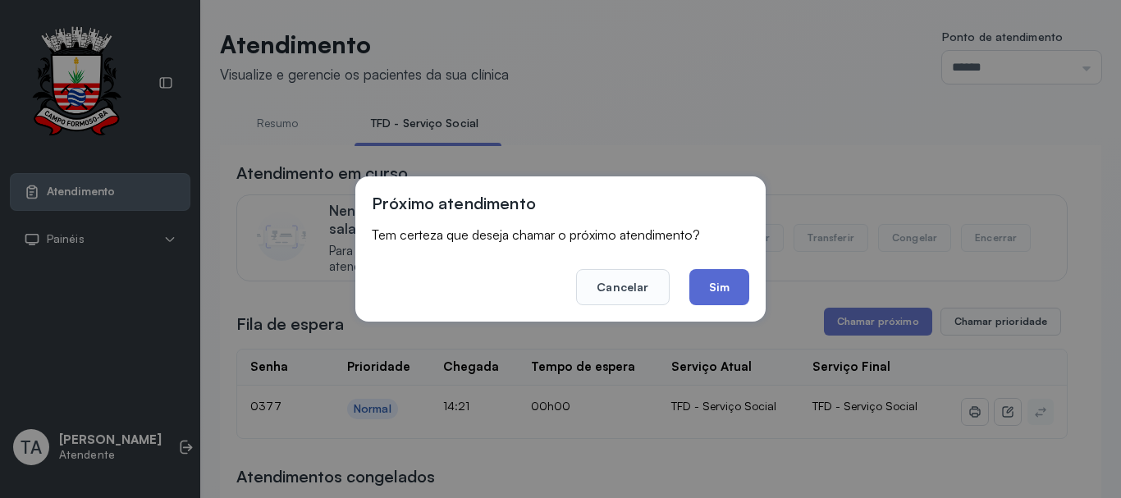
click at [737, 286] on button "Sim" at bounding box center [720, 287] width 60 height 36
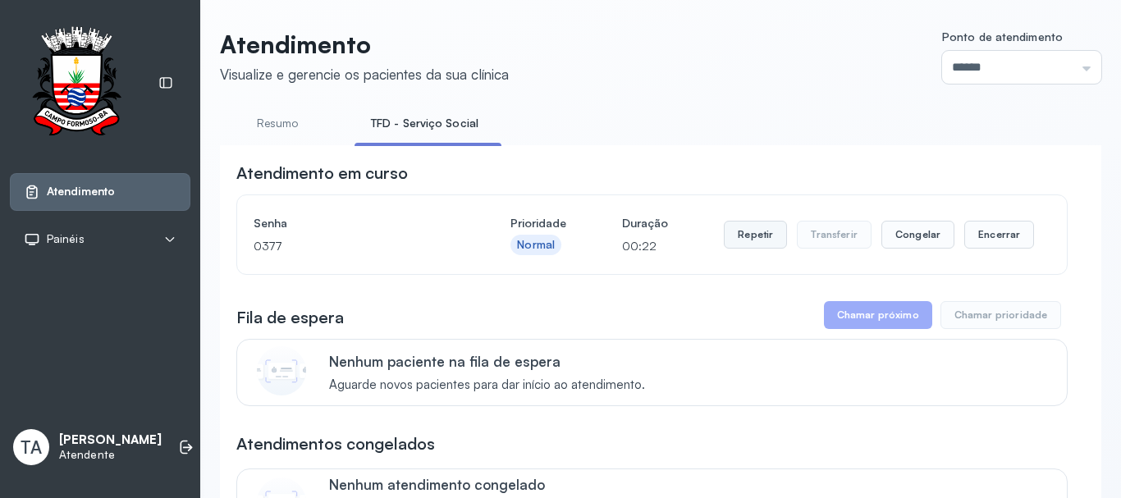
click at [764, 244] on button "Repetir" at bounding box center [755, 235] width 63 height 28
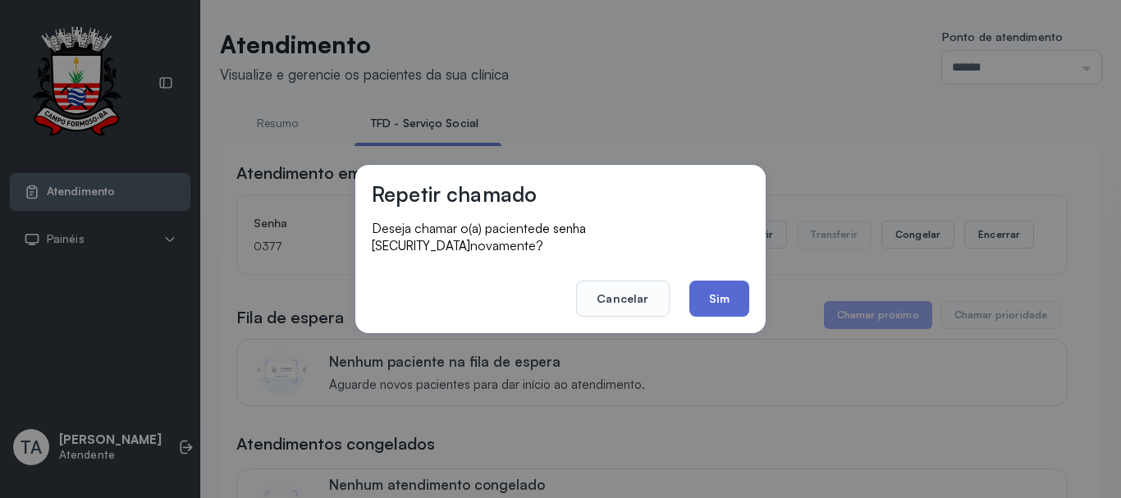
click at [690, 300] on button "Sim" at bounding box center [720, 299] width 60 height 36
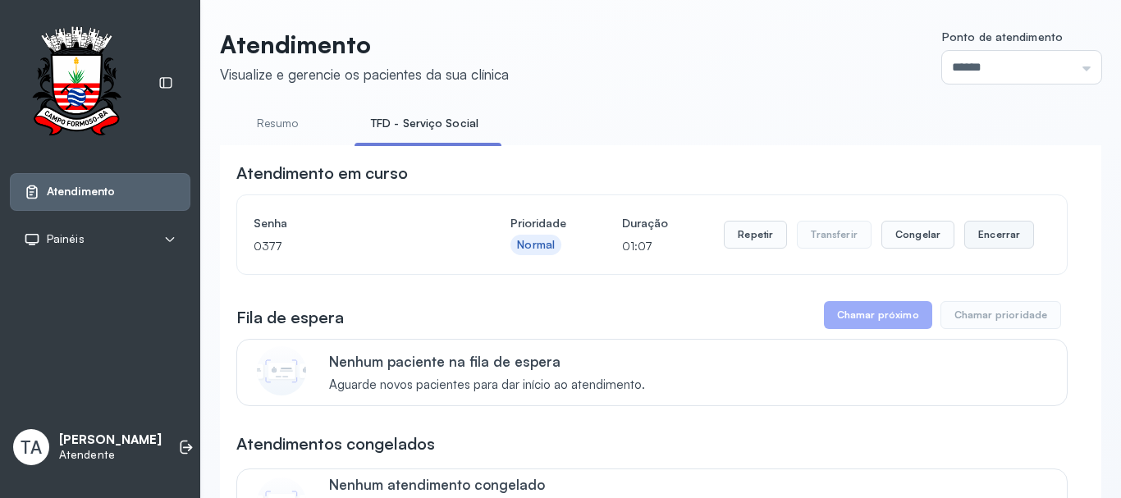
click at [984, 236] on button "Encerrar" at bounding box center [1000, 235] width 70 height 28
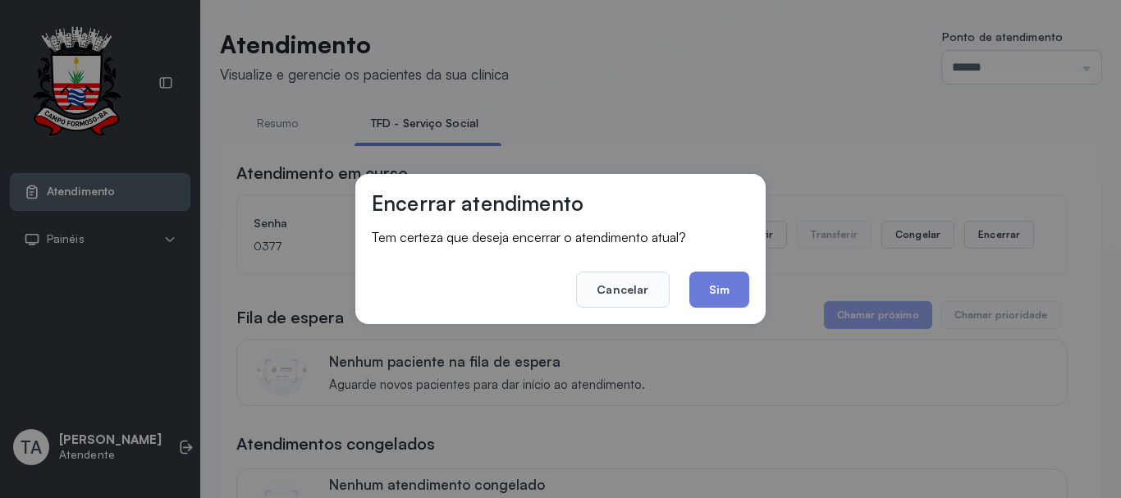
click at [710, 319] on div "Encerrar atendimento Tem certeza que deseja encerrar o atendimento atual? Cance…" at bounding box center [560, 249] width 410 height 150
click at [715, 300] on button "Sim" at bounding box center [720, 290] width 60 height 36
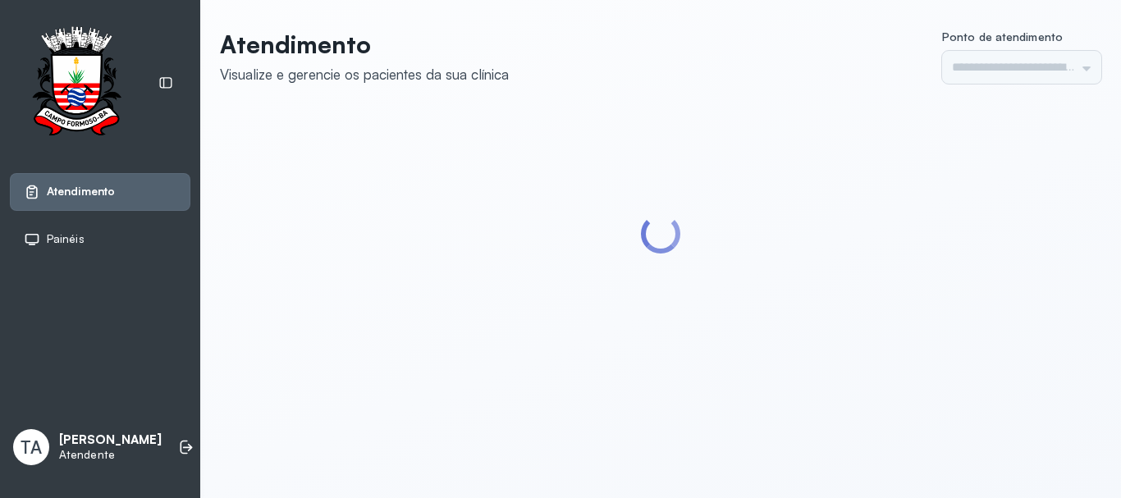
type input "******"
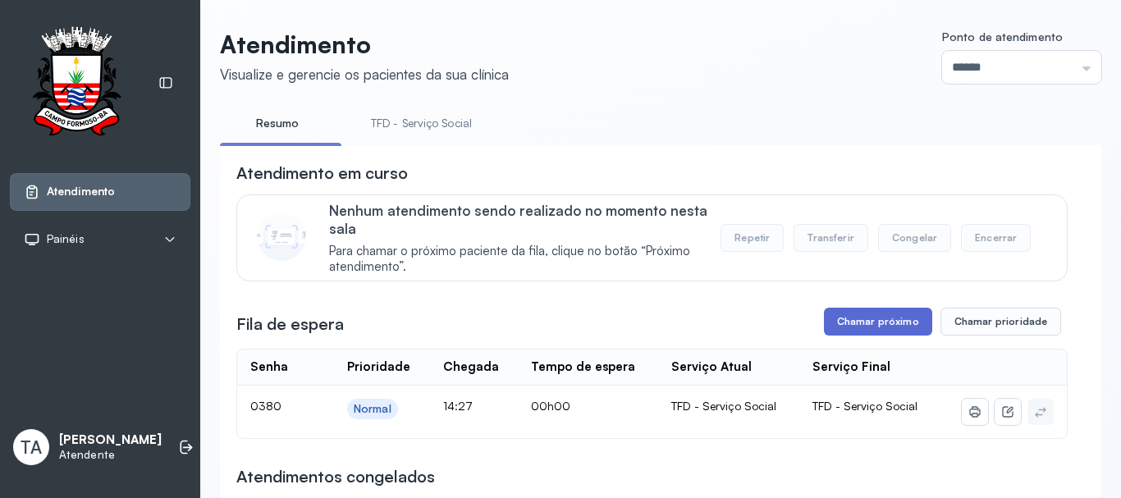
click at [887, 324] on button "Chamar próximo" at bounding box center [878, 322] width 108 height 28
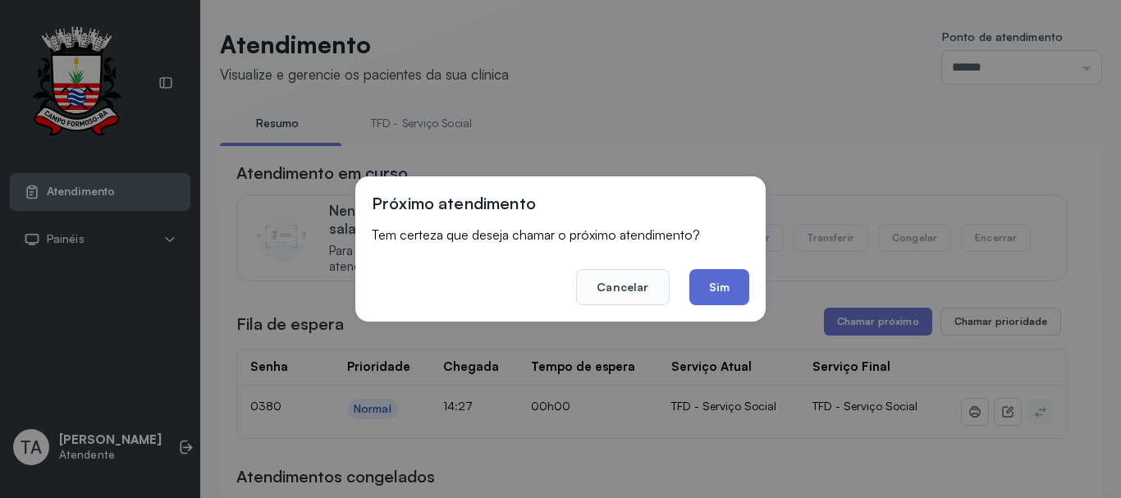
click at [708, 274] on button "Sim" at bounding box center [720, 287] width 60 height 36
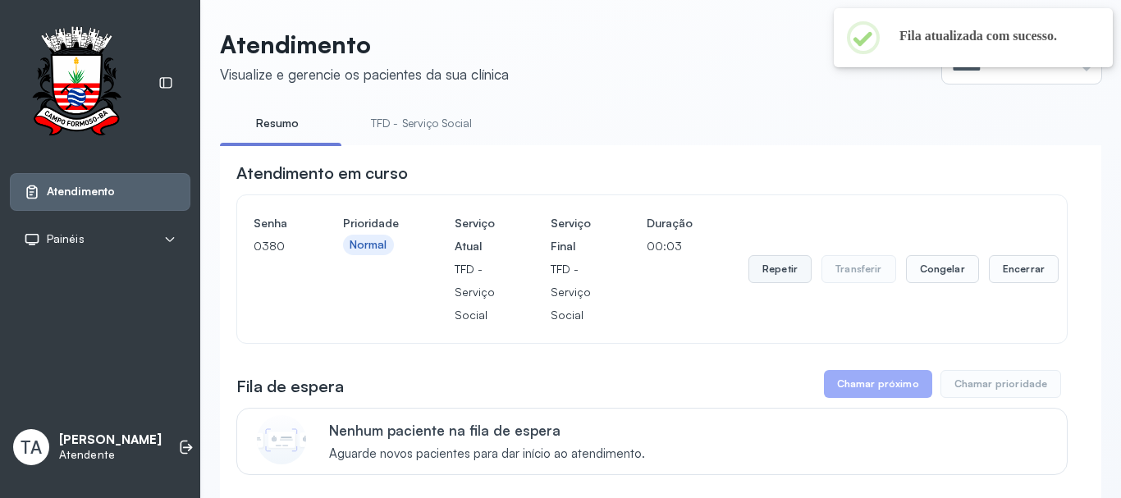
click at [781, 279] on button "Repetir" at bounding box center [780, 269] width 63 height 28
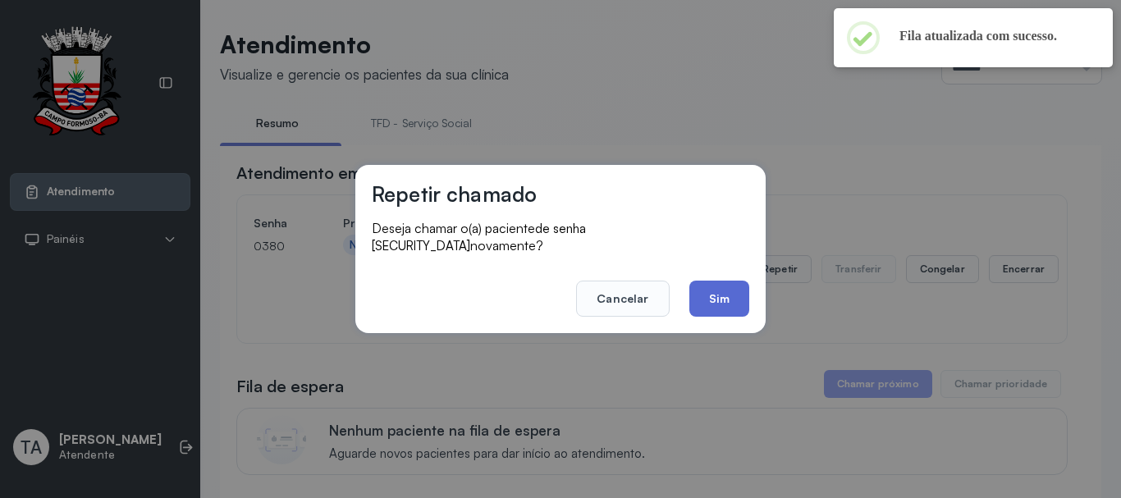
click at [722, 300] on button "Sim" at bounding box center [720, 299] width 60 height 36
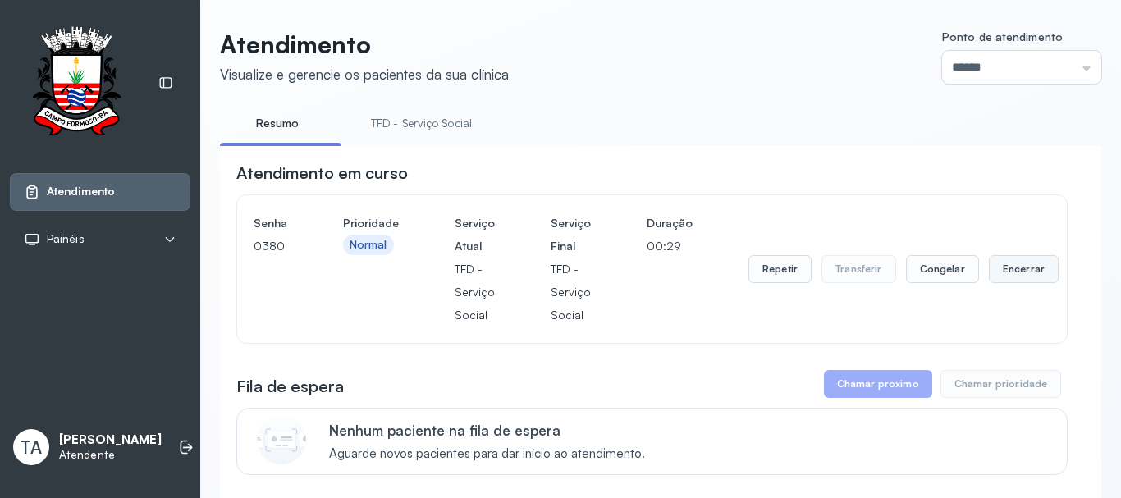
click at [1006, 275] on button "Encerrar" at bounding box center [1024, 269] width 70 height 28
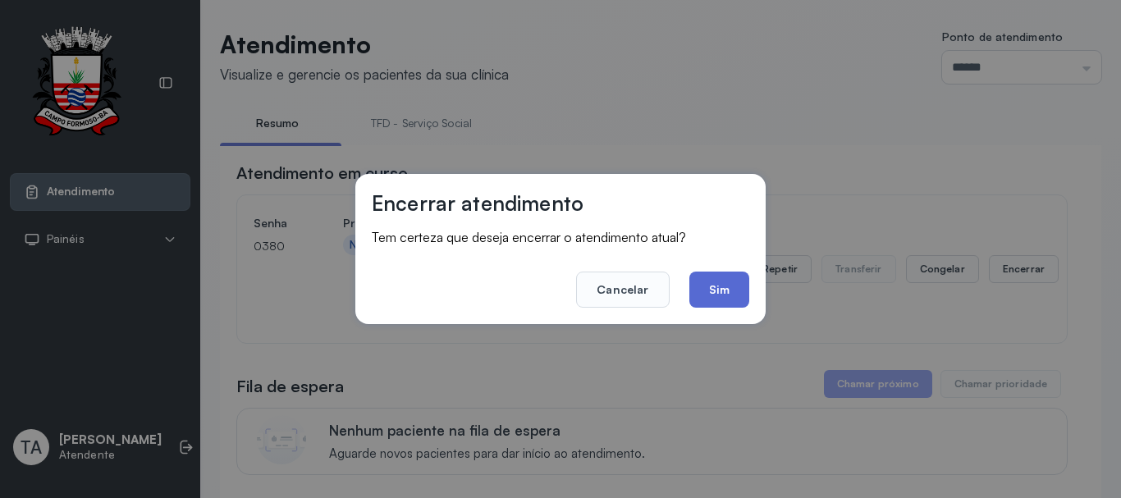
click at [711, 280] on button "Sim" at bounding box center [720, 290] width 60 height 36
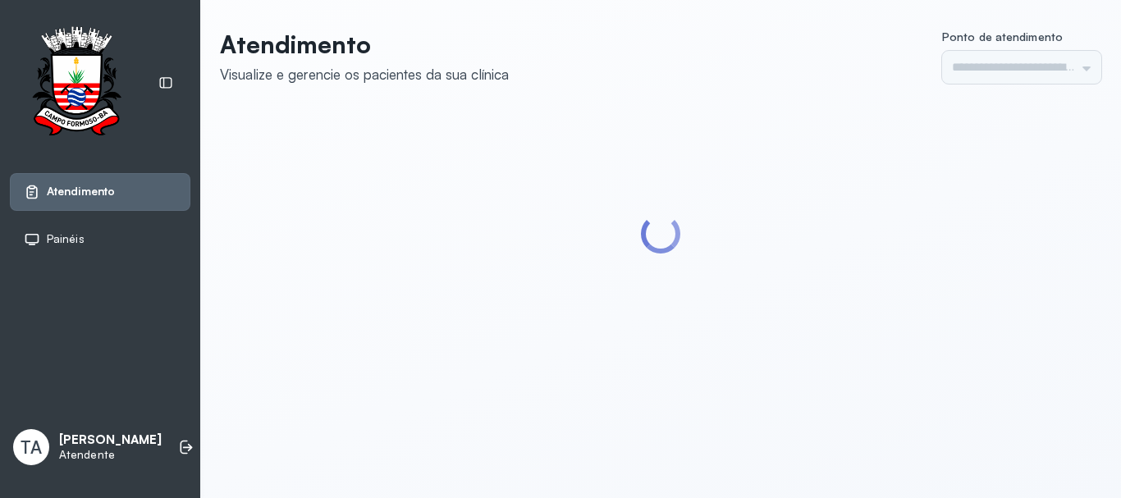
type input "******"
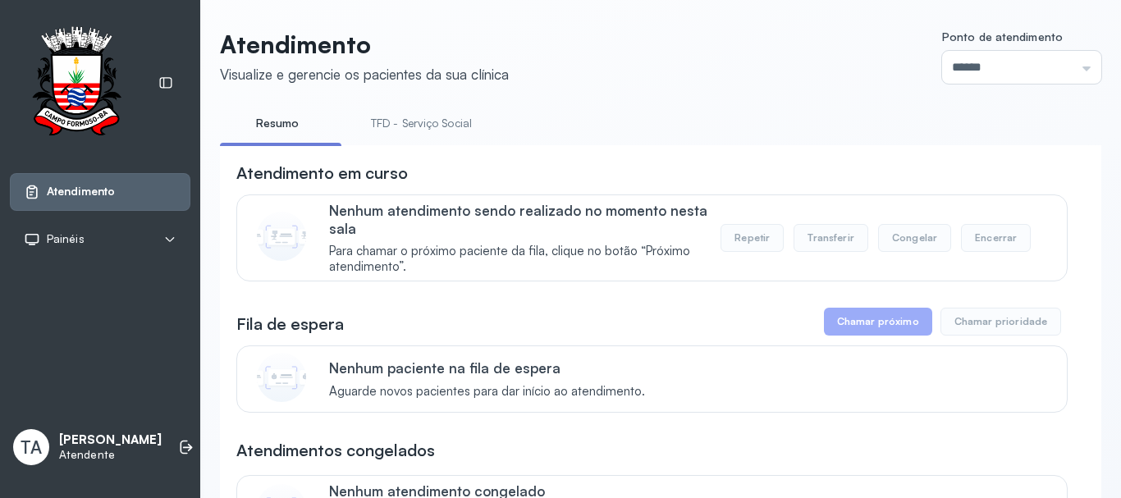
click at [422, 139] on li "TFD - Serviço Social" at bounding box center [425, 128] width 140 height 37
click at [422, 123] on link "TFD - Serviço Social" at bounding box center [422, 123] width 134 height 27
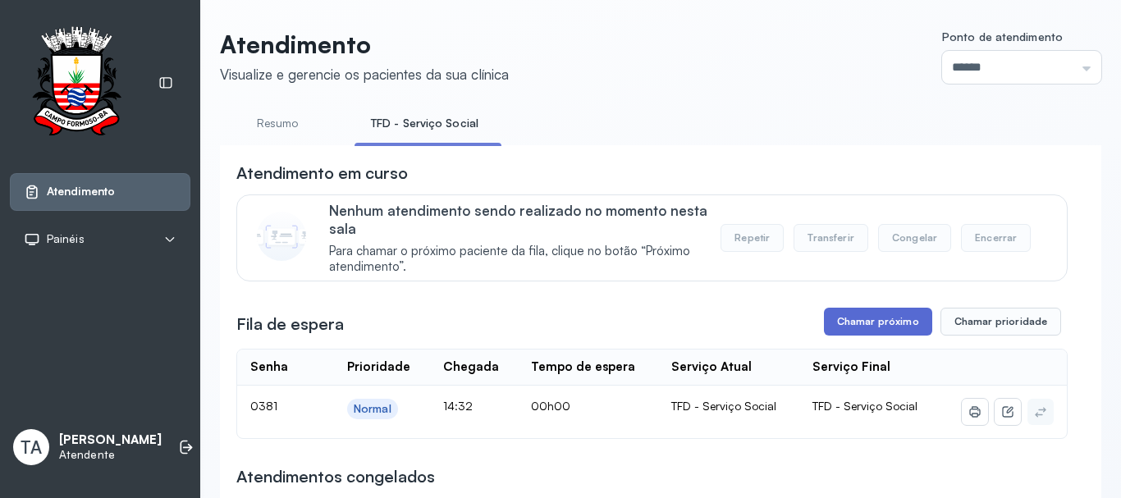
click at [903, 334] on button "Chamar próximo" at bounding box center [878, 322] width 108 height 28
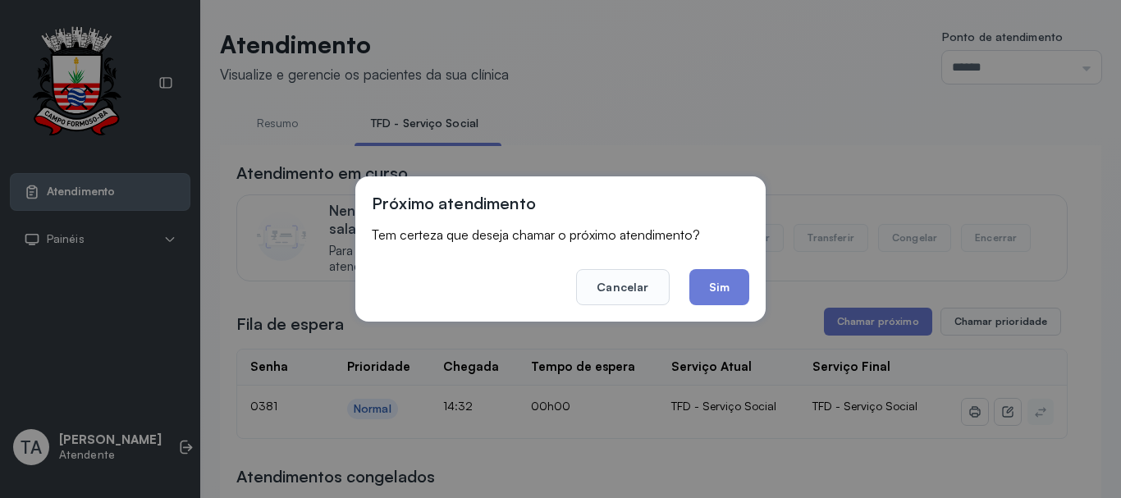
click at [713, 289] on button "Sim" at bounding box center [720, 287] width 60 height 36
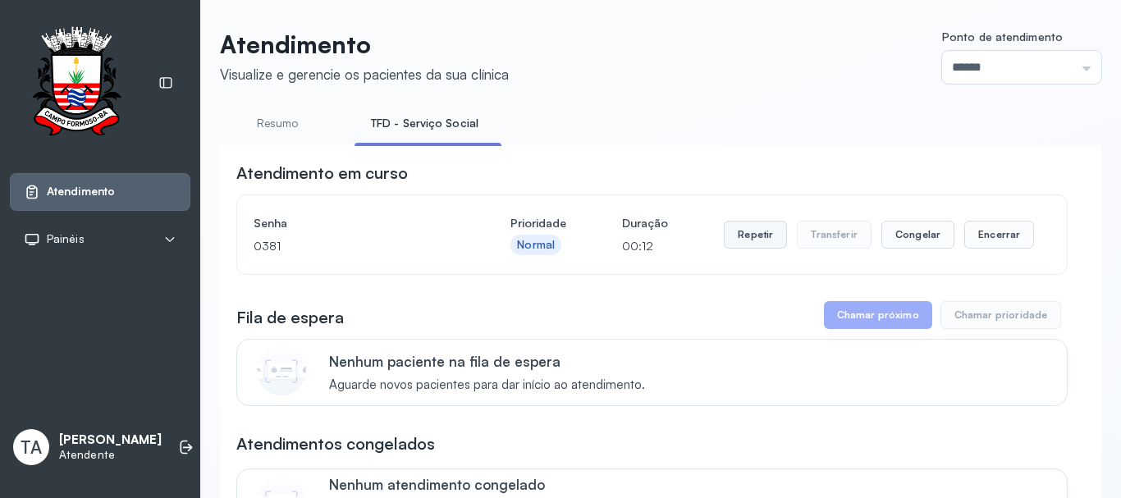
click at [738, 235] on button "Repetir" at bounding box center [755, 235] width 63 height 28
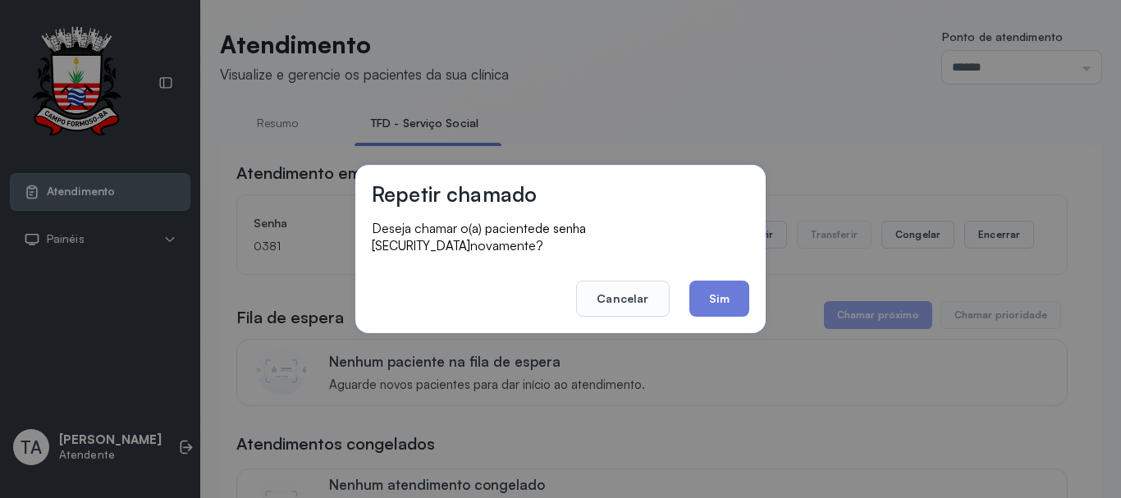
click at [752, 271] on div "Repetir chamado Deseja chamar o(a) paciente de senha 0381 novamente? Cancelar S…" at bounding box center [560, 249] width 410 height 168
click at [729, 301] on button "Sim" at bounding box center [720, 299] width 60 height 36
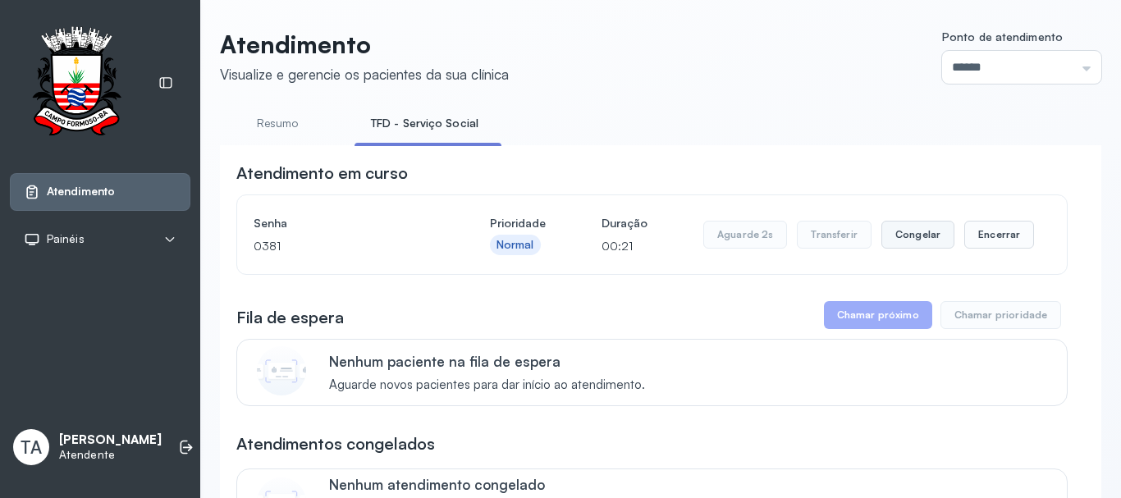
drag, startPoint x: 979, startPoint y: 235, endPoint x: 887, endPoint y: 247, distance: 92.0
click at [965, 223] on div "Aguarde 2s Transferir Congelar Encerrar" at bounding box center [869, 235] width 331 height 46
click at [989, 249] on button "Encerrar" at bounding box center [1000, 235] width 70 height 28
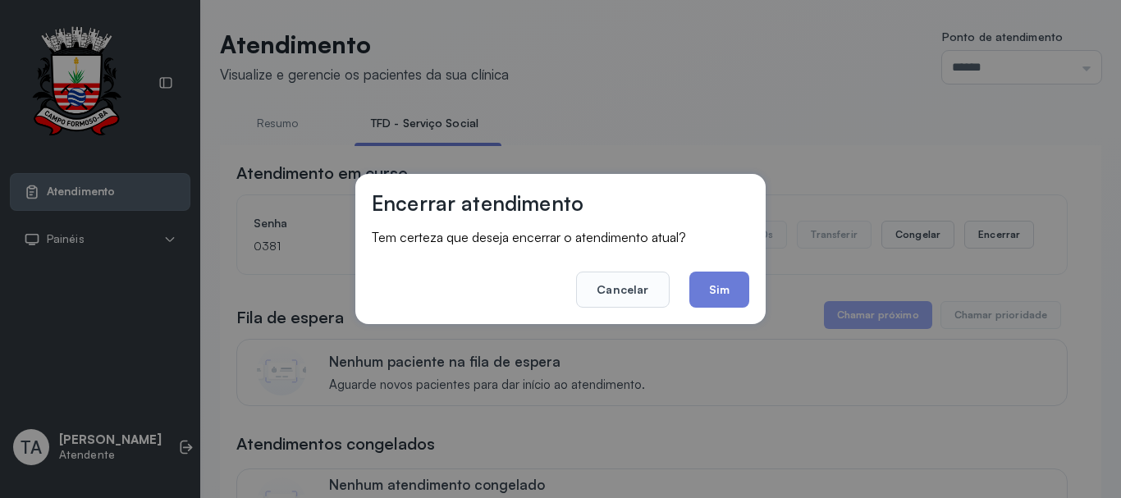
click at [732, 295] on button "Sim" at bounding box center [720, 290] width 60 height 36
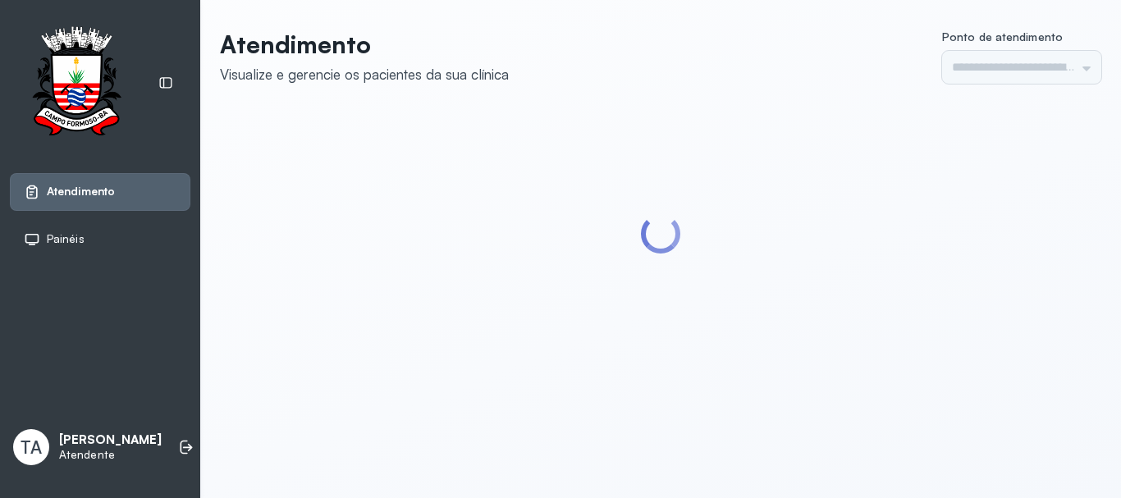
type input "******"
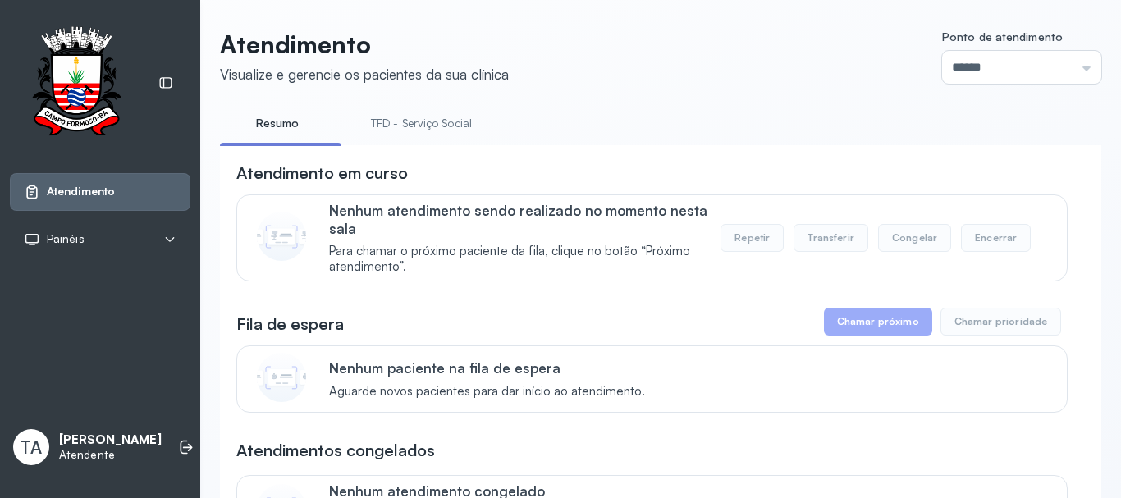
click at [454, 126] on link "TFD - Serviço Social" at bounding box center [422, 123] width 134 height 27
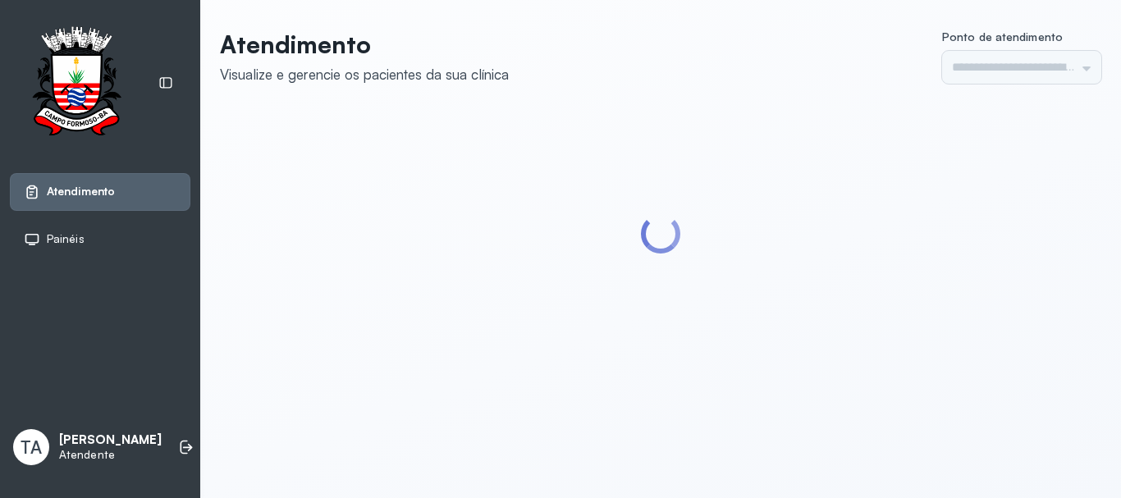
type input "******"
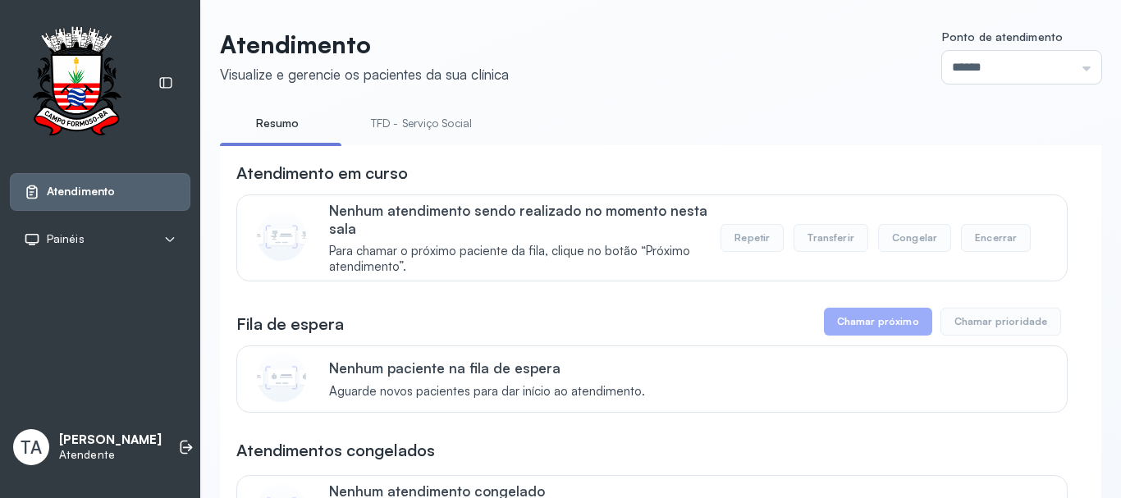
click at [415, 123] on link "TFD - Serviço Social" at bounding box center [422, 123] width 134 height 27
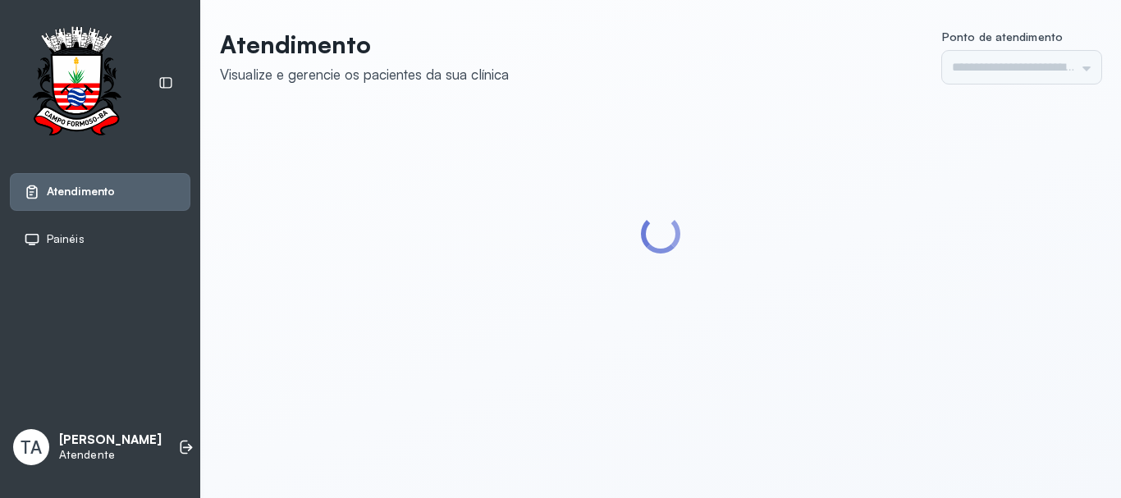
type input "******"
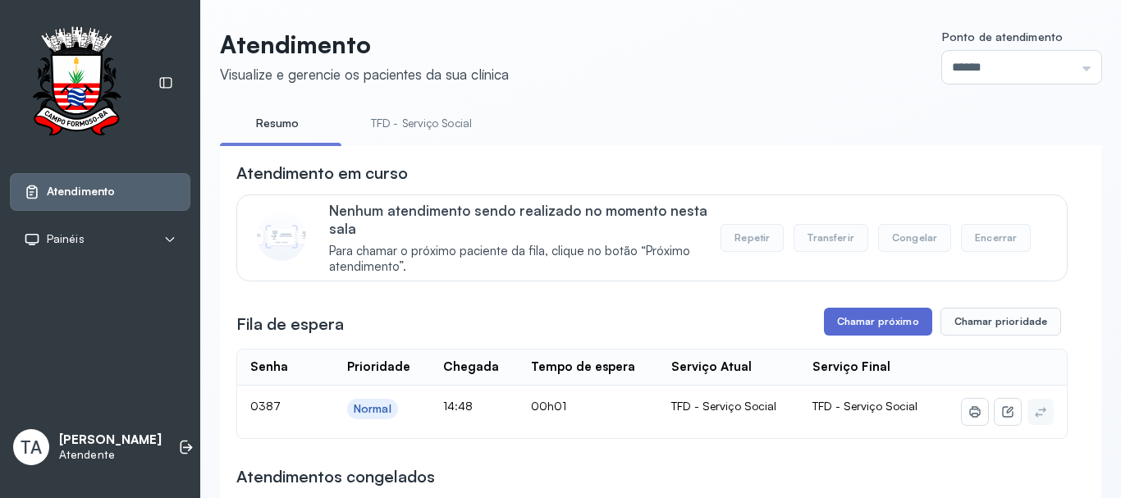
click at [840, 315] on button "Chamar próximo" at bounding box center [878, 322] width 108 height 28
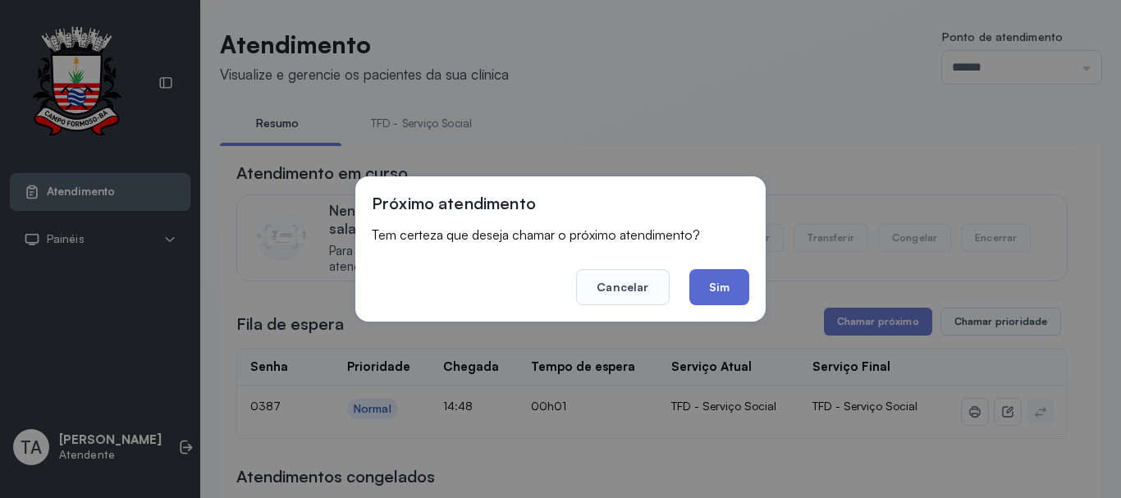
click at [713, 285] on button "Sim" at bounding box center [720, 287] width 60 height 36
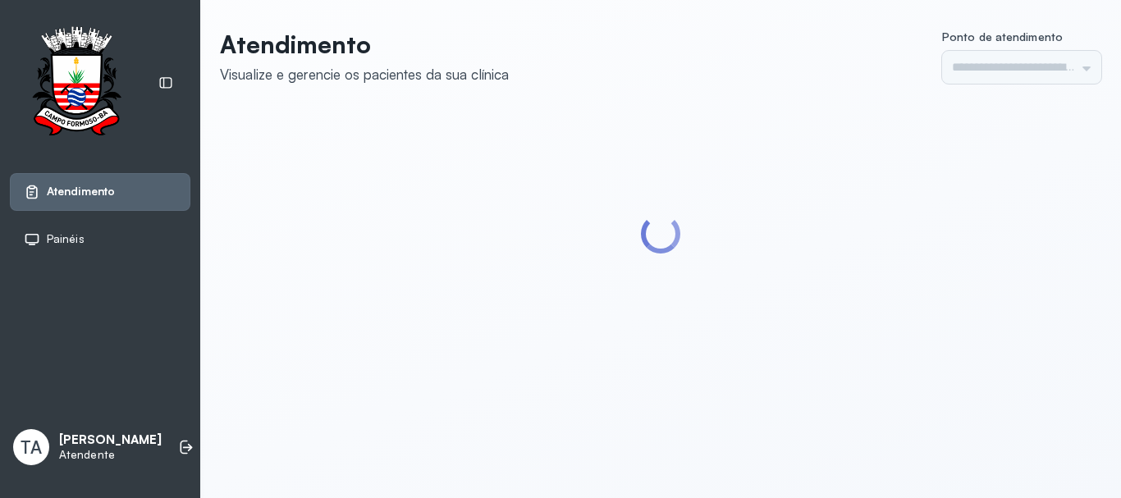
type input "******"
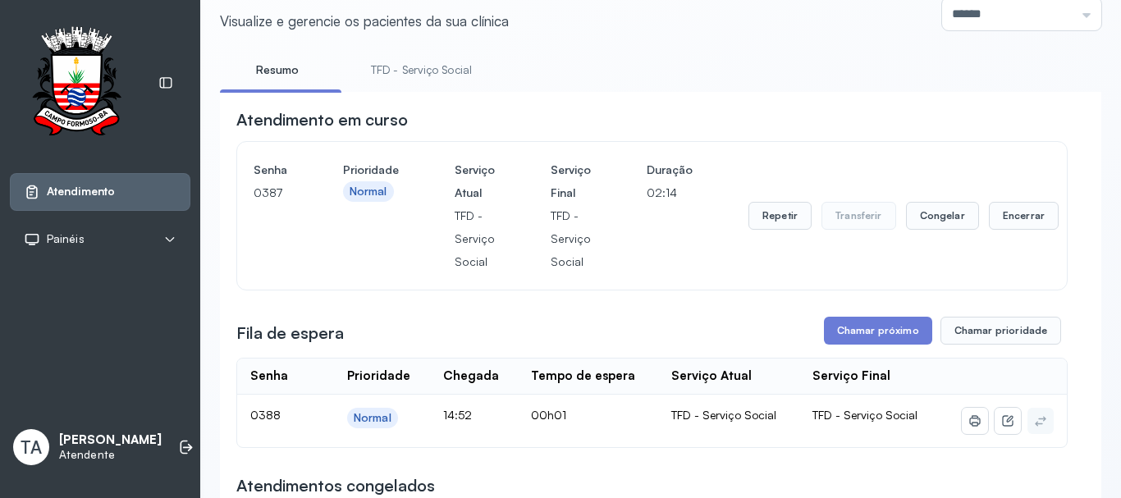
scroll to position [82, 0]
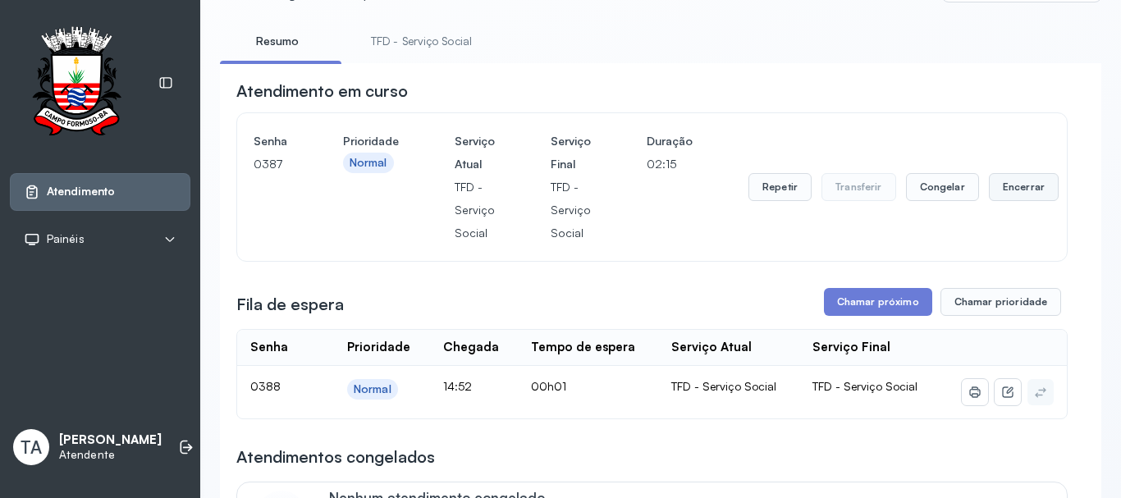
click at [993, 197] on button "Encerrar" at bounding box center [1024, 187] width 70 height 28
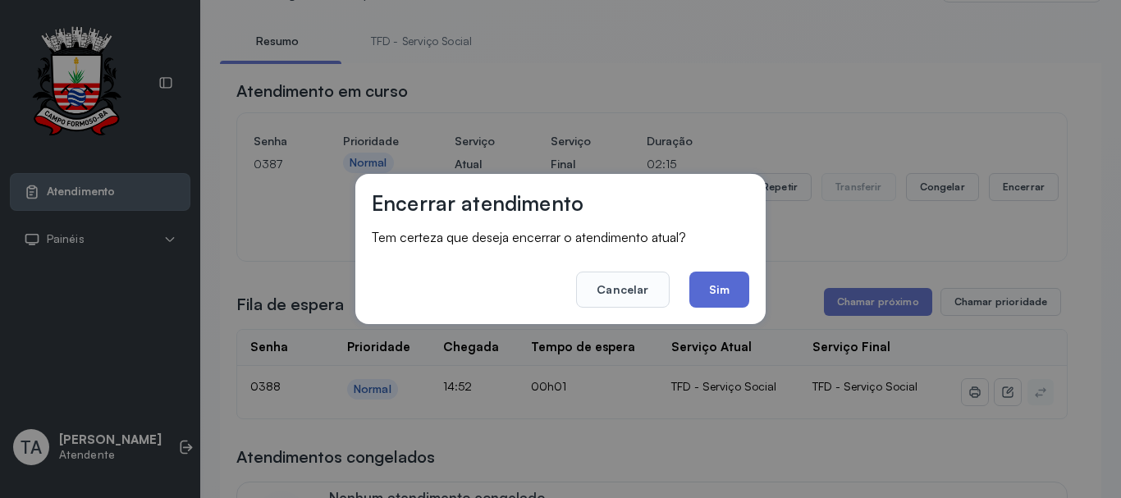
click at [727, 296] on button "Sim" at bounding box center [720, 290] width 60 height 36
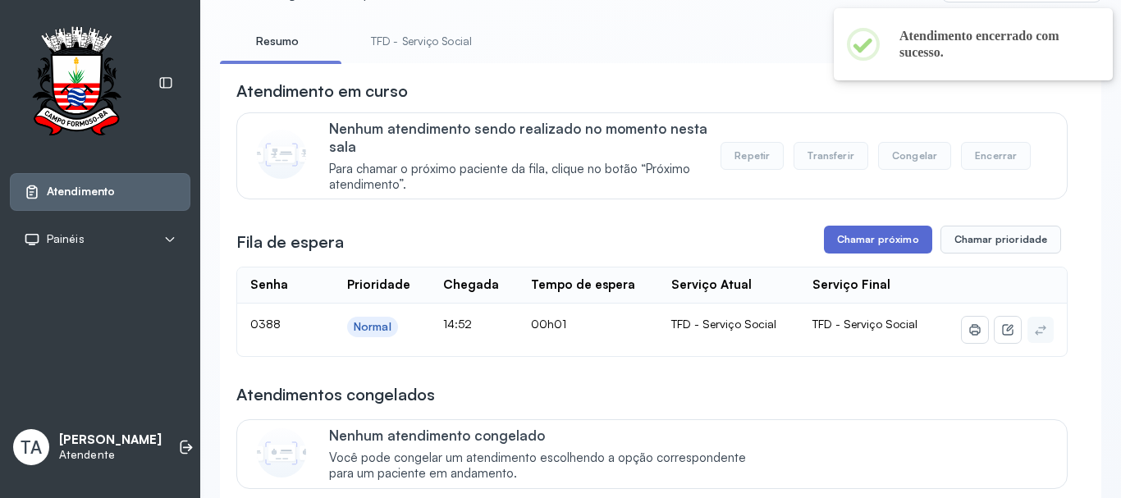
click at [892, 254] on button "Chamar próximo" at bounding box center [878, 240] width 108 height 28
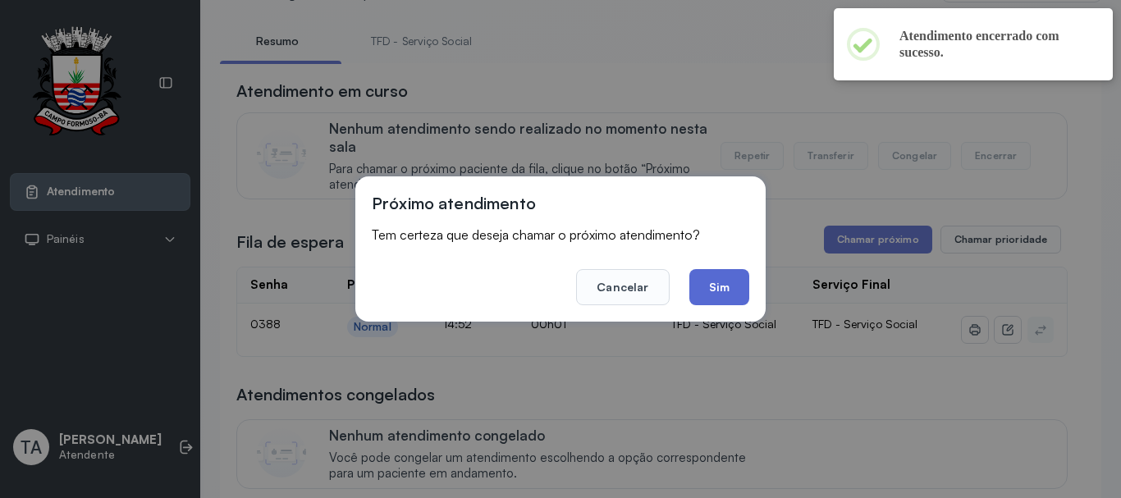
click at [705, 282] on button "Sim" at bounding box center [720, 287] width 60 height 36
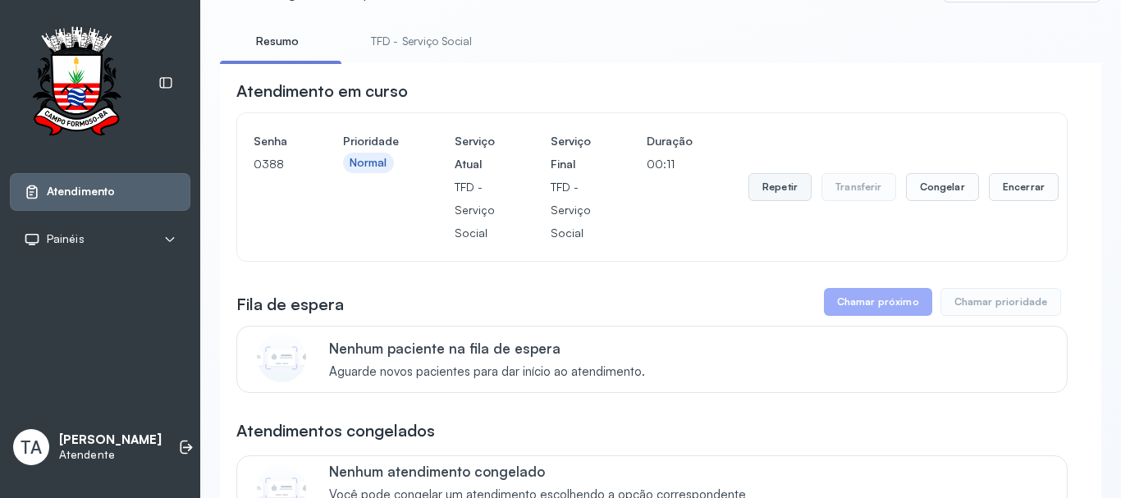
click at [773, 197] on button "Repetir" at bounding box center [780, 187] width 63 height 28
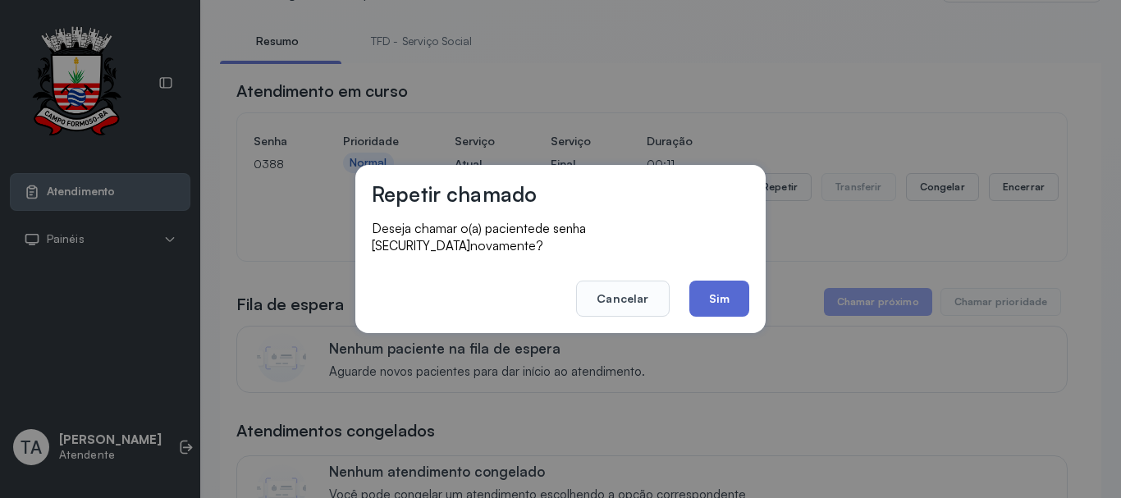
click at [709, 287] on button "Sim" at bounding box center [720, 299] width 60 height 36
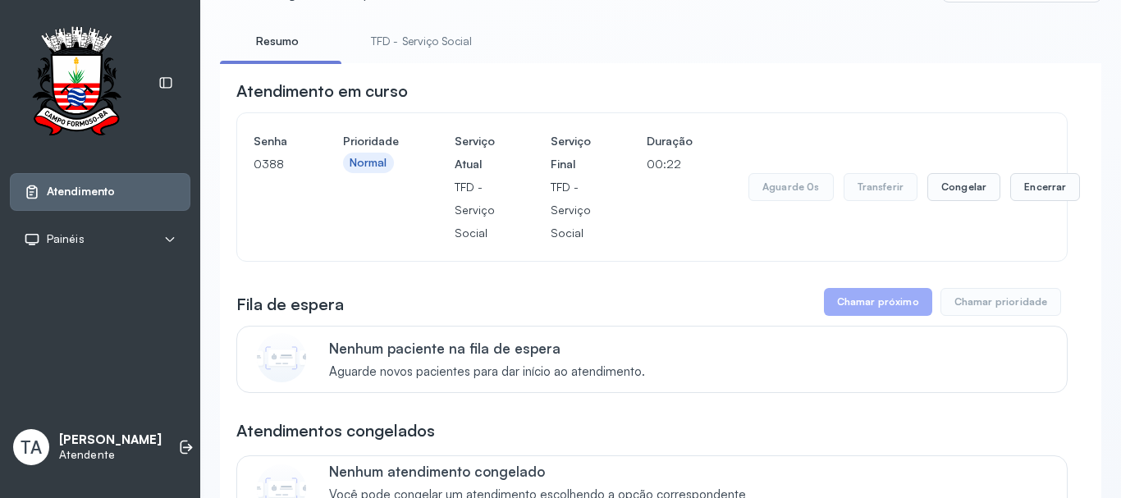
click at [1006, 206] on div "Aguarde 0s Transferir Congelar Encerrar" at bounding box center [915, 187] width 332 height 115
click at [1014, 194] on button "Encerrar" at bounding box center [1046, 187] width 70 height 28
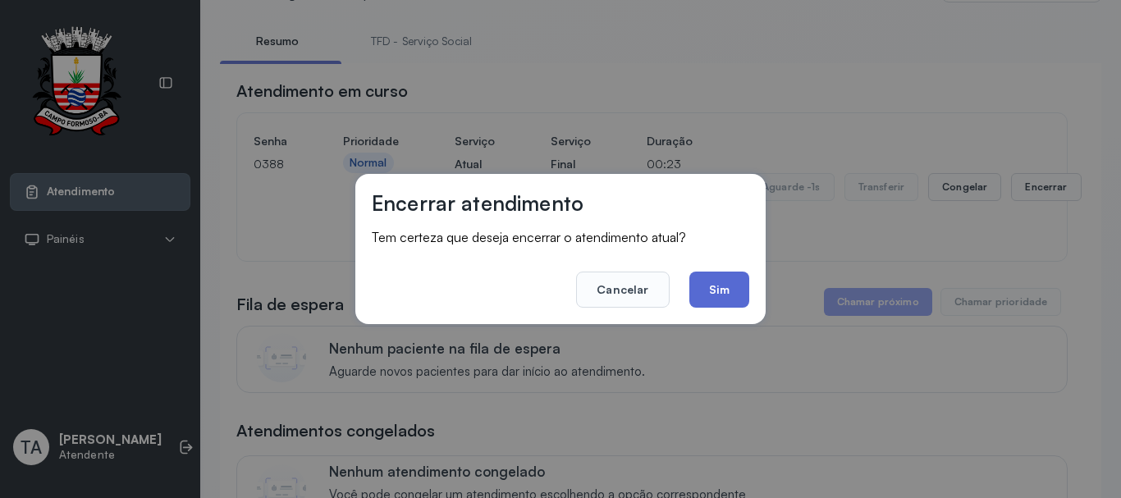
click at [731, 286] on button "Sim" at bounding box center [720, 290] width 60 height 36
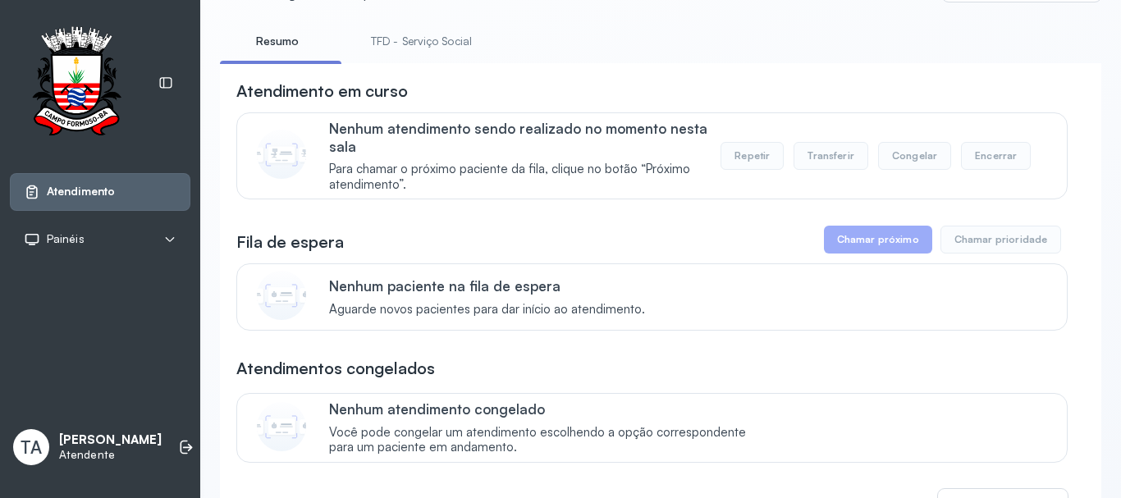
click at [369, 28] on link "TFD - Serviço Social" at bounding box center [422, 41] width 134 height 27
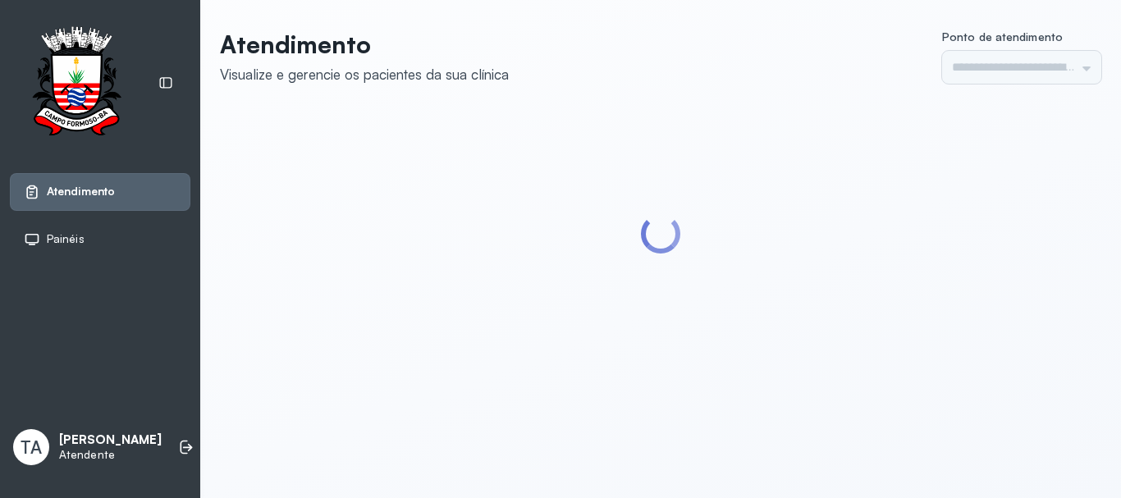
type input "******"
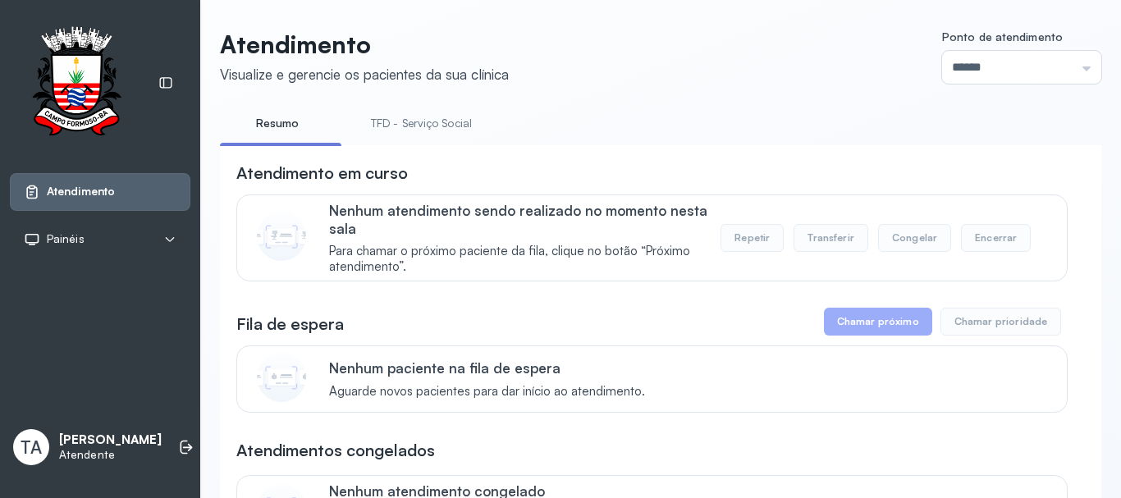
click at [383, 122] on link "TFD - Serviço Social" at bounding box center [422, 123] width 134 height 27
click at [300, 131] on link "Resumo" at bounding box center [277, 123] width 115 height 27
click at [411, 129] on link "TFD - Serviço Social" at bounding box center [422, 123] width 134 height 27
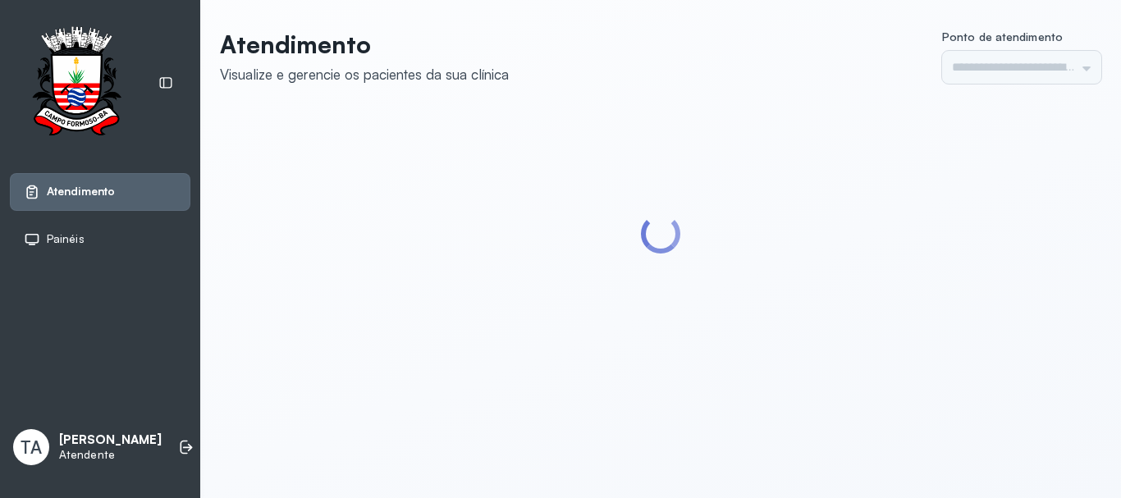
type input "******"
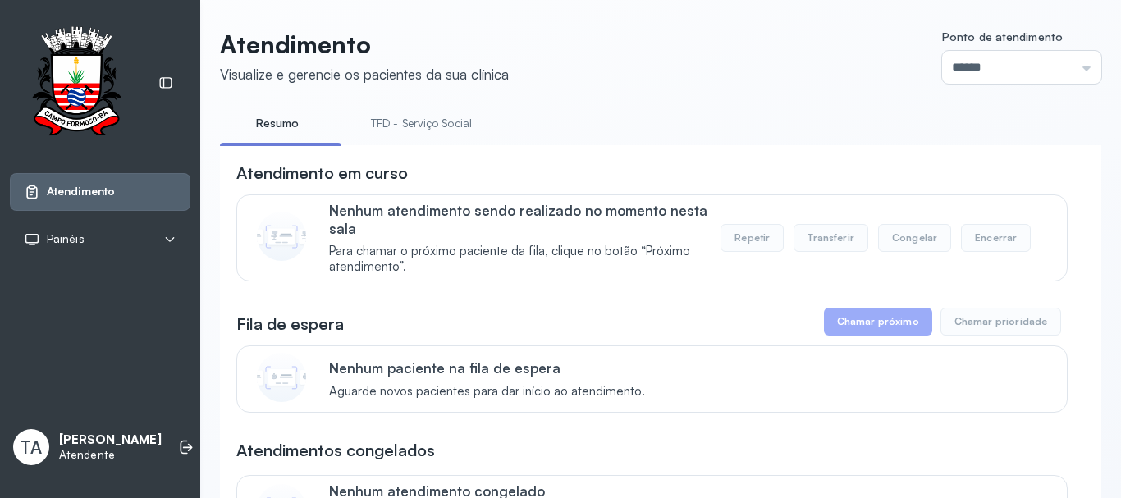
click at [423, 117] on link "TFD - Serviço Social" at bounding box center [422, 123] width 134 height 27
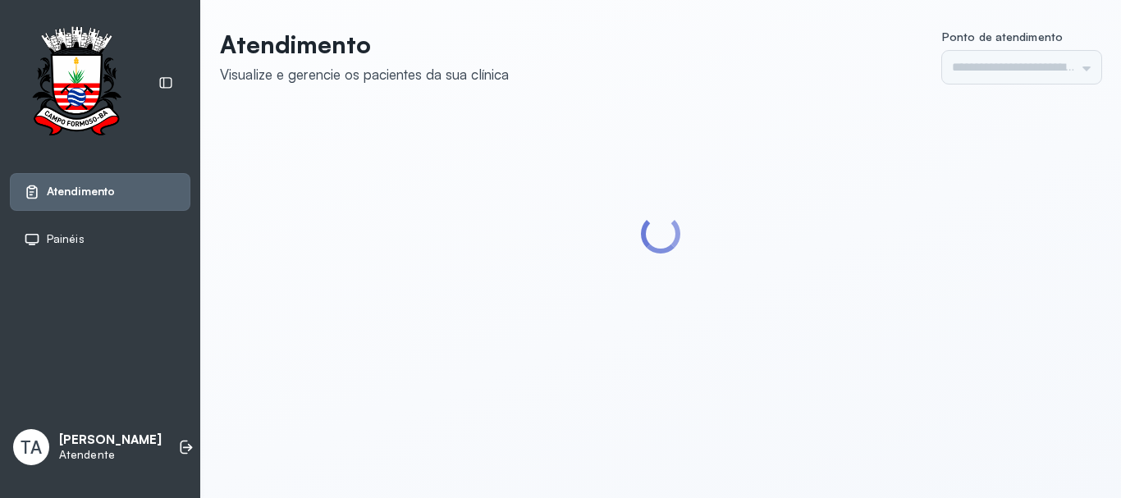
type input "******"
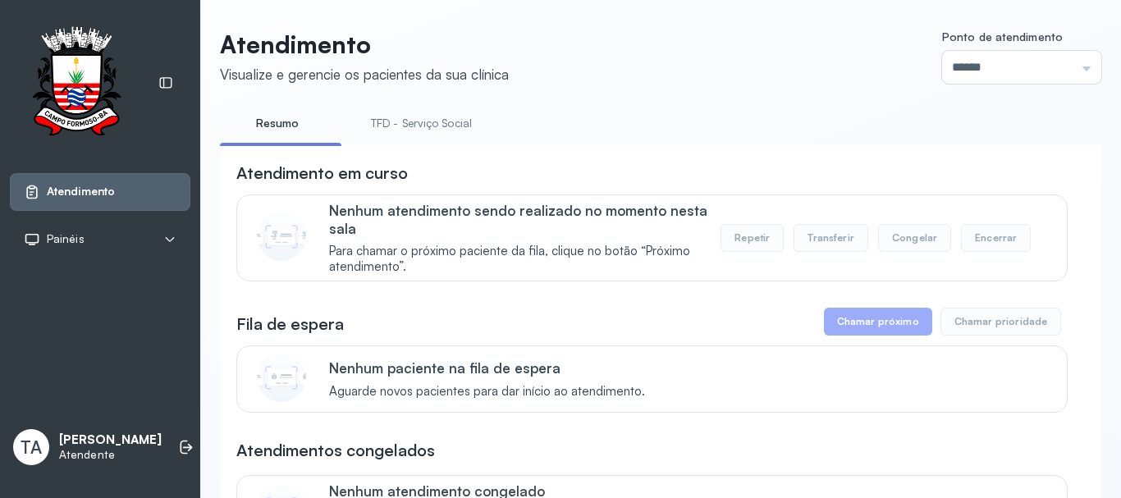
click at [374, 128] on link "TFD - Serviço Social" at bounding box center [422, 123] width 134 height 27
click at [301, 124] on link "Resumo" at bounding box center [277, 123] width 115 height 27
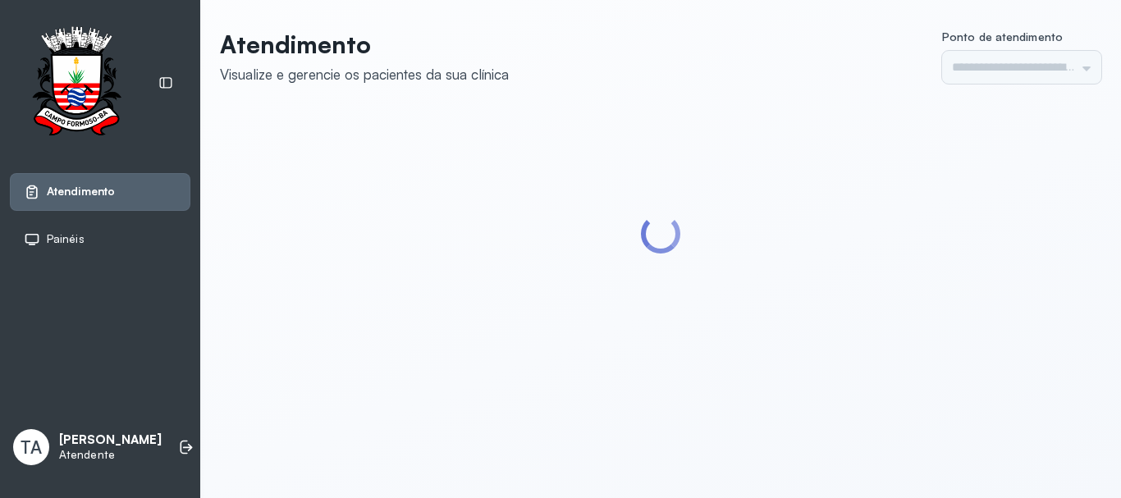
type input "******"
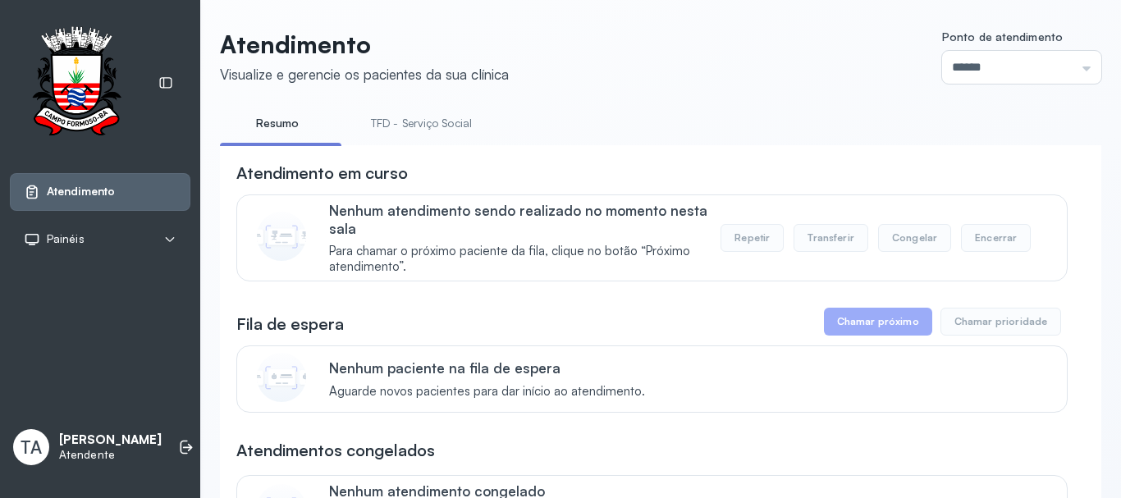
click at [440, 126] on link "TFD - Serviço Social" at bounding box center [422, 123] width 134 height 27
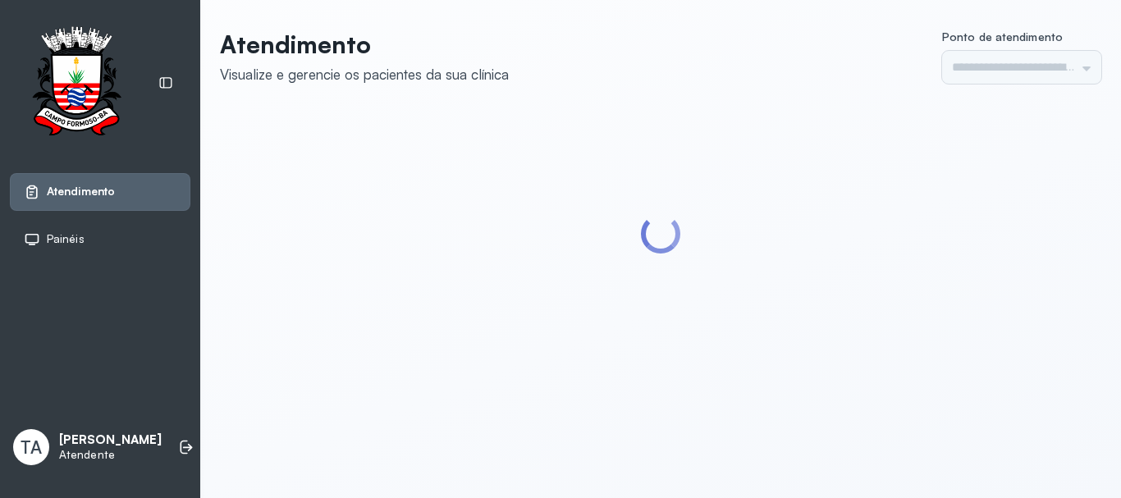
type input "******"
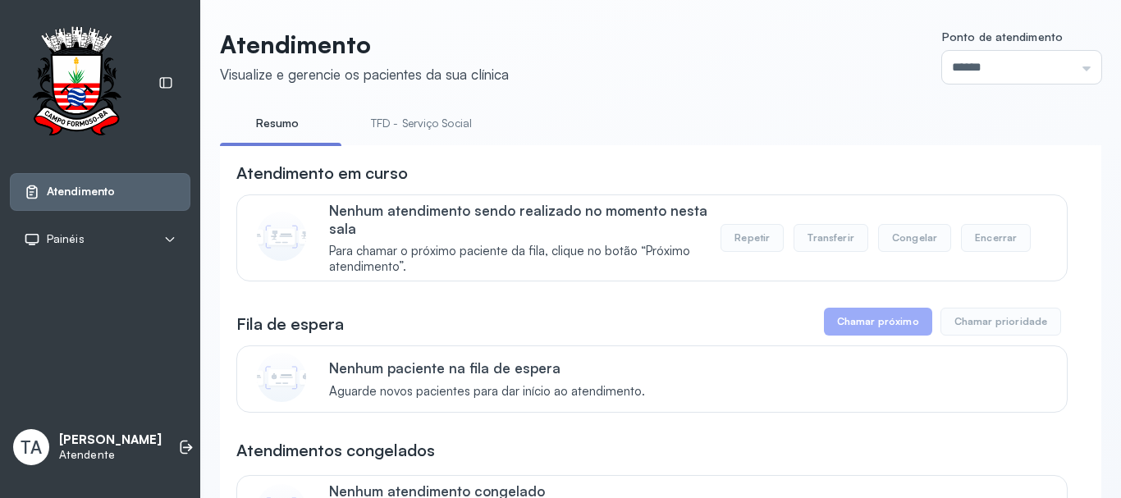
click at [434, 128] on link "TFD - Serviço Social" at bounding box center [422, 123] width 134 height 27
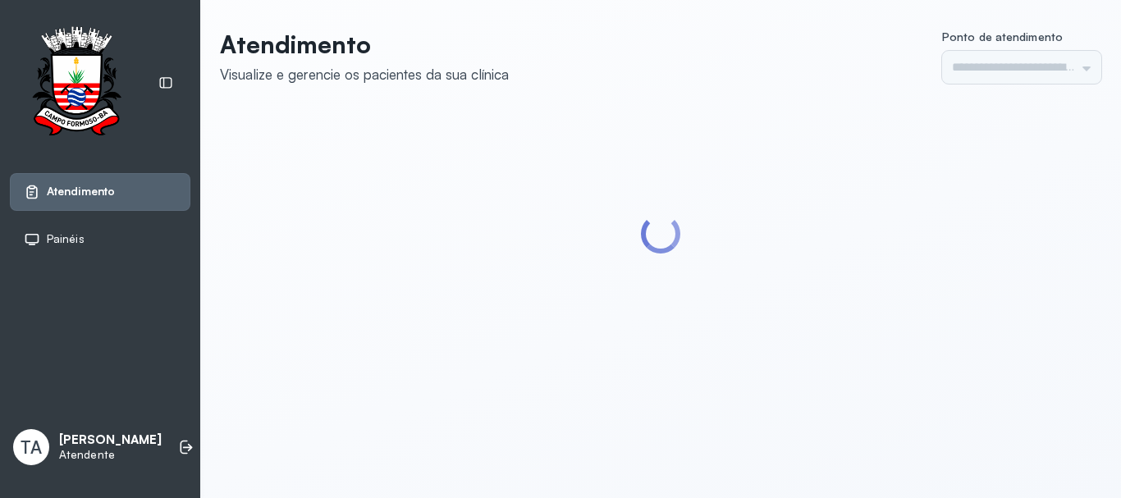
type input "******"
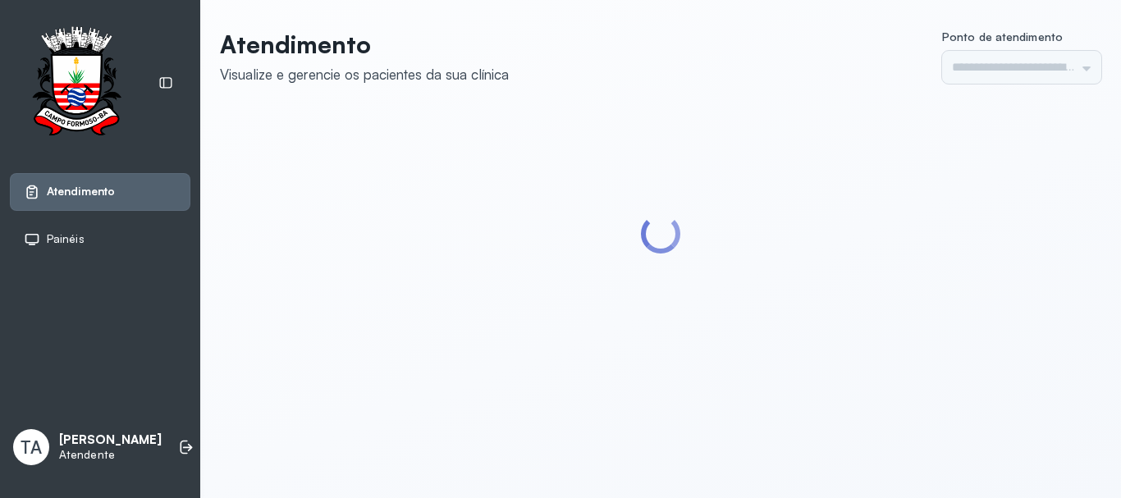
type input "******"
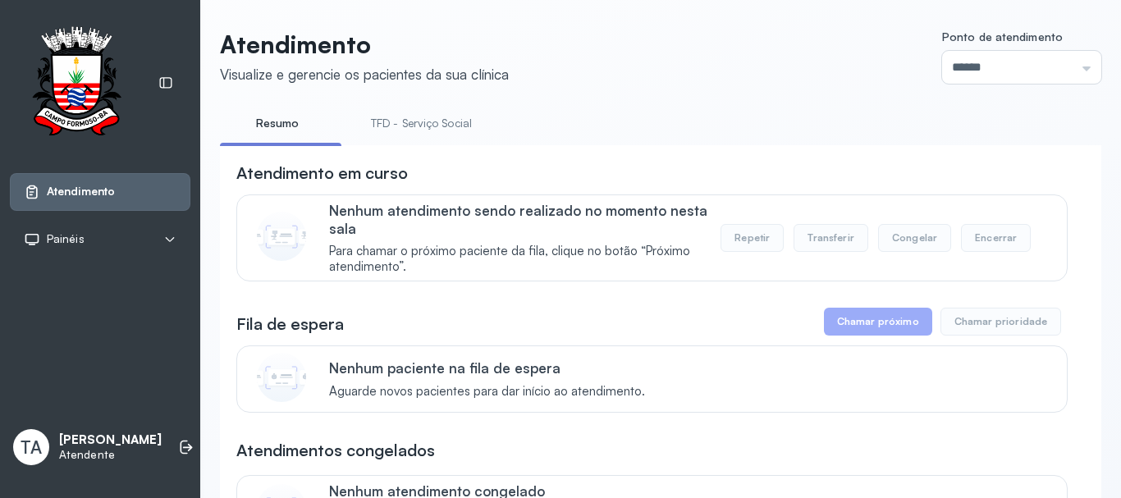
click at [396, 136] on li "TFD - Serviço Social" at bounding box center [425, 128] width 140 height 37
click at [382, 128] on link "TFD - Serviço Social" at bounding box center [422, 123] width 134 height 27
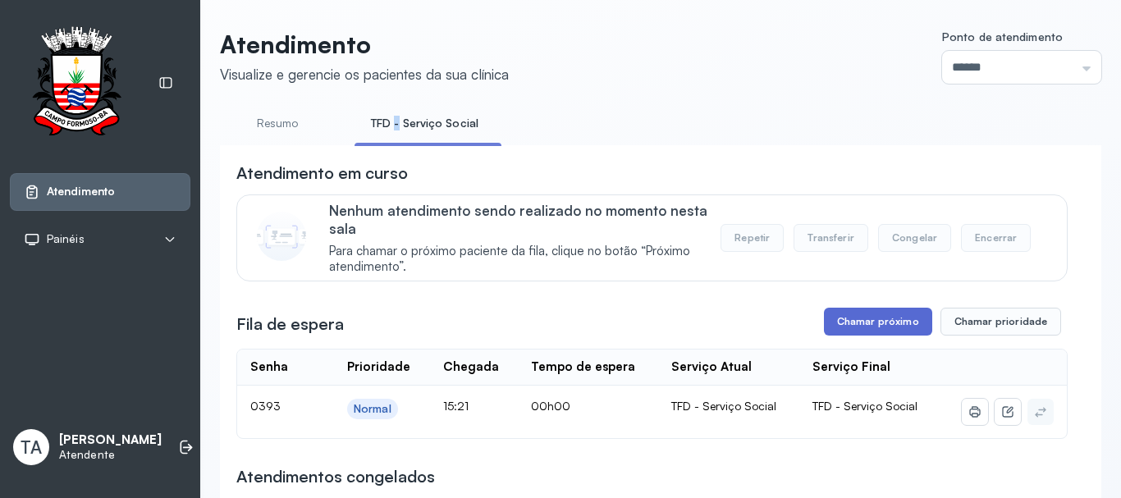
click at [867, 320] on button "Chamar próximo" at bounding box center [878, 322] width 108 height 28
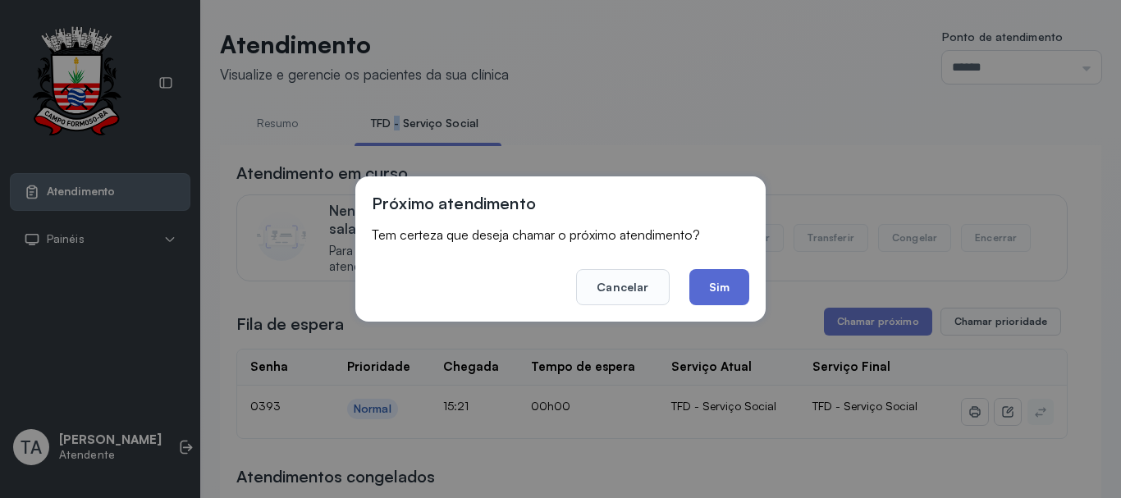
click at [720, 298] on button "Sim" at bounding box center [720, 287] width 60 height 36
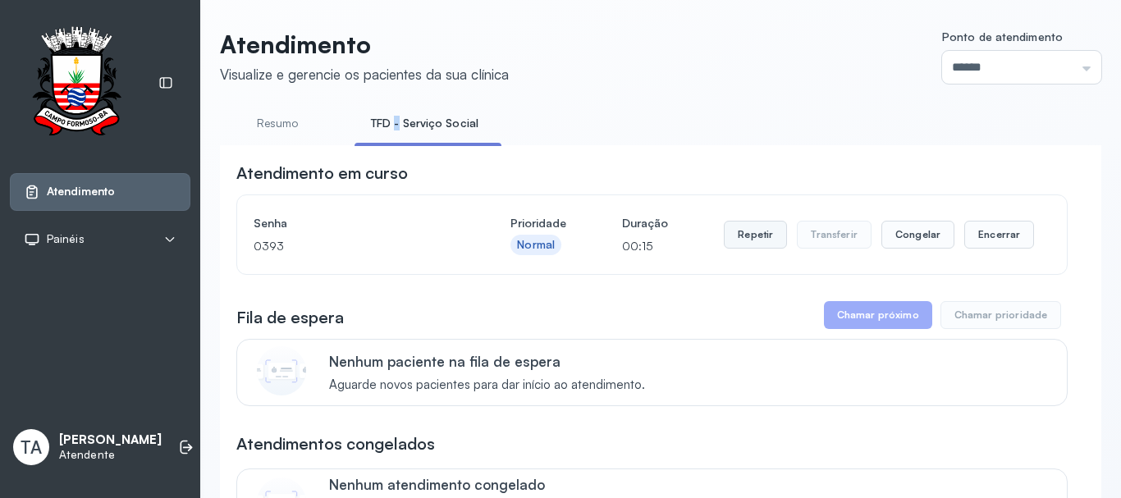
click at [735, 230] on button "Repetir" at bounding box center [755, 235] width 63 height 28
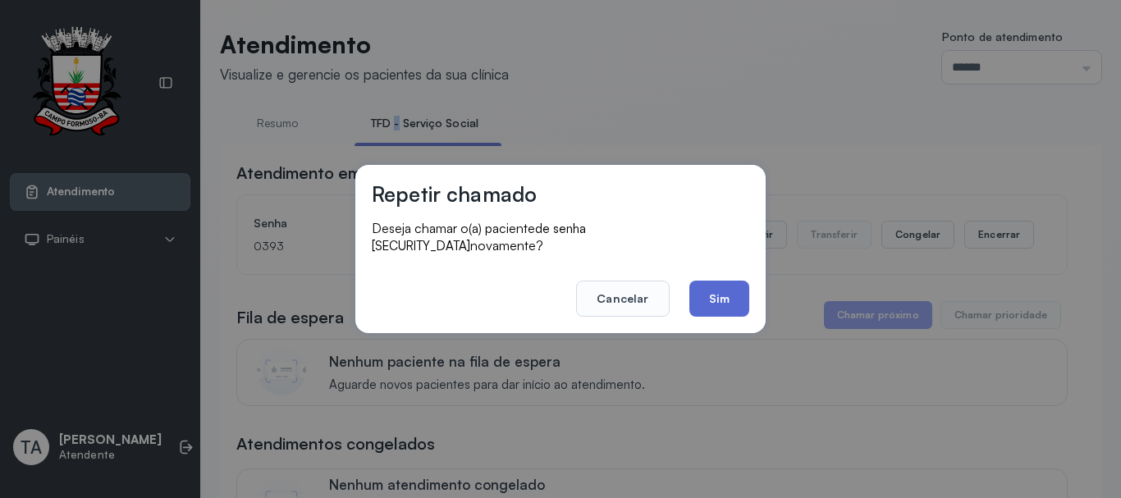
click at [704, 288] on button "Sim" at bounding box center [720, 299] width 60 height 36
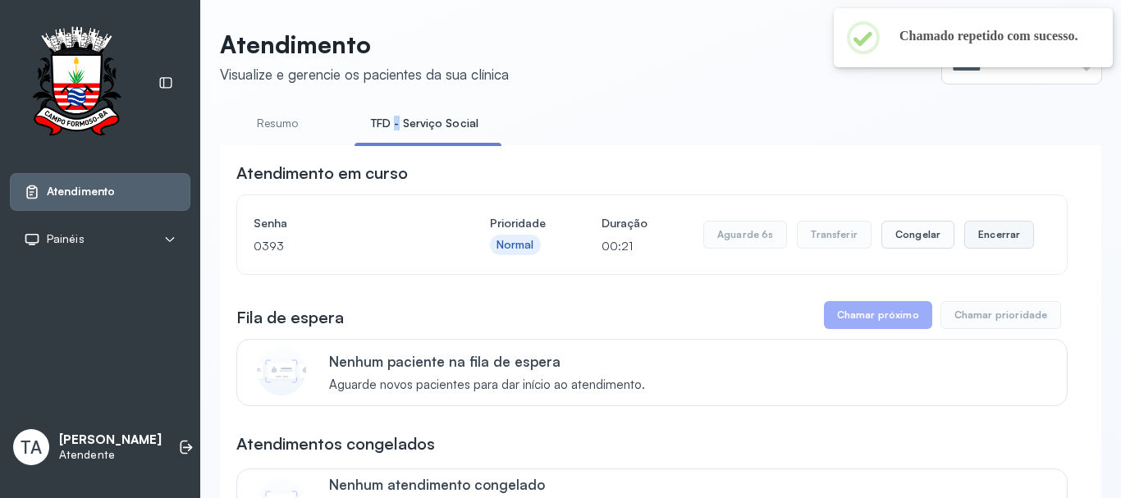
click at [985, 237] on button "Encerrar" at bounding box center [1000, 235] width 70 height 28
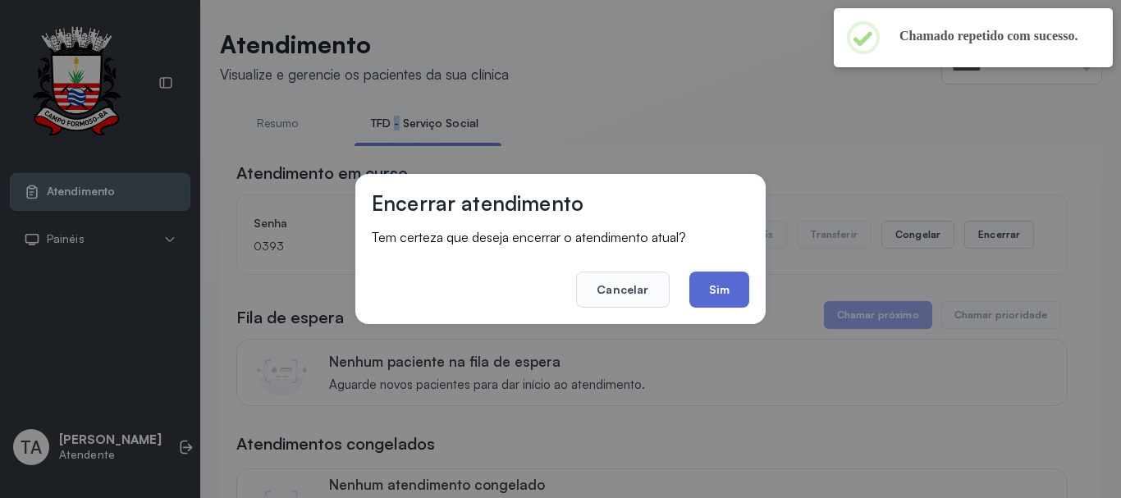
click at [713, 294] on button "Sim" at bounding box center [720, 290] width 60 height 36
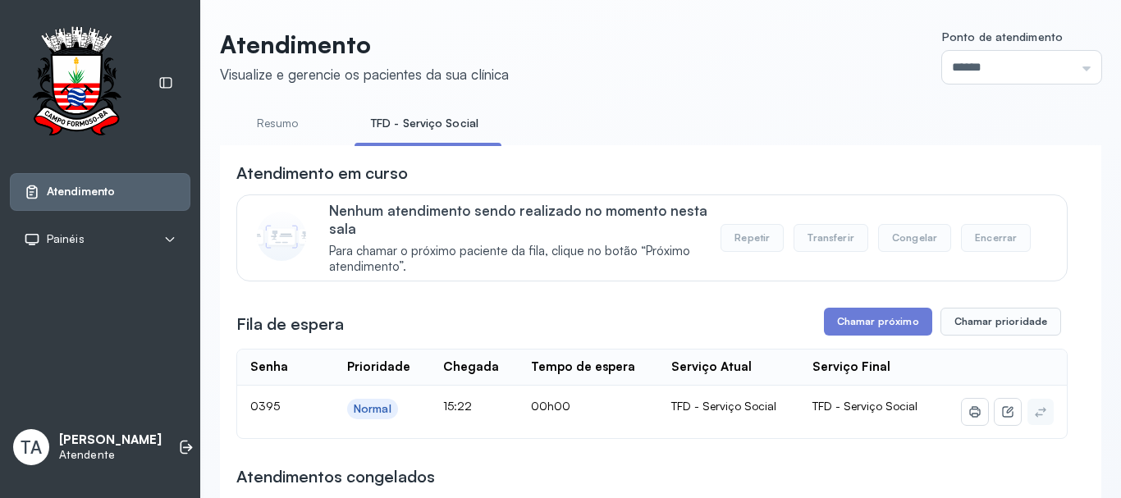
click at [844, 317] on button "Chamar próximo" at bounding box center [878, 322] width 108 height 28
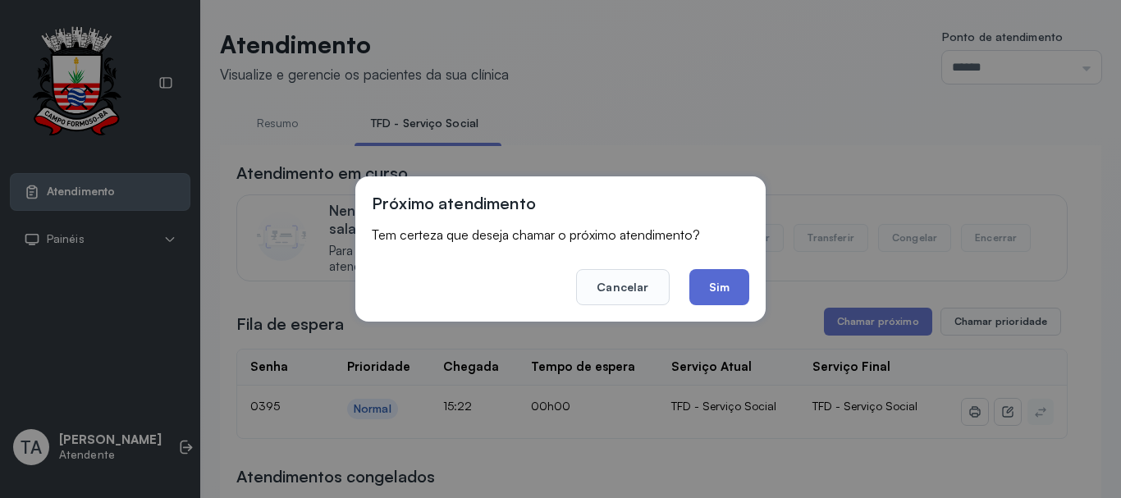
click at [722, 287] on button "Sim" at bounding box center [720, 287] width 60 height 36
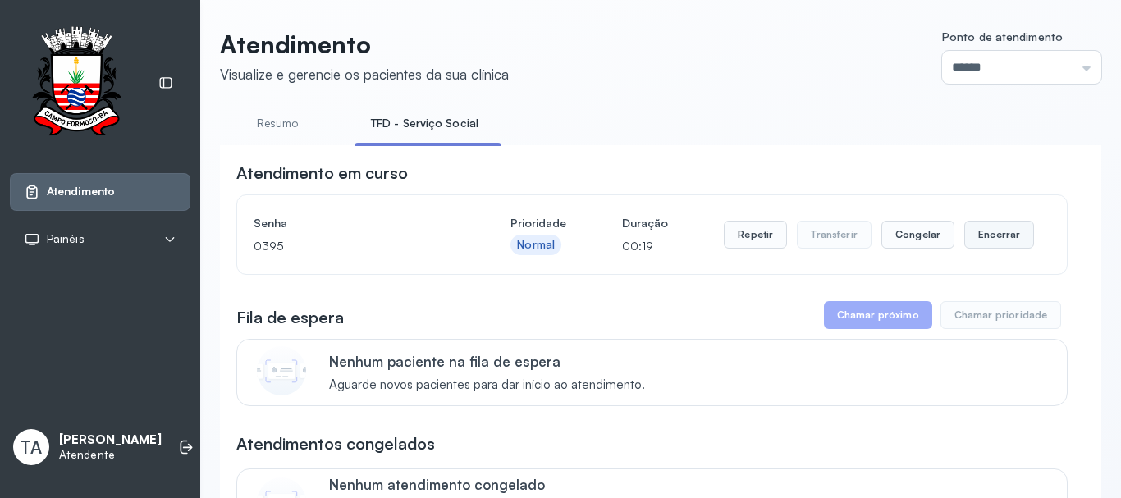
click at [980, 241] on button "Encerrar" at bounding box center [1000, 235] width 70 height 28
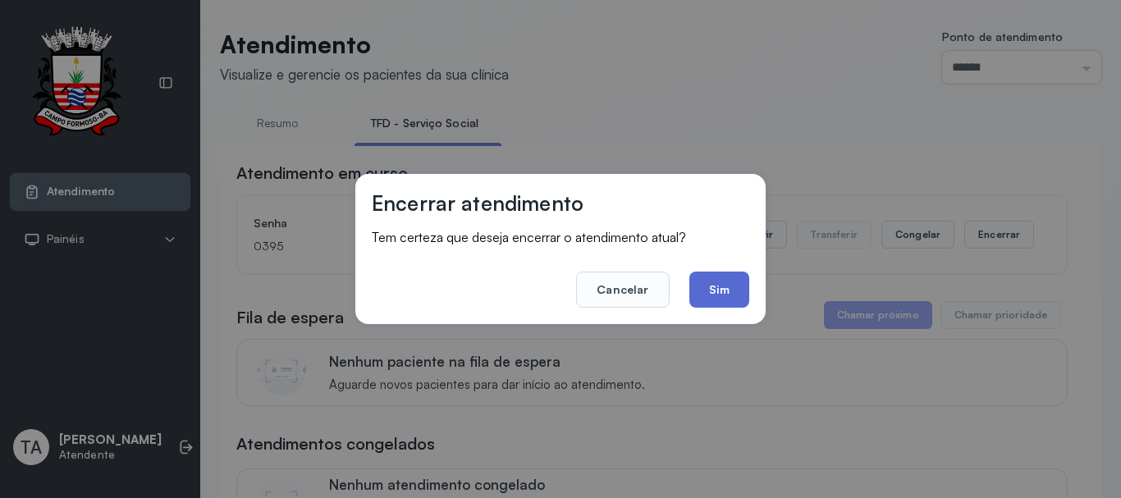
click at [733, 292] on button "Sim" at bounding box center [720, 290] width 60 height 36
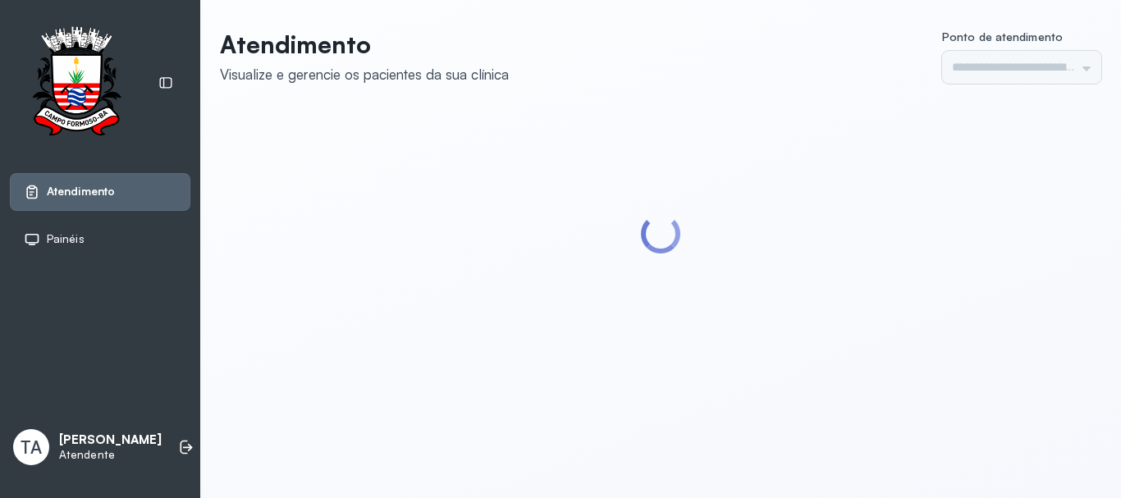
type input "******"
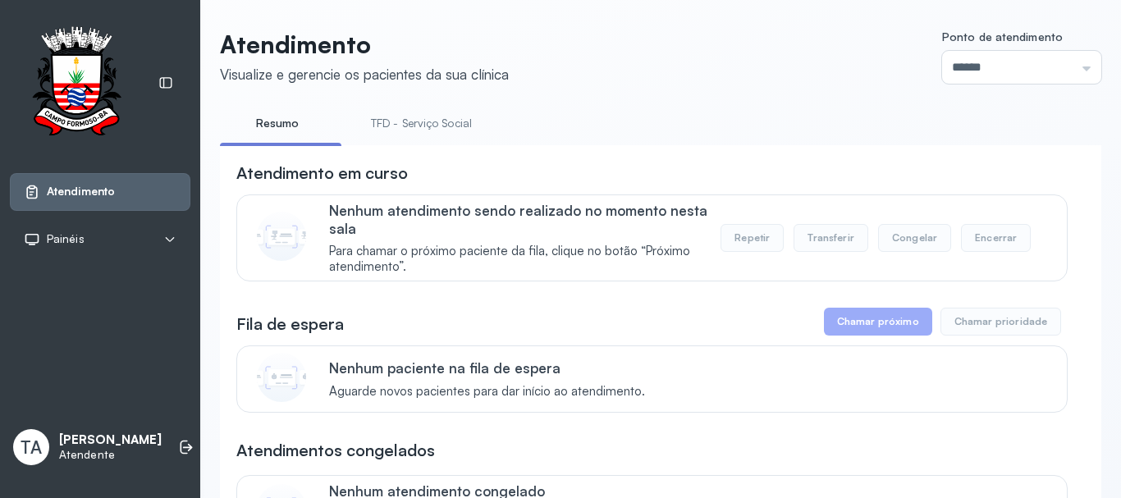
click at [433, 129] on link "TFD - Serviço Social" at bounding box center [422, 123] width 134 height 27
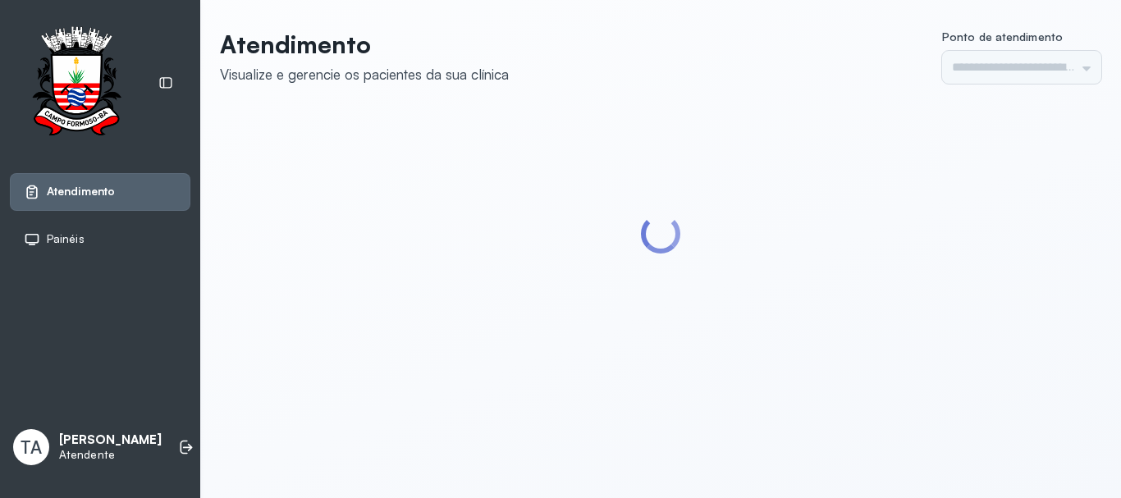
type input "******"
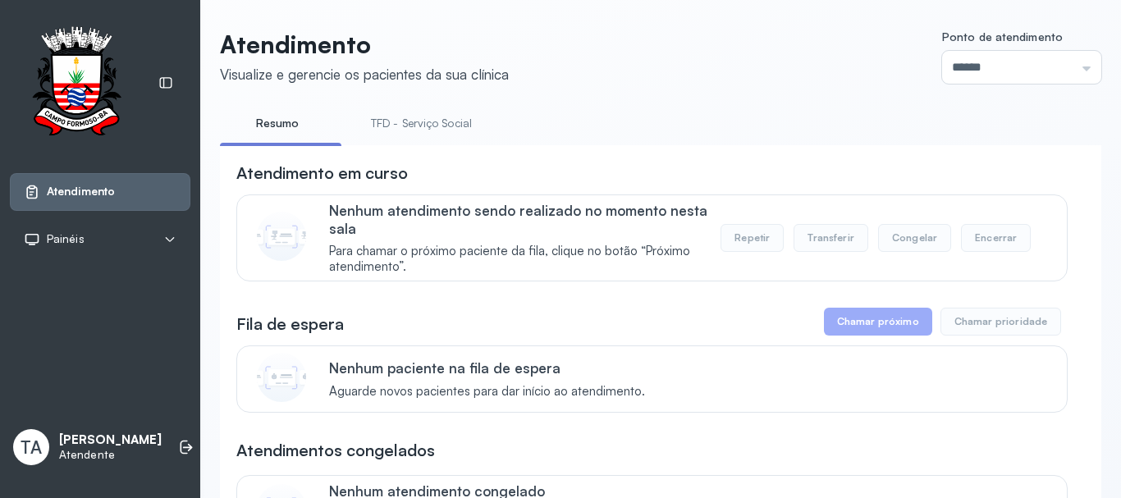
click at [390, 124] on link "TFD - Serviço Social" at bounding box center [422, 123] width 134 height 27
click at [296, 117] on link "Resumo" at bounding box center [277, 123] width 115 height 27
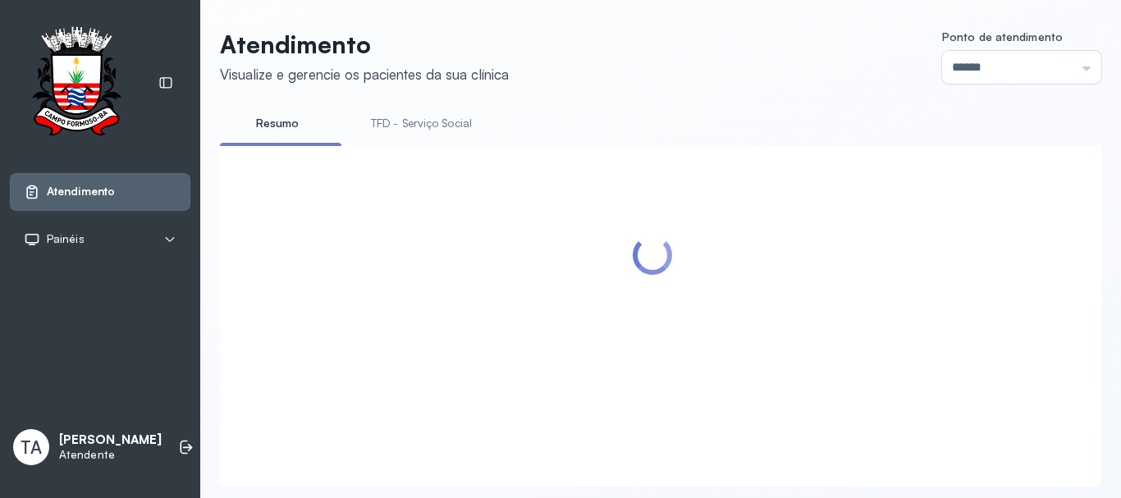
click at [400, 144] on li "TFD - Serviço Social" at bounding box center [425, 128] width 140 height 37
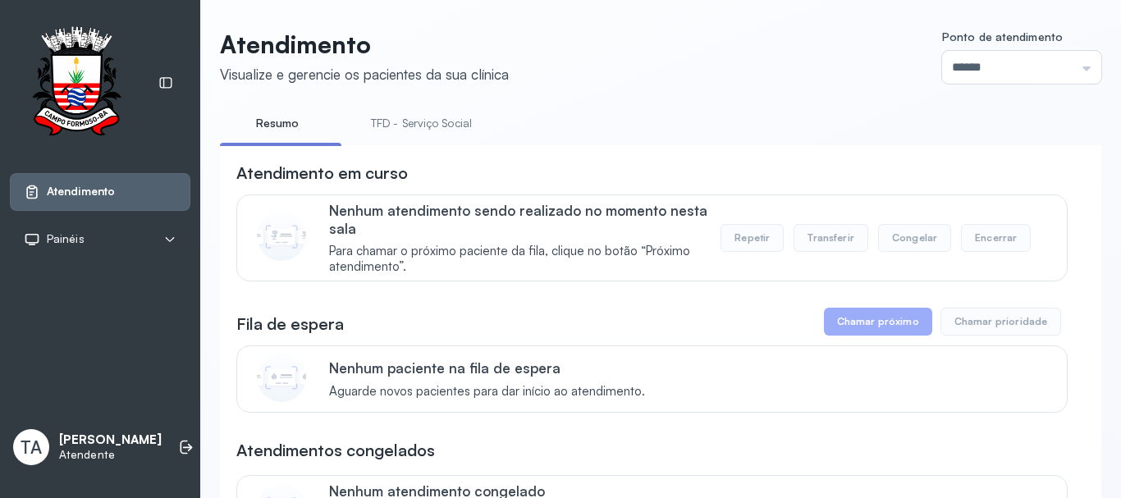
click at [417, 123] on link "TFD - Serviço Social" at bounding box center [422, 123] width 134 height 27
click at [305, 123] on link "Resumo" at bounding box center [277, 123] width 115 height 27
click at [368, 126] on link "TFD - Serviço Social" at bounding box center [422, 123] width 134 height 27
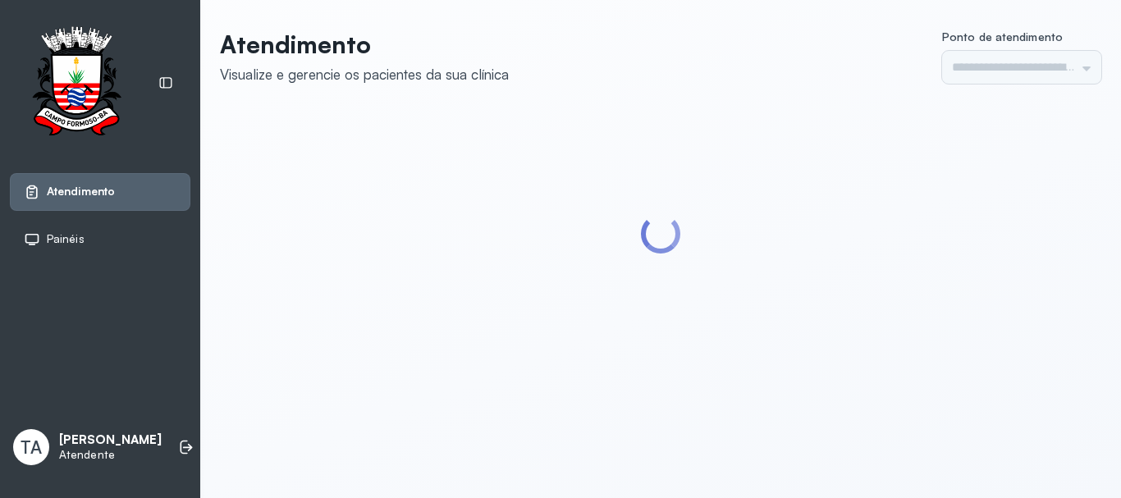
type input "******"
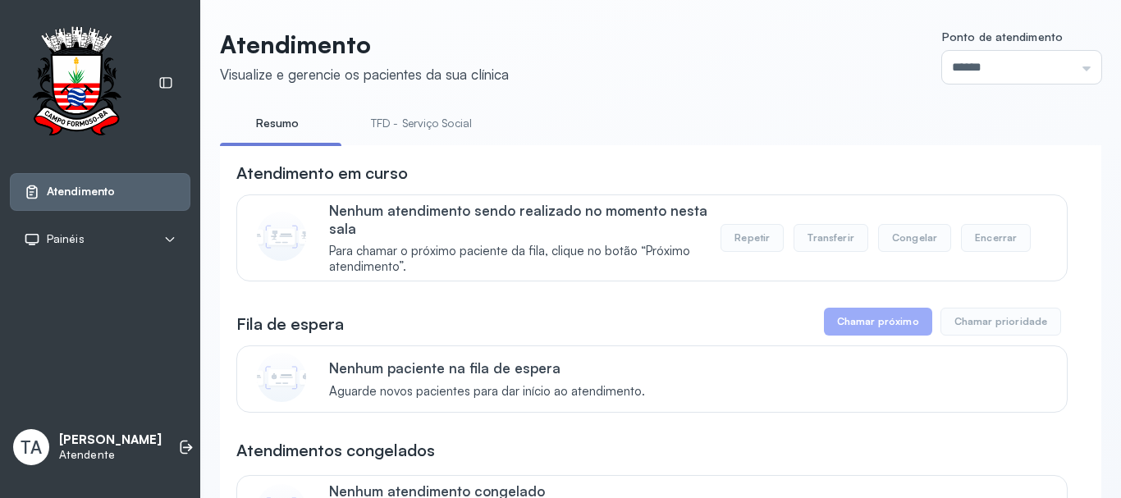
click at [406, 117] on link "TFD - Serviço Social" at bounding box center [422, 123] width 134 height 27
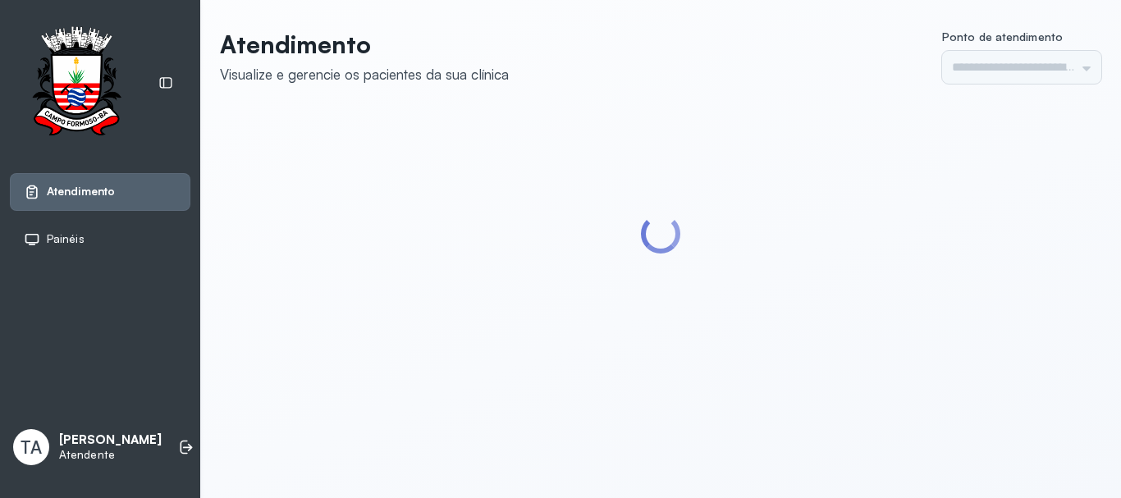
type input "******"
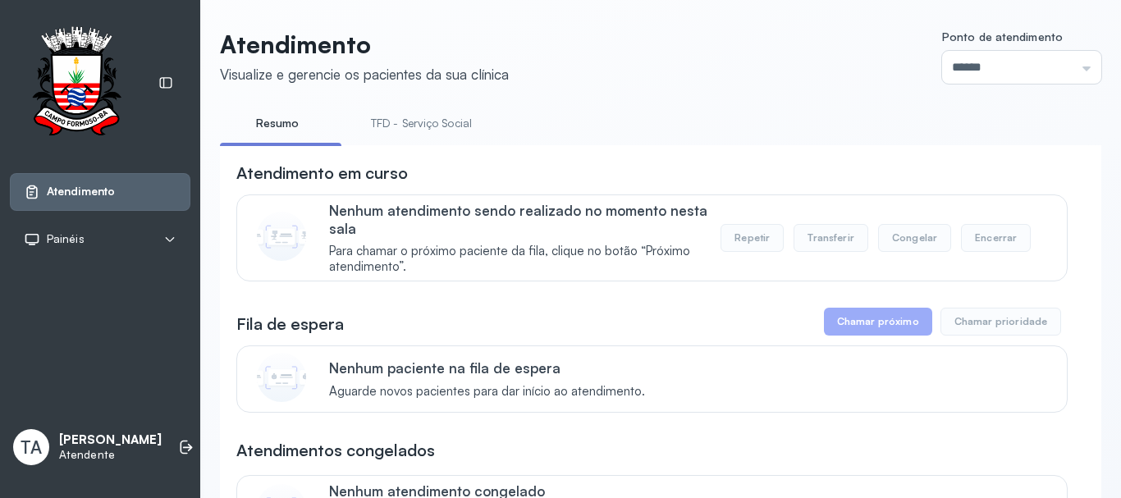
click at [414, 122] on link "TFD - Serviço Social" at bounding box center [422, 123] width 134 height 27
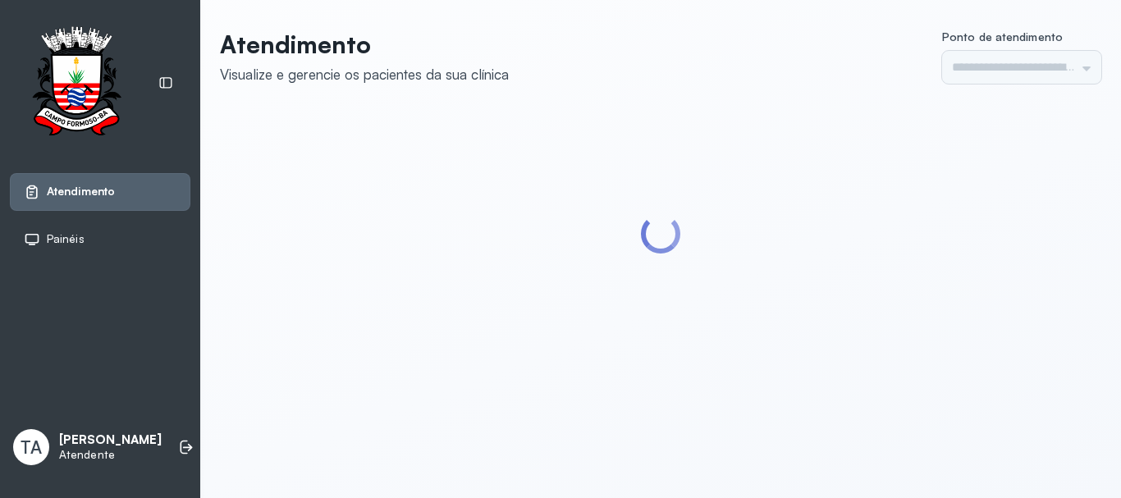
type input "******"
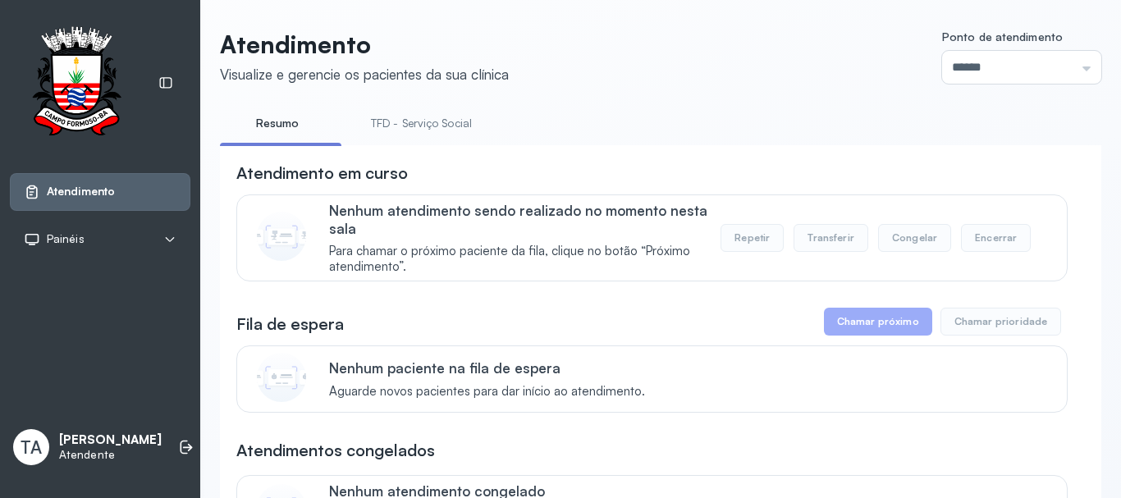
click at [414, 122] on link "TFD - Serviço Social" at bounding box center [422, 123] width 134 height 27
click at [254, 117] on link "Resumo" at bounding box center [277, 123] width 115 height 27
click at [406, 122] on link "TFD - Serviço Social" at bounding box center [422, 123] width 134 height 27
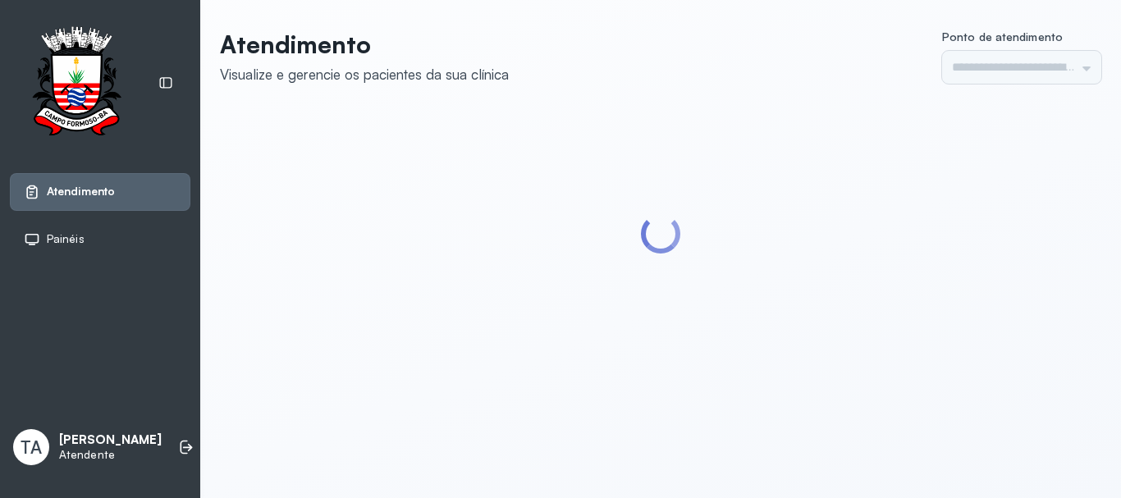
type input "******"
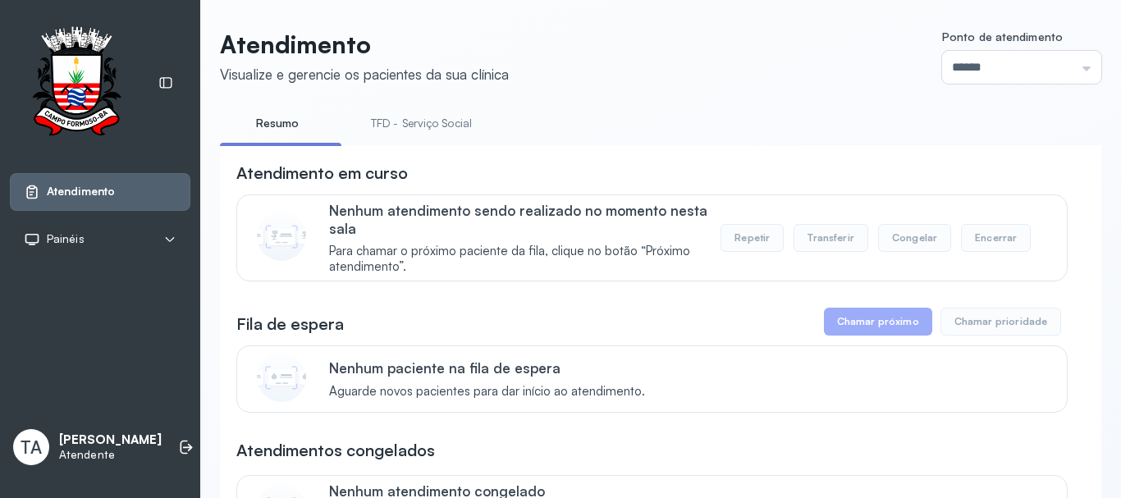
click at [387, 114] on link "TFD - Serviço Social" at bounding box center [422, 123] width 134 height 27
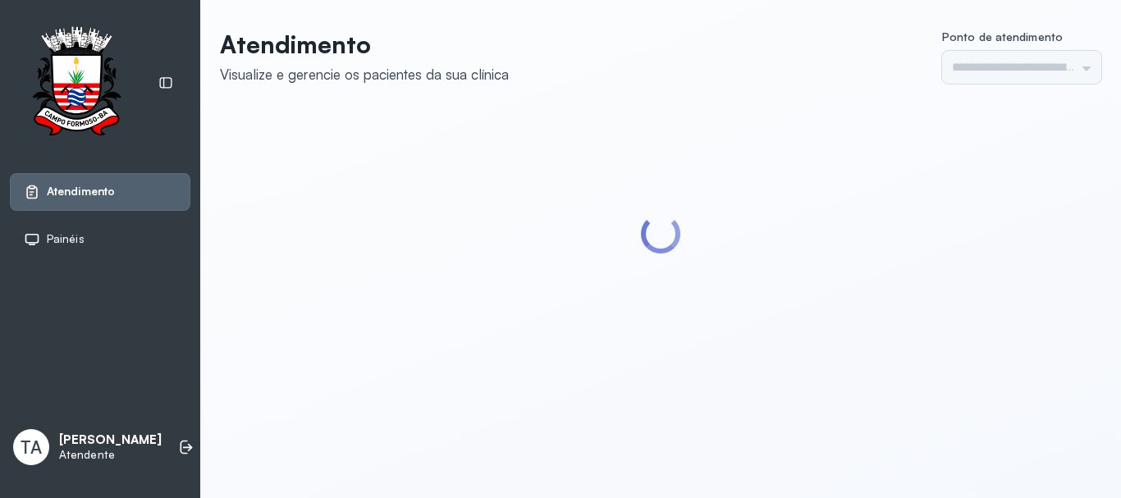
type input "******"
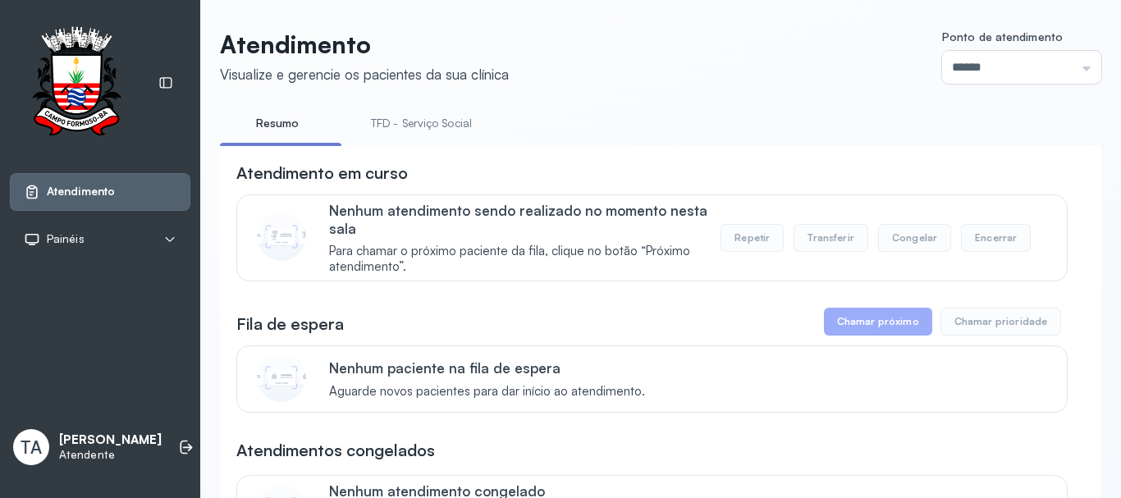
click at [393, 120] on link "TFD - Serviço Social" at bounding box center [422, 123] width 134 height 27
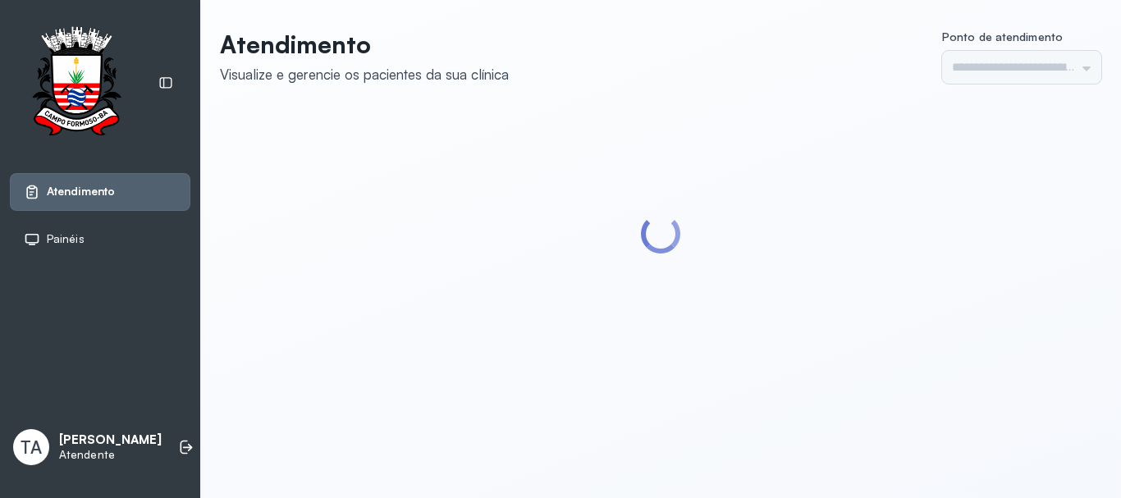
type input "******"
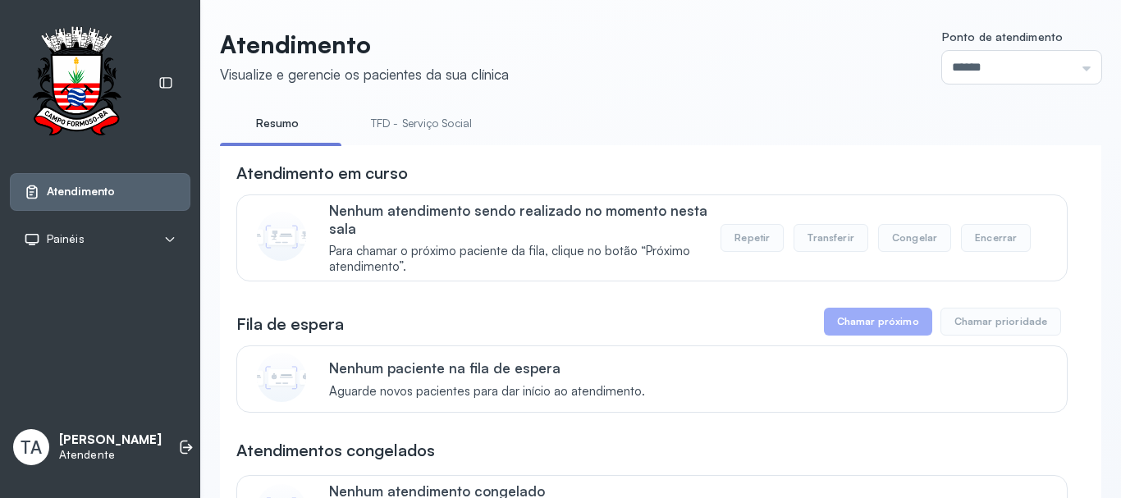
click at [386, 120] on link "TFD - Serviço Social" at bounding box center [422, 123] width 134 height 27
click at [387, 122] on link "TFD - Serviço Social" at bounding box center [422, 123] width 134 height 27
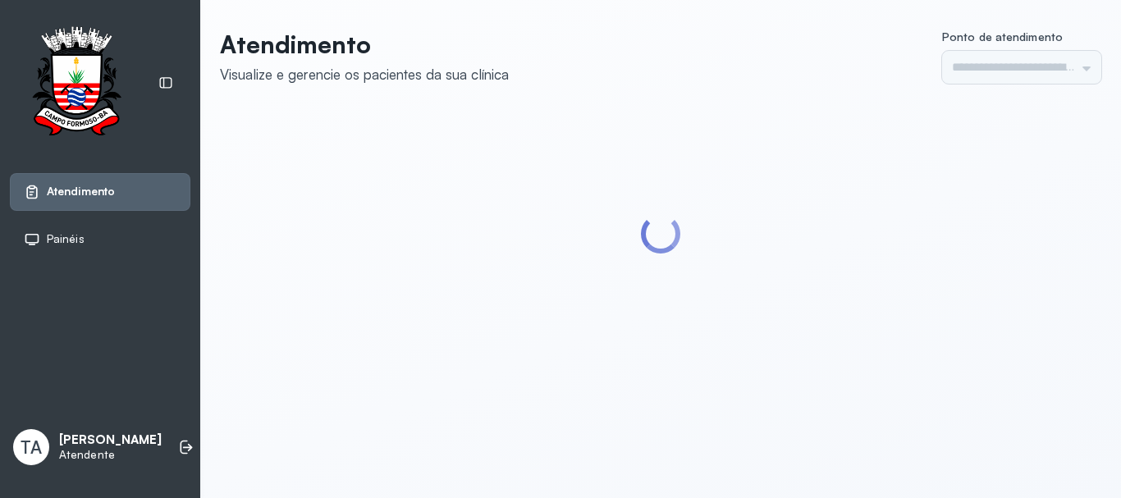
type input "******"
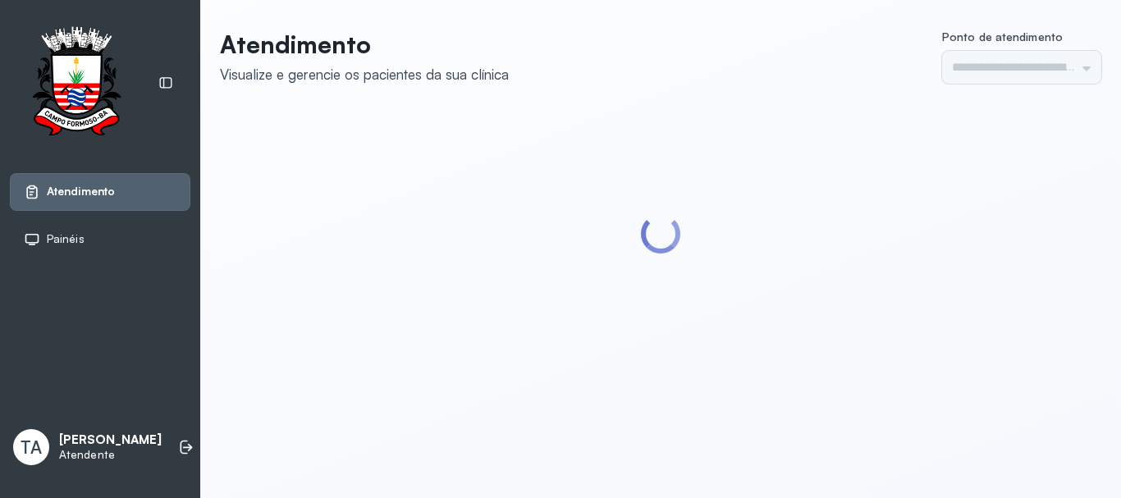
type input "******"
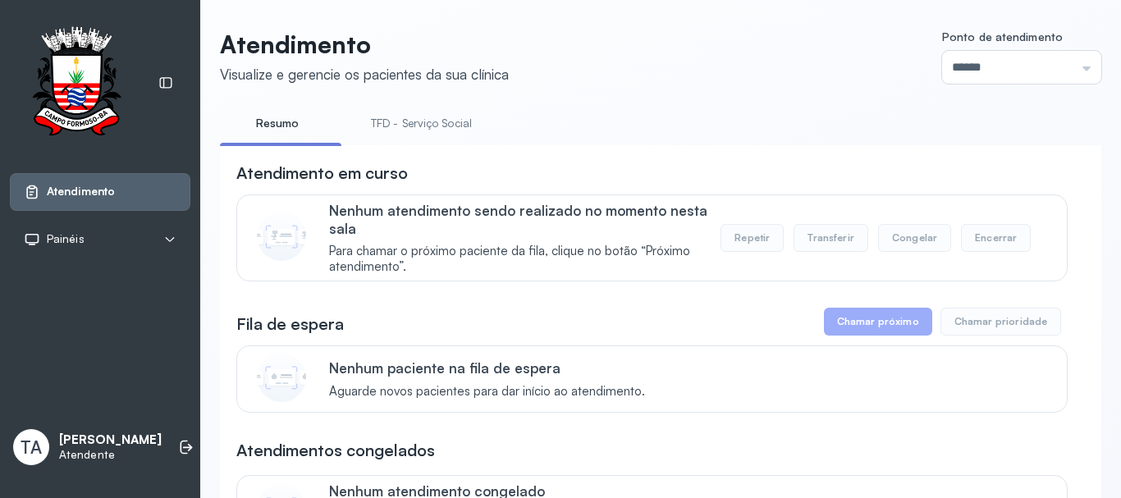
click at [402, 113] on link "TFD - Serviço Social" at bounding box center [422, 123] width 134 height 27
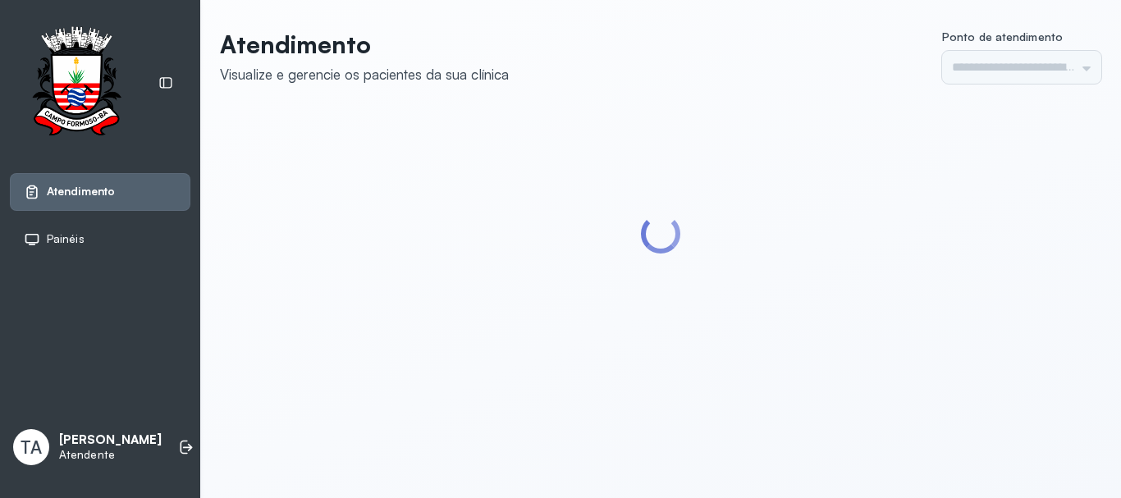
type input "******"
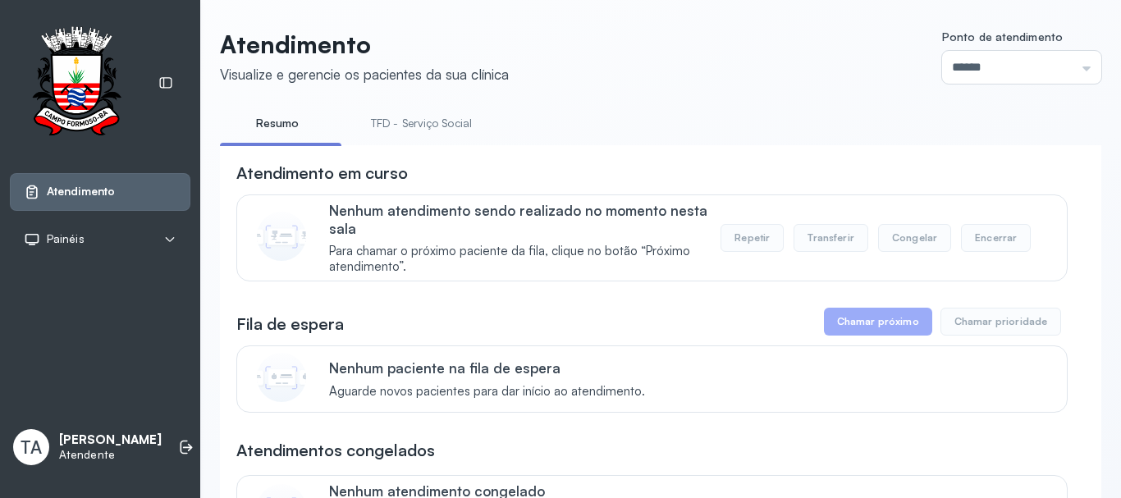
click at [412, 124] on link "TFD - Serviço Social" at bounding box center [422, 123] width 134 height 27
